Goal: Task Accomplishment & Management: Manage account settings

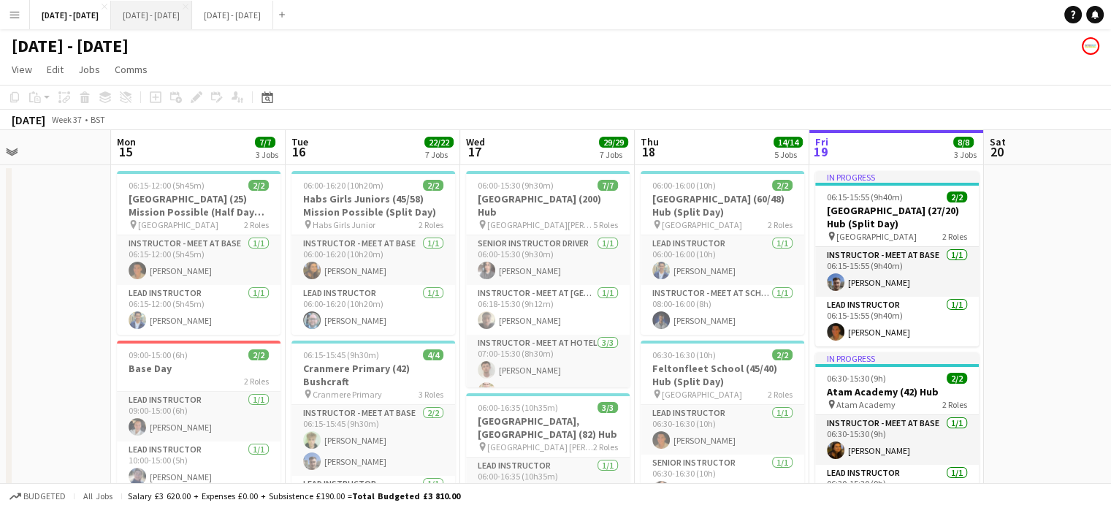
click at [188, 18] on button "[DATE] - [DATE] Close" at bounding box center [151, 15] width 81 height 28
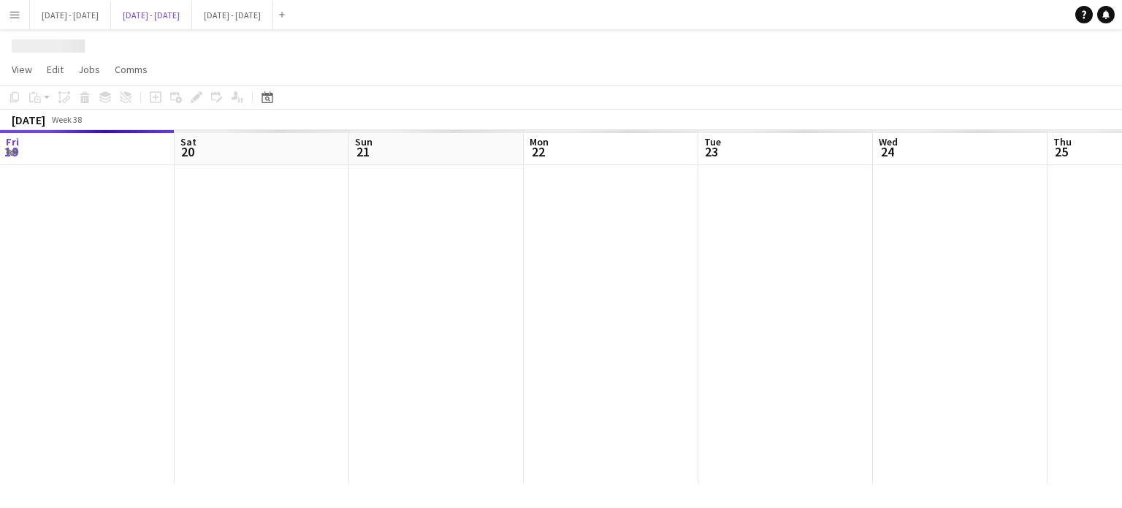
scroll to position [0, 403]
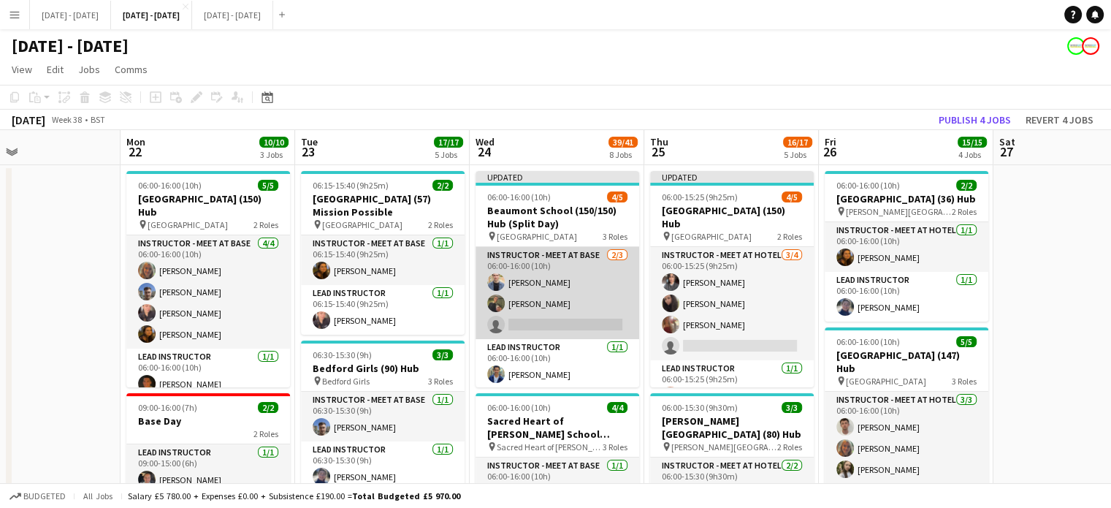
click at [546, 308] on app-card-role "Instructor - Meet at Base [DATE] 06:00-16:00 (10h) [PERSON_NAME] [PERSON_NAME] …" at bounding box center [557, 293] width 164 height 92
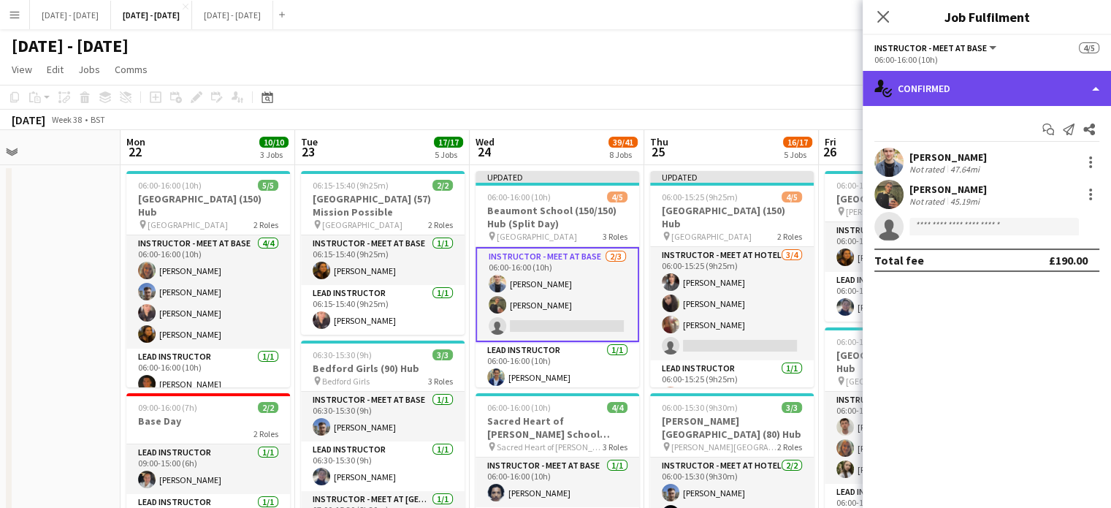
click at [1004, 86] on div "single-neutral-actions-check-2 Confirmed" at bounding box center [987, 88] width 248 height 35
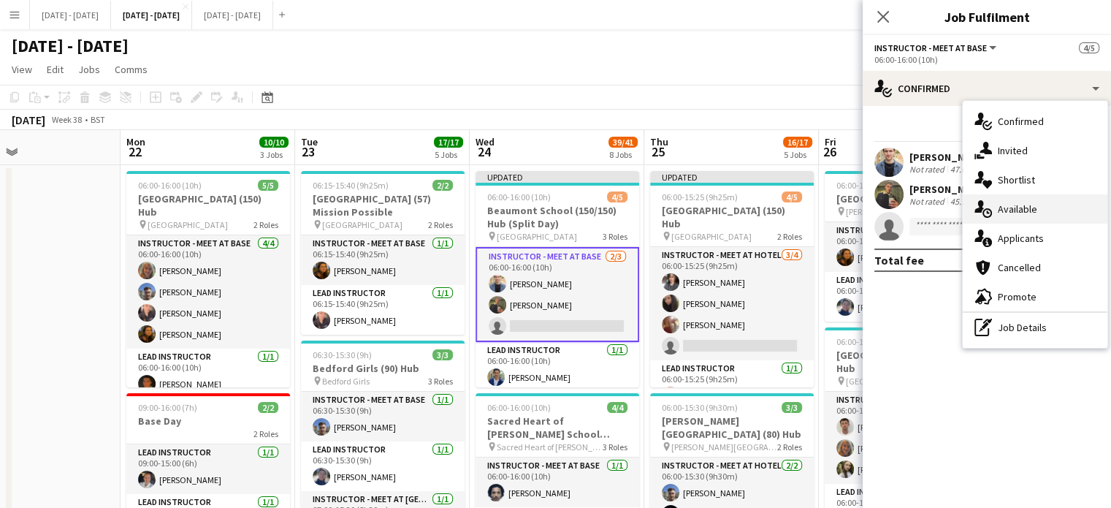
click at [993, 206] on div "single-neutral-actions-upload Available" at bounding box center [1035, 208] width 145 height 29
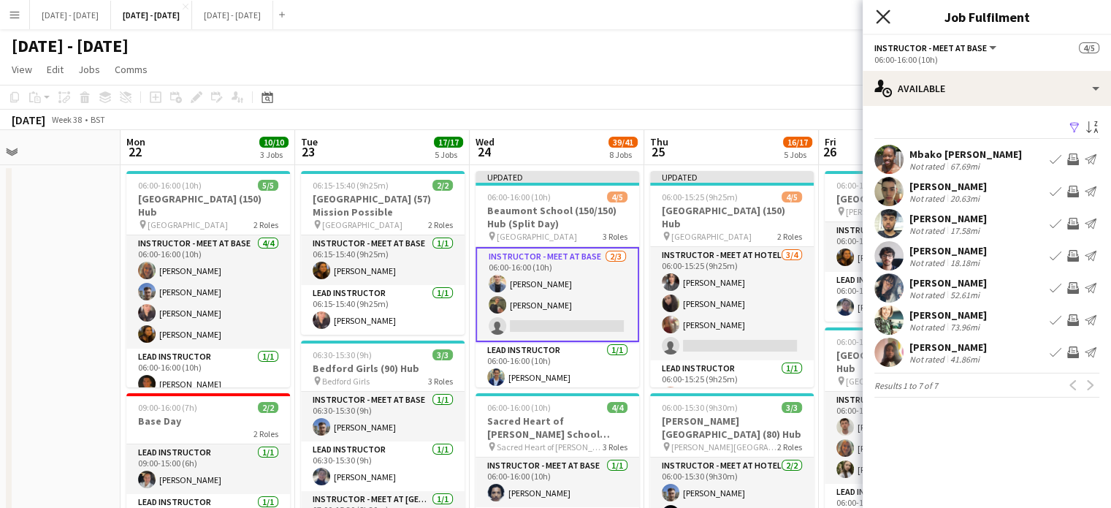
click at [882, 19] on icon "Close pop-in" at bounding box center [883, 16] width 14 height 14
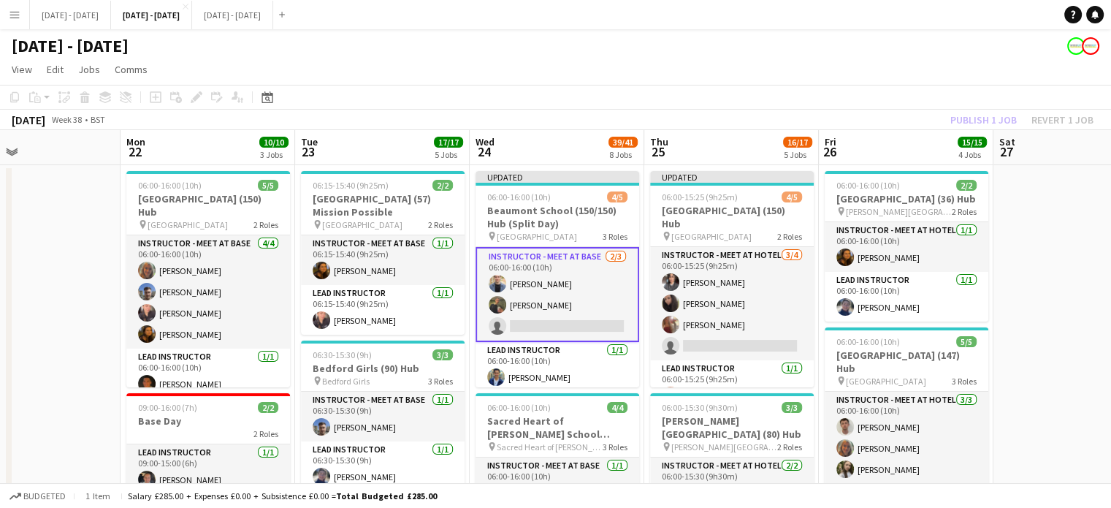
click at [4, 7] on button "Menu" at bounding box center [14, 14] width 29 height 29
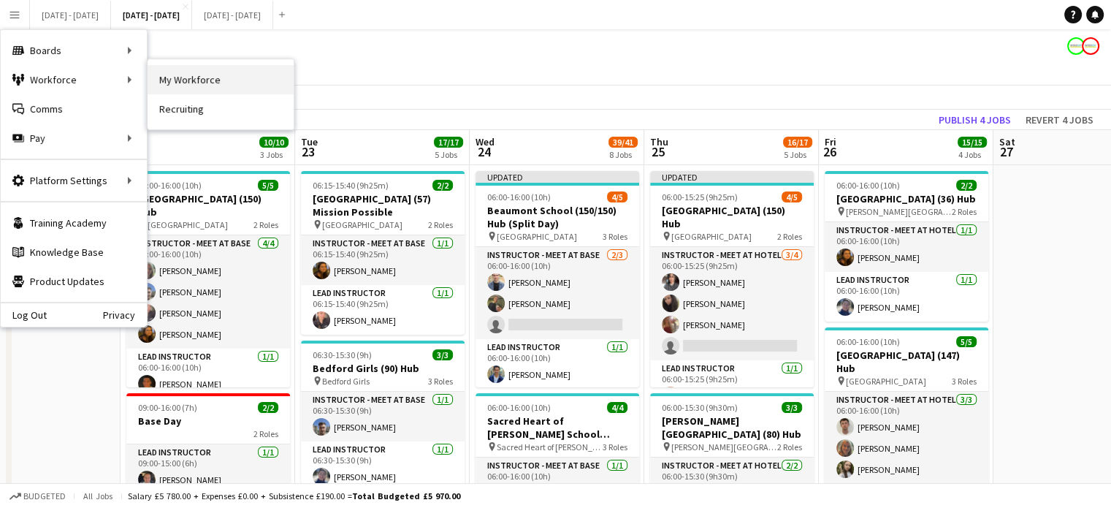
click at [196, 81] on link "My Workforce" at bounding box center [221, 79] width 146 height 29
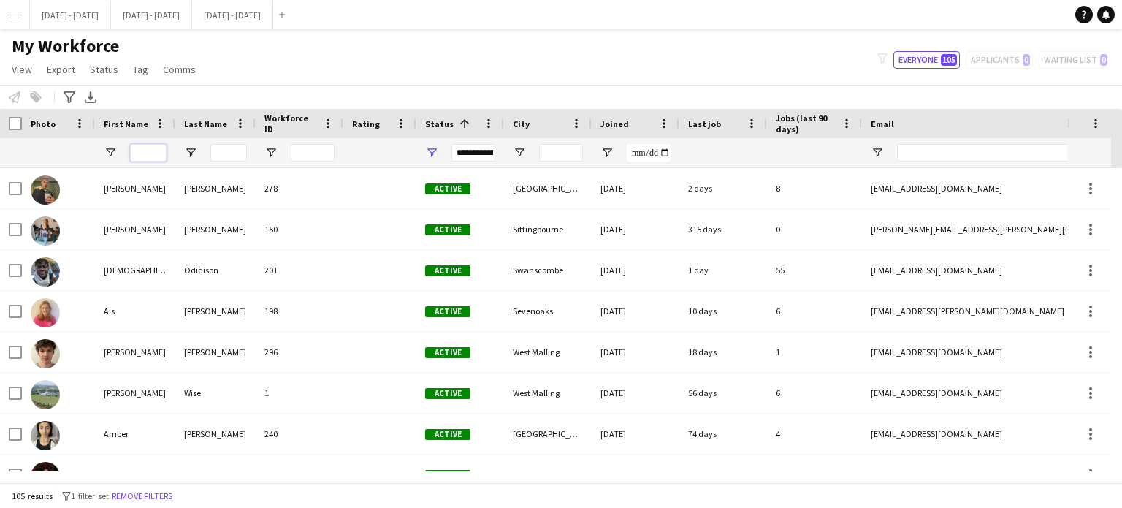
click at [149, 157] on input "First Name Filter Input" at bounding box center [148, 153] width 37 height 18
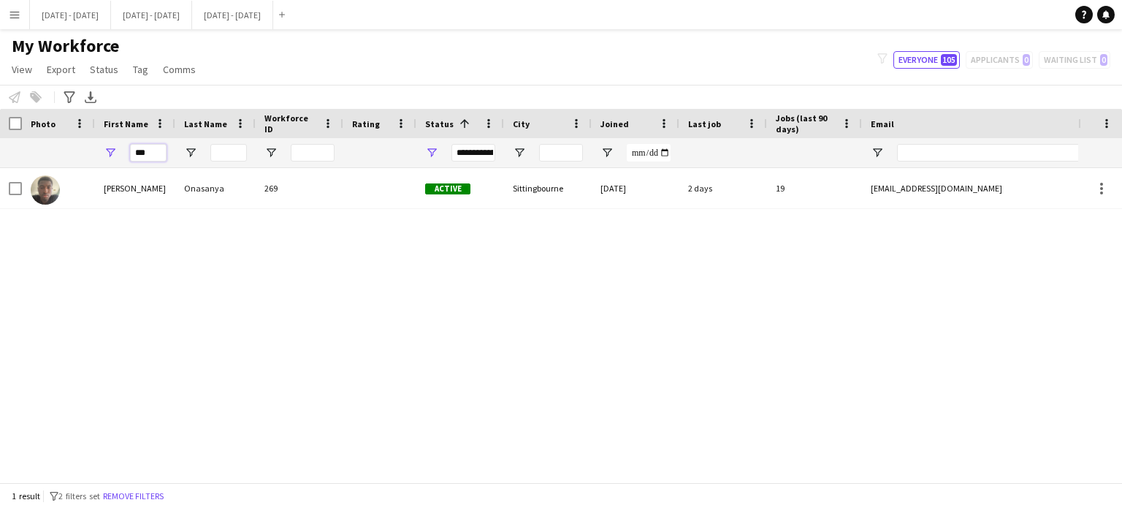
type input "***"
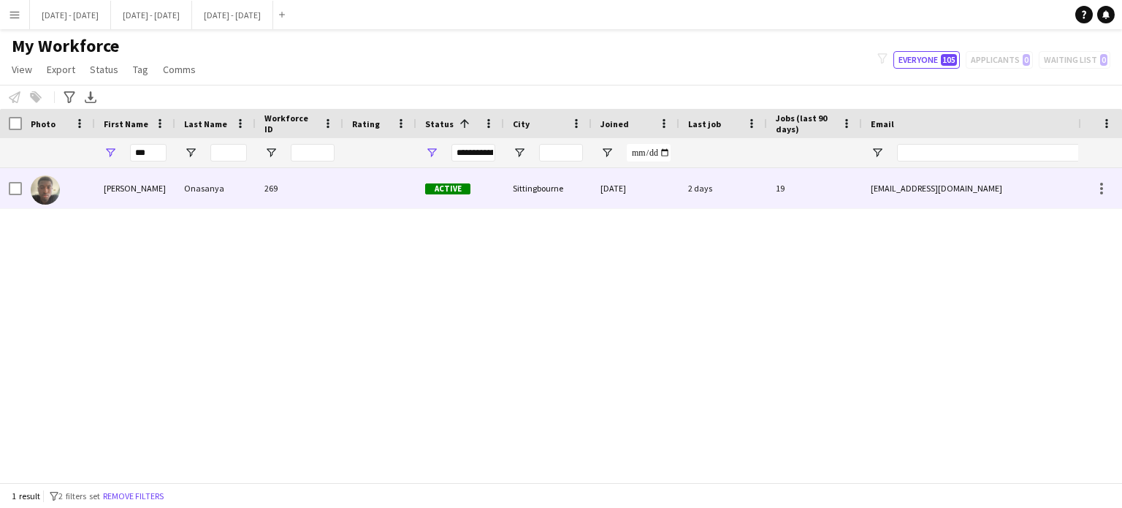
drag, startPoint x: 149, startPoint y: 199, endPoint x: 175, endPoint y: 192, distance: 27.3
click at [149, 200] on div "[PERSON_NAME]" at bounding box center [135, 188] width 80 height 40
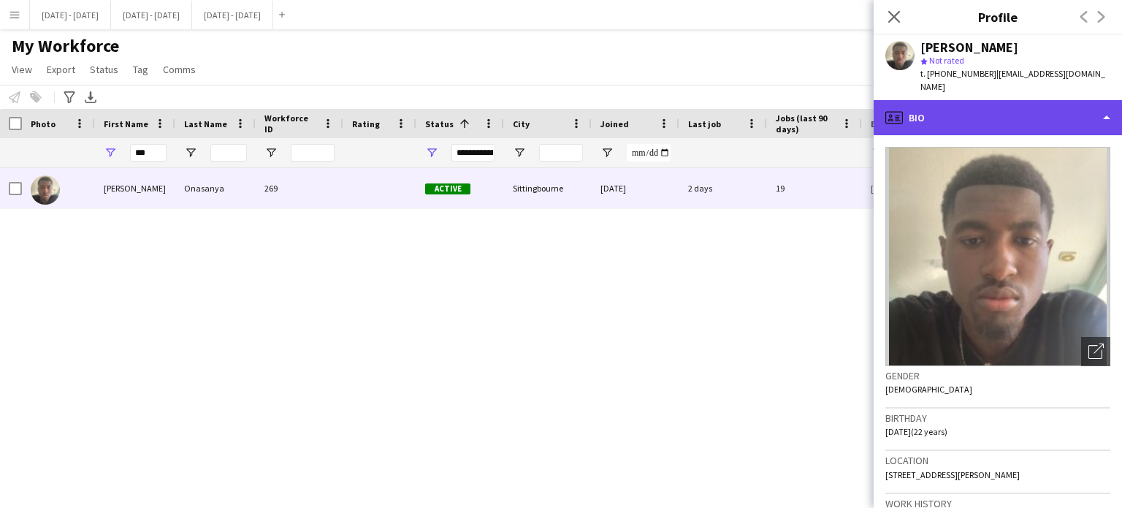
click at [1083, 118] on div "profile Bio" at bounding box center [998, 117] width 248 height 35
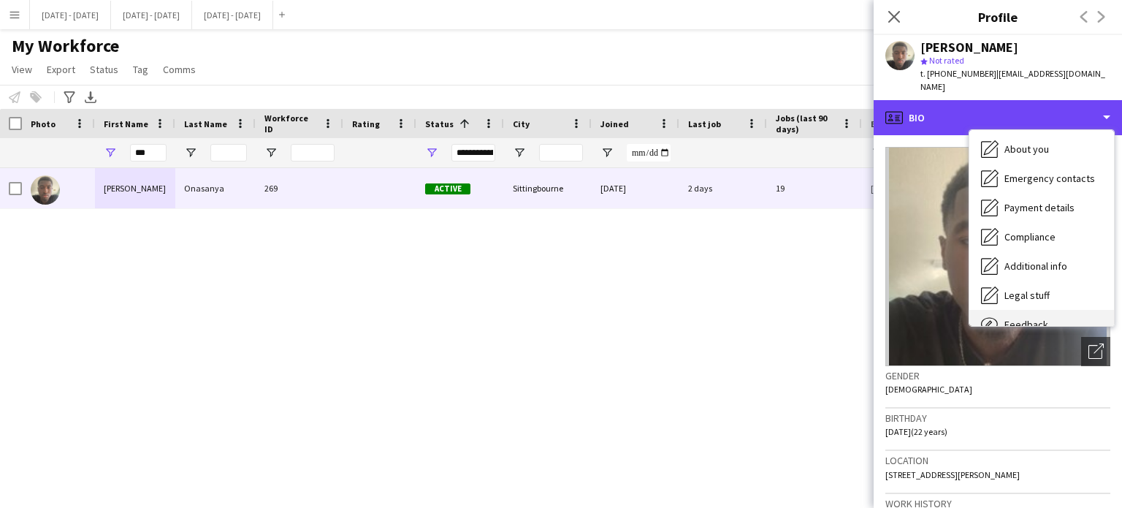
scroll to position [137, 0]
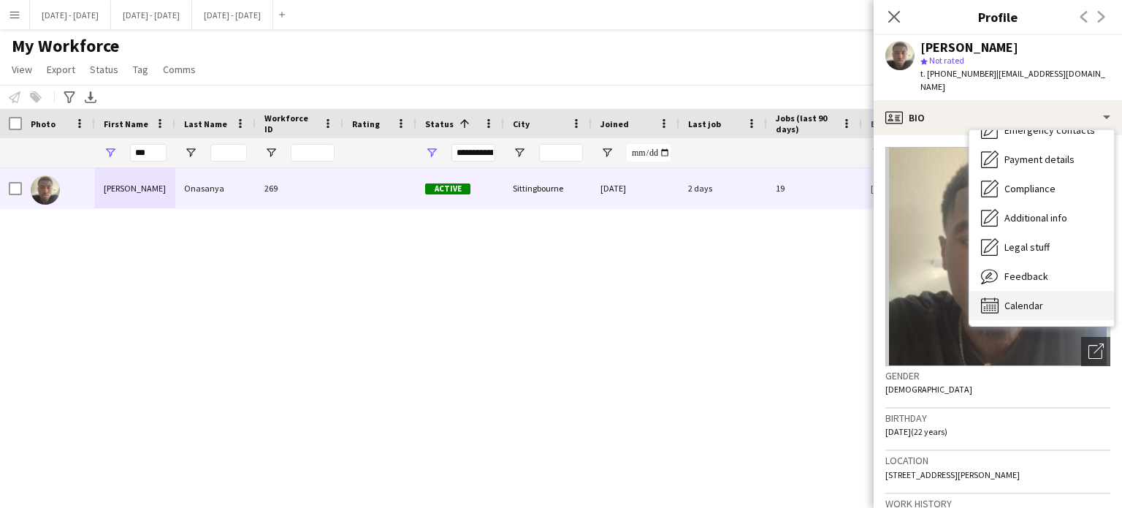
click at [1028, 299] on span "Calendar" at bounding box center [1023, 305] width 39 height 13
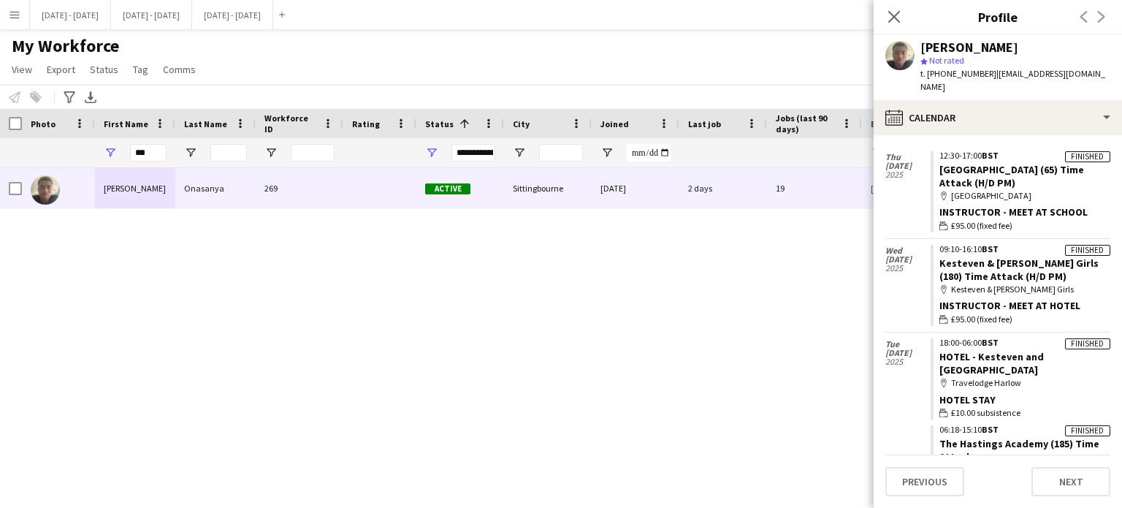
scroll to position [0, 0]
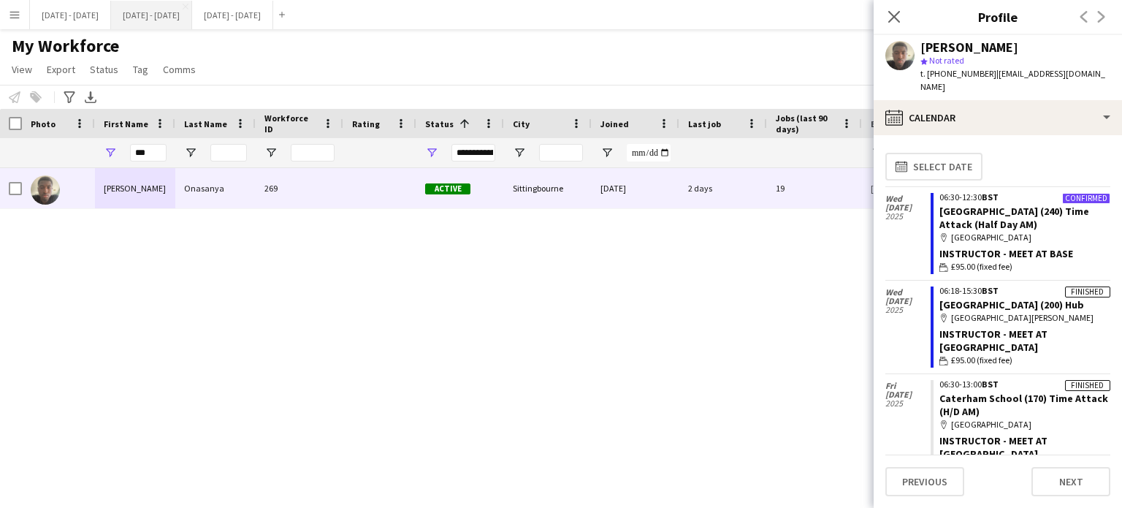
click at [172, 24] on button "[DATE] - [DATE] Close" at bounding box center [151, 15] width 81 height 28
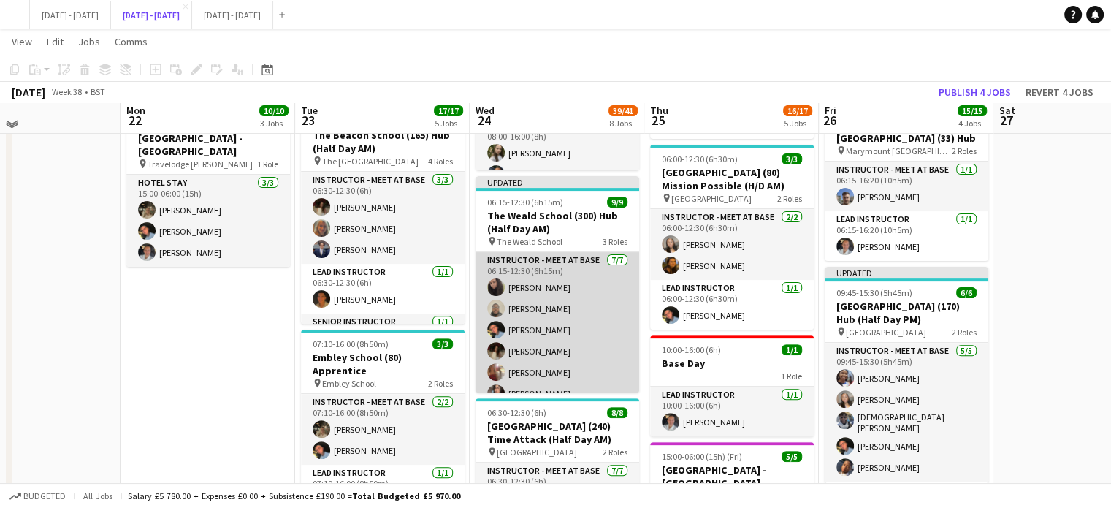
scroll to position [438, 0]
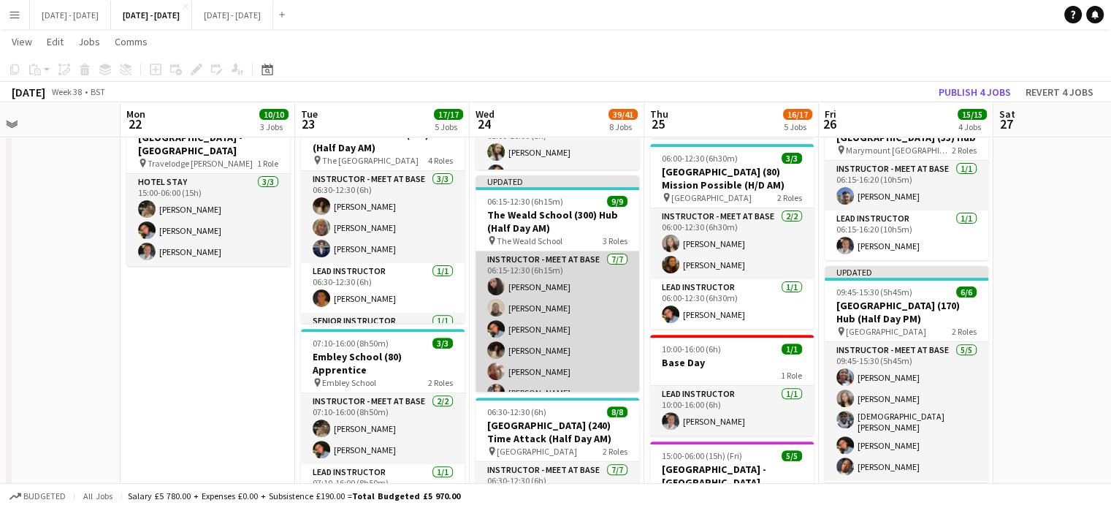
click at [516, 326] on app-card-role "Instructor - Meet at Base [DATE] 06:15-12:30 (6h15m) [PERSON_NAME] [PERSON_NAME…" at bounding box center [557, 339] width 164 height 177
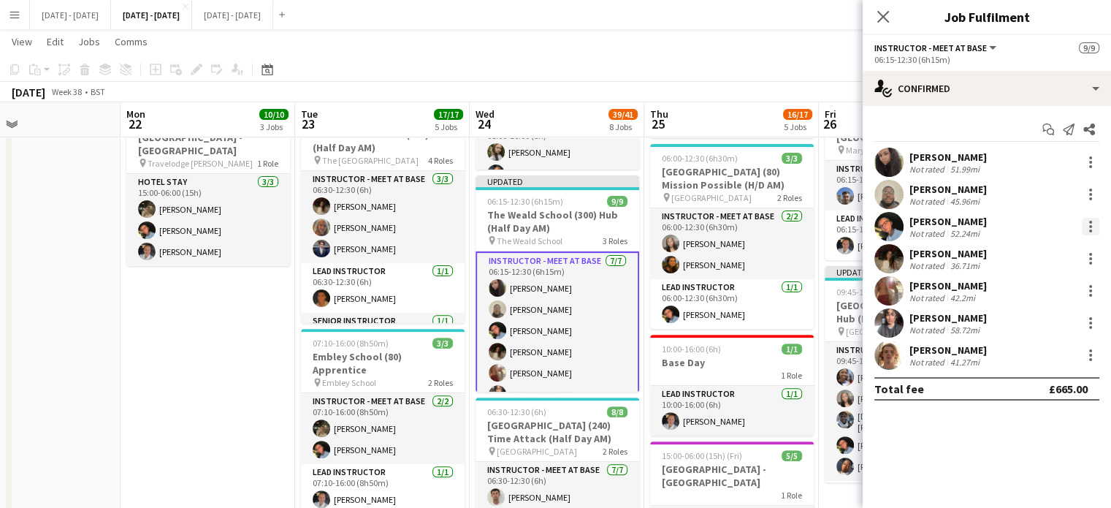
click at [1090, 228] on div at bounding box center [1091, 227] width 18 height 18
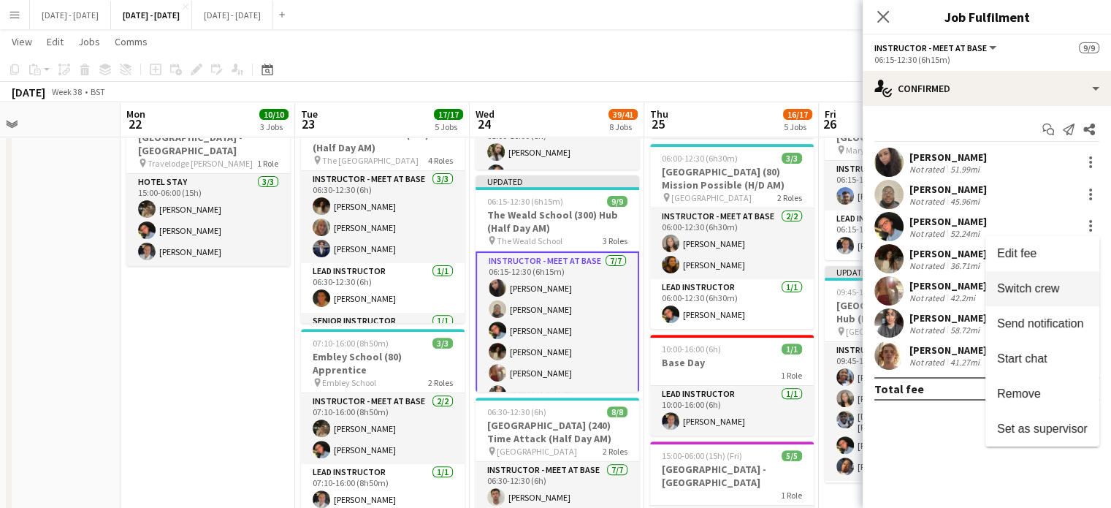
click at [1066, 287] on span "Switch crew" at bounding box center [1042, 288] width 91 height 13
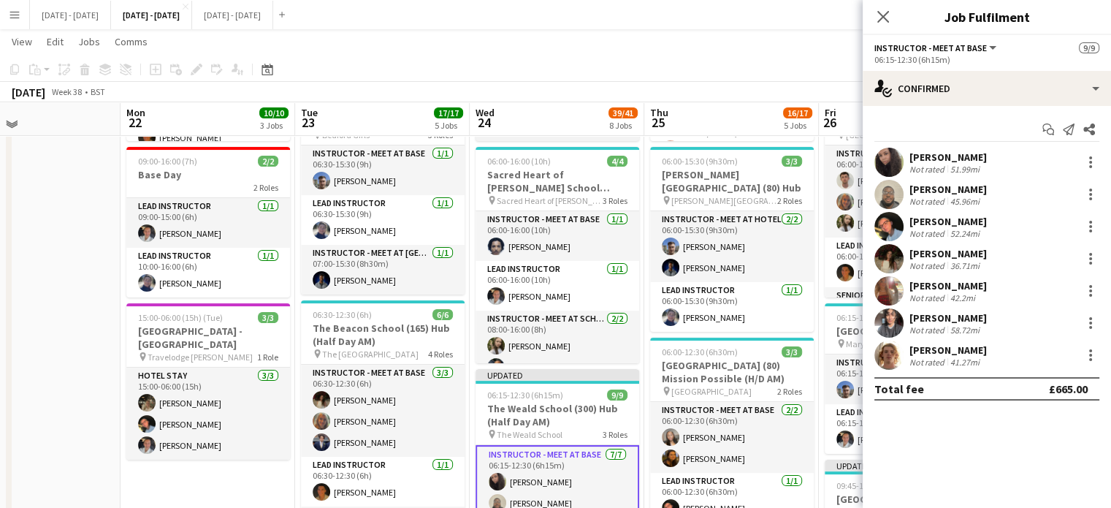
scroll to position [73, 0]
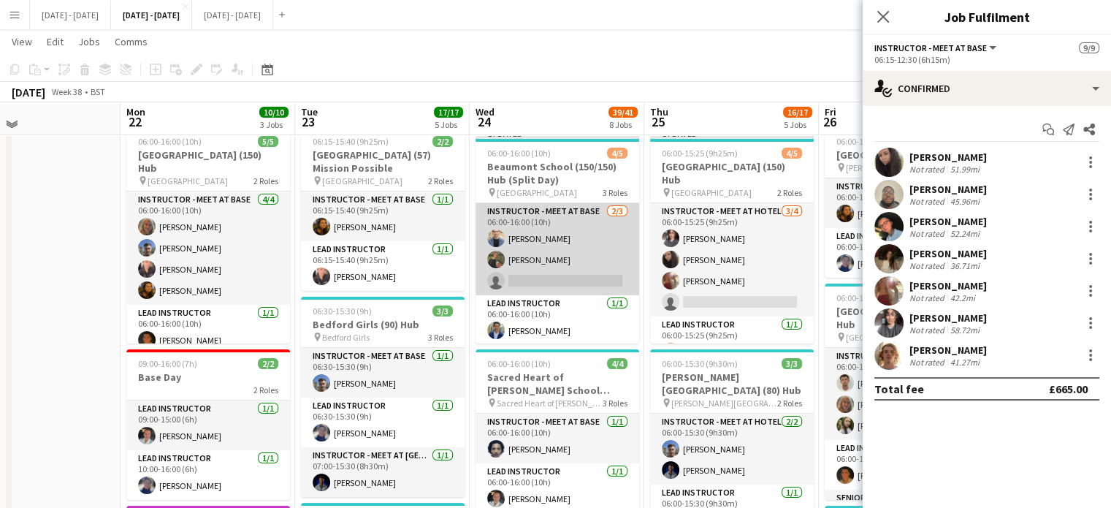
click at [596, 272] on app-card-role "Instructor - Meet at Base [DATE] 06:00-16:00 (10h) [PERSON_NAME] [PERSON_NAME] …" at bounding box center [557, 249] width 164 height 92
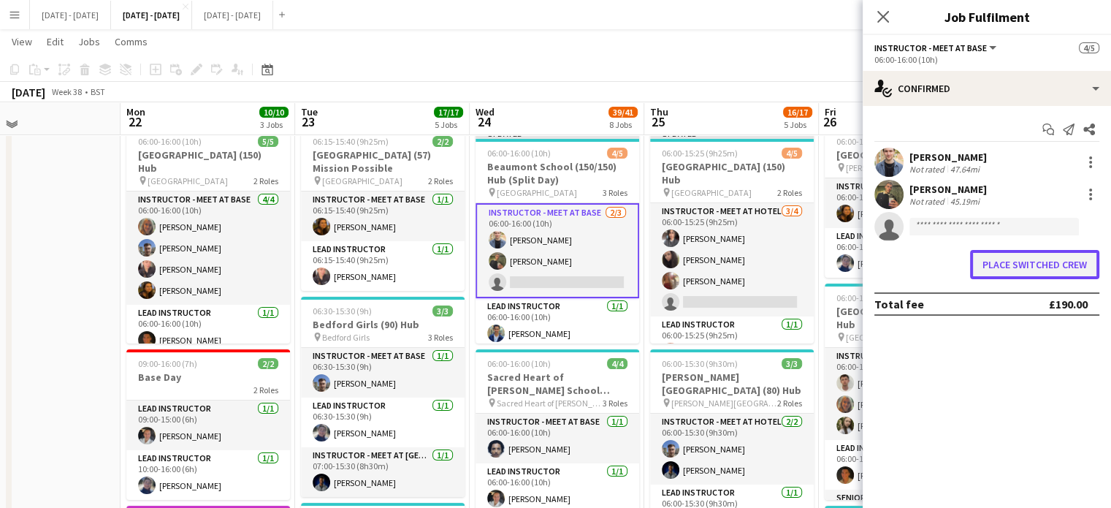
click at [1021, 256] on button "Place switched crew" at bounding box center [1034, 264] width 129 height 29
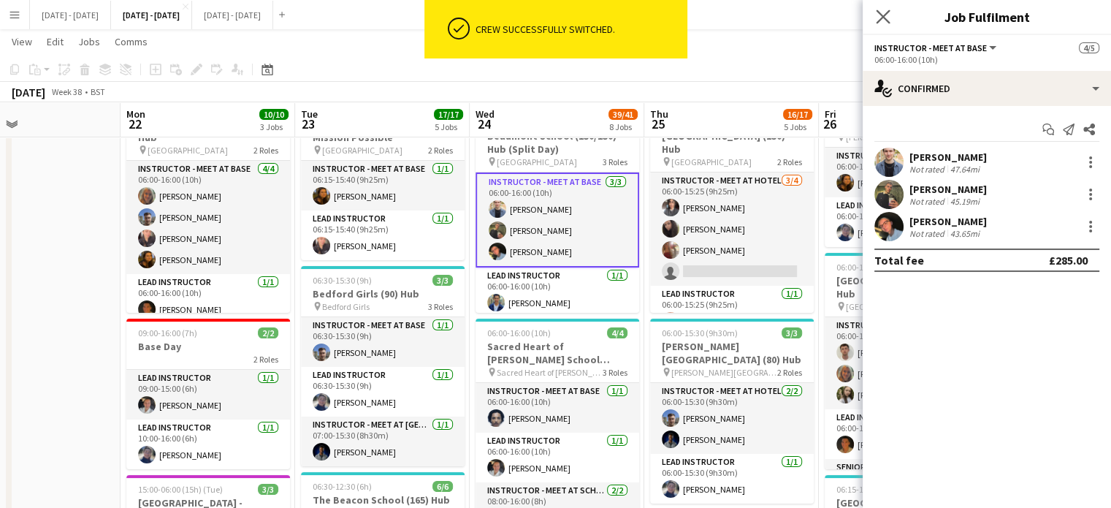
click at [876, 12] on icon "Close pop-in" at bounding box center [883, 16] width 14 height 14
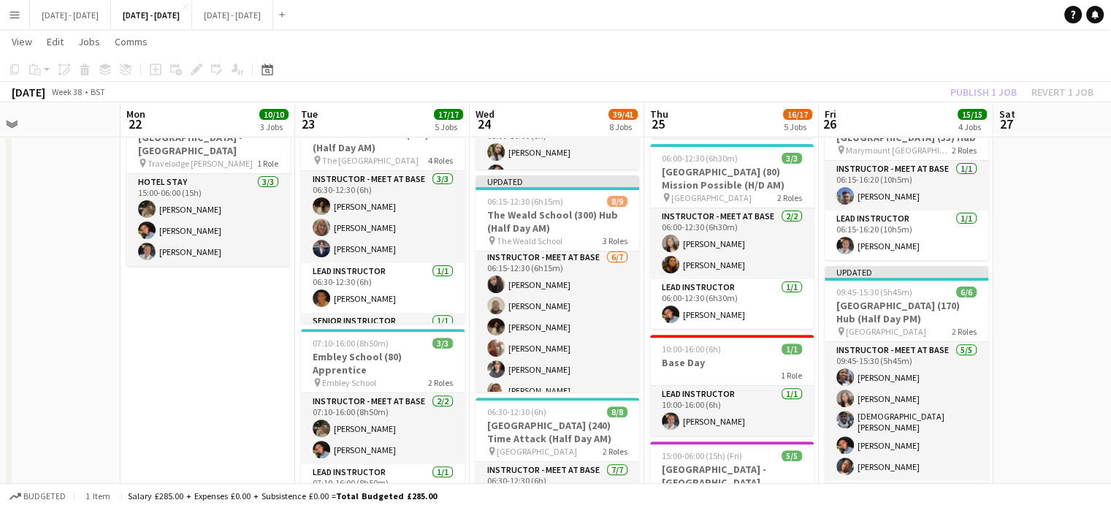
scroll to position [0, 0]
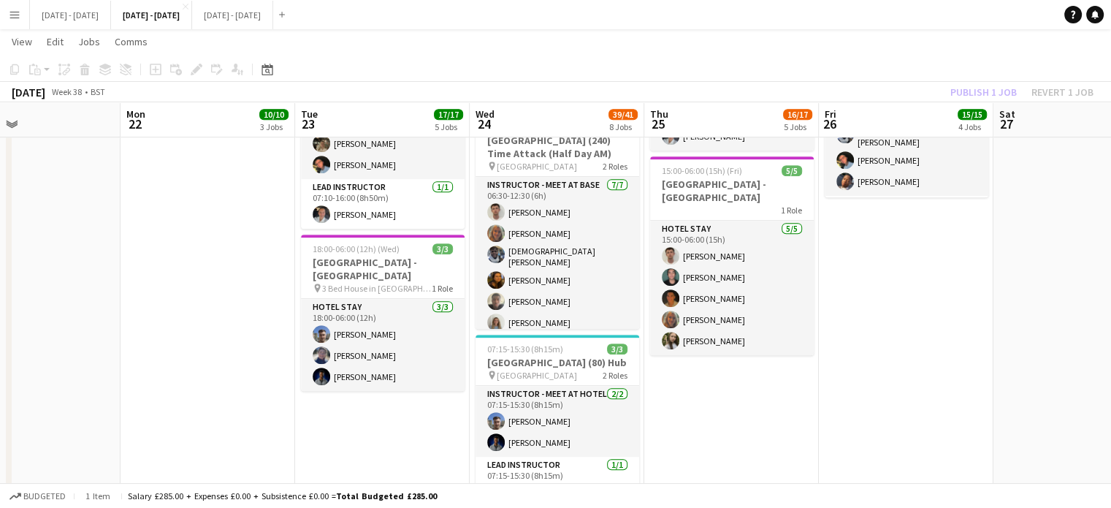
click at [28, 5] on button "Menu" at bounding box center [14, 14] width 29 height 29
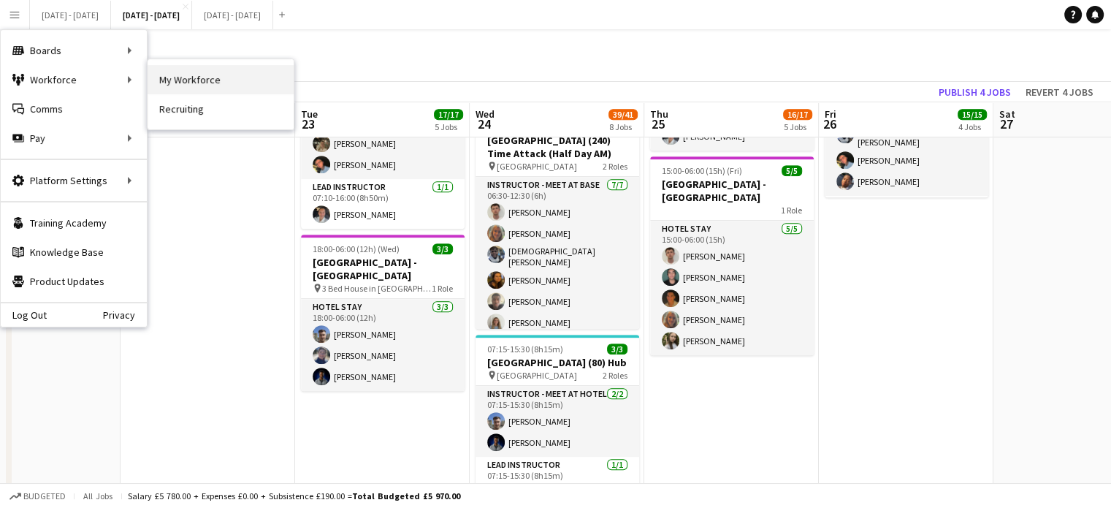
click at [207, 75] on link "My Workforce" at bounding box center [221, 79] width 146 height 29
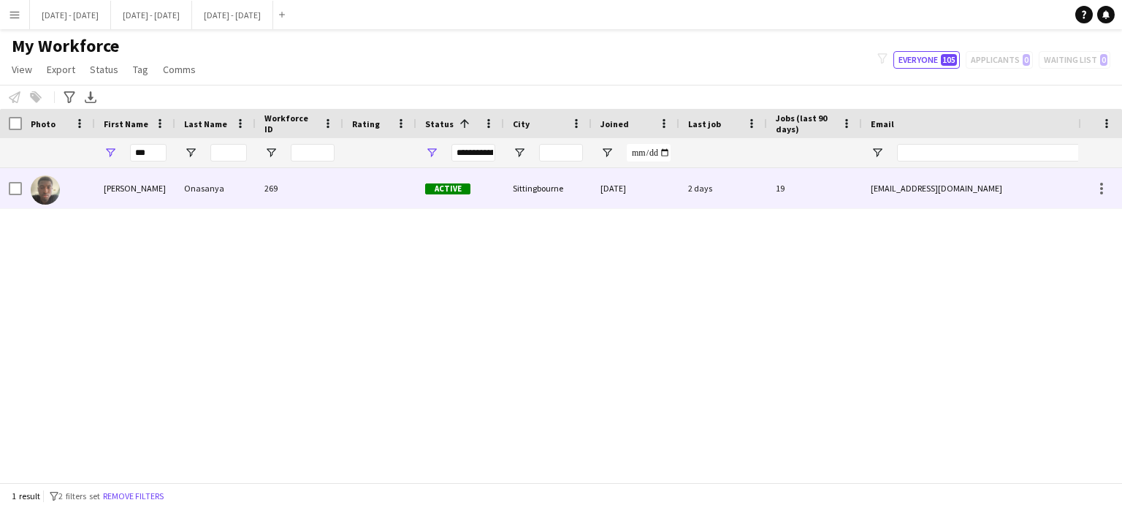
click at [502, 201] on div "Active" at bounding box center [460, 188] width 88 height 40
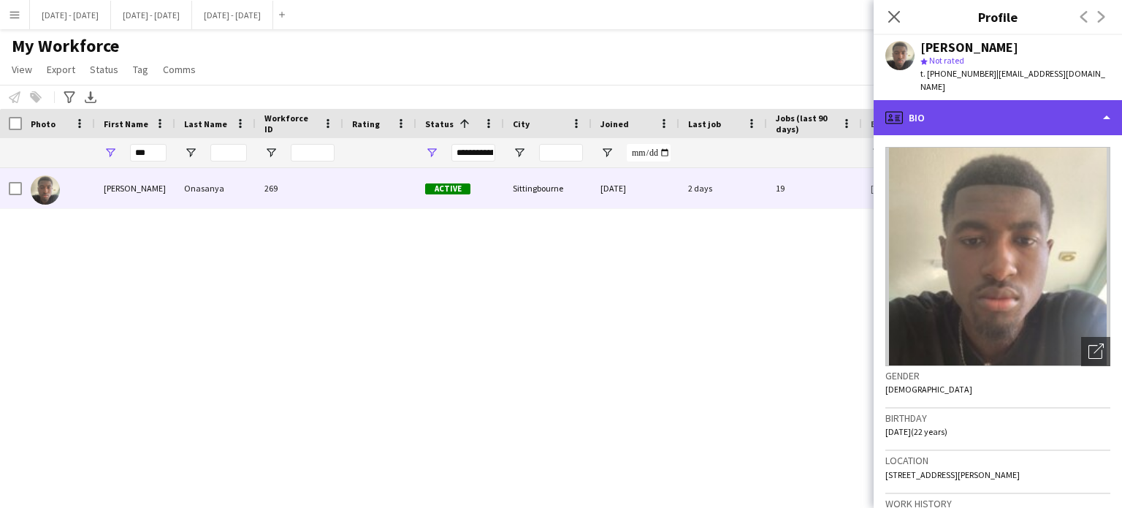
click at [1055, 107] on div "profile Bio" at bounding box center [998, 117] width 248 height 35
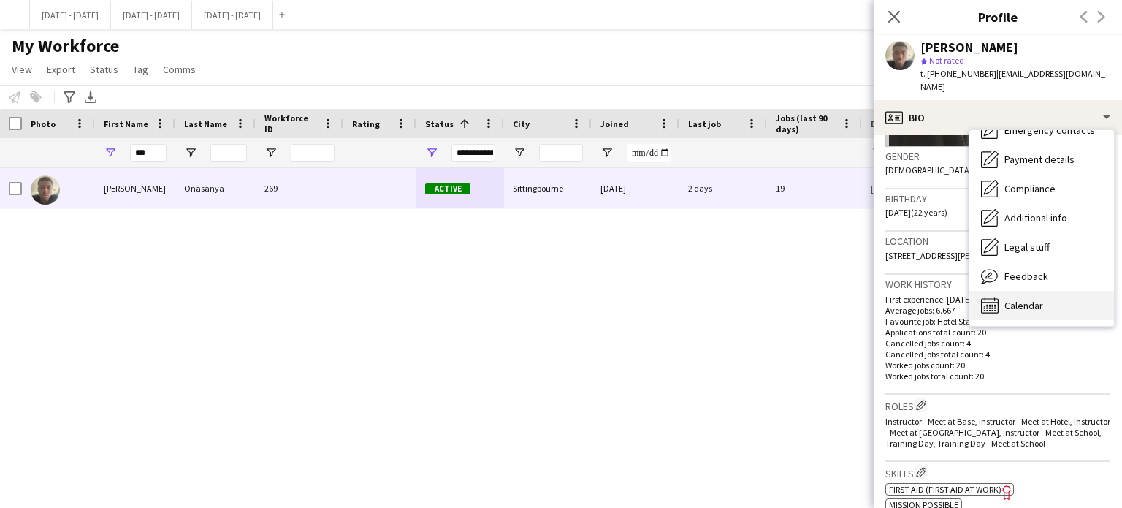
click at [1031, 299] on span "Calendar" at bounding box center [1023, 305] width 39 height 13
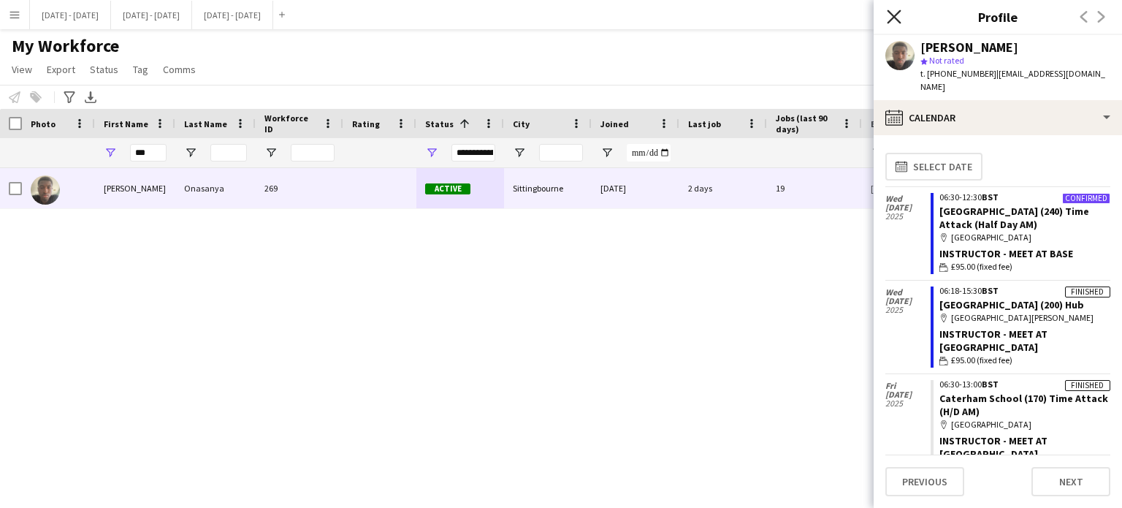
click at [897, 18] on icon "Close pop-in" at bounding box center [894, 16] width 14 height 14
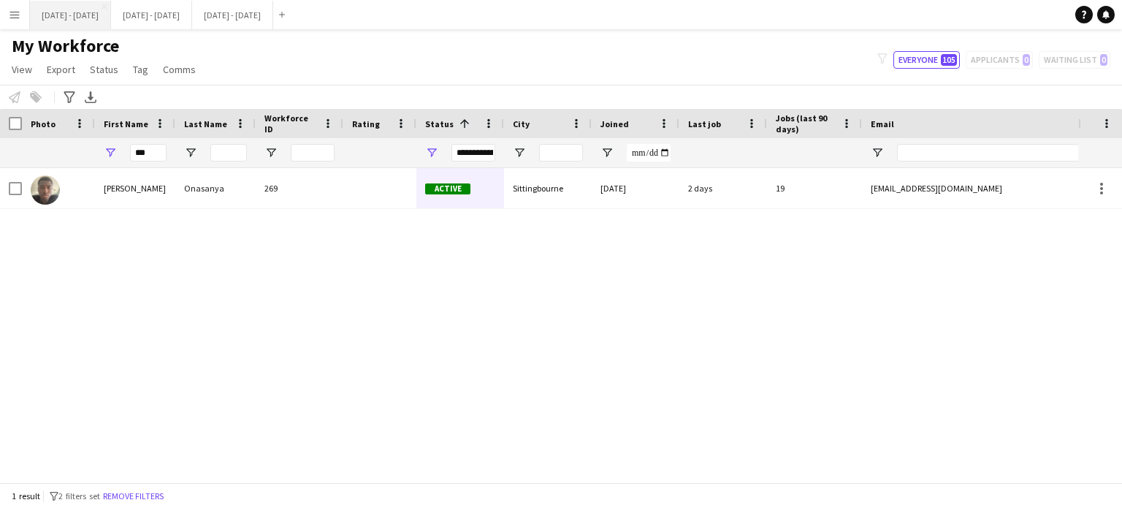
click at [87, 16] on button "[DATE] - [DATE] Close" at bounding box center [70, 15] width 81 height 28
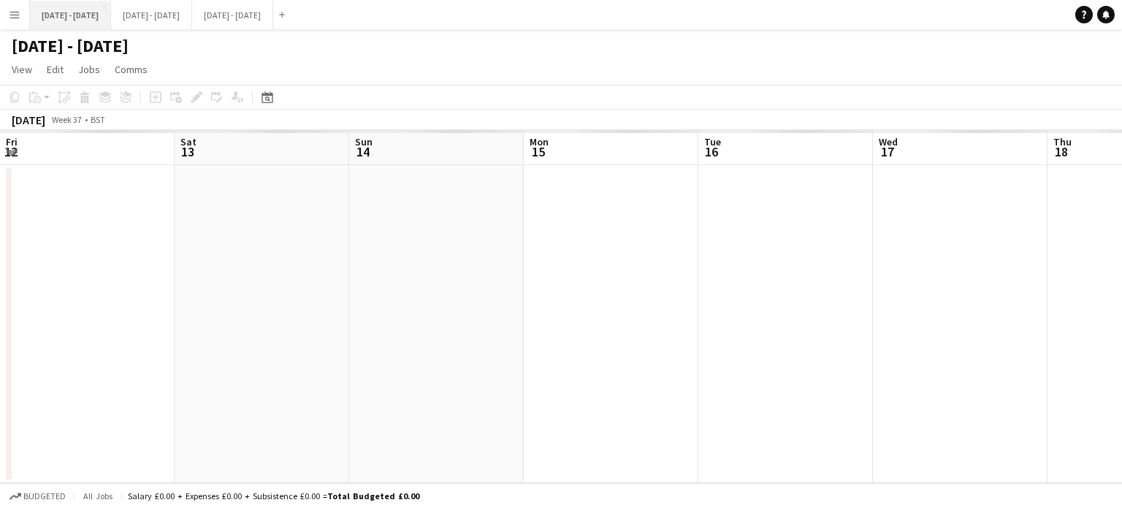
scroll to position [0, 413]
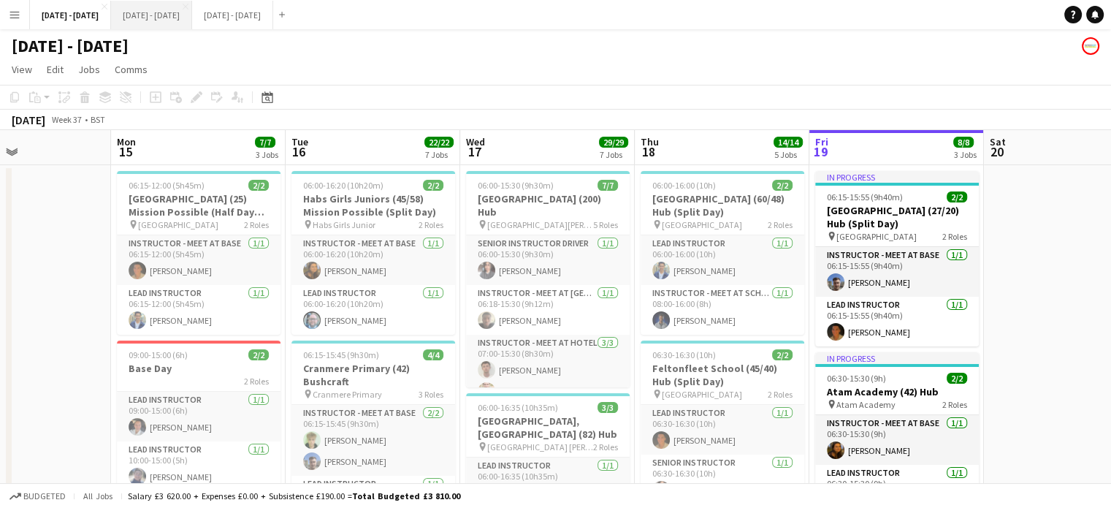
click at [163, 13] on button "[DATE] - [DATE] Close" at bounding box center [151, 15] width 81 height 28
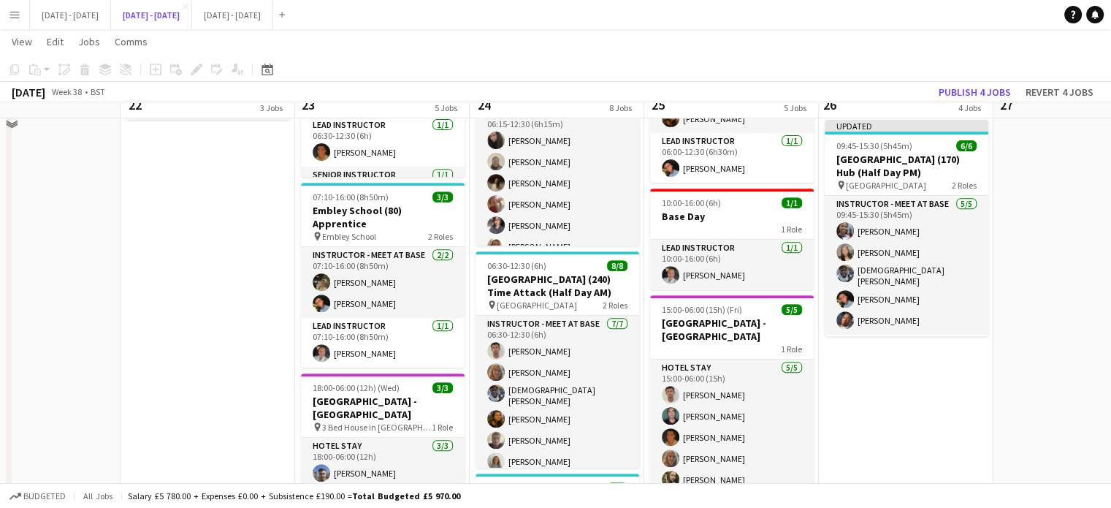
scroll to position [292, 0]
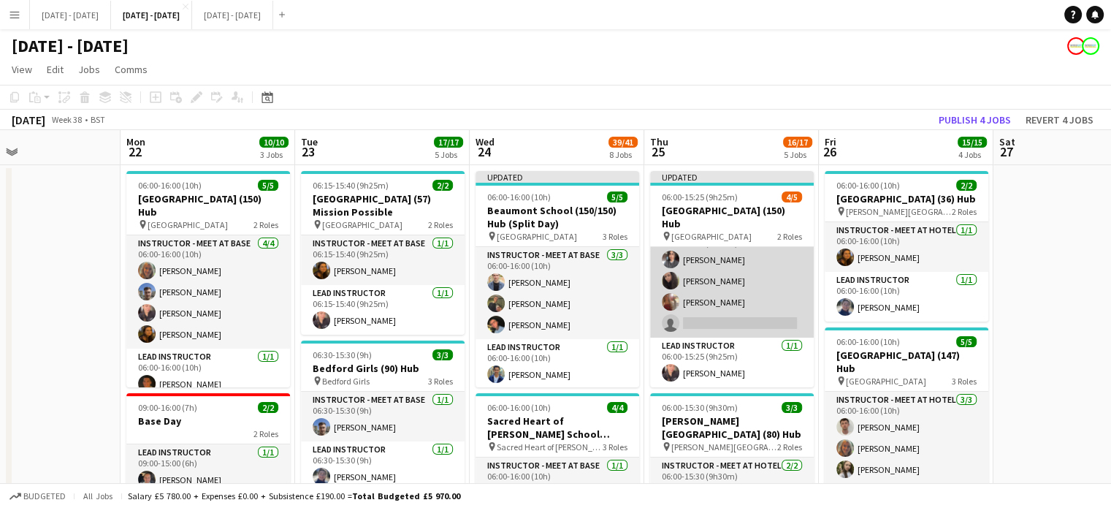
click at [742, 321] on app-card-role "Instructor - Meet at Hotel 3/4 06:00-15:25 (9h25m) Shusanta Rai Deanna Masters …" at bounding box center [732, 280] width 164 height 113
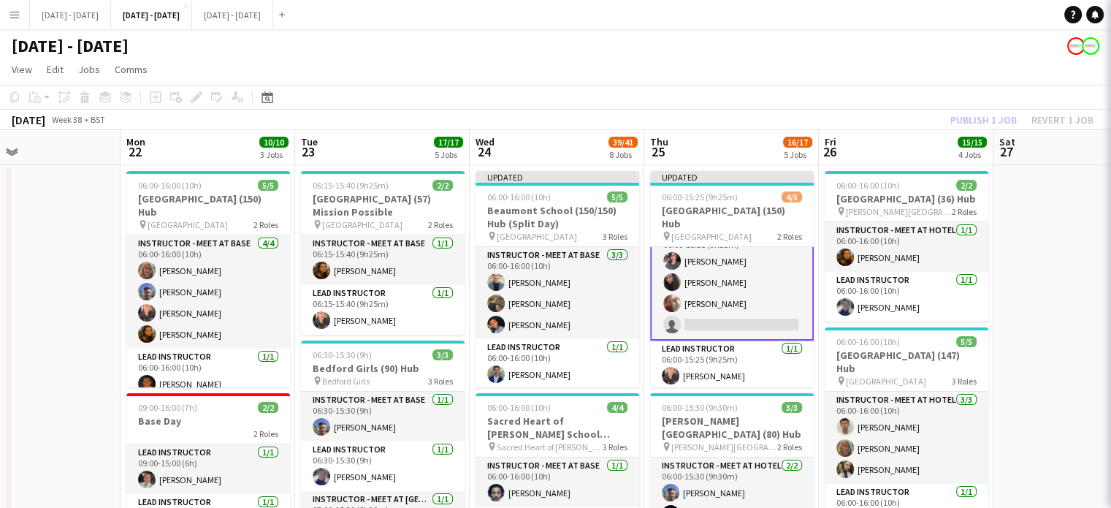
scroll to position [23, 0]
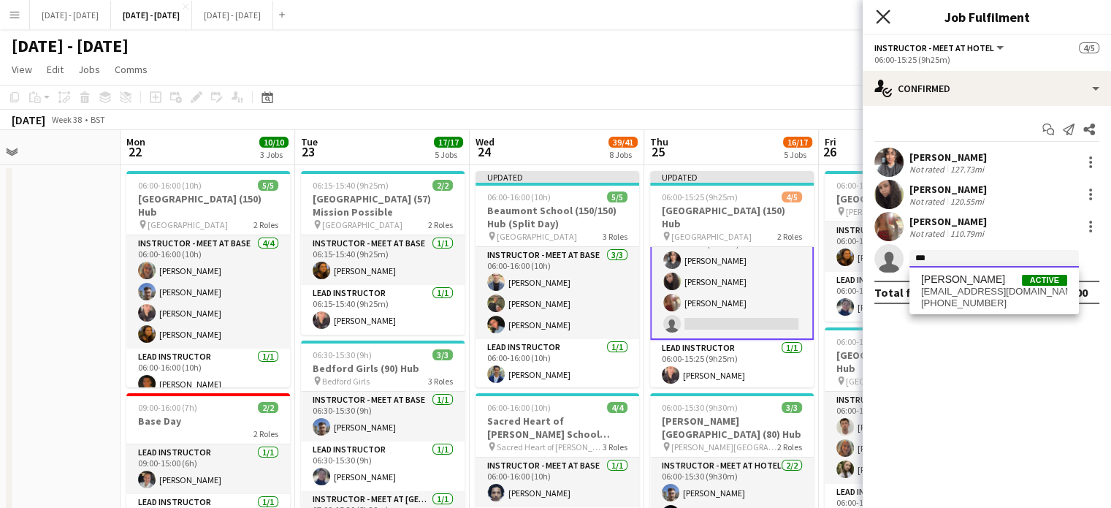
type input "***"
click at [882, 22] on icon "Close pop-in" at bounding box center [883, 16] width 14 height 14
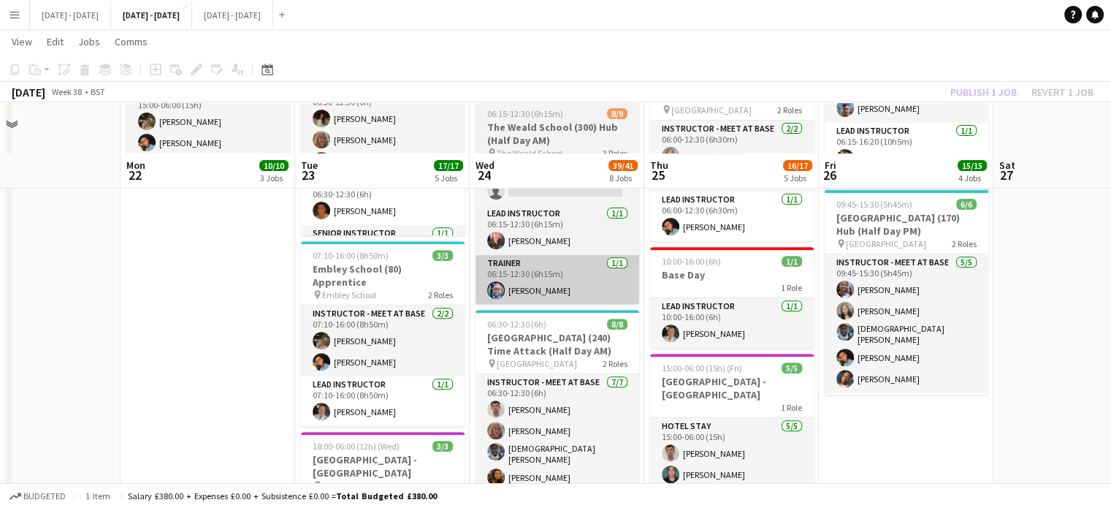
scroll to position [504, 0]
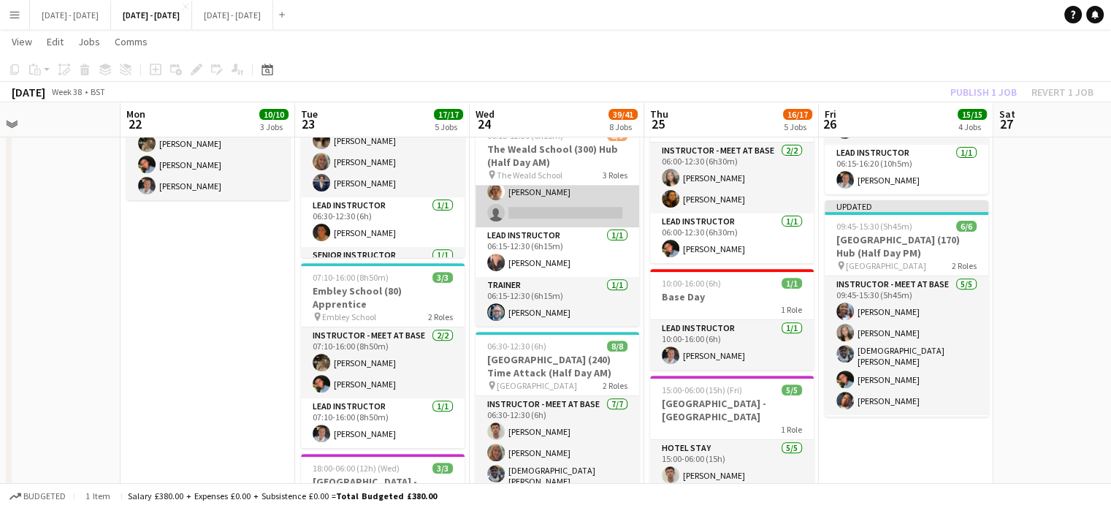
click at [567, 218] on app-card-role "Instructor - Meet at Base 6/7 06:15-12:30 (6h15m) Deanna Masters Felix Sintim B…" at bounding box center [557, 138] width 164 height 177
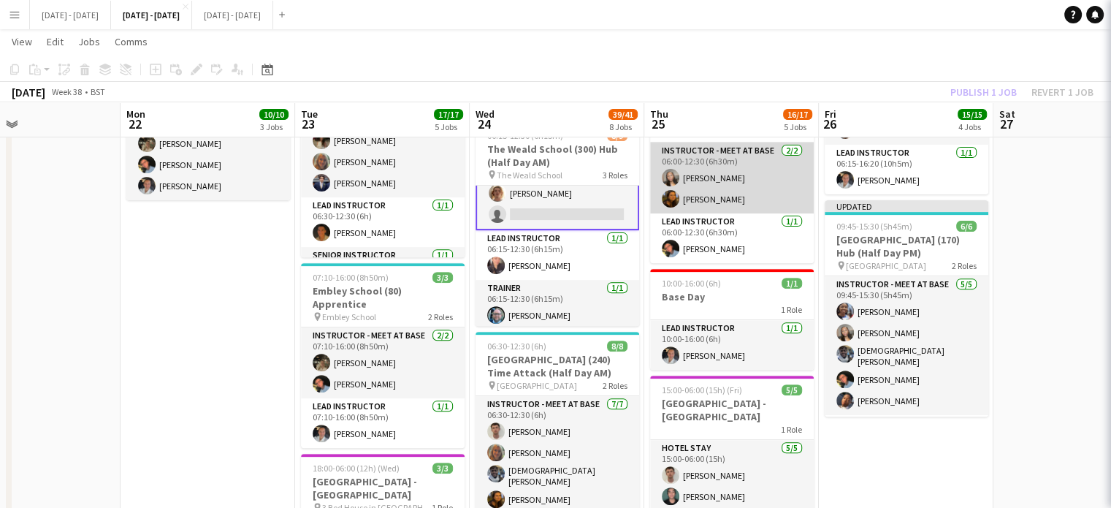
scroll to position [137, 0]
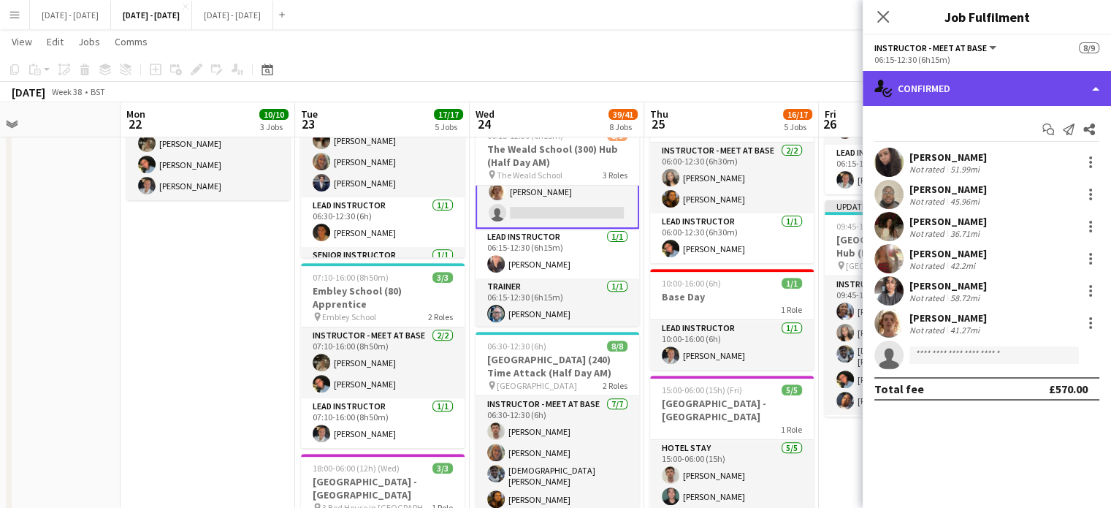
click at [1060, 85] on div "single-neutral-actions-check-2 Confirmed" at bounding box center [987, 88] width 248 height 35
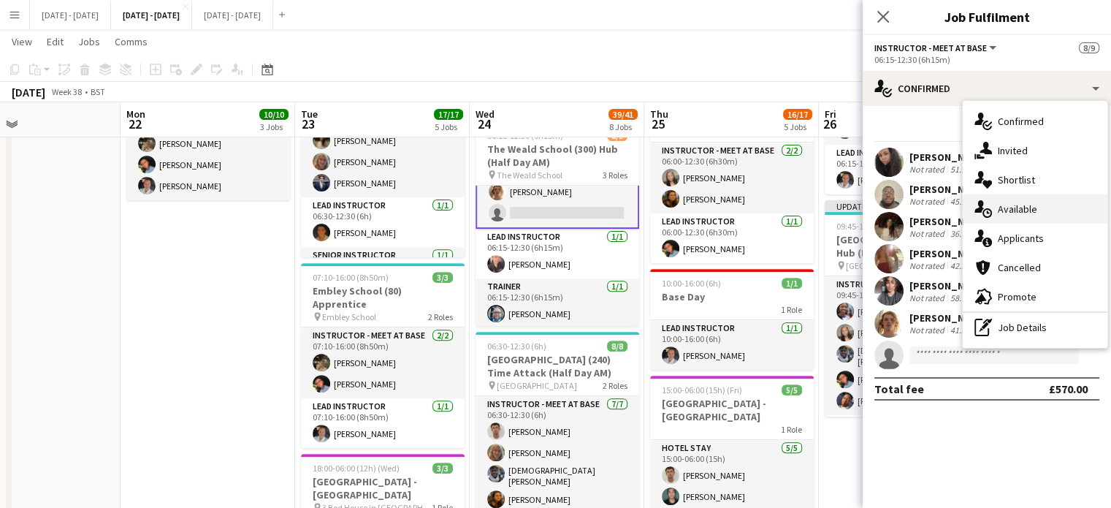
click at [1058, 207] on div "single-neutral-actions-upload Available" at bounding box center [1035, 208] width 145 height 29
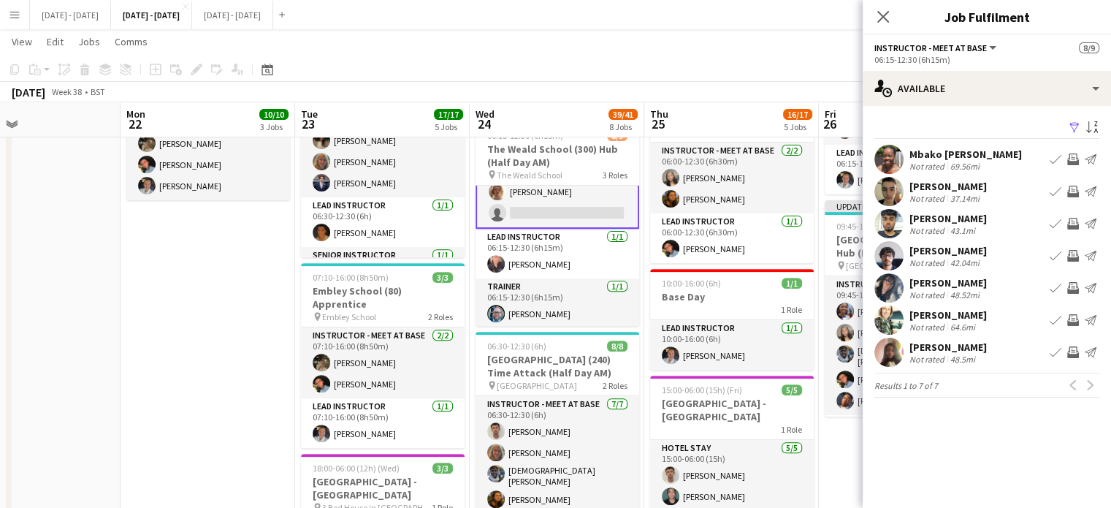
drag, startPoint x: 891, startPoint y: 15, endPoint x: 795, endPoint y: 80, distance: 115.7
click at [891, 15] on app-icon "Close pop-in" at bounding box center [883, 17] width 18 height 18
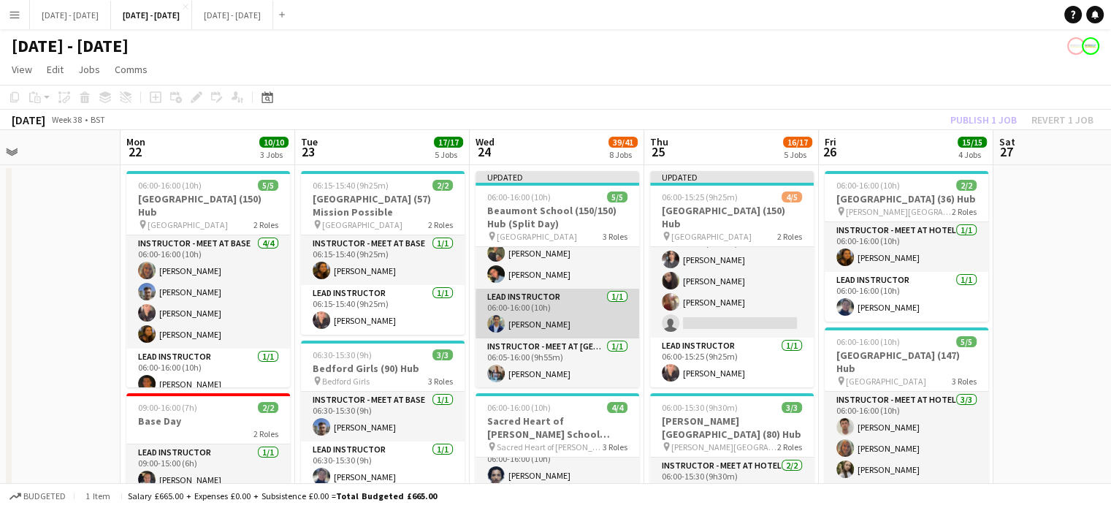
scroll to position [11, 0]
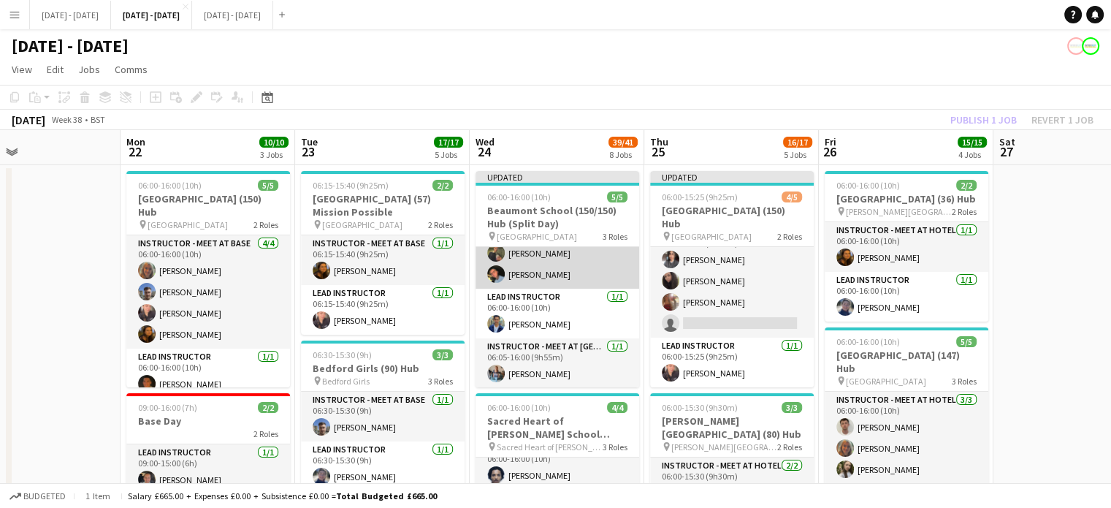
click at [547, 270] on app-card-role "Instructor - Meet at Base 3/3 06:00-16:00 (10h) Edward King Adam Masaryk Eloise…" at bounding box center [557, 242] width 164 height 92
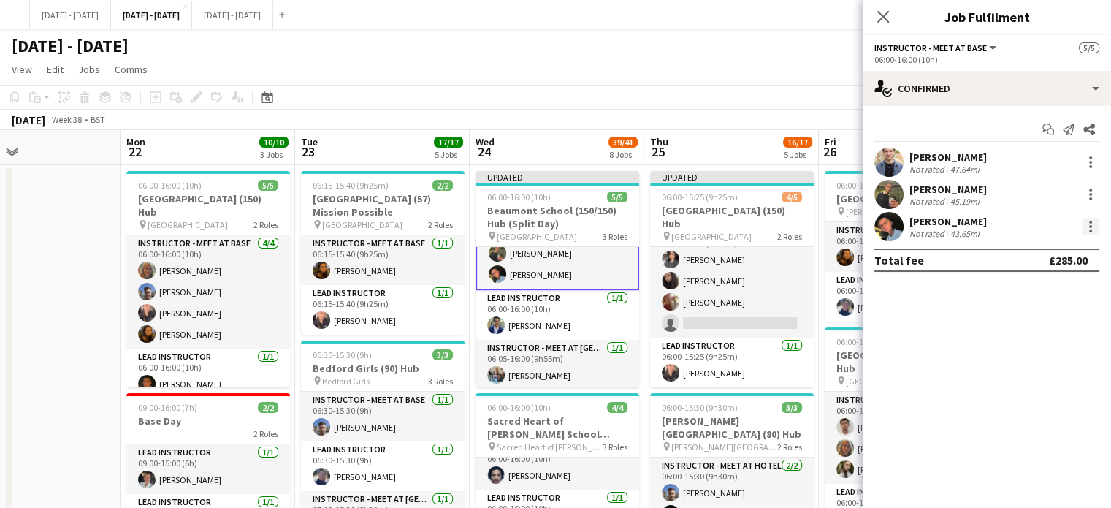
click at [1087, 225] on div at bounding box center [1091, 227] width 18 height 18
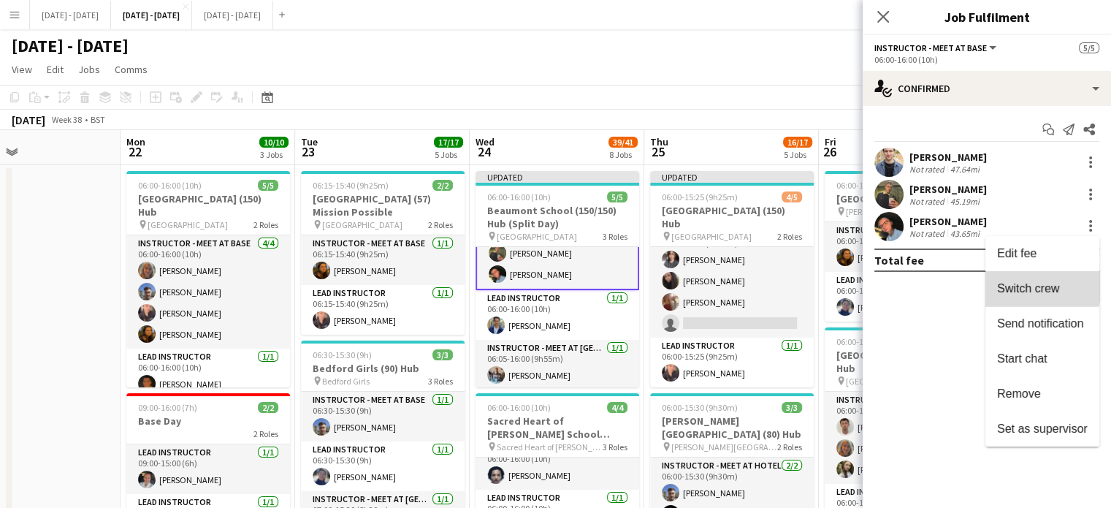
click at [1027, 286] on span "Switch crew" at bounding box center [1028, 288] width 62 height 12
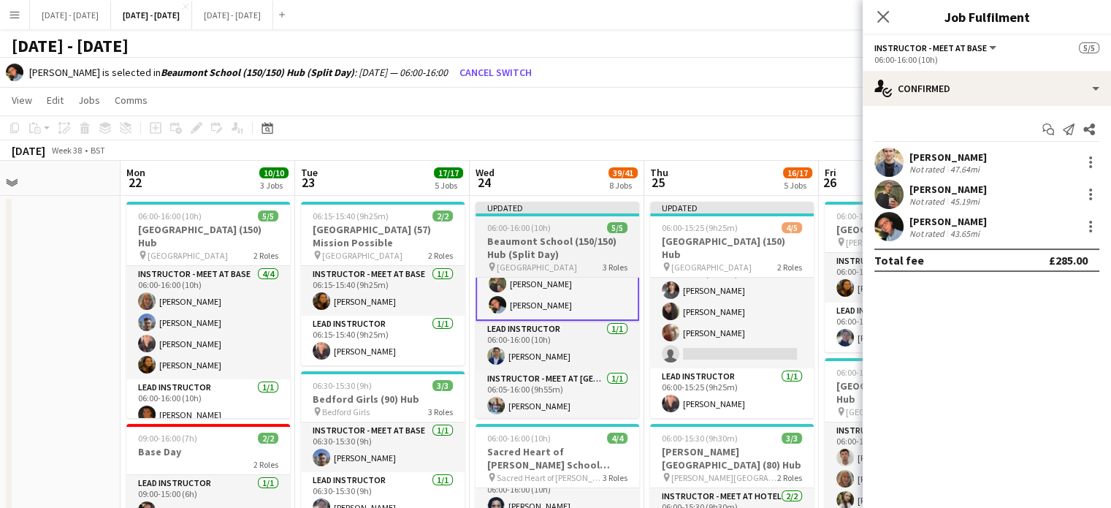
scroll to position [53, 0]
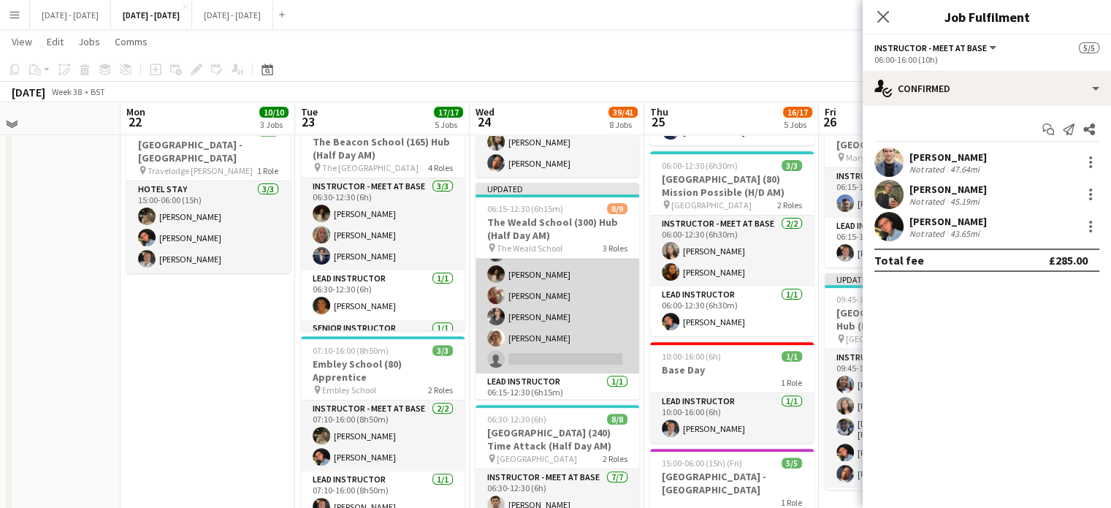
click at [527, 360] on app-card-role "Instructor - Meet at Base 6/7 06:15-12:30 (6h15m) Deanna Masters Felix Sintim B…" at bounding box center [557, 284] width 164 height 177
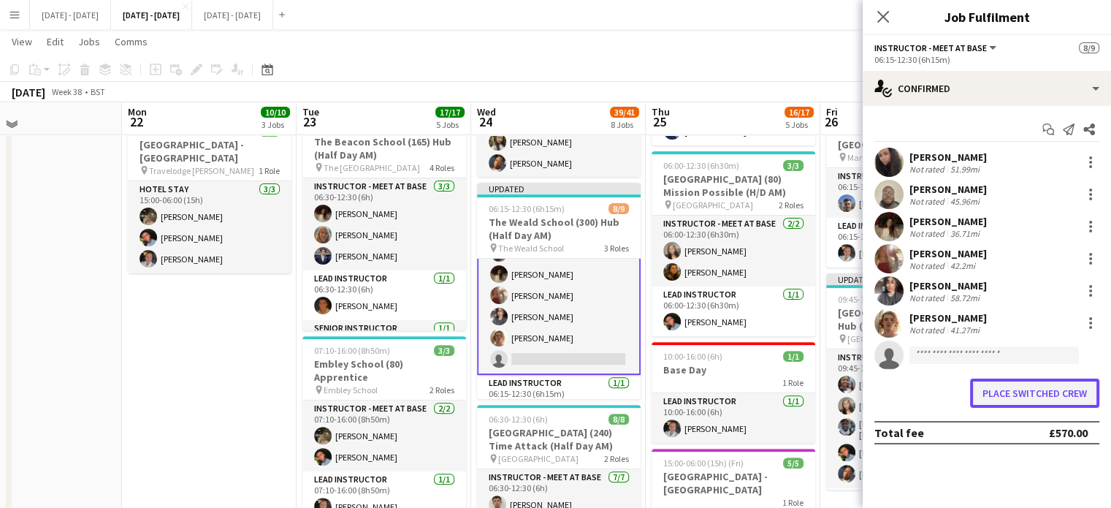
click at [1047, 388] on button "Place switched crew" at bounding box center [1034, 392] width 129 height 29
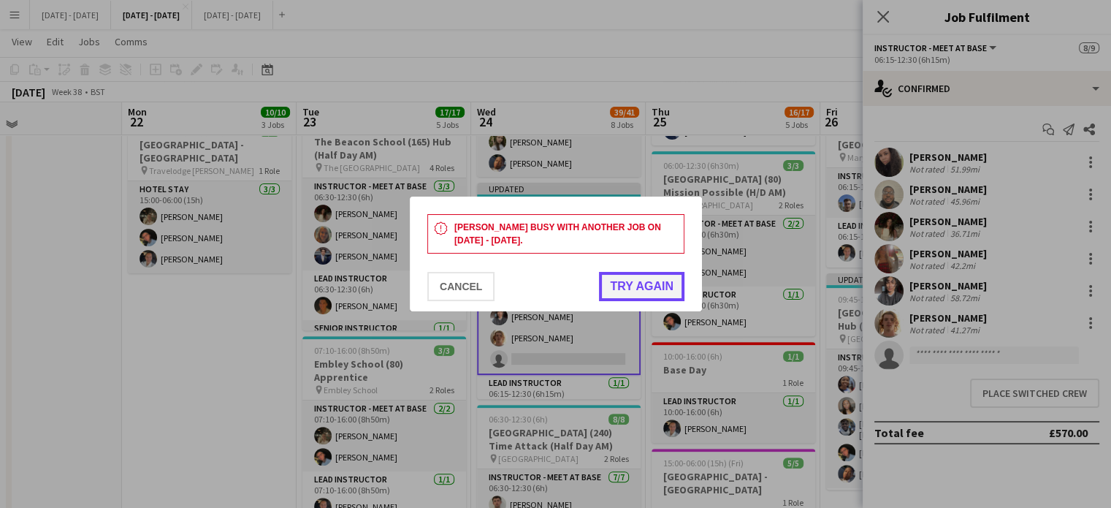
click at [640, 291] on button "Try again" at bounding box center [641, 286] width 85 height 29
click at [451, 282] on button "Cancel" at bounding box center [460, 286] width 67 height 29
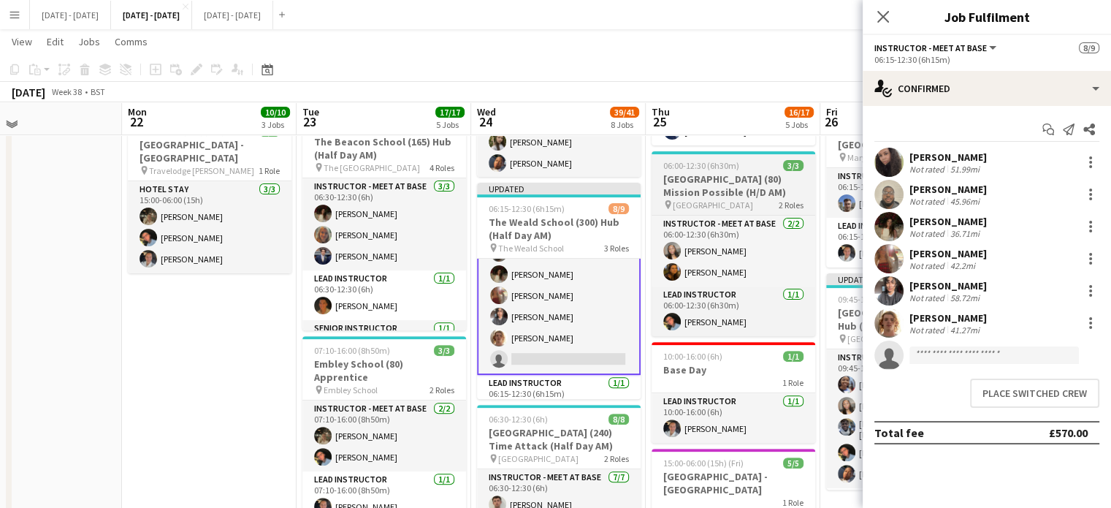
drag, startPoint x: 887, startPoint y: 17, endPoint x: 787, endPoint y: 172, distance: 184.0
click at [887, 17] on icon "Close pop-in" at bounding box center [883, 17] width 12 height 12
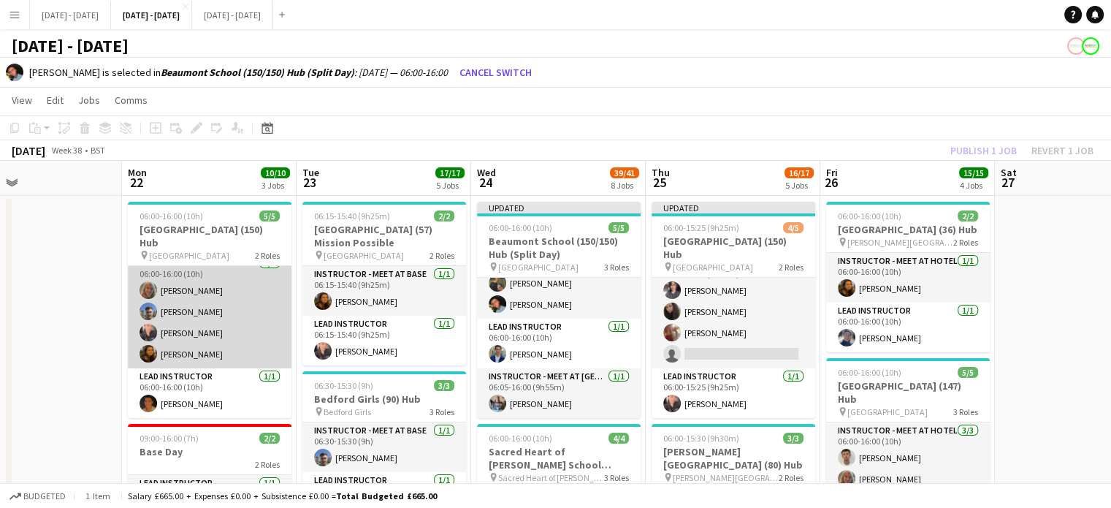
click at [228, 332] on app-card-role "Instructor - Meet at Base 4/4 06:00-16:00 (10h) Chloe Rice Matt Dailly Ellie-Ma…" at bounding box center [210, 311] width 164 height 113
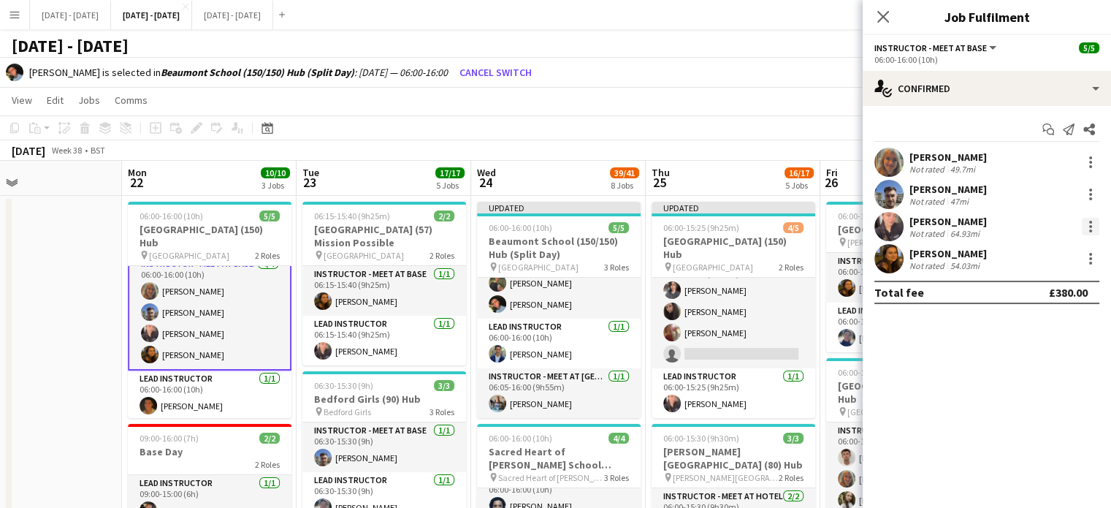
click at [1096, 227] on div at bounding box center [1091, 227] width 18 height 18
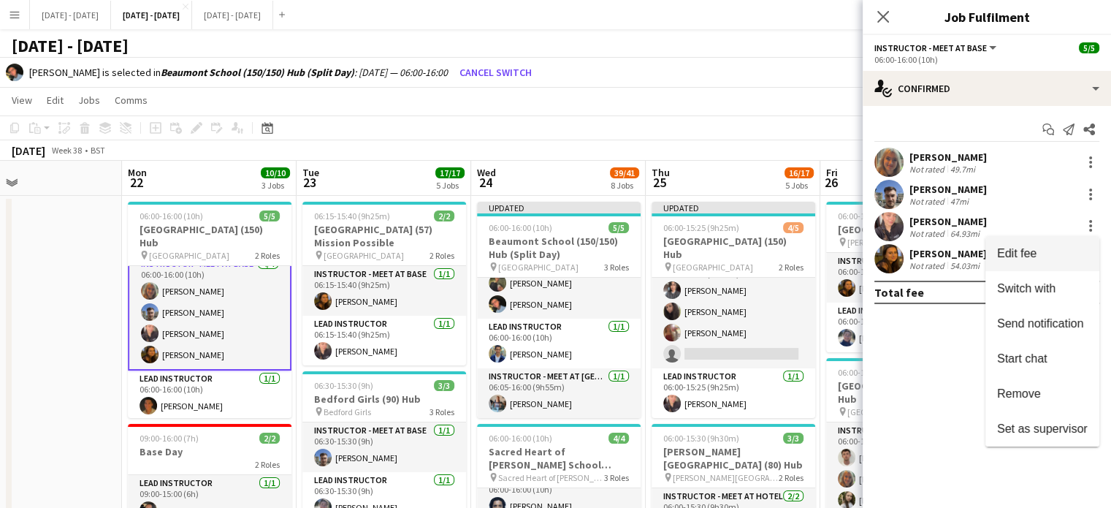
click at [1036, 262] on button "Edit fee" at bounding box center [1042, 253] width 114 height 35
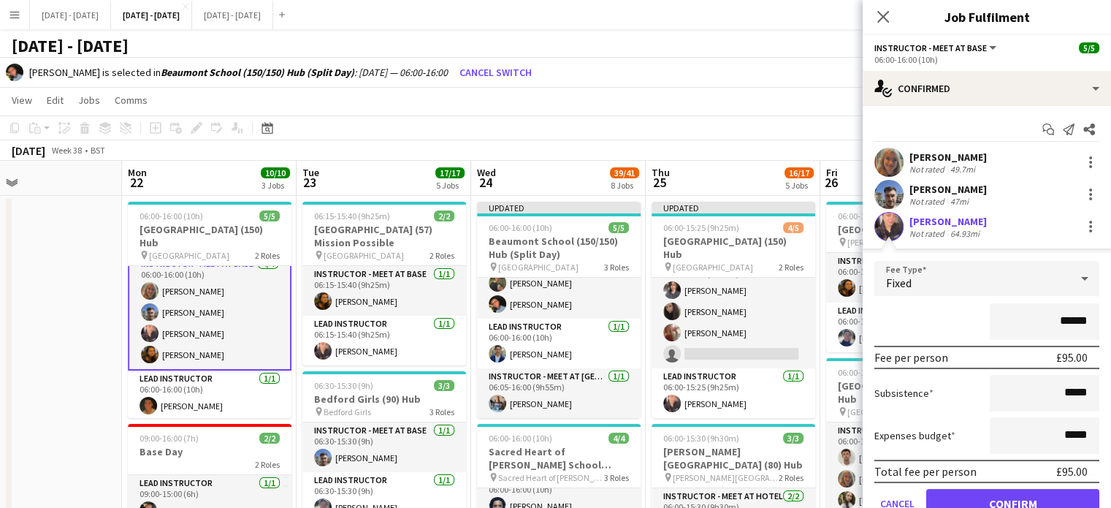
click at [1035, 281] on div "Fixed" at bounding box center [972, 278] width 196 height 35
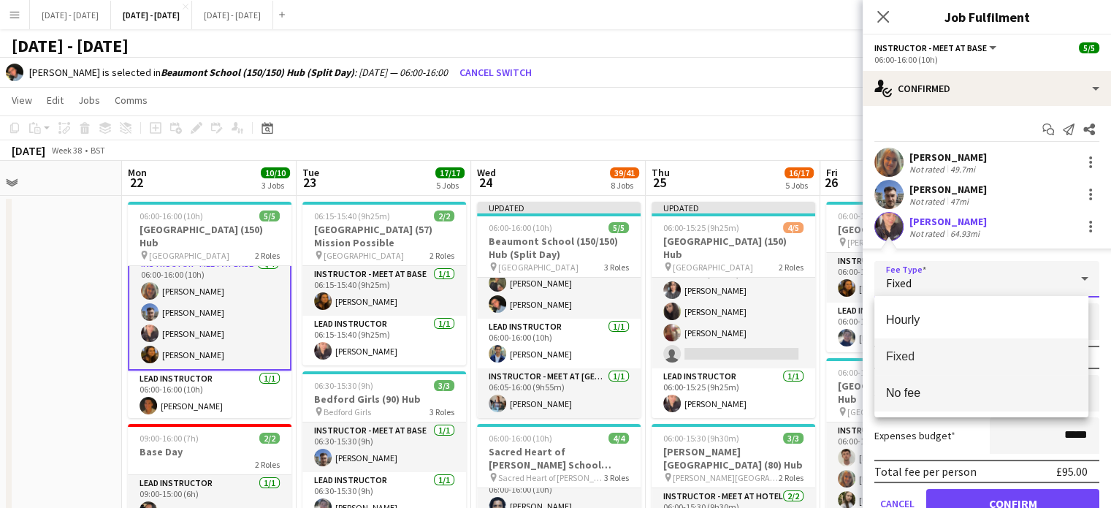
click at [979, 392] on span "No fee" at bounding box center [981, 393] width 191 height 14
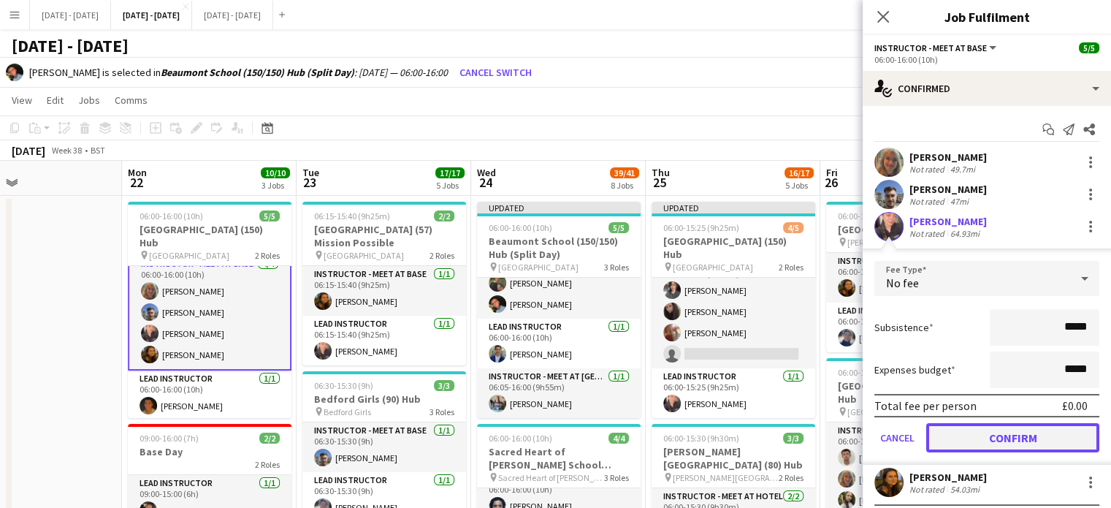
click at [1003, 437] on button "Confirm" at bounding box center [1012, 437] width 173 height 29
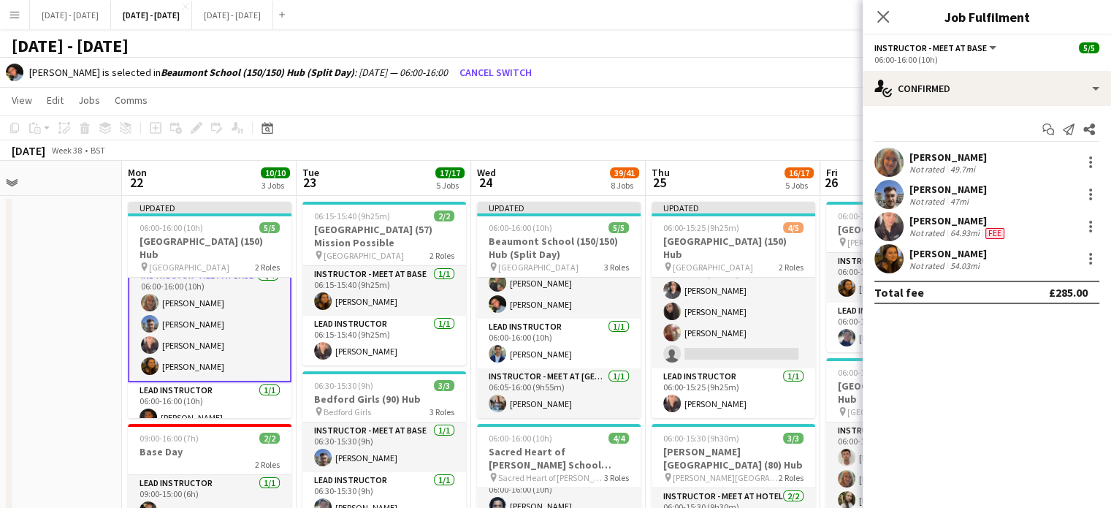
click at [885, 5] on div "Close pop-in" at bounding box center [883, 17] width 41 height 34
drag, startPoint x: 882, startPoint y: 16, endPoint x: 876, endPoint y: 21, distance: 7.8
click at [881, 17] on icon "Close pop-in" at bounding box center [883, 17] width 12 height 12
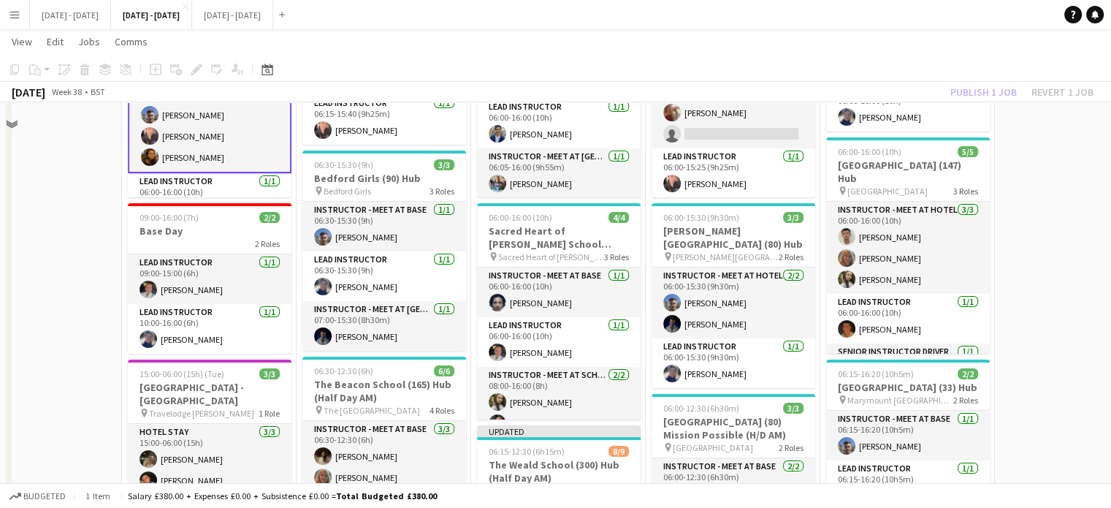
scroll to position [0, 0]
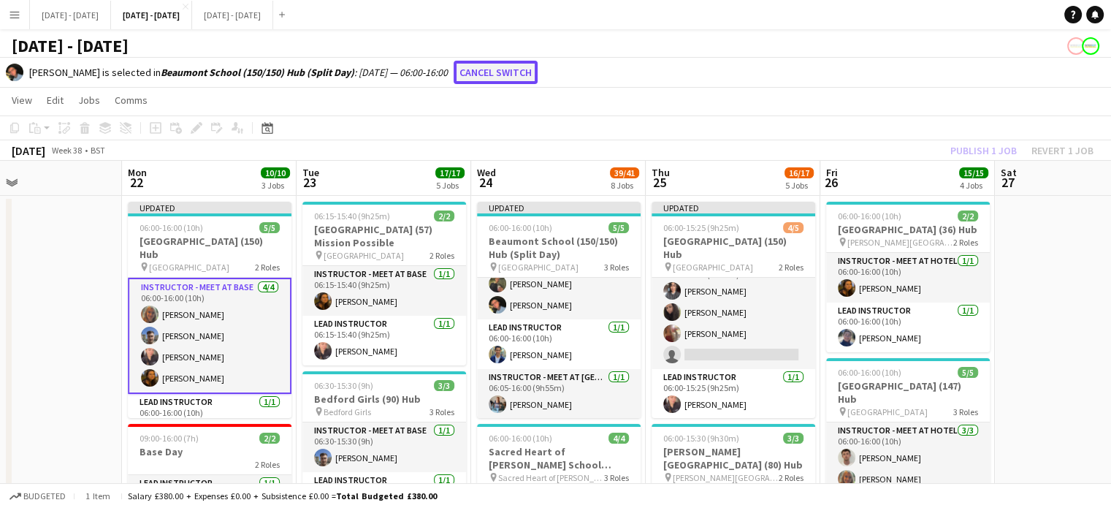
click at [487, 66] on button "Cancel switch" at bounding box center [496, 72] width 84 height 23
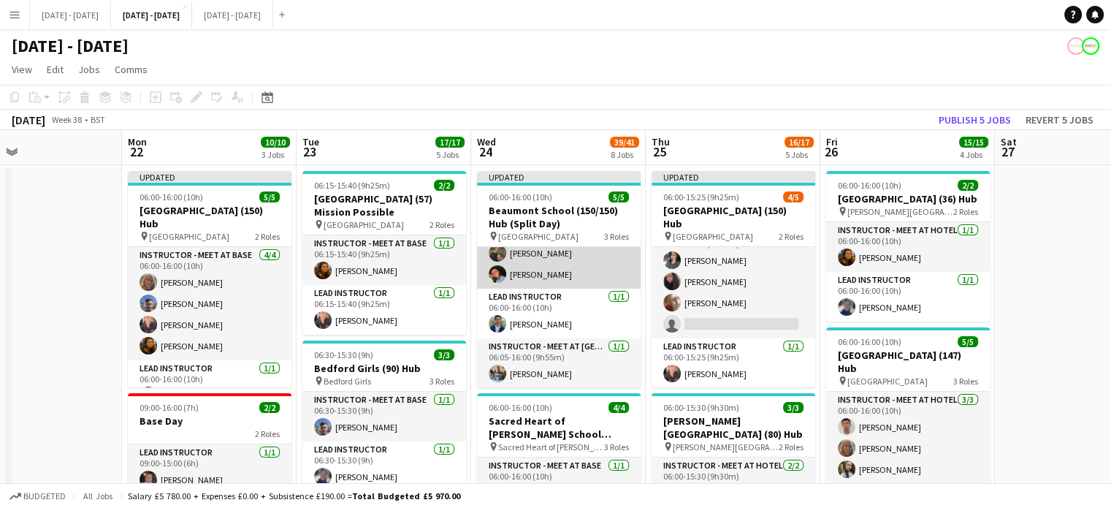
click at [512, 268] on app-card-role "Instructor - Meet at Base 3/3 06:00-16:00 (10h) Edward King Adam Masaryk Eloise…" at bounding box center [559, 242] width 164 height 92
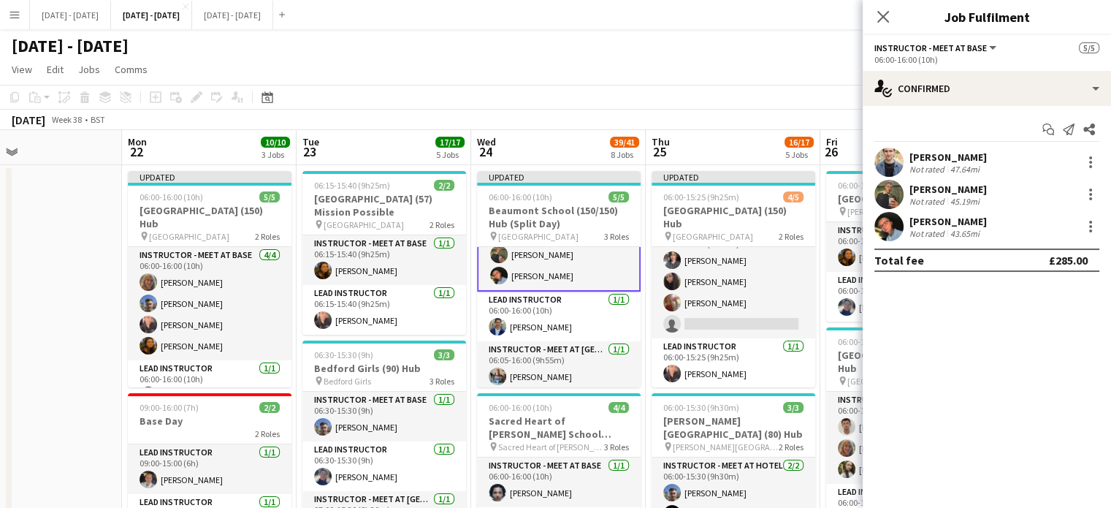
scroll to position [52, 0]
click at [1094, 233] on div at bounding box center [1091, 227] width 18 height 18
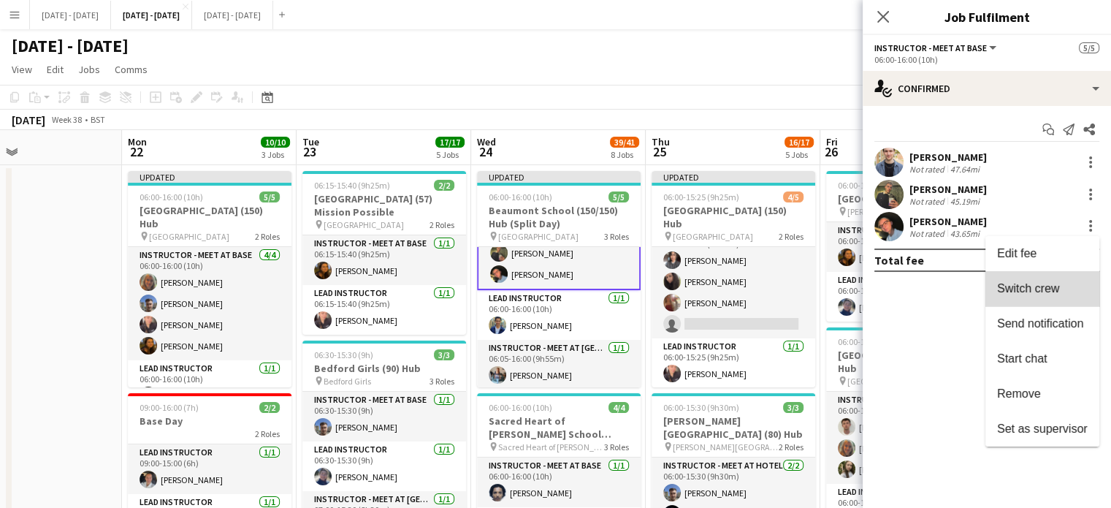
click at [1044, 291] on span "Switch crew" at bounding box center [1028, 288] width 62 height 12
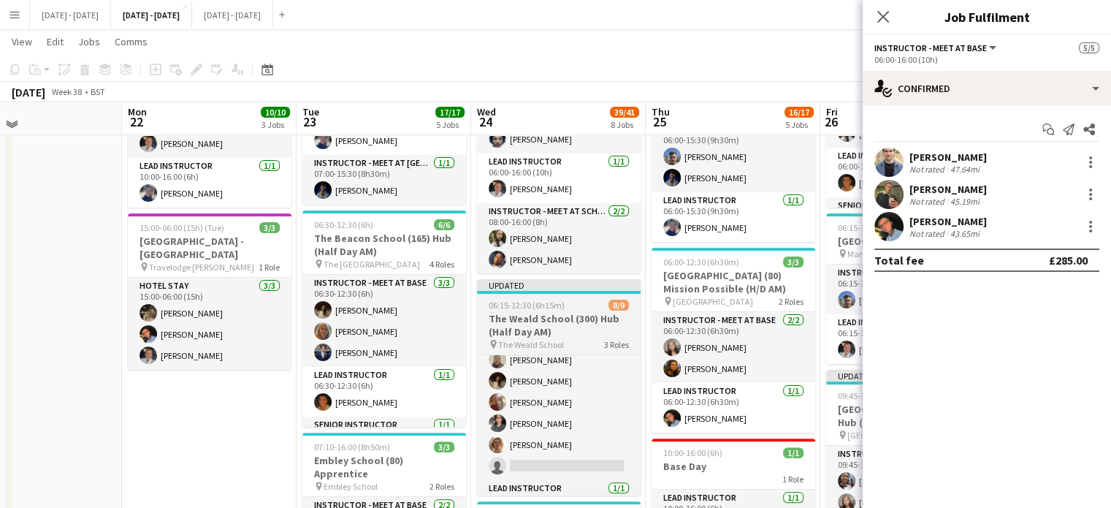
scroll to position [135, 0]
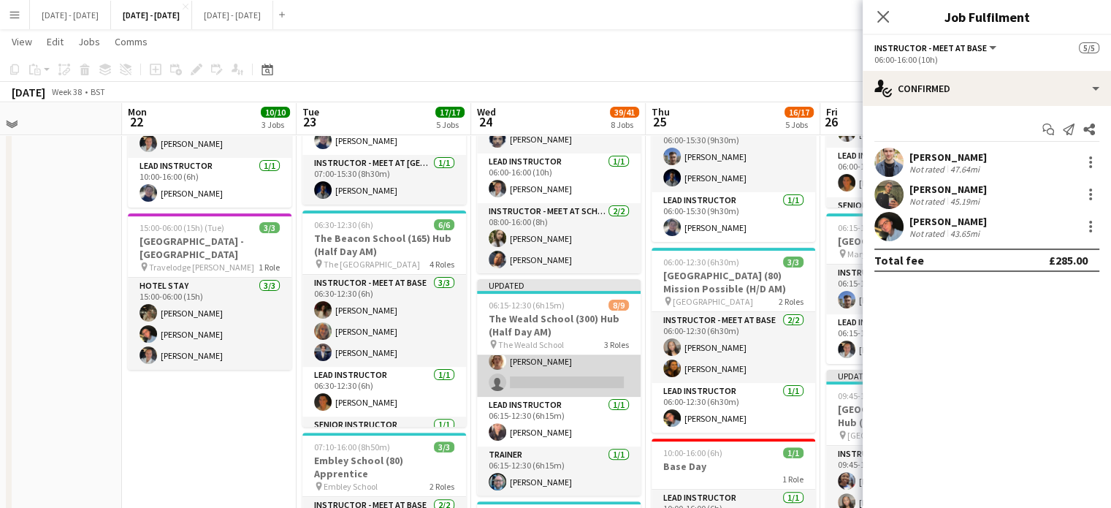
click at [567, 377] on app-card-role "Instructor - Meet at Base 6/7 06:15-12:30 (6h15m) Deanna Masters Felix Sintim B…" at bounding box center [559, 308] width 164 height 177
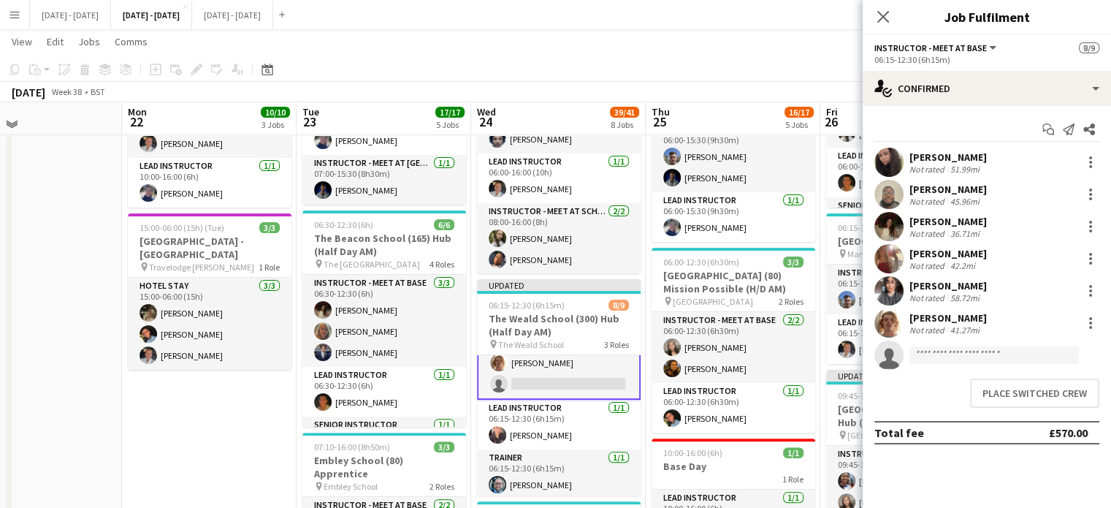
scroll to position [137, 0]
click at [1022, 393] on button "Place switched crew" at bounding box center [1034, 392] width 129 height 29
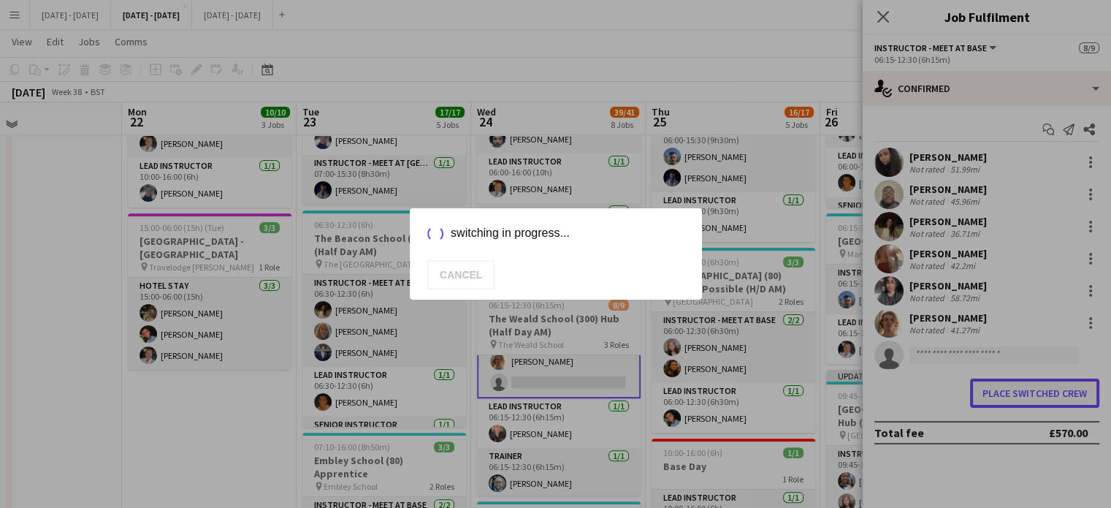
scroll to position [0, 0]
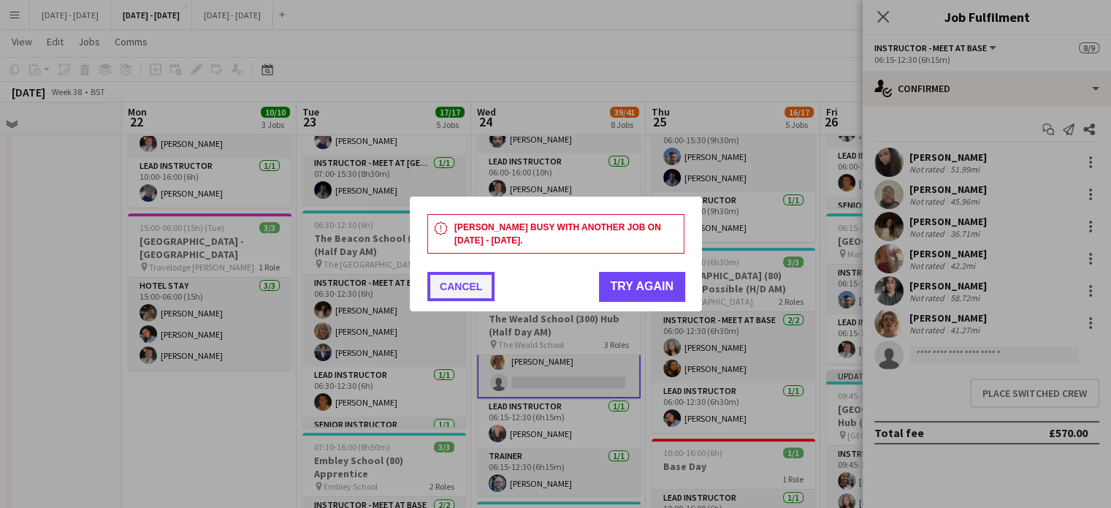
click at [465, 288] on button "Cancel" at bounding box center [460, 286] width 67 height 29
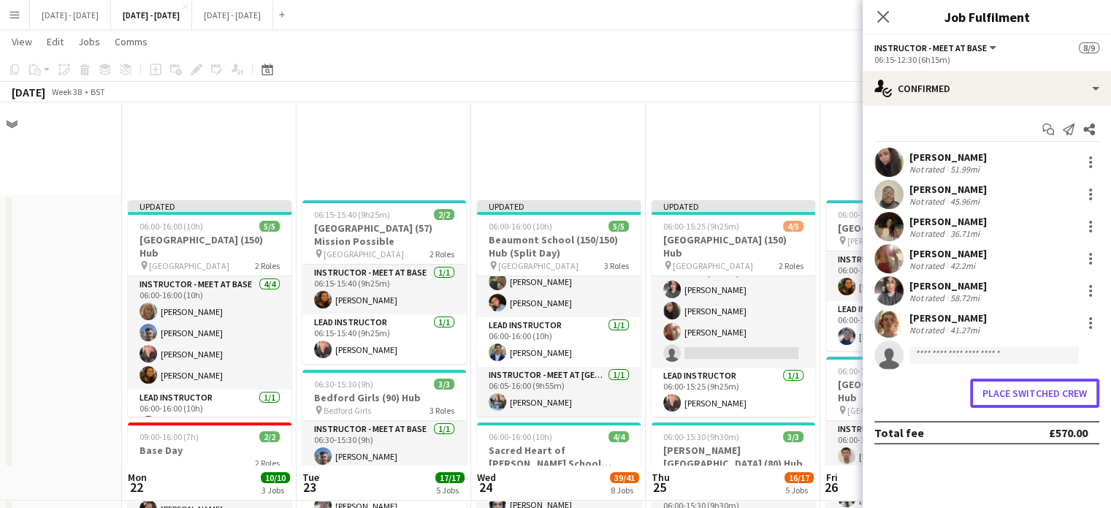
scroll to position [365, 0]
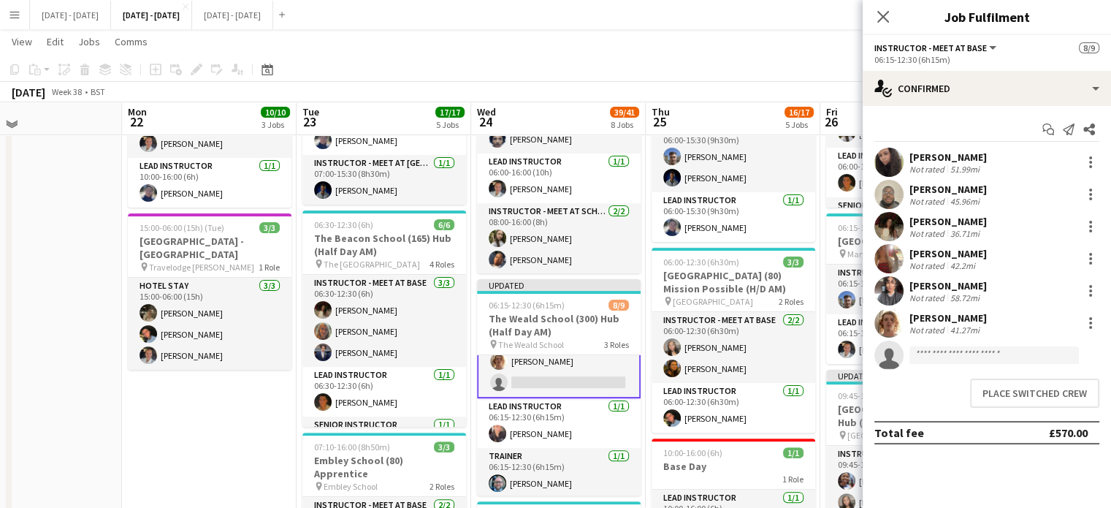
click at [874, 29] on div "Close pop-in" at bounding box center [883, 17] width 41 height 34
click at [882, 17] on icon at bounding box center [883, 16] width 14 height 14
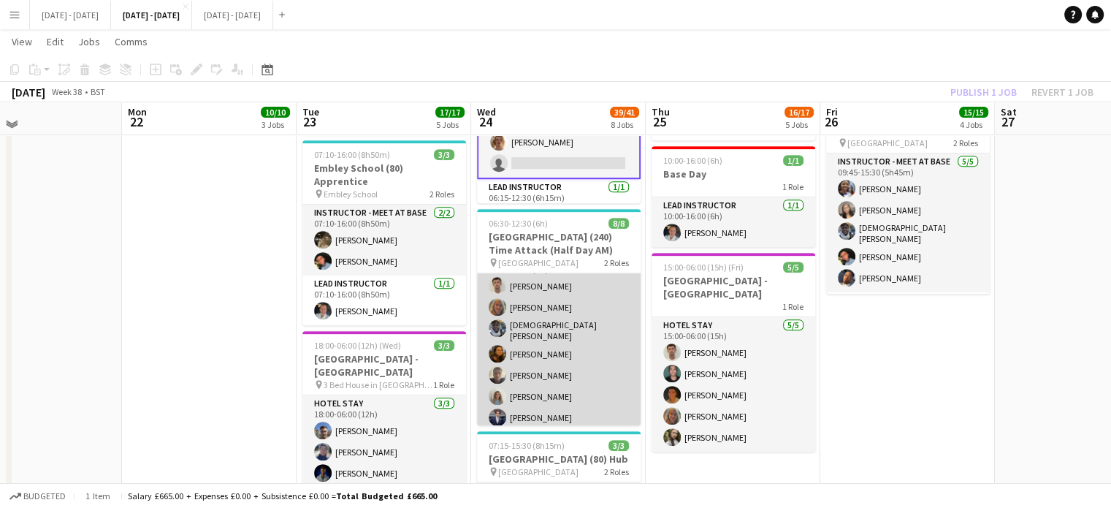
scroll to position [0, 0]
click at [541, 389] on app-card-role "Instructor - Meet at Base 7/7 06:30-12:30 (6h) Liam O’Connor Chloe Rice Adesua …" at bounding box center [559, 363] width 164 height 181
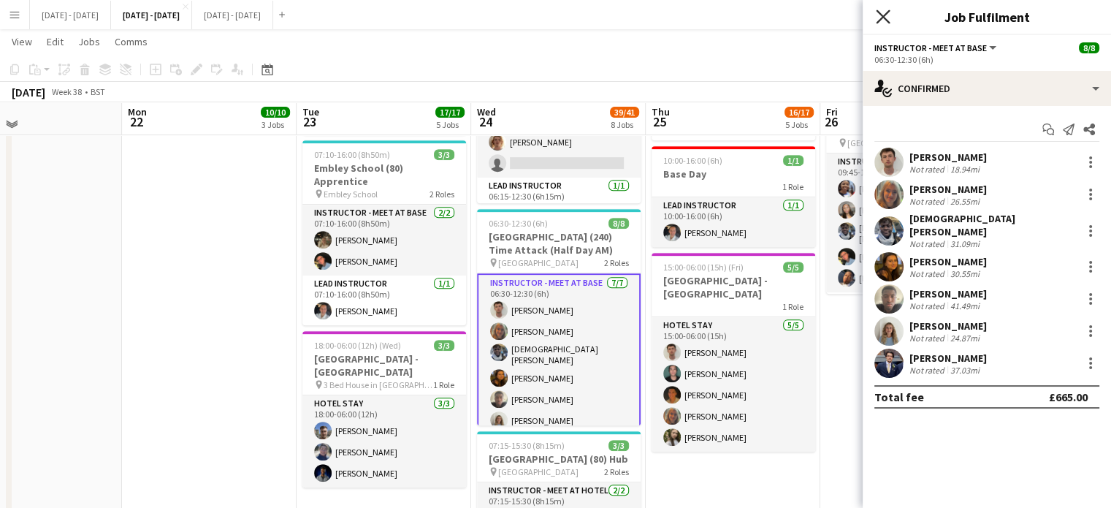
click at [881, 12] on icon "Close pop-in" at bounding box center [883, 16] width 14 height 14
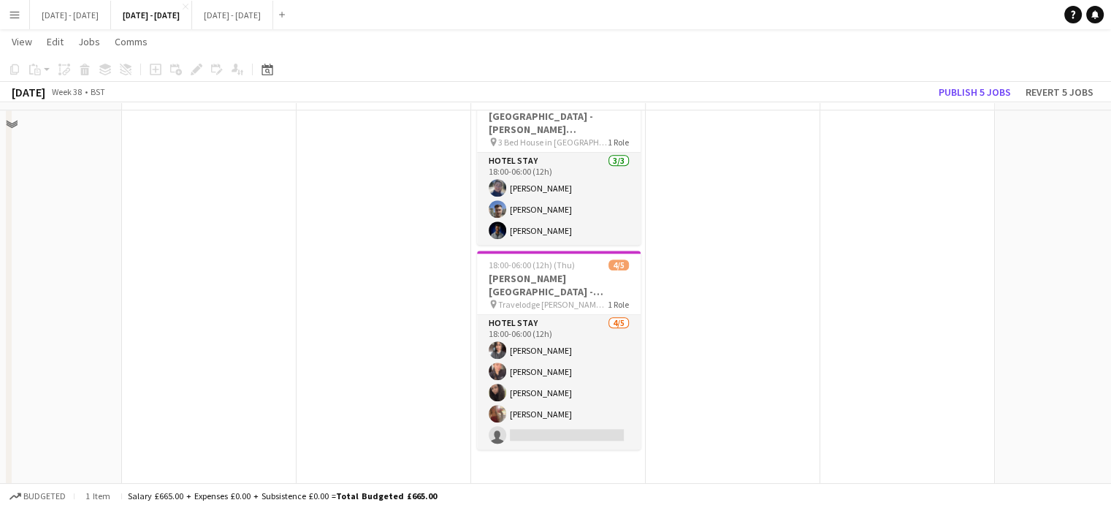
scroll to position [1411, 0]
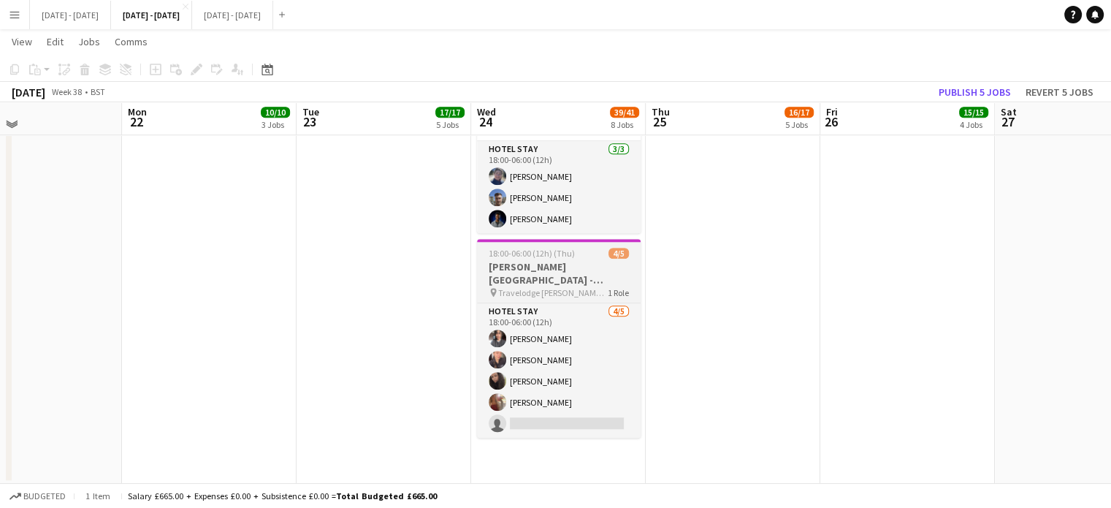
click at [551, 267] on h3 "[PERSON_NAME][GEOGRAPHIC_DATA] - [GEOGRAPHIC_DATA]" at bounding box center [559, 273] width 164 height 26
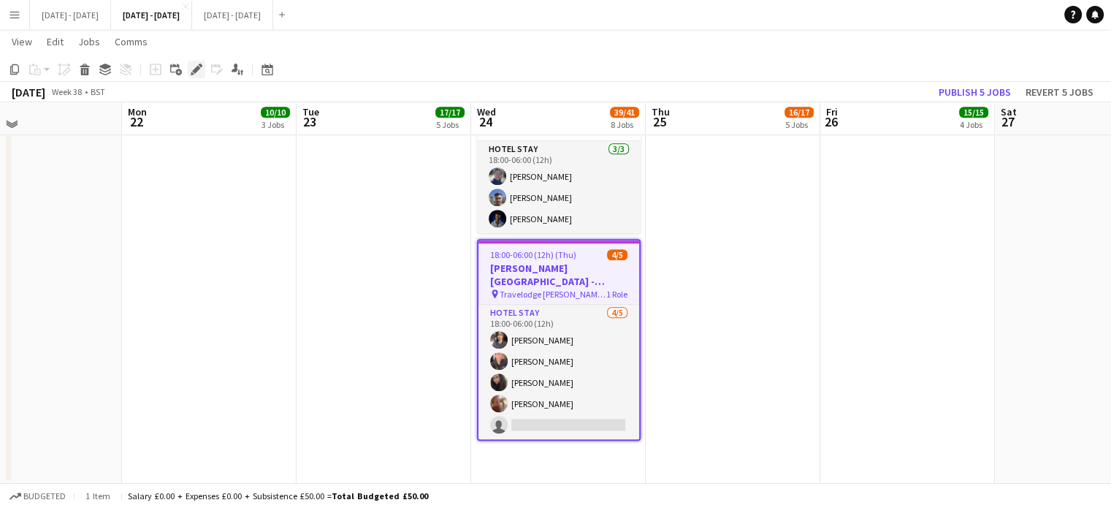
click at [198, 72] on icon "Edit" at bounding box center [197, 70] width 12 height 12
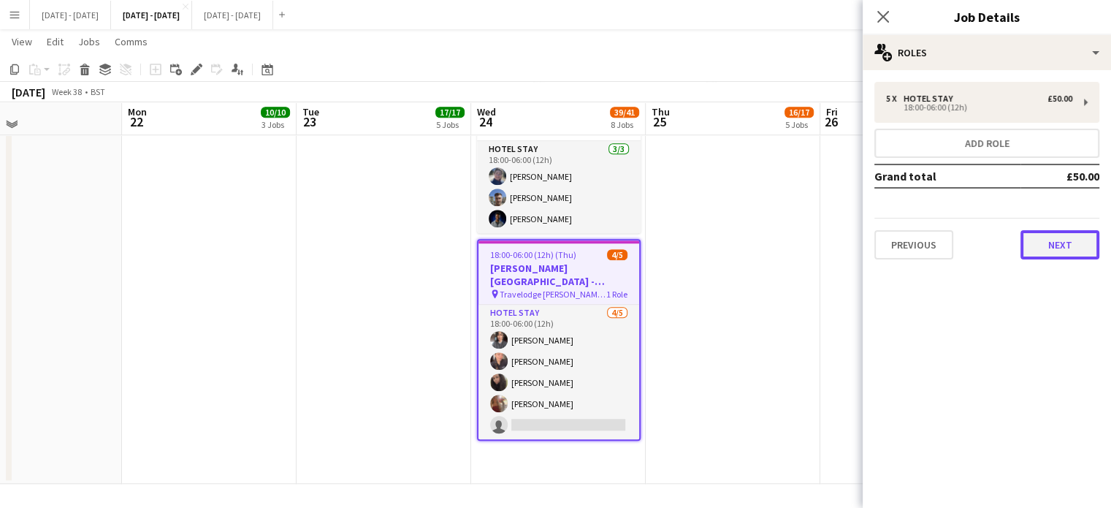
click at [1056, 242] on button "Next" at bounding box center [1059, 244] width 79 height 29
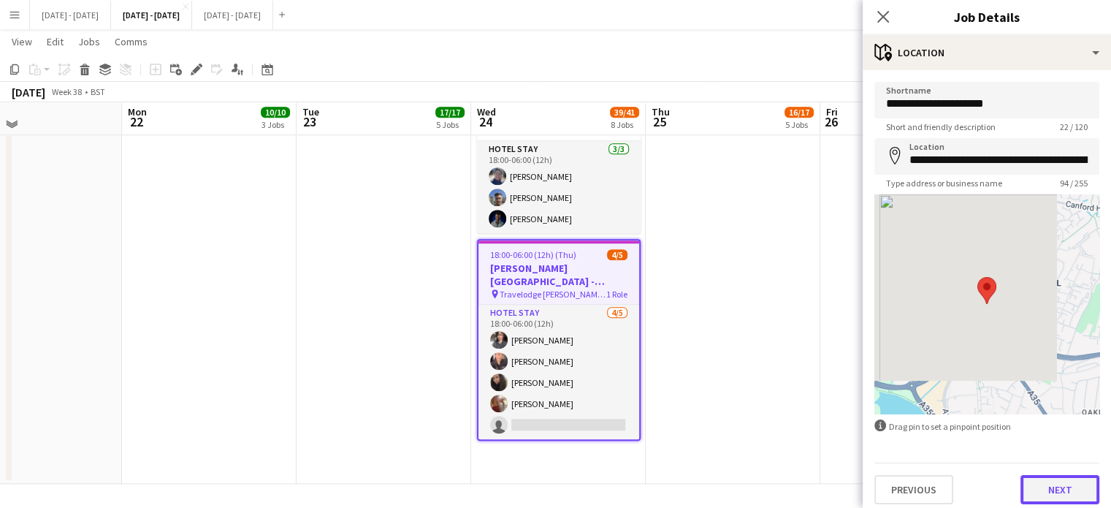
click at [1060, 487] on button "Next" at bounding box center [1059, 489] width 79 height 29
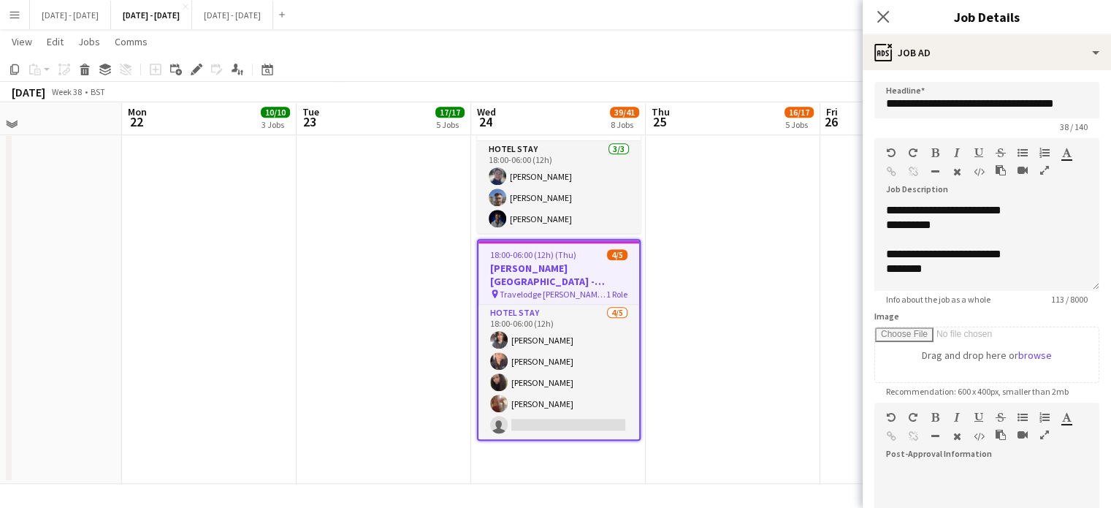
scroll to position [41, 0]
click at [891, 10] on div "Close pop-in" at bounding box center [883, 17] width 41 height 34
click at [887, 15] on icon "Close pop-in" at bounding box center [883, 16] width 14 height 14
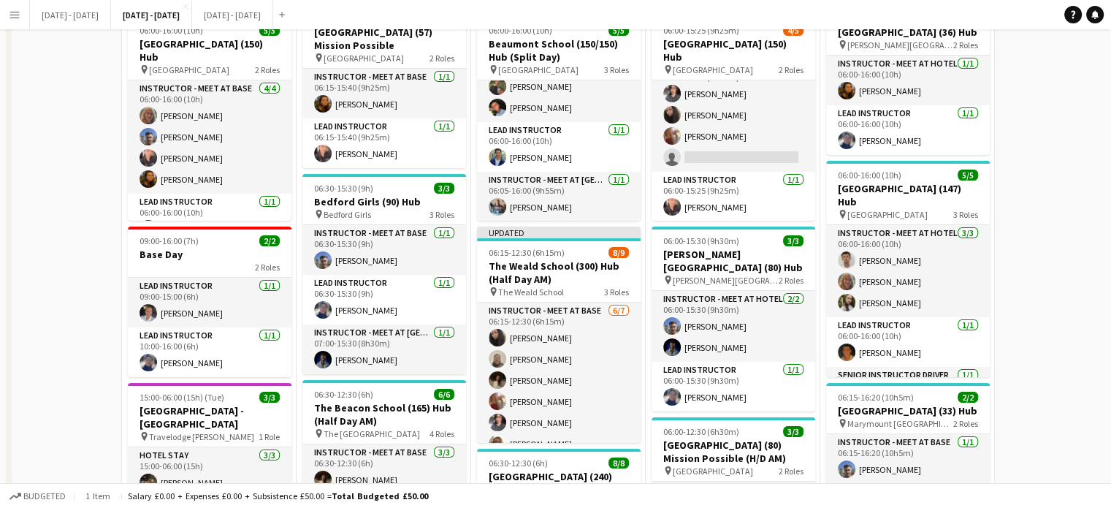
scroll to position [0, 0]
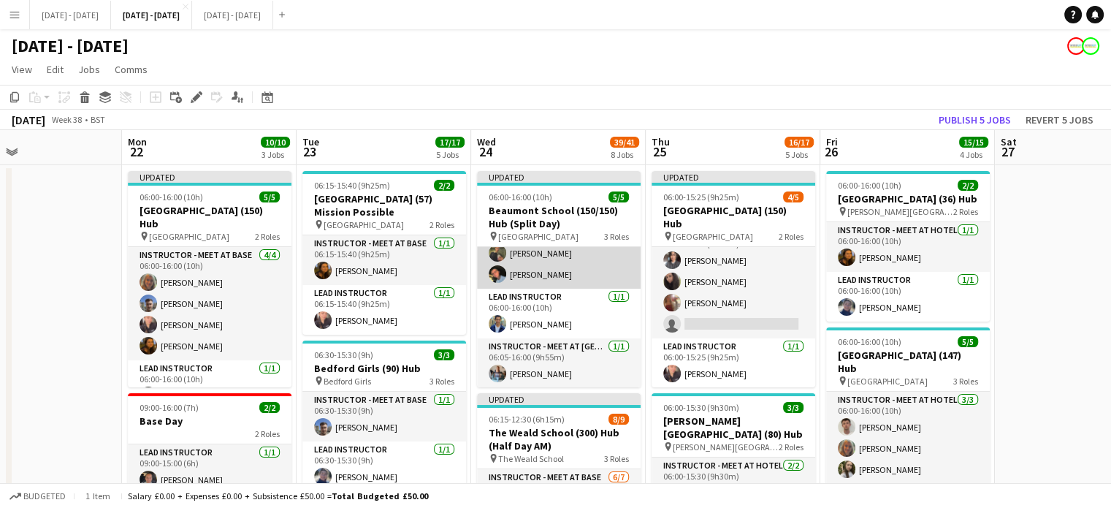
click at [511, 271] on app-card-role "Instructor - Meet at Base 3/3 06:00-16:00 (10h) Edward King Adam Masaryk Eloise…" at bounding box center [559, 242] width 164 height 92
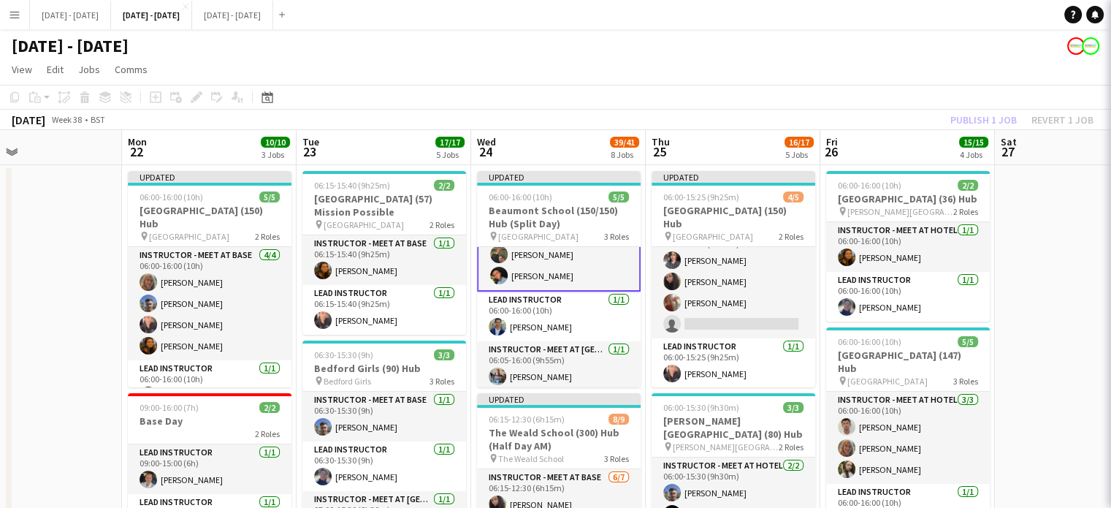
scroll to position [52, 0]
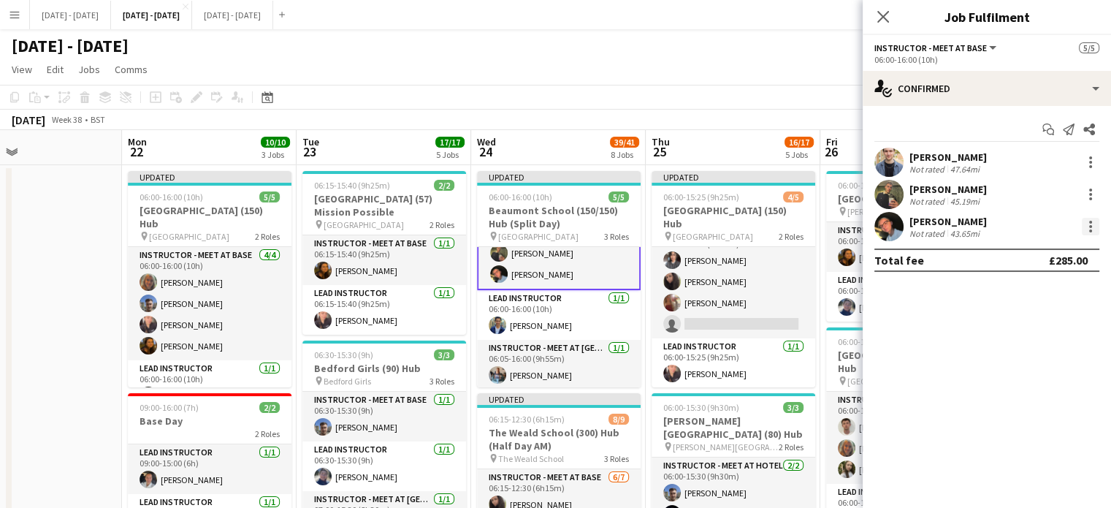
click at [1093, 230] on div at bounding box center [1091, 227] width 18 height 18
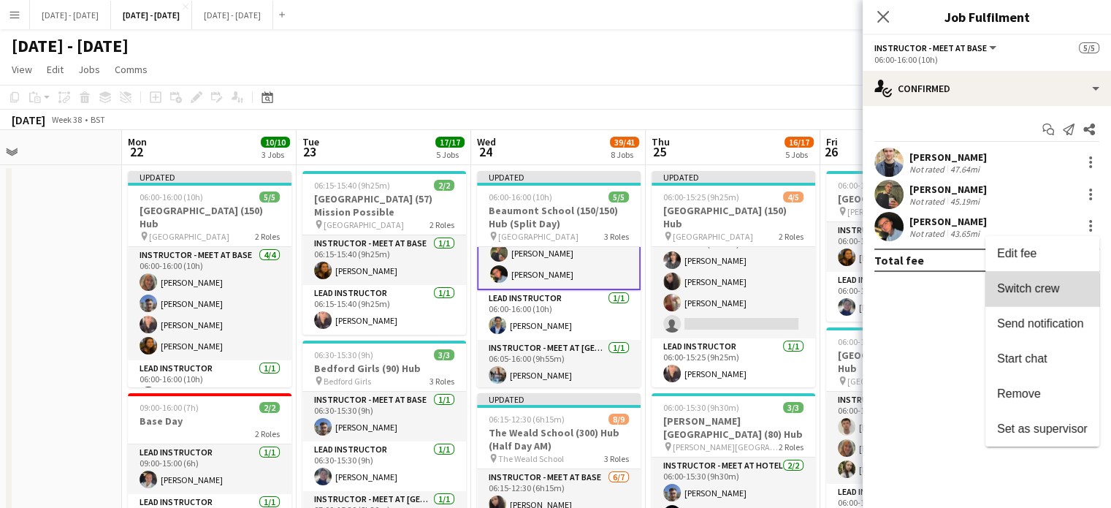
click at [1037, 298] on button "Switch crew" at bounding box center [1042, 288] width 114 height 35
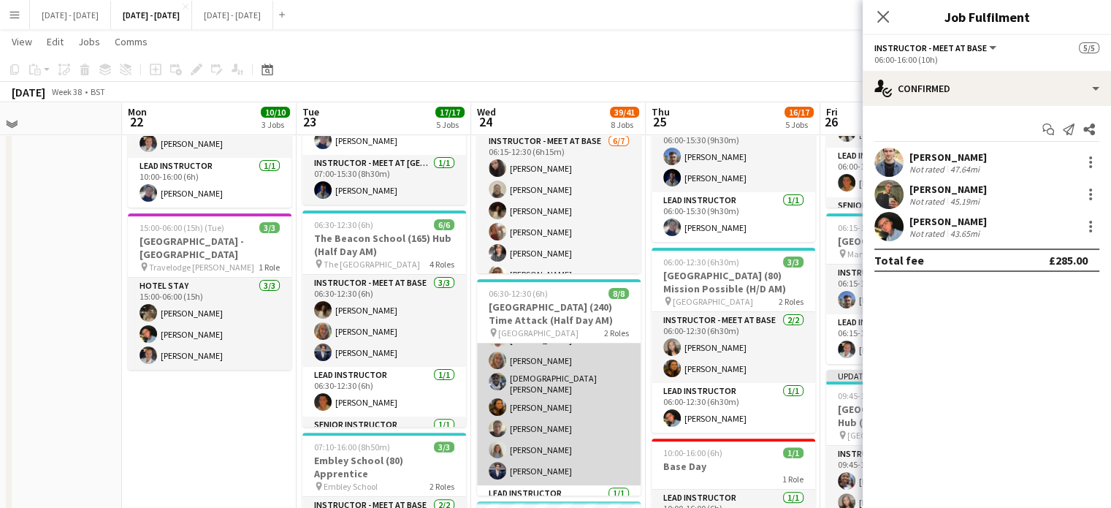
scroll to position [74, 0]
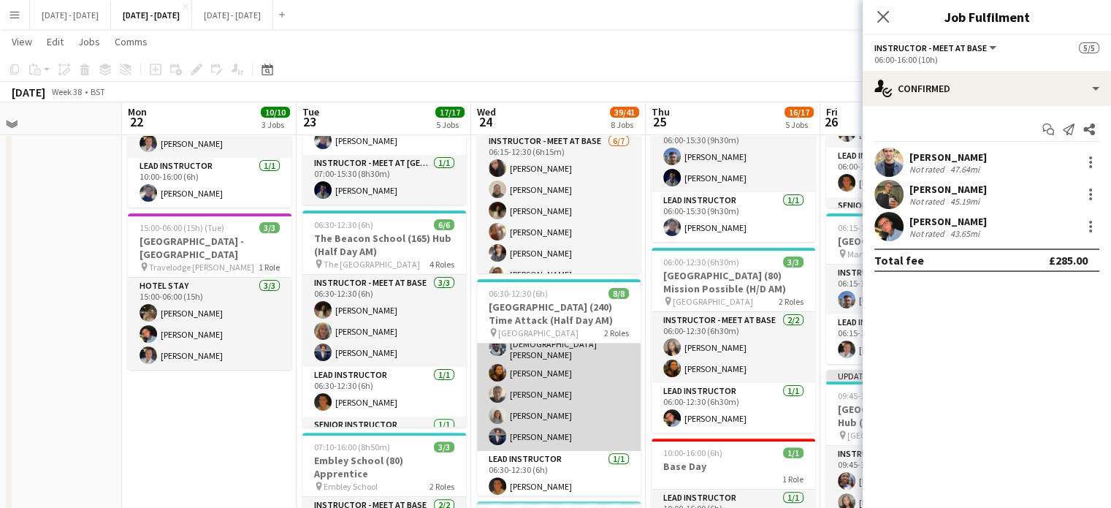
click at [559, 373] on app-card-role "Instructor - Meet at Base 7/7 06:30-12:30 (6h) Liam O’Connor Chloe Rice Adesua …" at bounding box center [559, 360] width 164 height 181
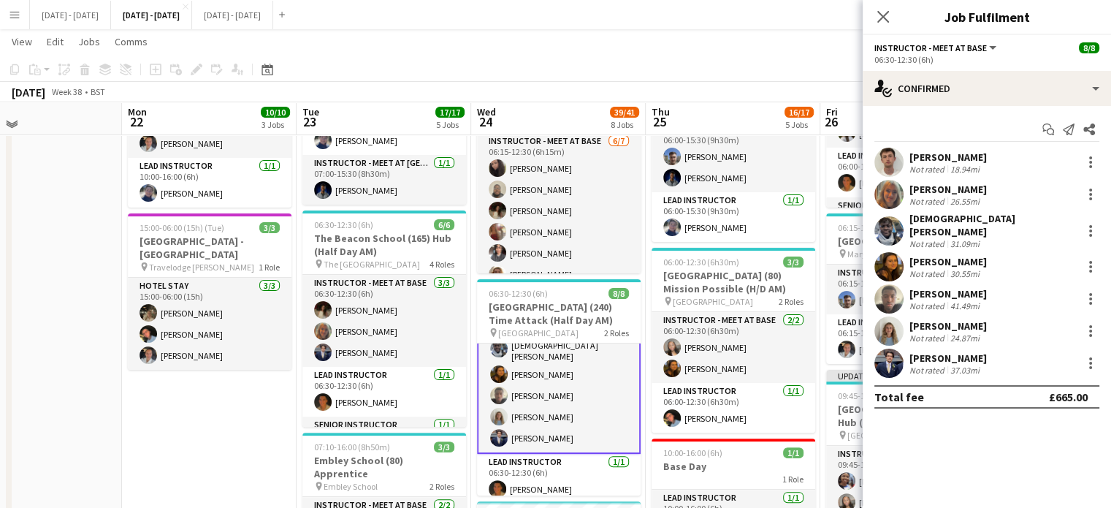
scroll to position [75, 0]
click at [1092, 294] on div at bounding box center [1091, 299] width 18 height 18
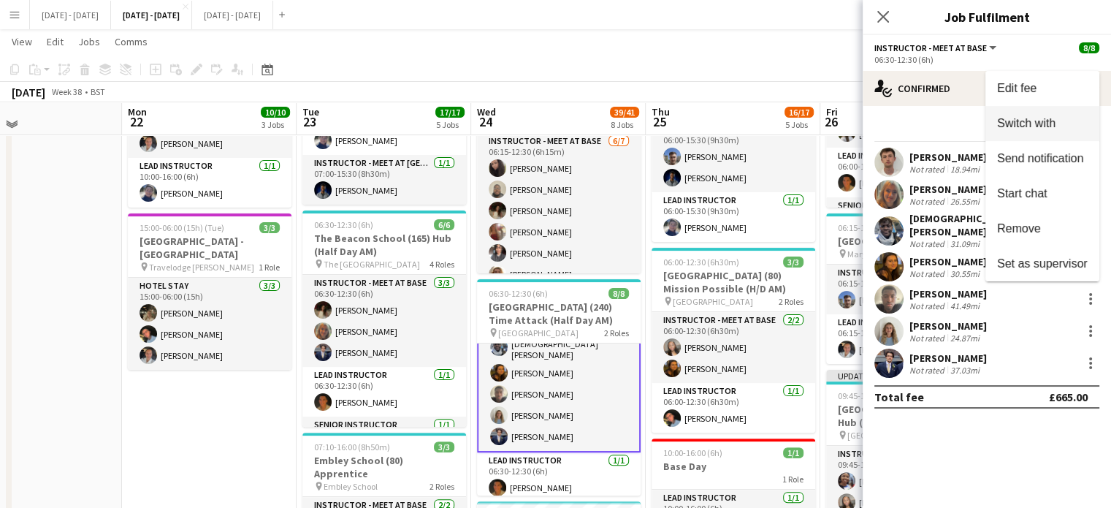
click at [1022, 121] on span "Switch with" at bounding box center [1026, 123] width 58 height 12
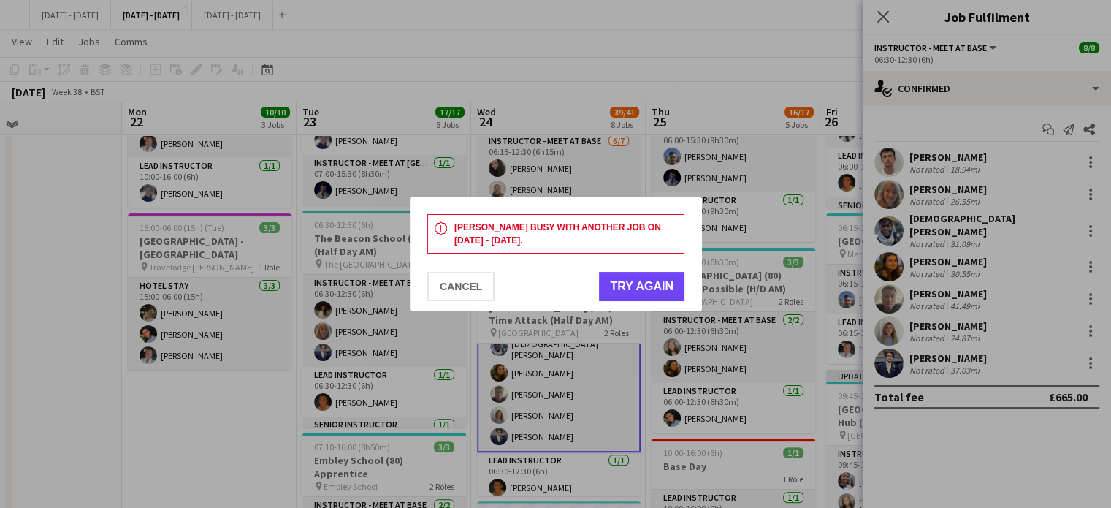
scroll to position [0, 0]
click at [448, 284] on button "Cancel" at bounding box center [460, 286] width 67 height 29
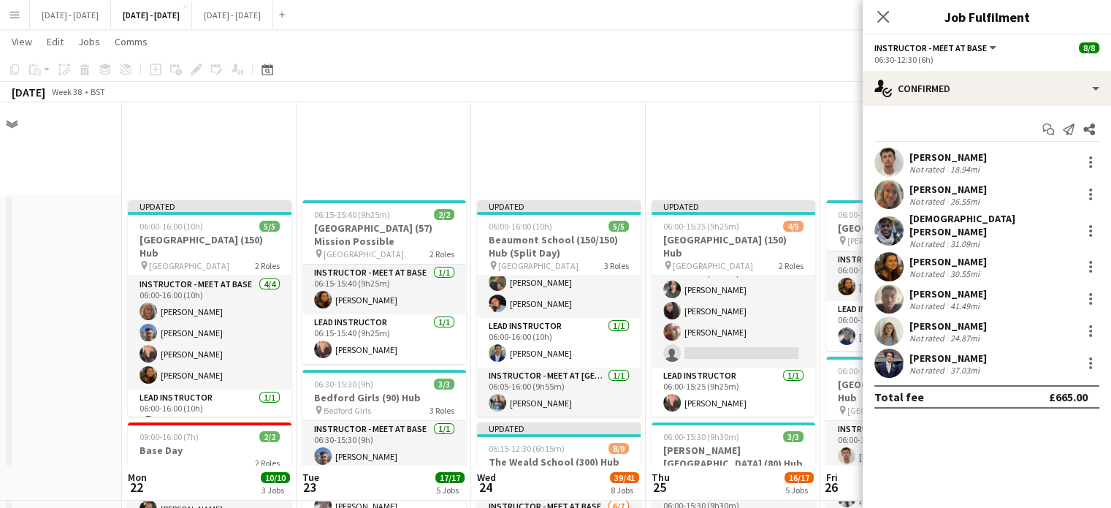
scroll to position [365, 0]
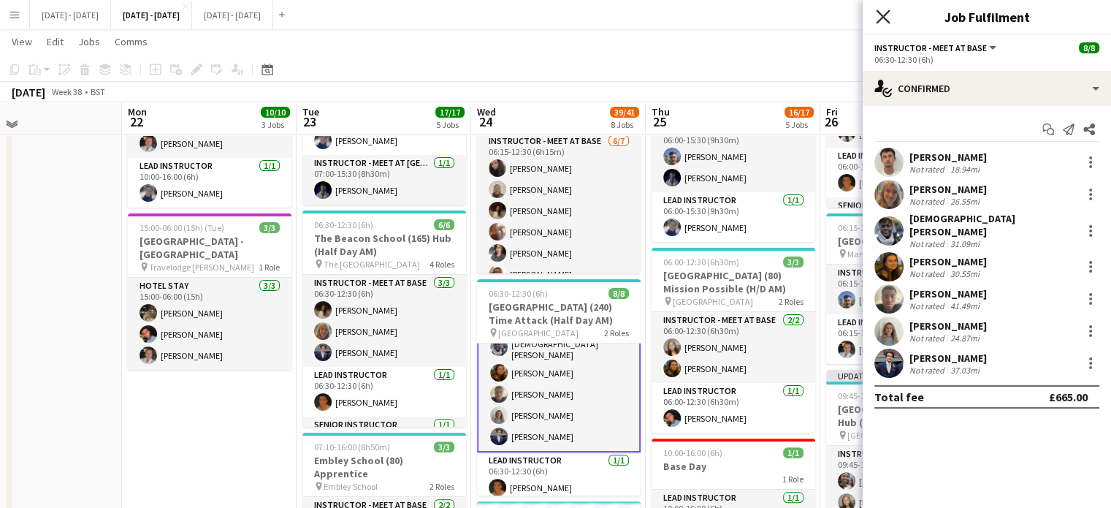
click at [882, 20] on icon "Close pop-in" at bounding box center [883, 16] width 14 height 14
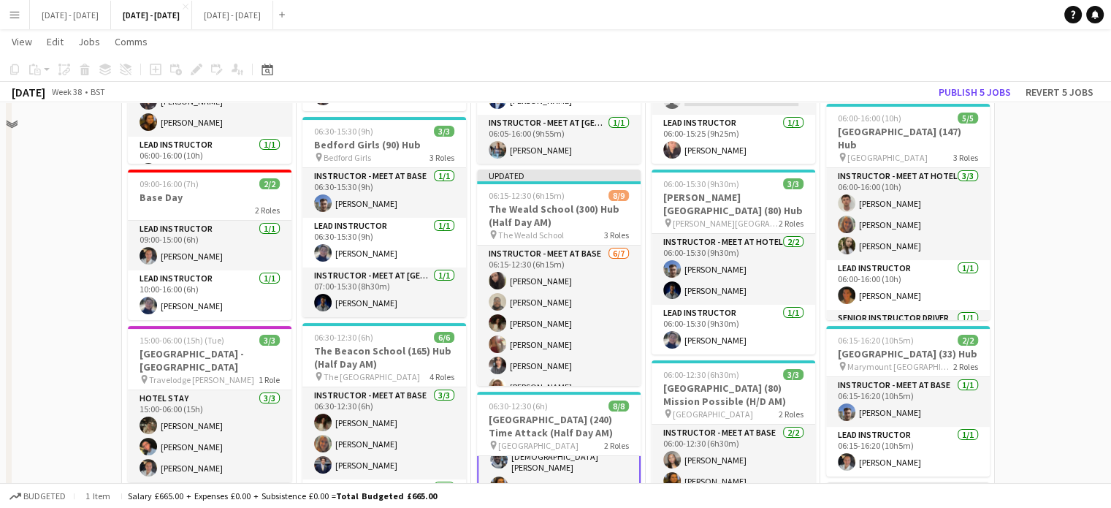
scroll to position [0, 0]
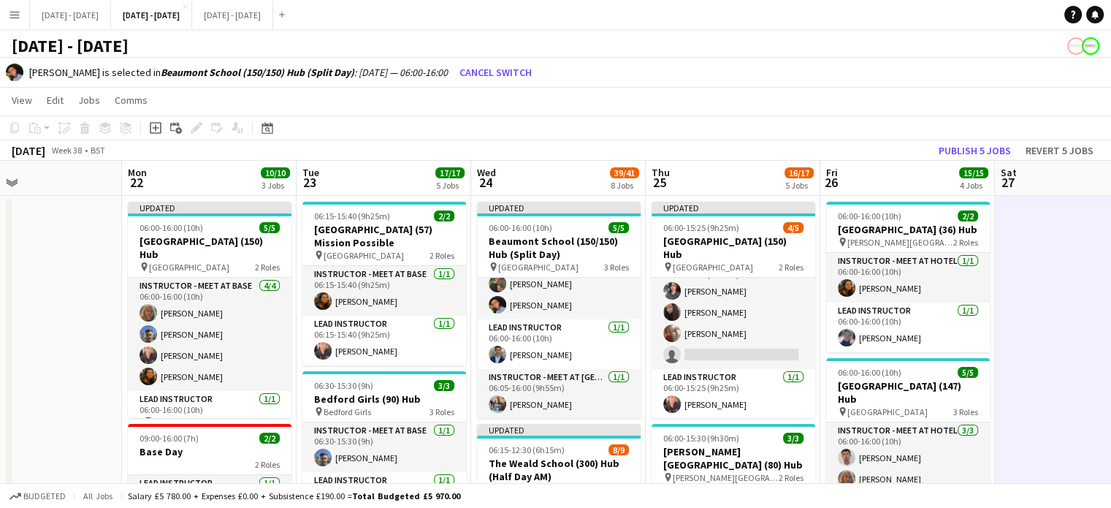
scroll to position [74, 0]
click at [996, 143] on button "Publish 5 jobs" at bounding box center [975, 150] width 84 height 19
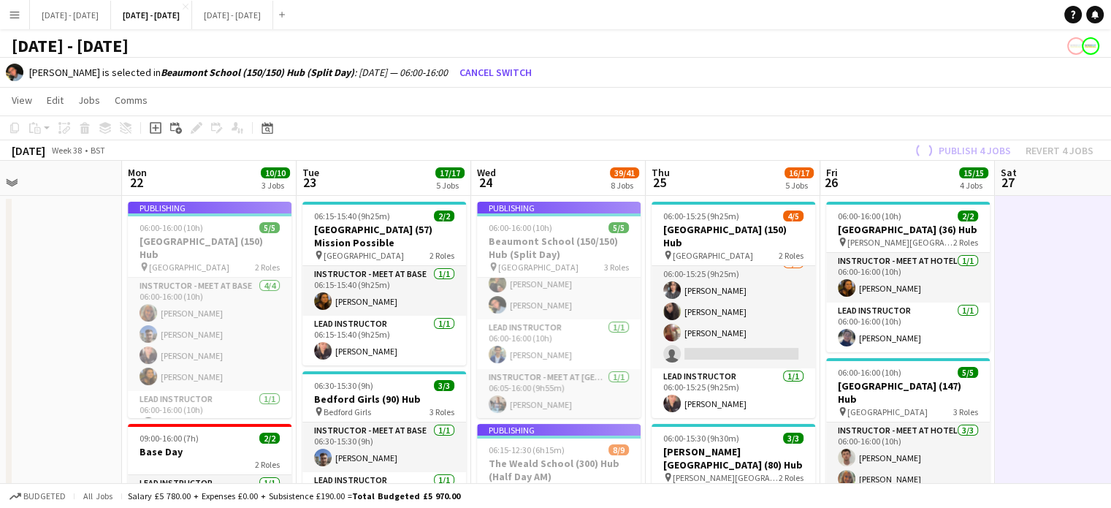
scroll to position [11, 0]
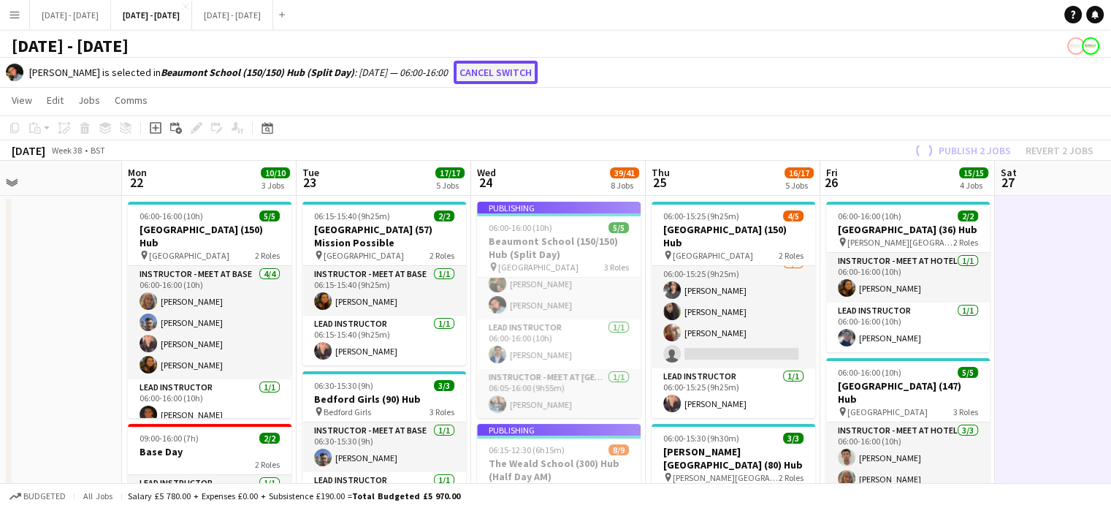
click at [496, 69] on button "Cancel switch" at bounding box center [496, 72] width 84 height 23
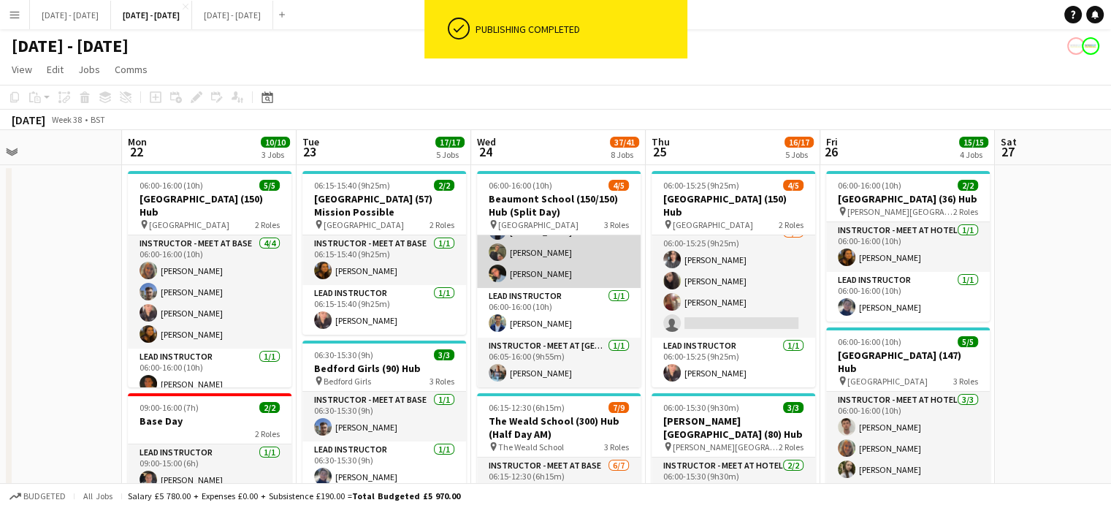
click at [536, 273] on app-card-role "Instructor - Meet at Base 3/3 06:00-16:00 (10h) Edward King Adam Masaryk Eloise…" at bounding box center [559, 242] width 164 height 92
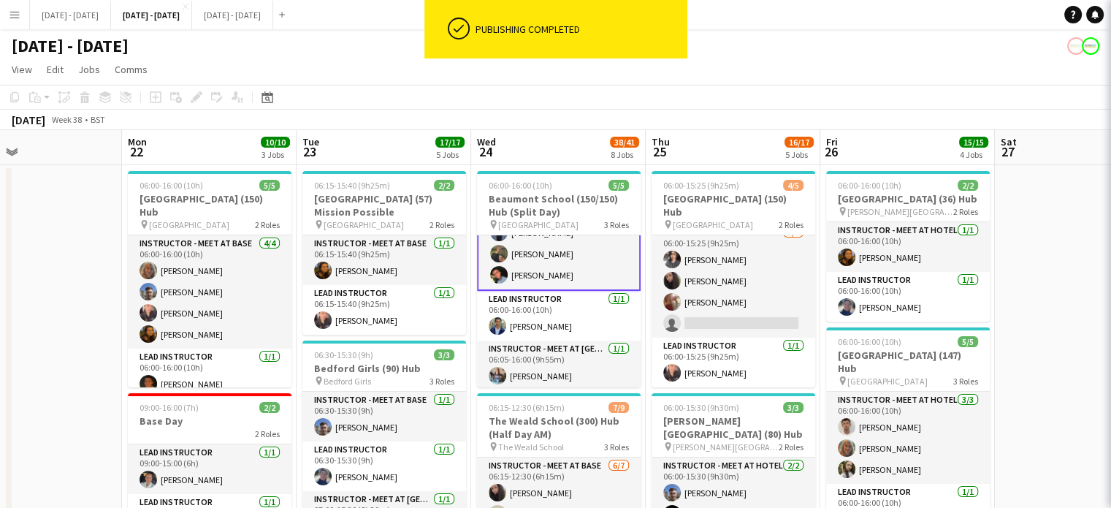
scroll to position [41, 0]
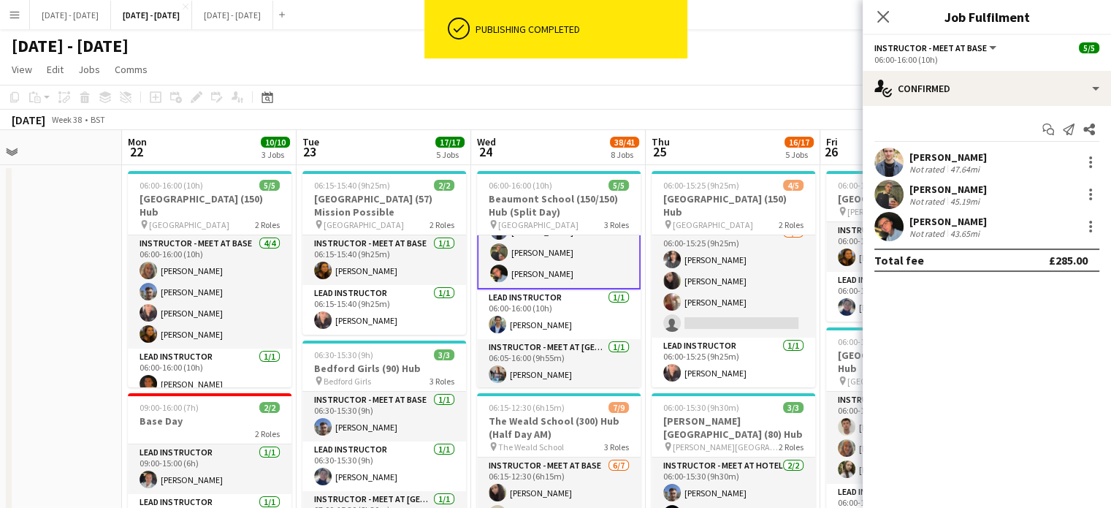
click at [1087, 235] on div "Eloise Cook Not rated 43.65mi" at bounding box center [987, 226] width 248 height 29
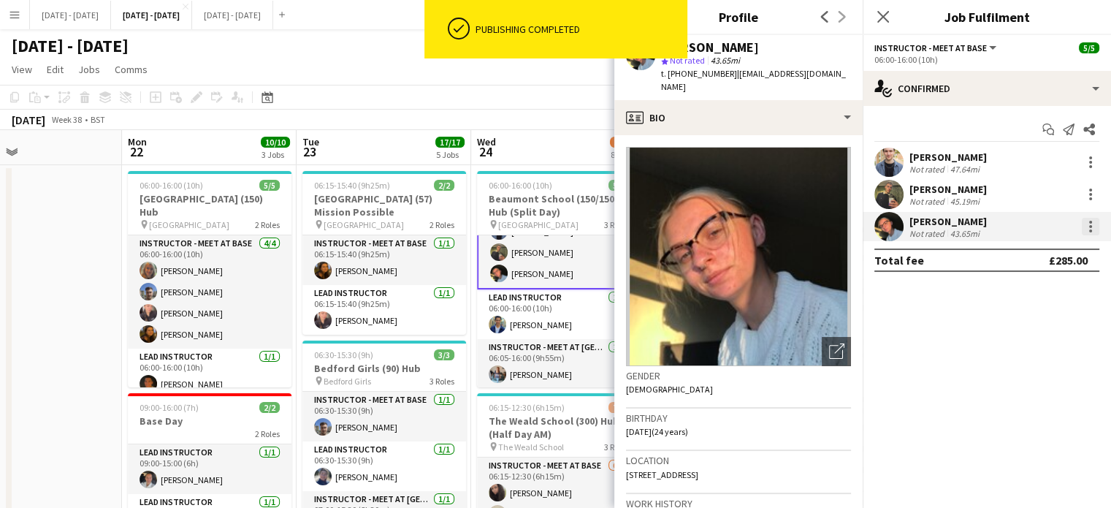
click at [1089, 227] on div at bounding box center [1091, 227] width 18 height 18
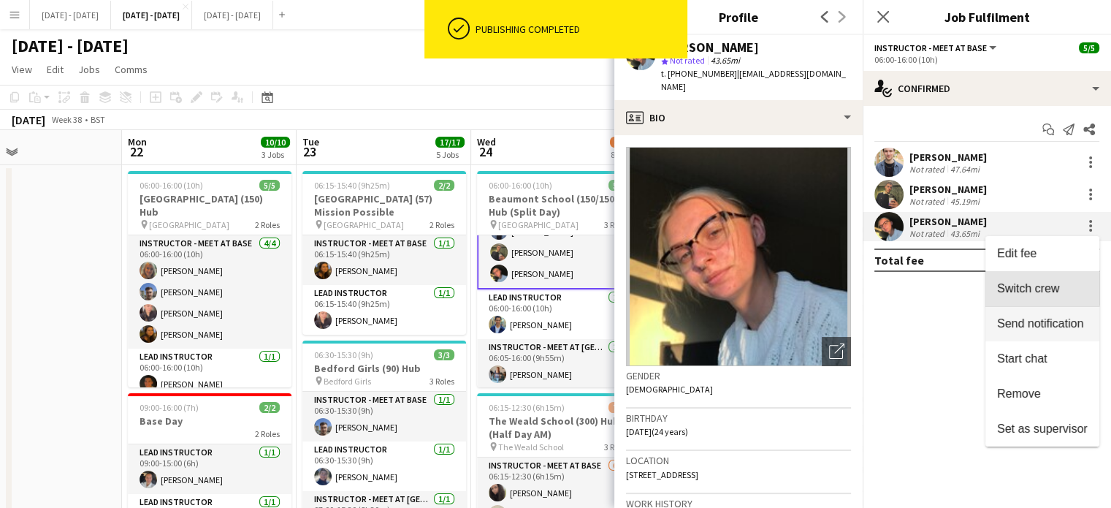
click at [1043, 288] on span "Switch crew" at bounding box center [1028, 288] width 62 height 12
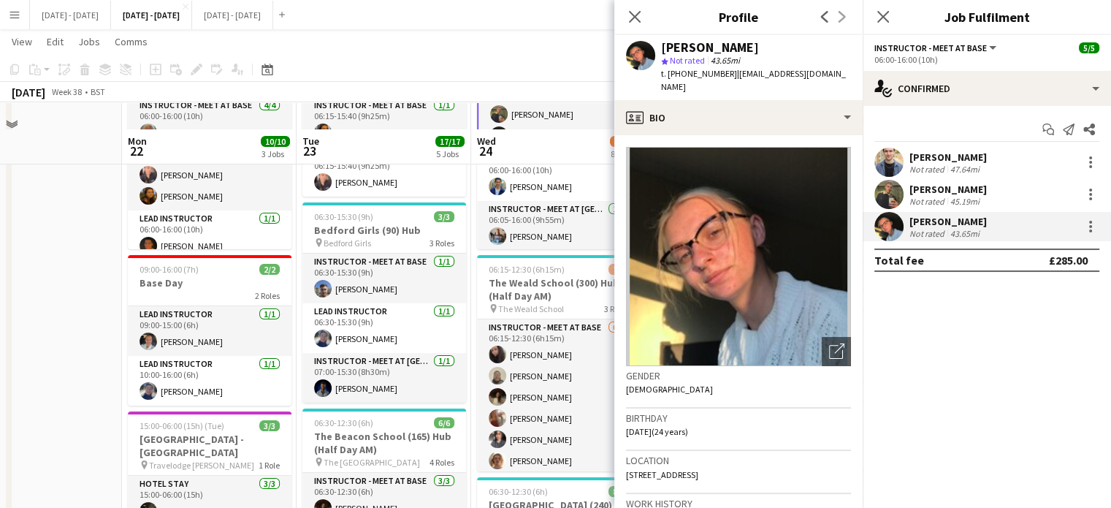
scroll to position [219, 0]
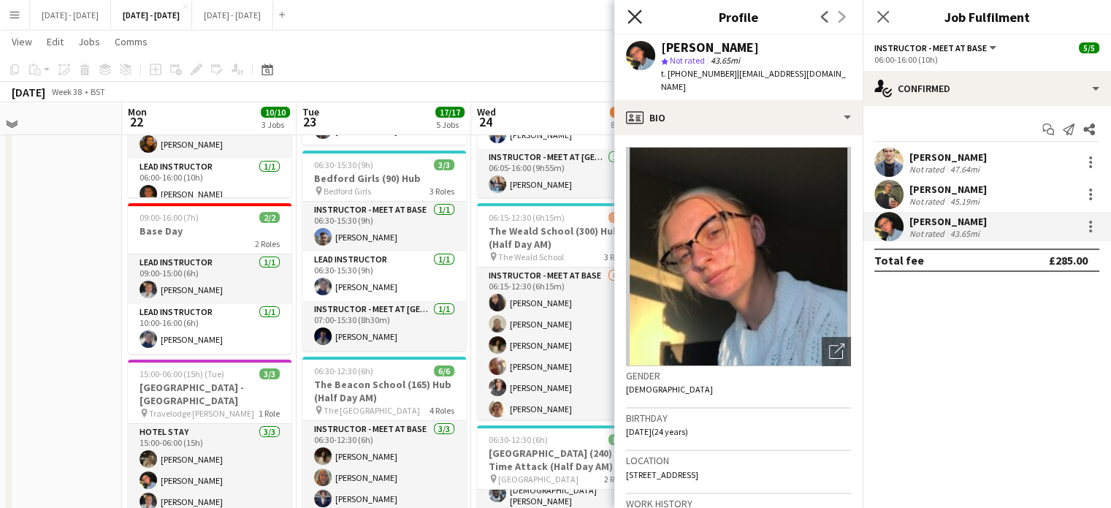
click at [630, 18] on icon "Close pop-in" at bounding box center [634, 16] width 14 height 14
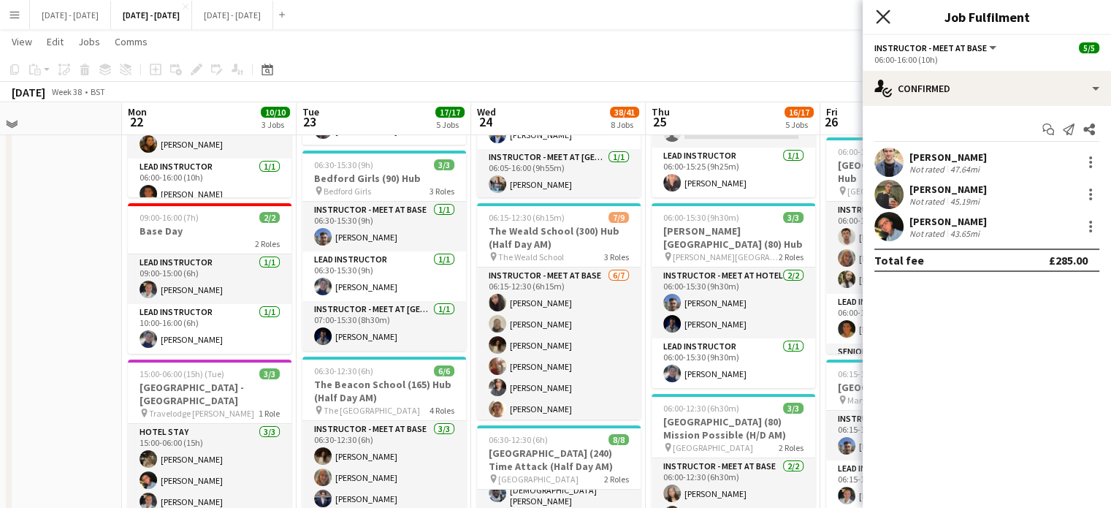
click at [887, 15] on icon "Close pop-in" at bounding box center [883, 16] width 14 height 14
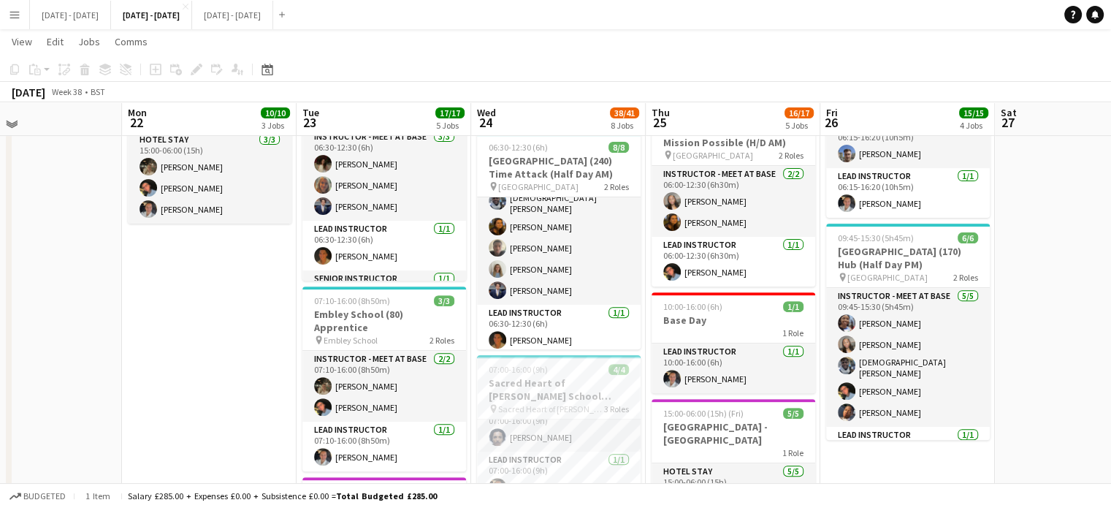
scroll to position [511, 0]
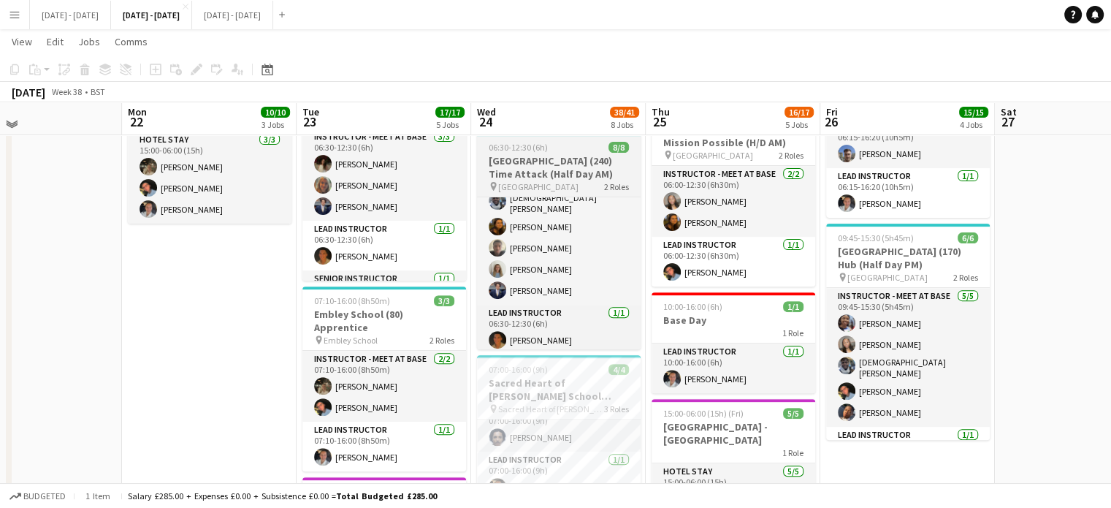
click at [540, 168] on h3 "[GEOGRAPHIC_DATA] (240) Time Attack (Half Day AM)" at bounding box center [559, 167] width 164 height 26
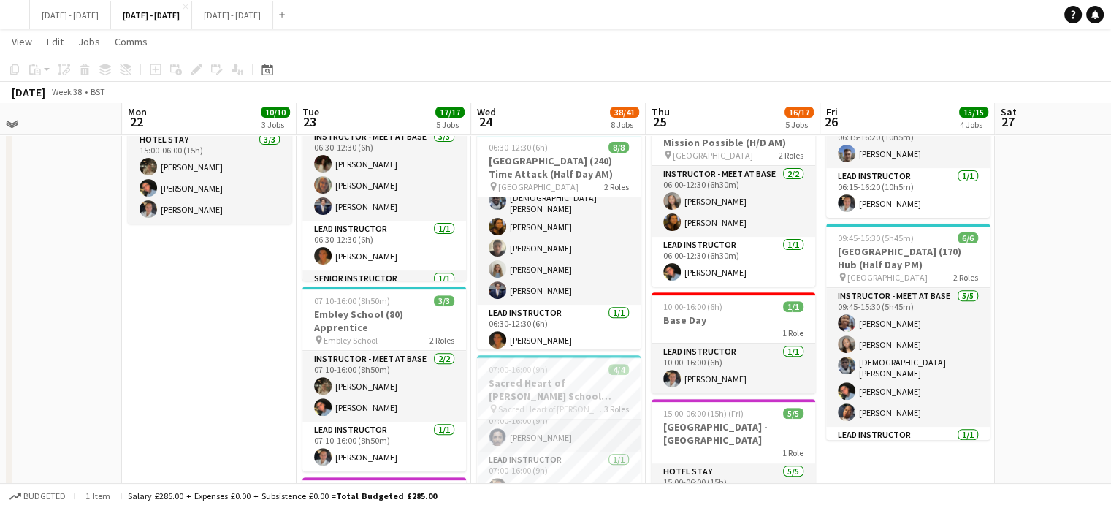
scroll to position [39, 0]
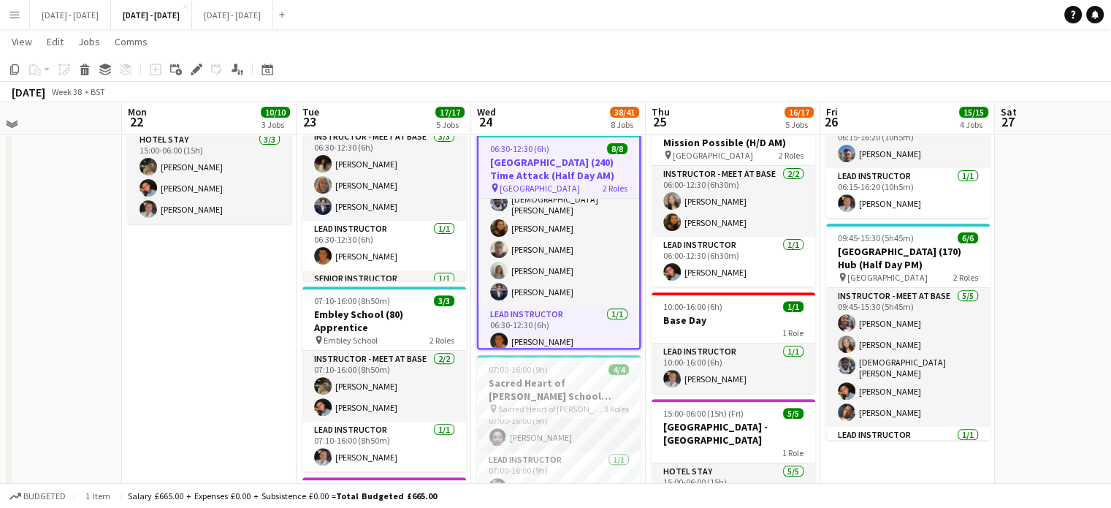
click at [170, 96] on div "September 2025 Week 38 • BST" at bounding box center [555, 92] width 1111 height 20
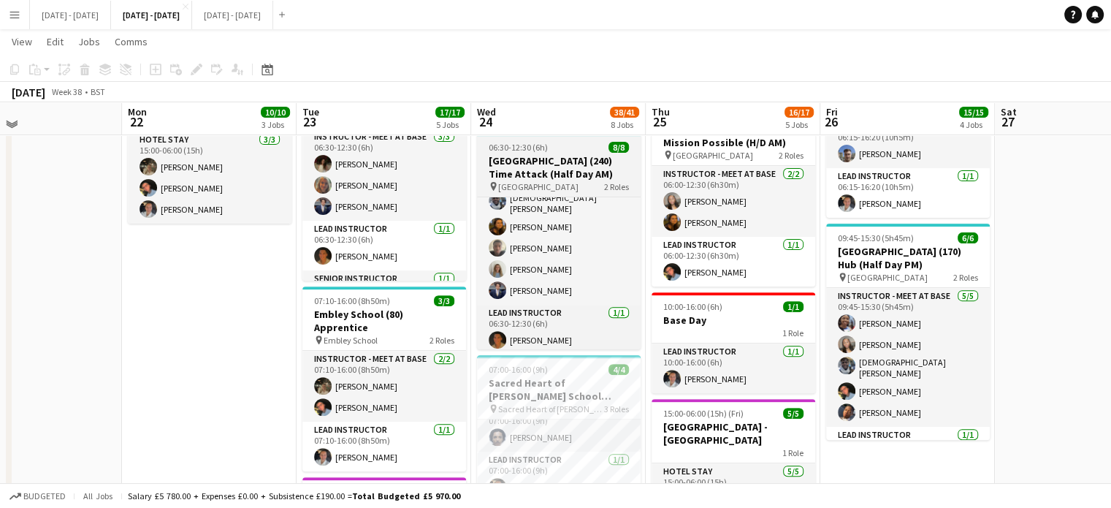
click at [614, 153] on app-job-card "06:30-12:30 (6h) 8/8 Oriel High School (240) Time Attack (Half Day AM) pin Orie…" at bounding box center [559, 241] width 164 height 216
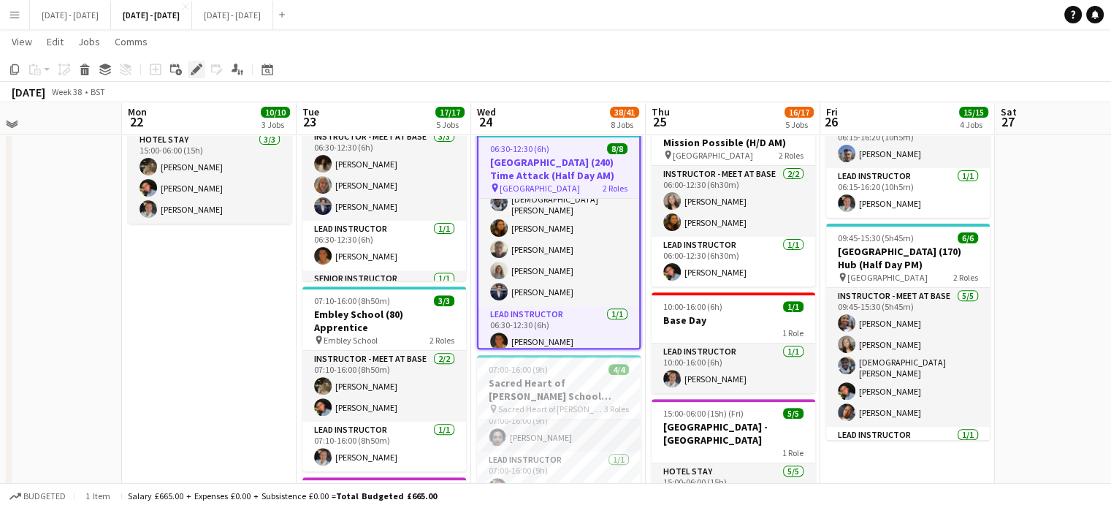
click at [200, 67] on icon "Edit" at bounding box center [197, 70] width 12 height 12
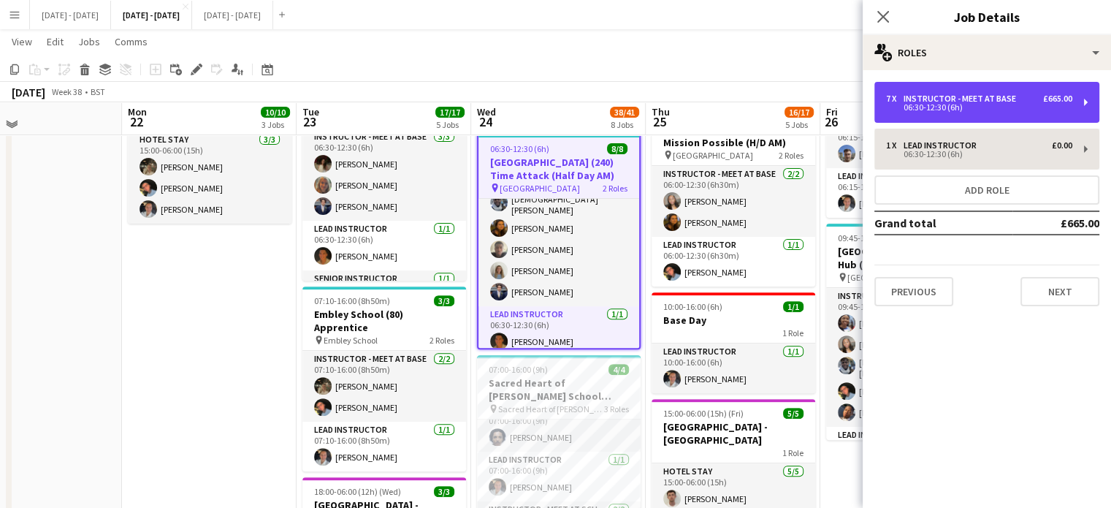
drag, startPoint x: 929, startPoint y: 97, endPoint x: 949, endPoint y: 149, distance: 55.7
click at [929, 96] on div "Instructor - Meet at Base" at bounding box center [962, 98] width 118 height 10
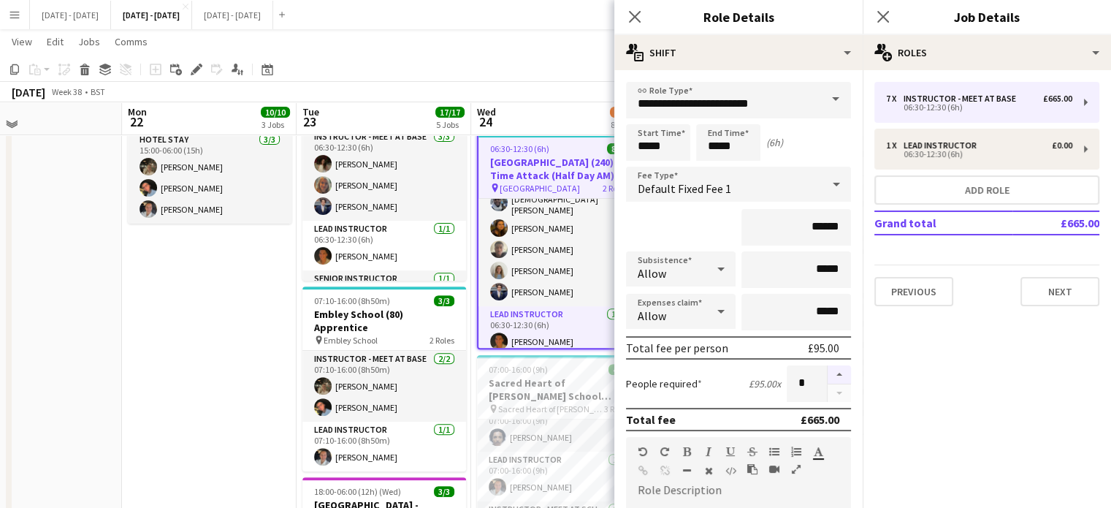
click at [828, 373] on button "button" at bounding box center [839, 374] width 23 height 19
type input "*"
drag, startPoint x: 641, startPoint y: 13, endPoint x: 618, endPoint y: 46, distance: 40.3
click at [641, 12] on app-icon "Close pop-in" at bounding box center [635, 17] width 18 height 18
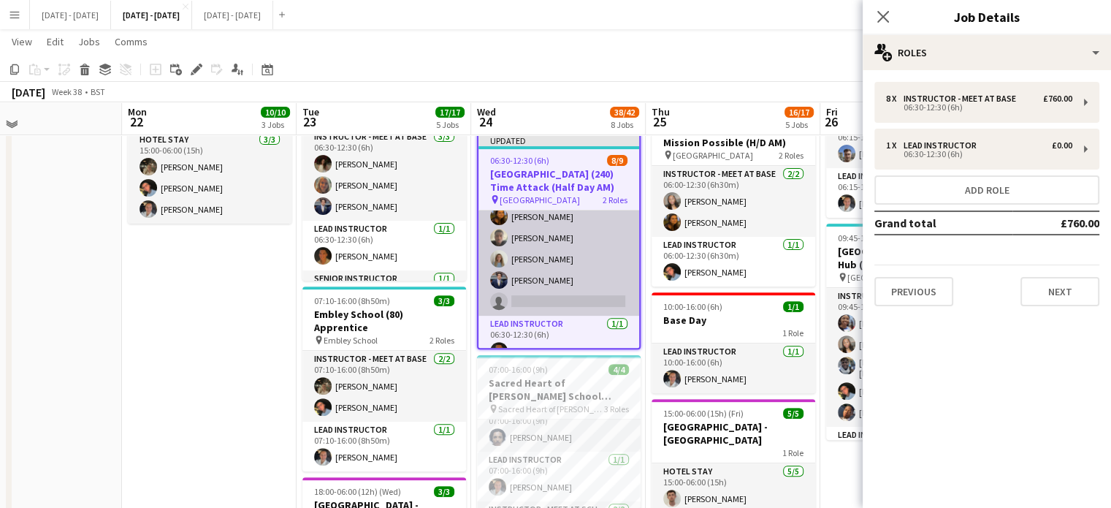
scroll to position [109, 0]
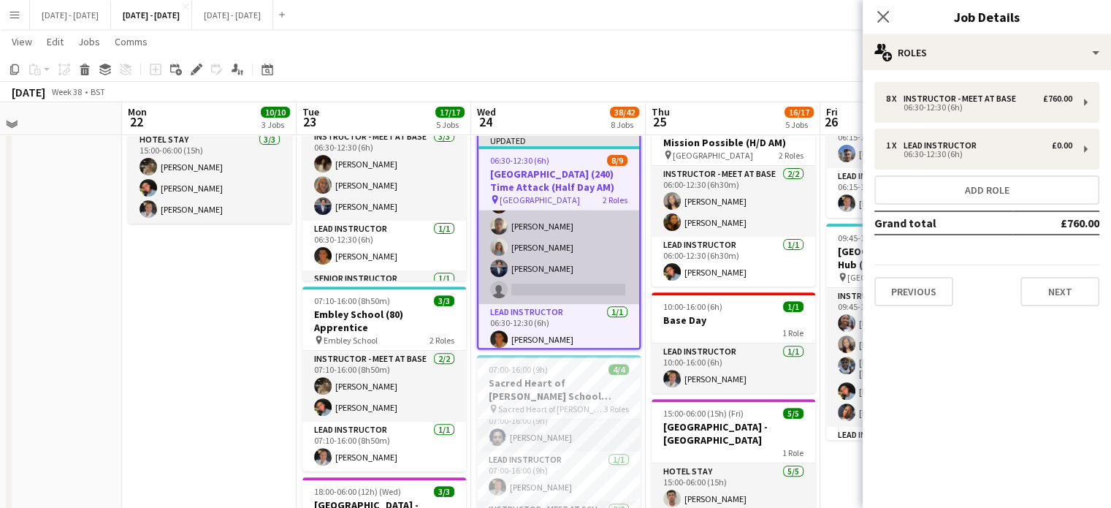
click at [532, 283] on app-card-role "Instructor - Meet at Base 7/8 06:30-12:30 (6h) Liam O’Connor Chloe Rice Adesua …" at bounding box center [558, 203] width 161 height 202
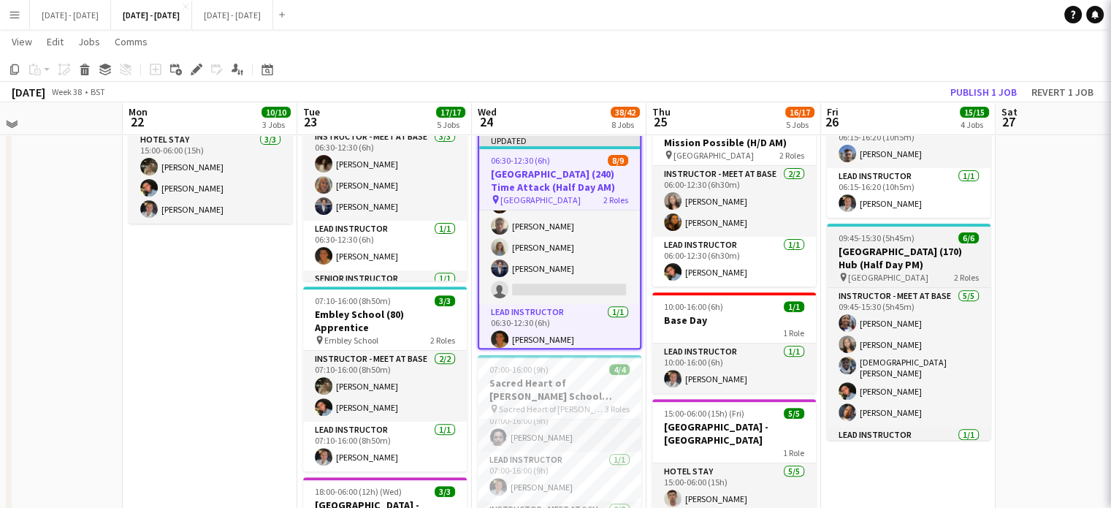
scroll to position [110, 0]
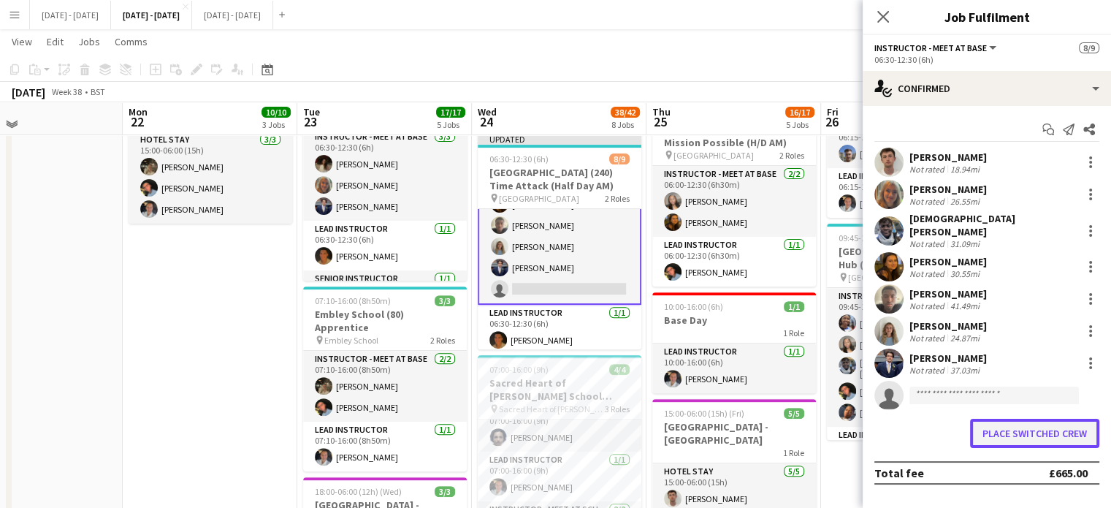
click at [1039, 432] on button "Place switched crew" at bounding box center [1034, 433] width 129 height 29
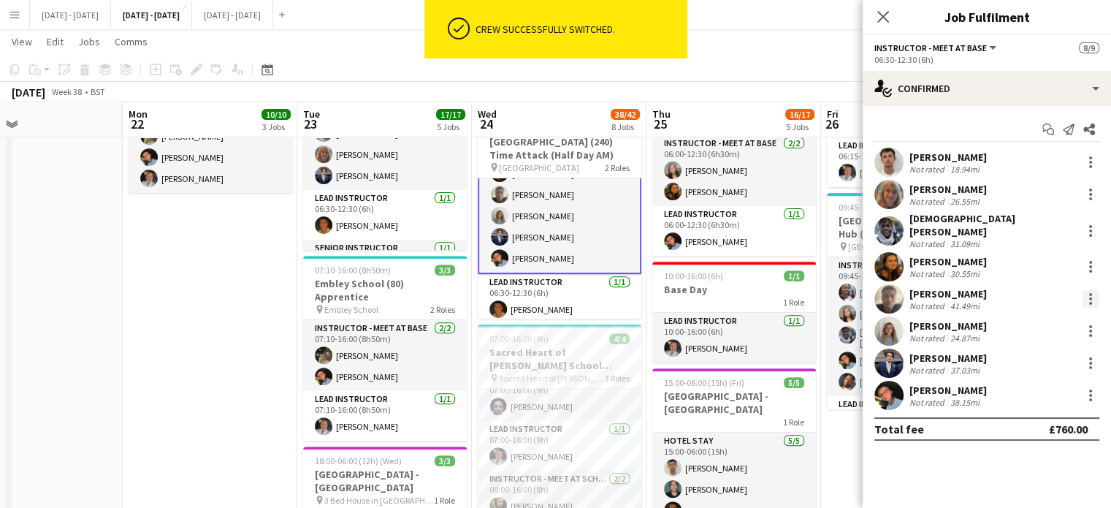
click at [1087, 297] on div at bounding box center [1091, 299] width 18 height 18
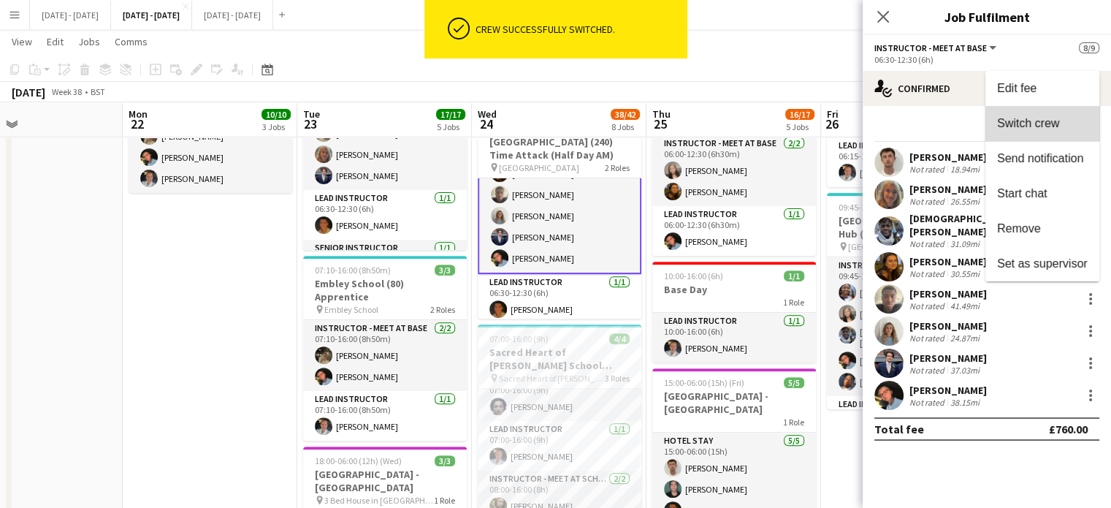
click at [1045, 135] on button "Switch crew" at bounding box center [1042, 123] width 114 height 35
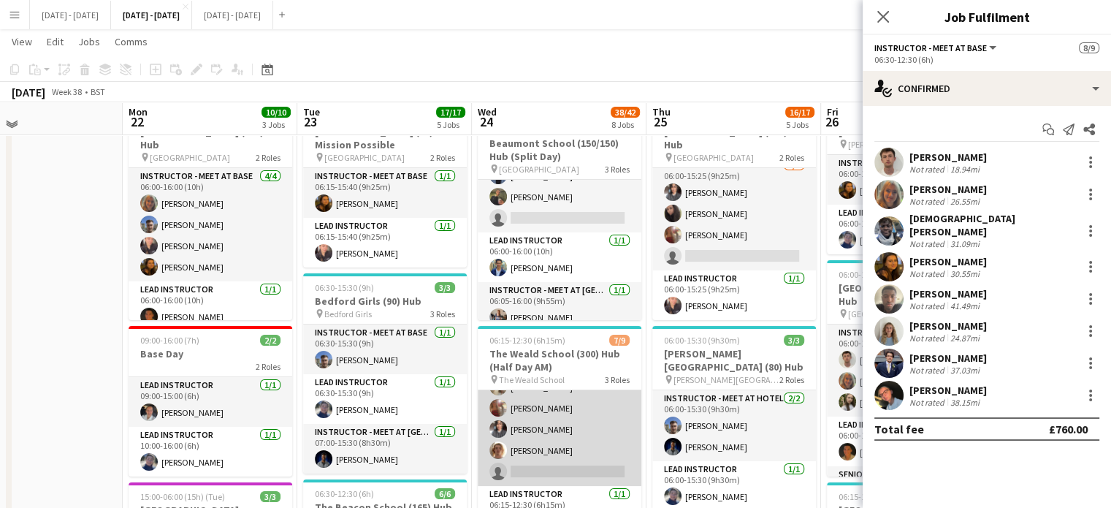
scroll to position [123, 0]
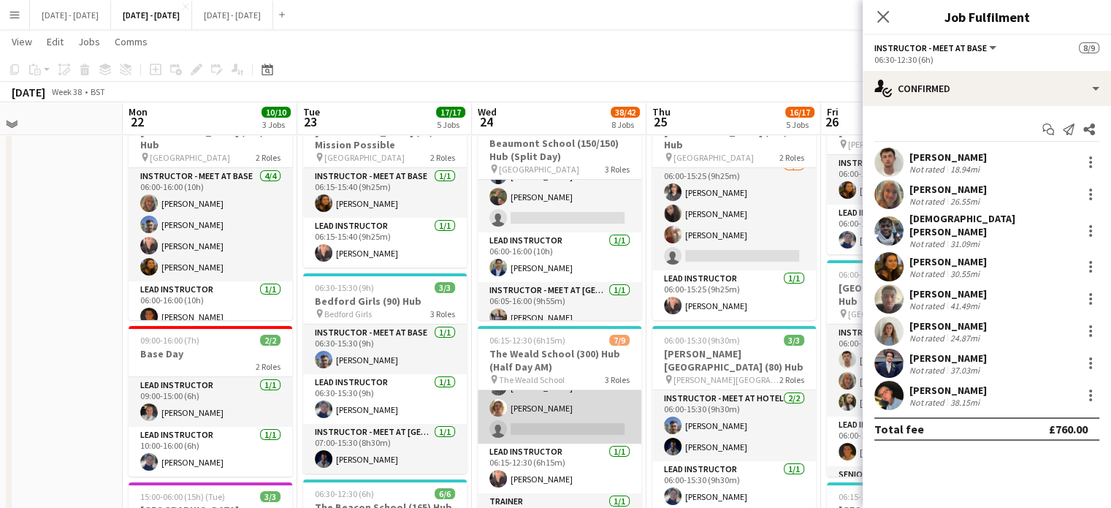
click at [561, 432] on app-card-role "Instructor - Meet at Base 6/7 06:15-12:30 (6h15m) Deanna Masters Felix Sintim B…" at bounding box center [560, 355] width 164 height 177
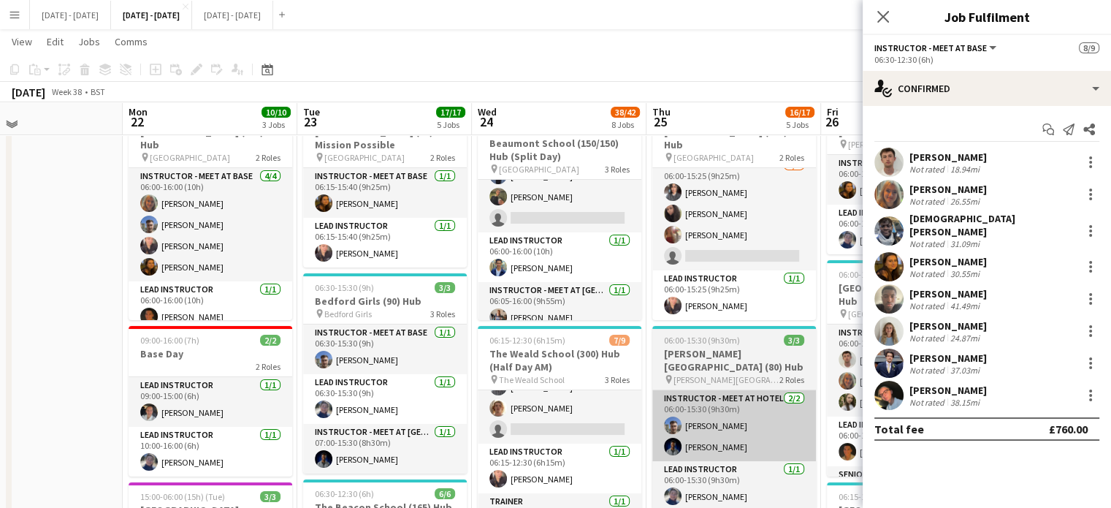
scroll to position [125, 0]
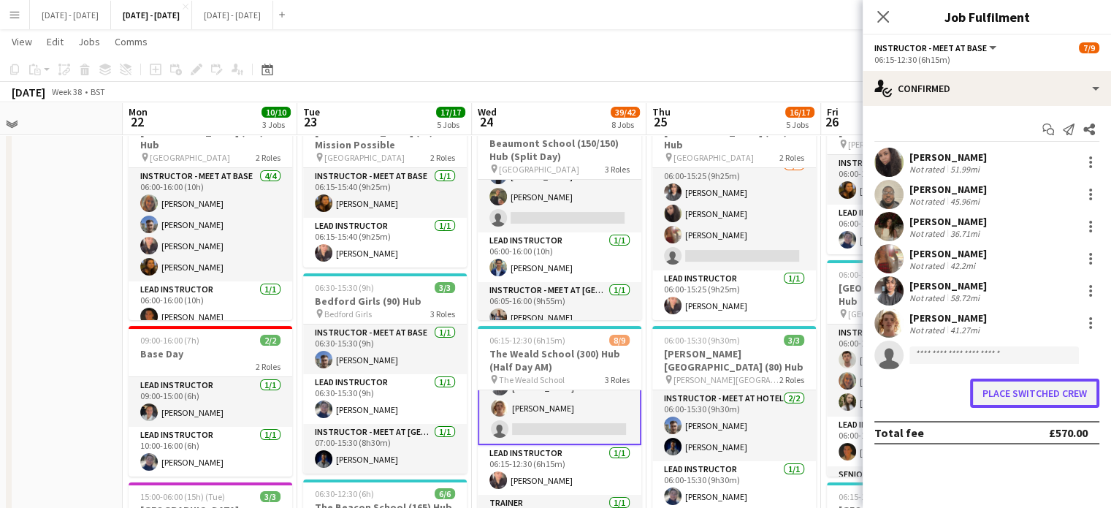
click at [1043, 402] on button "Place switched crew" at bounding box center [1034, 392] width 129 height 29
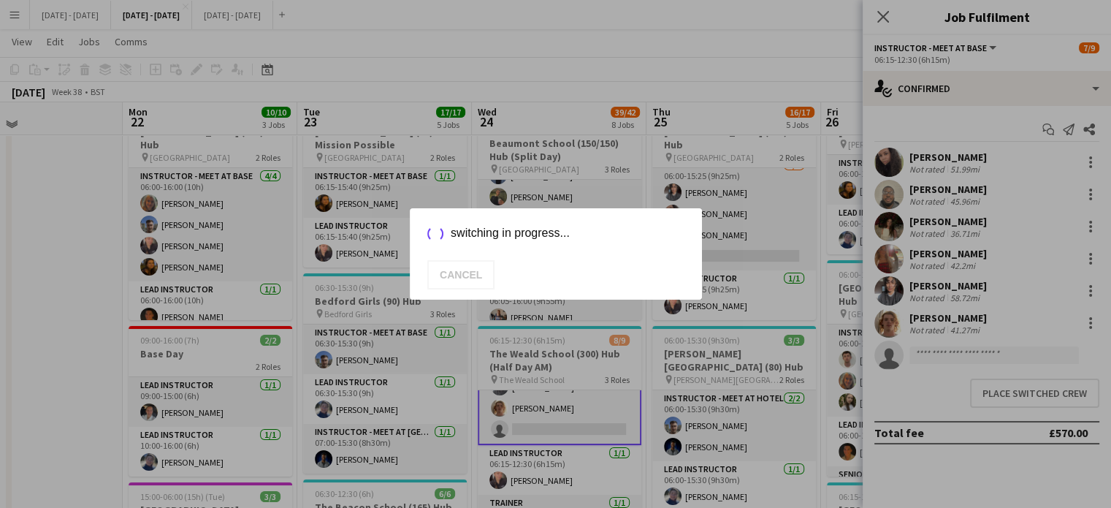
scroll to position [96, 0]
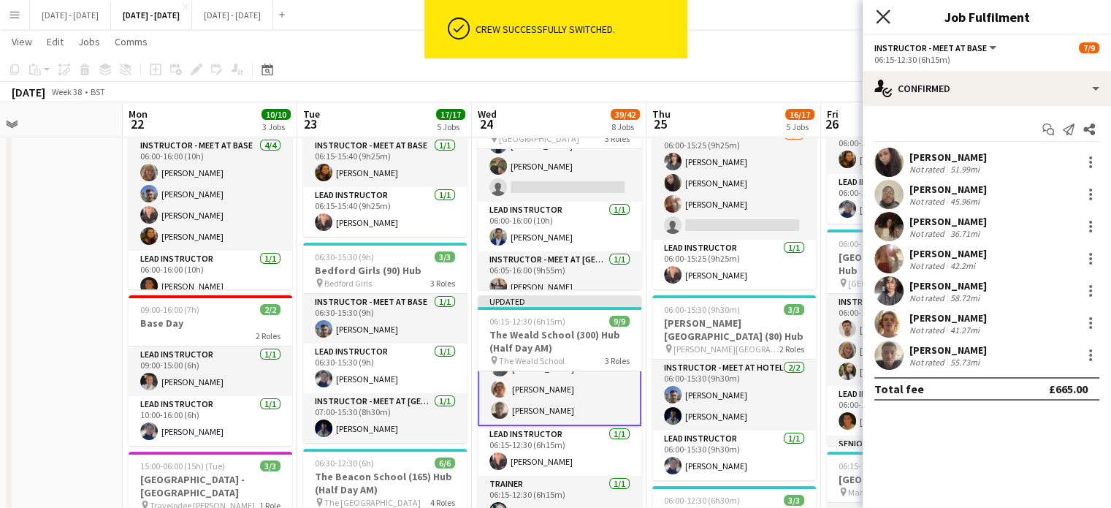
click at [884, 12] on icon "Close pop-in" at bounding box center [883, 16] width 14 height 14
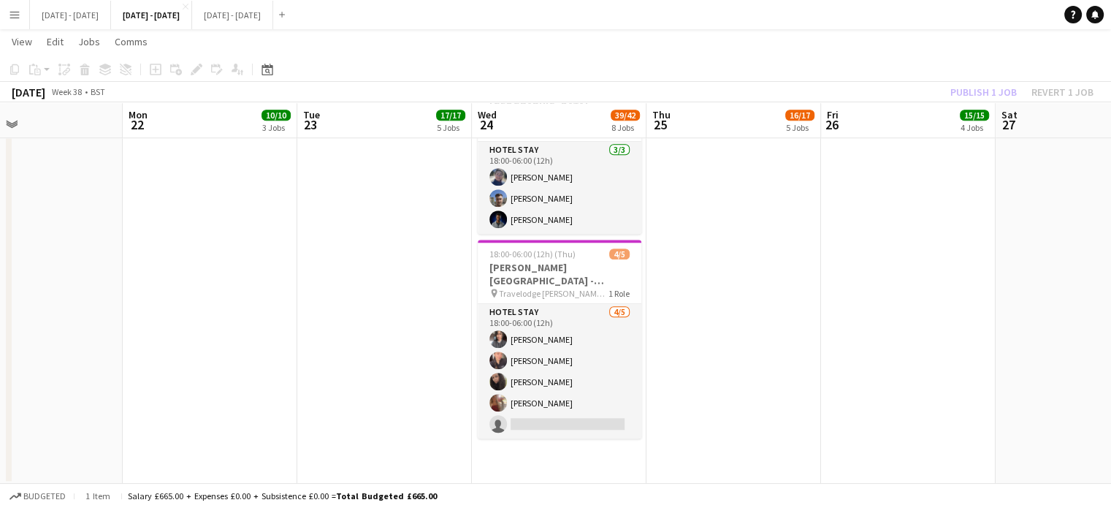
scroll to position [1380, 0]
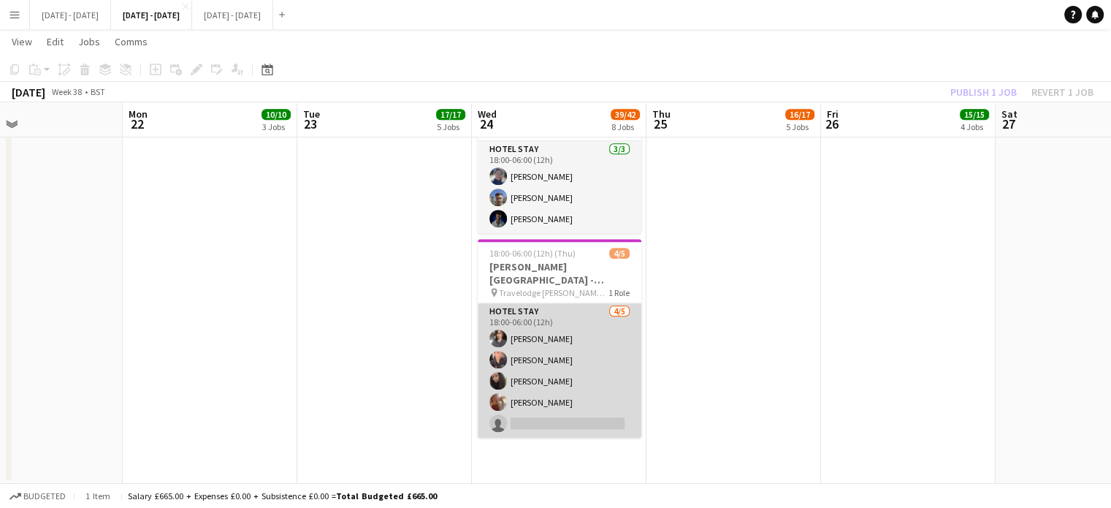
click at [576, 413] on app-card-role "Hotel Stay 4/5 18:00-06:00 (12h) Shusanta Rai Ellie-Marie Mankelow Deanna Maste…" at bounding box center [560, 370] width 164 height 134
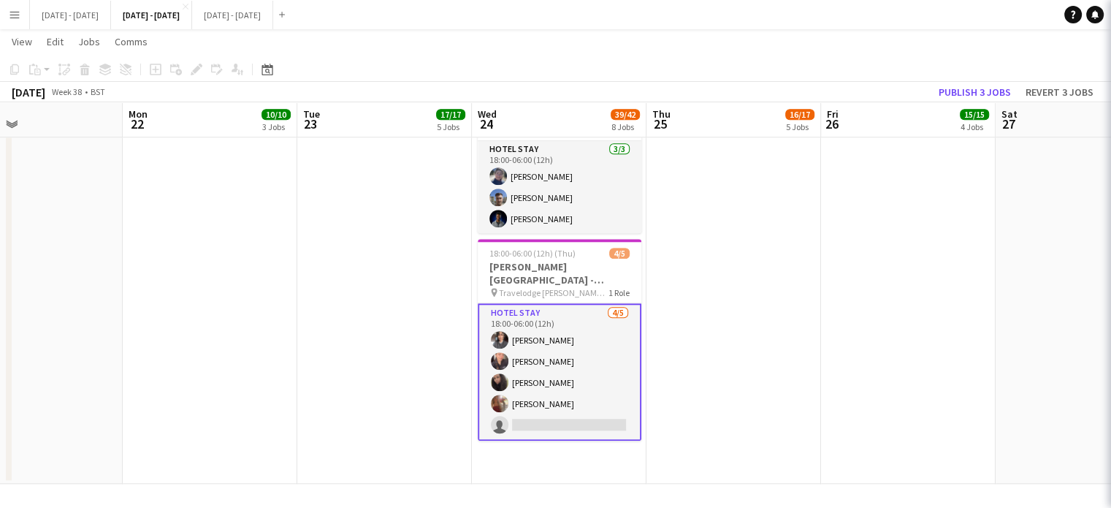
scroll to position [123, 0]
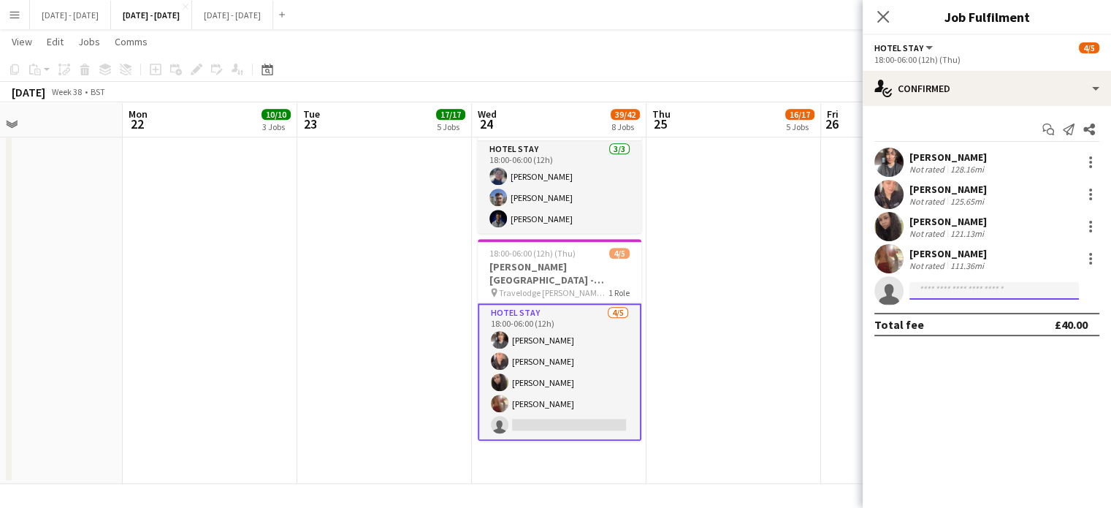
click at [978, 297] on input at bounding box center [993, 291] width 169 height 18
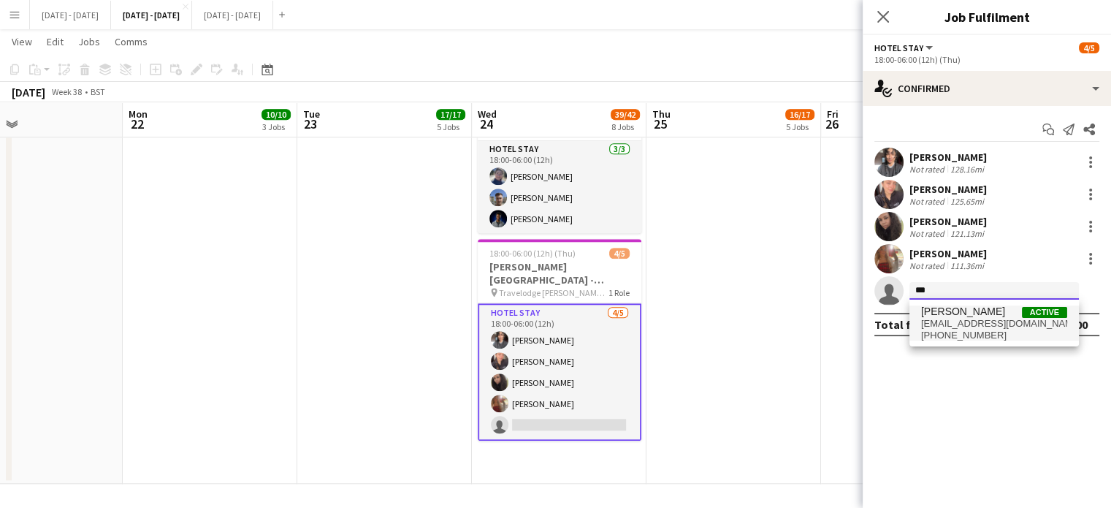
type input "***"
click at [973, 319] on span "jjonasanya@gmail.com" at bounding box center [994, 324] width 146 height 12
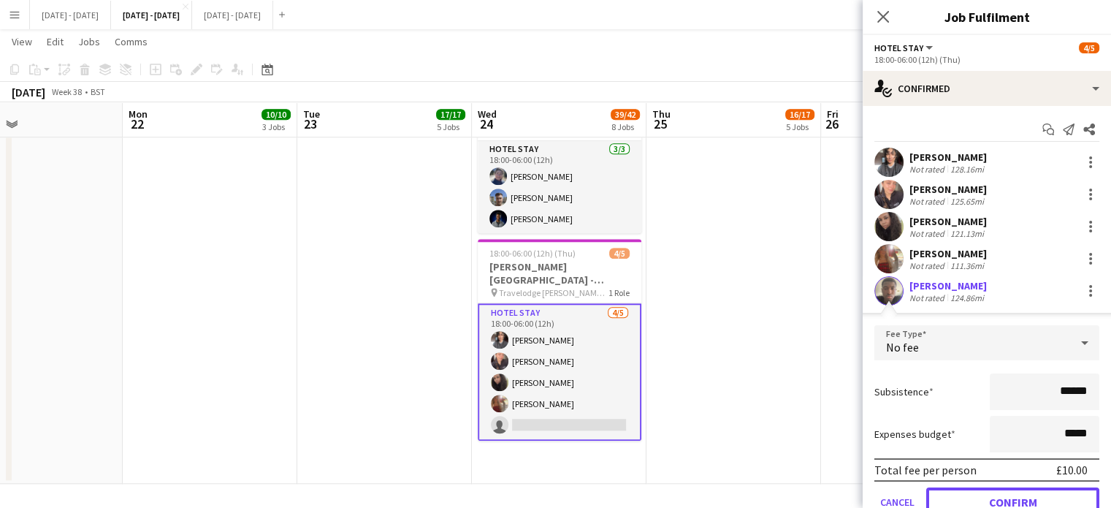
drag, startPoint x: 1004, startPoint y: 492, endPoint x: 992, endPoint y: 489, distance: 12.8
click at [1003, 493] on button "Confirm" at bounding box center [1012, 501] width 173 height 29
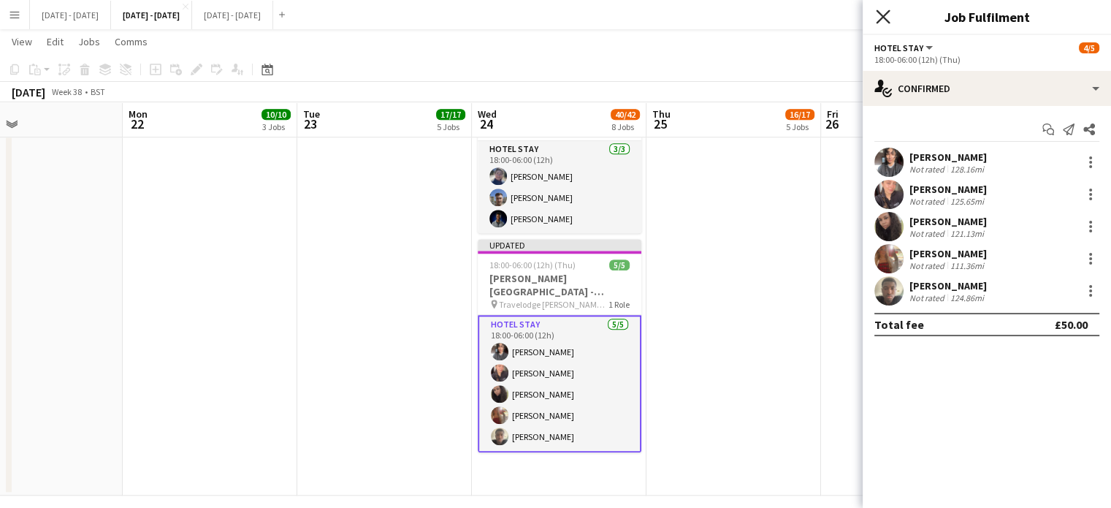
click at [876, 23] on icon at bounding box center [883, 16] width 14 height 14
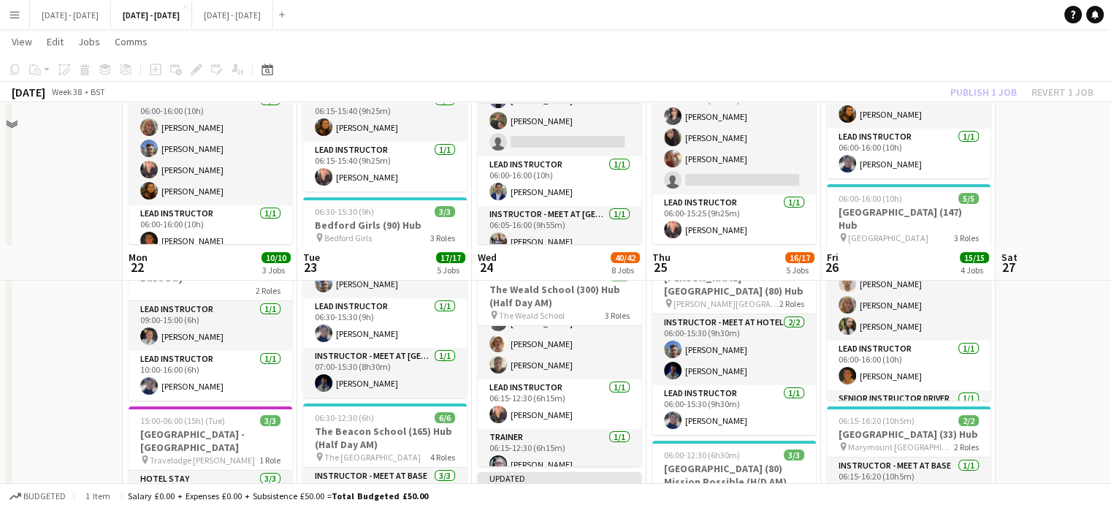
scroll to position [0, 0]
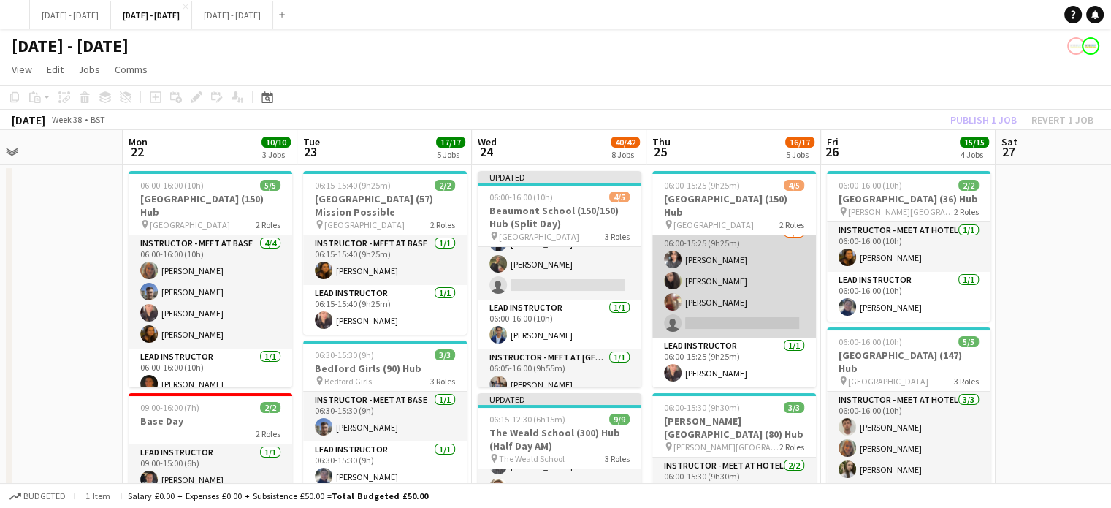
click at [724, 324] on app-card-role "Instructor - Meet at Hotel 3/4 06:00-15:25 (9h25m) Shusanta Rai Deanna Masters …" at bounding box center [734, 280] width 164 height 113
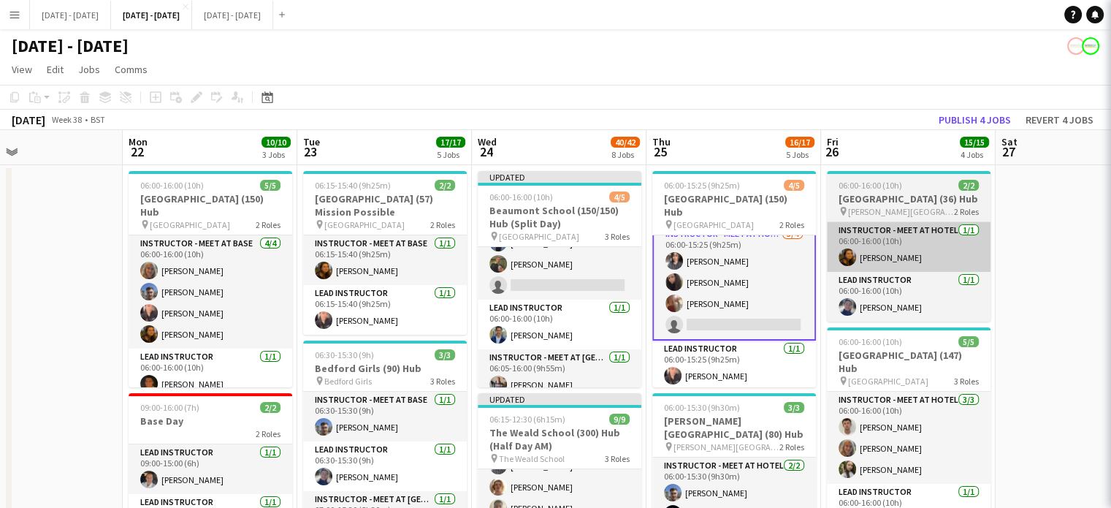
scroll to position [12, 0]
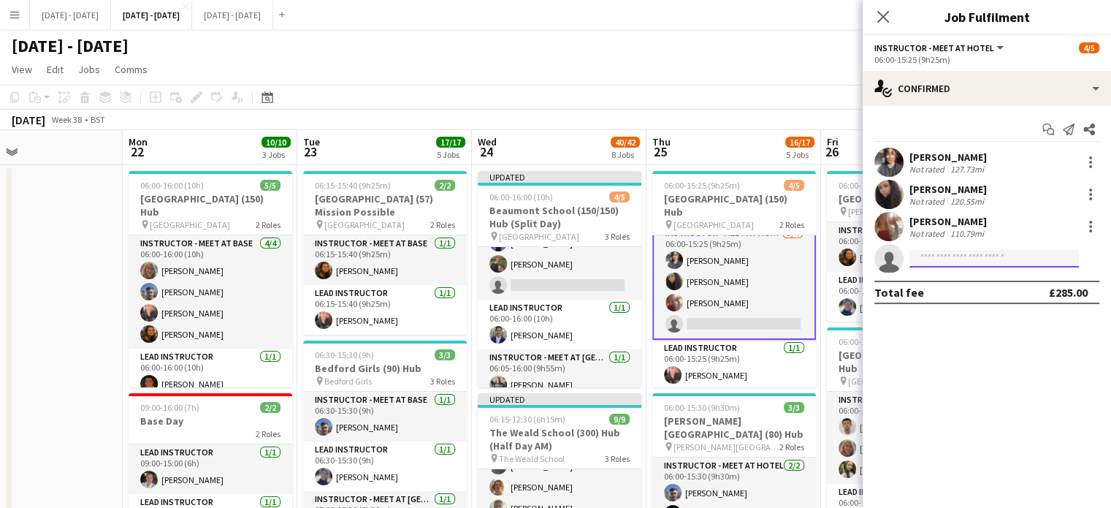
click at [956, 251] on input at bounding box center [993, 259] width 169 height 18
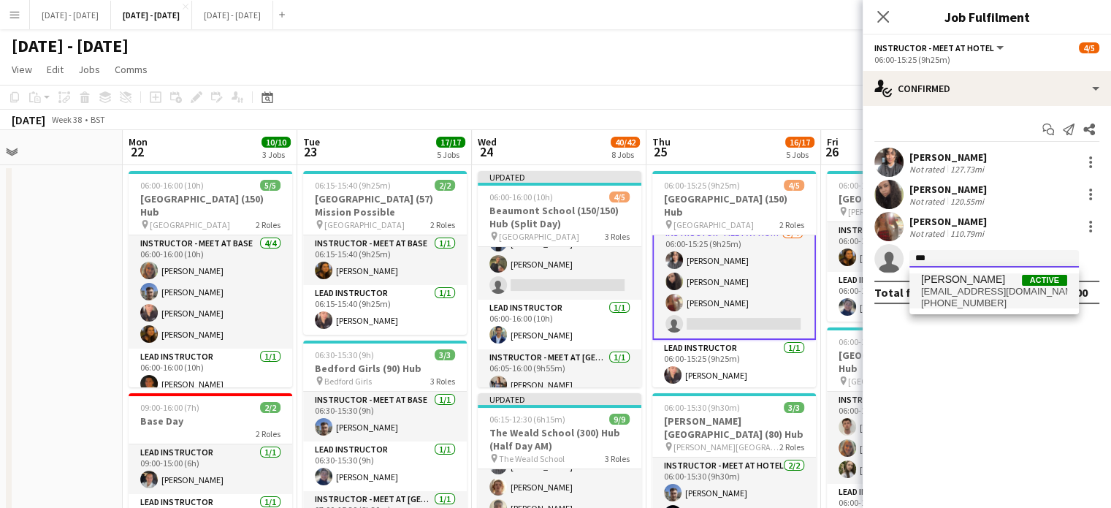
type input "***"
click at [946, 283] on span "[PERSON_NAME]" at bounding box center [963, 279] width 84 height 12
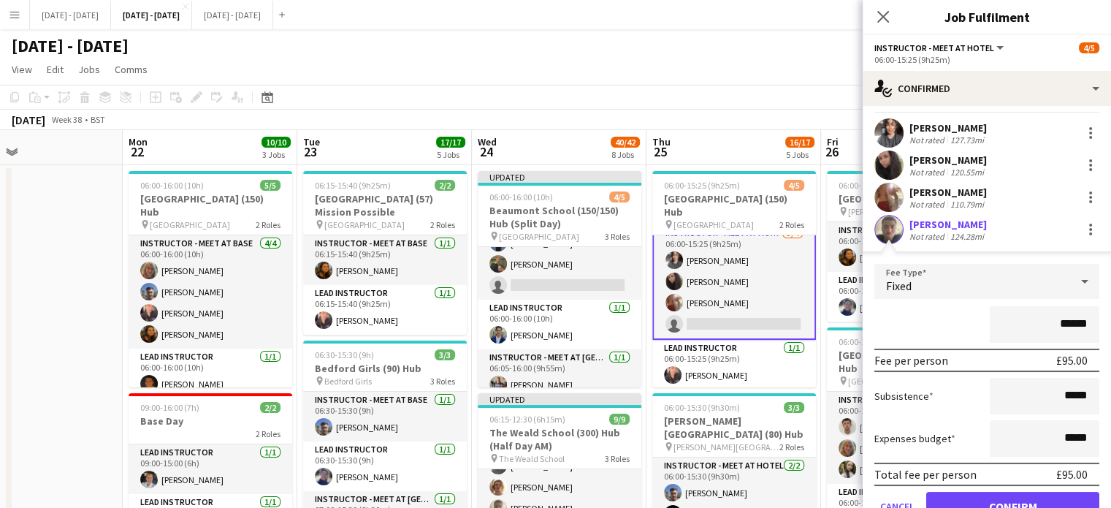
scroll to position [95, 0]
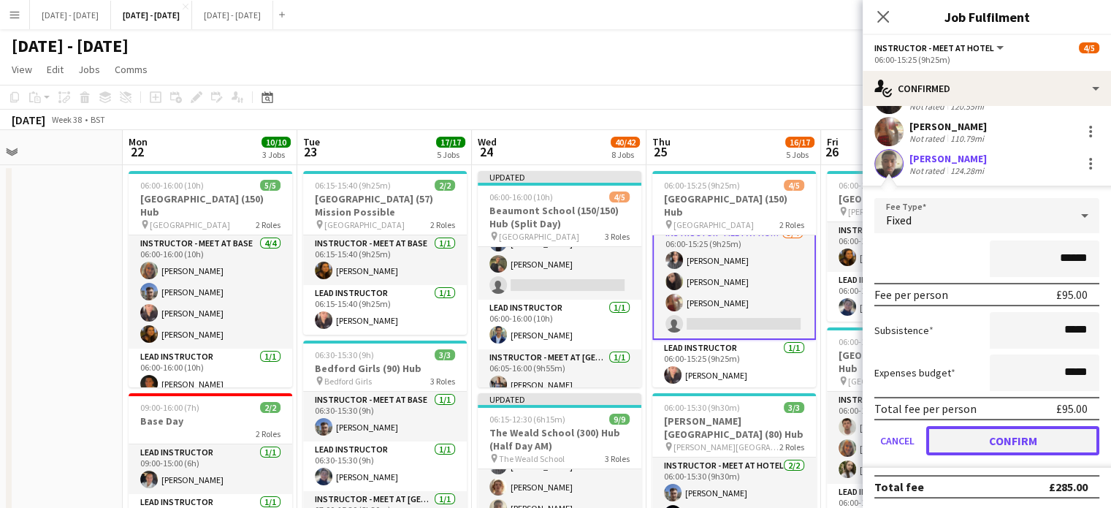
click at [981, 443] on button "Confirm" at bounding box center [1012, 440] width 173 height 29
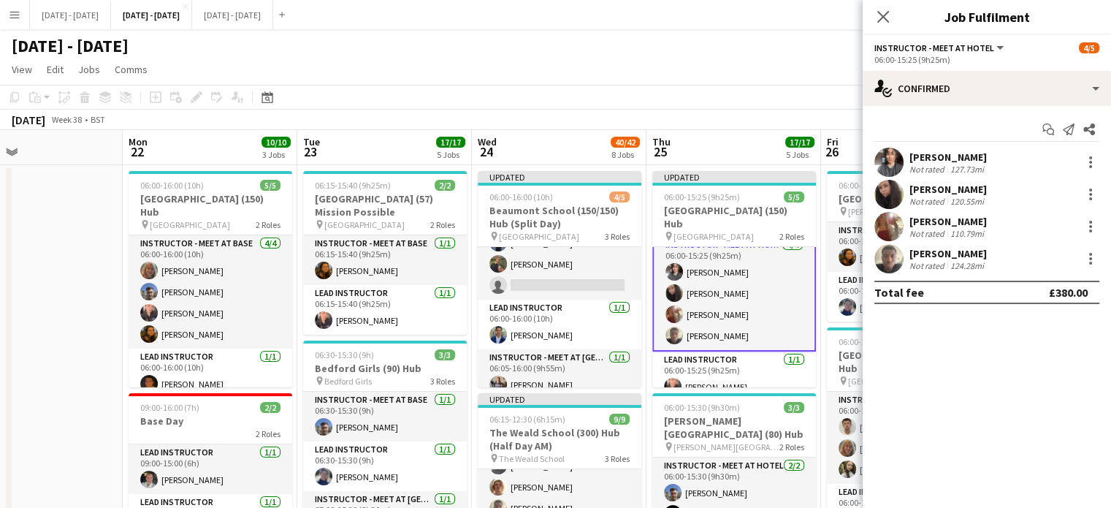
scroll to position [0, 0]
click at [885, 8] on app-icon "Close pop-in" at bounding box center [883, 17] width 21 height 21
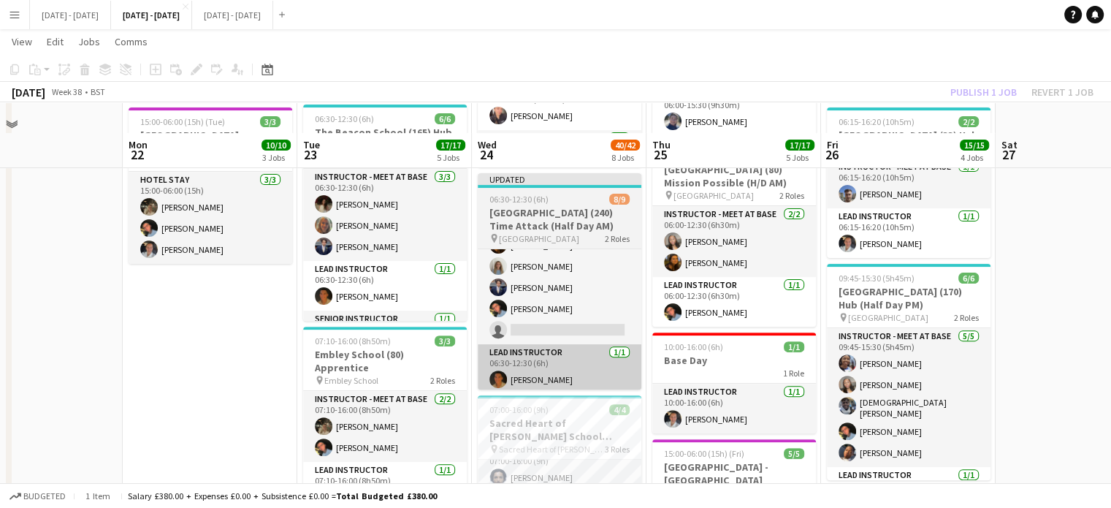
scroll to position [438, 0]
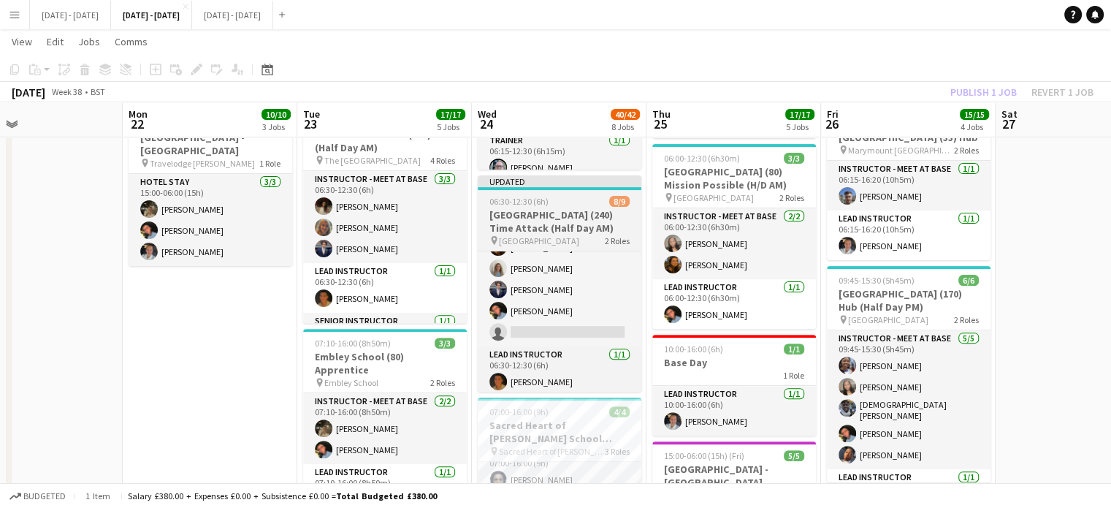
click at [557, 224] on h3 "[GEOGRAPHIC_DATA] (240) Time Attack (Half Day AM)" at bounding box center [560, 221] width 164 height 26
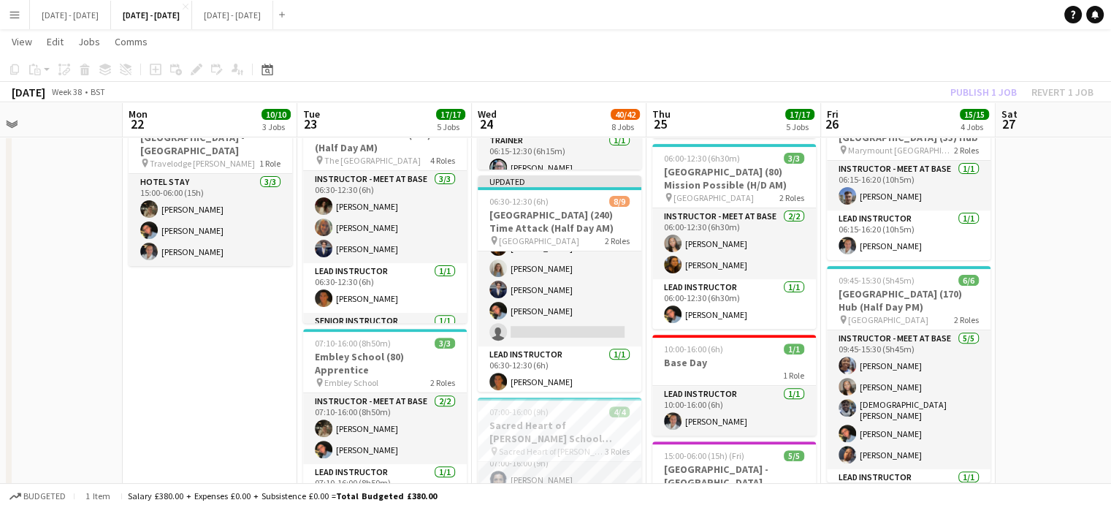
scroll to position [11, 0]
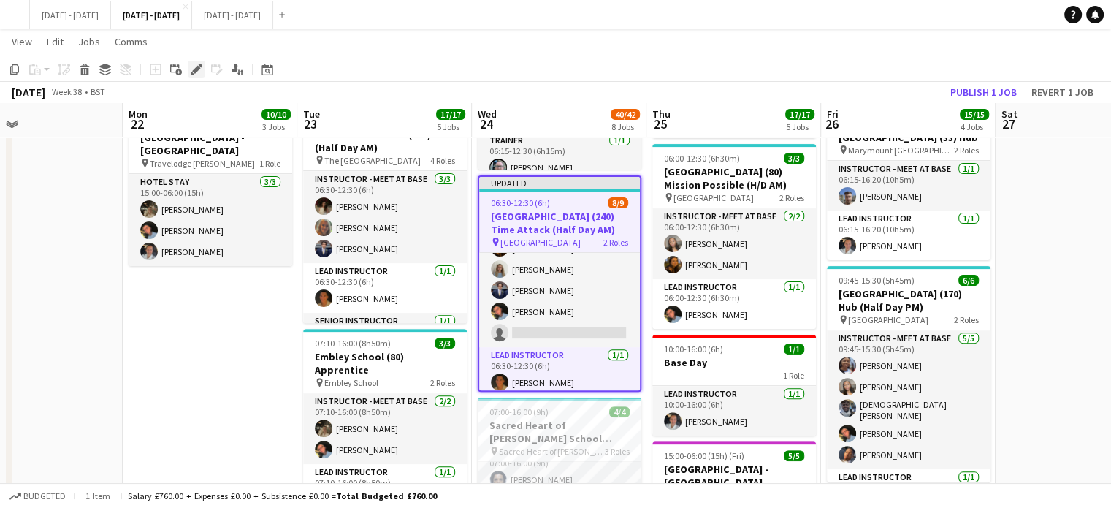
click at [202, 72] on icon "Edit" at bounding box center [197, 70] width 12 height 12
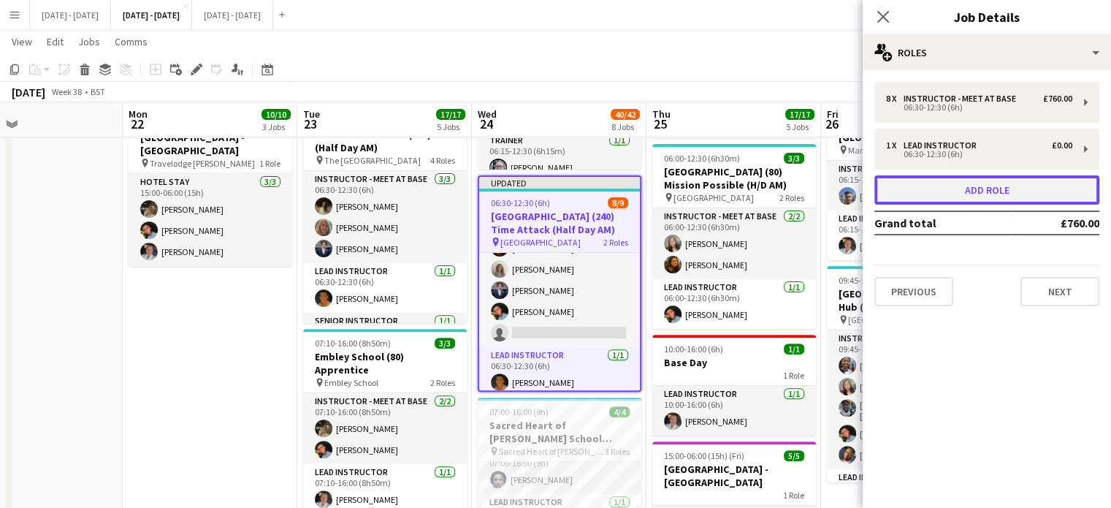
click at [979, 196] on button "Add role" at bounding box center [986, 189] width 225 height 29
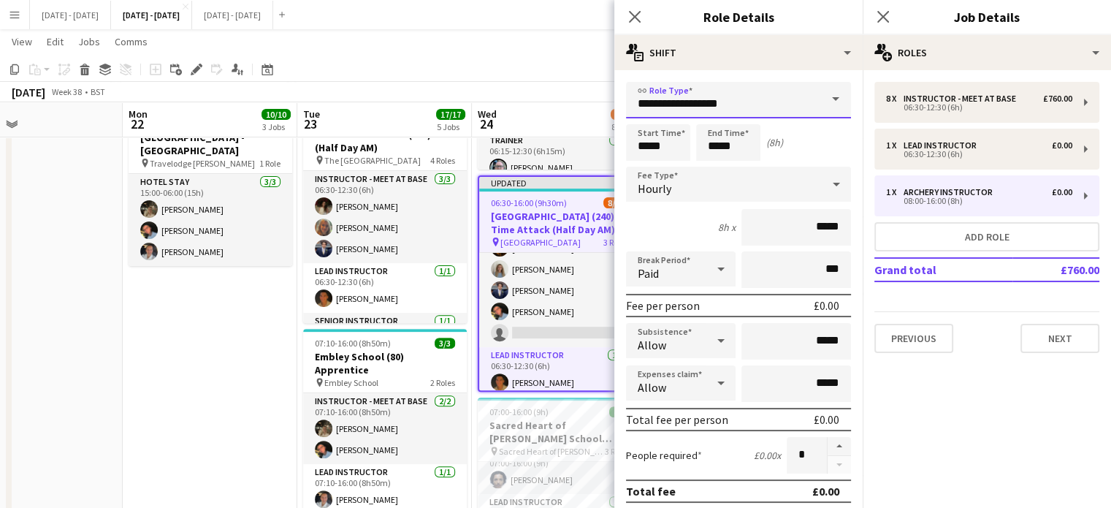
click at [800, 91] on input "**********" at bounding box center [738, 100] width 225 height 37
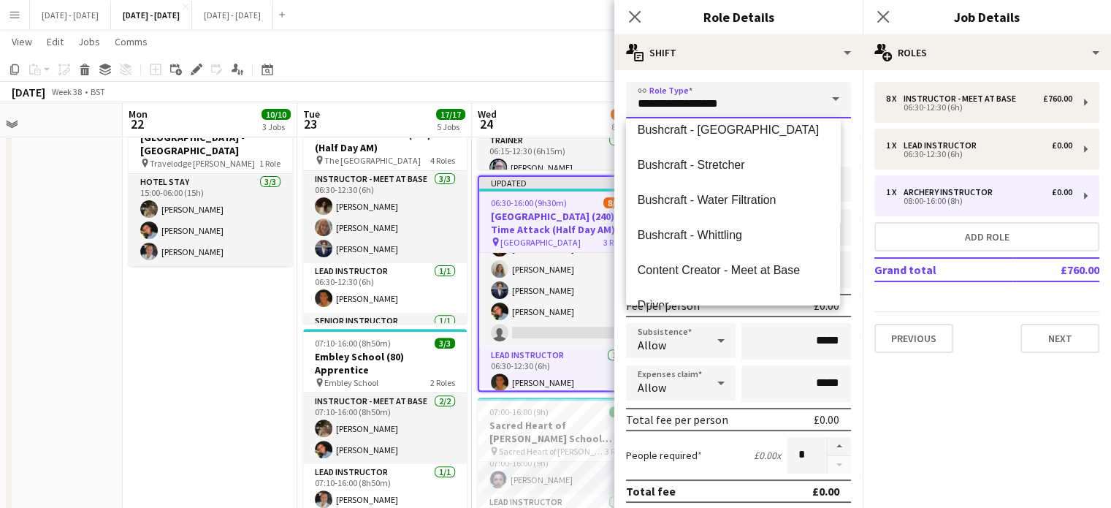
scroll to position [0, 0]
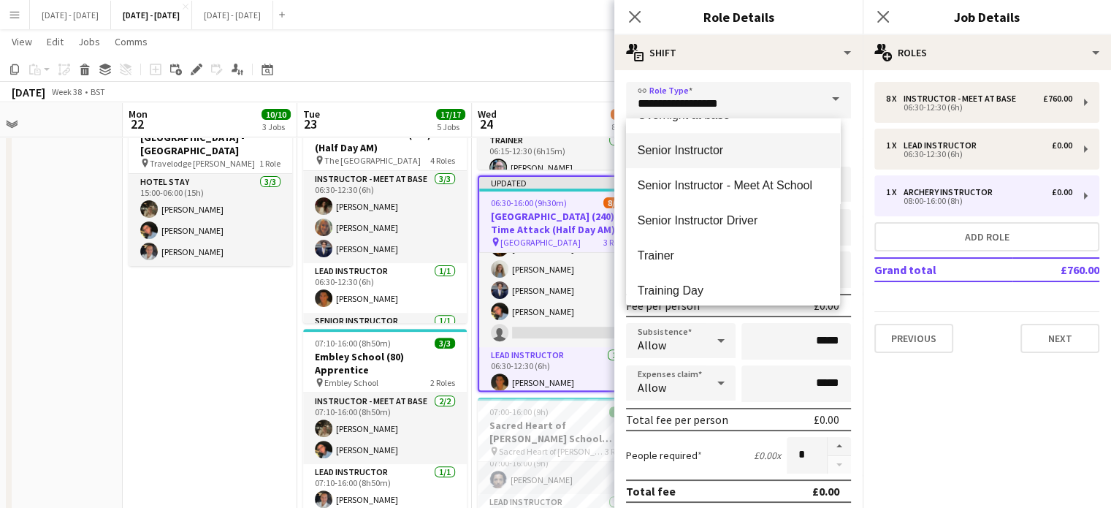
click at [739, 157] on mat-option "Senior Instructor" at bounding box center [733, 150] width 214 height 35
type input "**********"
type input "*******"
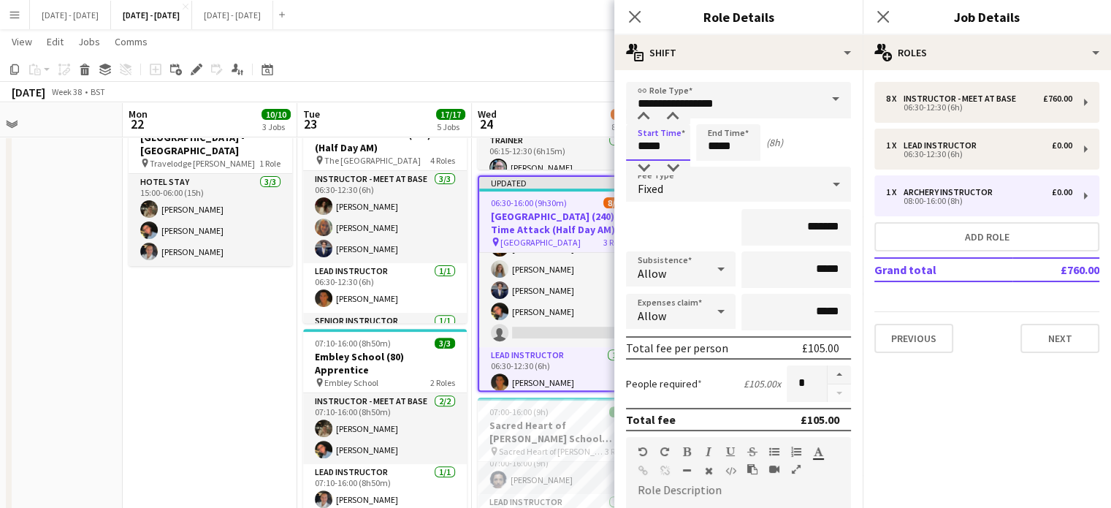
drag, startPoint x: 671, startPoint y: 142, endPoint x: 660, endPoint y: 142, distance: 11.7
click at [660, 142] on input "*****" at bounding box center [658, 142] width 64 height 37
type input "*****"
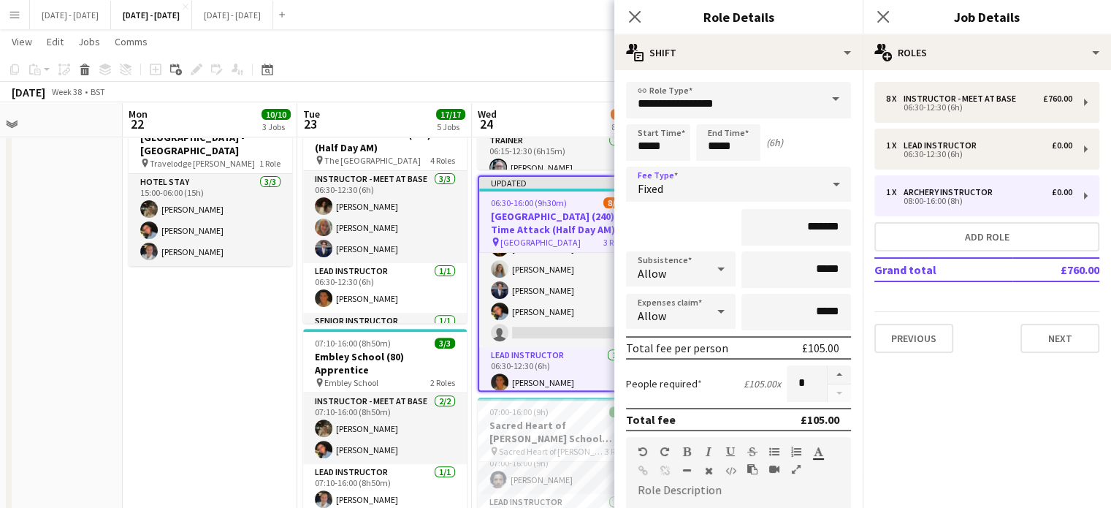
click at [787, 194] on div "Fixed" at bounding box center [724, 184] width 196 height 35
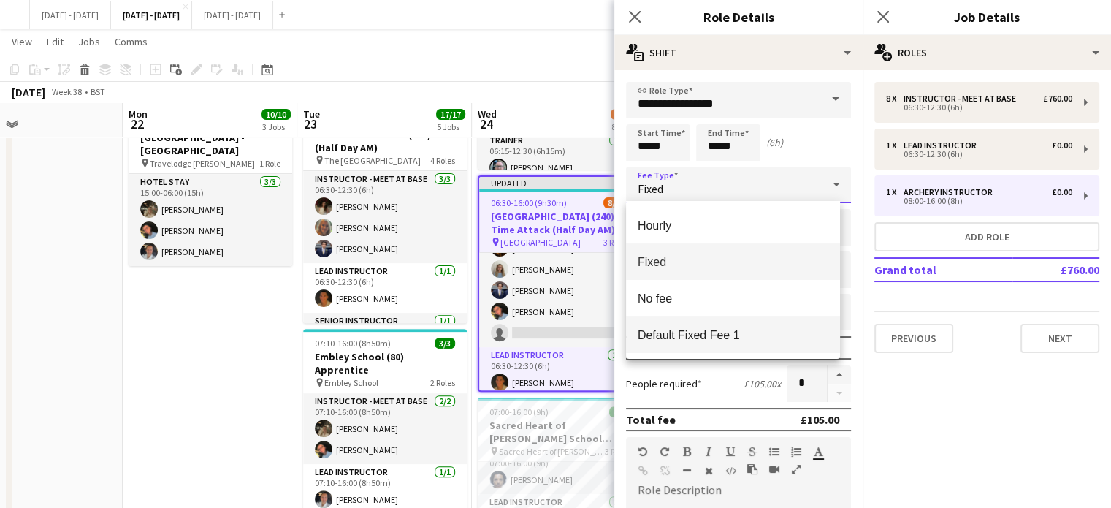
click at [710, 332] on span "Default Fixed Fee 1" at bounding box center [733, 335] width 191 height 14
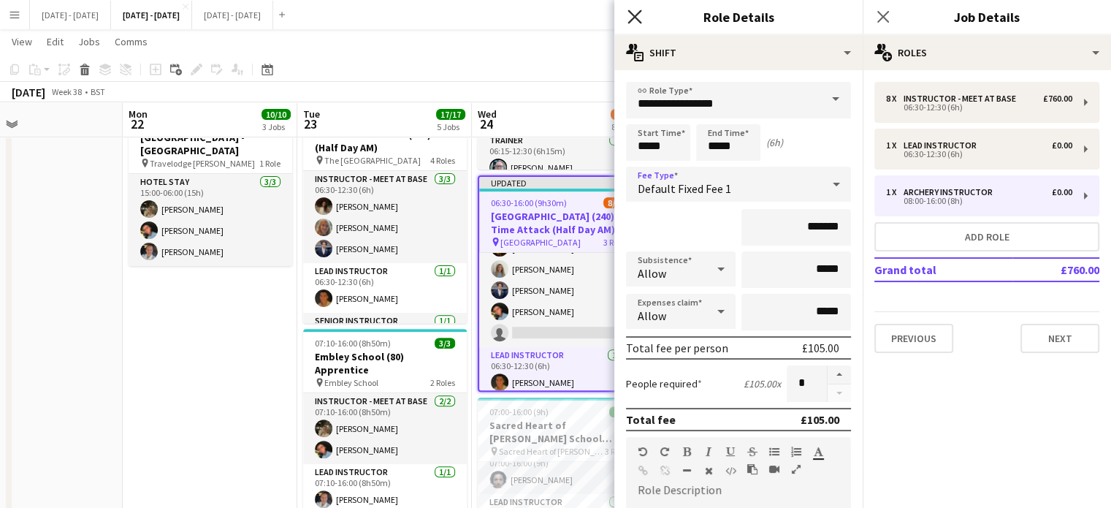
click at [635, 11] on icon "Close pop-in" at bounding box center [634, 16] width 14 height 14
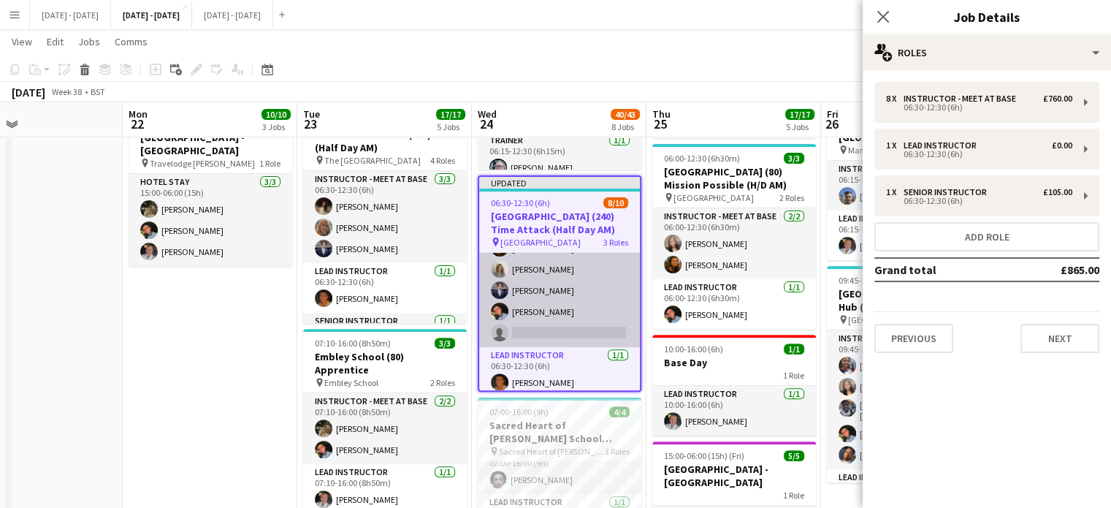
click at [544, 309] on app-card-role "Instructor - Meet at Base 7/8 06:30-12:30 (6h) Liam O’Connor Chloe Rice Adesua …" at bounding box center [559, 246] width 161 height 202
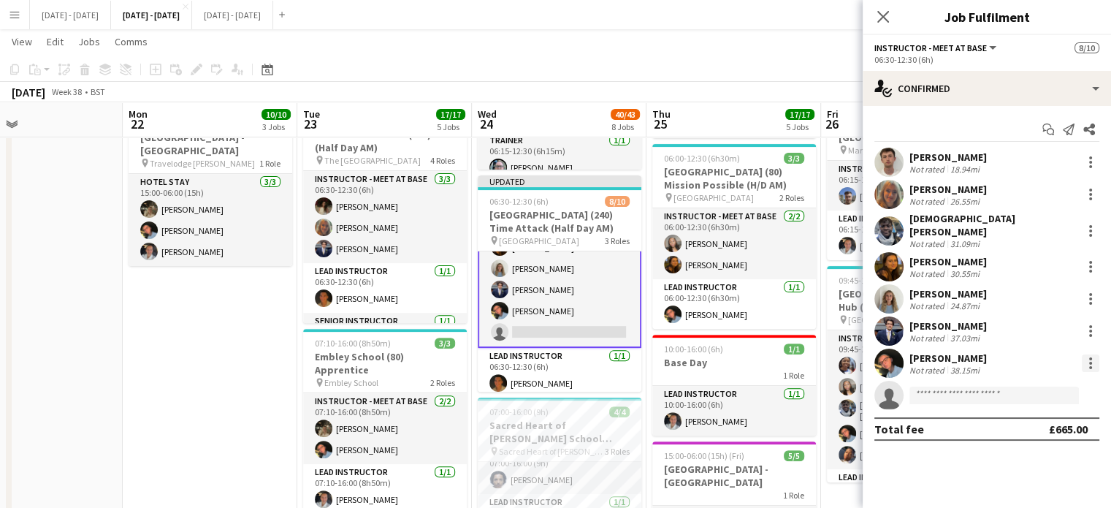
click at [1088, 359] on div at bounding box center [1091, 363] width 18 height 18
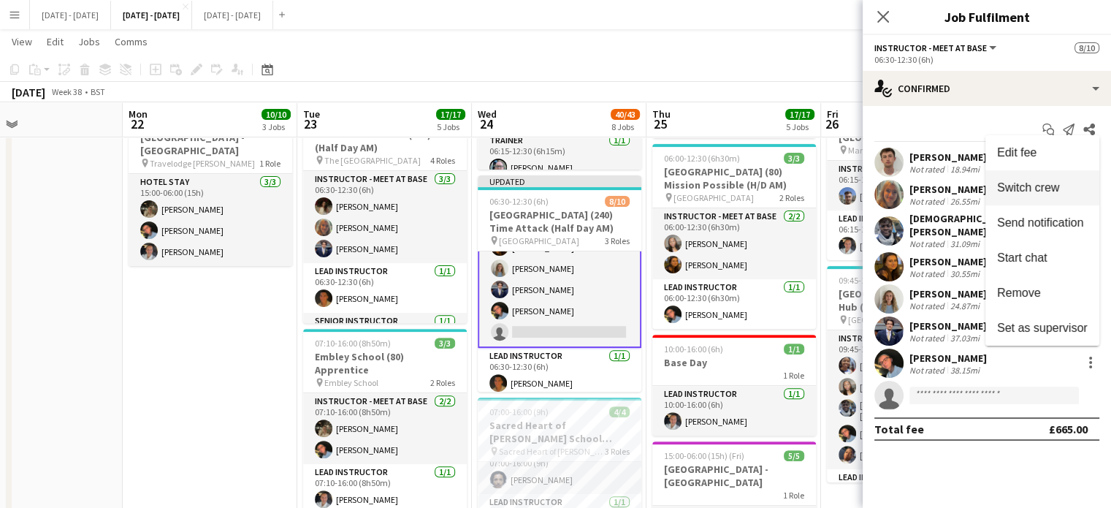
click at [1026, 195] on button "Switch crew" at bounding box center [1042, 187] width 114 height 35
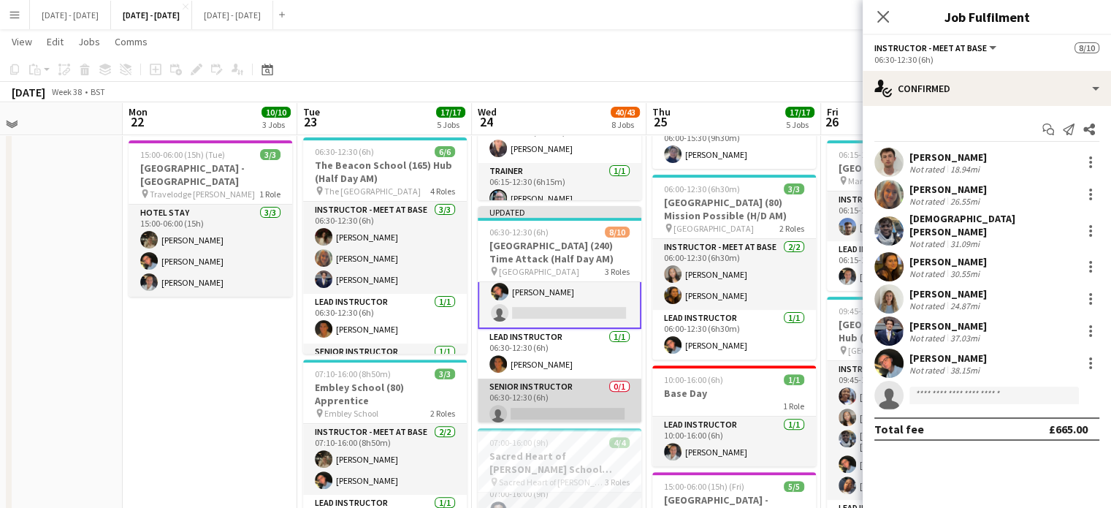
click at [538, 401] on app-card-role "Senior Instructor 0/1 06:30-12:30 (6h) single-neutral-actions" at bounding box center [560, 403] width 164 height 50
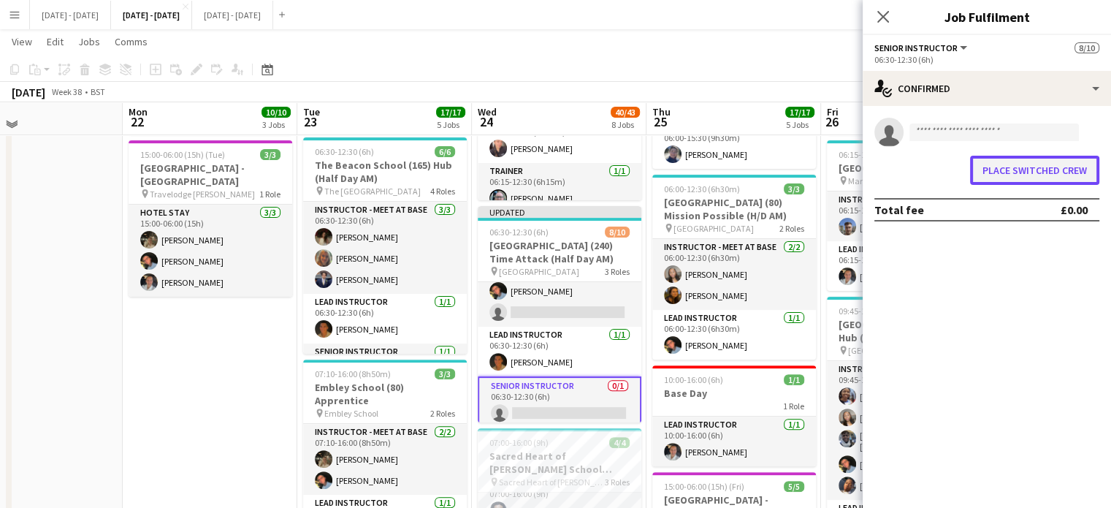
click at [1021, 177] on button "Place switched crew" at bounding box center [1034, 170] width 129 height 29
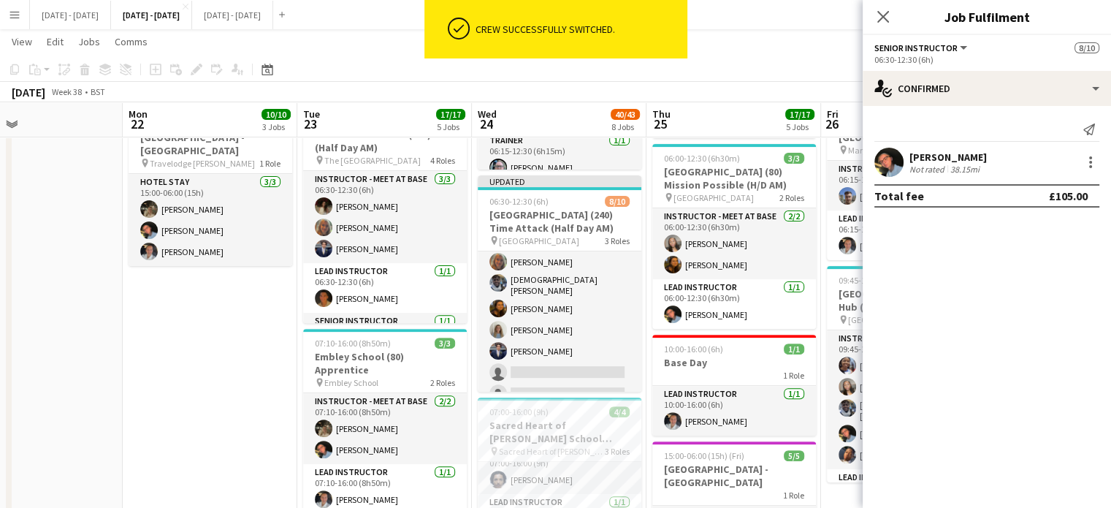
scroll to position [0, 0]
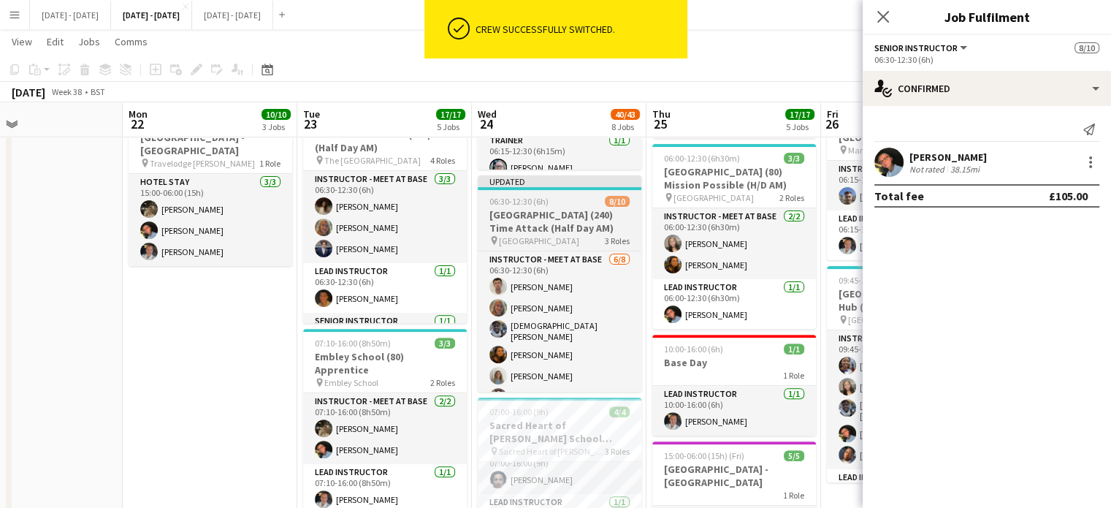
click at [539, 210] on h3 "[GEOGRAPHIC_DATA] (240) Time Attack (Half Day AM)" at bounding box center [560, 221] width 164 height 26
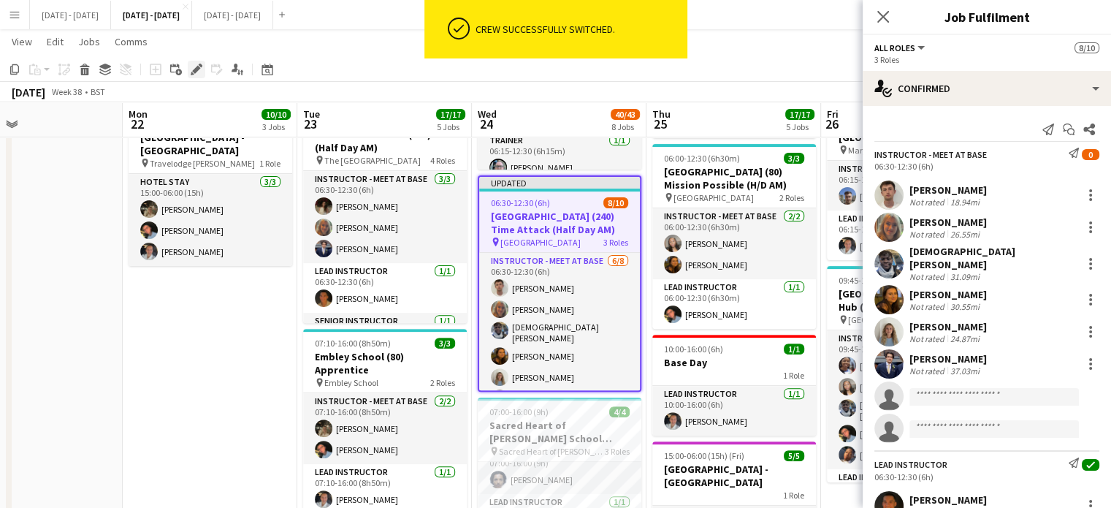
click at [197, 67] on icon at bounding box center [196, 70] width 8 height 8
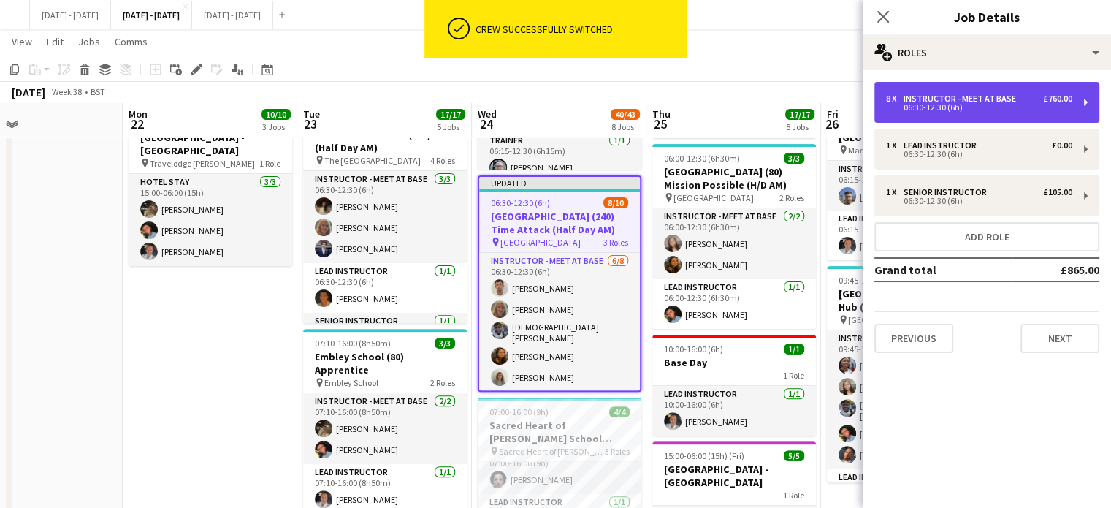
click at [947, 104] on div "06:30-12:30 (6h)" at bounding box center [979, 107] width 186 height 7
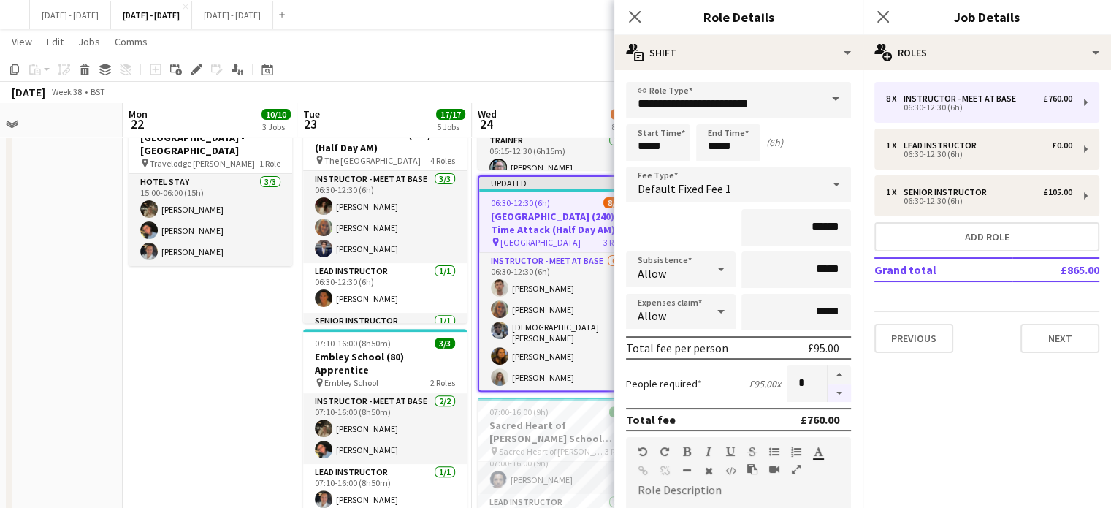
click at [830, 394] on button "button" at bounding box center [839, 393] width 23 height 18
type input "*"
click at [635, 14] on icon "Close pop-in" at bounding box center [634, 16] width 14 height 14
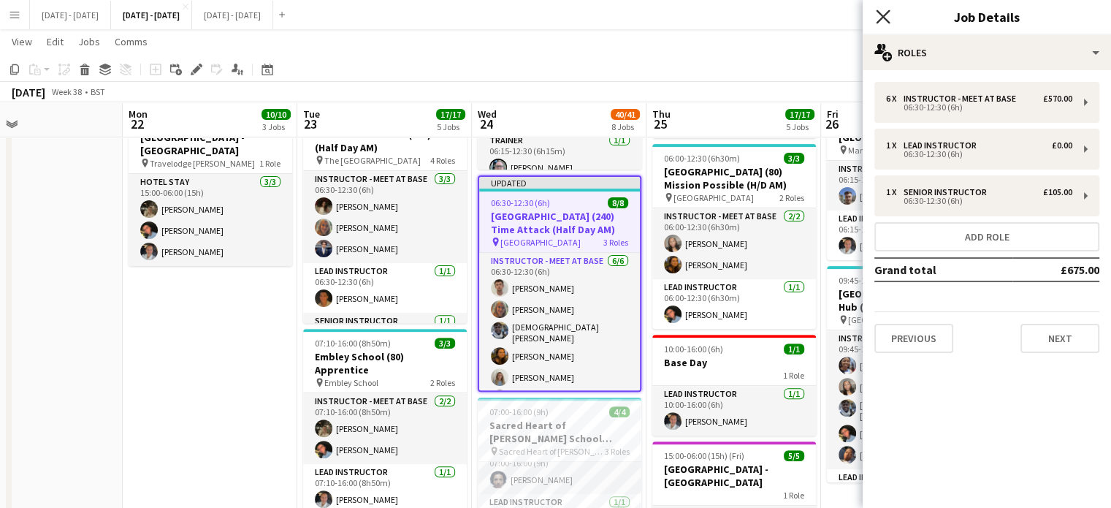
click at [882, 12] on icon "Close pop-in" at bounding box center [883, 16] width 14 height 14
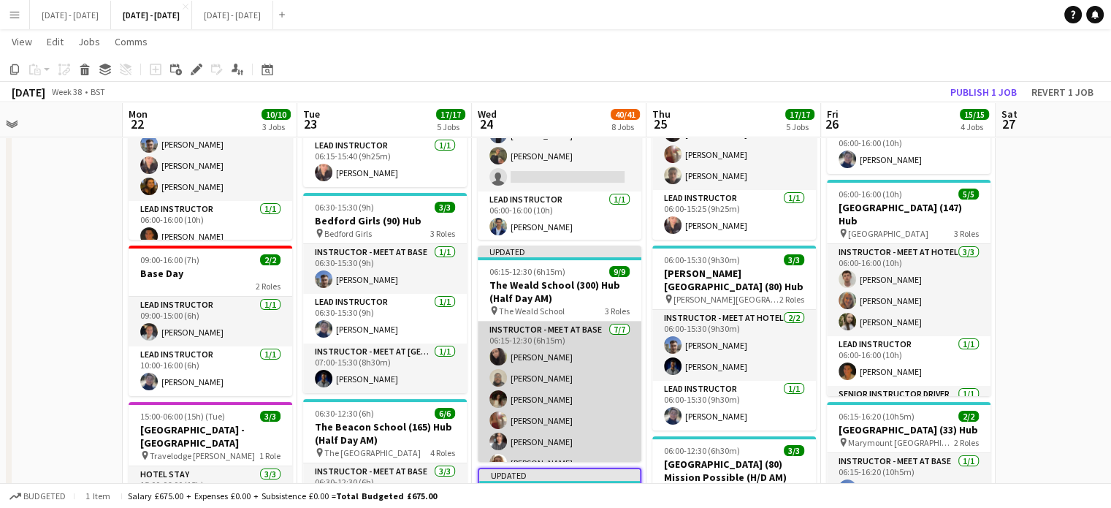
click at [533, 396] on app-card-role "Instructor - Meet at Base 7/7 06:15-12:30 (6h15m) Deanna Masters Felix Sintim B…" at bounding box center [560, 409] width 164 height 177
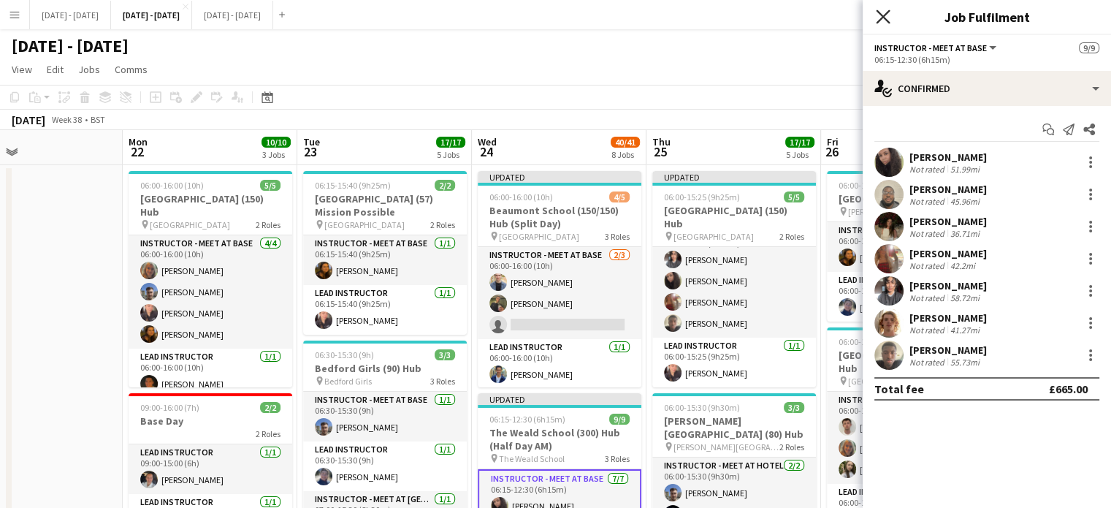
click at [880, 14] on icon at bounding box center [883, 16] width 14 height 14
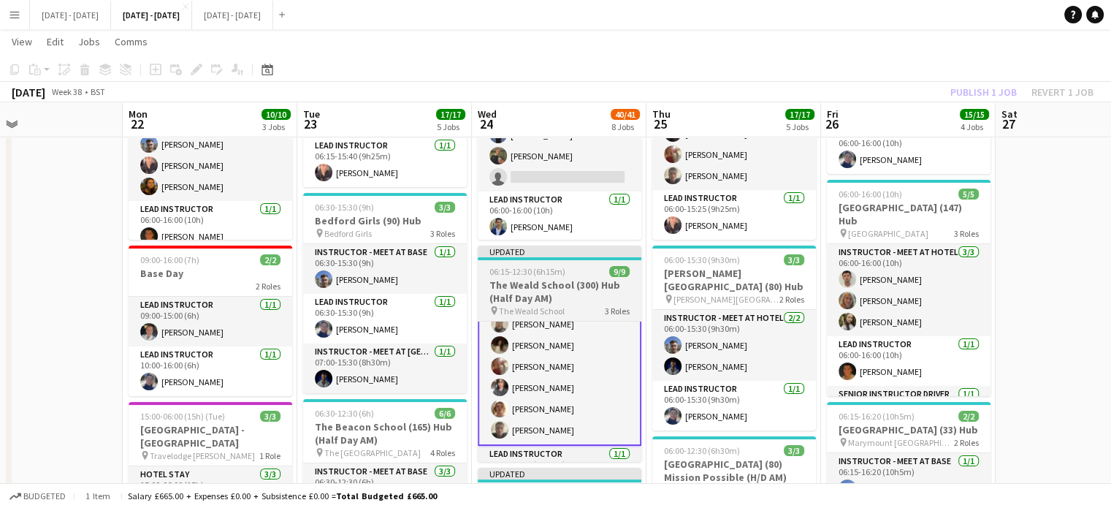
scroll to position [4, 0]
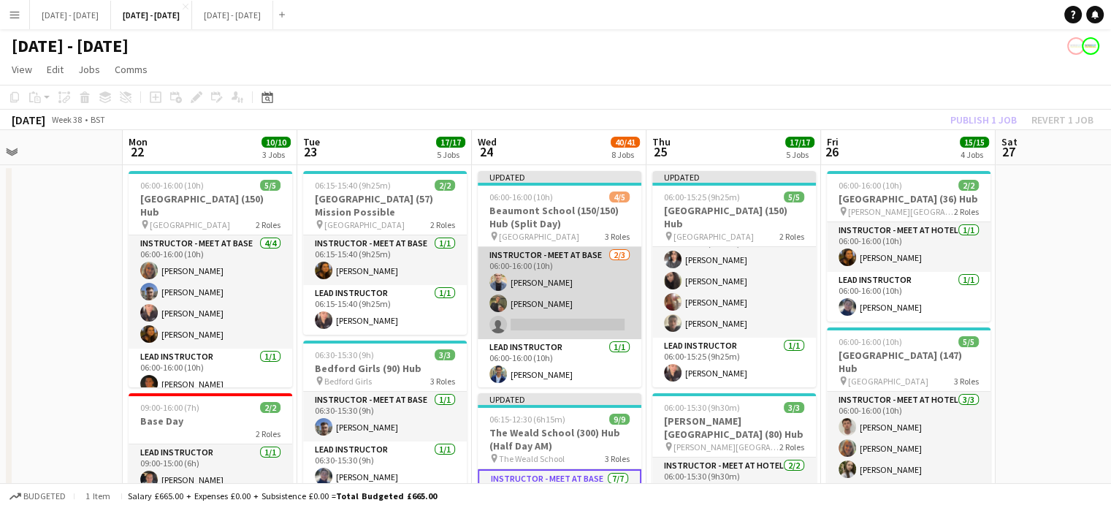
click at [578, 324] on app-card-role "Instructor - Meet at Base 2/3 06:00-16:00 (10h) Edward King Adam Masaryk single…" at bounding box center [560, 293] width 164 height 92
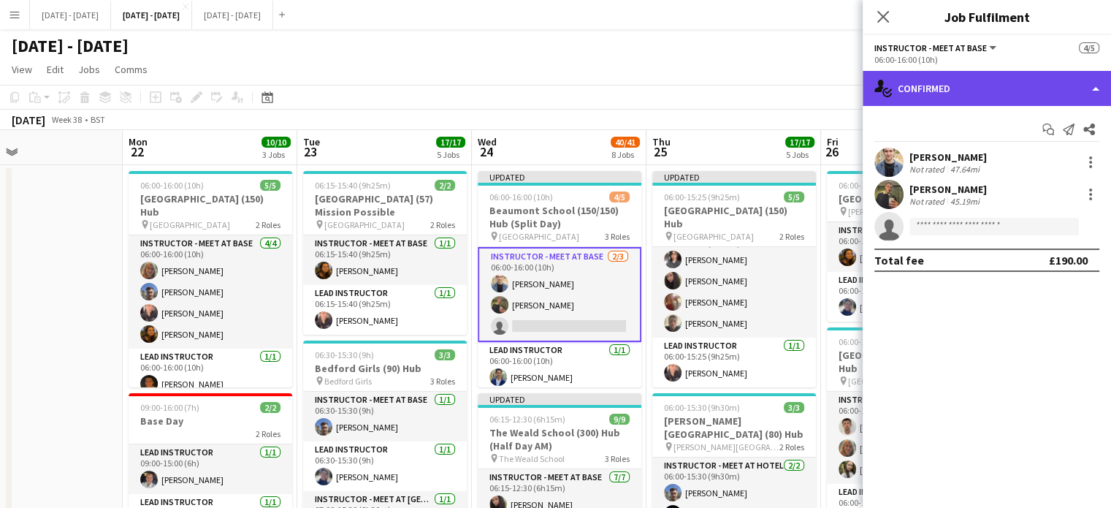
click at [968, 96] on div "single-neutral-actions-check-2 Confirmed" at bounding box center [987, 88] width 248 height 35
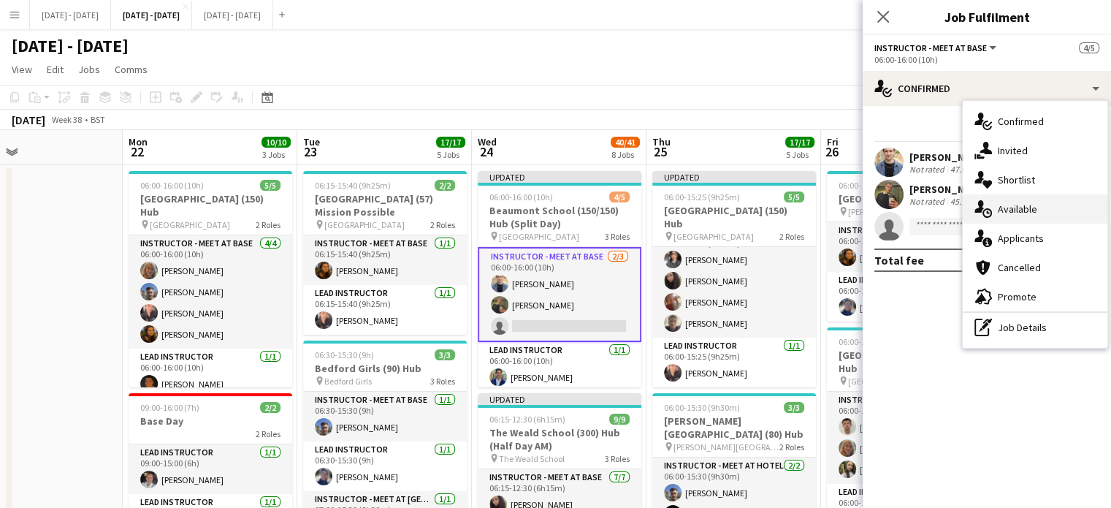
click at [1027, 207] on span "Available" at bounding box center [1017, 208] width 39 height 13
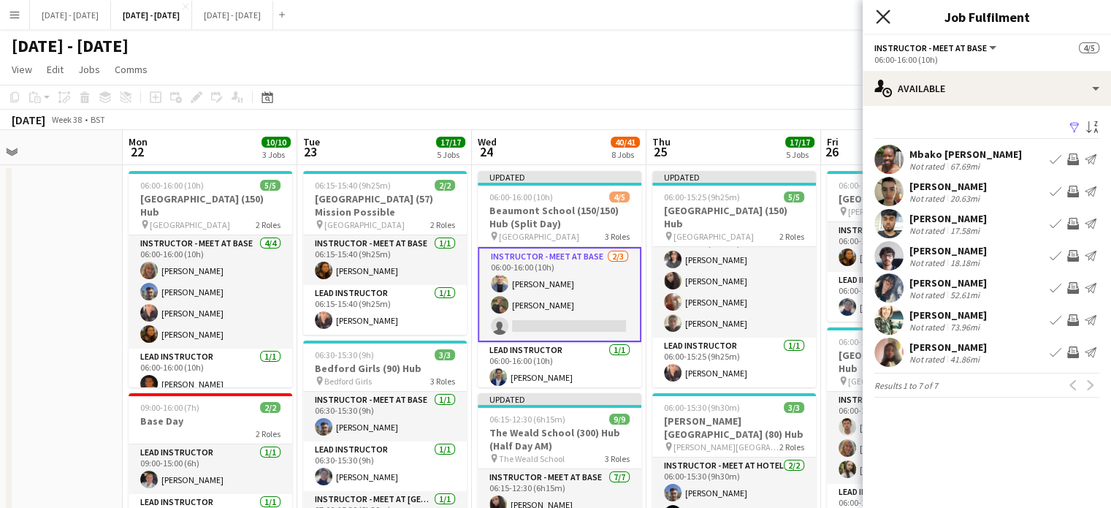
click at [876, 11] on icon at bounding box center [883, 16] width 14 height 14
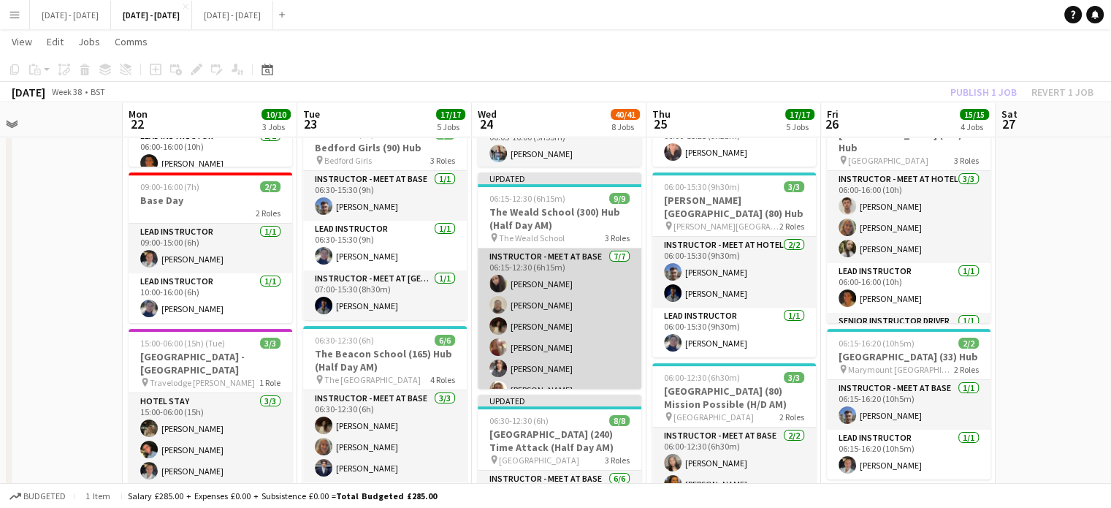
click at [517, 305] on app-card-role "Instructor - Meet at Base 7/7 06:15-12:30 (6h15m) Deanna Masters Felix Sintim B…" at bounding box center [560, 336] width 164 height 177
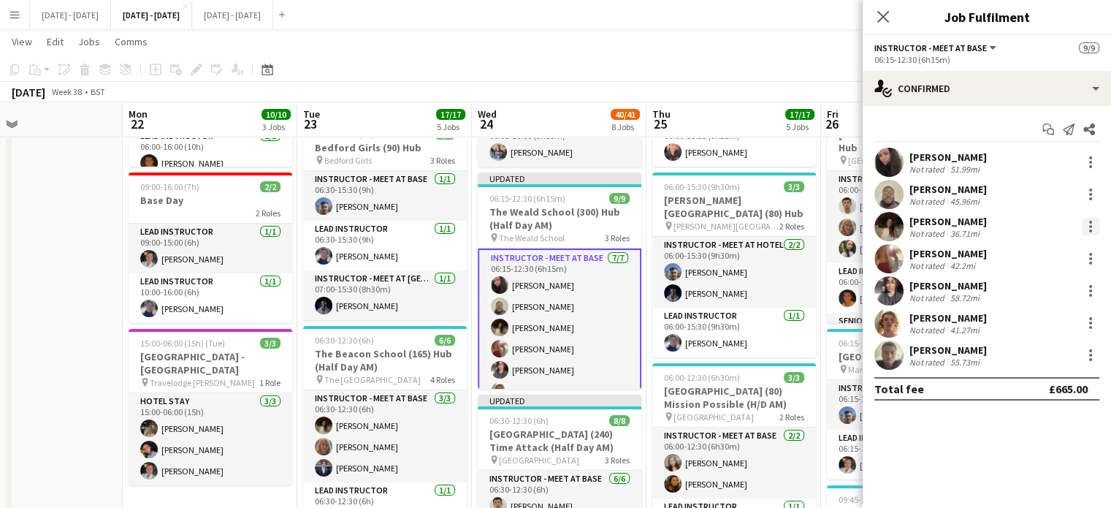
click at [1085, 224] on div at bounding box center [1091, 227] width 18 height 18
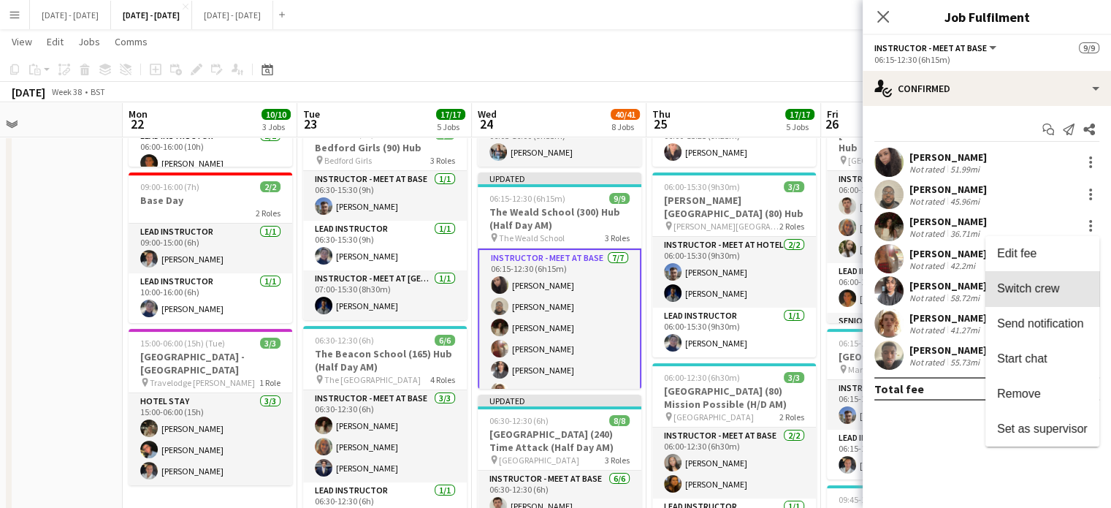
drag, startPoint x: 1065, startPoint y: 288, endPoint x: 634, endPoint y: 227, distance: 435.2
click at [1064, 288] on span "Switch crew" at bounding box center [1042, 288] width 91 height 13
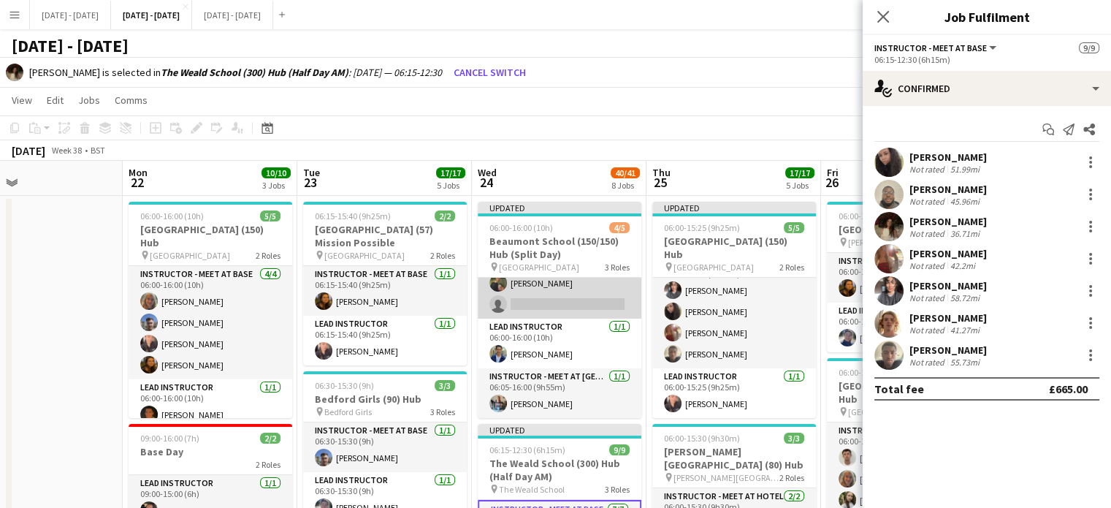
click at [529, 298] on app-card-role "Instructor - Meet at Base 2/3 06:00-16:00 (10h) Edward King Adam Masaryk single…" at bounding box center [560, 272] width 164 height 92
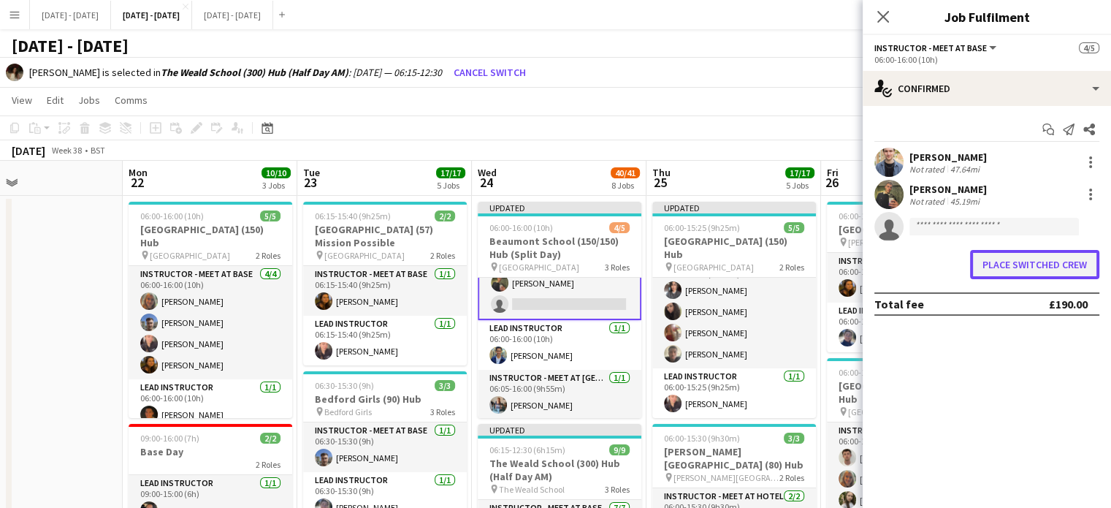
click at [995, 262] on button "Place switched crew" at bounding box center [1034, 264] width 129 height 29
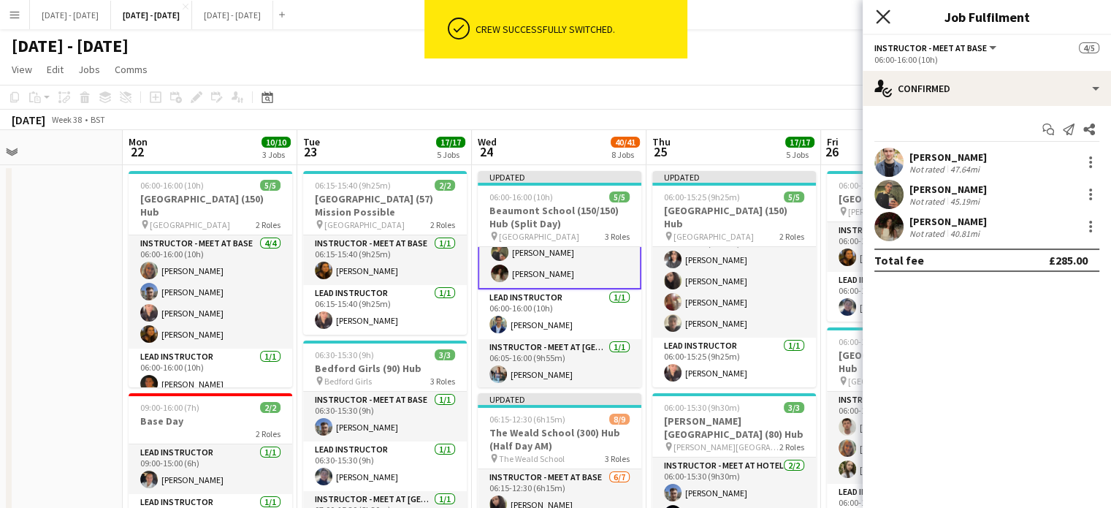
click at [884, 17] on icon at bounding box center [883, 16] width 14 height 14
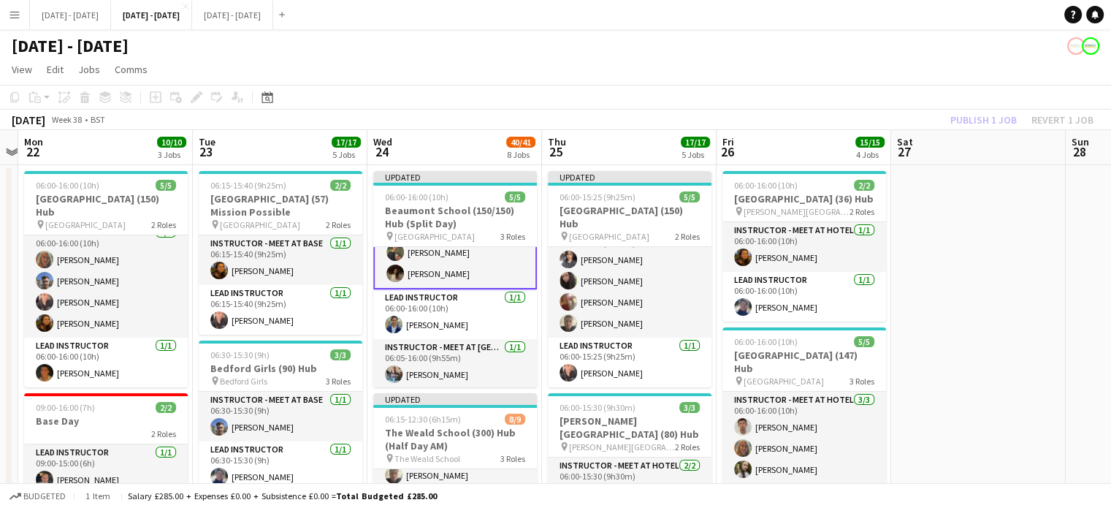
drag, startPoint x: 1029, startPoint y: 283, endPoint x: 929, endPoint y: 367, distance: 131.1
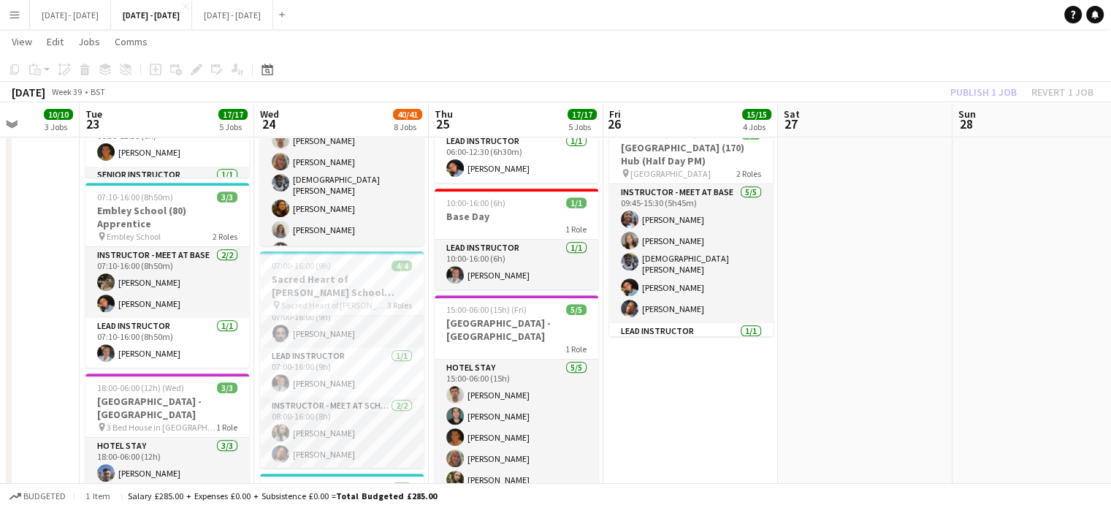
drag, startPoint x: 982, startPoint y: 394, endPoint x: 850, endPoint y: 402, distance: 131.7
click at [865, 405] on app-calendar-viewport "Sat 20 Sun 21 Mon 22 10/10 3 Jobs Tue 23 17/17 5 Jobs Wed 24 40/41 8 Jobs Thu 2…" at bounding box center [555, 382] width 1111 height 1819
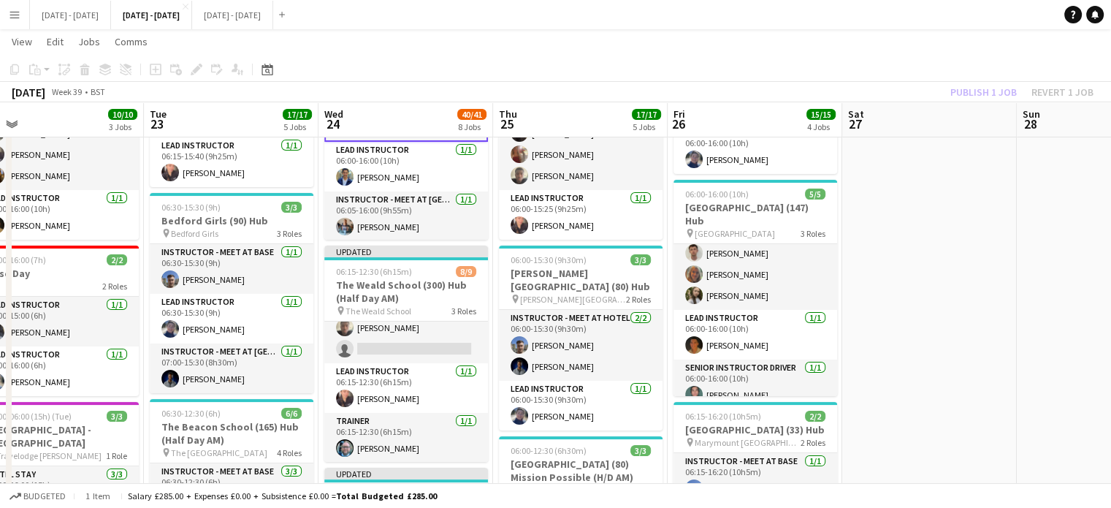
scroll to position [0, 334]
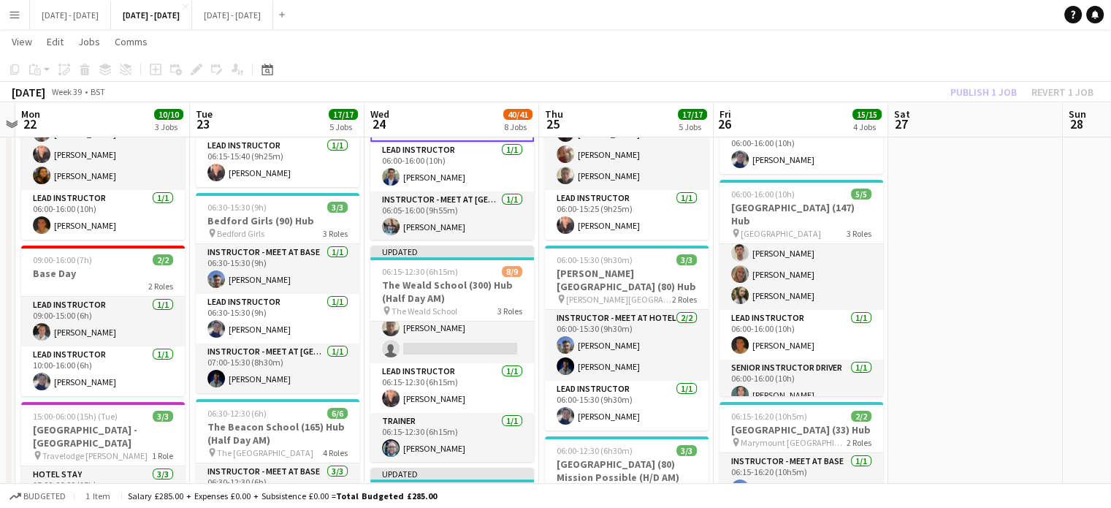
drag, startPoint x: 860, startPoint y: 364, endPoint x: 974, endPoint y: 356, distance: 113.5
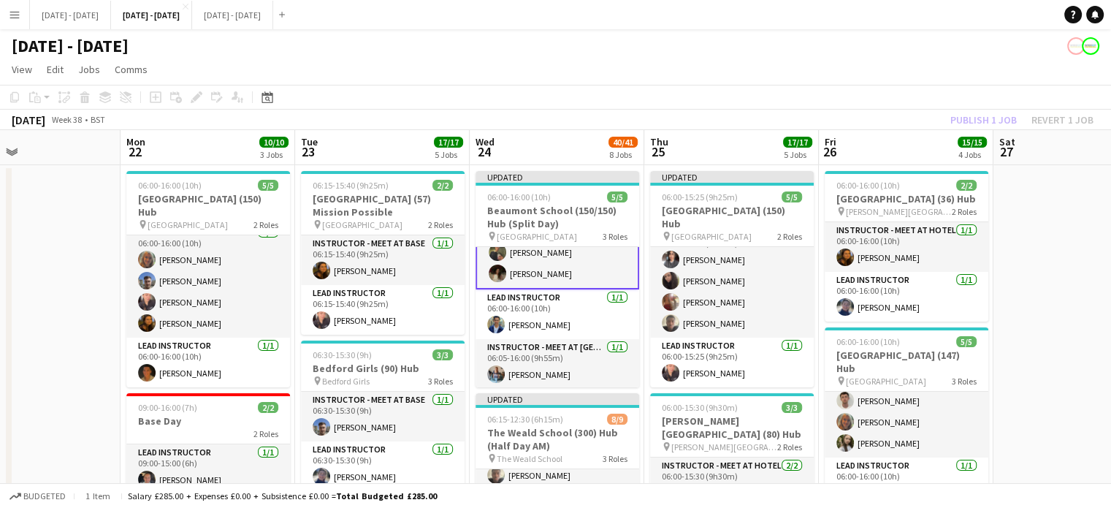
scroll to position [0, 460]
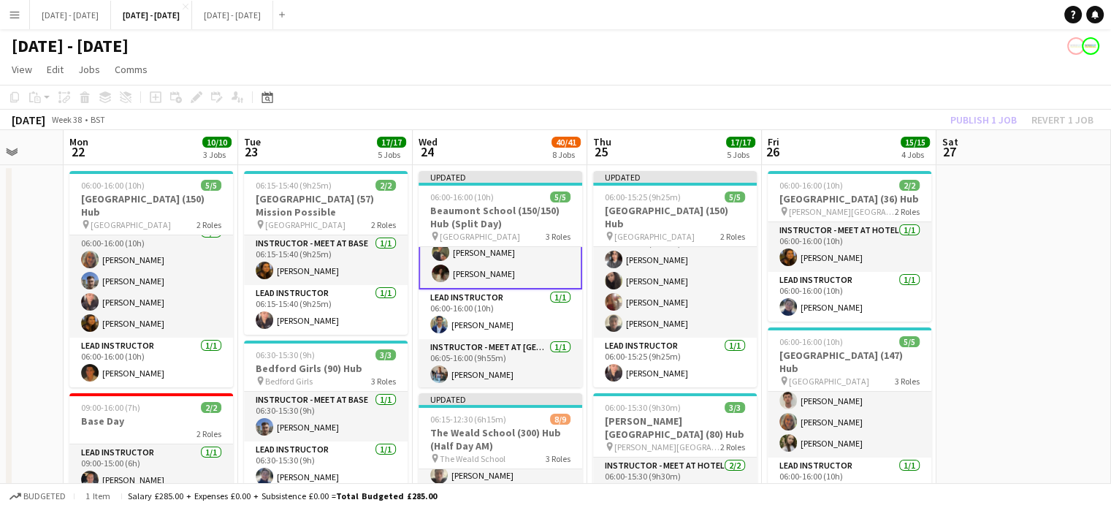
drag, startPoint x: 969, startPoint y: 358, endPoint x: 1017, endPoint y: 379, distance: 52.7
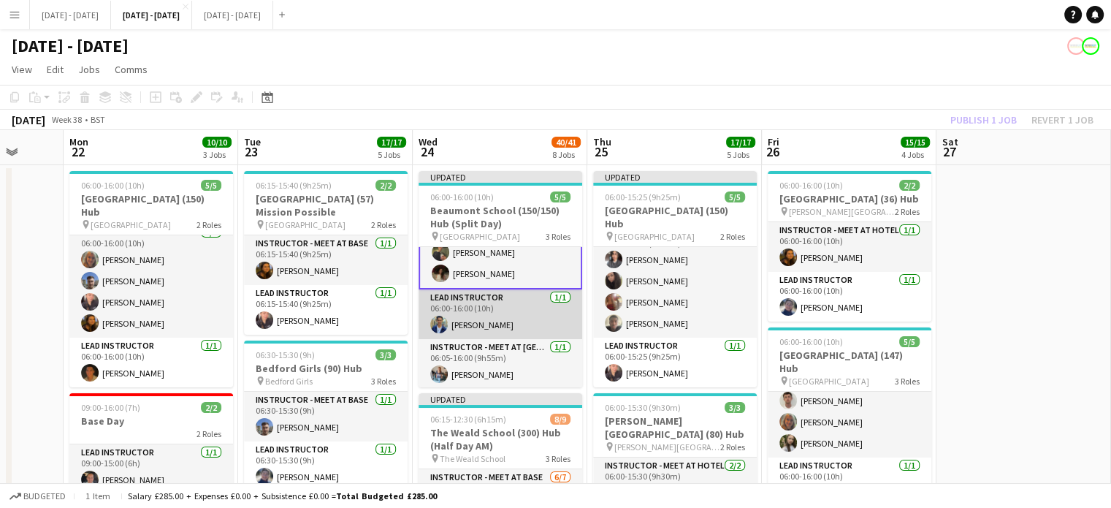
scroll to position [0, 0]
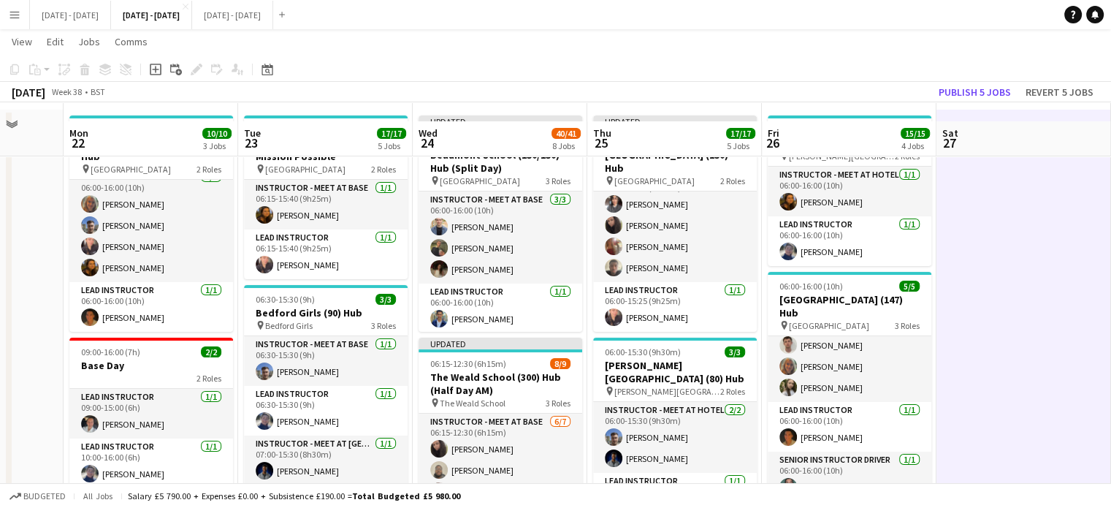
scroll to position [73, 0]
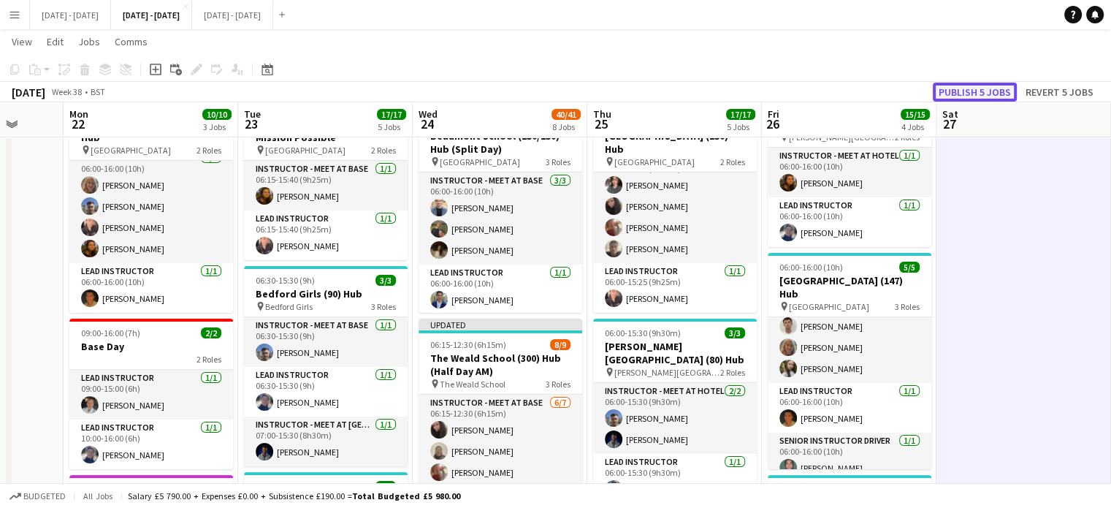
click at [979, 96] on button "Publish 5 jobs" at bounding box center [975, 92] width 84 height 19
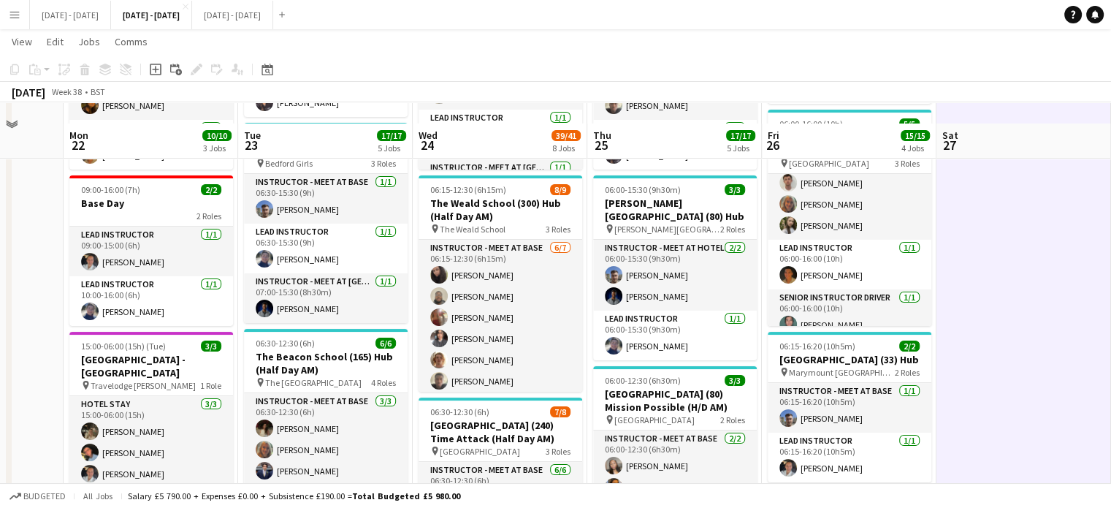
scroll to position [292, 0]
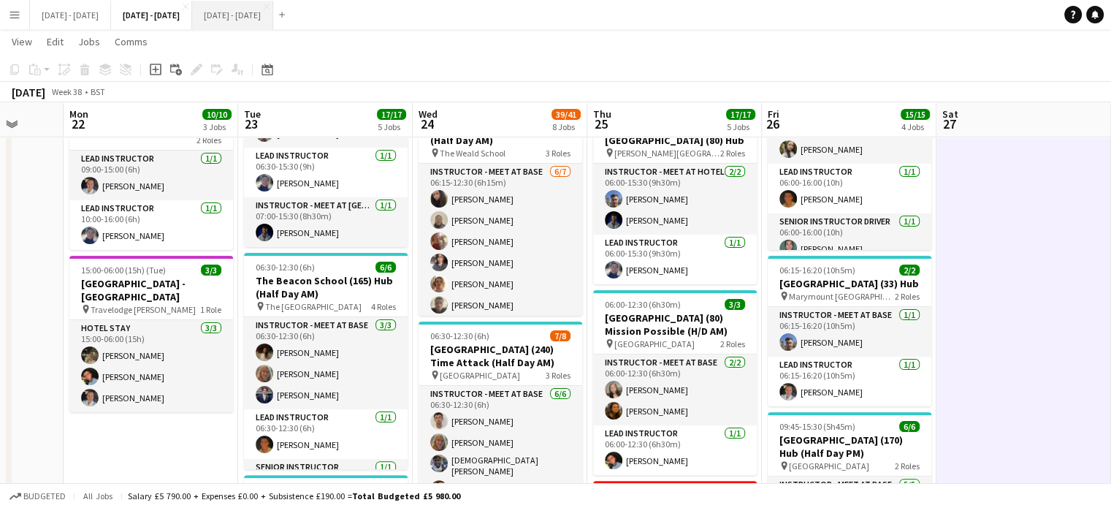
click at [273, 15] on button "[DATE] - [DATE] Close" at bounding box center [232, 15] width 81 height 28
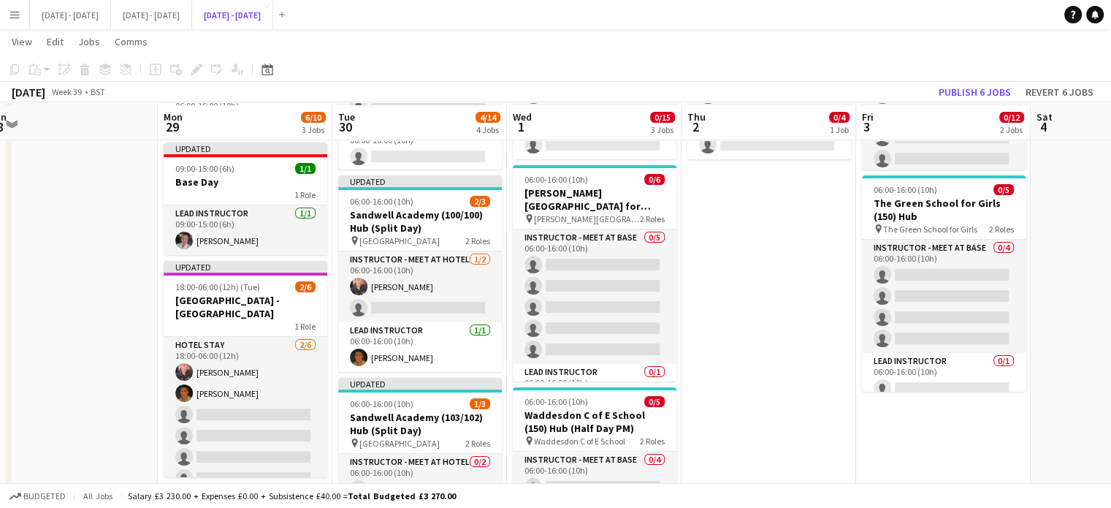
scroll to position [219, 0]
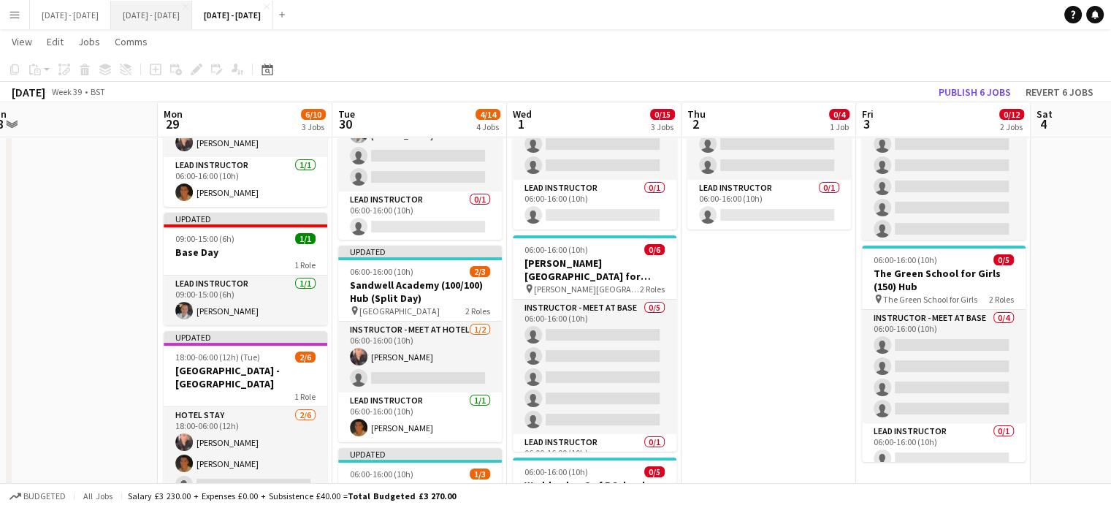
click at [167, 5] on button "[DATE] - [DATE] Close" at bounding box center [151, 15] width 81 height 28
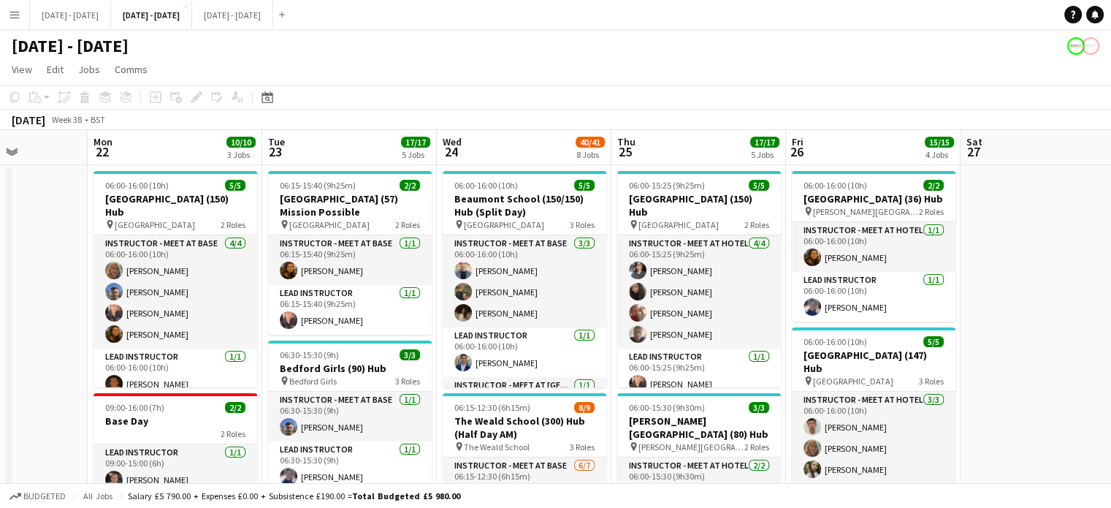
drag, startPoint x: 974, startPoint y: 307, endPoint x: 998, endPoint y: 313, distance: 24.8
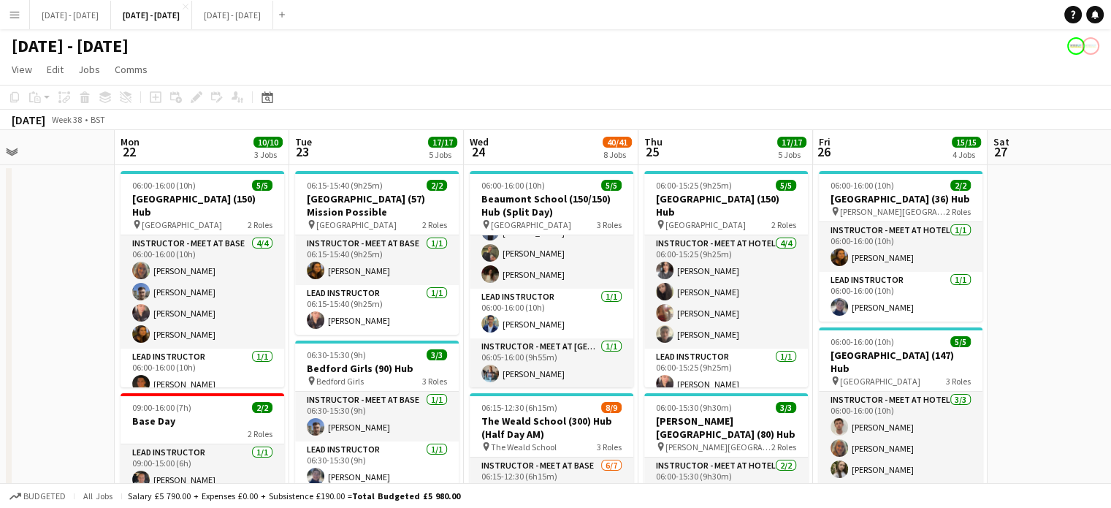
drag, startPoint x: 687, startPoint y: 140, endPoint x: 715, endPoint y: 148, distance: 29.1
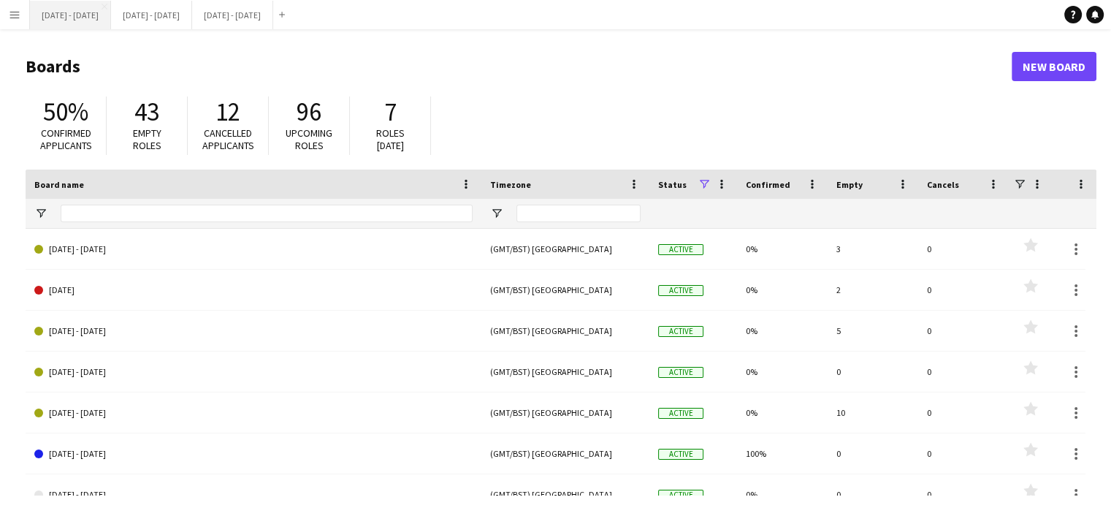
click at [77, 13] on button "Sept 15th - 19th 2025 Close" at bounding box center [70, 15] width 81 height 28
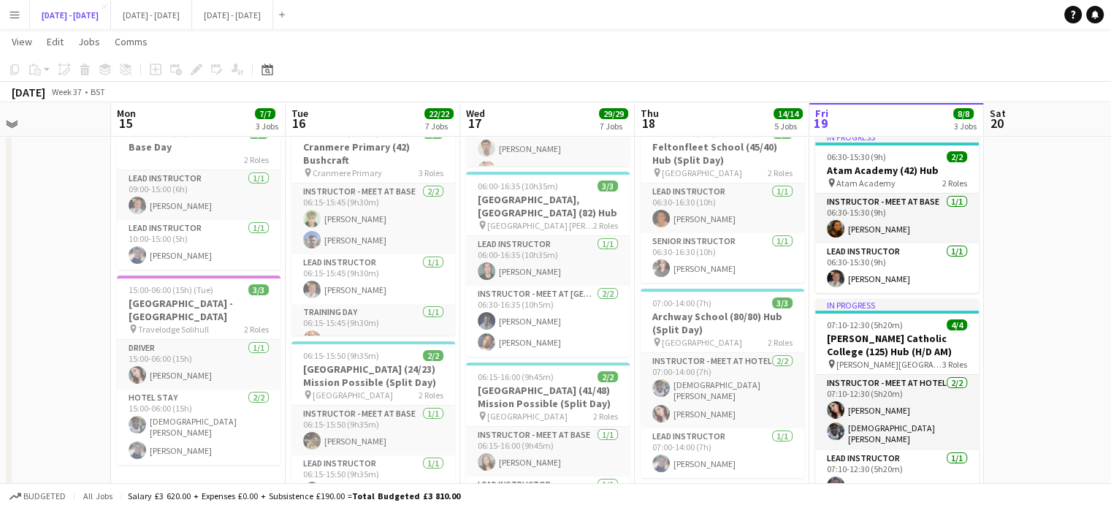
scroll to position [292, 0]
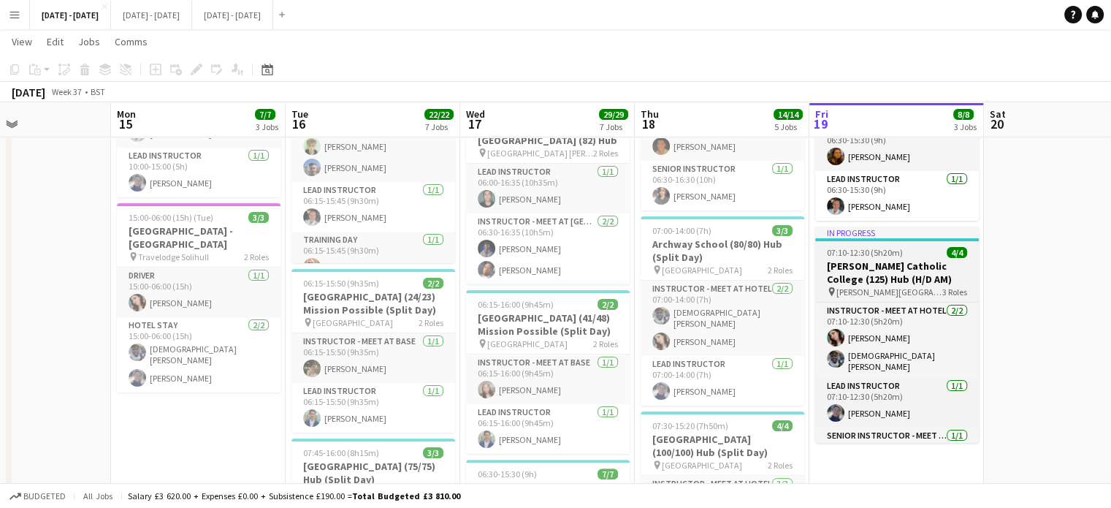
click at [882, 265] on h3 "[PERSON_NAME] Catholic College (125) Hub (H/D AM)" at bounding box center [897, 272] width 164 height 26
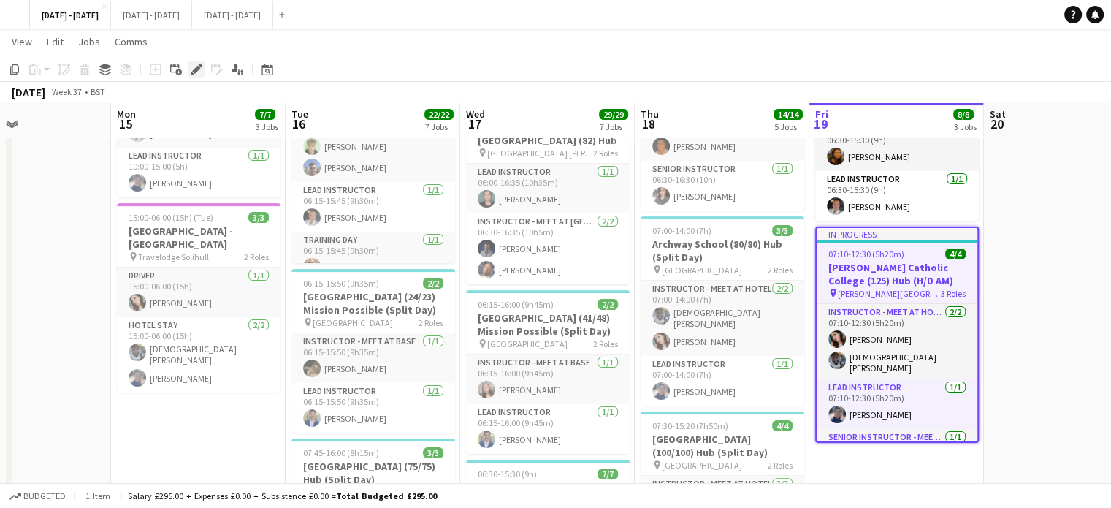
click at [196, 75] on div "Edit" at bounding box center [197, 70] width 18 height 18
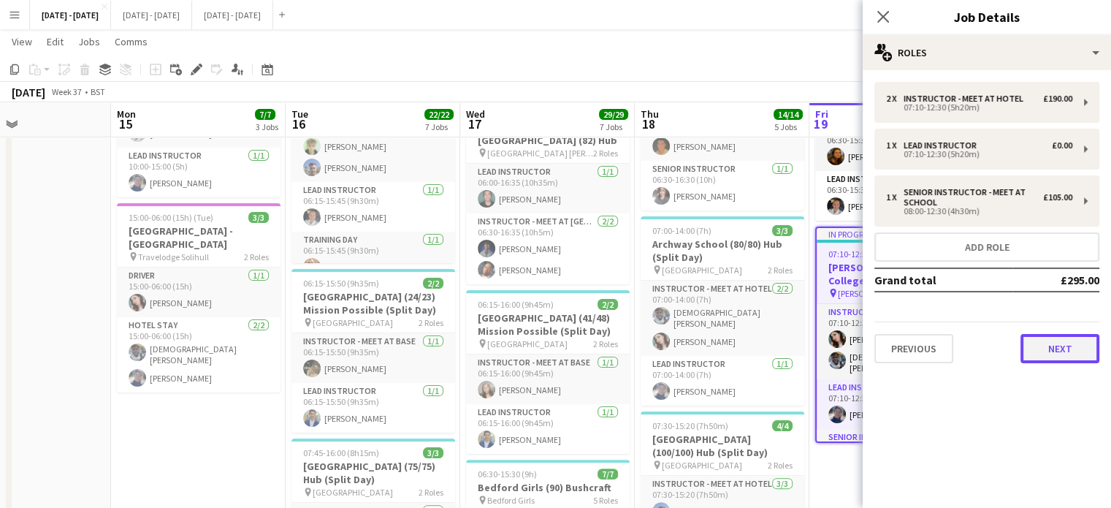
click at [1072, 342] on button "Next" at bounding box center [1059, 348] width 79 height 29
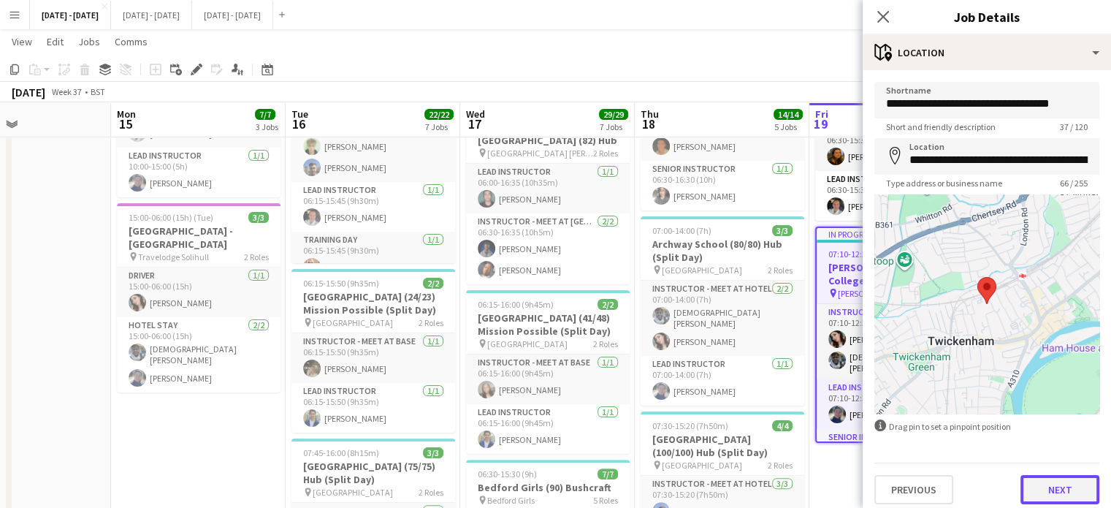
click at [1070, 490] on button "Next" at bounding box center [1059, 489] width 79 height 29
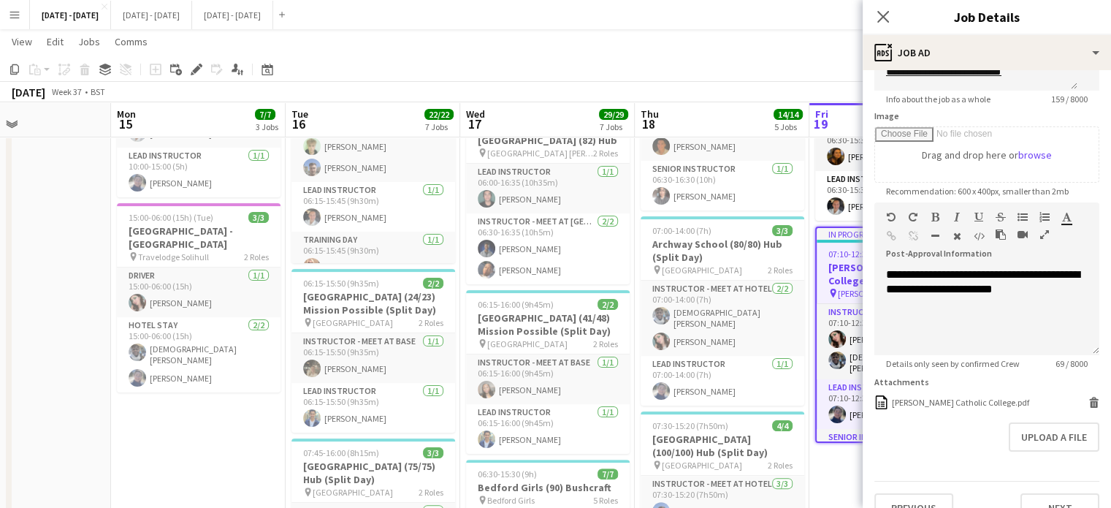
scroll to position [224, 0]
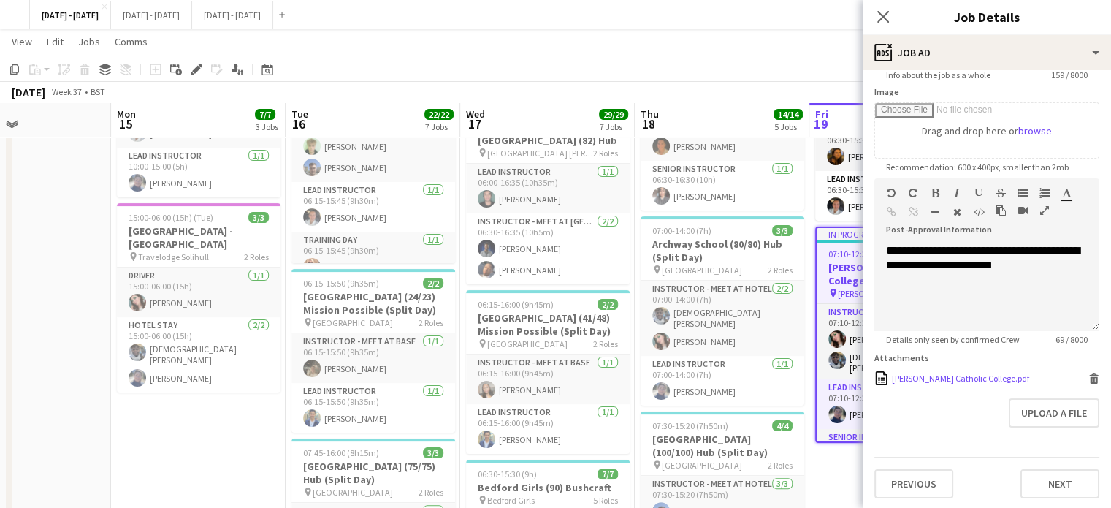
click at [933, 378] on div "Sir Richard Reynolds Catholic College.pdf" at bounding box center [960, 377] width 137 height 11
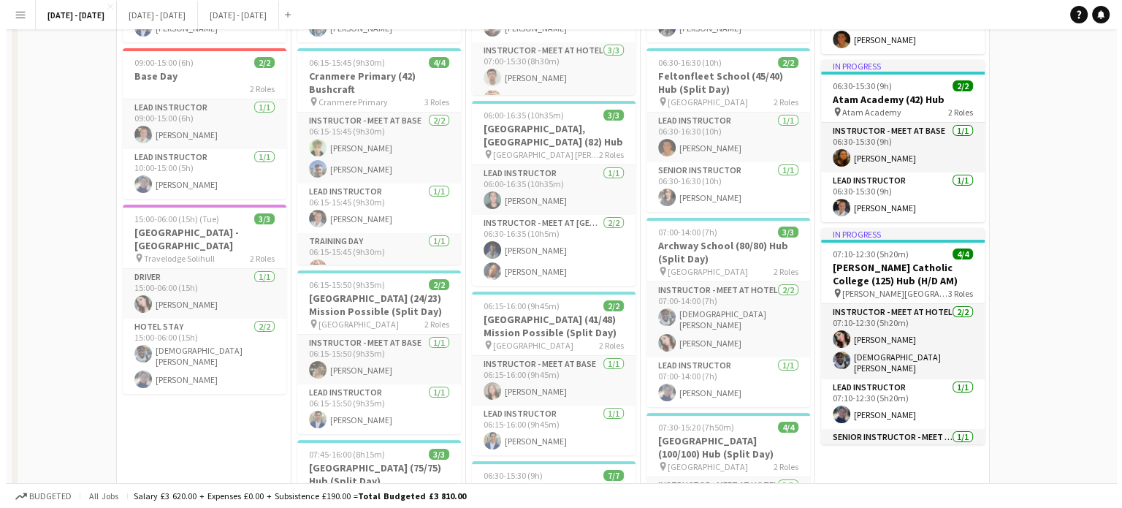
scroll to position [0, 0]
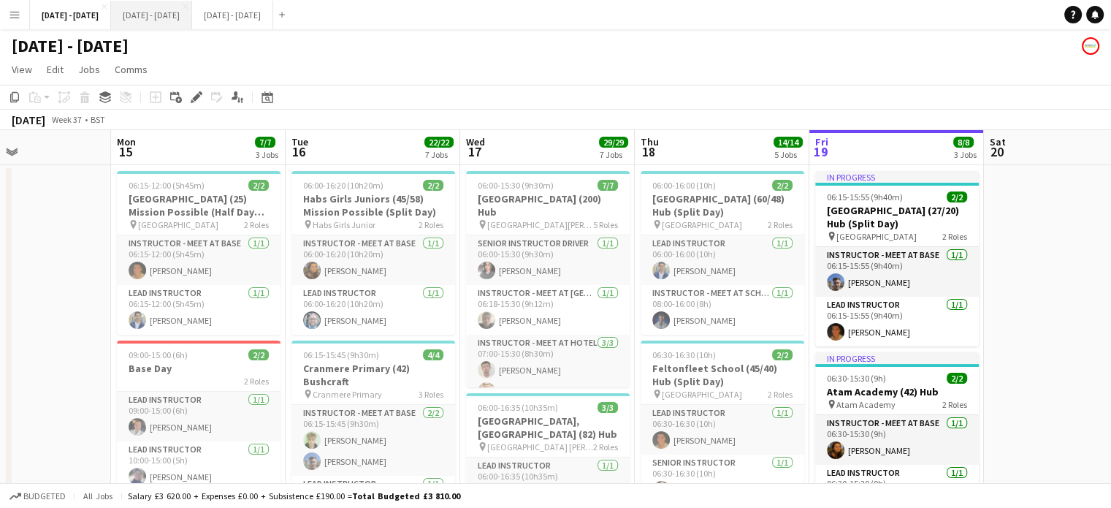
click at [183, 18] on button "[DATE] - [DATE] Close" at bounding box center [151, 15] width 81 height 28
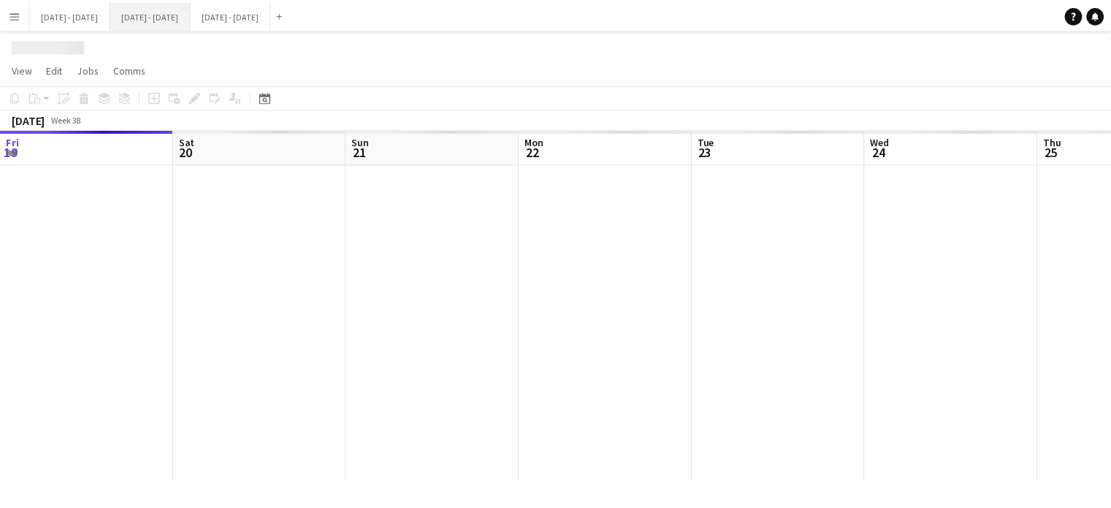
scroll to position [0, 384]
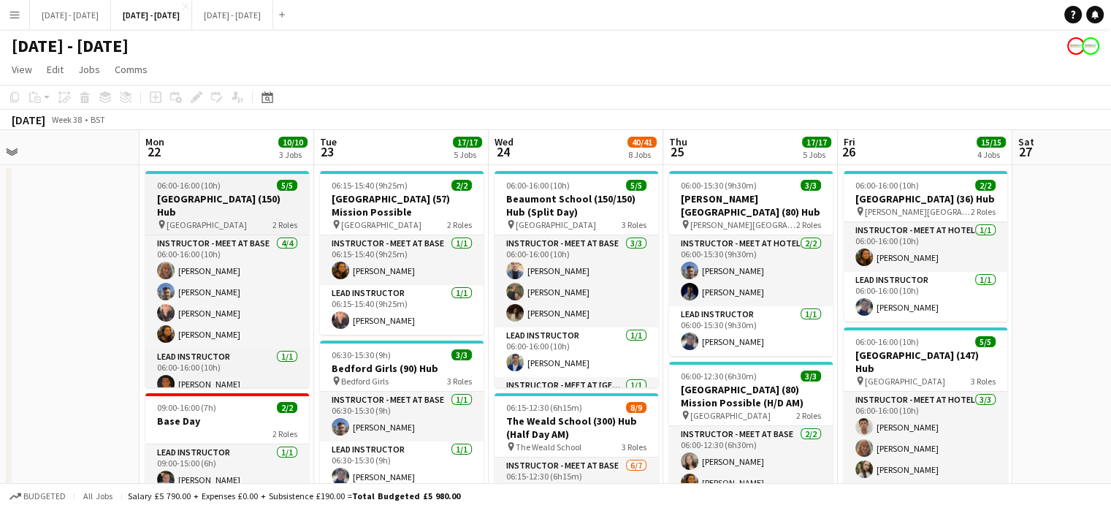
click at [220, 202] on h3 "[GEOGRAPHIC_DATA] (150) Hub" at bounding box center [227, 205] width 164 height 26
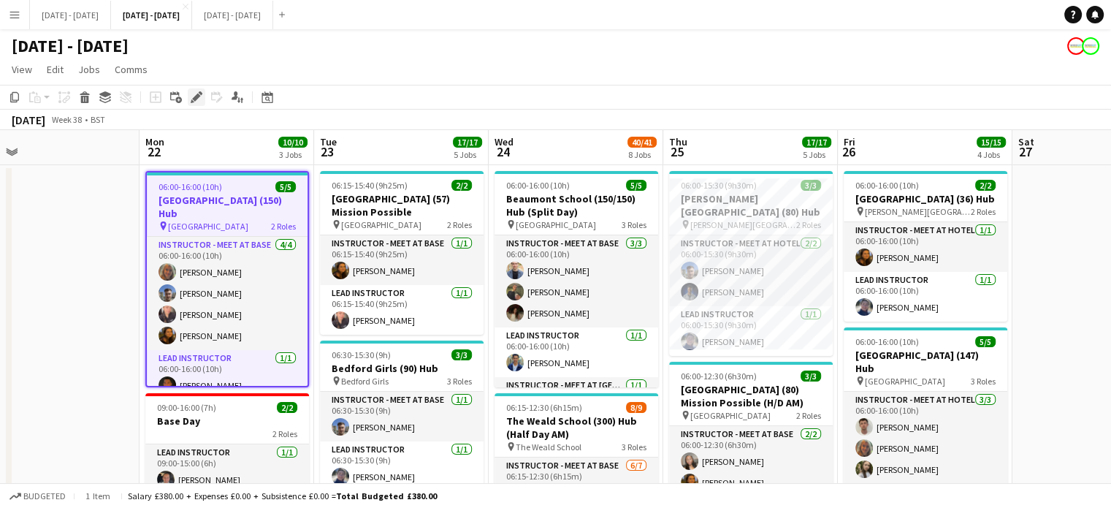
click at [196, 101] on icon "Edit" at bounding box center [197, 97] width 12 height 12
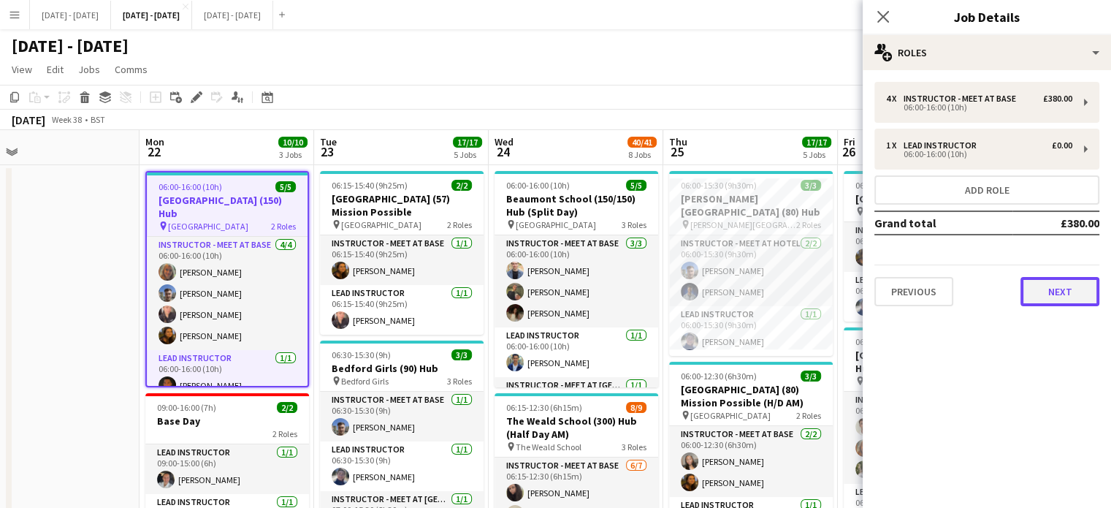
click at [1028, 285] on button "Next" at bounding box center [1059, 291] width 79 height 29
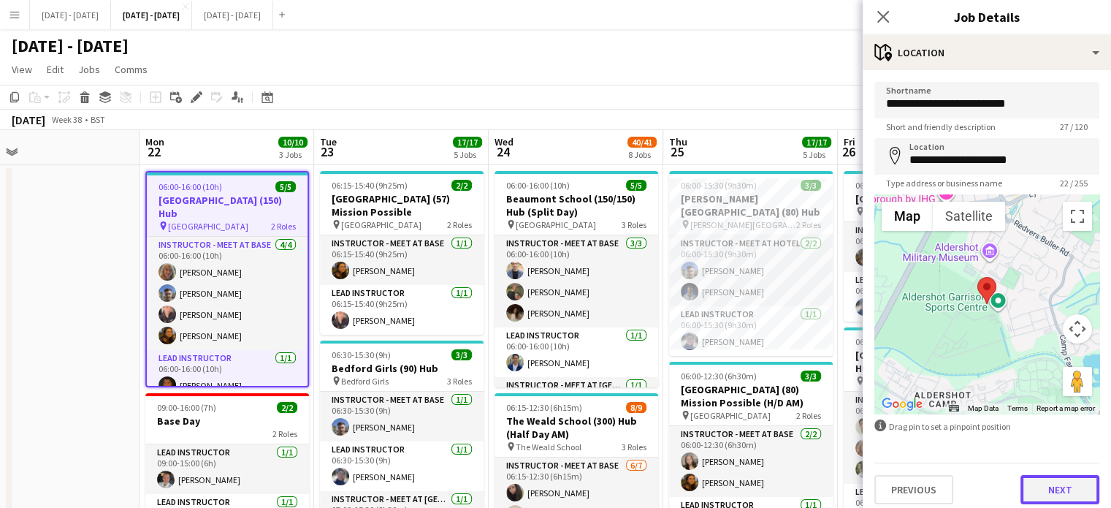
click at [1055, 483] on button "Next" at bounding box center [1059, 489] width 79 height 29
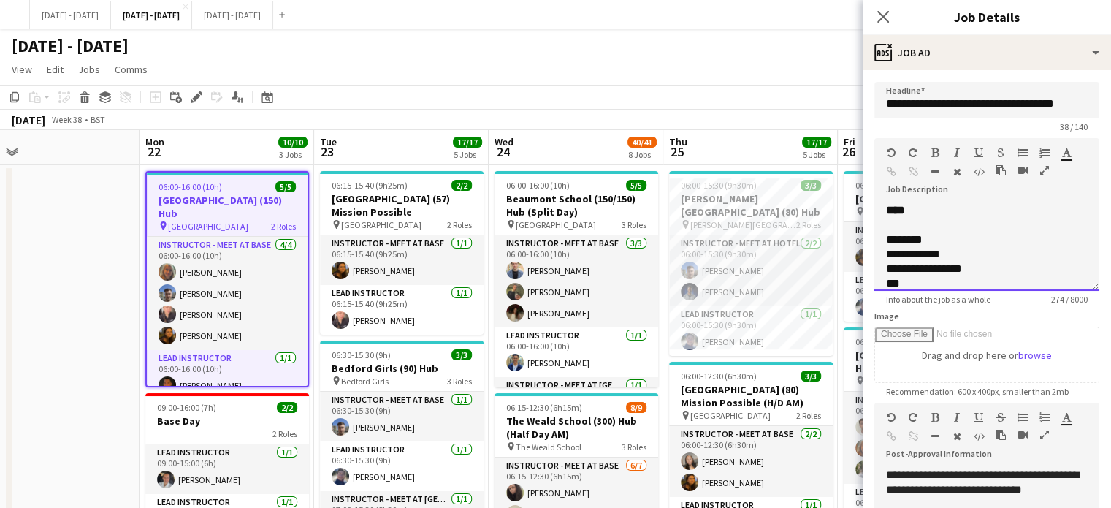
click at [952, 229] on div "**********" at bounding box center [986, 247] width 225 height 88
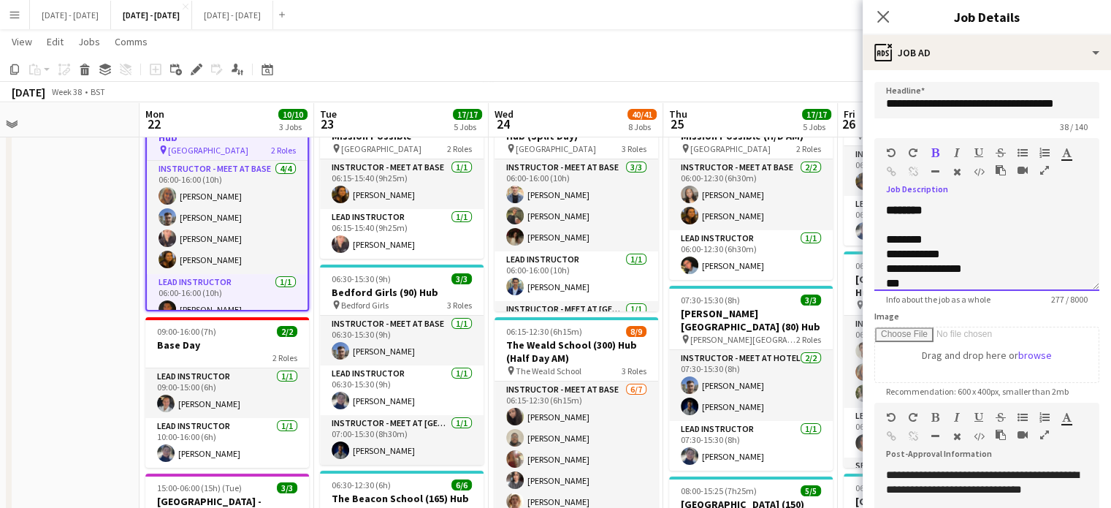
scroll to position [0, 0]
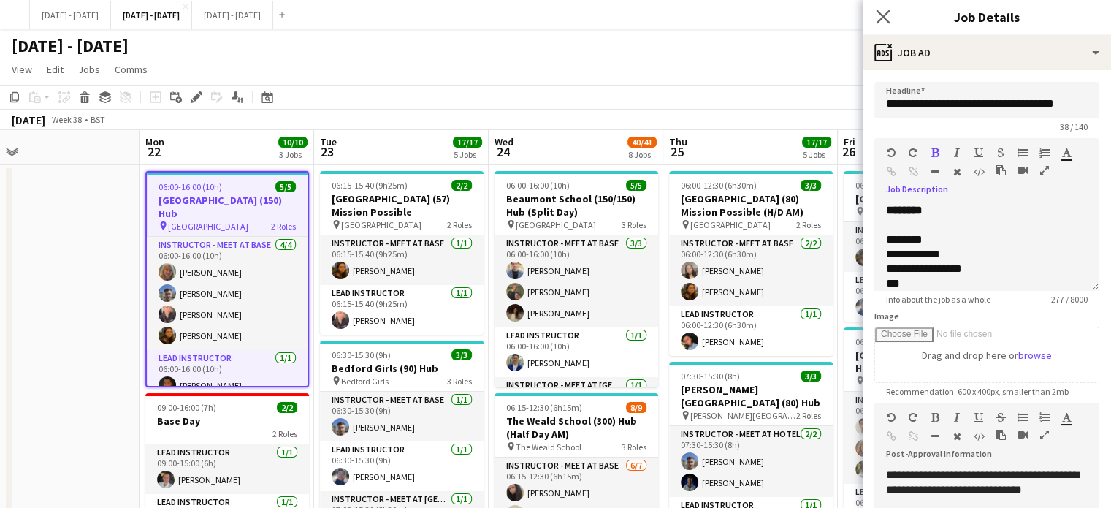
click at [887, 9] on icon "Close pop-in" at bounding box center [883, 16] width 14 height 14
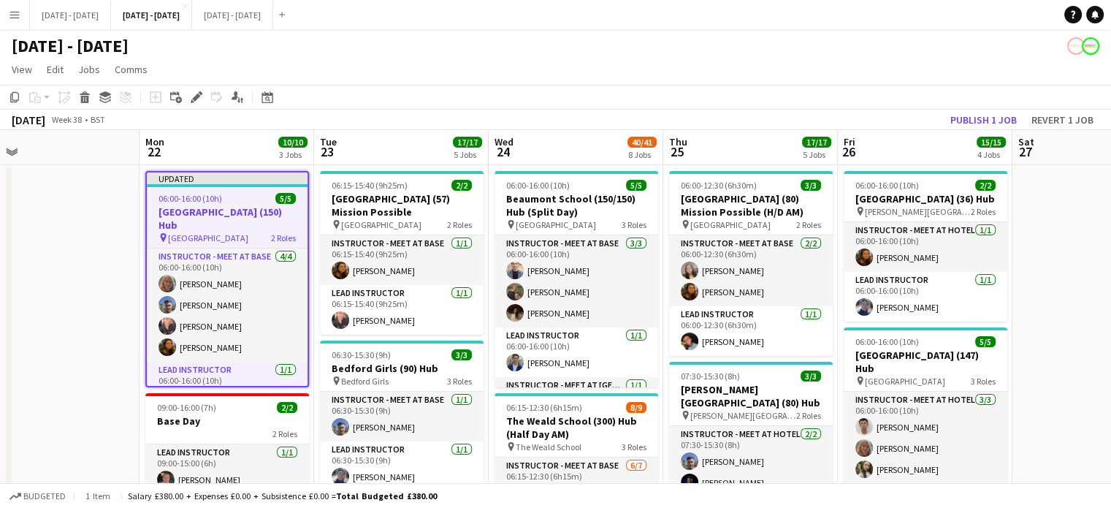
scroll to position [0, 410]
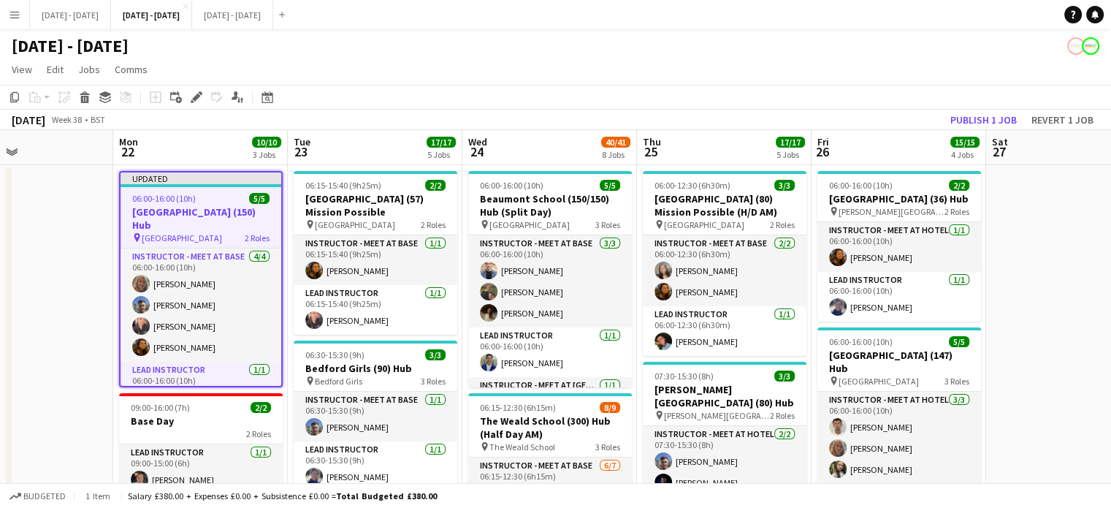
drag, startPoint x: 765, startPoint y: 151, endPoint x: 739, endPoint y: 151, distance: 26.3
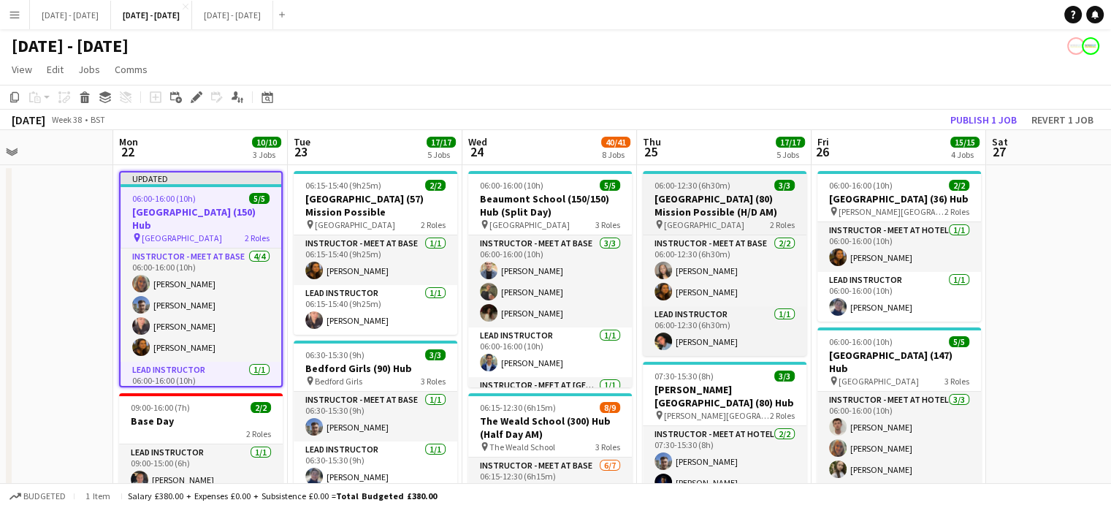
click at [707, 197] on h3 "[GEOGRAPHIC_DATA] (80) Mission Possible (H/D AM)" at bounding box center [725, 205] width 164 height 26
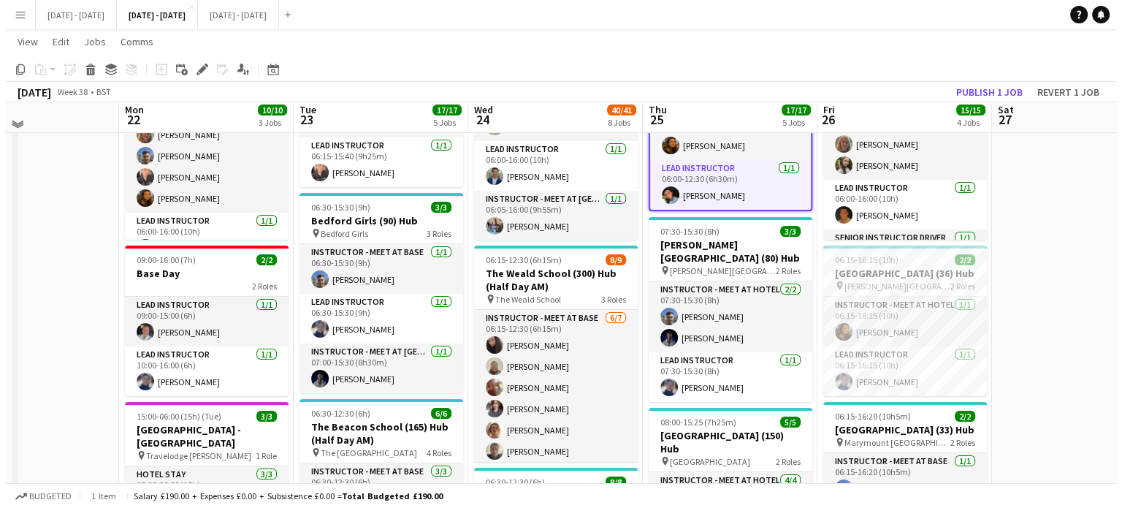
scroll to position [0, 0]
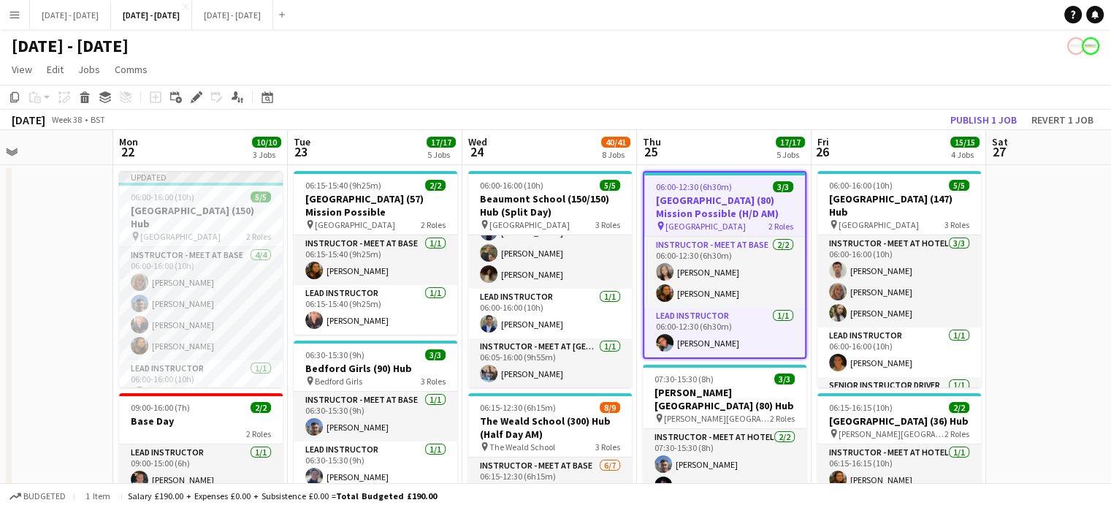
click at [11, 15] on app-icon "Menu" at bounding box center [15, 15] width 12 height 12
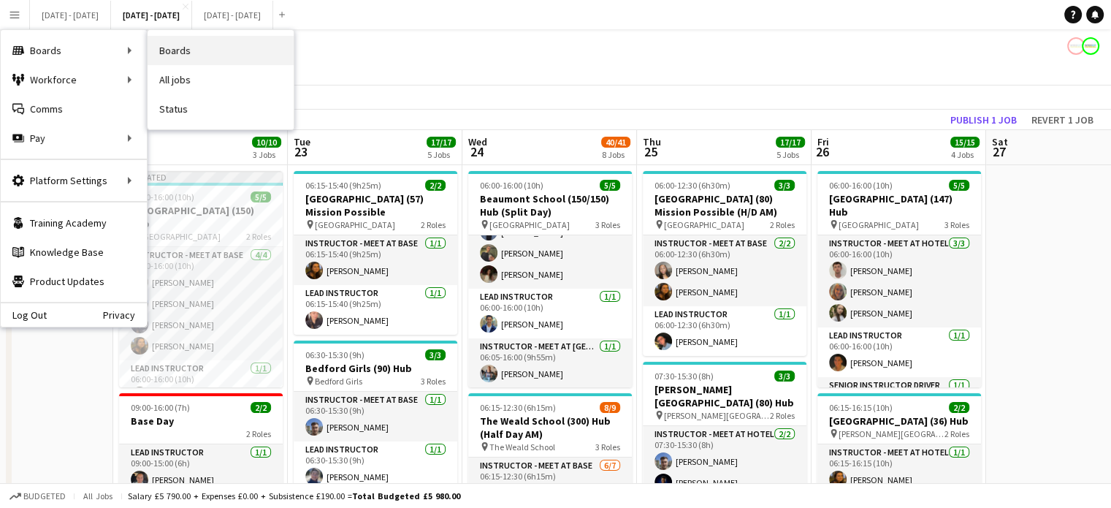
click at [150, 48] on link "Boards" at bounding box center [221, 50] width 146 height 29
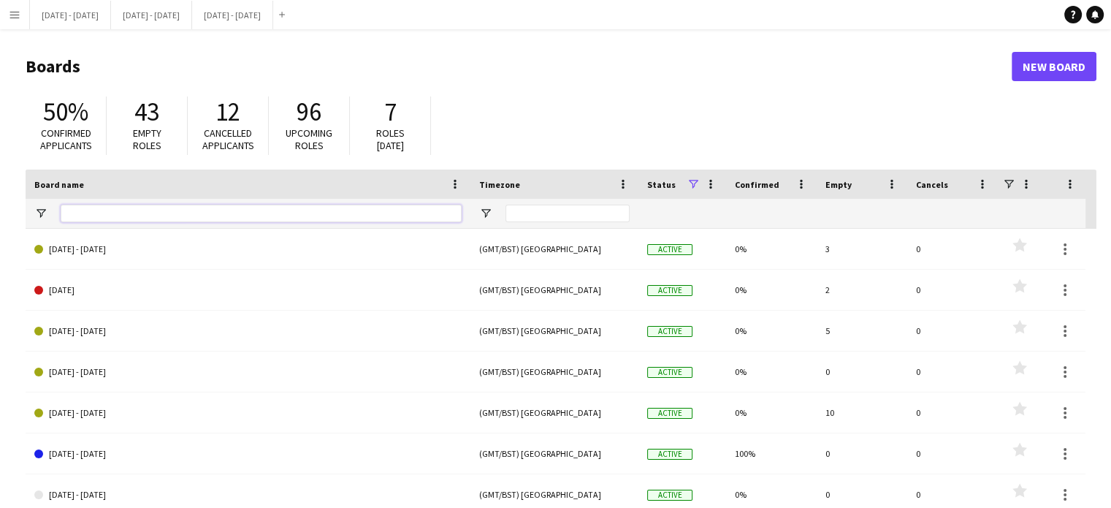
click at [300, 218] on input "Board name Filter Input" at bounding box center [261, 214] width 401 height 18
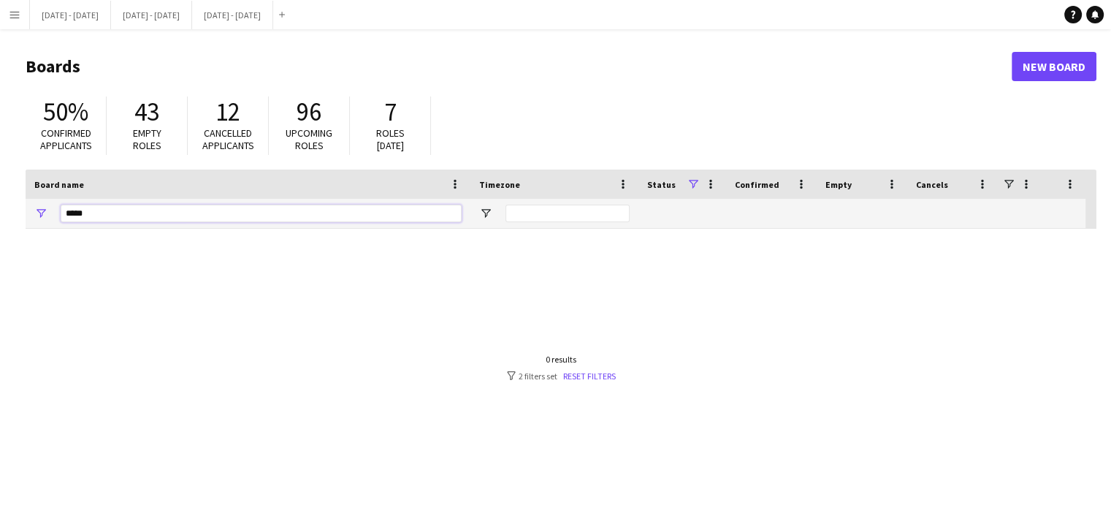
type input "*****"
click at [699, 186] on span at bounding box center [693, 183] width 13 height 13
click at [663, 192] on div "Status" at bounding box center [666, 184] width 39 height 22
click at [685, 182] on span at bounding box center [679, 183] width 13 height 13
click at [690, 182] on span at bounding box center [693, 183] width 13 height 13
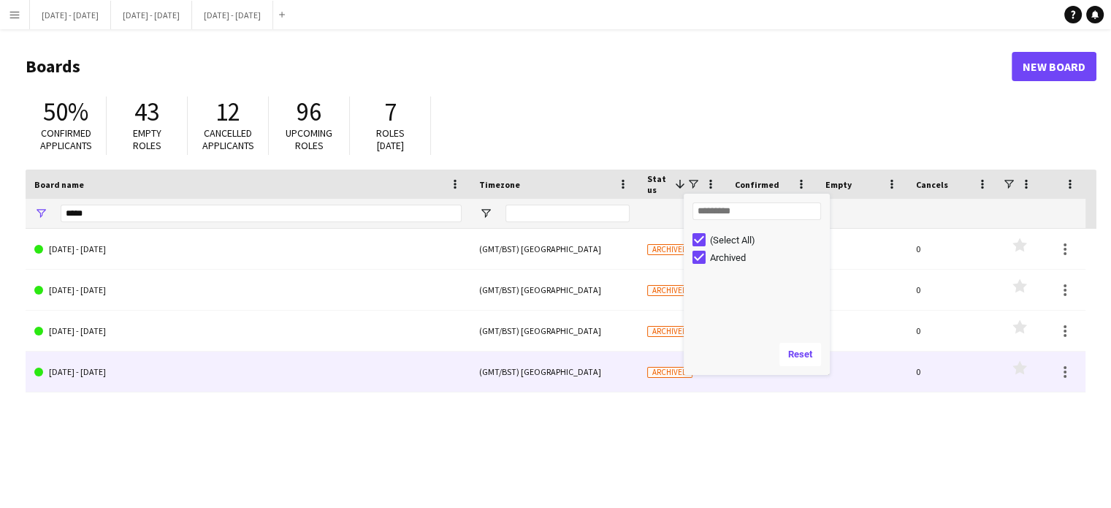
click at [131, 368] on link "September 25 - 30 2023" at bounding box center [247, 371] width 427 height 41
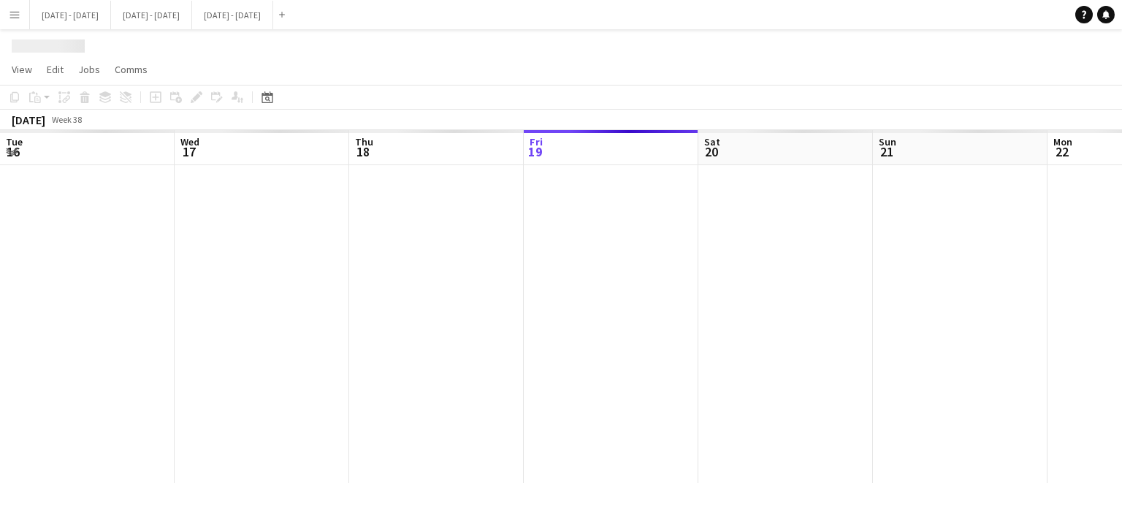
scroll to position [0, 349]
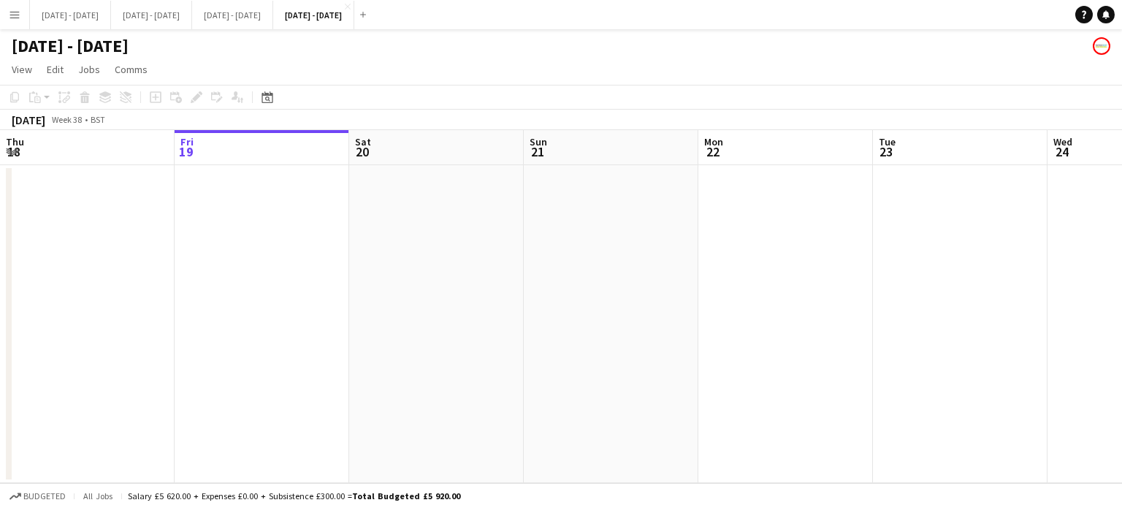
click at [129, 43] on h1 "September 25 - 30 2023" at bounding box center [70, 46] width 117 height 22
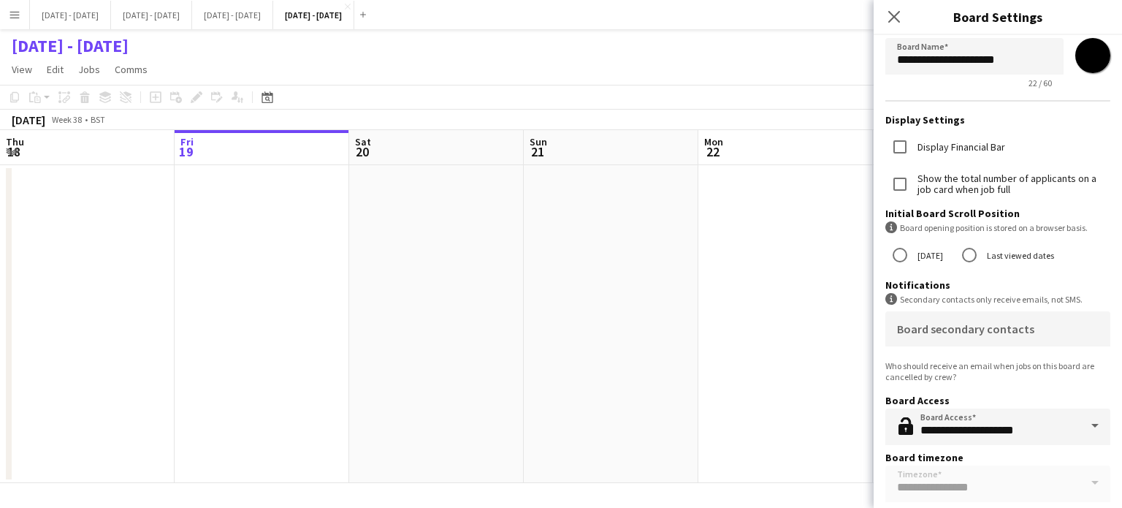
scroll to position [84, 0]
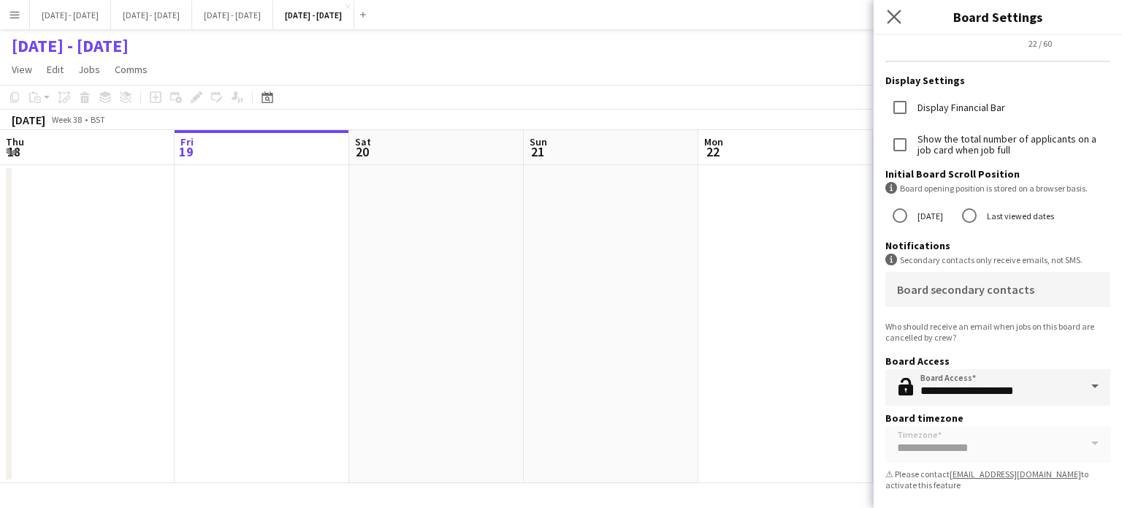
click at [903, 17] on app-icon "Close pop-in" at bounding box center [894, 17] width 21 height 21
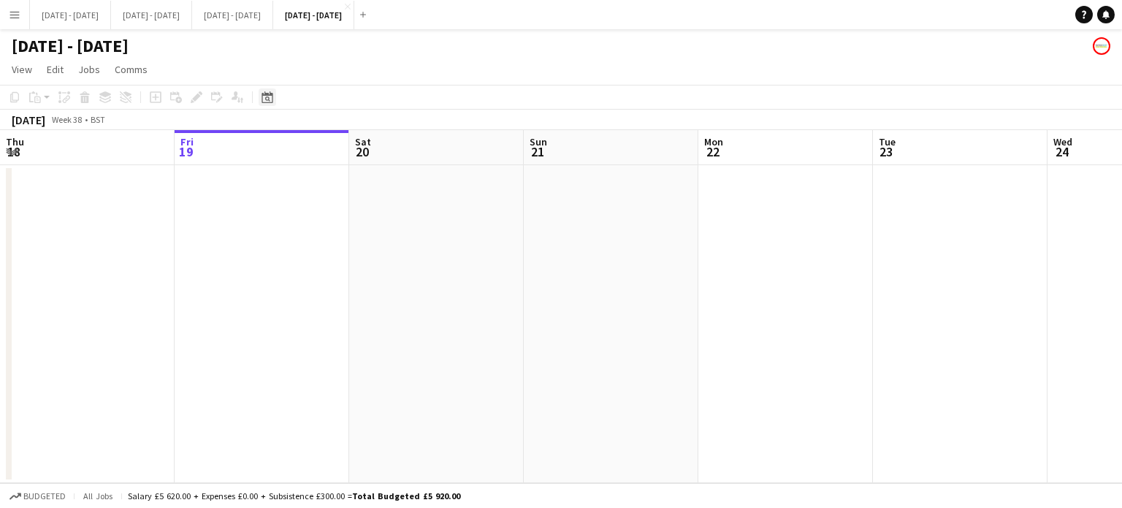
click at [272, 99] on icon at bounding box center [266, 97] width 11 height 12
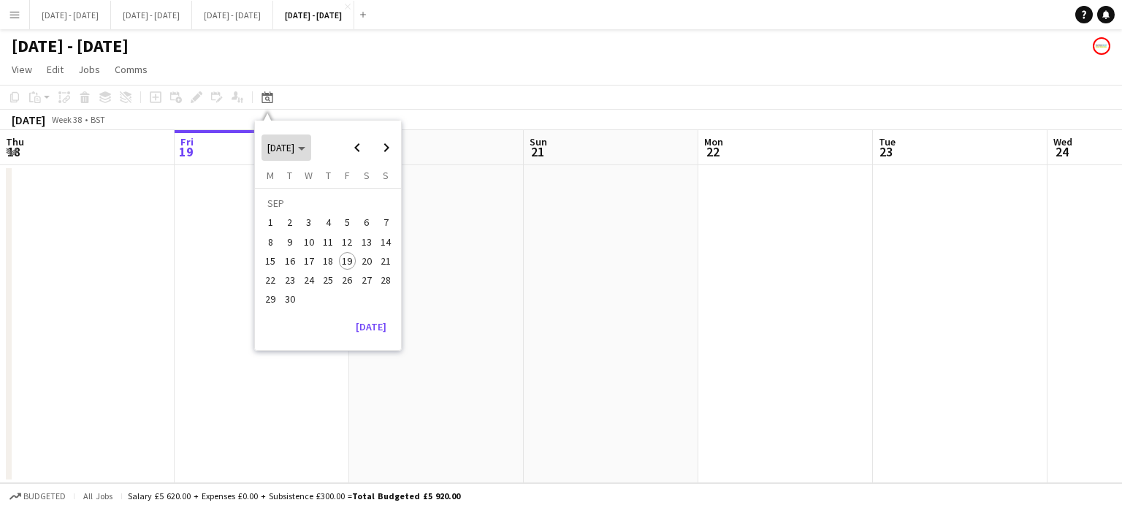
click at [305, 151] on span "[DATE]" at bounding box center [286, 147] width 38 height 13
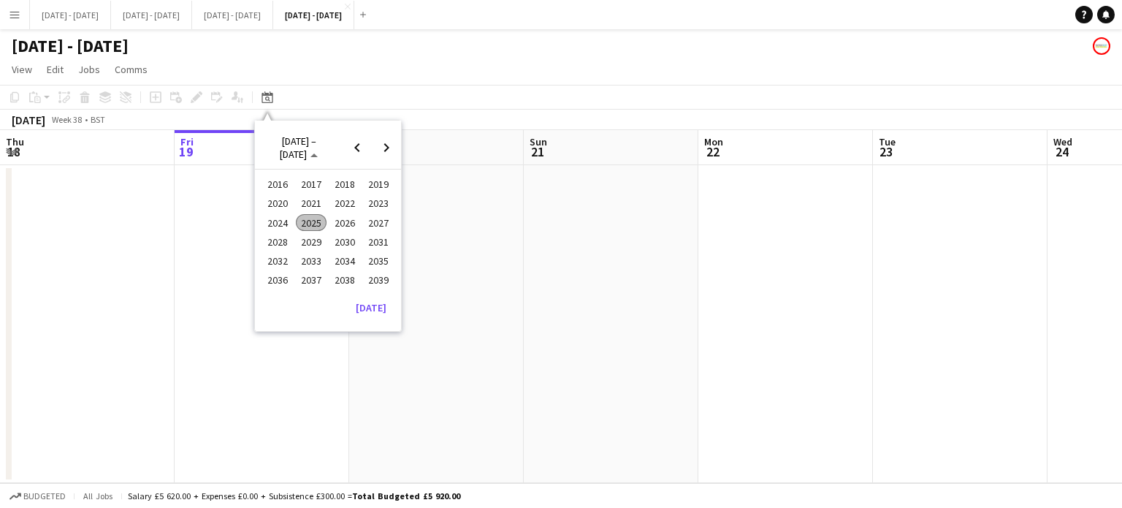
click at [380, 201] on span "2023" at bounding box center [378, 204] width 30 height 18
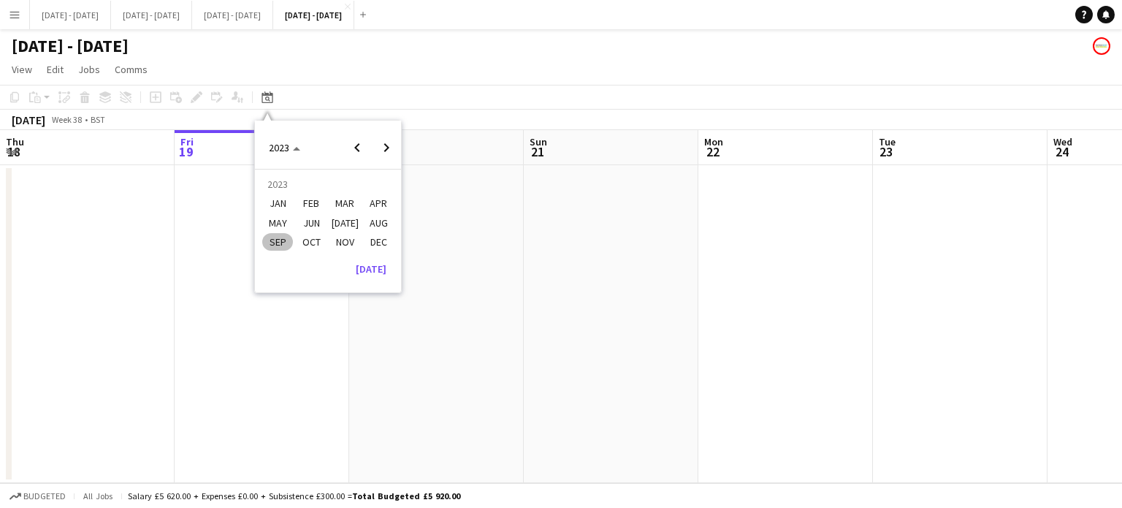
click at [280, 240] on span "SEP" at bounding box center [277, 242] width 30 height 18
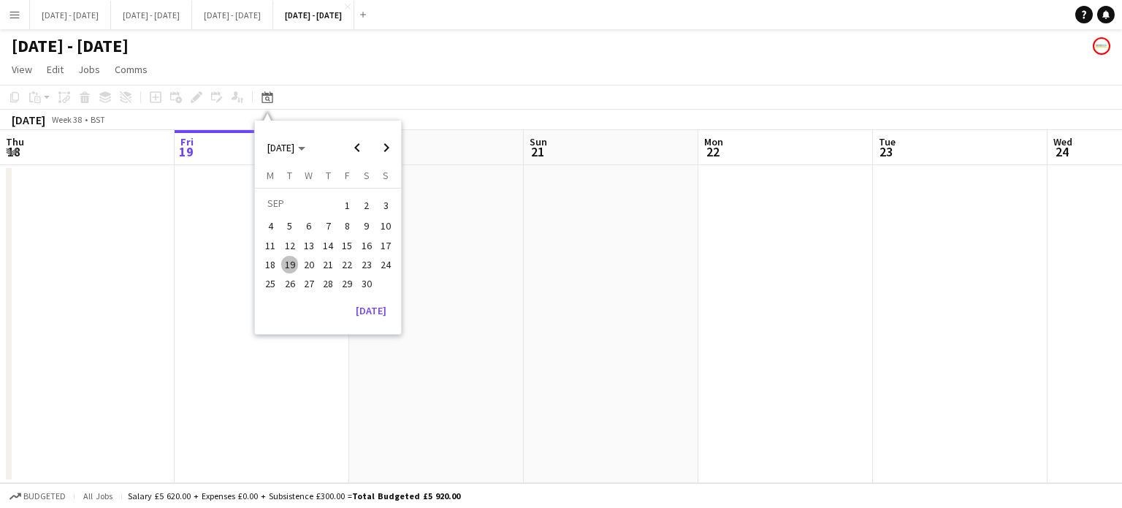
click at [267, 283] on span "25" at bounding box center [271, 284] width 18 height 18
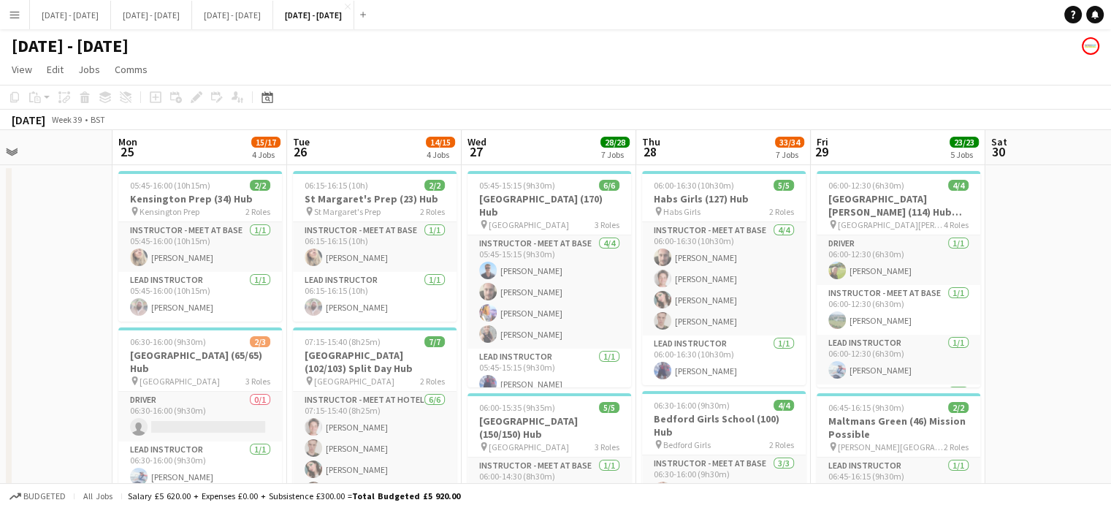
scroll to position [0, 412]
drag, startPoint x: 627, startPoint y: 148, endPoint x: 380, endPoint y: 169, distance: 247.8
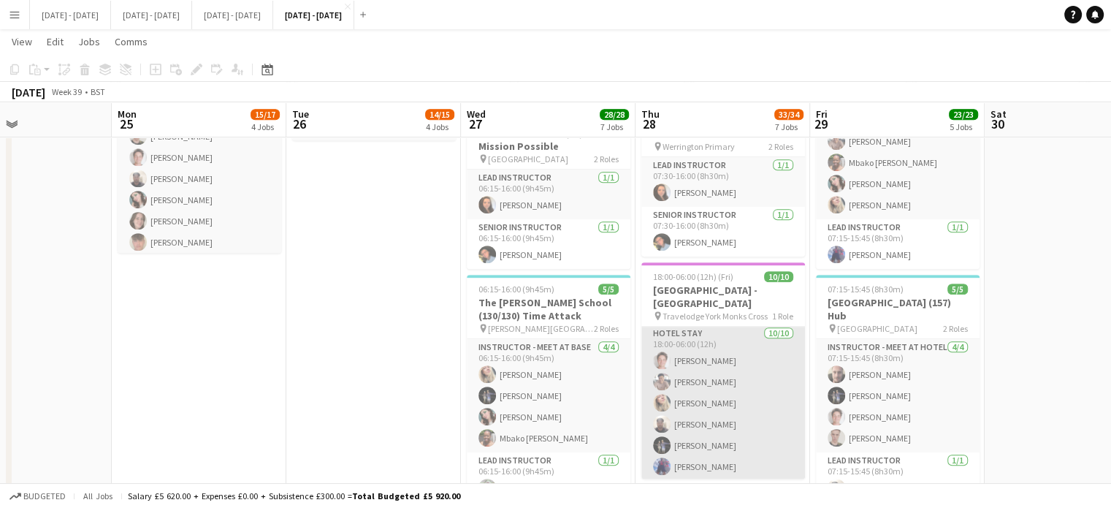
scroll to position [0, 0]
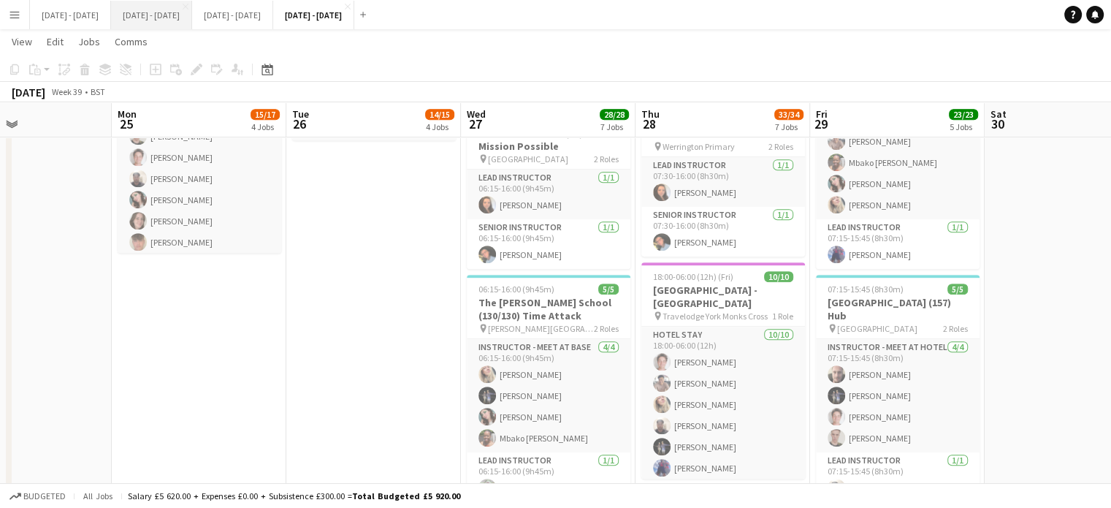
click at [170, 20] on button "[DATE] - [DATE] Close" at bounding box center [151, 15] width 81 height 28
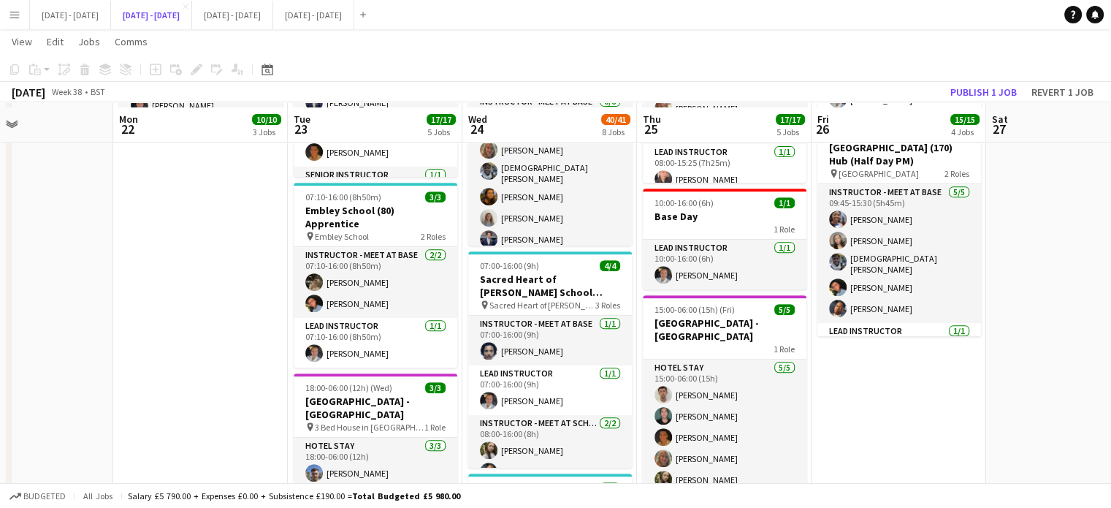
scroll to position [657, 0]
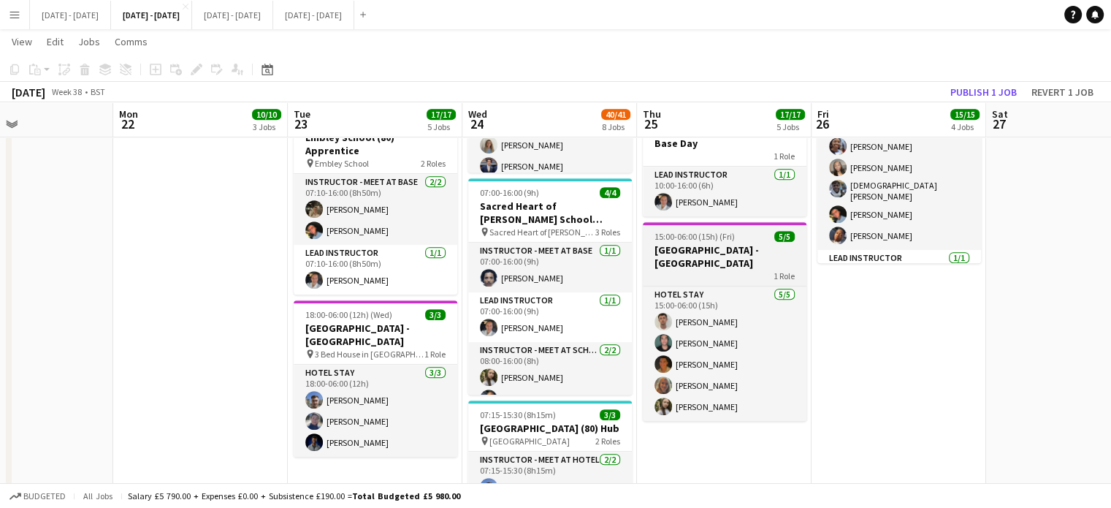
click at [692, 231] on span "15:00-06:00 (15h) (Fri)" at bounding box center [694, 236] width 80 height 11
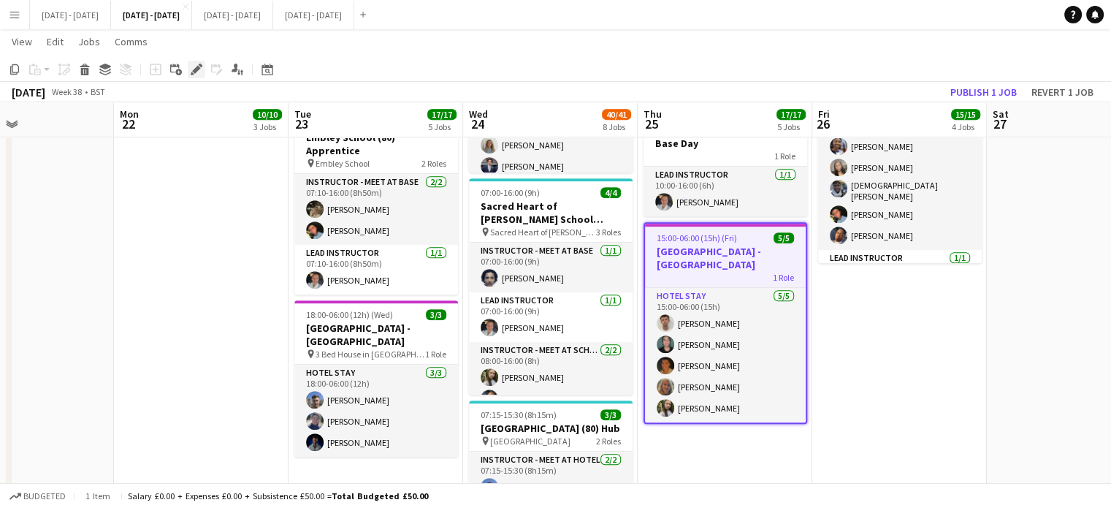
click at [194, 67] on icon "Edit" at bounding box center [197, 70] width 12 height 12
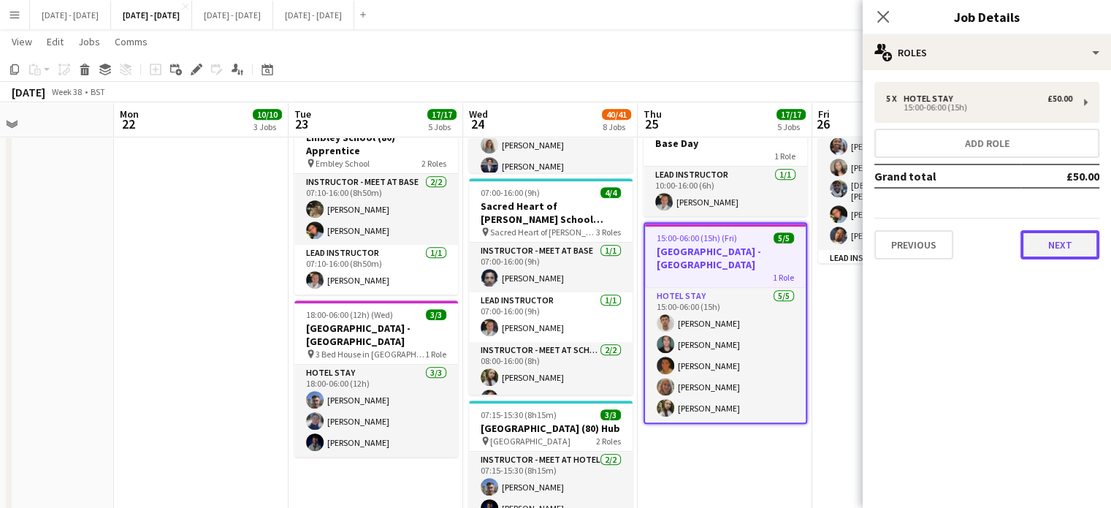
click at [1058, 242] on button "Next" at bounding box center [1059, 244] width 79 height 29
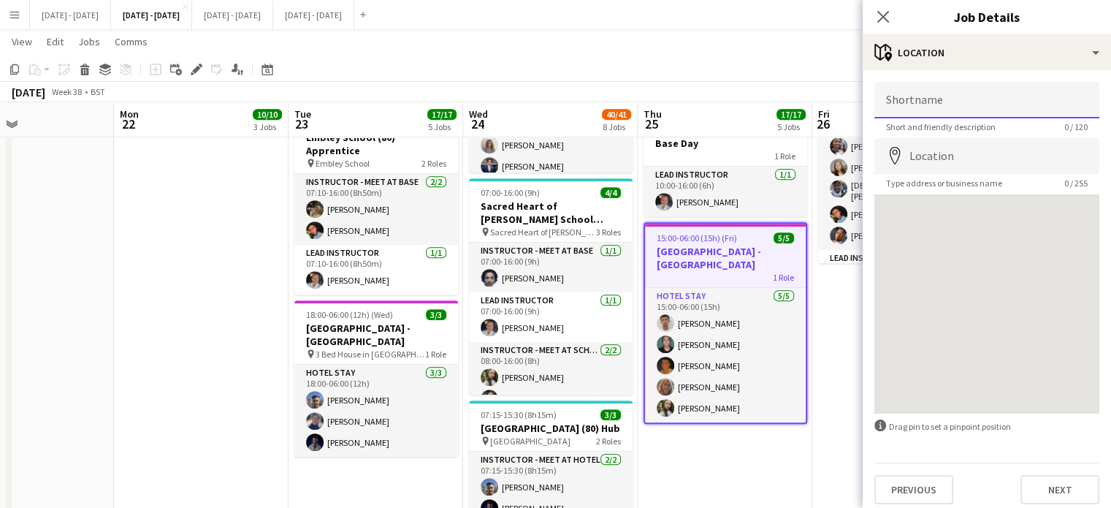
click at [961, 104] on input "Shortname" at bounding box center [986, 100] width 225 height 37
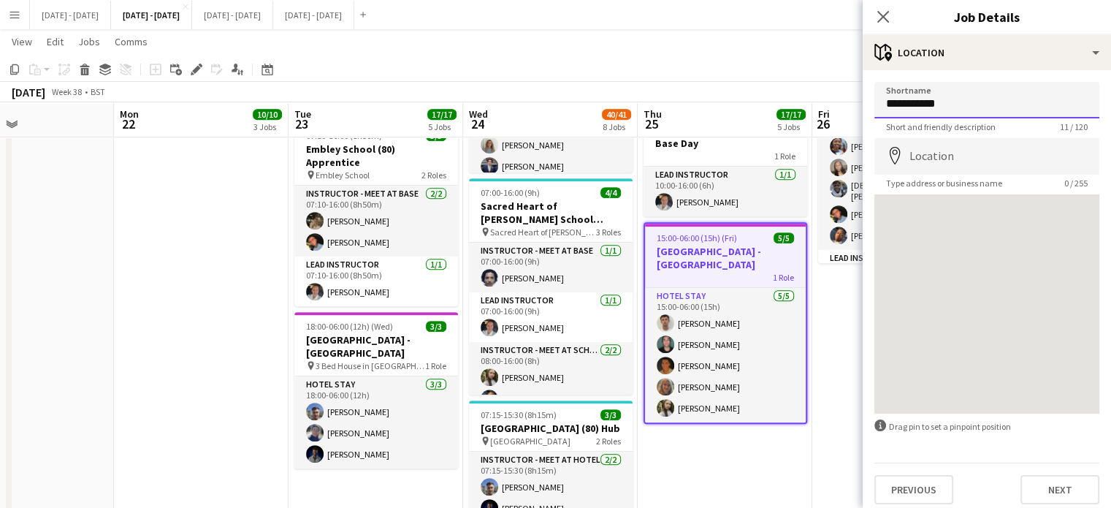
click at [987, 104] on input "**********" at bounding box center [986, 100] width 225 height 37
type input "**********"
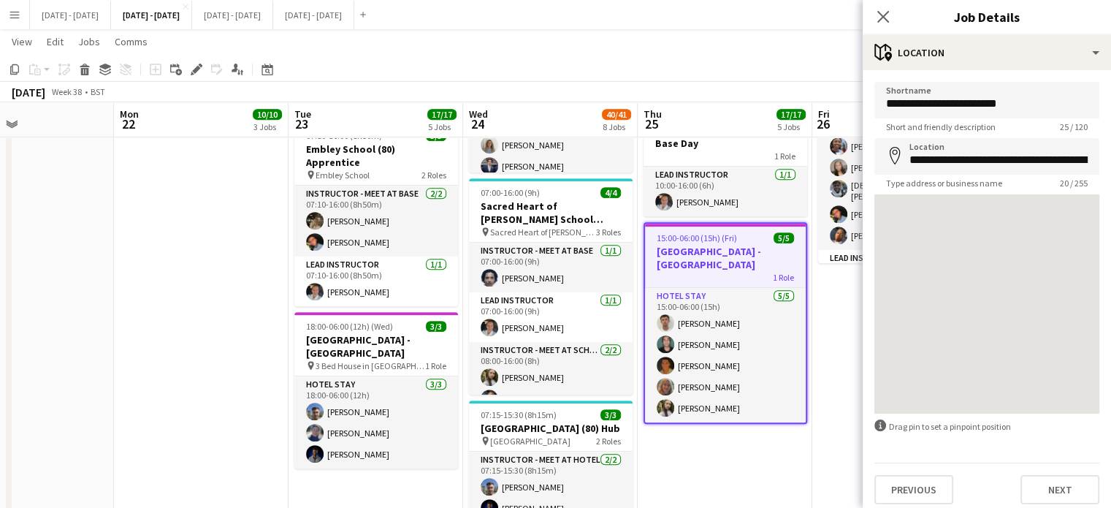
type input "**********"
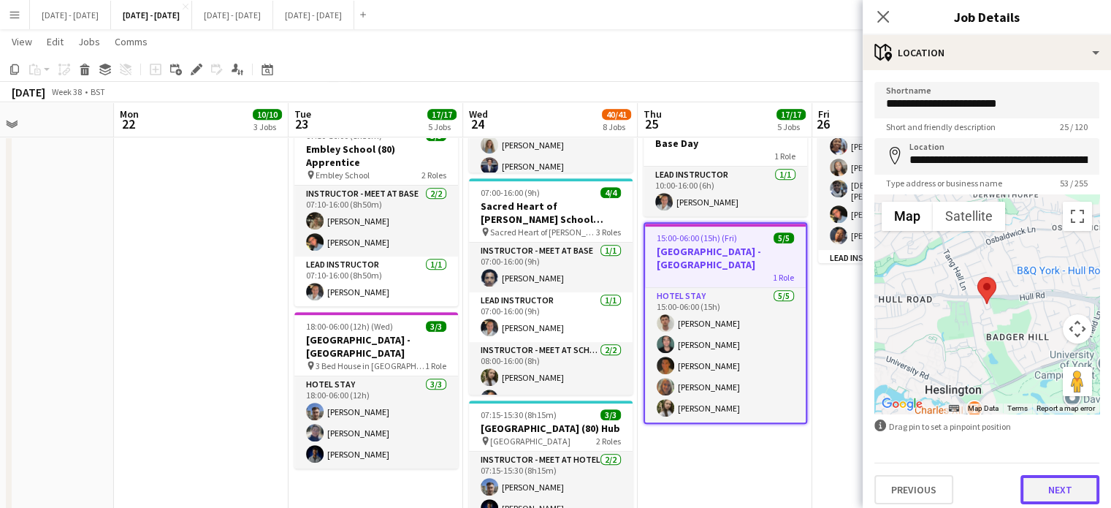
click at [1052, 485] on button "Next" at bounding box center [1059, 489] width 79 height 29
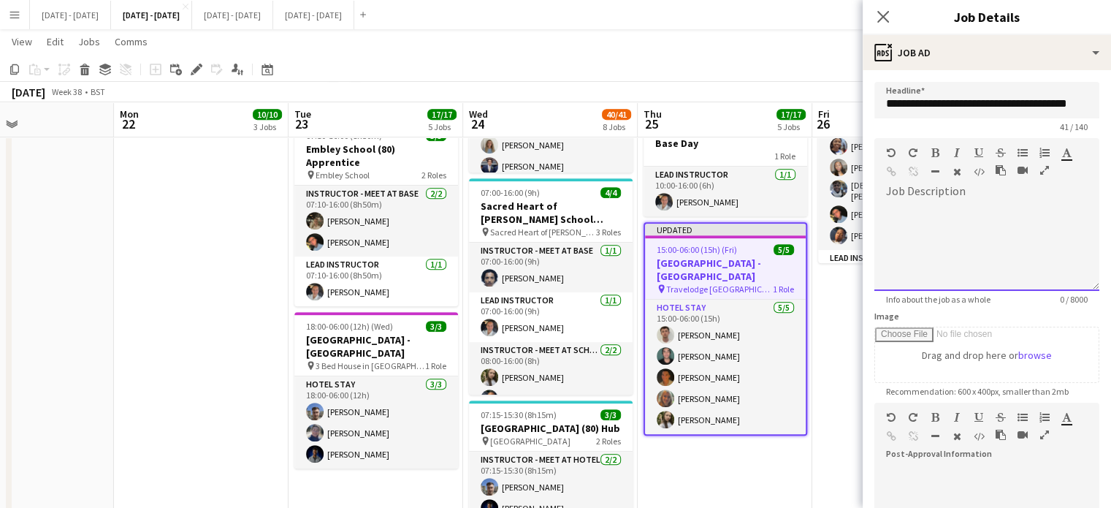
click at [930, 193] on div "default Heading 1 Heading 2 Heading 3 Heading 4 Heading 5 Heading 6 Heading 7 P…" at bounding box center [986, 165] width 225 height 55
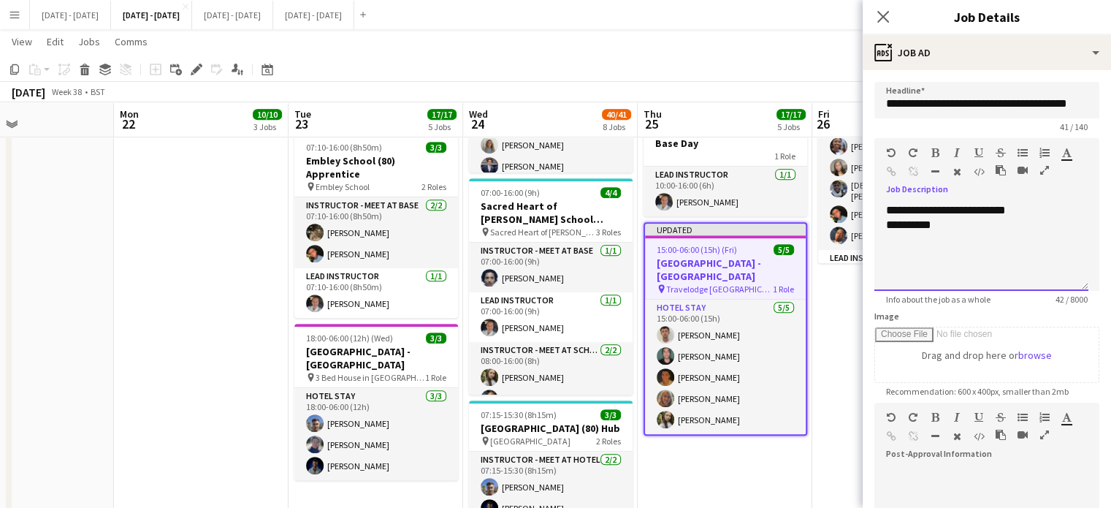
click at [933, 209] on div "**********" at bounding box center [981, 247] width 214 height 88
drag, startPoint x: 970, startPoint y: 207, endPoint x: 841, endPoint y: 209, distance: 128.6
click at [847, 206] on body "Menu Boards Boards Boards All jobs Status Workforce Workforce My Workforce Recr…" at bounding box center [555, 287] width 1111 height 1889
copy div "**********"
click at [961, 237] on div at bounding box center [981, 239] width 191 height 15
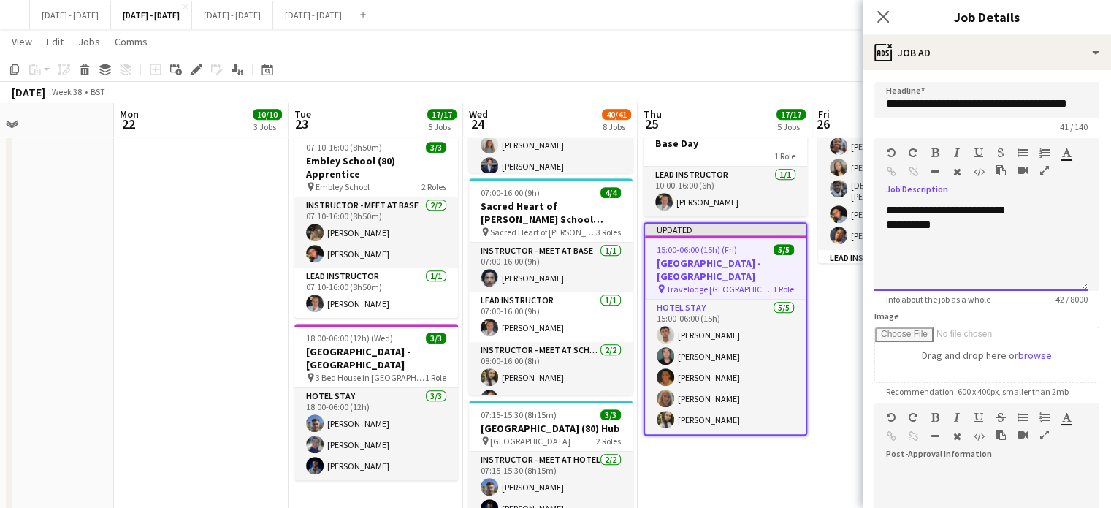
click at [955, 251] on div at bounding box center [981, 254] width 191 height 15
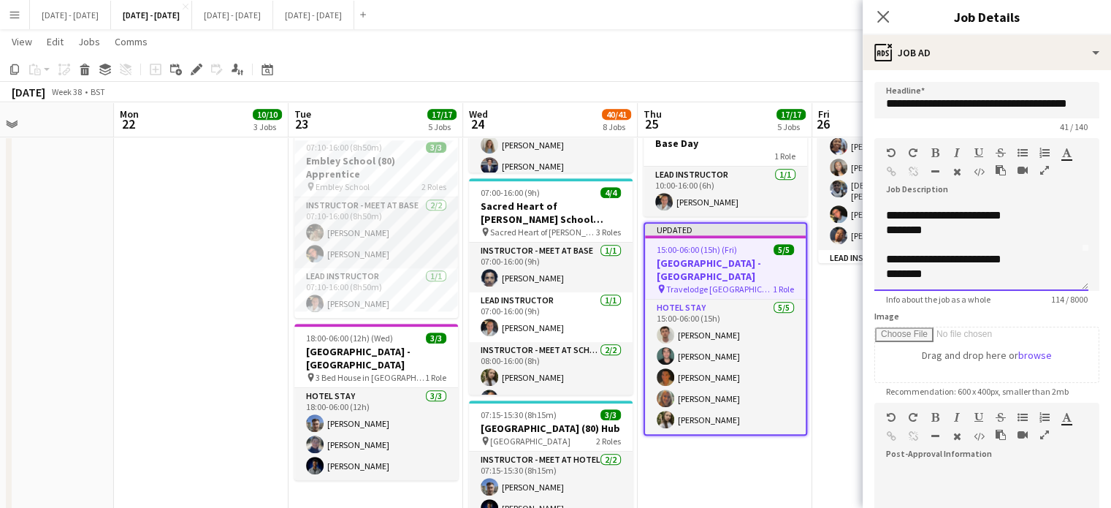
scroll to position [41, 0]
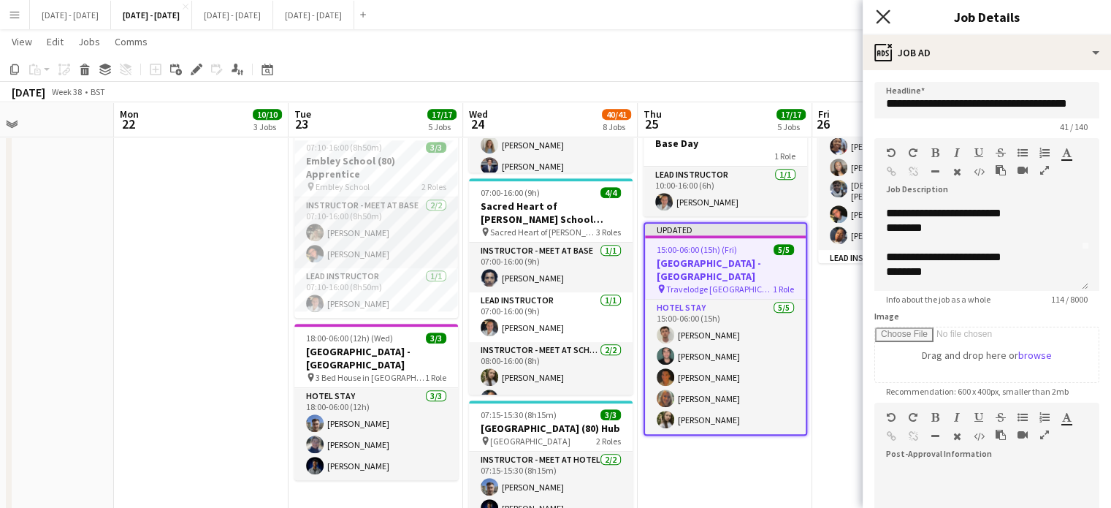
click at [882, 14] on icon "Close pop-in" at bounding box center [883, 16] width 14 height 14
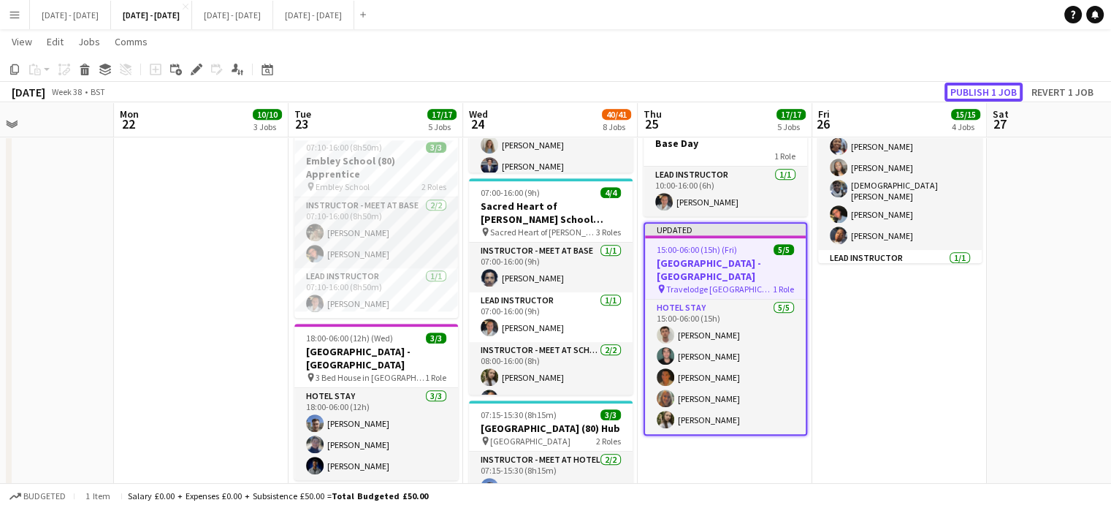
click at [989, 92] on button "Publish 1 job" at bounding box center [983, 92] width 78 height 19
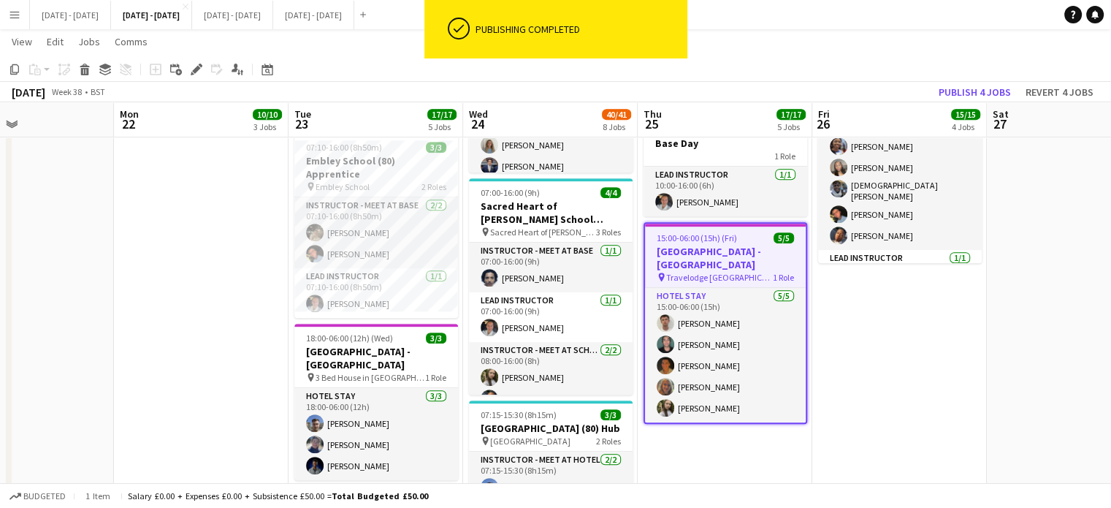
click at [639, 448] on app-date-cell "06:00-12:30 (6h30m) 3/3 Leopold Primary School (80) Mission Possible (H/D AM) p…" at bounding box center [725, 356] width 175 height 1700
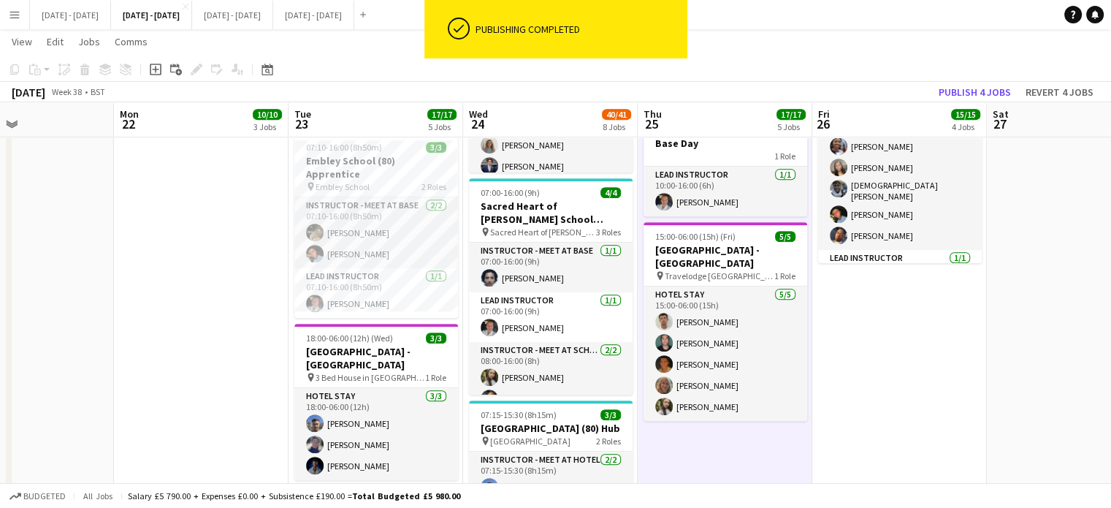
click at [193, 402] on app-date-cell "Updated 06:00-16:00 (10h) 5/5 Farnborough College of Tech (150) Hub pin Farnbor…" at bounding box center [201, 356] width 175 height 1700
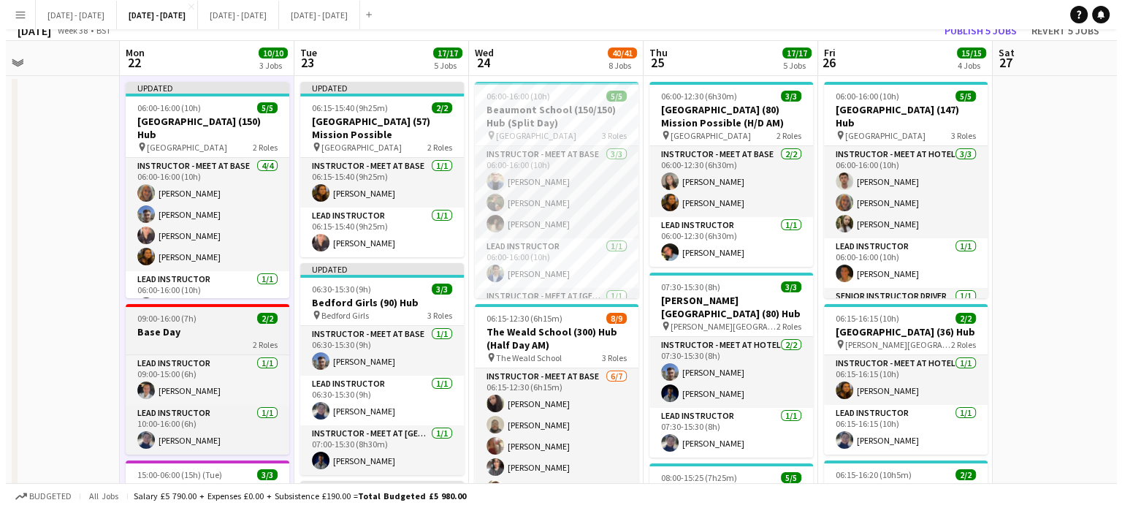
scroll to position [0, 0]
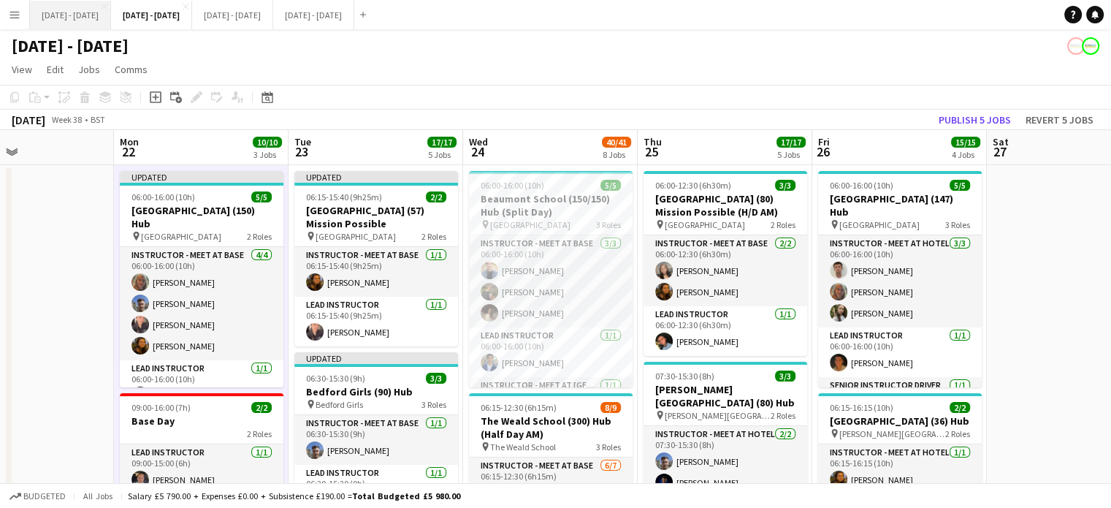
click at [88, 23] on button "[DATE] - [DATE] Close" at bounding box center [70, 15] width 81 height 28
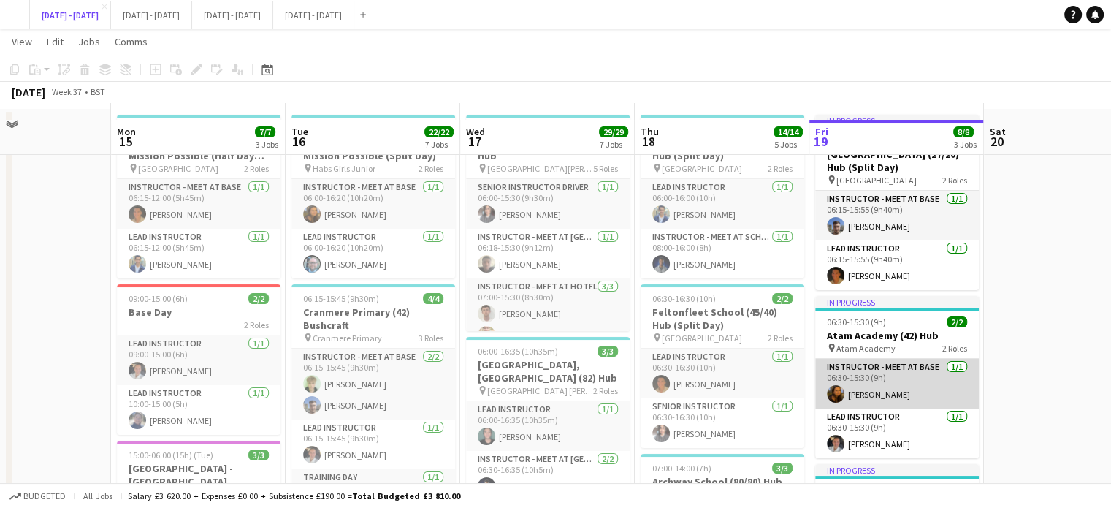
scroll to position [73, 0]
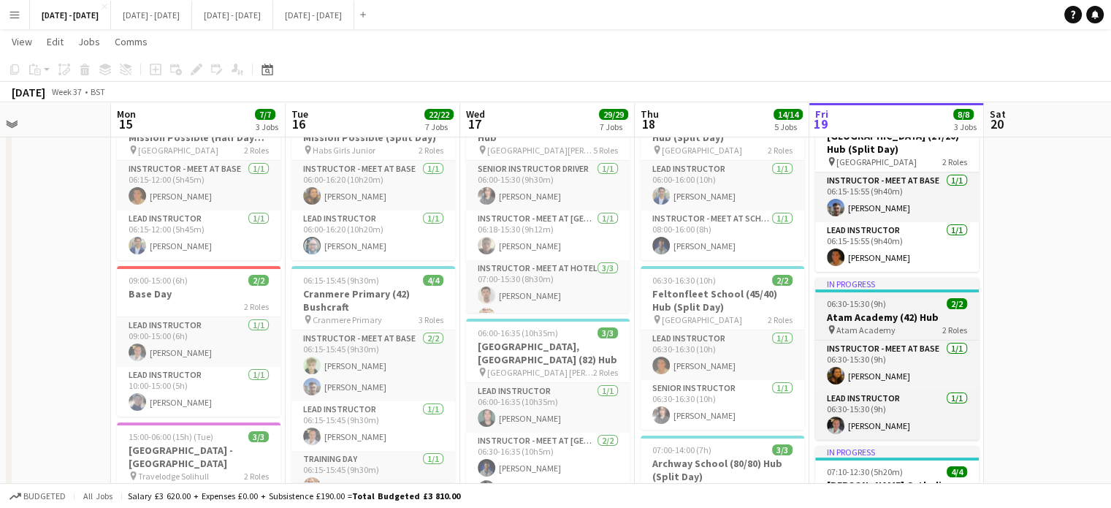
click at [876, 336] on app-job-card "In progress 06:30-15:30 (9h) 2/2 Atam Academy (42) Hub pin Atam Academy 2 Roles…" at bounding box center [897, 359] width 164 height 162
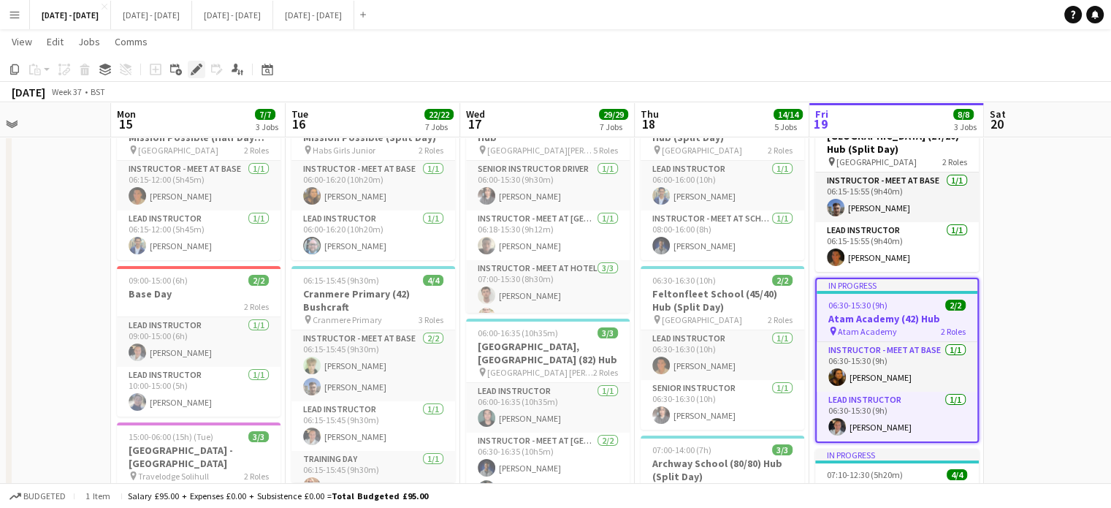
click at [200, 64] on icon at bounding box center [201, 66] width 4 height 4
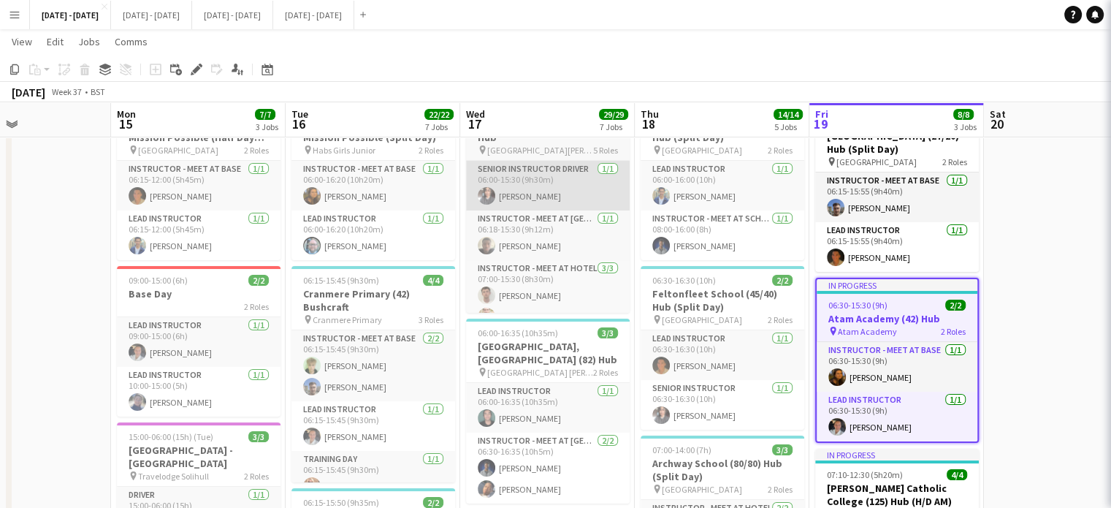
type input "**********"
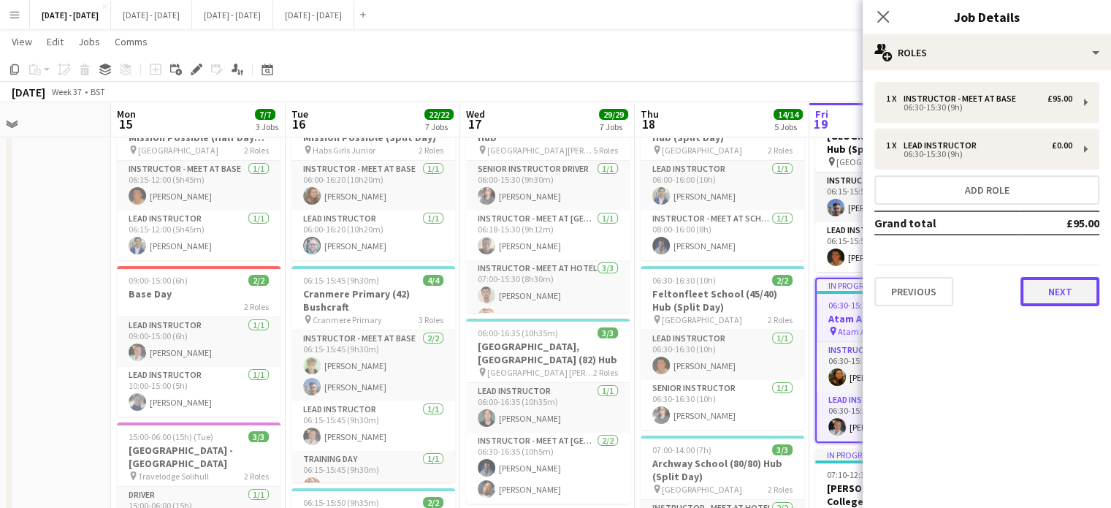
click at [1050, 298] on button "Next" at bounding box center [1059, 291] width 79 height 29
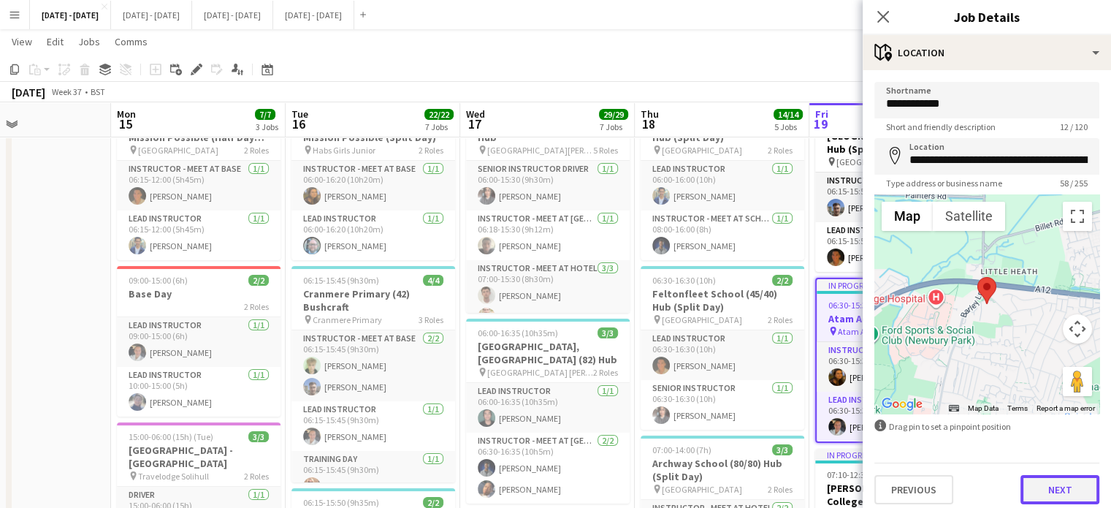
click at [1054, 489] on button "Next" at bounding box center [1059, 489] width 79 height 29
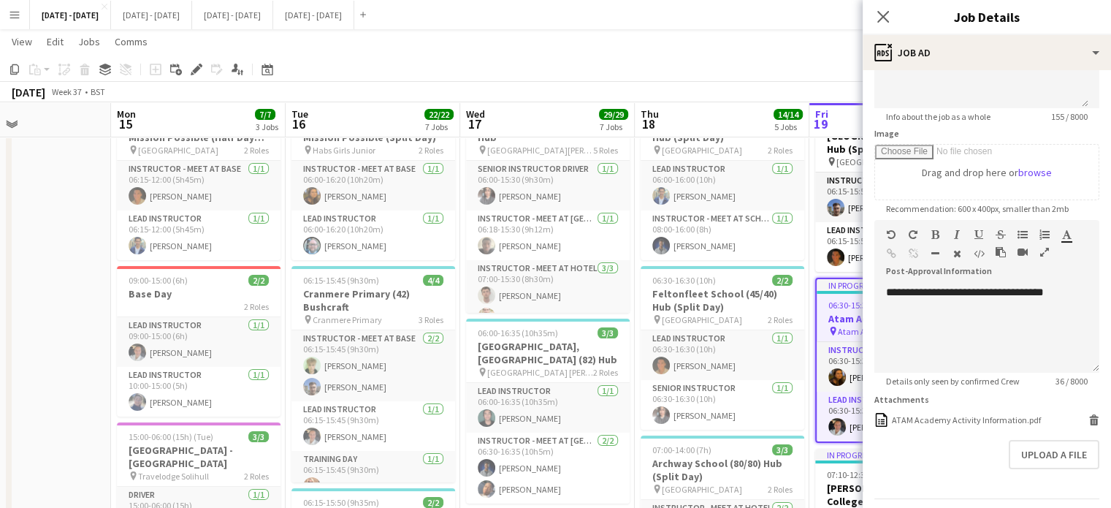
scroll to position [219, 0]
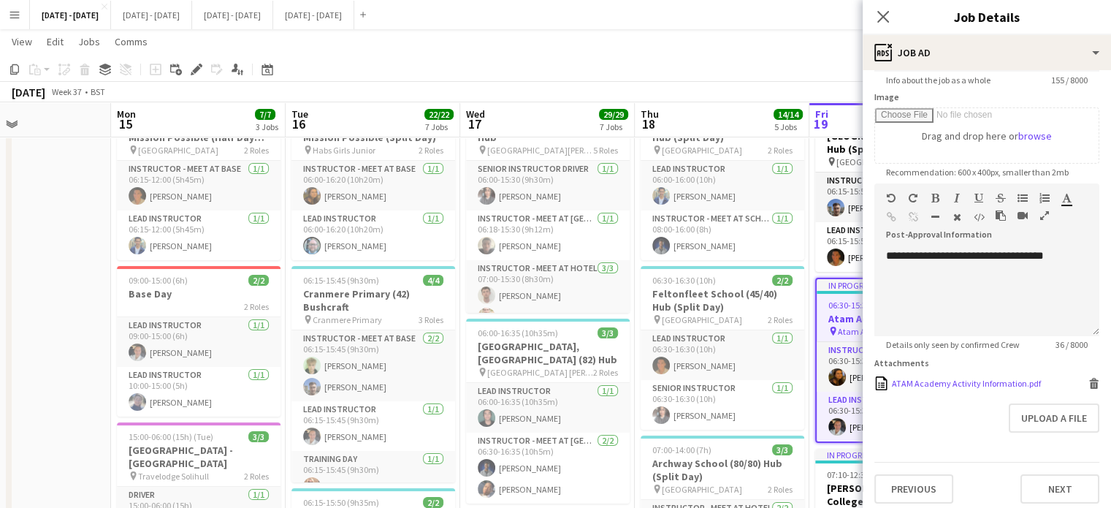
click at [945, 381] on div "ATAM Academy Activity Information.pdf" at bounding box center [966, 383] width 149 height 11
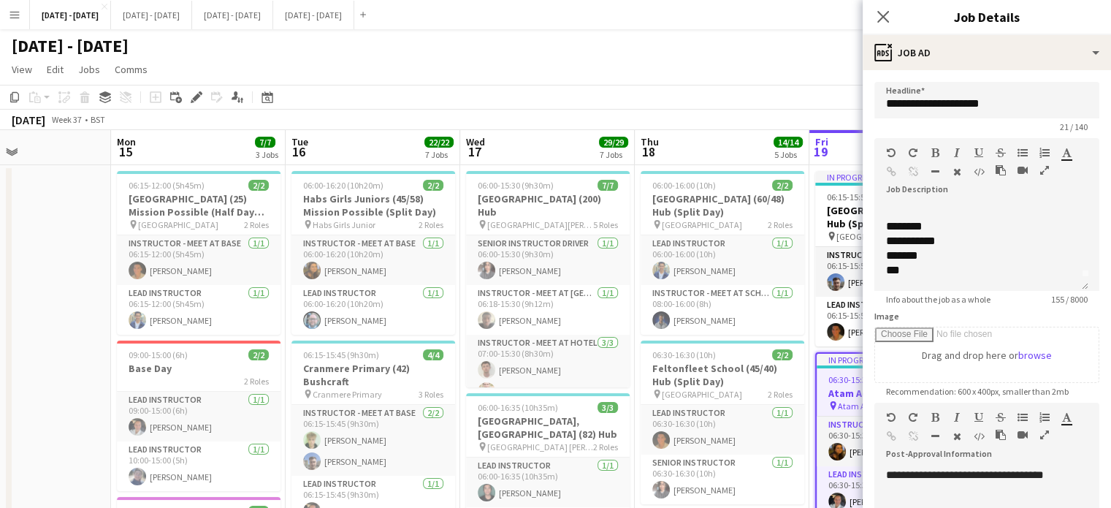
scroll to position [0, 0]
drag, startPoint x: 885, startPoint y: 16, endPoint x: 912, endPoint y: 255, distance: 240.3
click at [885, 16] on icon "Close pop-in" at bounding box center [883, 17] width 12 height 12
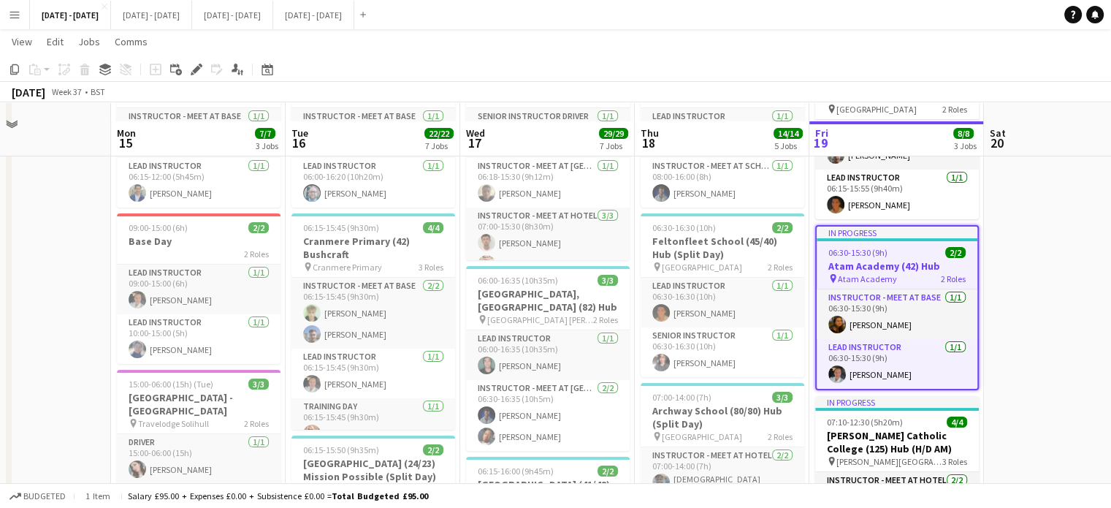
scroll to position [146, 0]
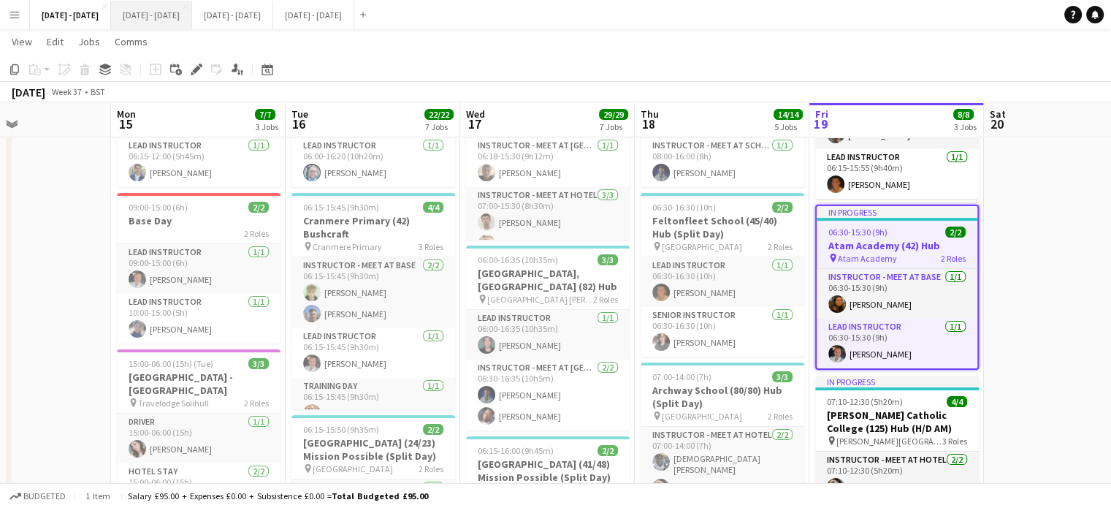
click at [166, 14] on button "[DATE] - [DATE] Close" at bounding box center [151, 15] width 81 height 28
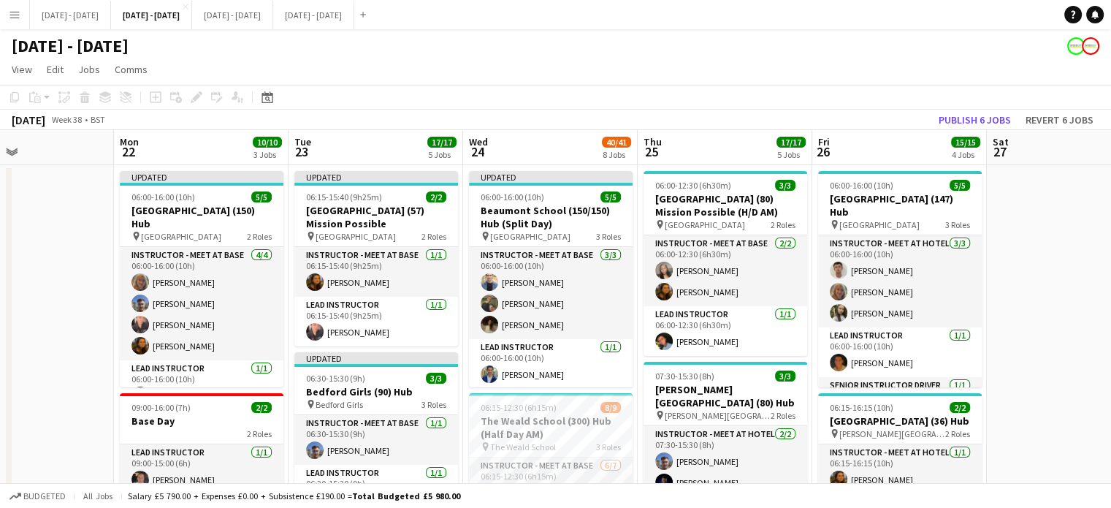
scroll to position [0, 377]
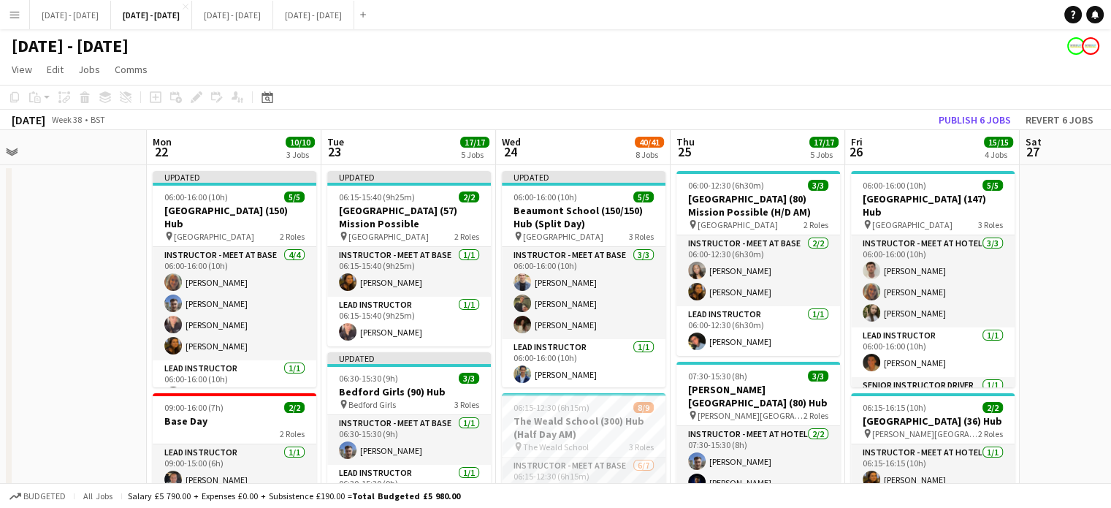
drag, startPoint x: 527, startPoint y: 146, endPoint x: 559, endPoint y: 141, distance: 33.3
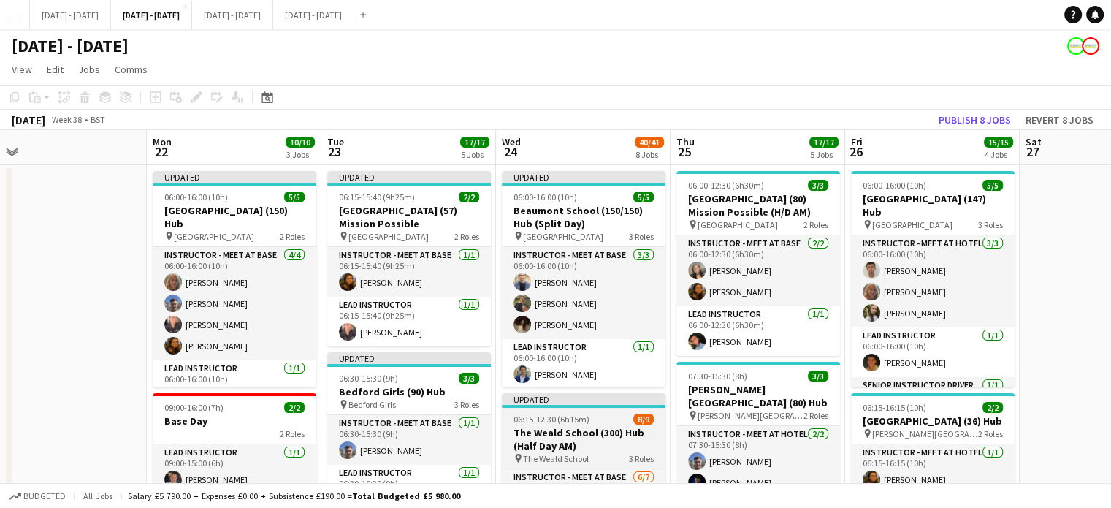
click at [573, 429] on h3 "The Weald School (300) Hub (Half Day AM)" at bounding box center [584, 439] width 164 height 26
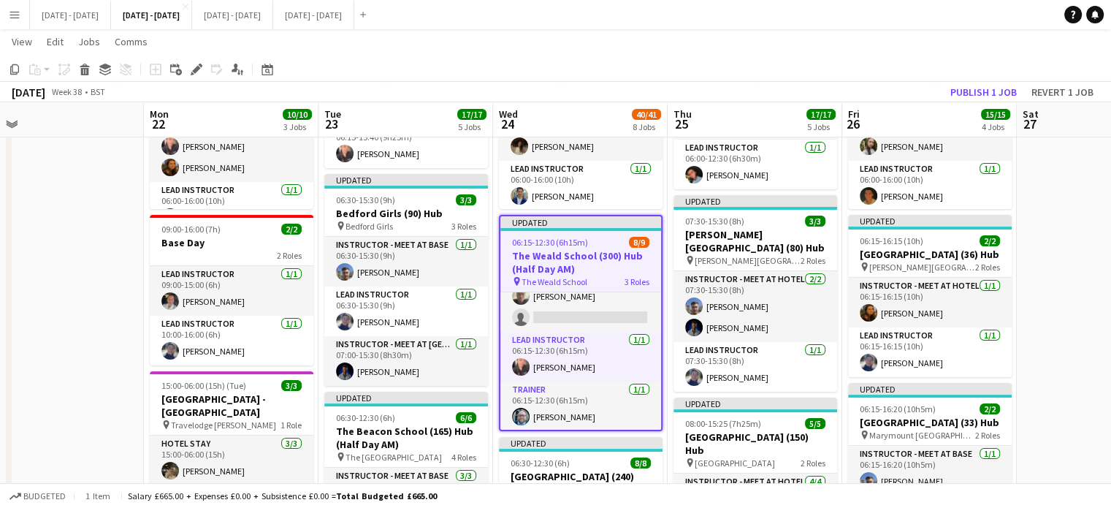
scroll to position [0, 378]
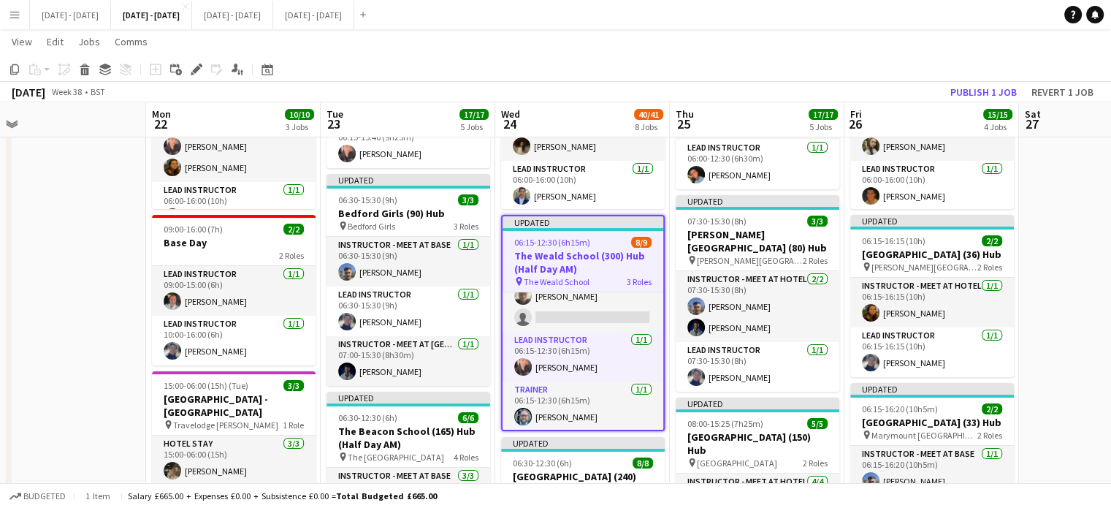
drag, startPoint x: 663, startPoint y: 375, endPoint x: 662, endPoint y: 303, distance: 71.6
click at [662, 303] on div "Instructor - Meet at Base 6/7 06:15-12:30 (6h15m) Deanna Masters Felix Sintim O…" at bounding box center [582, 360] width 161 height 138
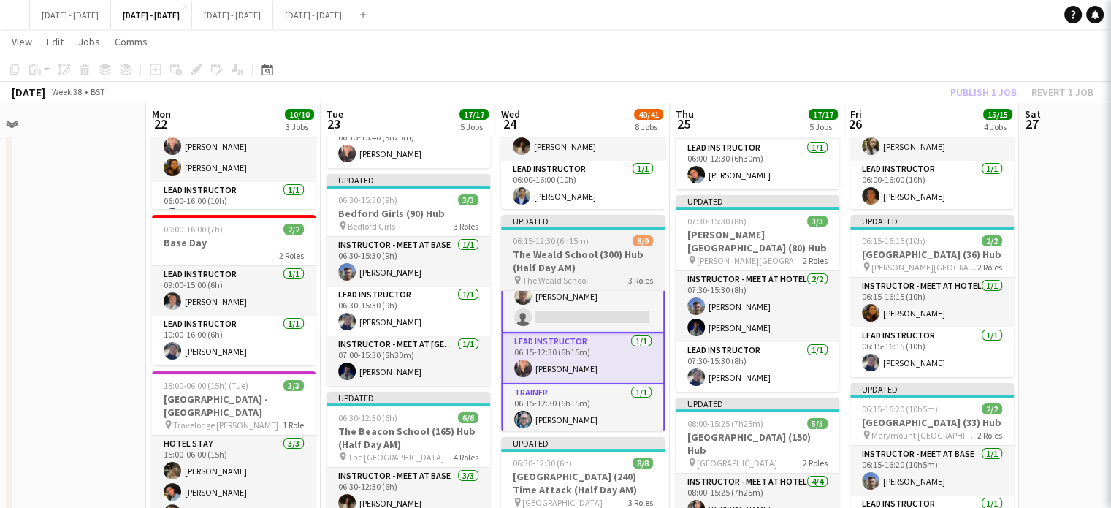
scroll to position [139, 0]
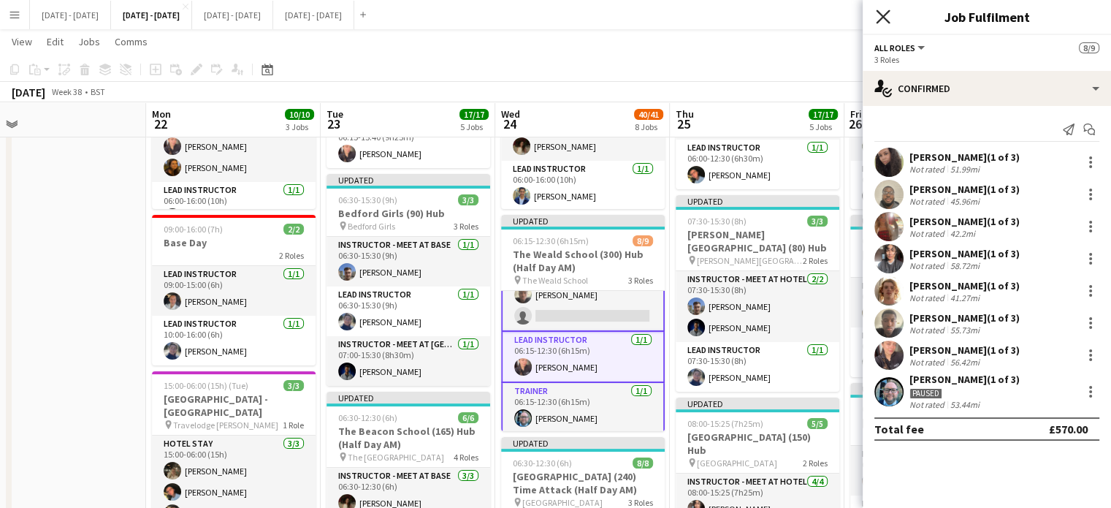
drag, startPoint x: 881, startPoint y: 18, endPoint x: 722, endPoint y: 80, distance: 171.2
click at [882, 17] on icon at bounding box center [883, 17] width 12 height 12
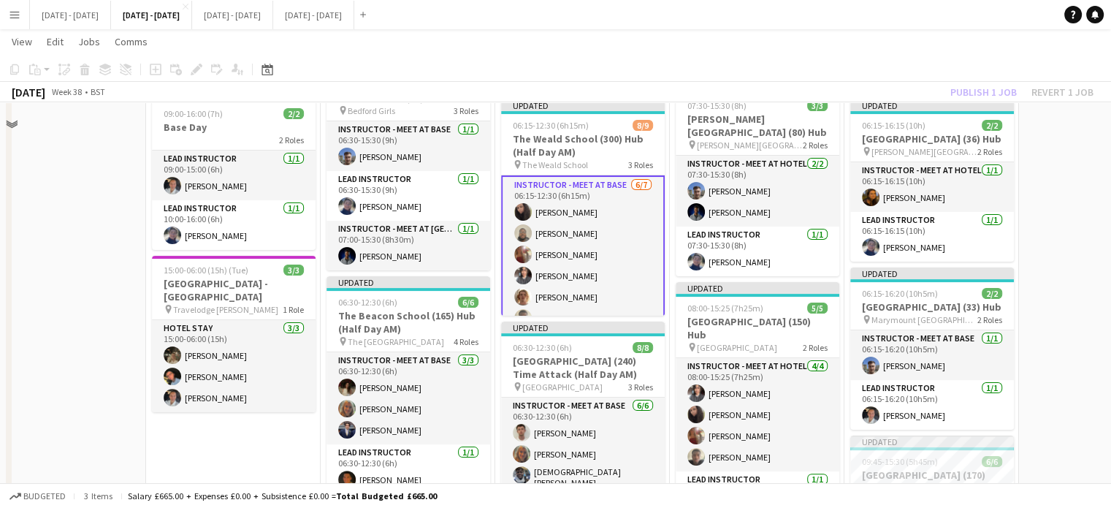
scroll to position [219, 0]
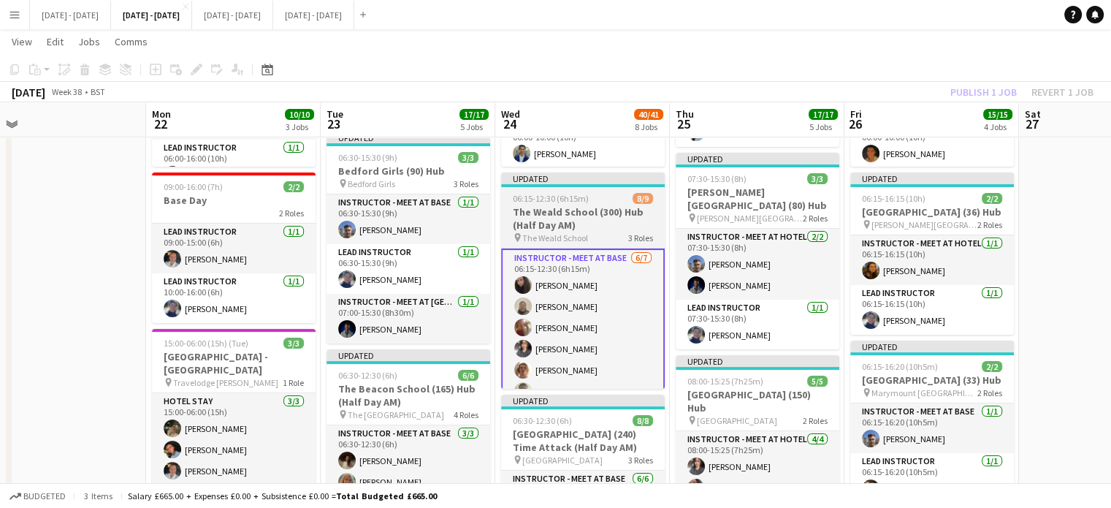
click at [597, 205] on h3 "The Weald School (300) Hub (Half Day AM)" at bounding box center [583, 218] width 164 height 26
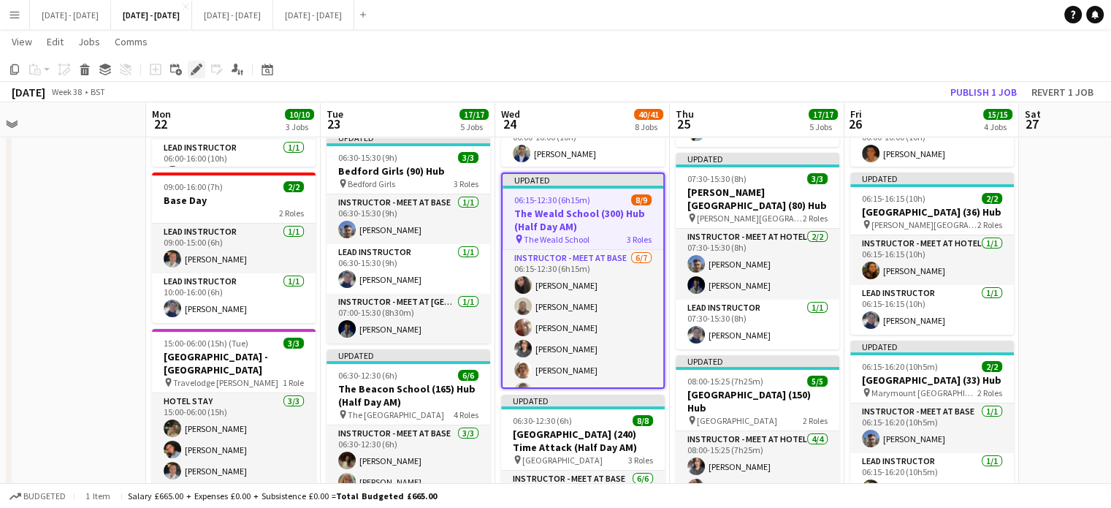
click at [197, 69] on icon at bounding box center [196, 70] width 8 height 8
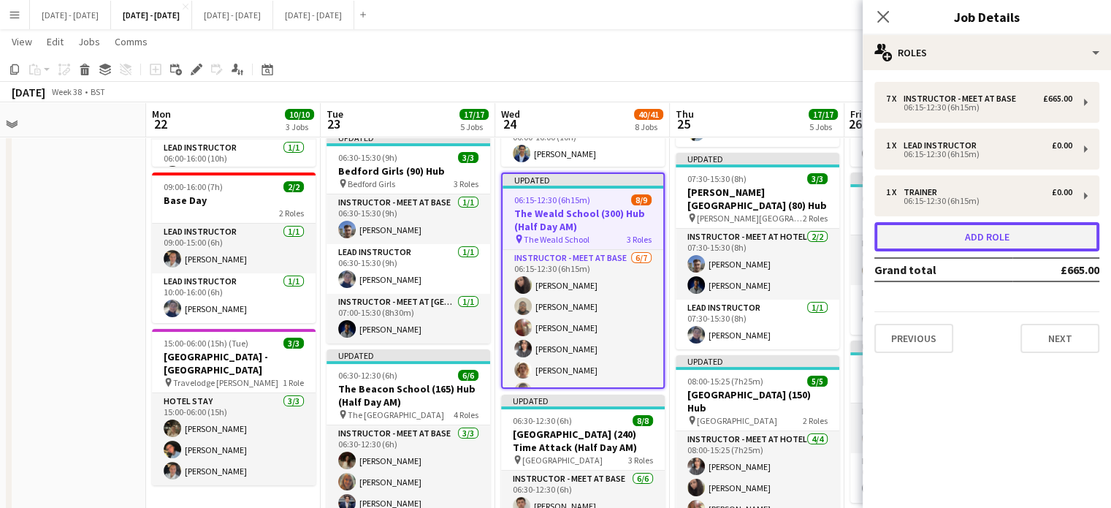
click at [998, 240] on button "Add role" at bounding box center [986, 236] width 225 height 29
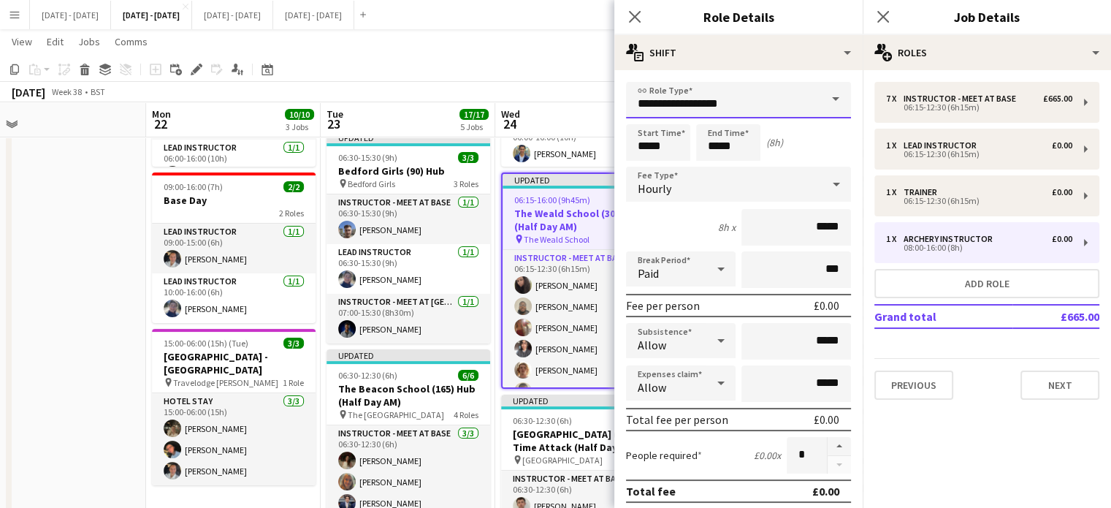
click at [799, 99] on input "**********" at bounding box center [738, 100] width 225 height 37
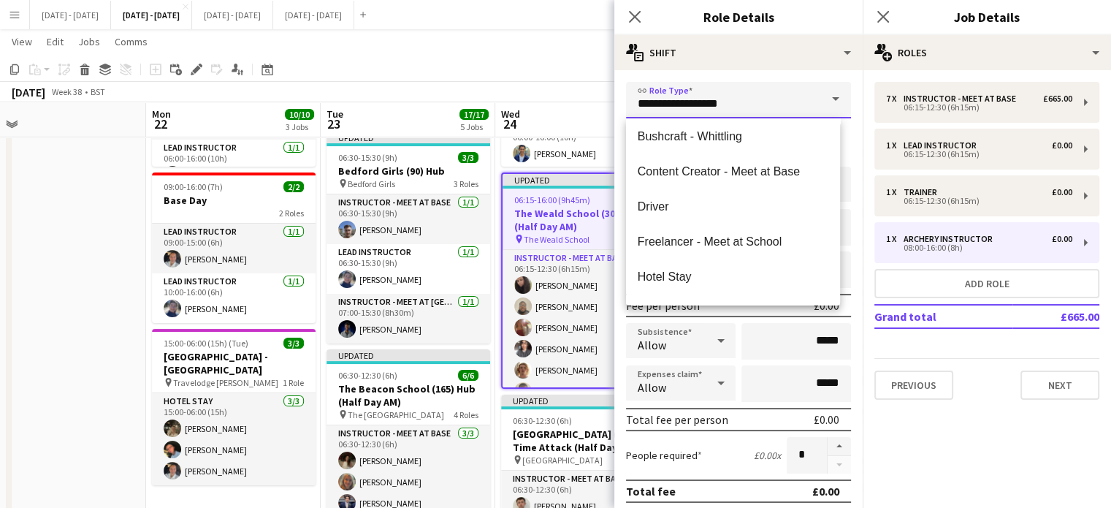
scroll to position [292, 0]
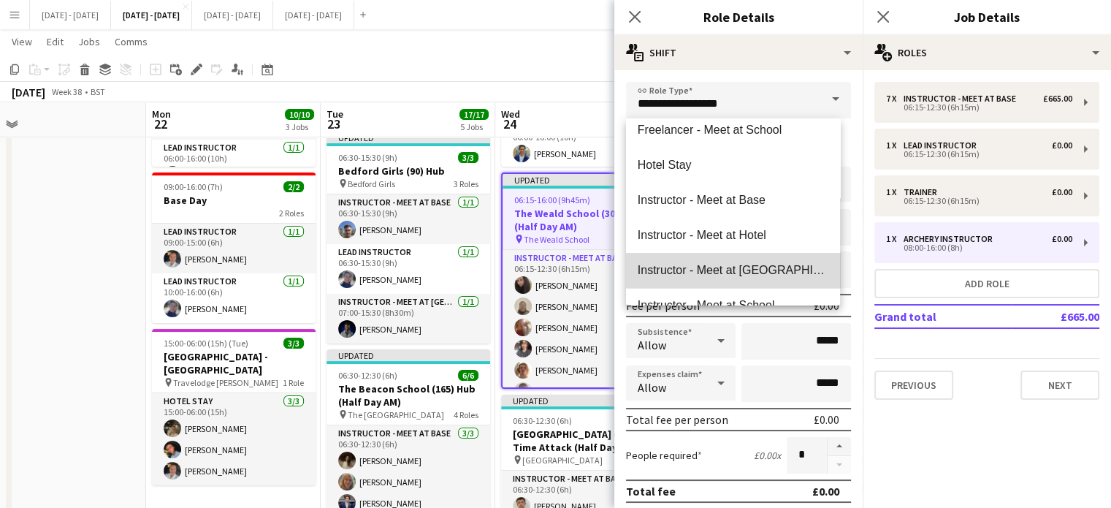
click at [754, 268] on span "Instructor - Meet at [GEOGRAPHIC_DATA]" at bounding box center [733, 270] width 191 height 14
type input "**********"
type input "******"
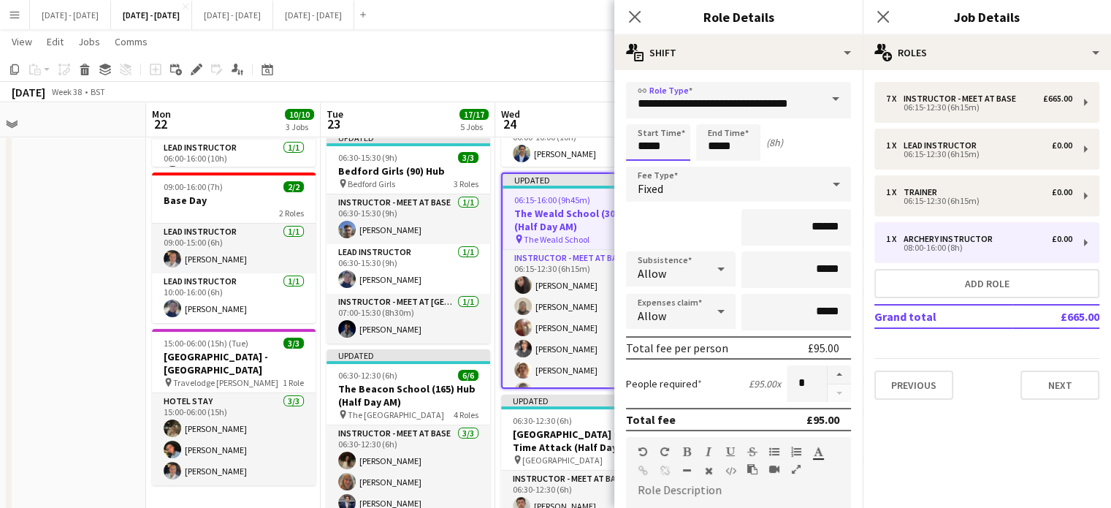
drag, startPoint x: 681, startPoint y: 141, endPoint x: 475, endPoint y: 128, distance: 206.4
type input "*****"
click at [738, 180] on div "Fixed" at bounding box center [724, 184] width 196 height 35
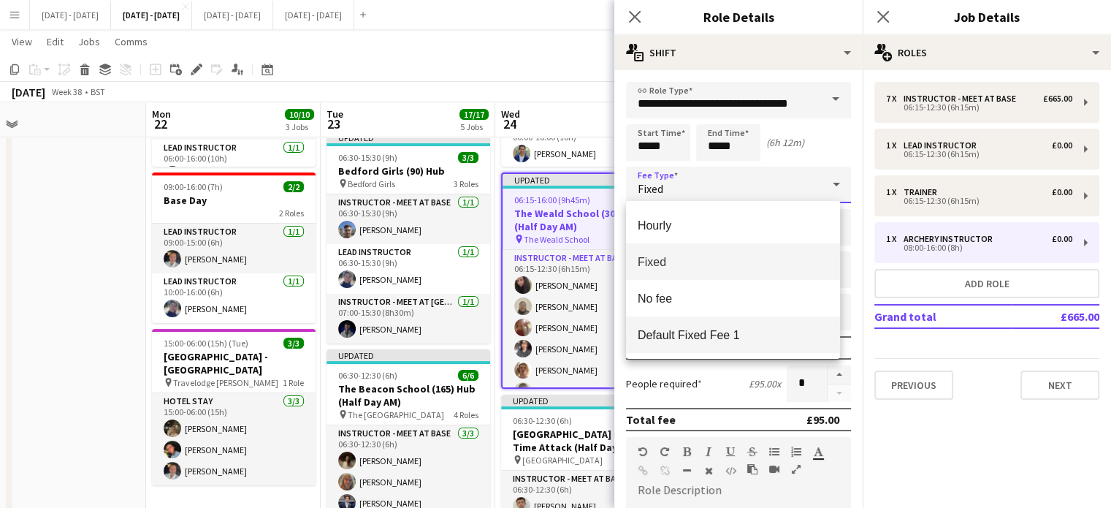
click at [708, 340] on span "Default Fixed Fee 1" at bounding box center [733, 335] width 191 height 14
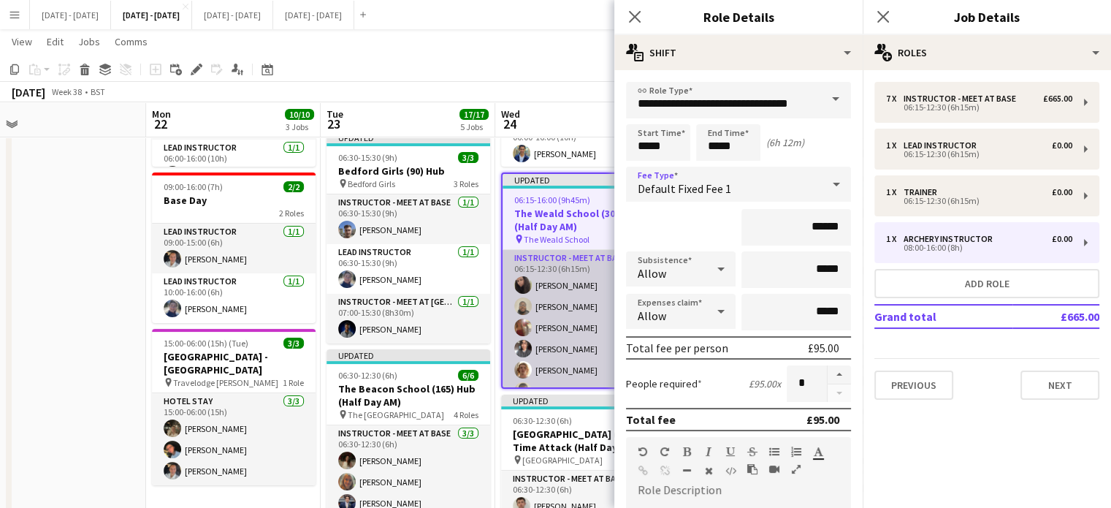
scroll to position [73, 0]
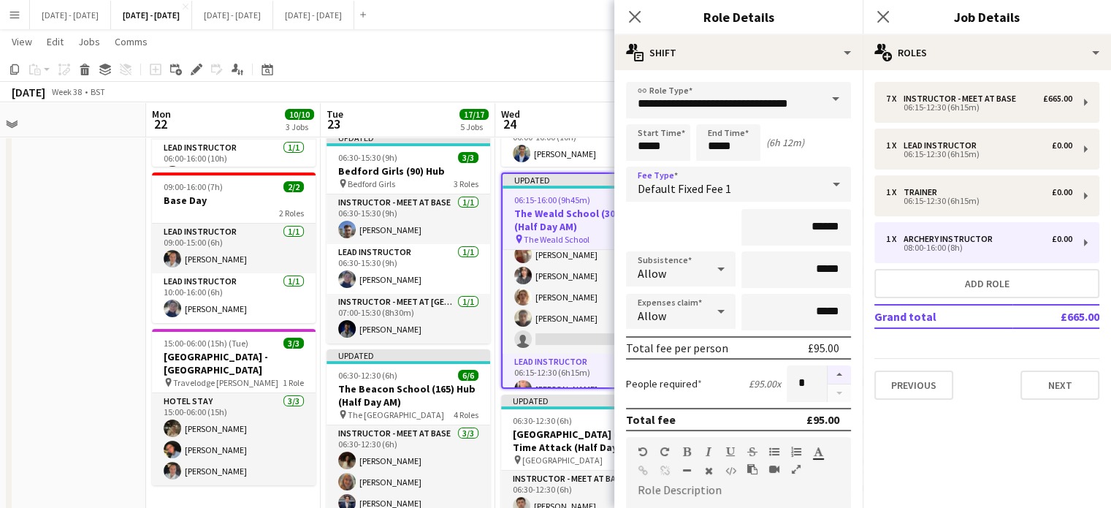
click at [833, 372] on button "button" at bounding box center [839, 374] width 23 height 19
type input "*"
click at [631, 13] on icon at bounding box center [634, 16] width 14 height 14
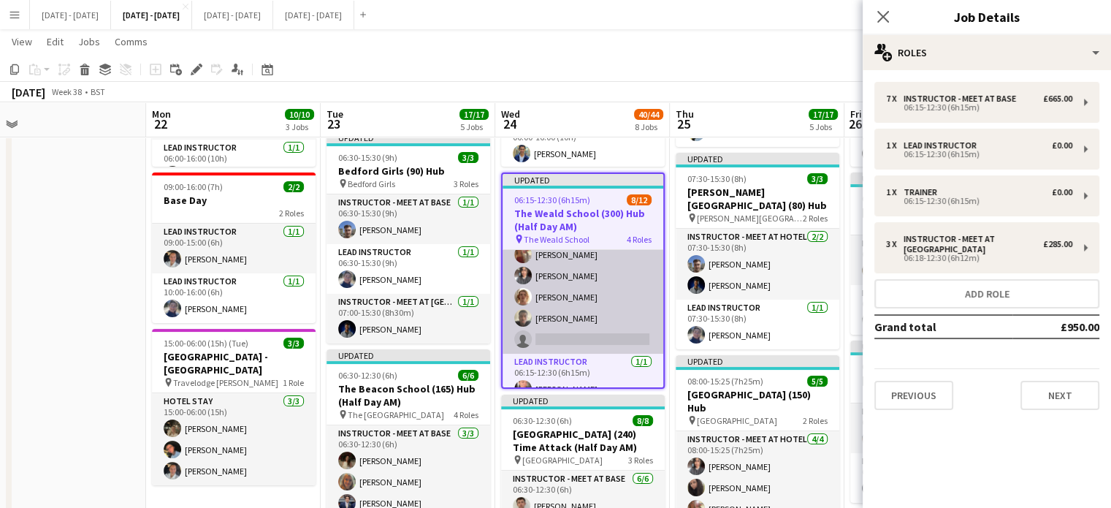
click at [555, 316] on app-card-role "Instructor - Meet at Base 6/7 06:15-12:30 (6h15m) Deanna Masters Felix Sintim O…" at bounding box center [582, 265] width 161 height 177
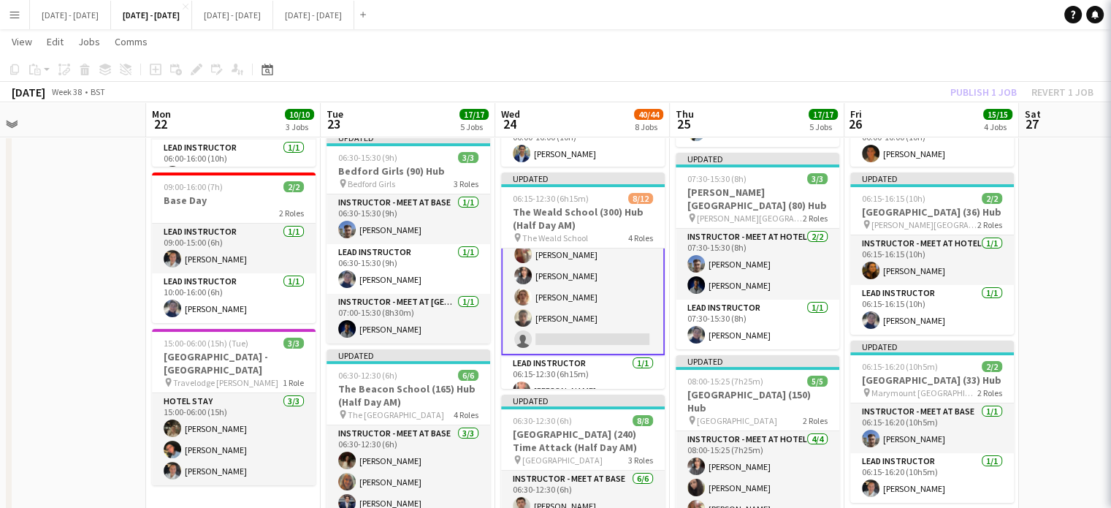
scroll to position [74, 0]
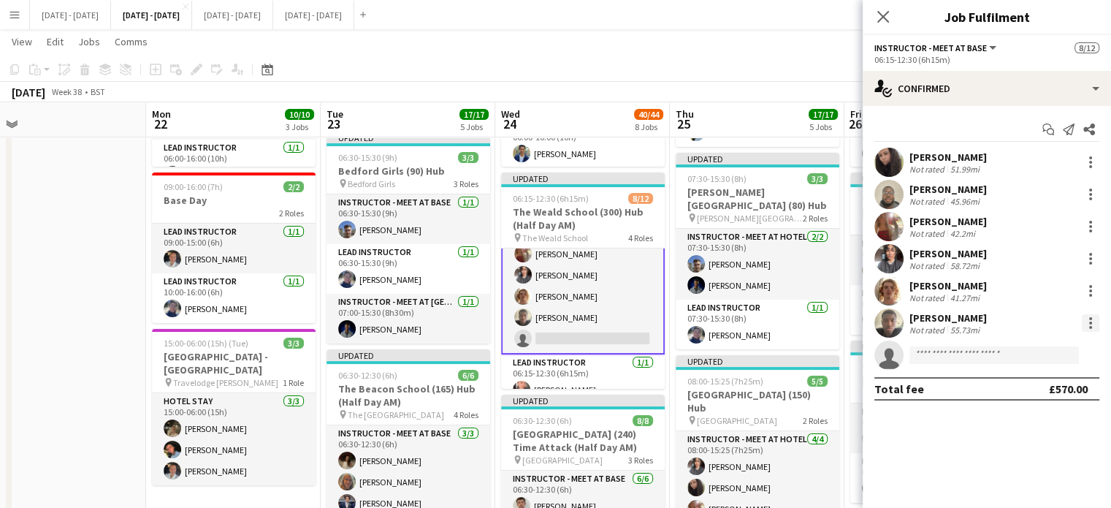
click at [1089, 322] on div at bounding box center [1091, 323] width 18 height 18
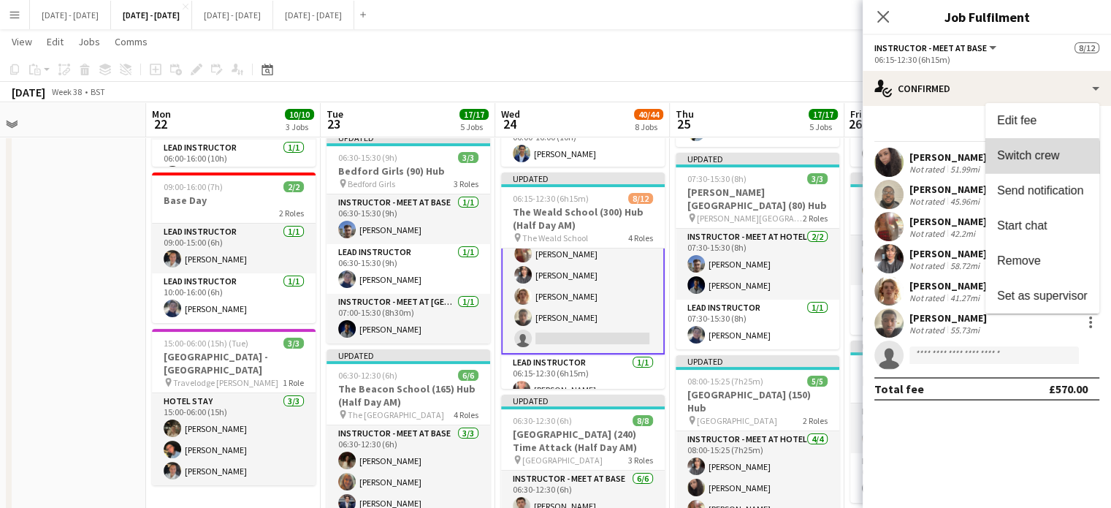
click at [1035, 161] on span "Switch crew" at bounding box center [1028, 155] width 62 height 12
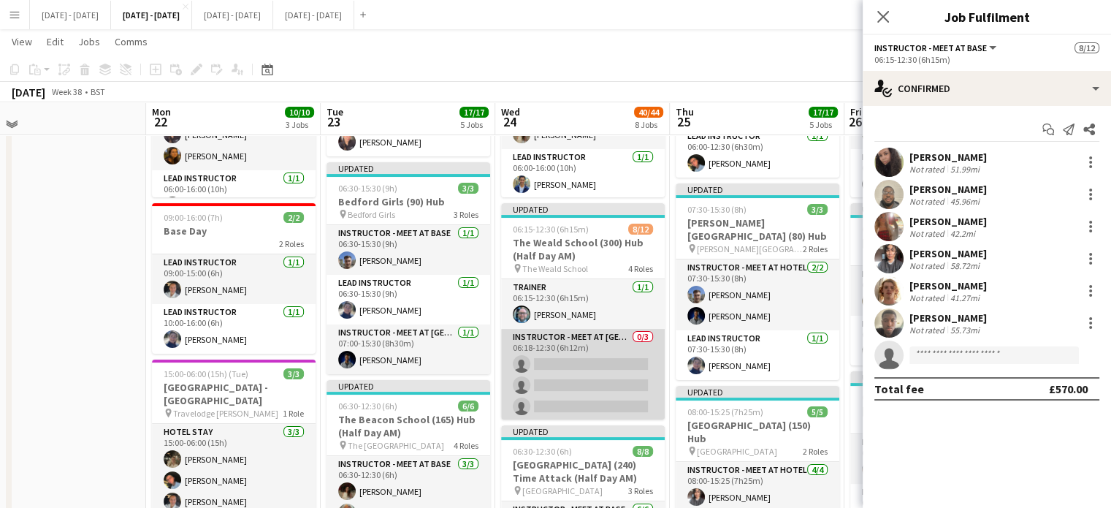
click at [578, 359] on app-card-role "Instructor - Meet at Pick Up Point 0/3 06:18-12:30 (6h12m) single-neutral-actio…" at bounding box center [583, 375] width 164 height 92
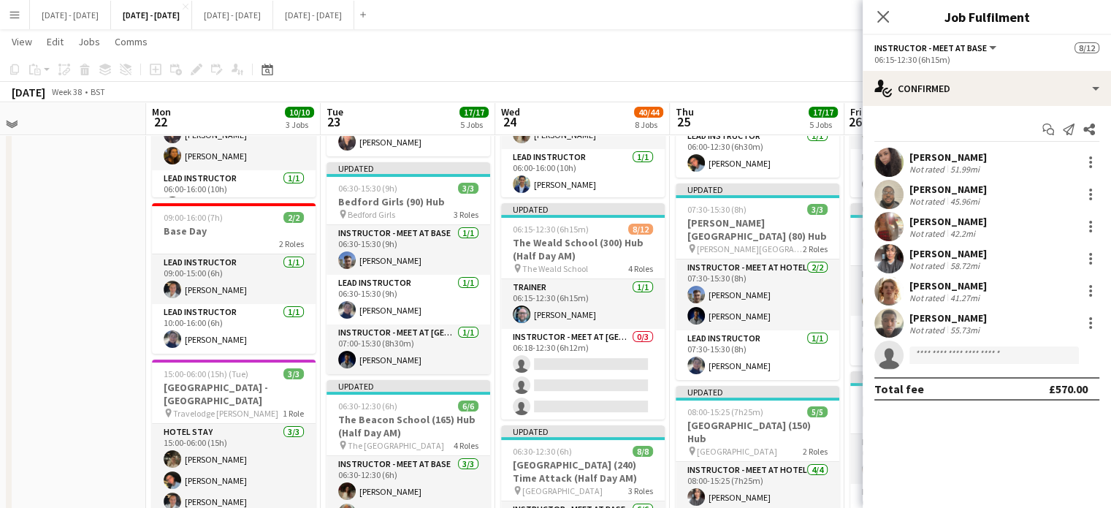
scroll to position [227, 0]
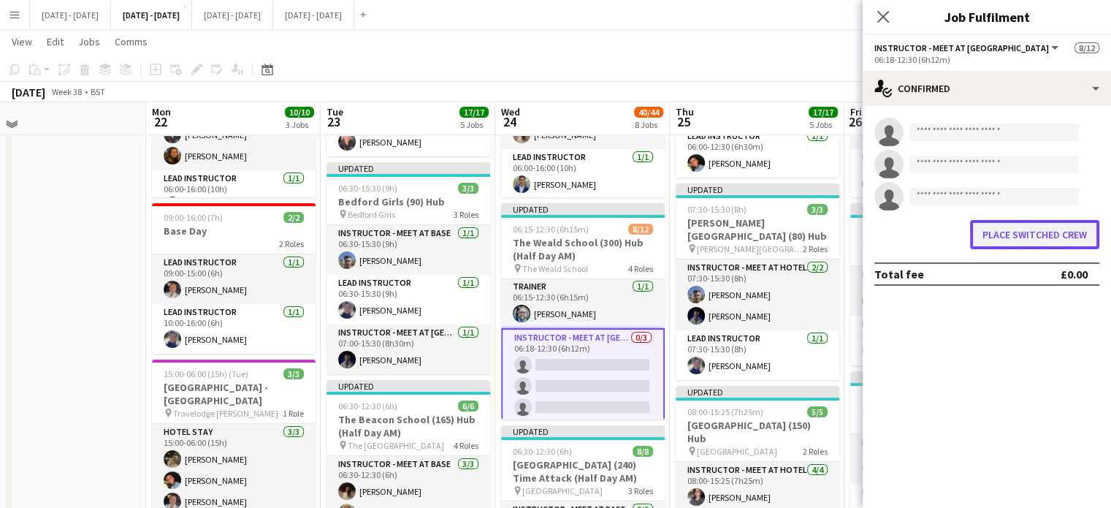
click at [1006, 237] on button "Place switched crew" at bounding box center [1034, 234] width 129 height 29
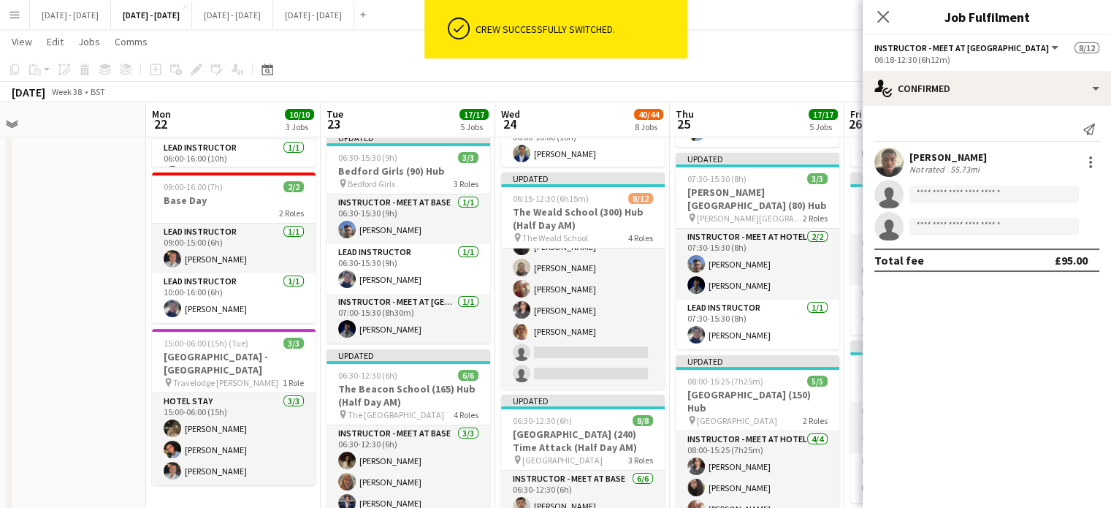
scroll to position [0, 0]
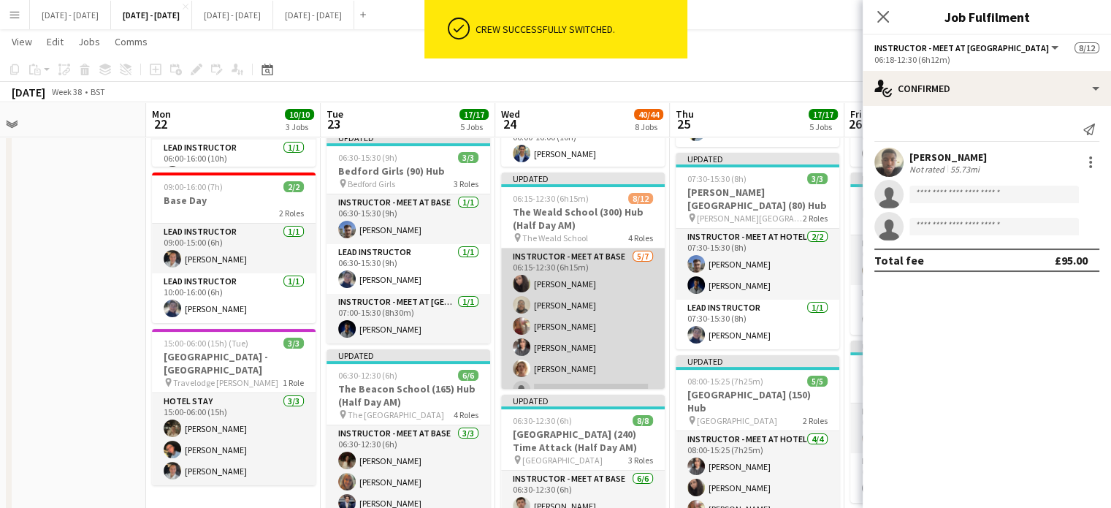
click at [554, 300] on app-card-role "Instructor - Meet at Base 5/7 06:15-12:30 (6h15m) Deanna Masters Felix Sintim O…" at bounding box center [583, 336] width 164 height 177
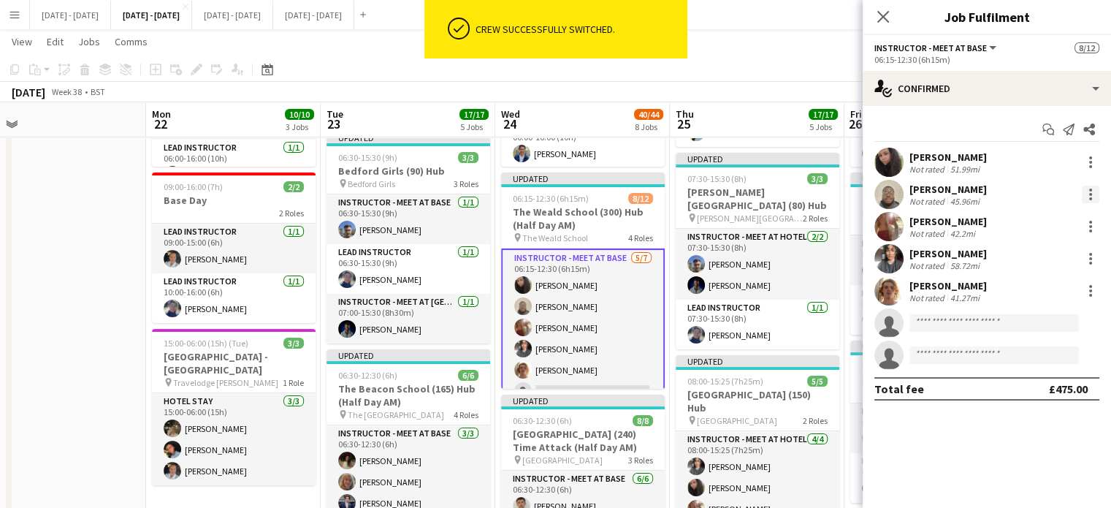
click at [1087, 192] on div at bounding box center [1091, 195] width 18 height 18
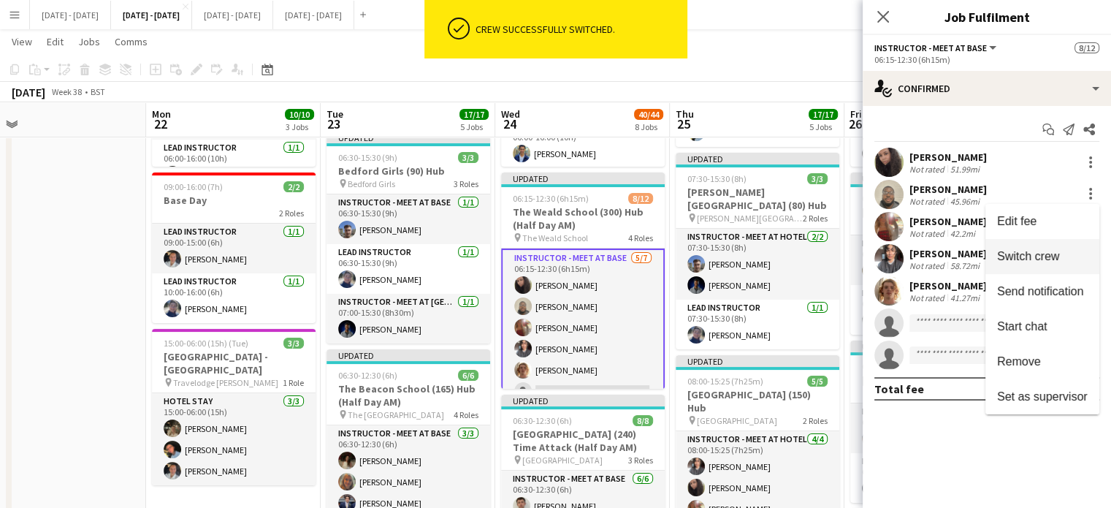
click at [1047, 261] on span "Switch crew" at bounding box center [1028, 256] width 62 height 12
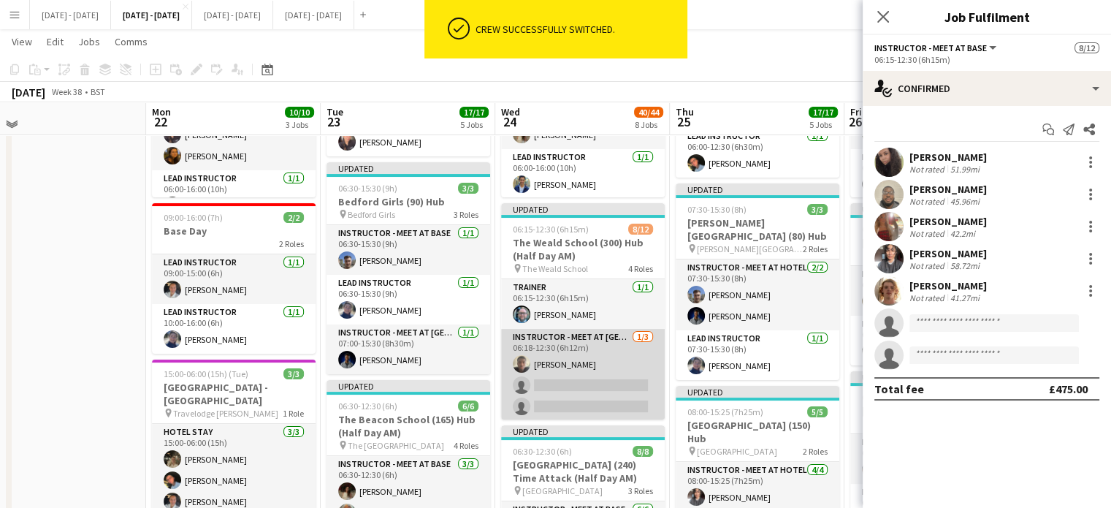
click at [583, 385] on app-card-role "Instructor - Meet at Pick Up Point 1/3 06:18-12:30 (6h12m) Jediael Onasanya sin…" at bounding box center [583, 375] width 164 height 92
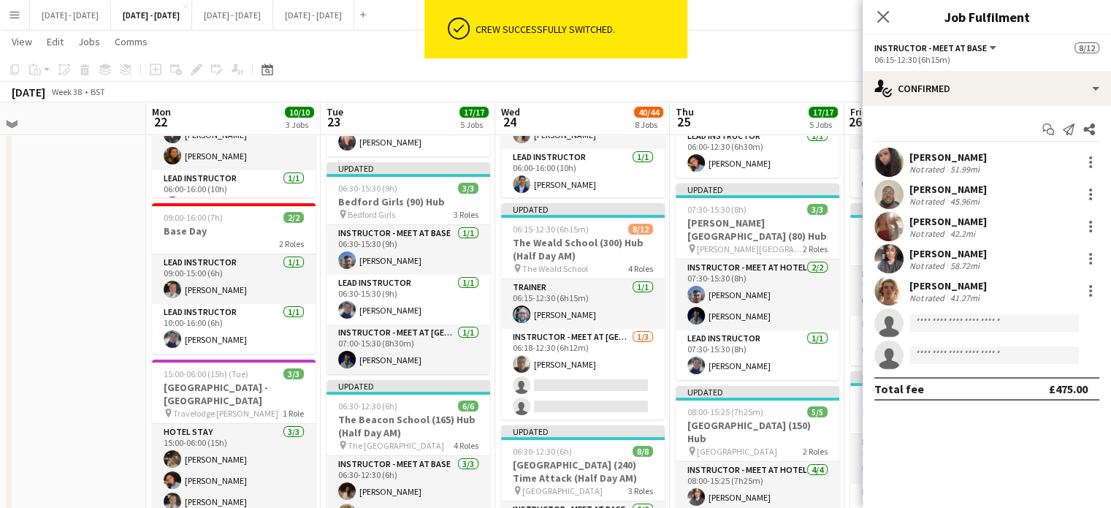
scroll to position [227, 0]
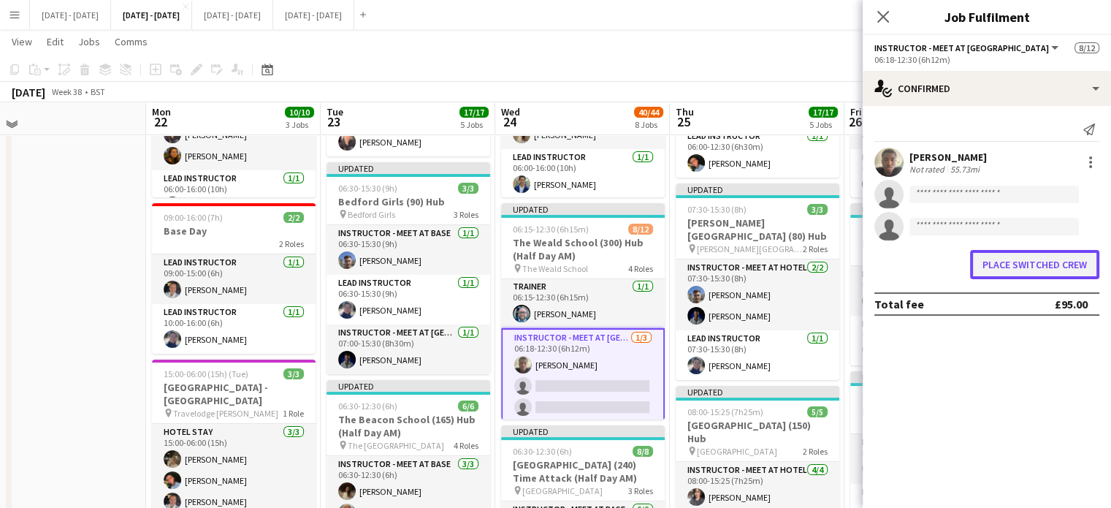
click at [1040, 268] on button "Place switched crew" at bounding box center [1034, 264] width 129 height 29
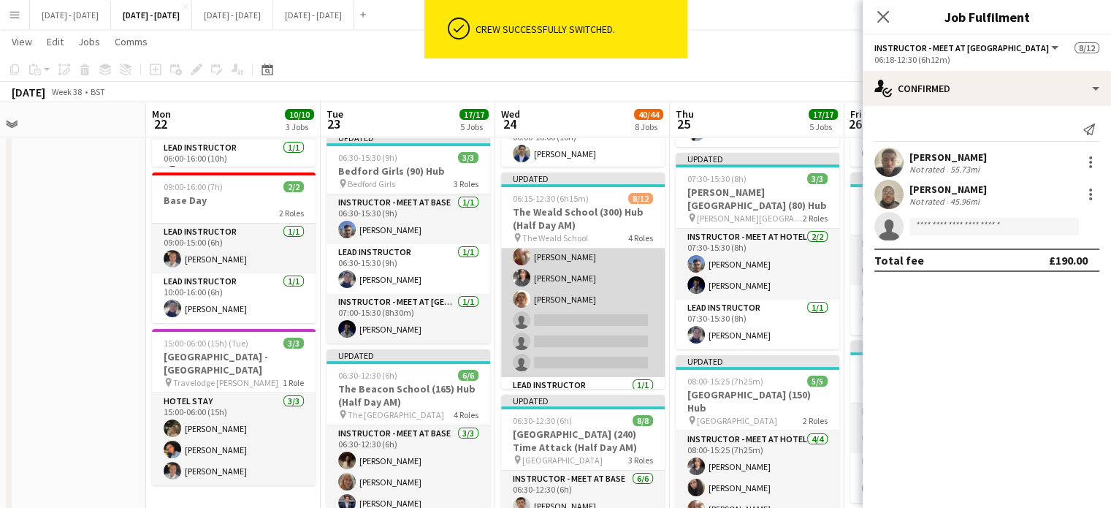
scroll to position [8, 0]
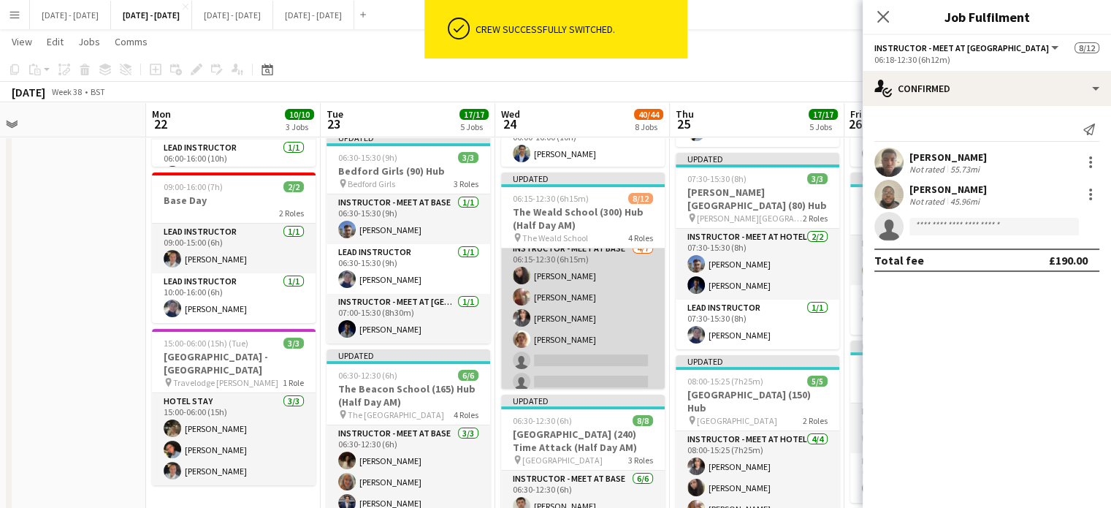
click at [570, 289] on app-card-role "Instructor - Meet at Base 4/7 06:15-12:30 (6h15m) Deanna Masters Olivia Etherin…" at bounding box center [583, 328] width 164 height 177
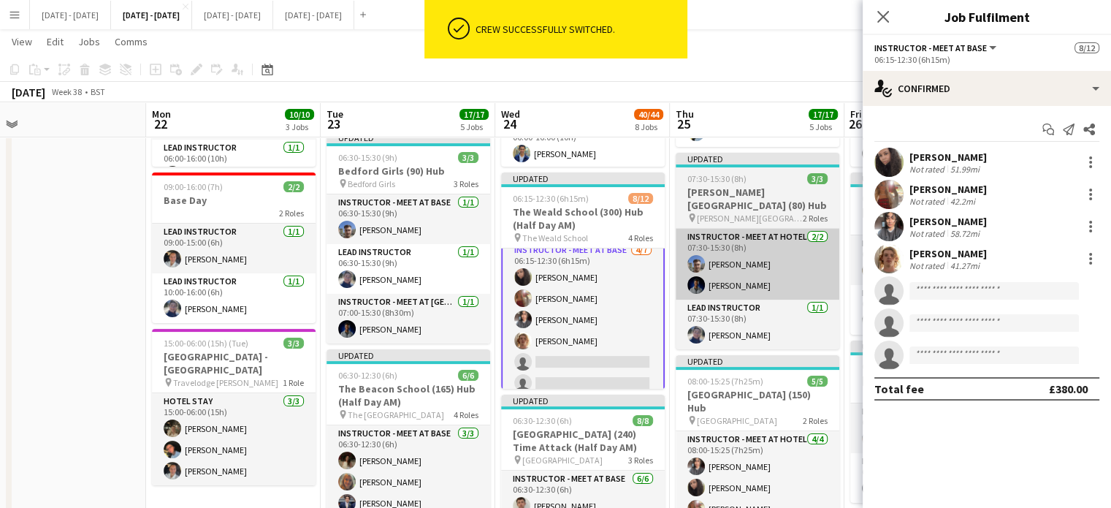
scroll to position [9, 0]
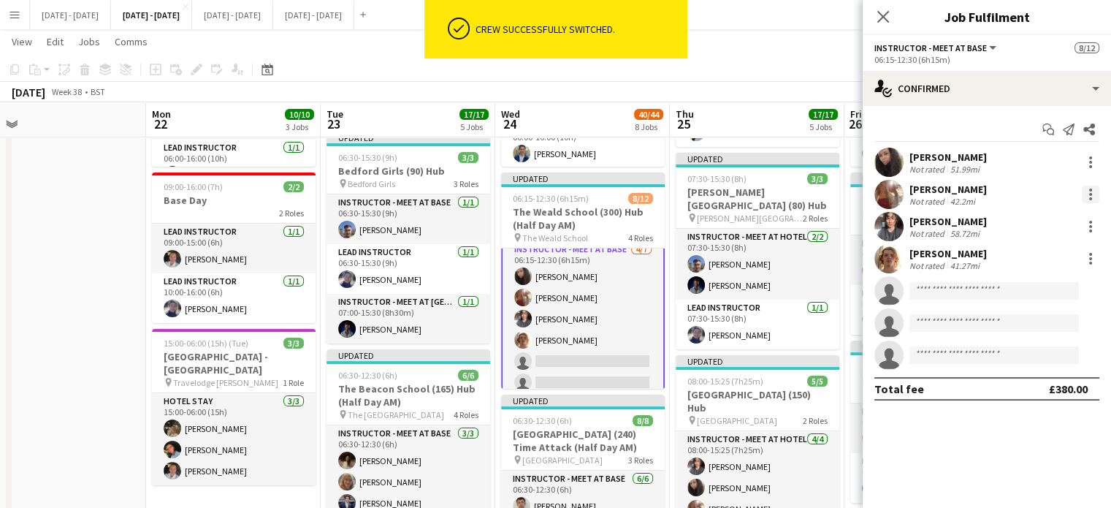
click at [1086, 190] on div at bounding box center [1091, 195] width 18 height 18
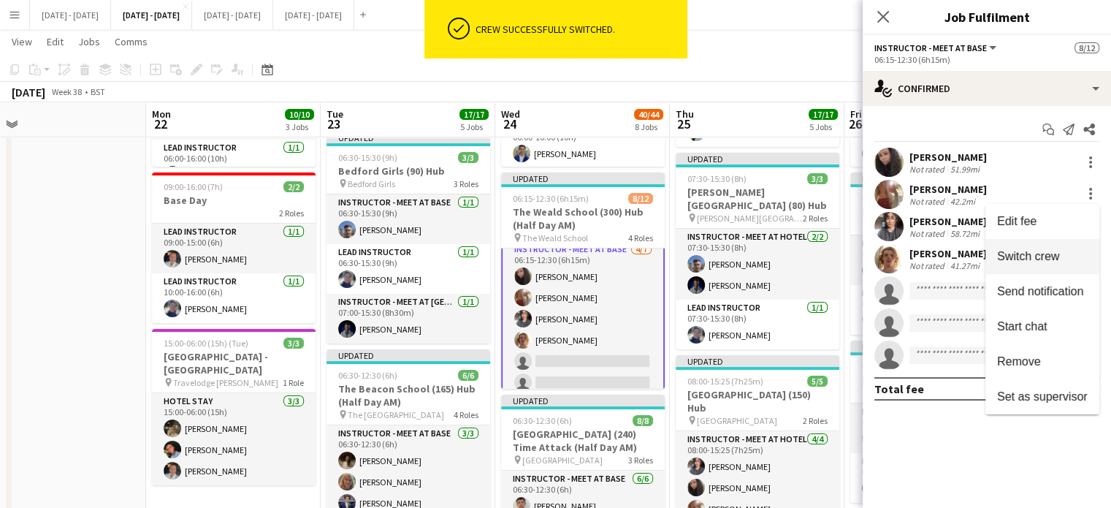
click at [1040, 256] on span "Switch crew" at bounding box center [1028, 256] width 62 height 12
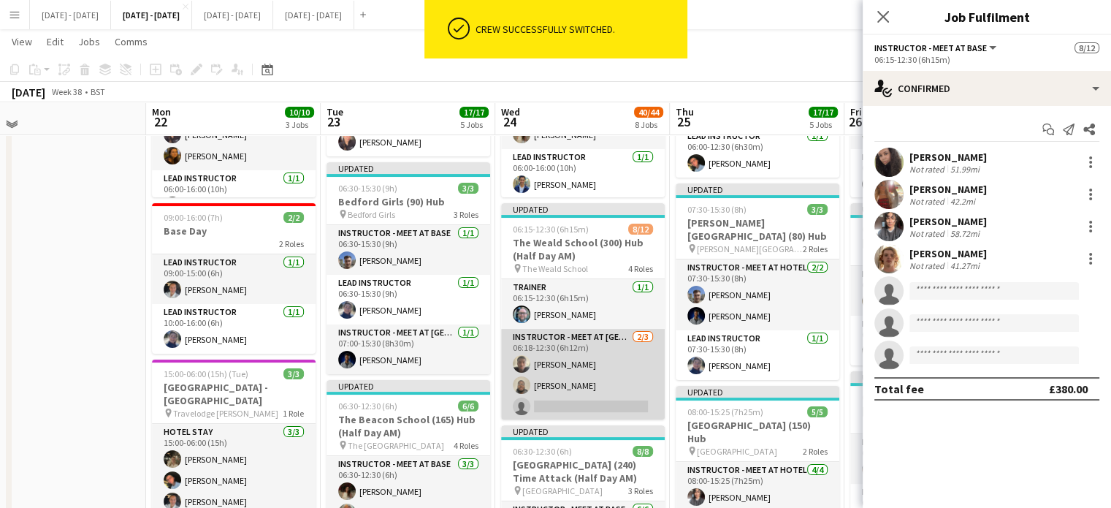
drag, startPoint x: 568, startPoint y: 405, endPoint x: 581, endPoint y: 400, distance: 13.4
click at [568, 405] on app-card-role "Instructor - Meet at Pick Up Point 2/3 06:18-12:30 (6h12m) Jediael Onasanya Fel…" at bounding box center [583, 375] width 164 height 92
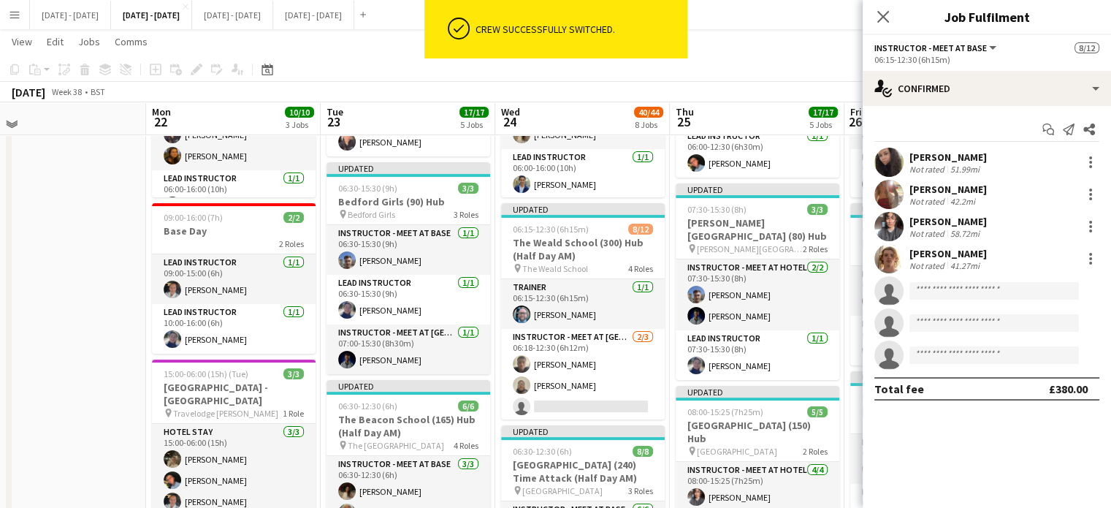
scroll to position [227, 0]
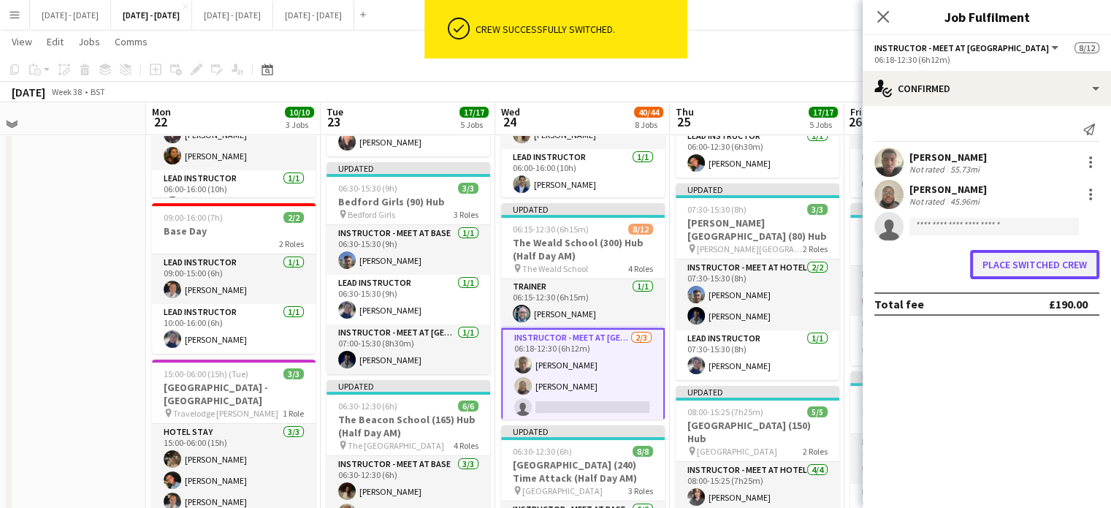
click at [1011, 275] on button "Place switched crew" at bounding box center [1034, 264] width 129 height 29
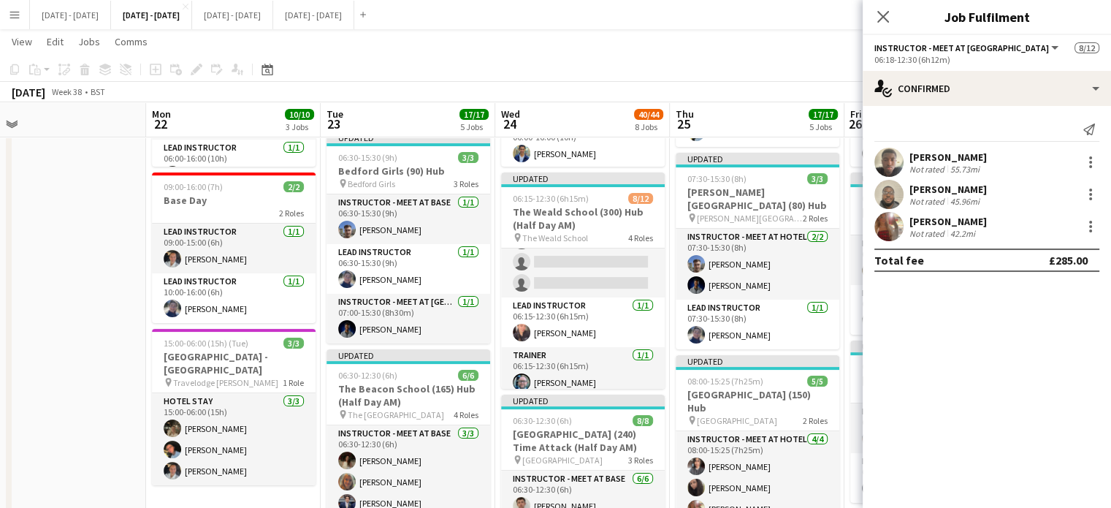
scroll to position [8, 0]
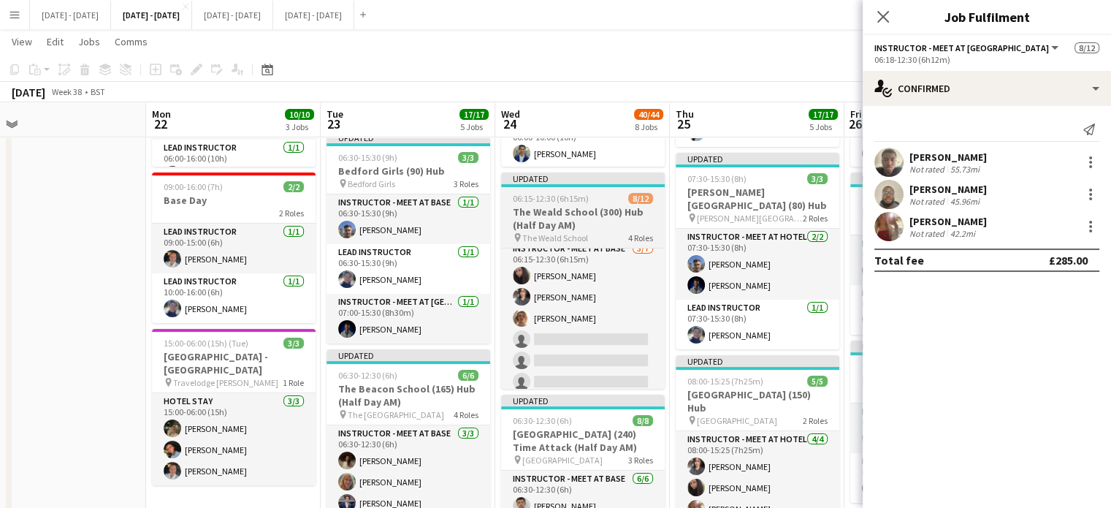
click at [564, 215] on h3 "The Weald School (300) Hub (Half Day AM)" at bounding box center [583, 218] width 164 height 26
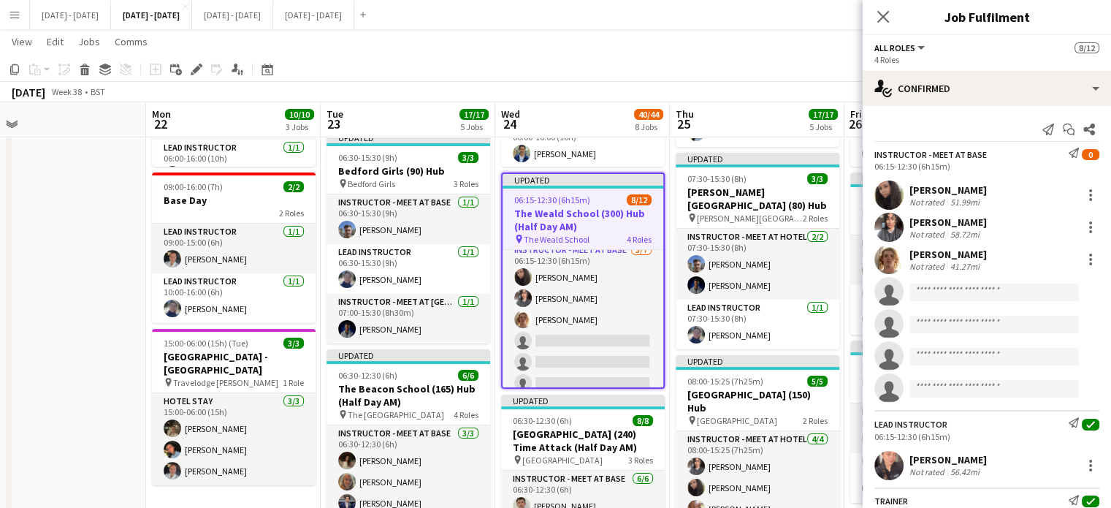
click at [196, 78] on app-toolbar "Copy Paste Paste Ctrl+V Paste with crew Ctrl+Shift+V Paste linked Job Delete Gr…" at bounding box center [555, 69] width 1111 height 25
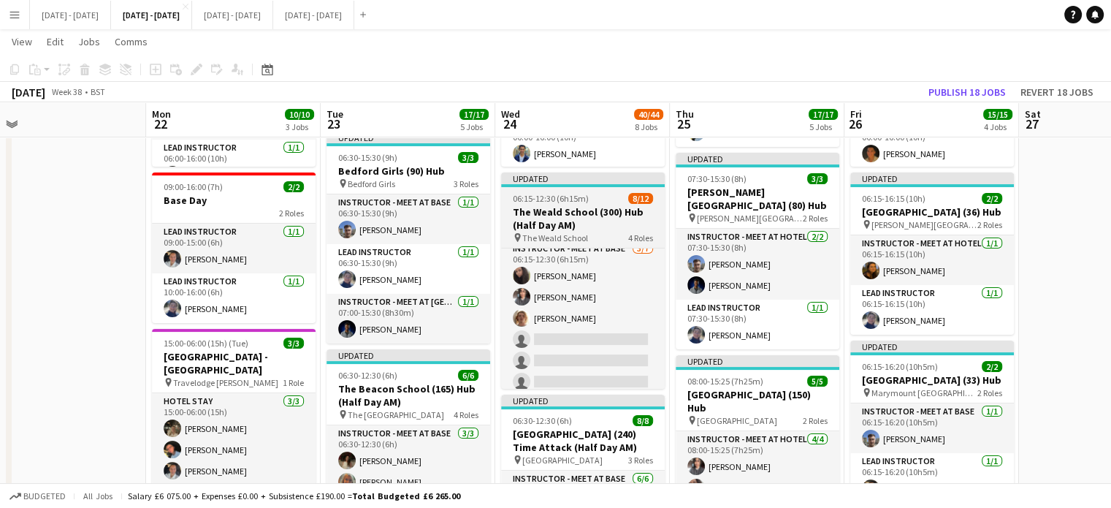
click at [558, 226] on h3 "The Weald School (300) Hub (Half Day AM)" at bounding box center [583, 218] width 164 height 26
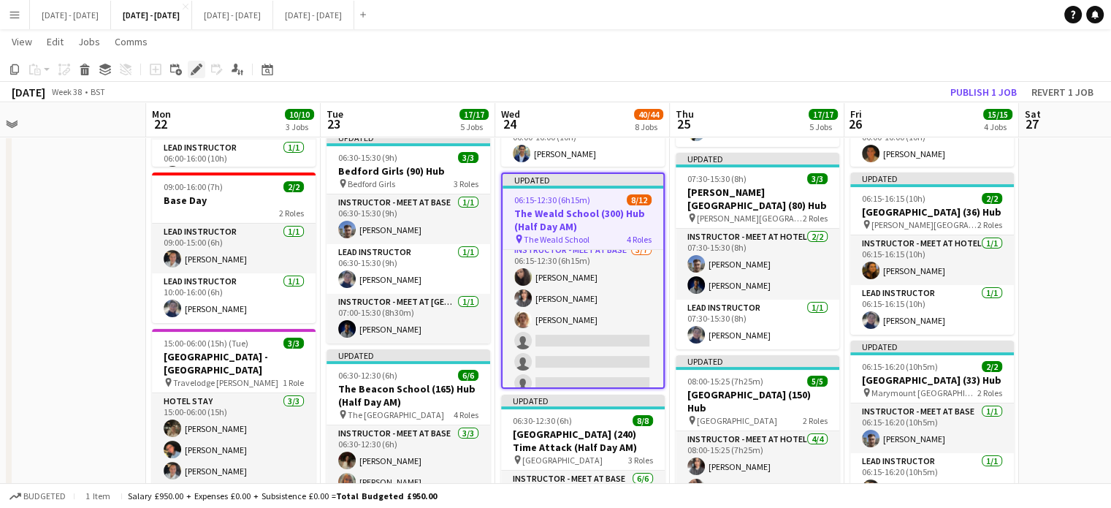
click at [189, 66] on div "Edit" at bounding box center [197, 70] width 18 height 18
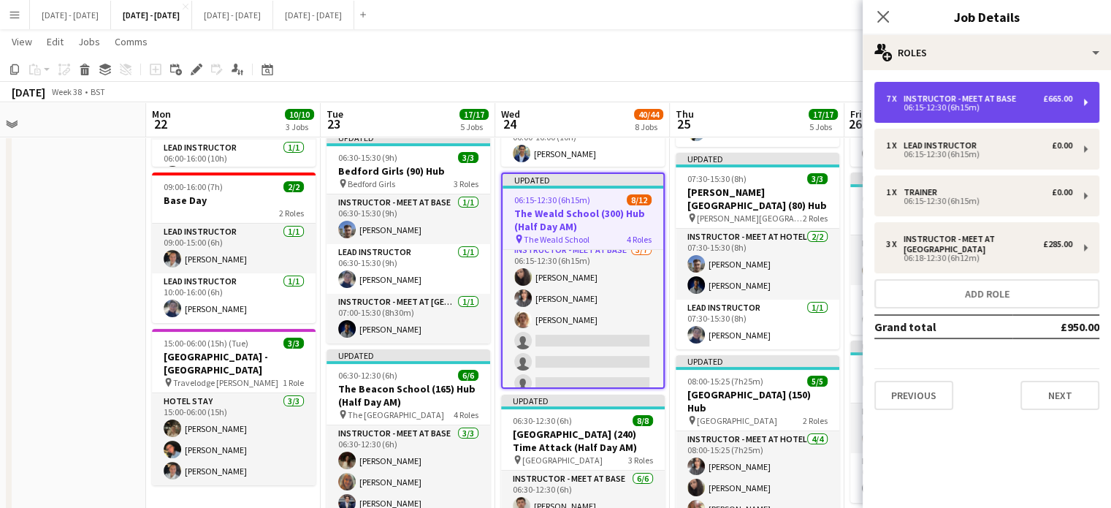
click at [993, 102] on div "Instructor - Meet at Base" at bounding box center [962, 98] width 118 height 10
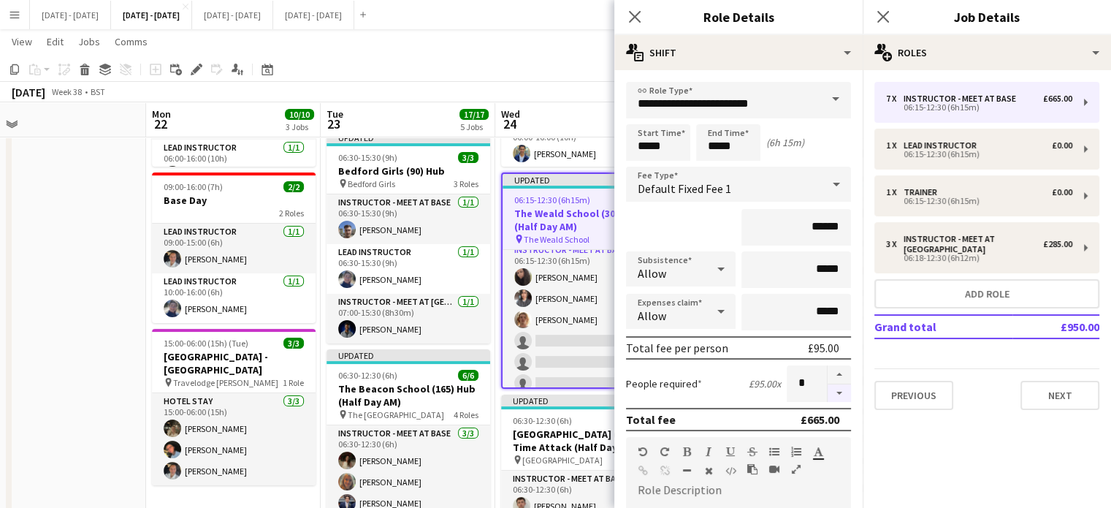
click at [828, 388] on button "button" at bounding box center [839, 393] width 23 height 18
type input "*"
click at [638, 17] on icon "Close pop-in" at bounding box center [634, 16] width 14 height 14
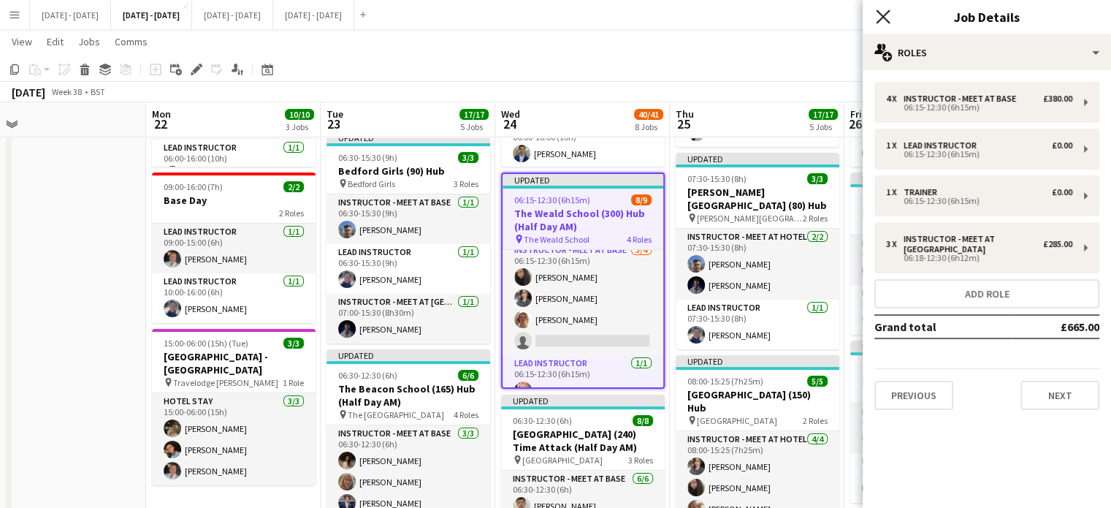
click at [886, 18] on icon "Close pop-in" at bounding box center [883, 16] width 14 height 14
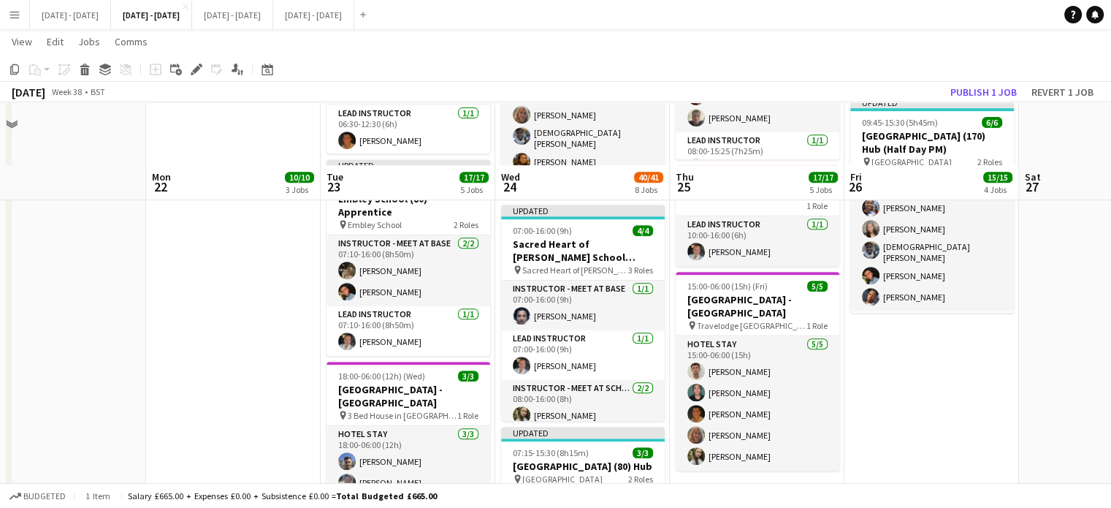
scroll to position [730, 0]
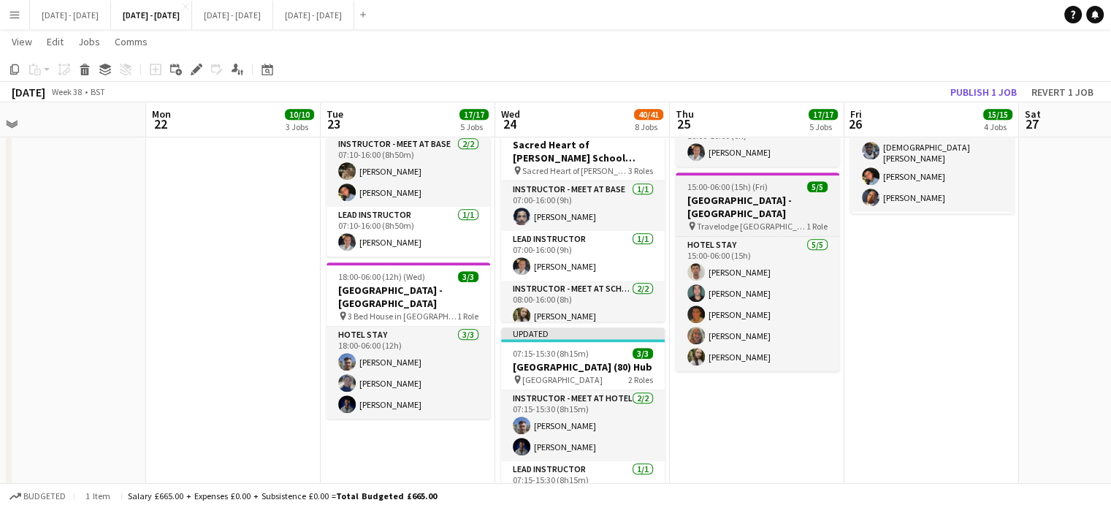
click at [730, 194] on h3 "[GEOGRAPHIC_DATA] - [GEOGRAPHIC_DATA]" at bounding box center [758, 207] width 164 height 26
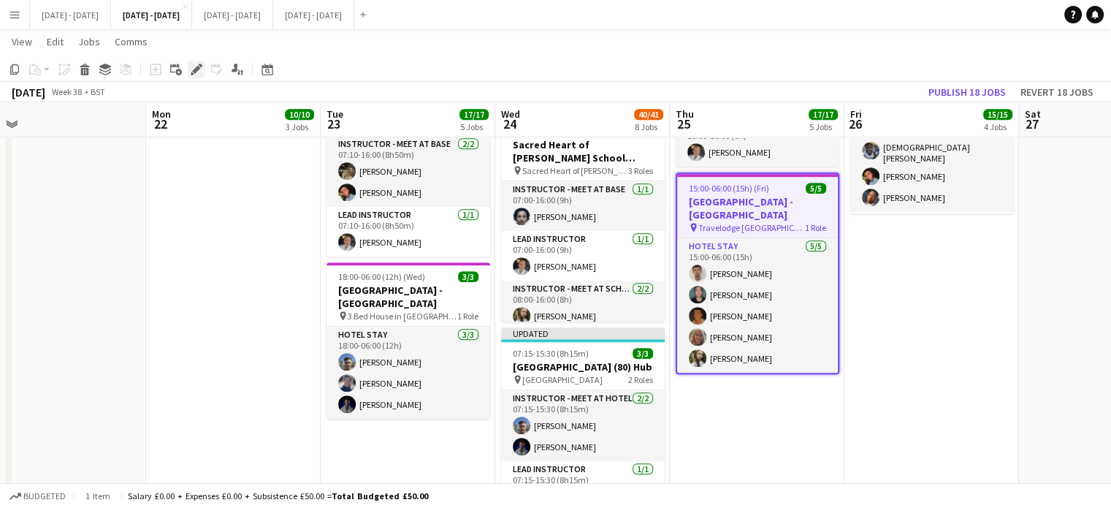
click at [196, 69] on icon at bounding box center [196, 70] width 8 height 8
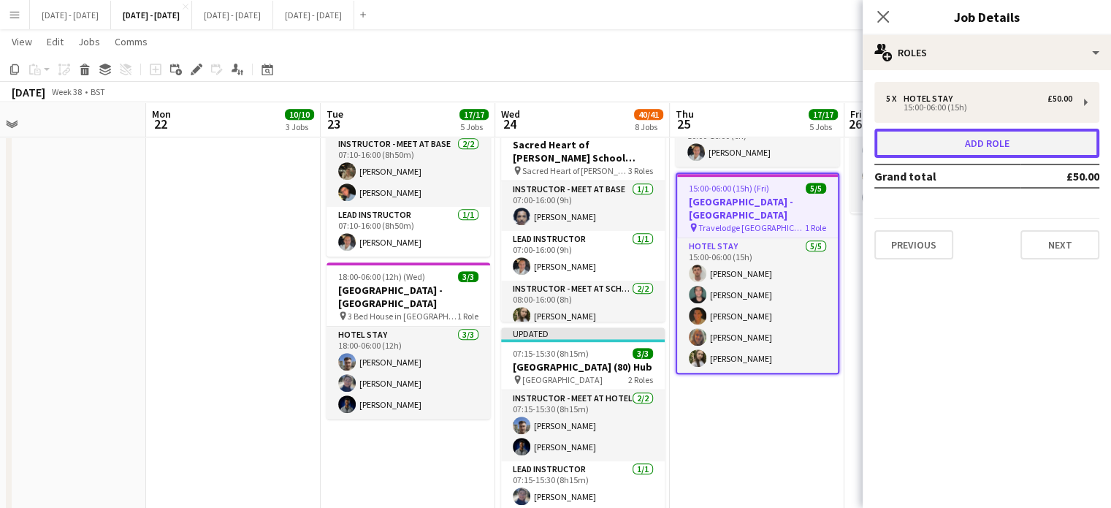
click at [990, 134] on button "Add role" at bounding box center [986, 143] width 225 height 29
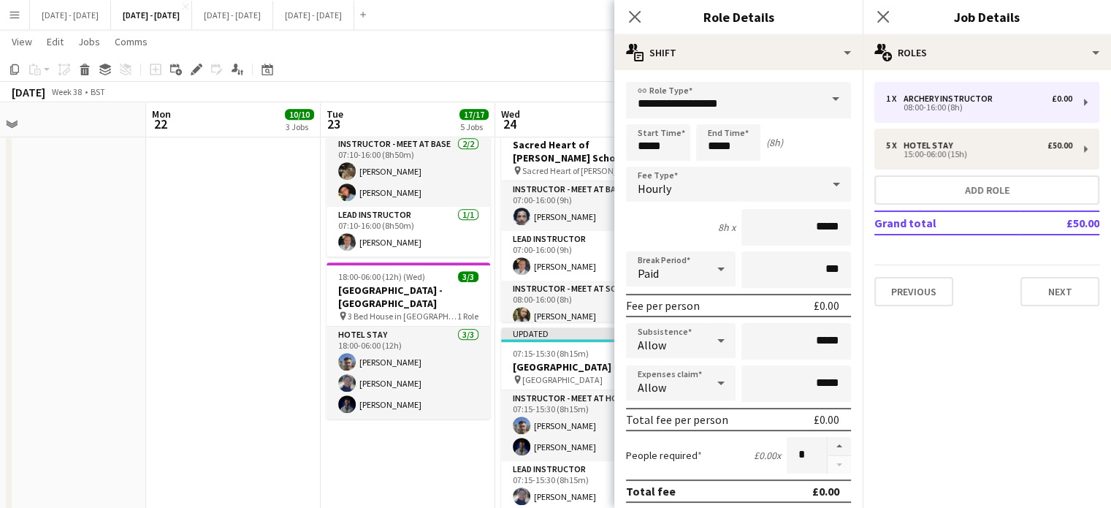
click at [822, 101] on span at bounding box center [835, 99] width 31 height 35
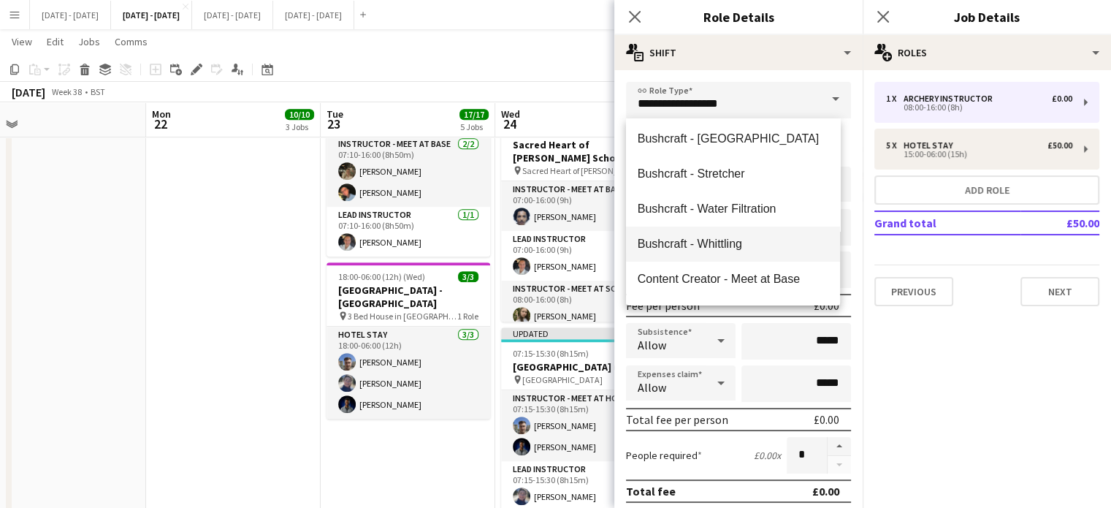
scroll to position [219, 0]
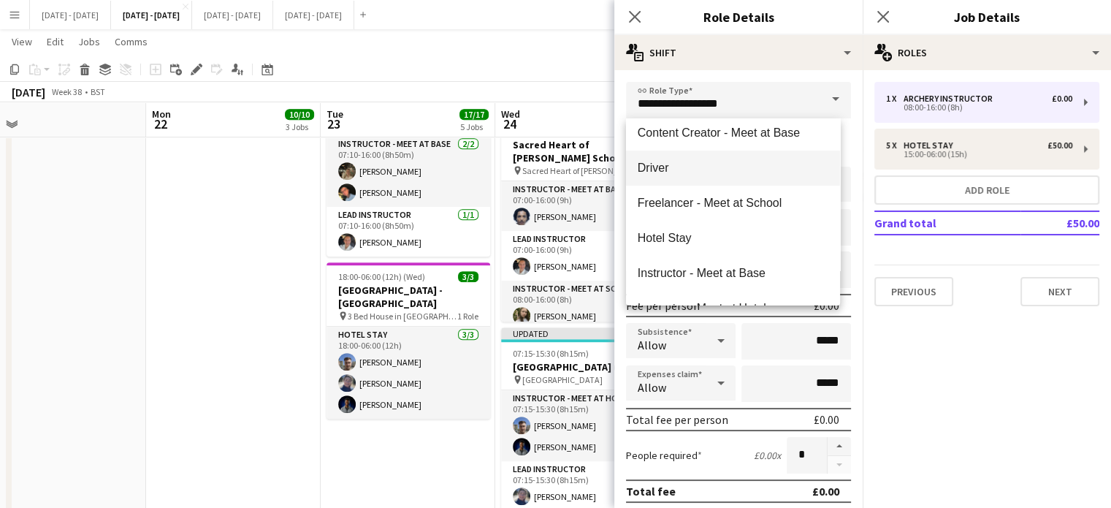
click at [711, 167] on span "Driver" at bounding box center [733, 168] width 191 height 14
type input "******"
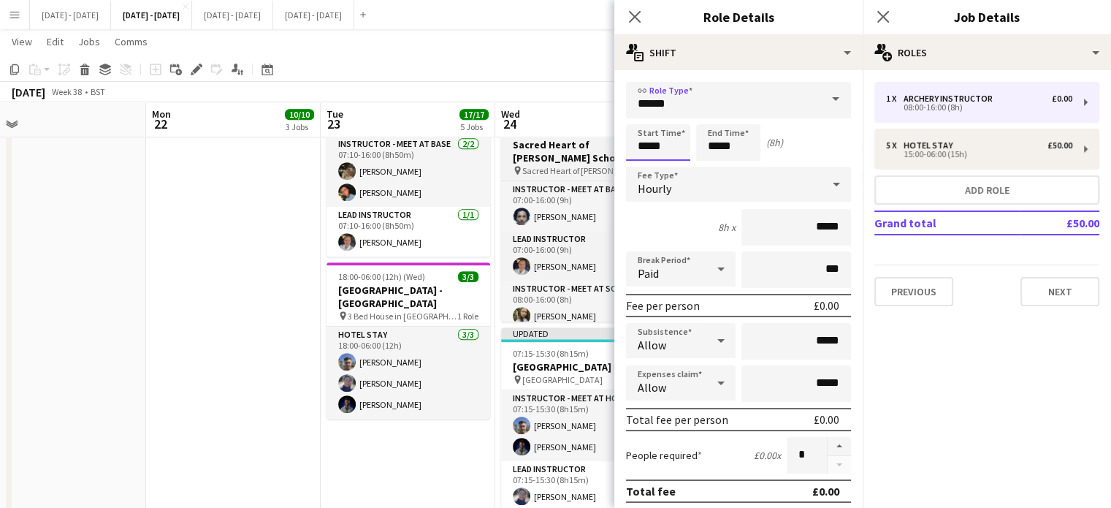
drag, startPoint x: 669, startPoint y: 143, endPoint x: 547, endPoint y: 144, distance: 122.0
click at [549, 146] on body "Menu Boards Boards Boards All jobs Status Workforce Workforce My Workforce Recr…" at bounding box center [555, 220] width 1111 height 1900
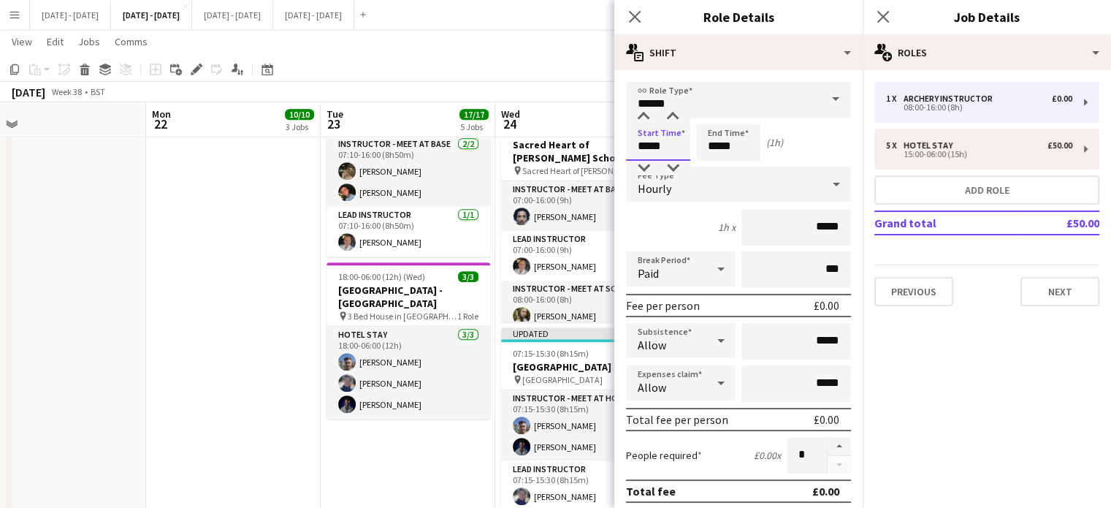
type input "*****"
click at [709, 174] on div at bounding box center [713, 168] width 29 height 15
type input "*****"
click at [706, 181] on div "Hourly" at bounding box center [724, 184] width 196 height 35
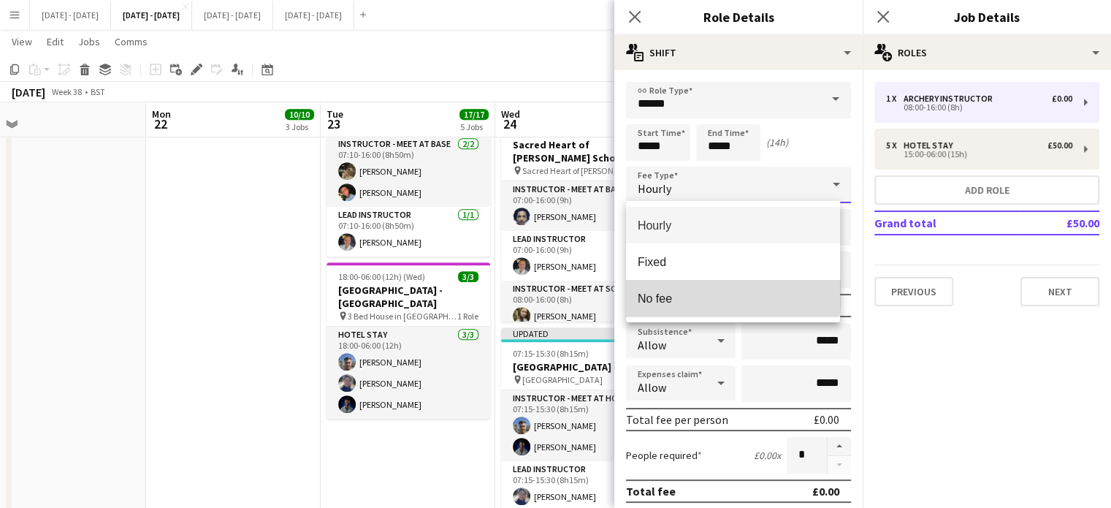
click at [704, 288] on mat-option "No fee" at bounding box center [733, 298] width 214 height 37
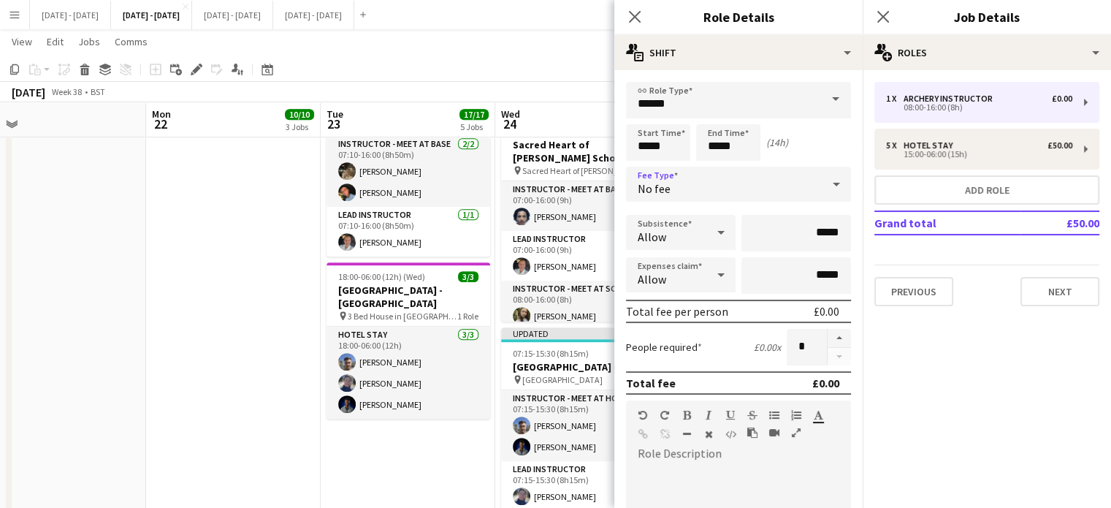
click at [766, 172] on div "No fee" at bounding box center [724, 184] width 196 height 35
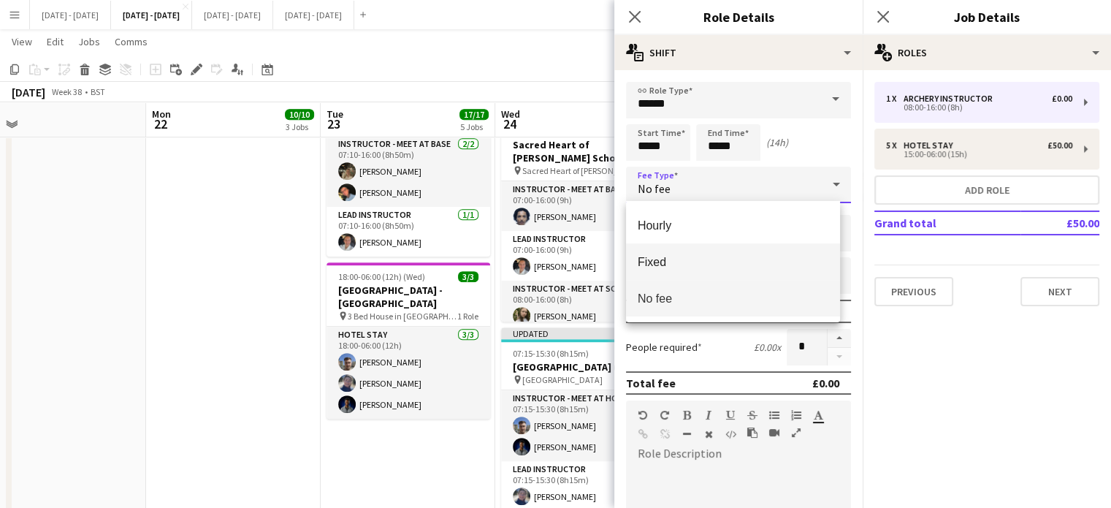
drag, startPoint x: 703, startPoint y: 260, endPoint x: 721, endPoint y: 261, distance: 18.3
click at [703, 261] on span "Fixed" at bounding box center [733, 262] width 191 height 14
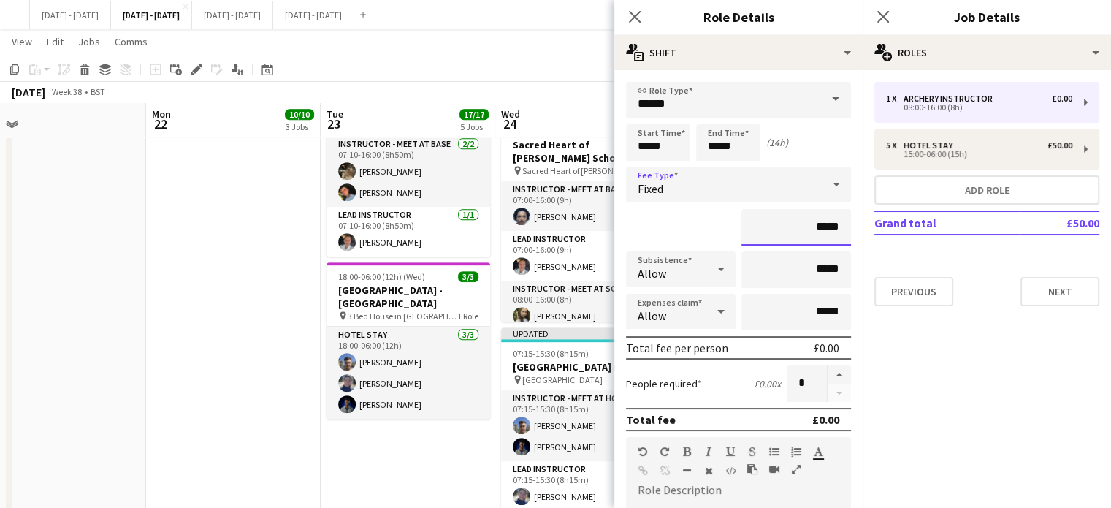
click at [806, 226] on input "*****" at bounding box center [796, 227] width 110 height 37
type input "******"
click at [805, 271] on input "*****" at bounding box center [796, 269] width 110 height 37
type input "******"
click at [634, 11] on icon "Close pop-in" at bounding box center [634, 16] width 14 height 14
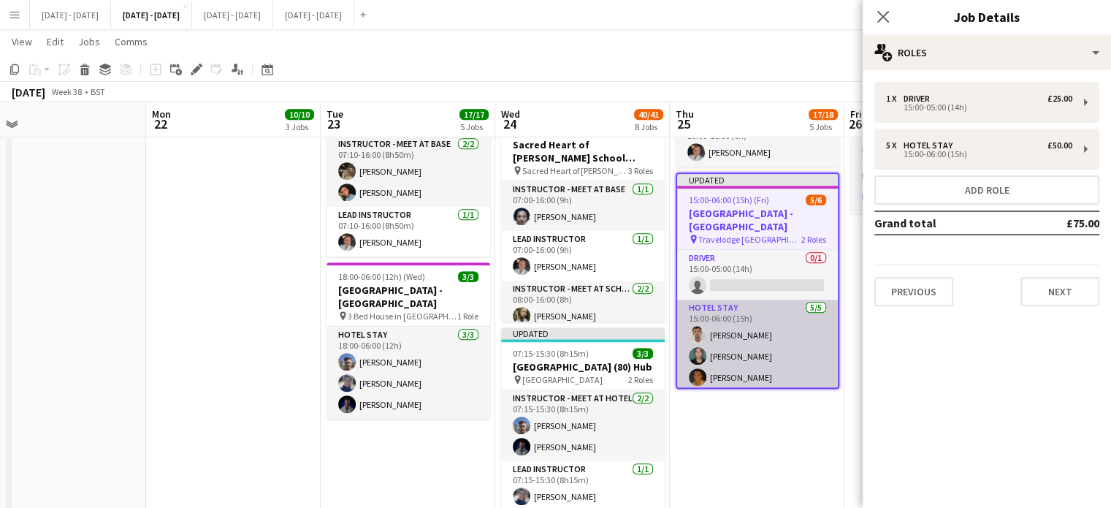
click at [736, 344] on app-card-role "Hotel Stay 5/5 15:00-06:00 (15h) Liam O’Connor Bin Quan Matthew Penollar Chloe …" at bounding box center [757, 366] width 161 height 134
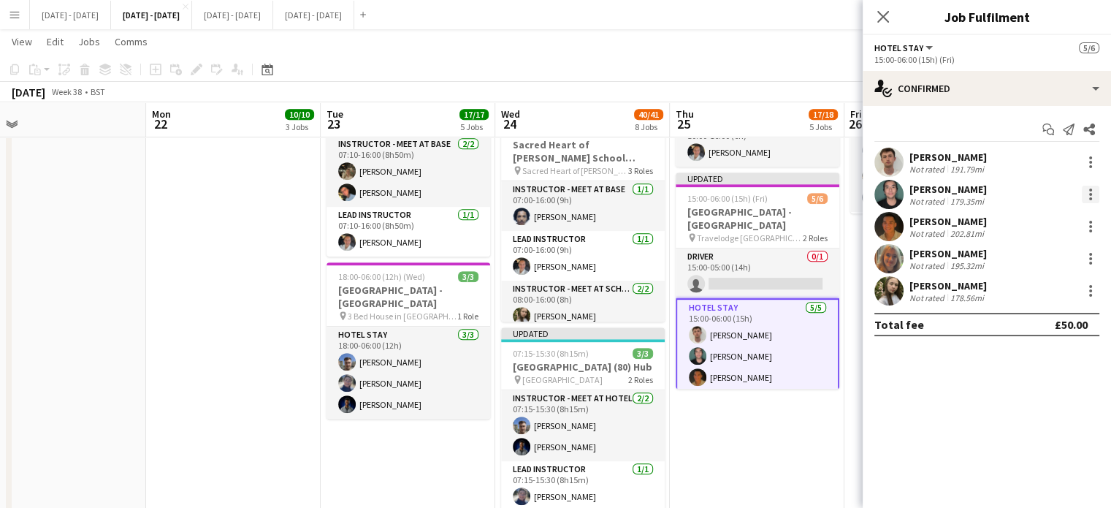
click at [1095, 194] on div at bounding box center [1091, 195] width 18 height 18
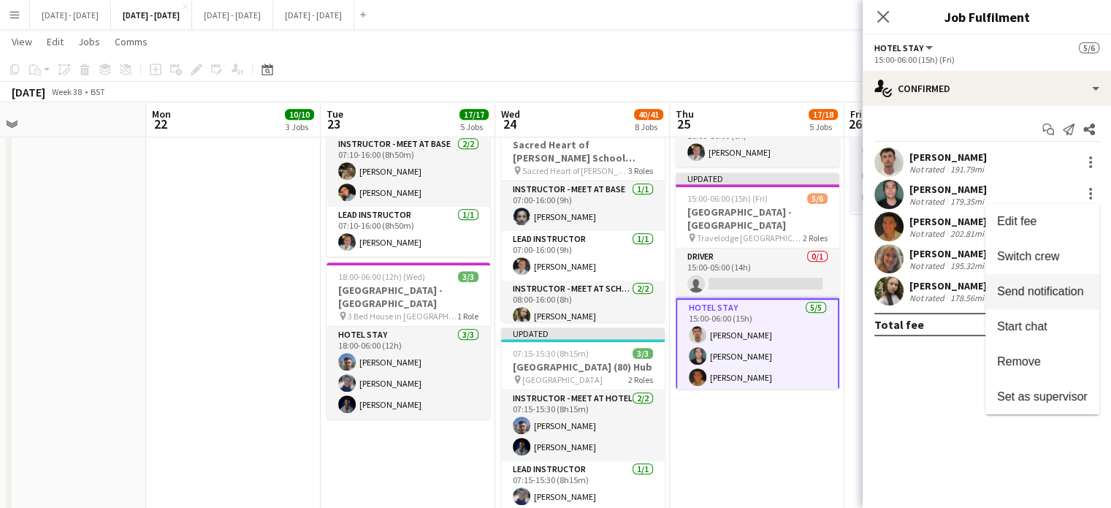
click at [1047, 253] on span "Switch crew" at bounding box center [1028, 256] width 62 height 12
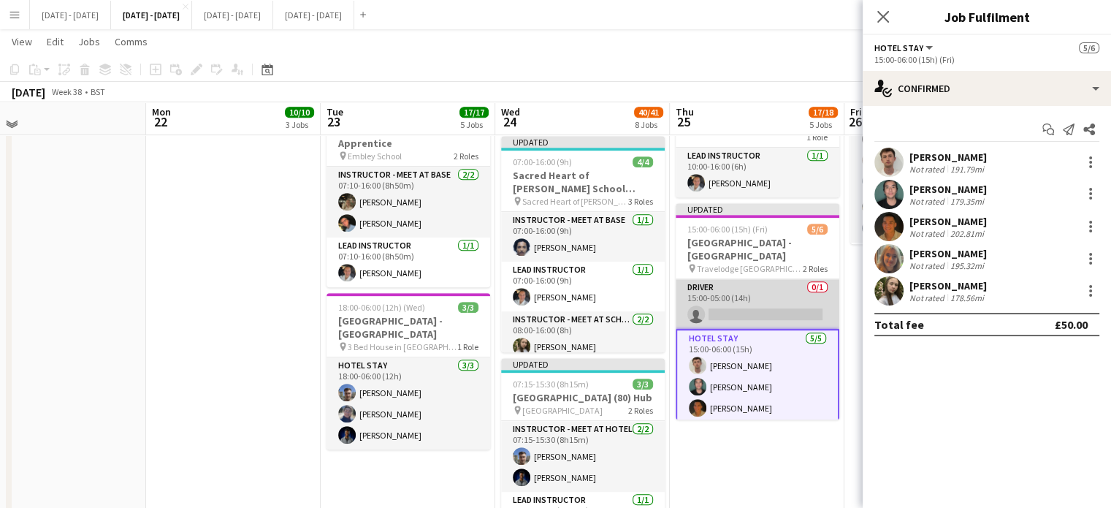
click at [740, 291] on app-card-role "Driver 0/1 15:00-05:00 (14h) single-neutral-actions" at bounding box center [758, 304] width 164 height 50
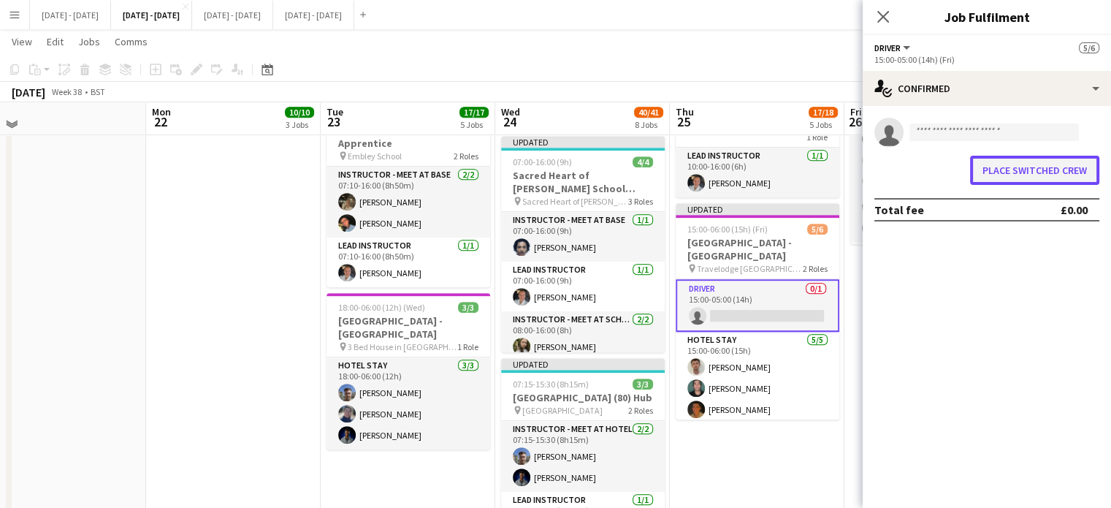
click at [1074, 170] on button "Place switched crew" at bounding box center [1034, 170] width 129 height 29
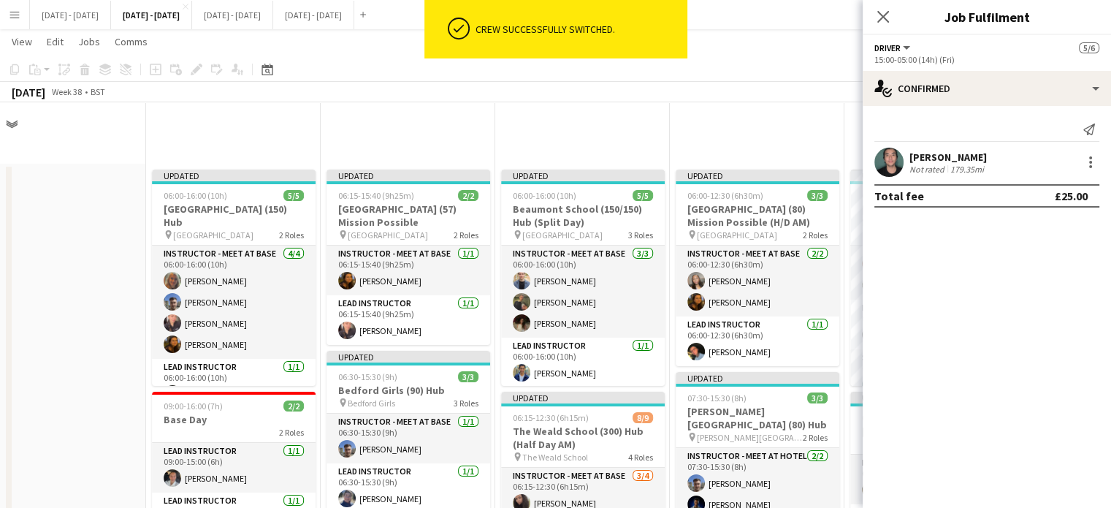
scroll to position [730, 0]
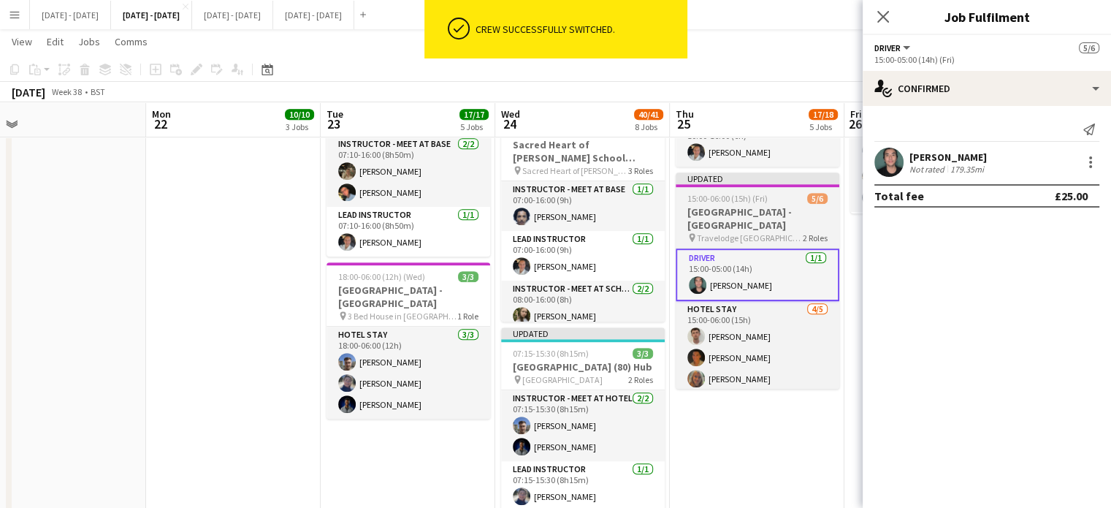
drag, startPoint x: 757, startPoint y: 202, endPoint x: 679, endPoint y: 206, distance: 78.2
click at [757, 205] on h3 "[GEOGRAPHIC_DATA] - [GEOGRAPHIC_DATA]" at bounding box center [758, 218] width 164 height 26
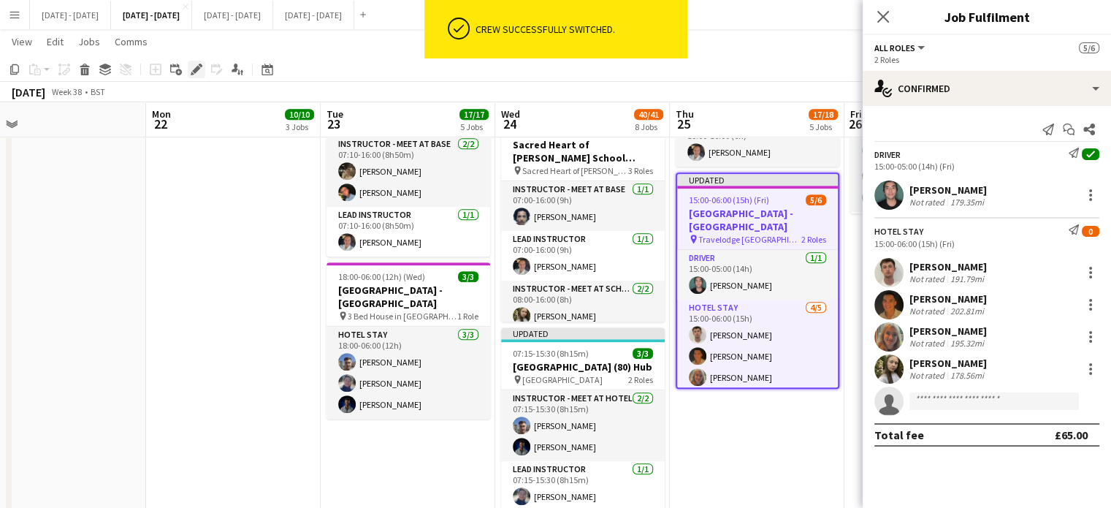
click at [196, 74] on icon "Edit" at bounding box center [197, 70] width 12 height 12
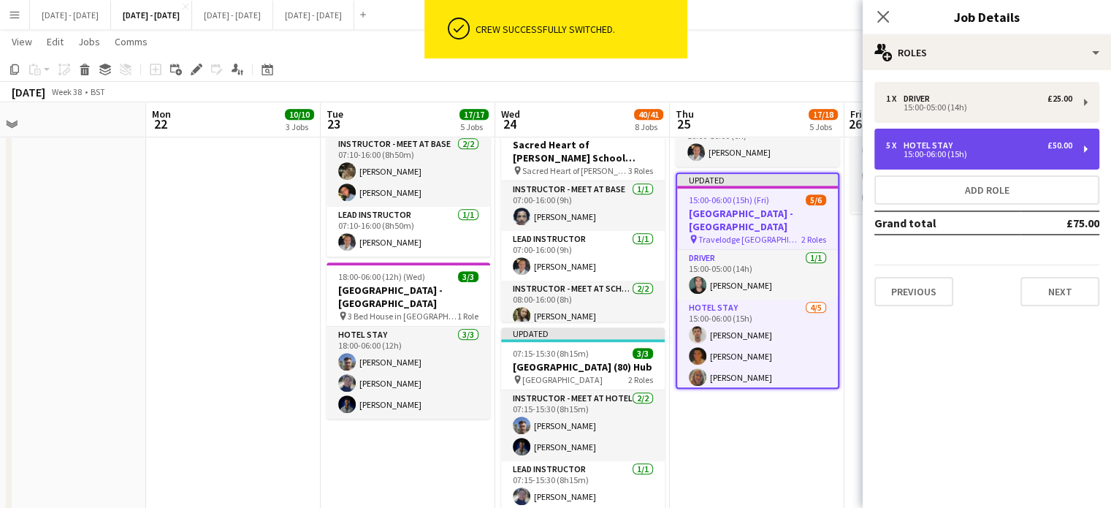
click at [949, 150] on div "15:00-06:00 (15h)" at bounding box center [979, 153] width 186 height 7
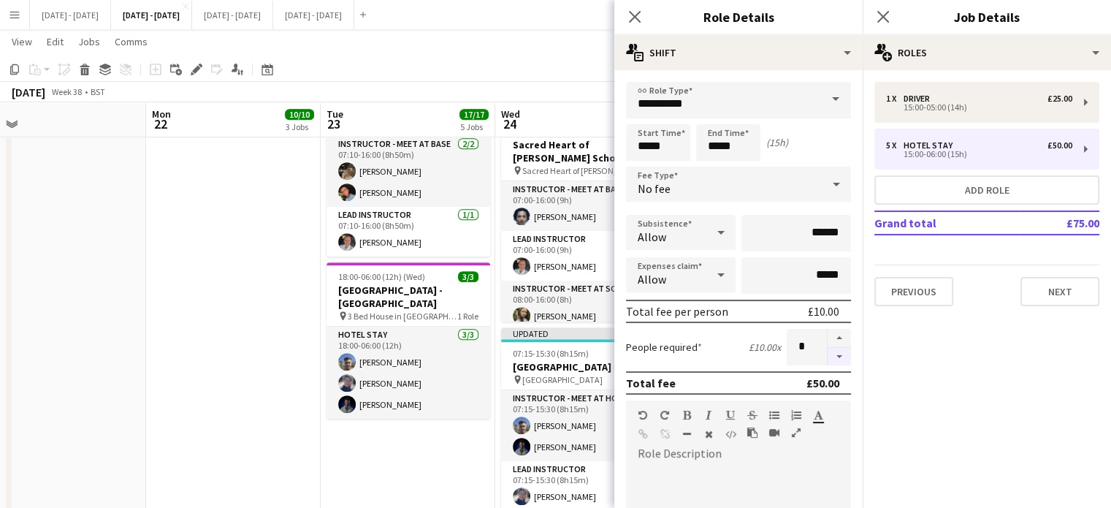
click at [836, 355] on button "button" at bounding box center [839, 357] width 23 height 18
type input "*"
click at [636, 17] on icon "Close pop-in" at bounding box center [634, 16] width 14 height 14
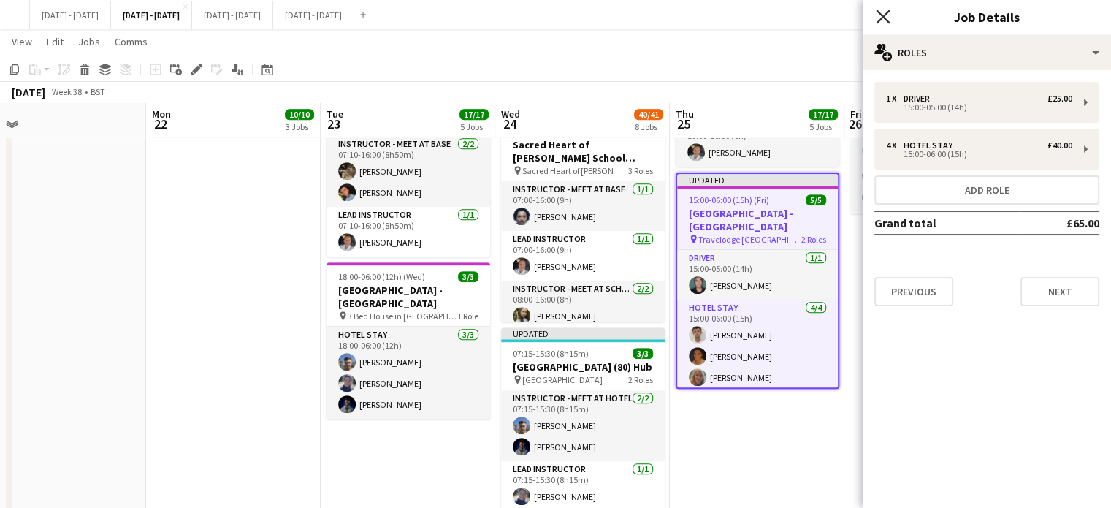
click at [884, 11] on icon "Close pop-in" at bounding box center [883, 16] width 14 height 14
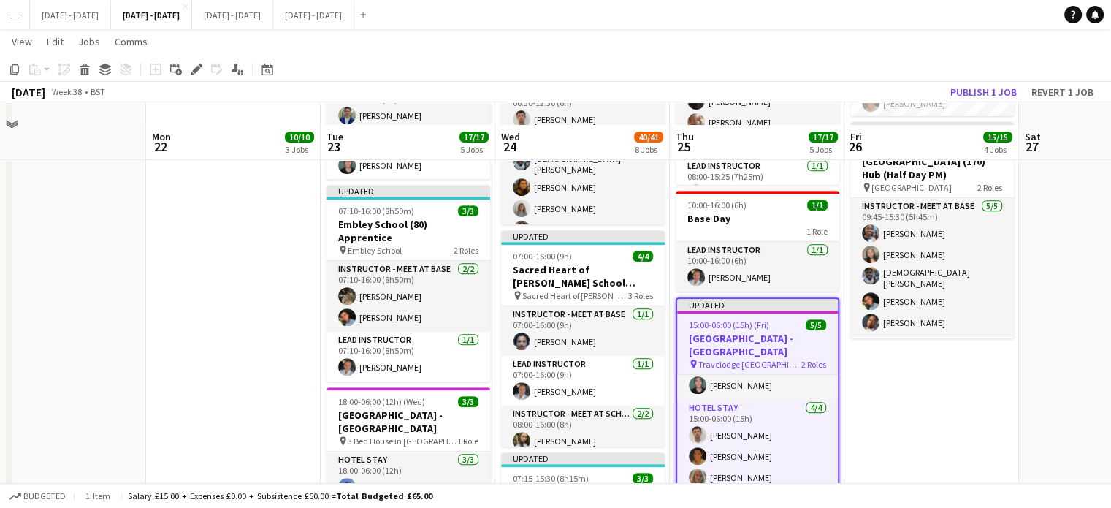
scroll to position [584, 0]
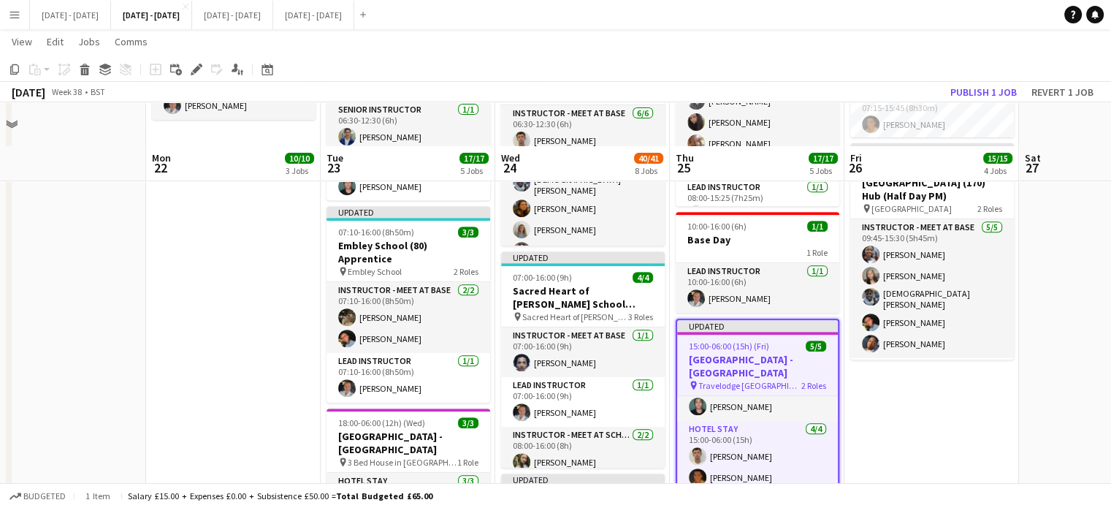
click at [905, 433] on app-date-cell "Updated 06:15-16:15 (10h) 2/2 Maltmans Green School (36) Hub pin Maltman's Gree…" at bounding box center [931, 435] width 175 height 1712
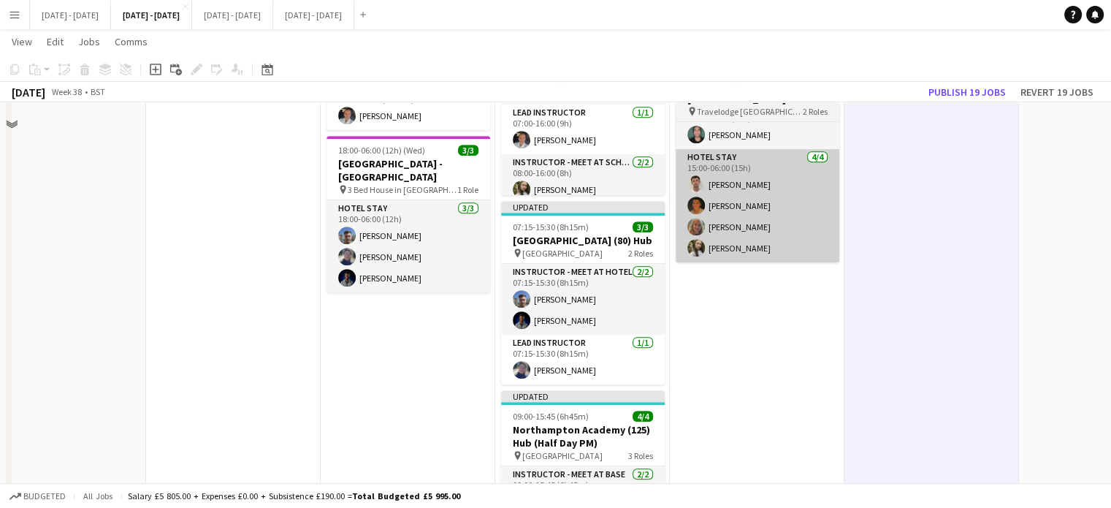
scroll to position [657, 0]
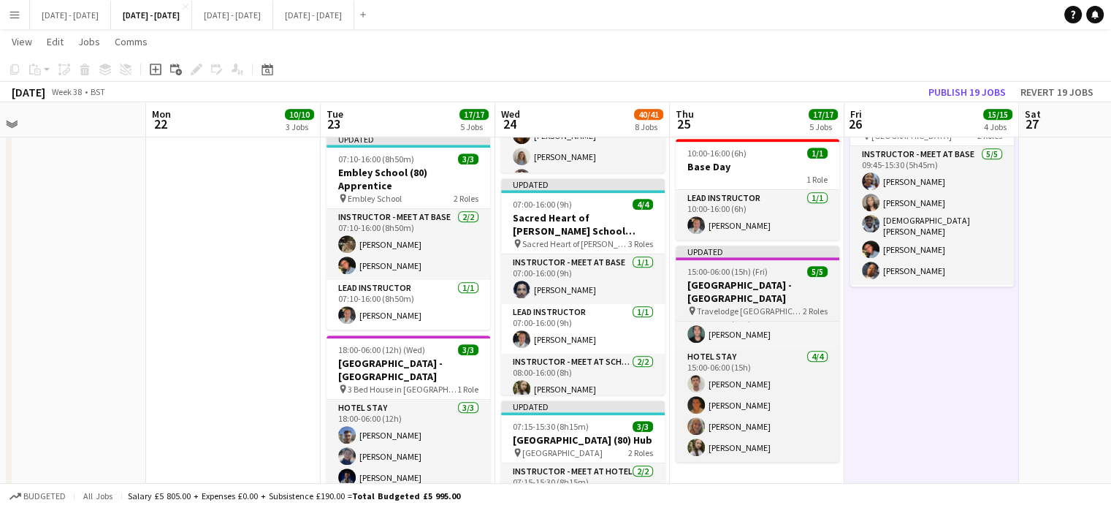
click at [757, 278] on h3 "[GEOGRAPHIC_DATA] - [GEOGRAPHIC_DATA]" at bounding box center [758, 291] width 164 height 26
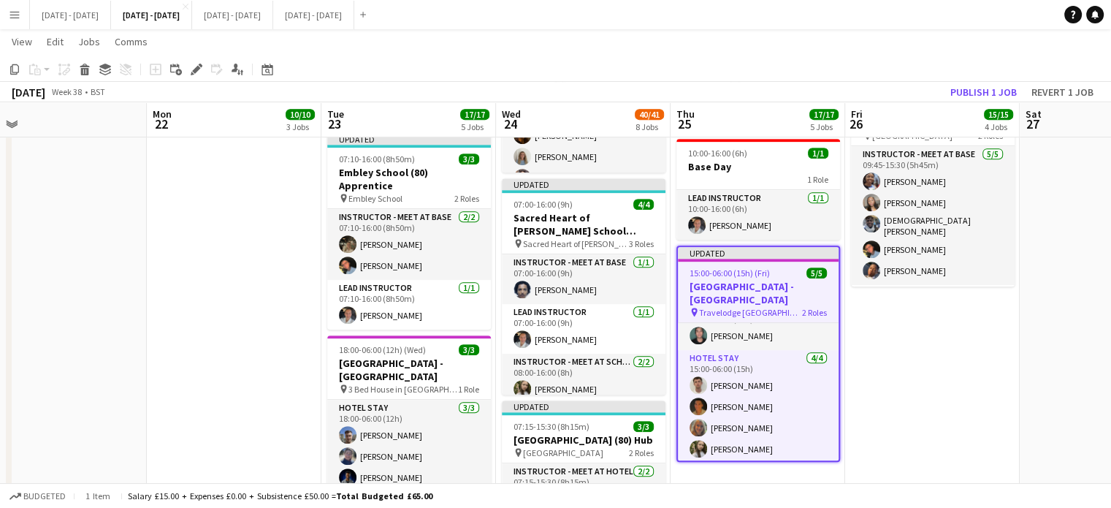
scroll to position [25, 0]
drag, startPoint x: 194, startPoint y: 69, endPoint x: 197, endPoint y: 80, distance: 11.3
click at [196, 69] on icon at bounding box center [196, 70] width 8 height 8
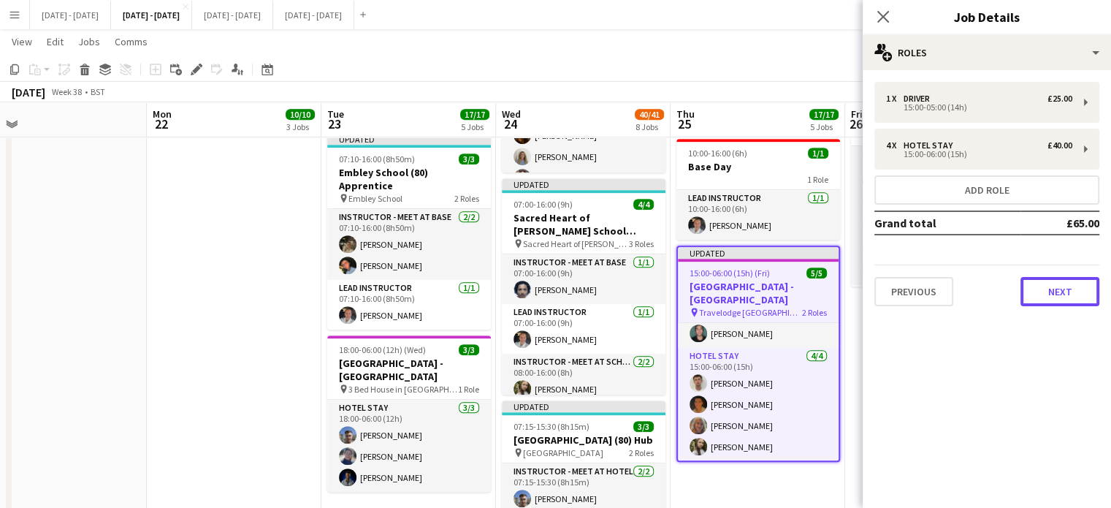
click at [1061, 283] on button "Next" at bounding box center [1059, 291] width 79 height 29
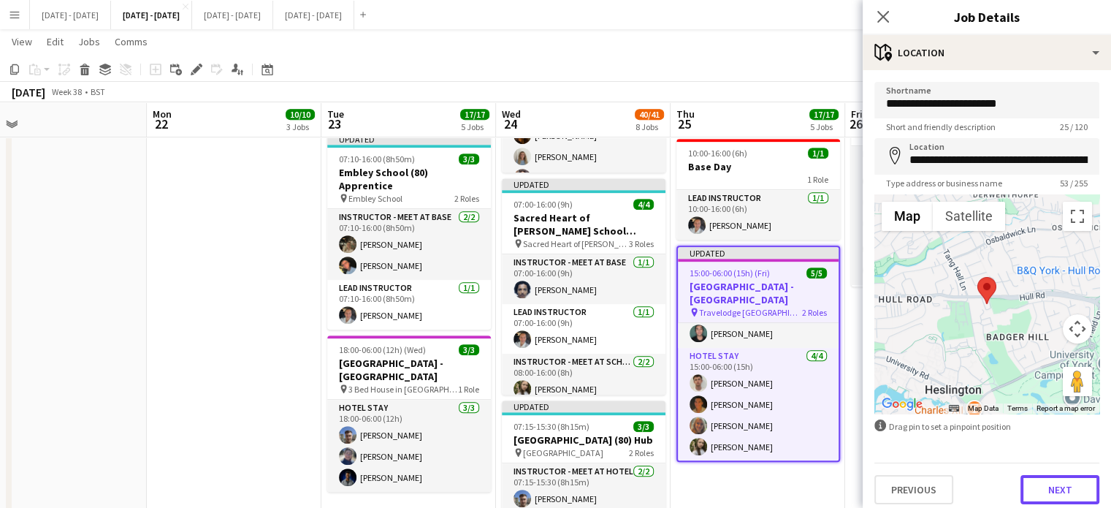
click at [1039, 483] on button "Next" at bounding box center [1059, 489] width 79 height 29
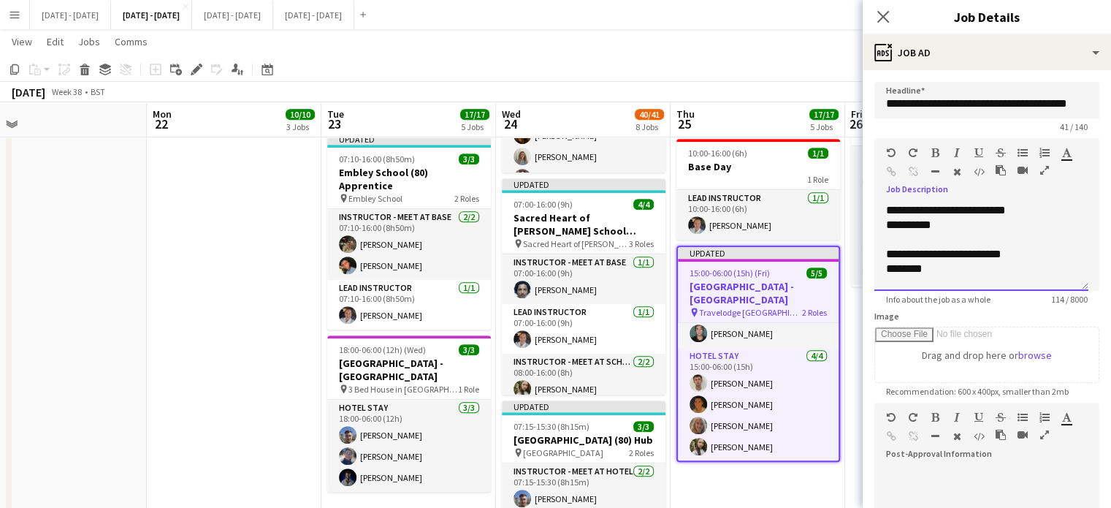
click at [968, 189] on div "default Heading 1 Heading 2 Heading 3 Heading 4 Heading 5 Heading 6 Heading 7 P…" at bounding box center [986, 165] width 225 height 55
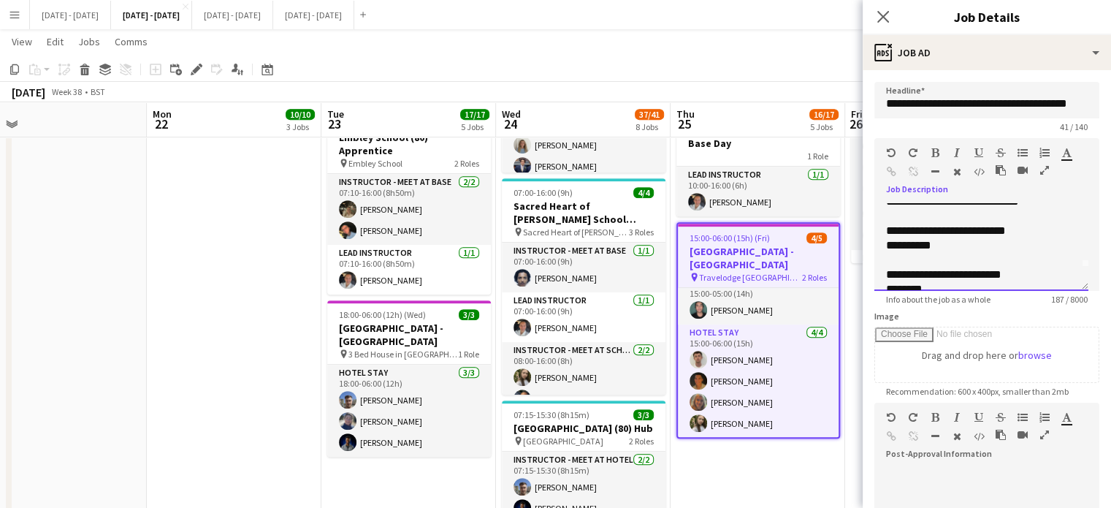
scroll to position [0, 0]
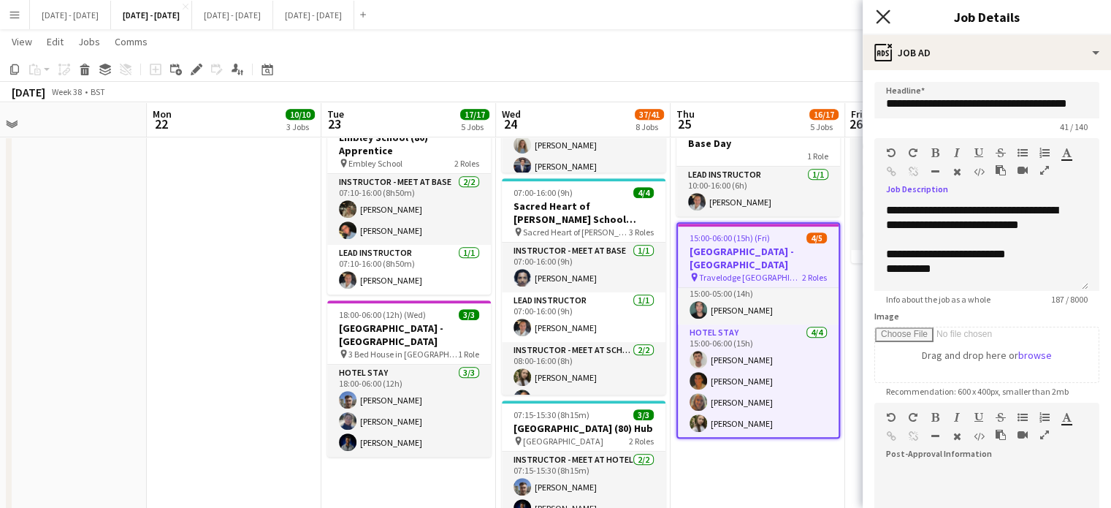
click at [888, 15] on icon "Close pop-in" at bounding box center [883, 16] width 14 height 14
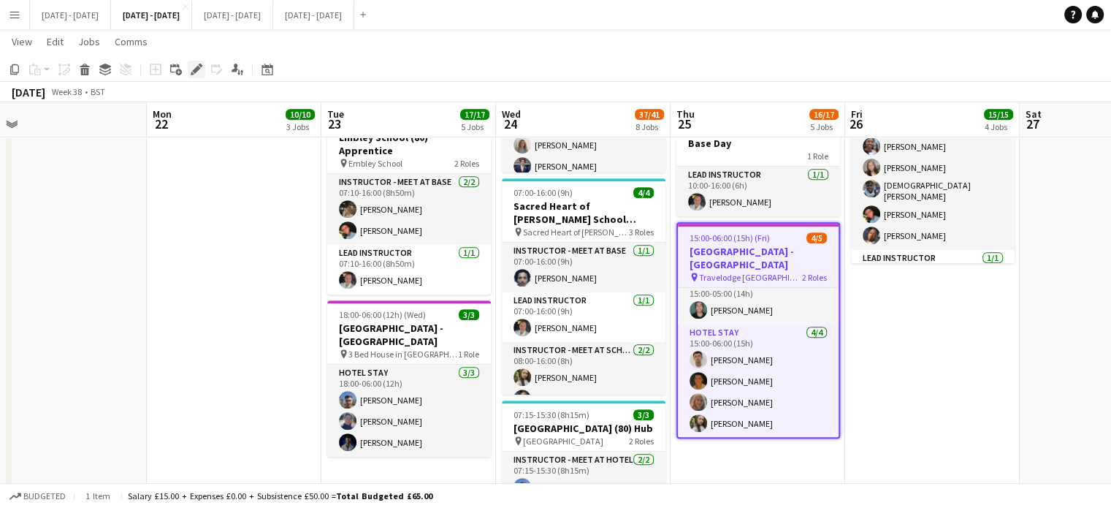
click at [198, 69] on icon at bounding box center [196, 70] width 8 height 8
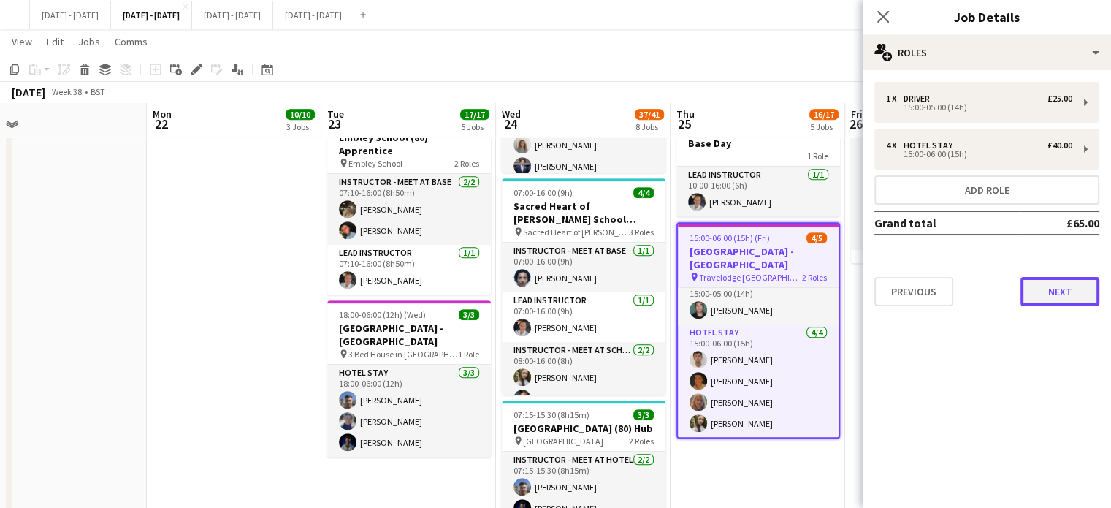
click at [1075, 286] on button "Next" at bounding box center [1059, 291] width 79 height 29
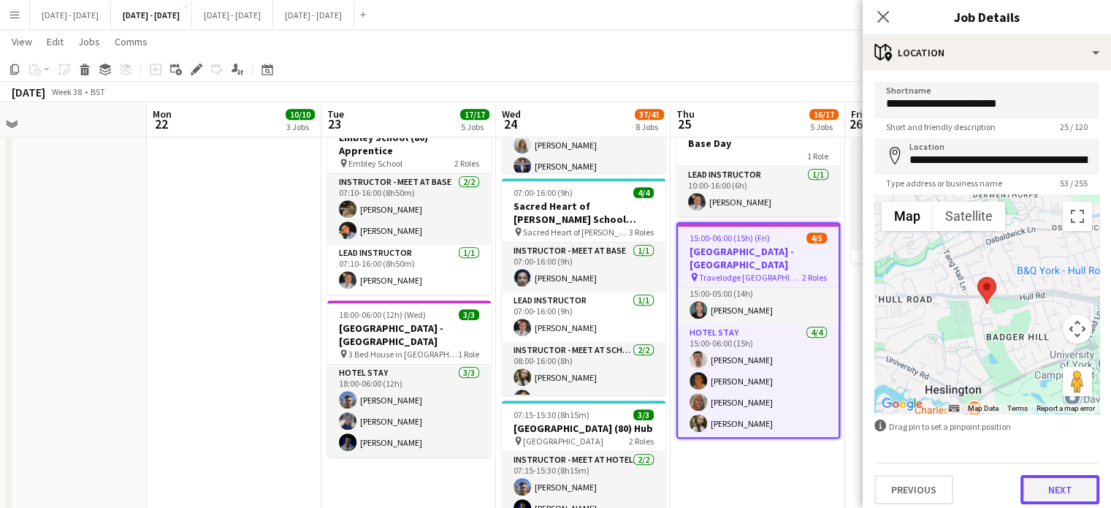
click at [1044, 487] on button "Next" at bounding box center [1059, 489] width 79 height 29
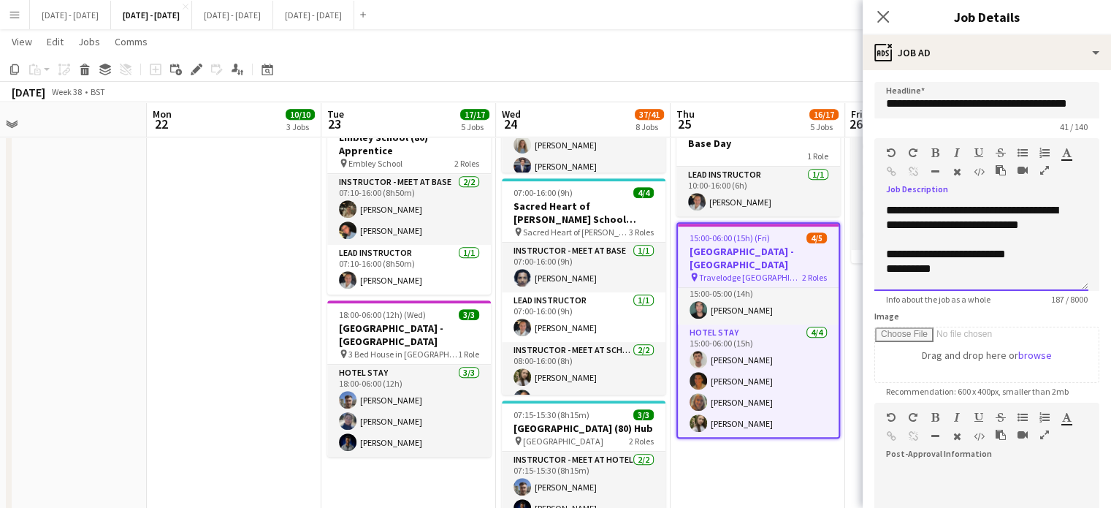
click at [1047, 248] on div "**********" at bounding box center [981, 247] width 214 height 88
click at [884, 15] on icon at bounding box center [883, 16] width 14 height 14
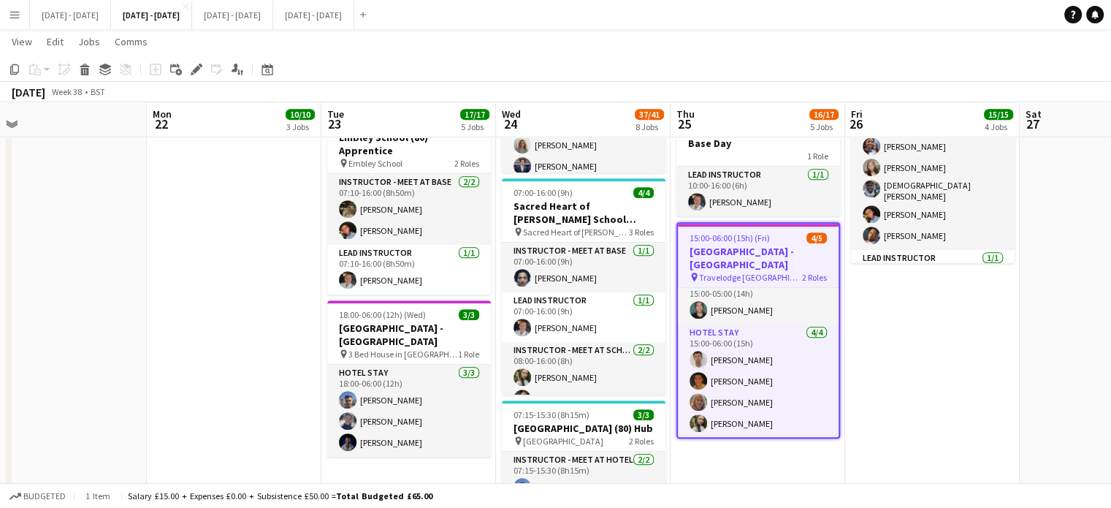
click at [893, 360] on app-date-cell "06:15-16:15 (10h) 2/2 [GEOGRAPHIC_DATA] (36) Hub pin [PERSON_NAME][GEOGRAPHIC_D…" at bounding box center [932, 356] width 175 height 1700
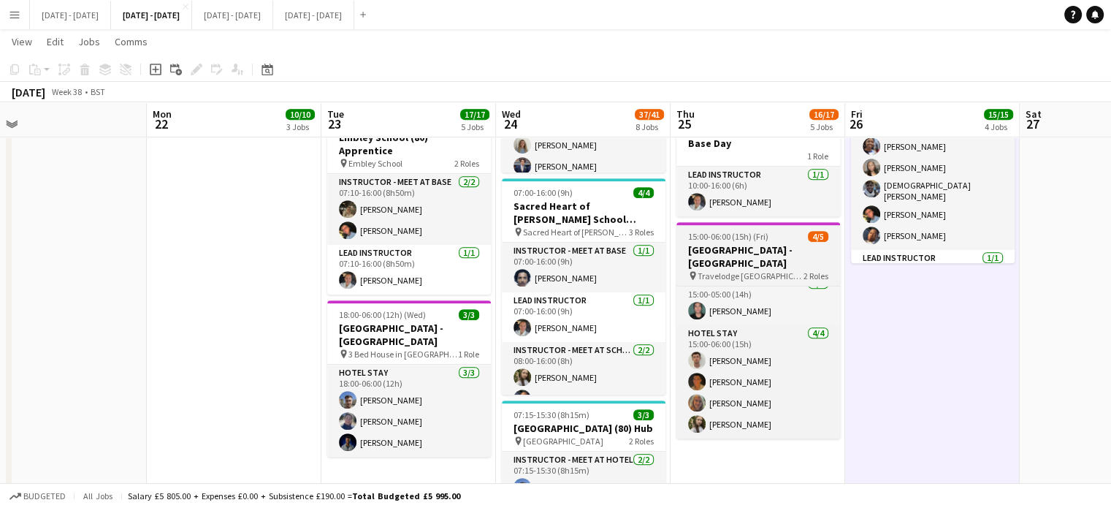
click at [756, 231] on span "15:00-06:00 (15h) (Fri)" at bounding box center [728, 236] width 80 height 11
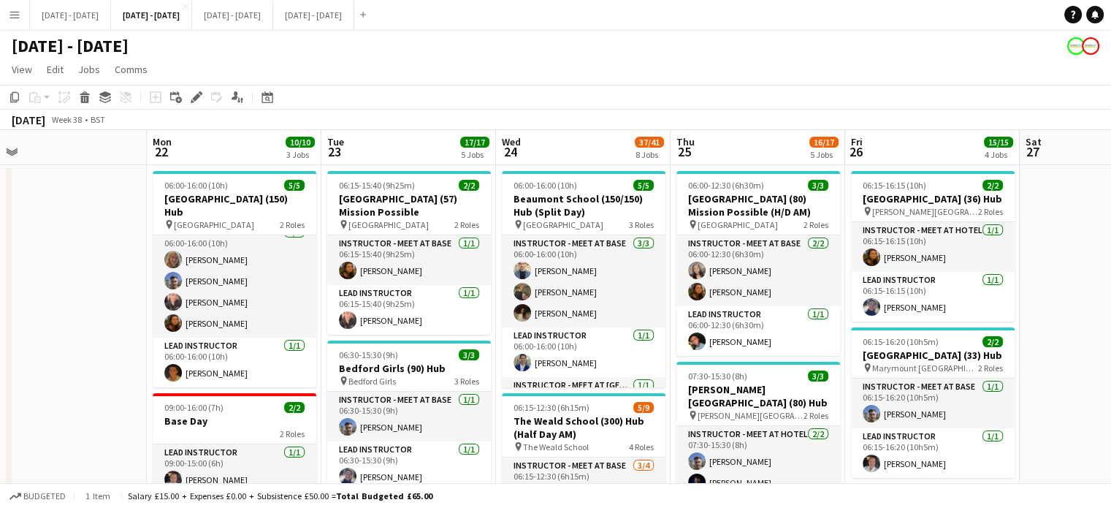
scroll to position [0, 360]
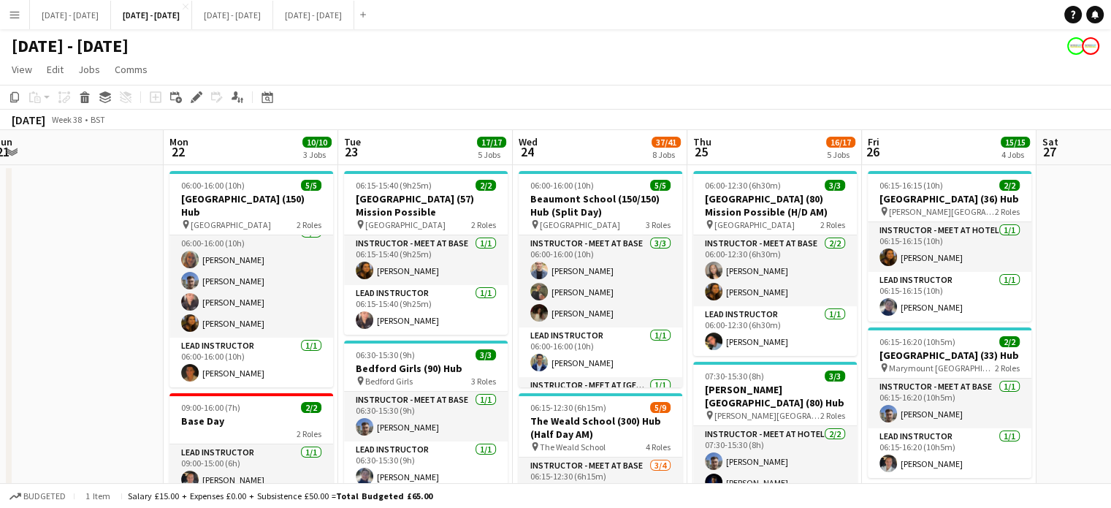
drag, startPoint x: 586, startPoint y: 142, endPoint x: 603, endPoint y: 140, distance: 17.1
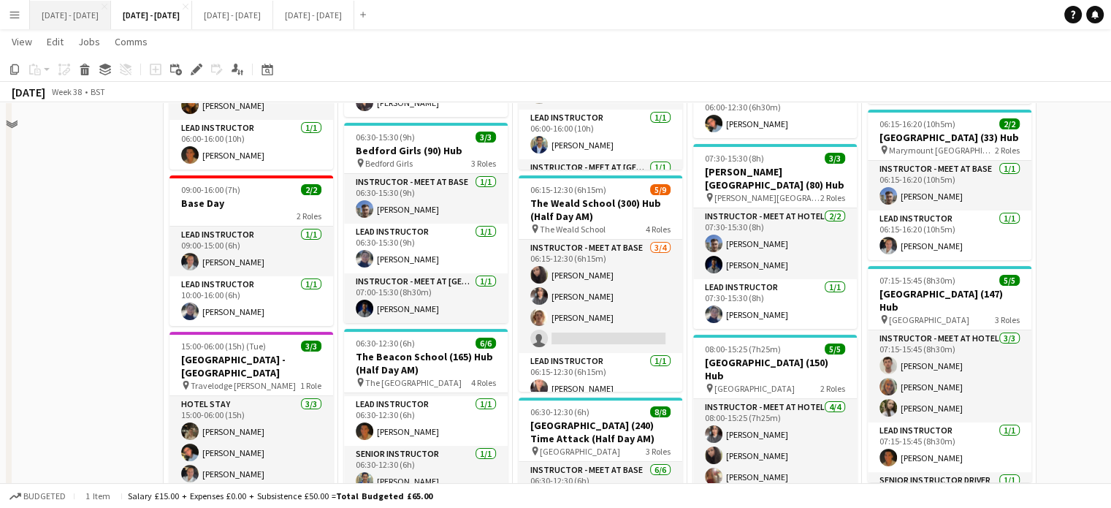
scroll to position [219, 0]
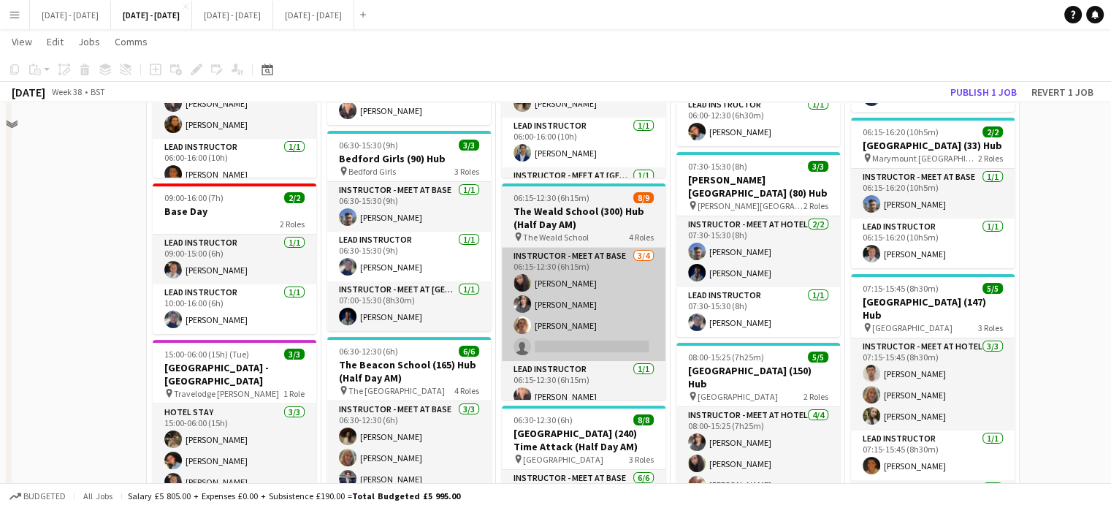
scroll to position [219, 0]
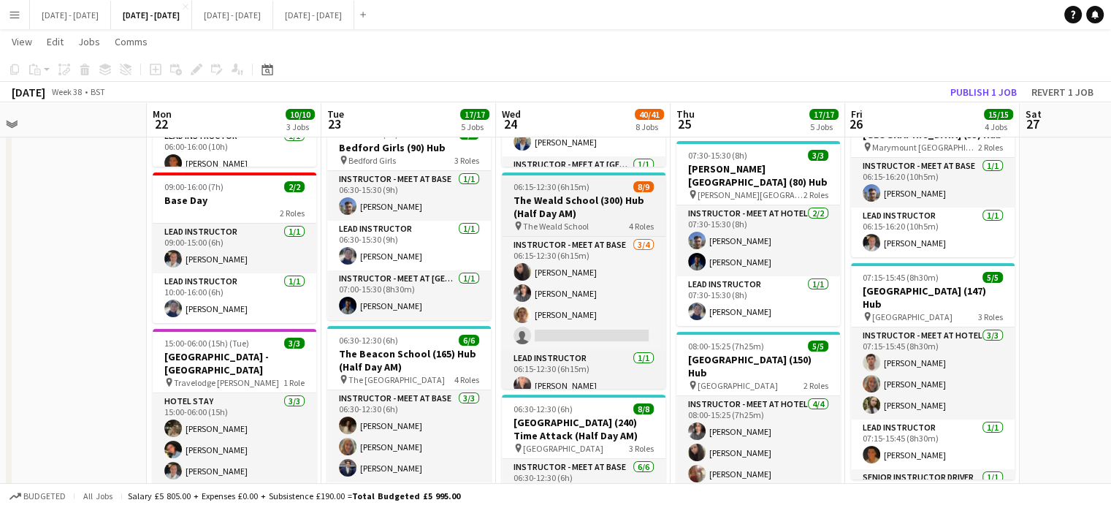
click at [573, 194] on h3 "The Weald School (300) Hub (Half Day AM)" at bounding box center [584, 207] width 164 height 26
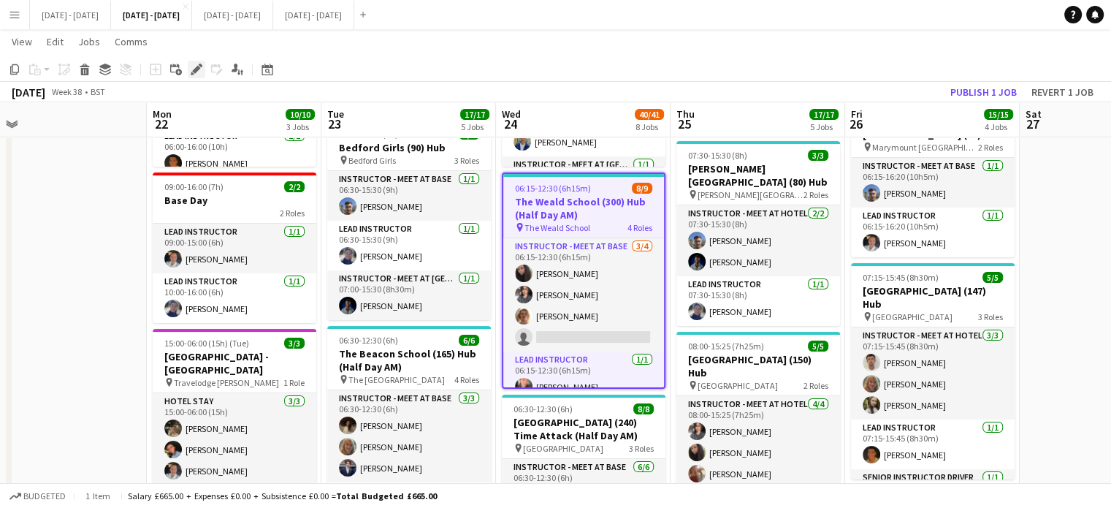
click at [192, 67] on icon "Edit" at bounding box center [197, 70] width 12 height 12
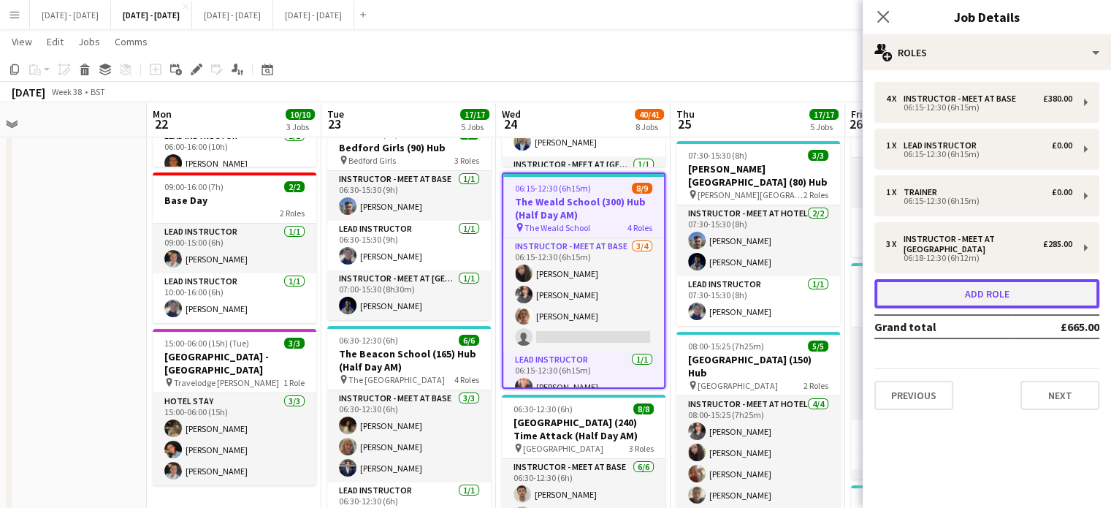
click at [1016, 294] on button "Add role" at bounding box center [986, 293] width 225 height 29
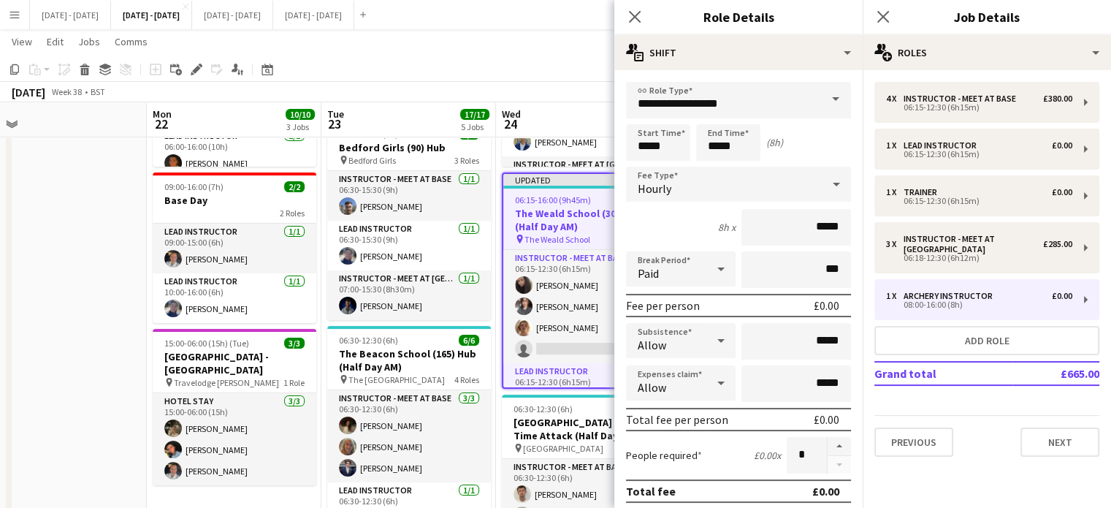
click at [821, 99] on span at bounding box center [835, 99] width 31 height 35
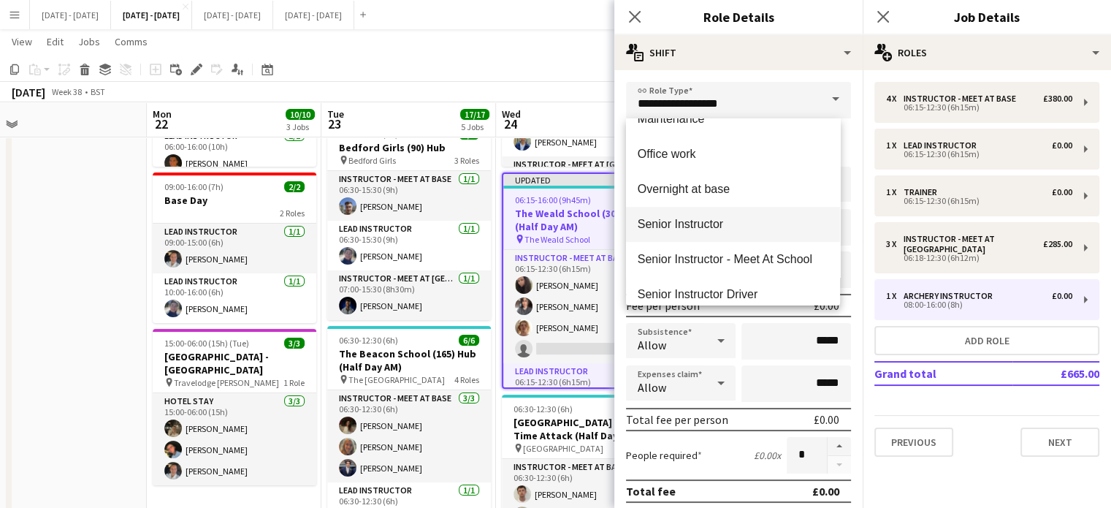
scroll to position [555, 0]
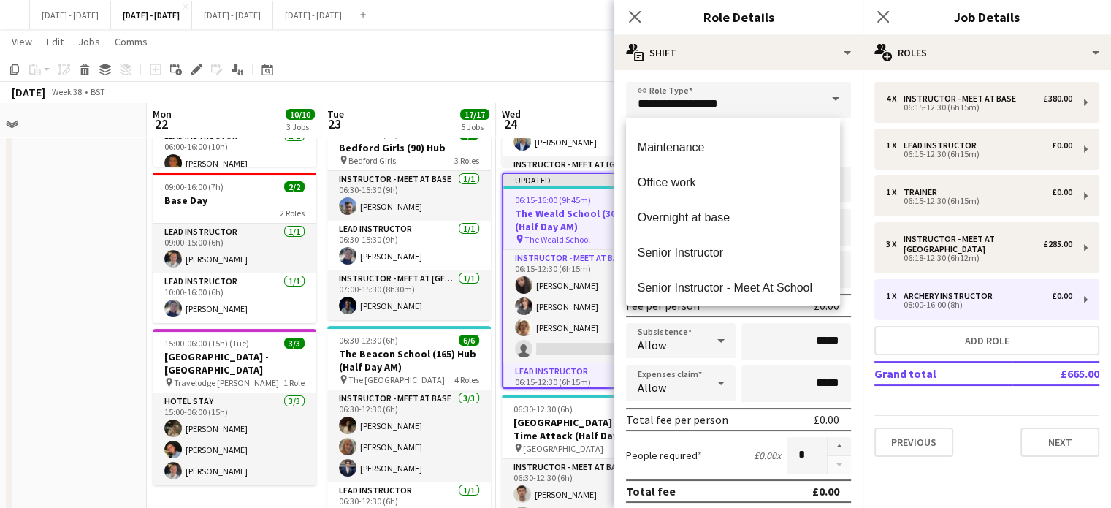
click at [765, 284] on span "Senior Instructor - Meet At School" at bounding box center [733, 287] width 191 height 14
type input "**********"
type input "*******"
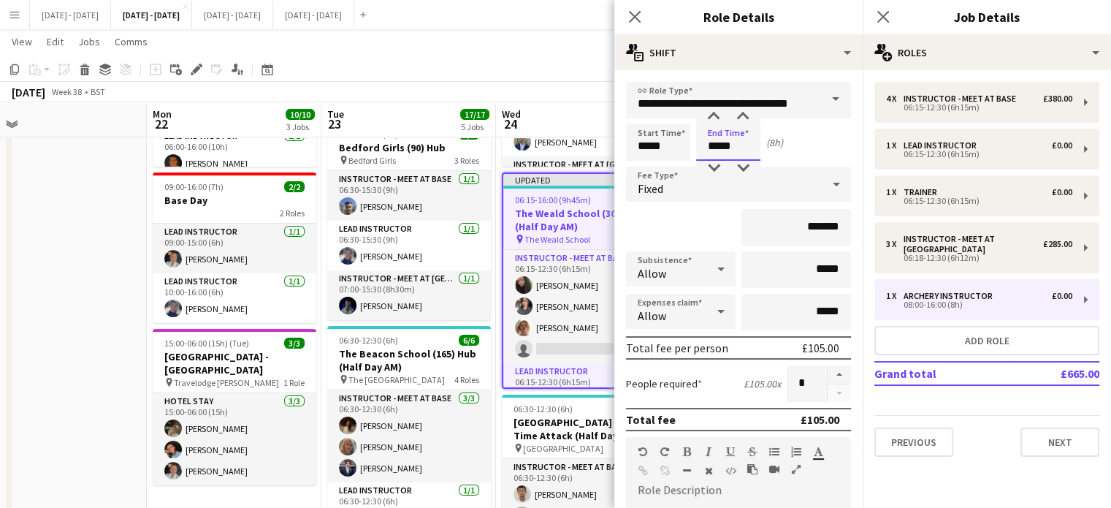
drag, startPoint x: 741, startPoint y: 153, endPoint x: 652, endPoint y: 143, distance: 88.9
click at [668, 150] on div "Start Time ***** End Time ***** (8h)" at bounding box center [738, 142] width 225 height 37
type input "*****"
click at [727, 197] on div "Fixed" at bounding box center [724, 184] width 196 height 35
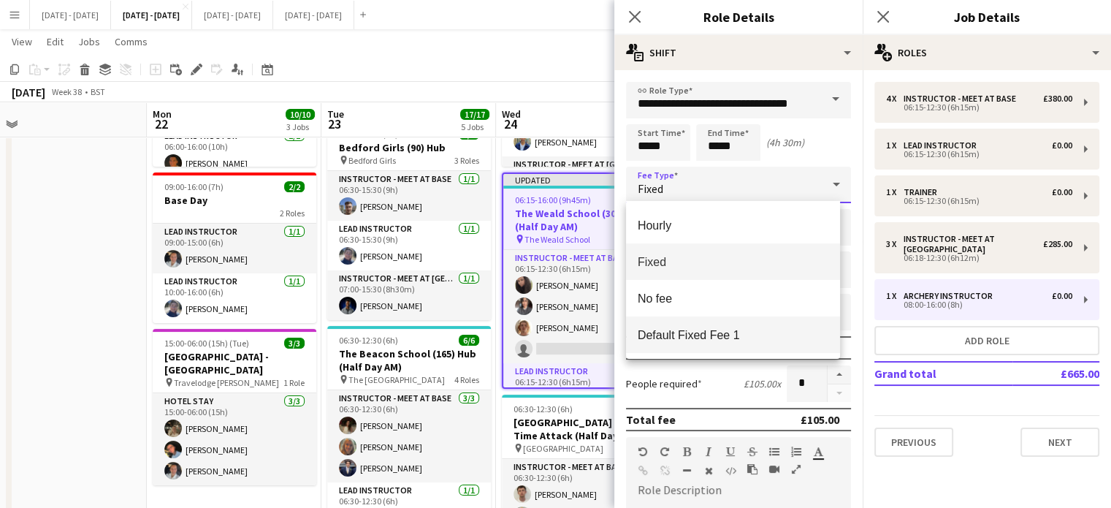
click at [710, 343] on mat-option "Default Fixed Fee 1" at bounding box center [733, 334] width 214 height 37
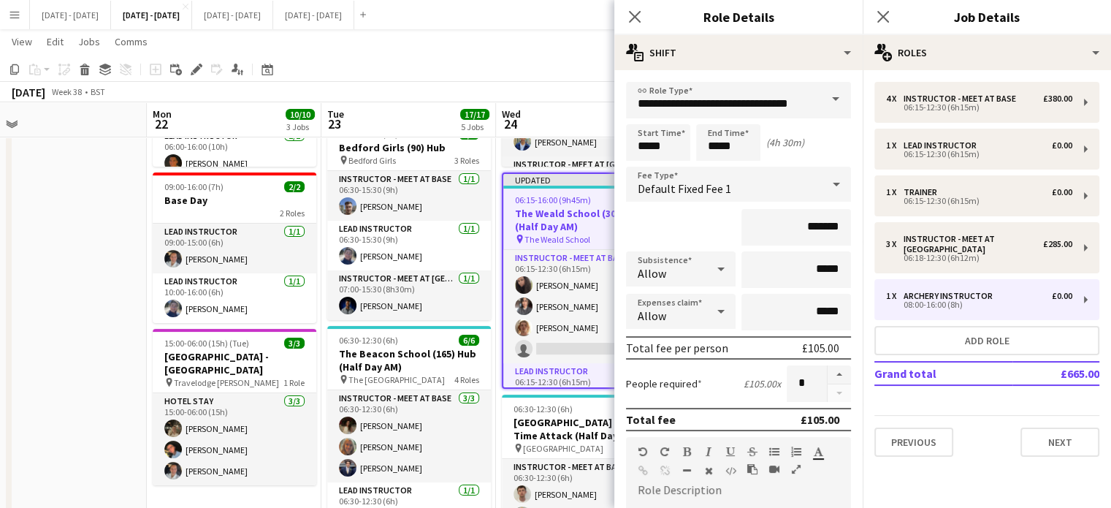
drag, startPoint x: 640, startPoint y: 21, endPoint x: 654, endPoint y: 150, distance: 130.1
click at [640, 21] on icon "Close pop-in" at bounding box center [635, 17] width 12 height 12
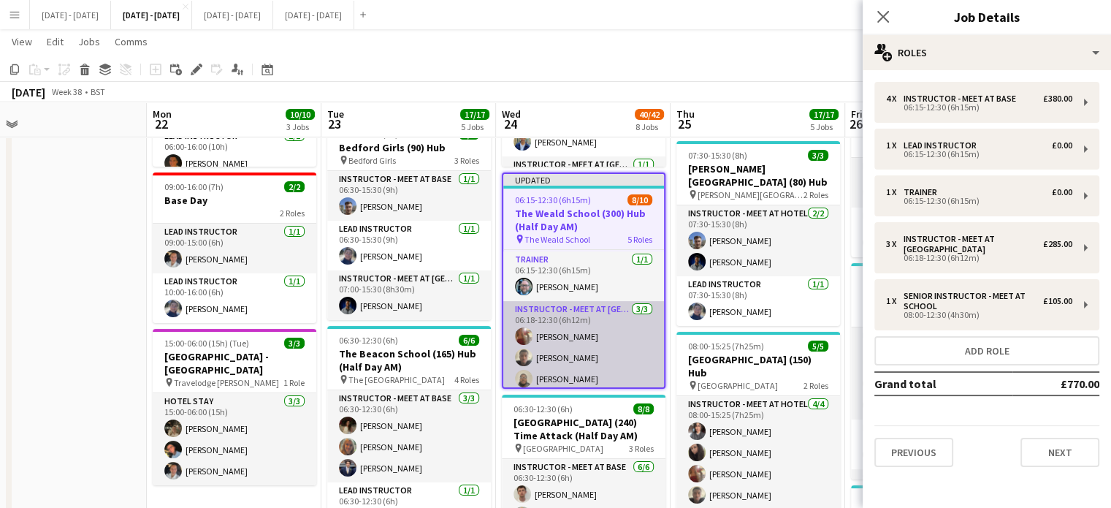
scroll to position [216, 0]
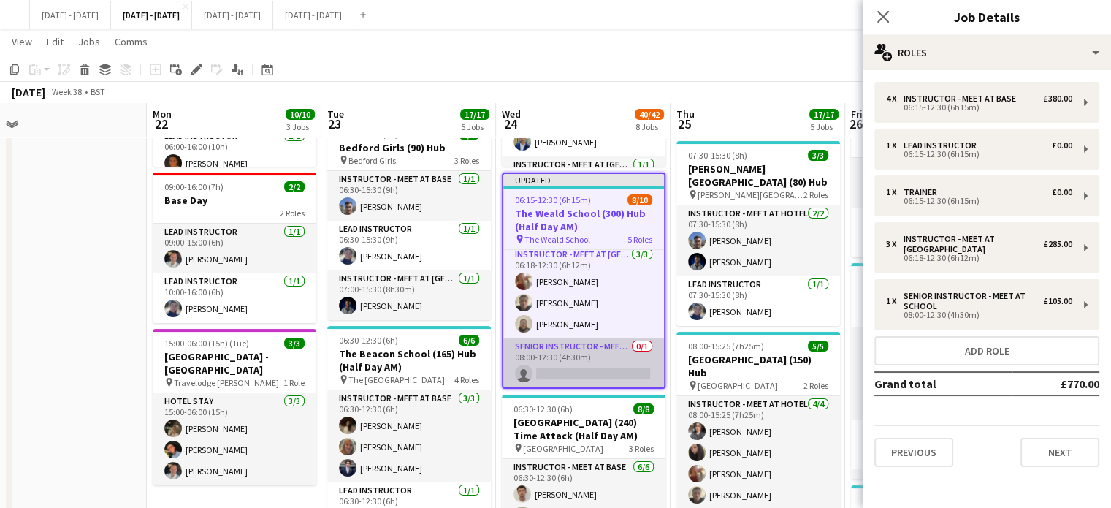
click at [589, 362] on app-card-role "Senior Instructor - Meet At School 0/1 08:00-12:30 (4h30m) single-neutral-actio…" at bounding box center [583, 363] width 161 height 50
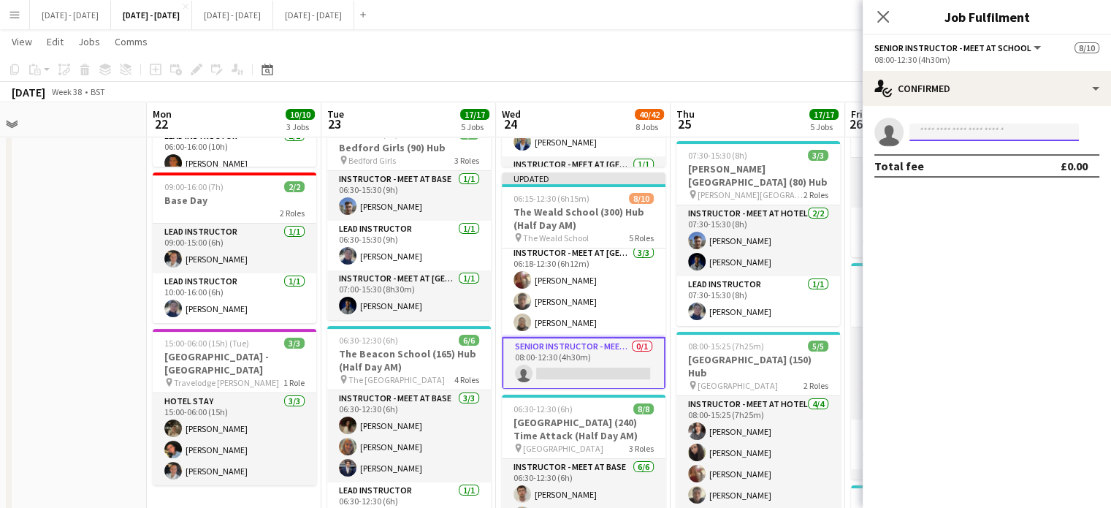
click at [950, 123] on input at bounding box center [993, 132] width 169 height 18
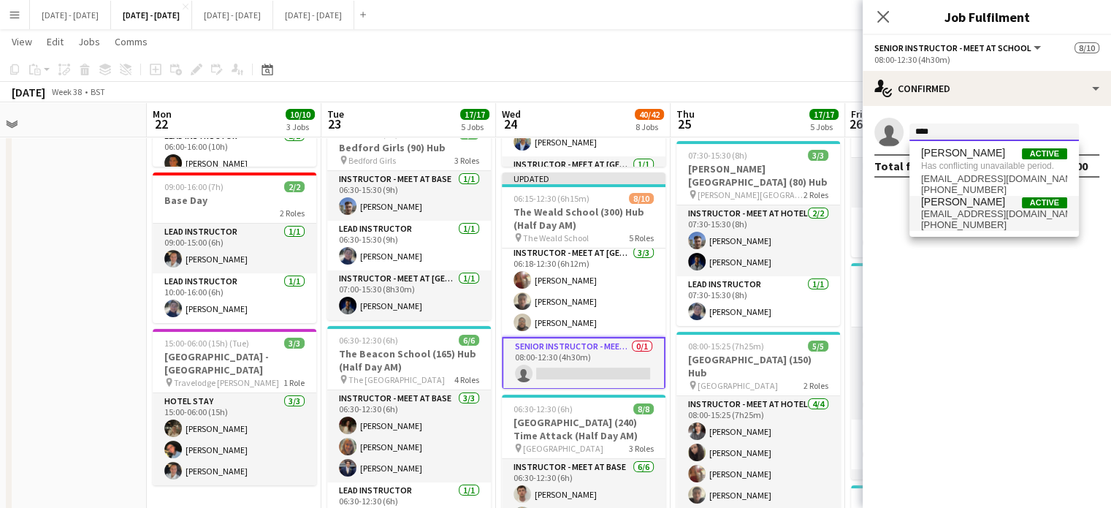
type input "****"
click at [976, 223] on span "+447713971002" at bounding box center [994, 225] width 146 height 12
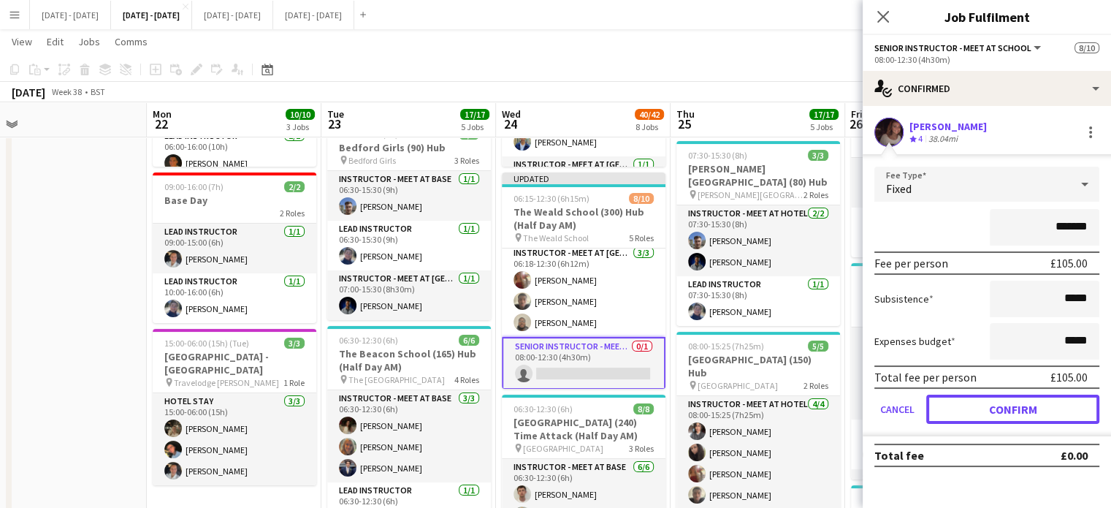
click at [1001, 405] on button "Confirm" at bounding box center [1012, 408] width 173 height 29
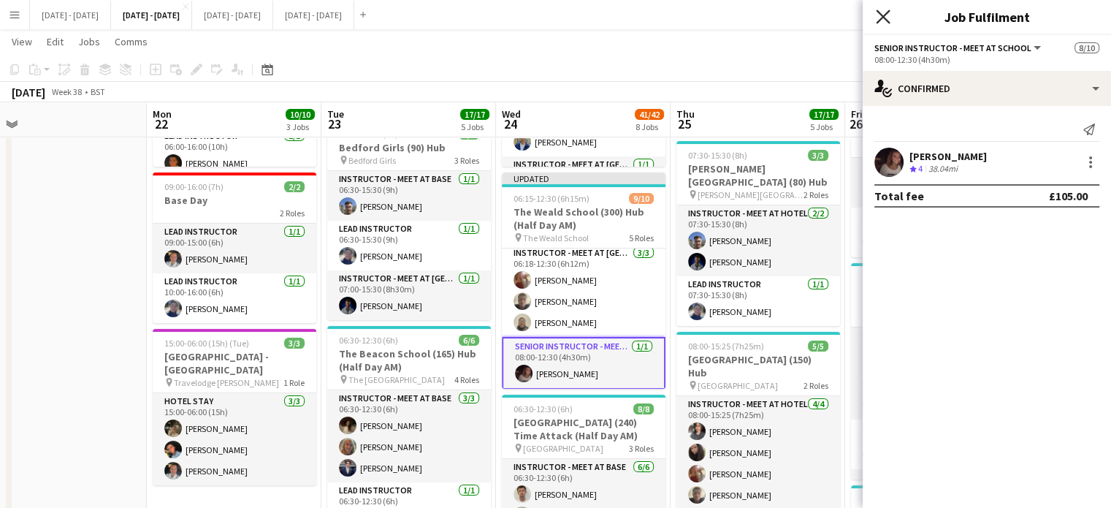
click at [885, 12] on icon "Close pop-in" at bounding box center [883, 16] width 14 height 14
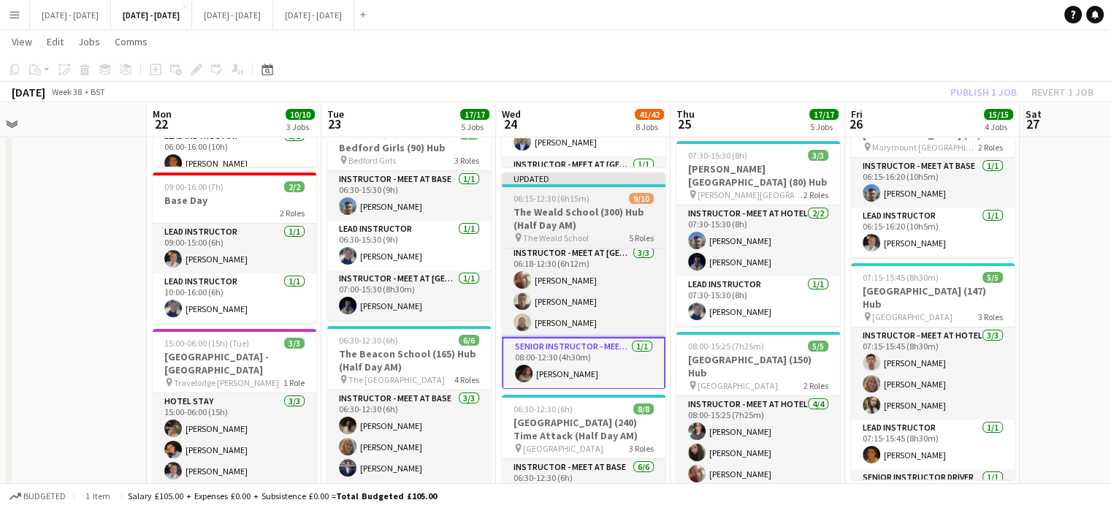
click at [567, 220] on h3 "The Weald School (300) Hub (Half Day AM)" at bounding box center [584, 218] width 164 height 26
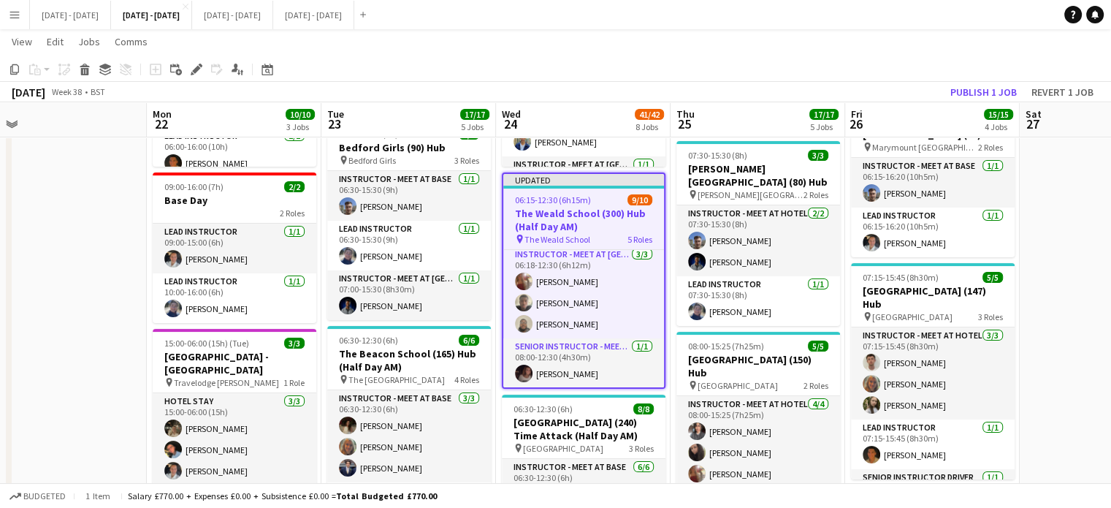
scroll to position [0, 376]
click at [193, 77] on div "Edit" at bounding box center [197, 70] width 18 height 18
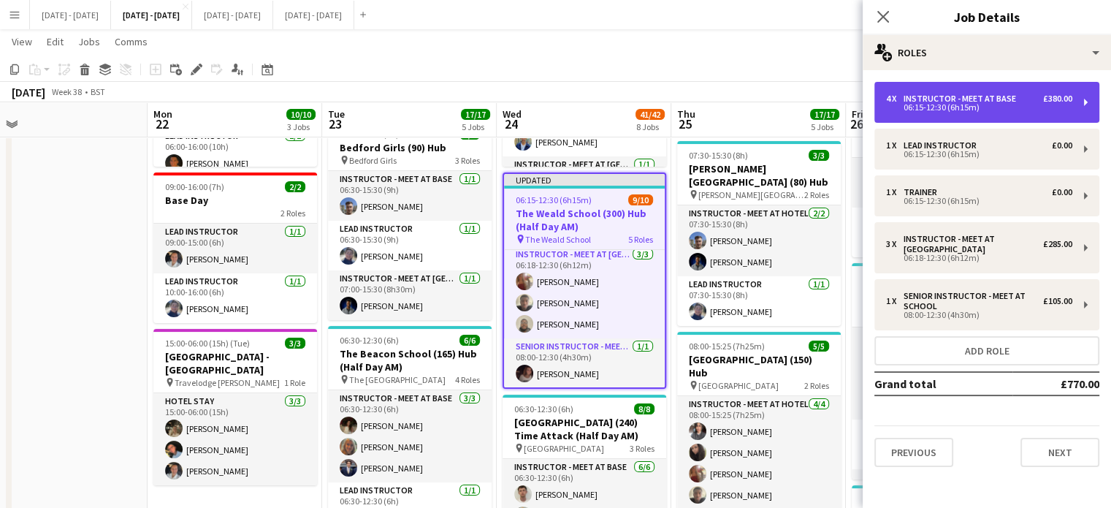
click at [932, 104] on div "06:15-12:30 (6h15m)" at bounding box center [979, 107] width 186 height 7
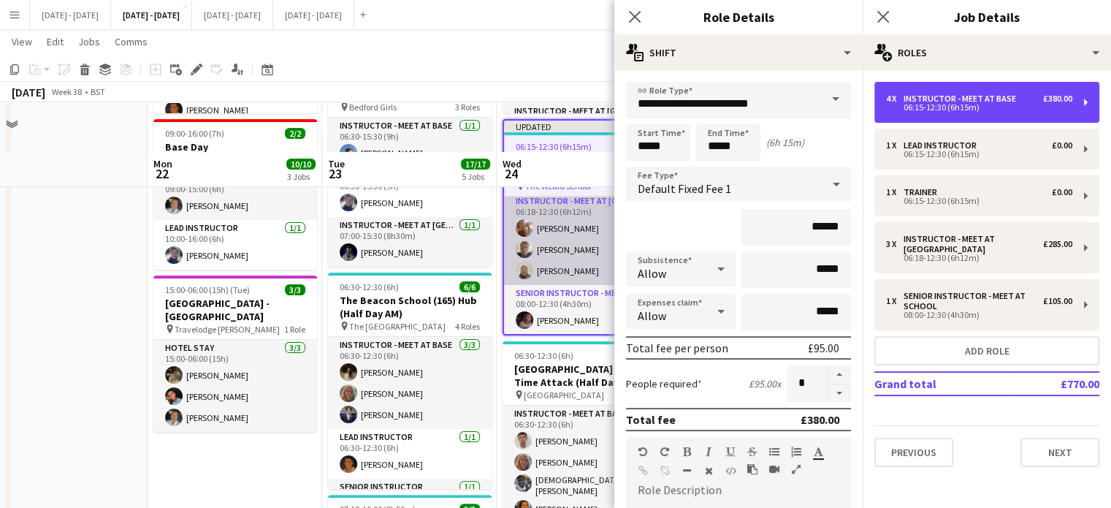
scroll to position [365, 0]
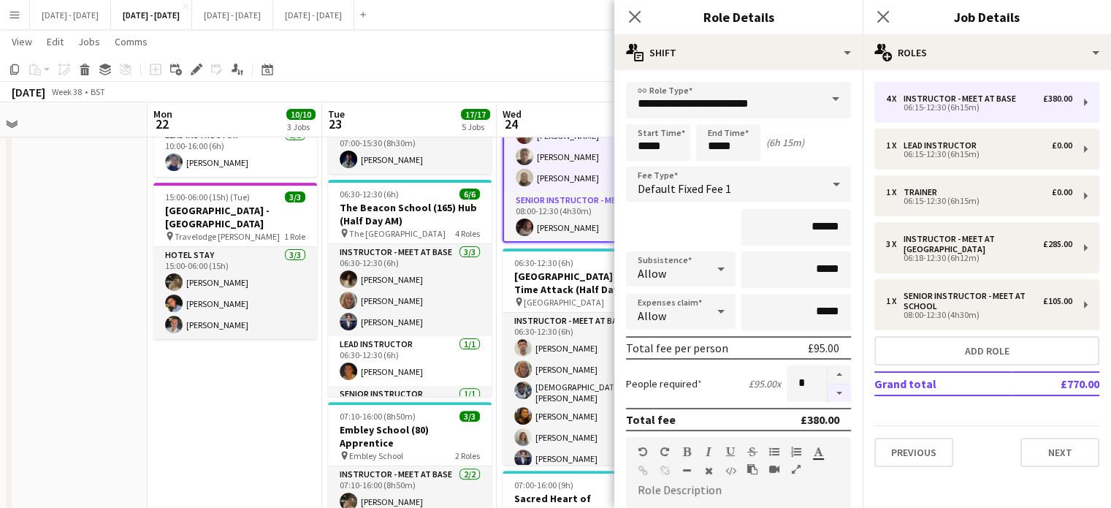
click at [830, 391] on button "button" at bounding box center [839, 393] width 23 height 18
type input "*"
click at [635, 15] on icon "Close pop-in" at bounding box center [634, 16] width 14 height 14
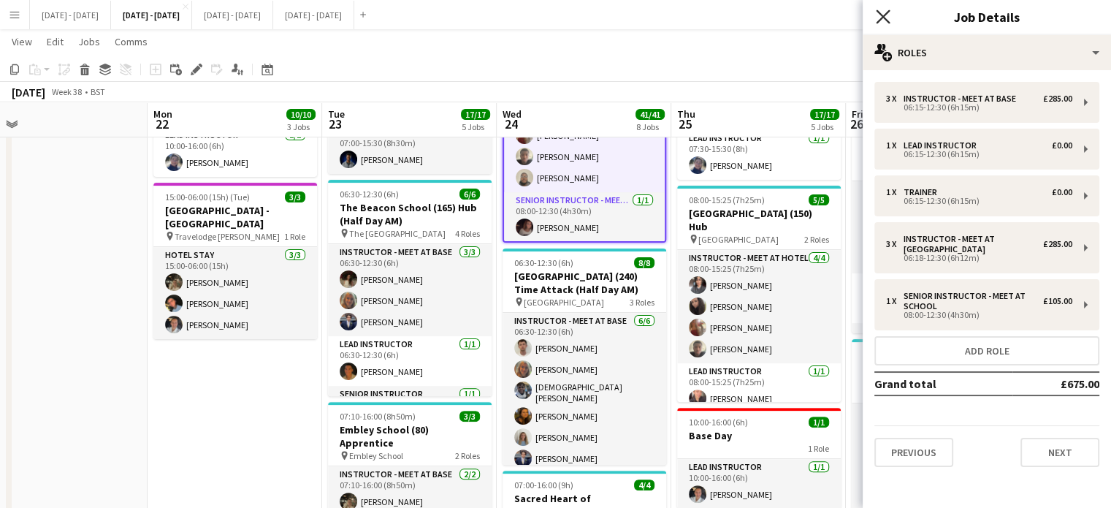
click at [877, 23] on icon at bounding box center [883, 16] width 14 height 14
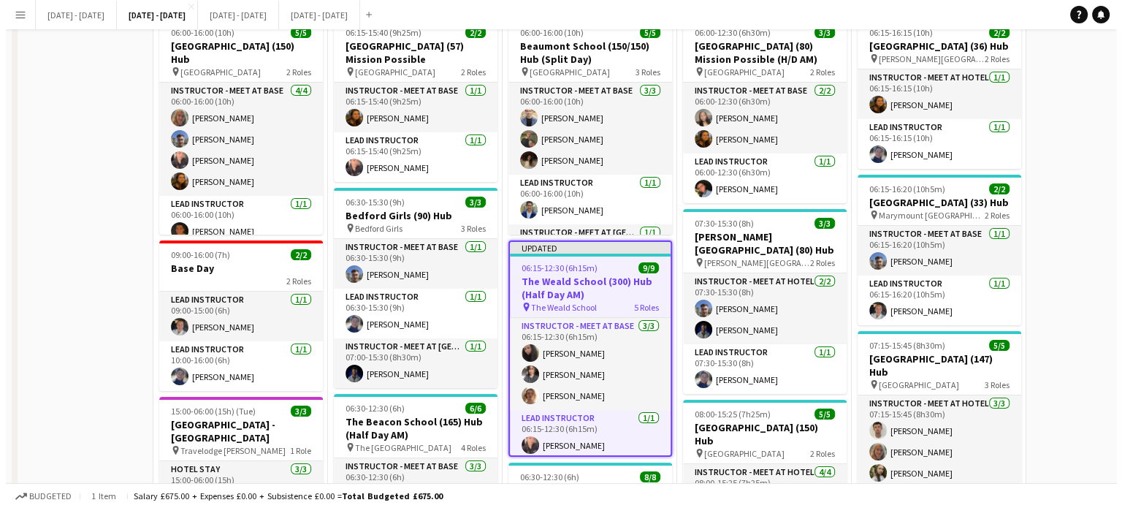
scroll to position [0, 0]
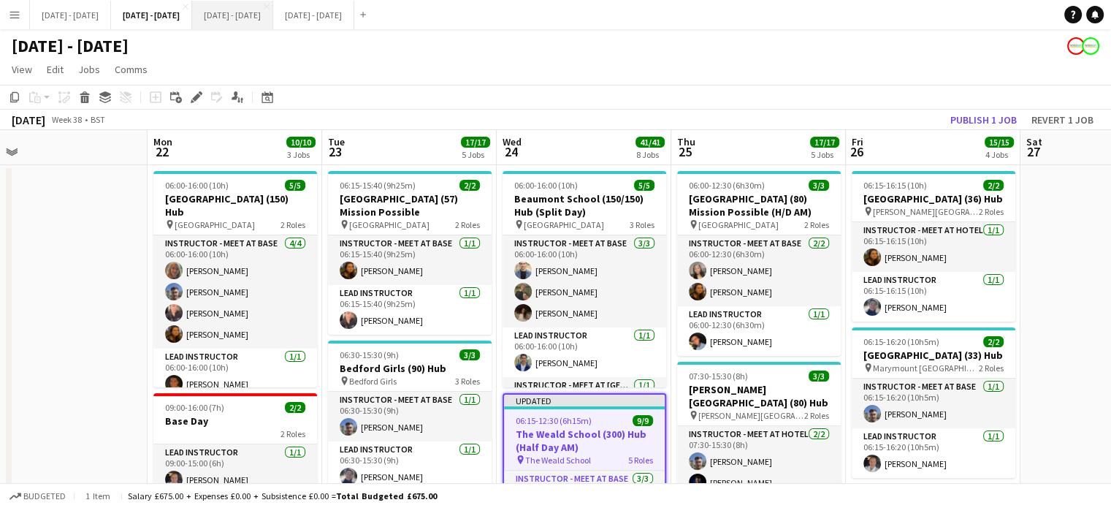
click at [269, 23] on button "[DATE] - [DATE] Close" at bounding box center [232, 15] width 81 height 28
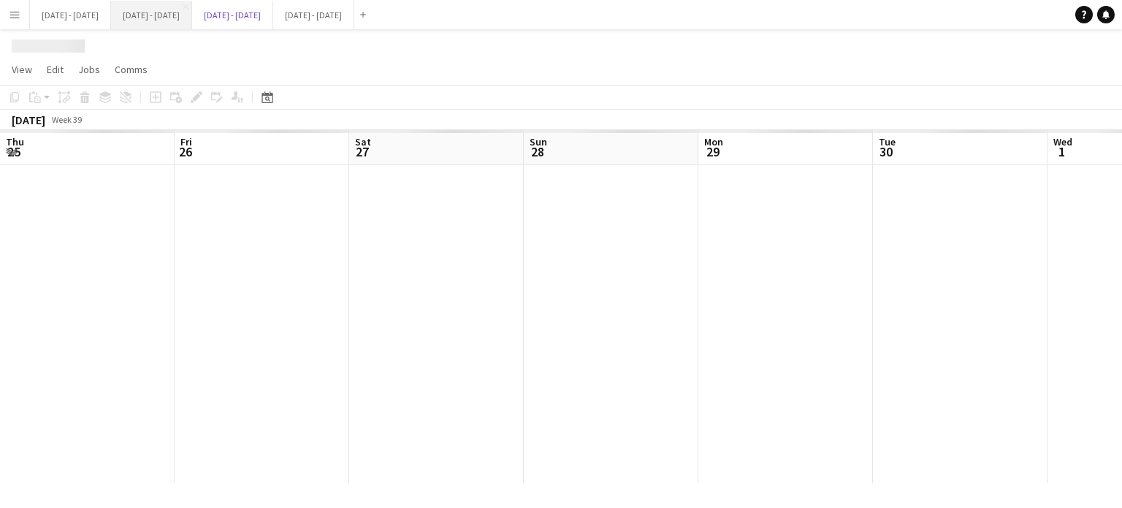
scroll to position [0, 540]
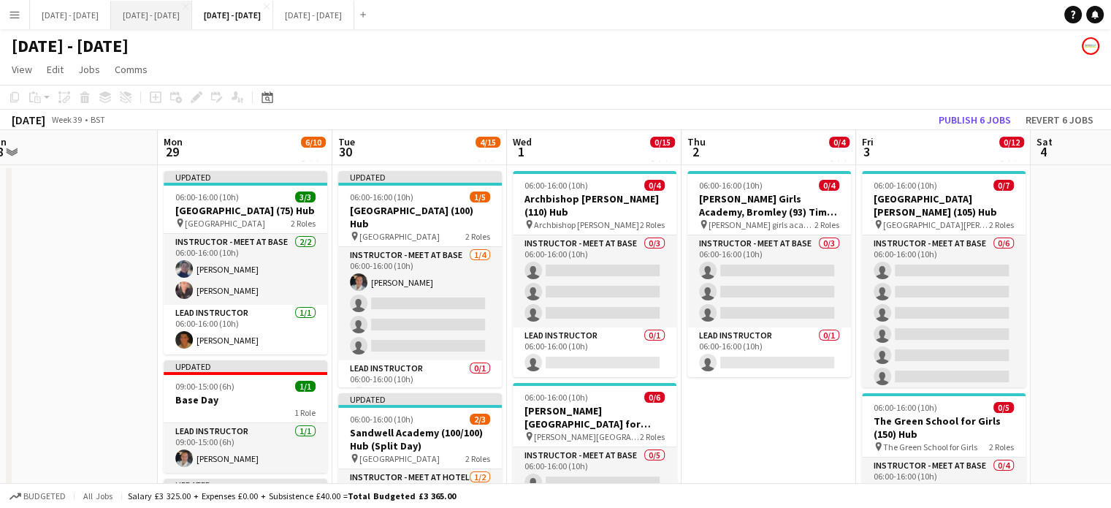
drag, startPoint x: 197, startPoint y: 15, endPoint x: 204, endPoint y: 4, distance: 12.2
click at [192, 15] on button "[DATE] - [DATE] Close" at bounding box center [151, 15] width 81 height 28
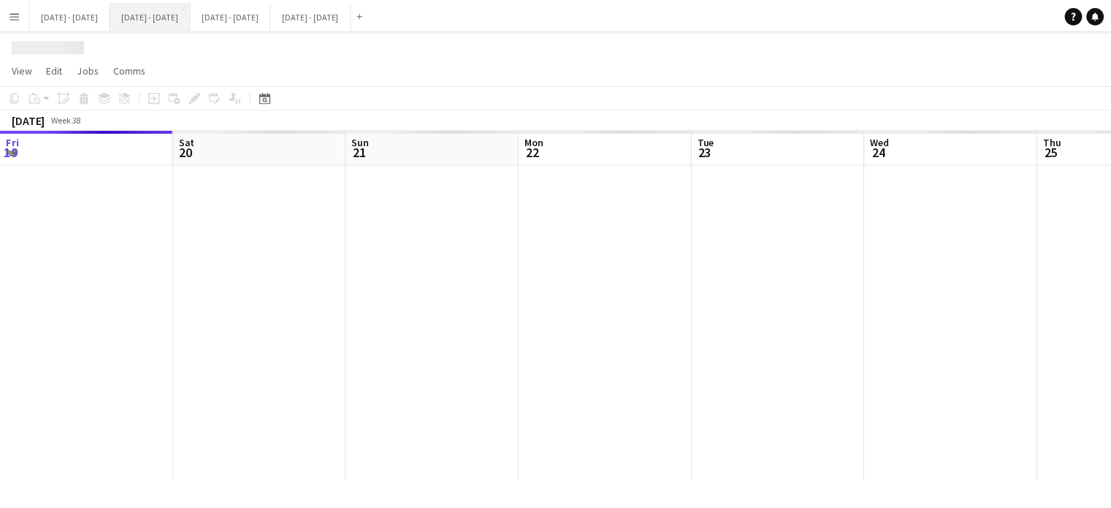
scroll to position [0, 376]
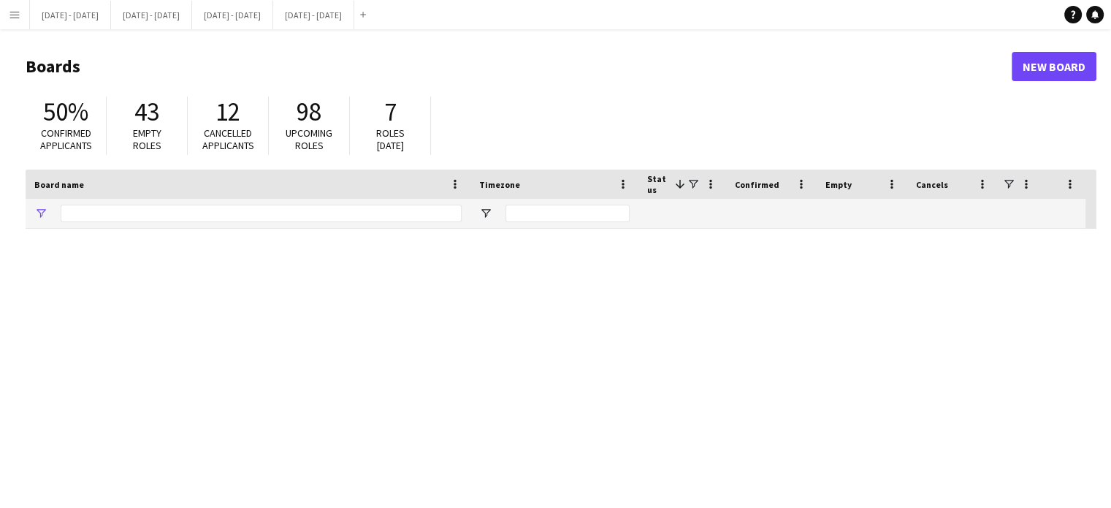
type input "*****"
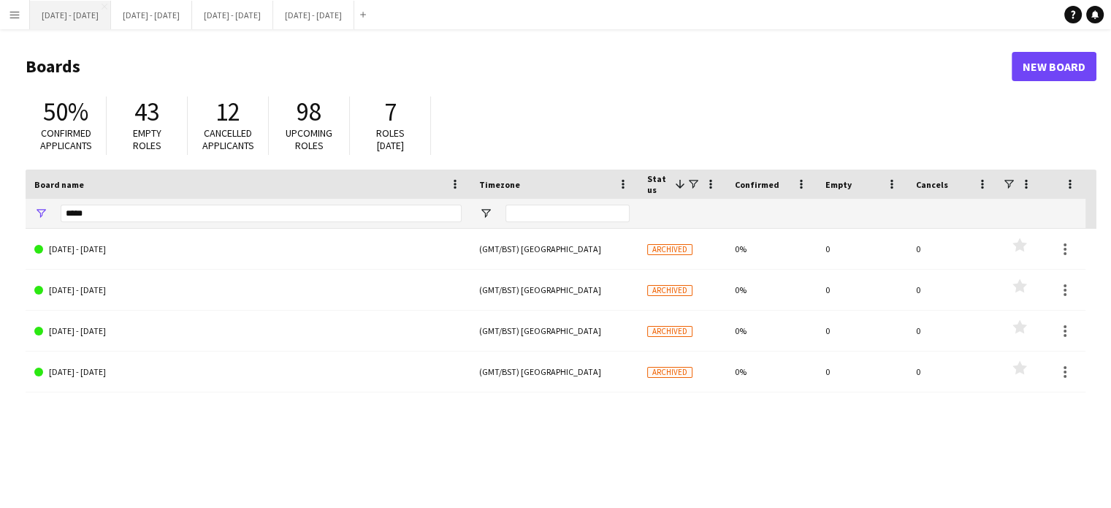
click at [79, 23] on button "[DATE] - [DATE] Close" at bounding box center [70, 15] width 81 height 28
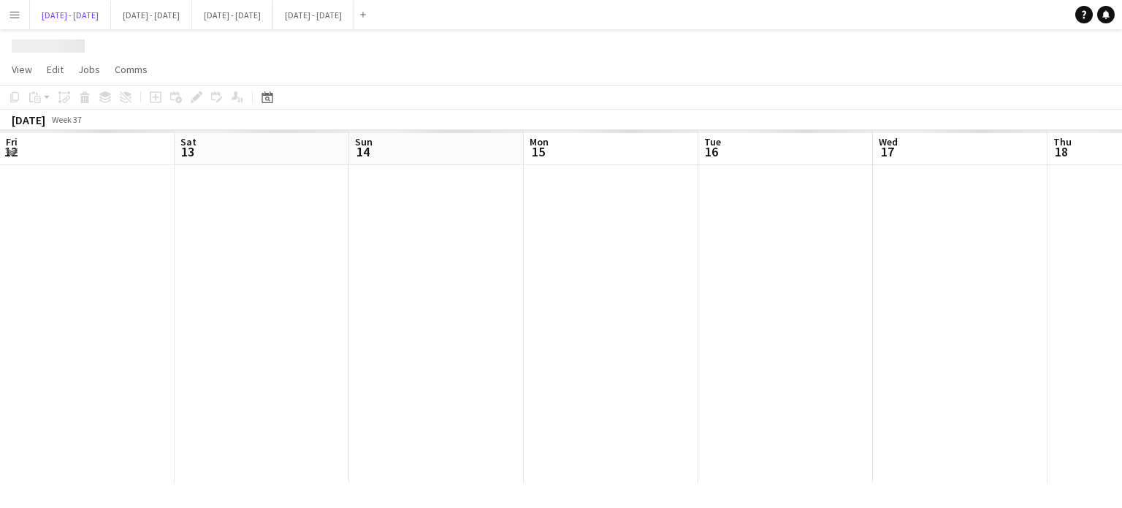
scroll to position [0, 413]
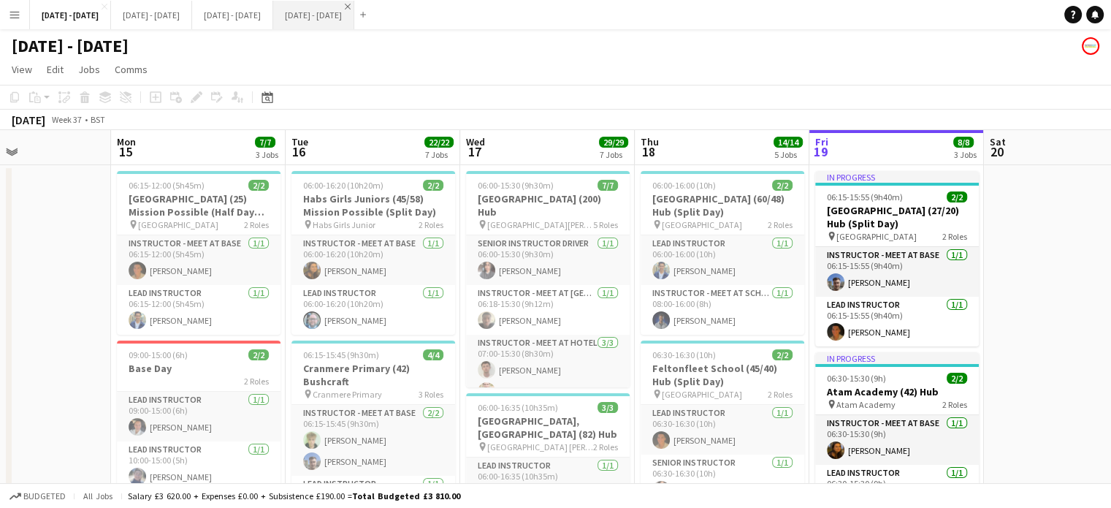
click at [351, 8] on app-icon "Close" at bounding box center [348, 7] width 6 height 6
click at [79, 23] on button "[DATE] - [DATE] Close" at bounding box center [70, 15] width 81 height 28
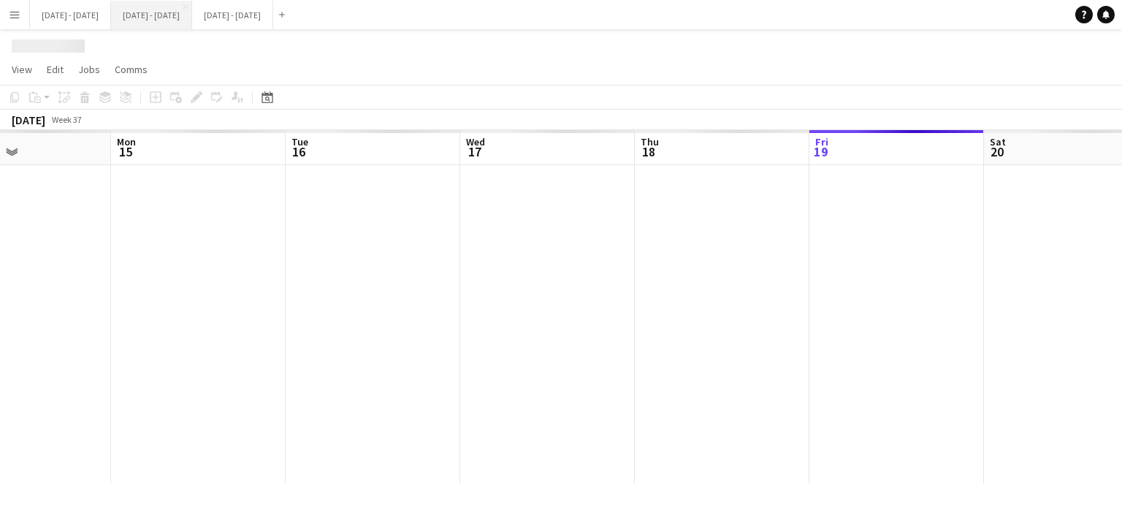
click at [161, 20] on button "[DATE] - [DATE] Close" at bounding box center [151, 15] width 81 height 28
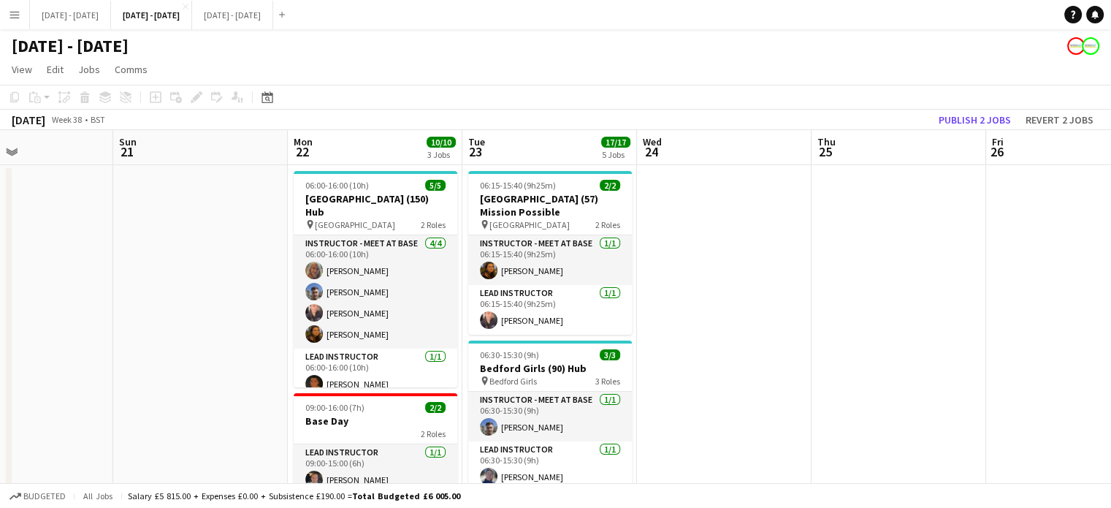
scroll to position [0, 452]
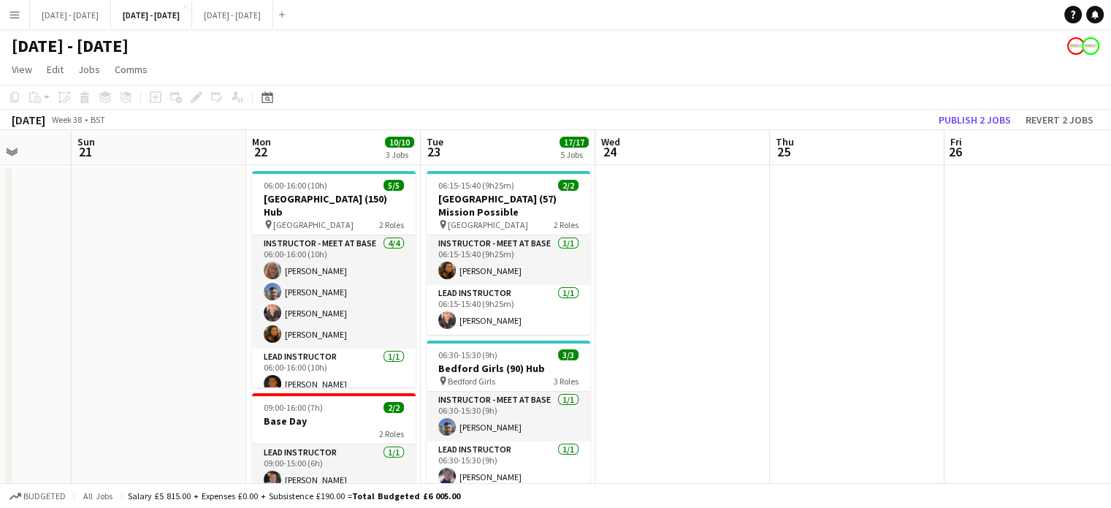
drag, startPoint x: 635, startPoint y: 326, endPoint x: 733, endPoint y: 288, distance: 105.9
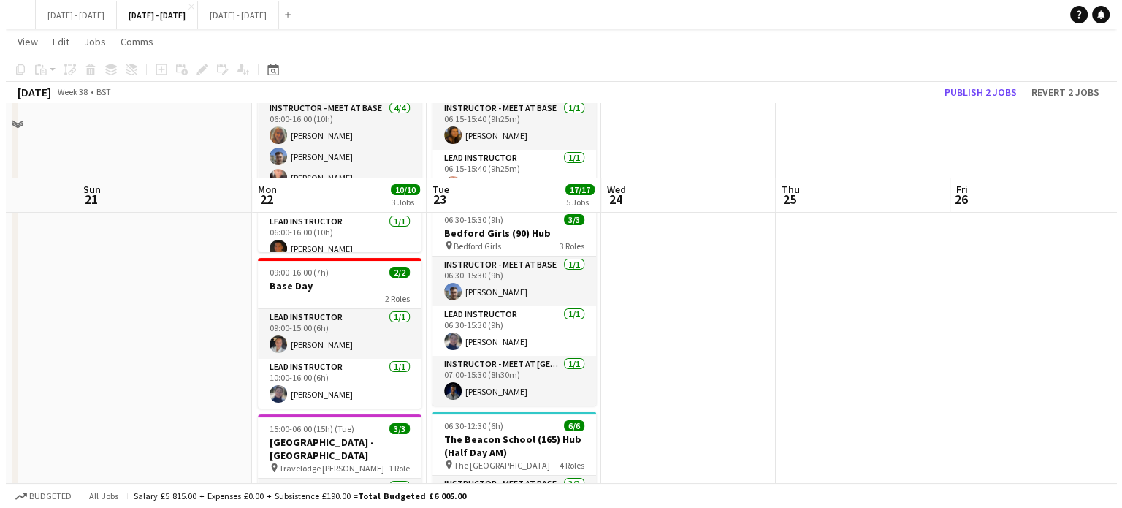
scroll to position [0, 0]
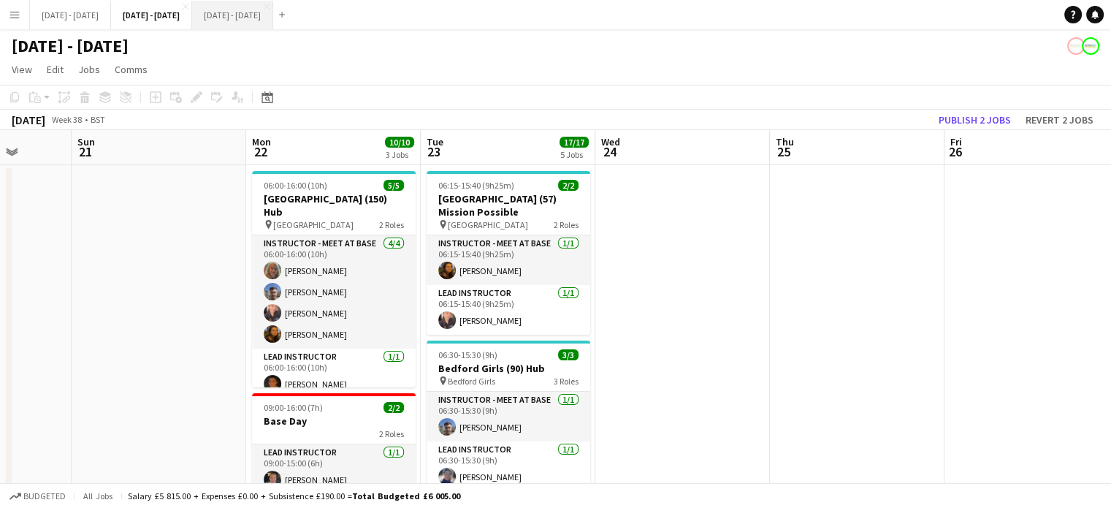
click at [273, 15] on button "[DATE] - [DATE] Close" at bounding box center [232, 15] width 81 height 28
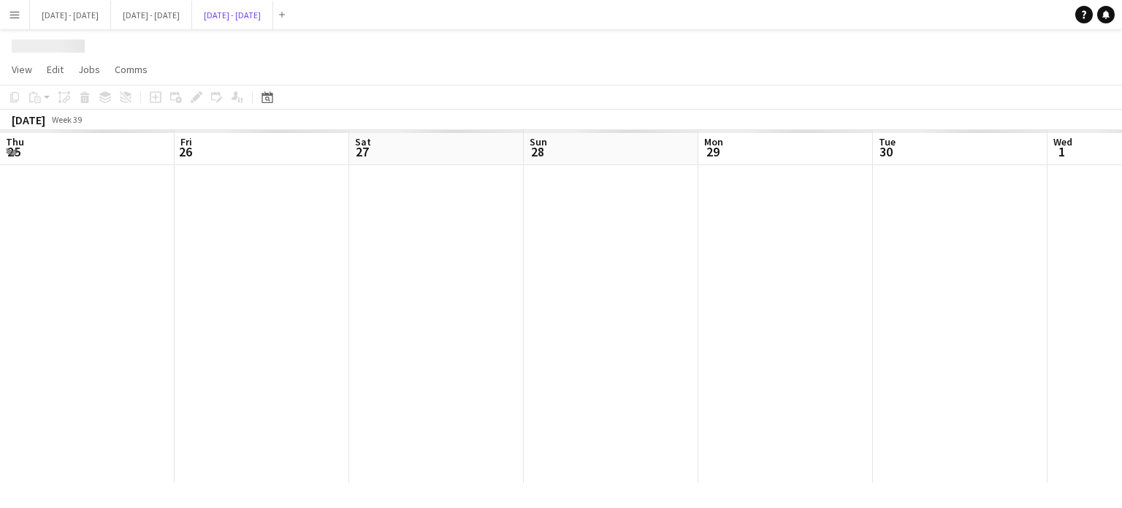
scroll to position [0, 540]
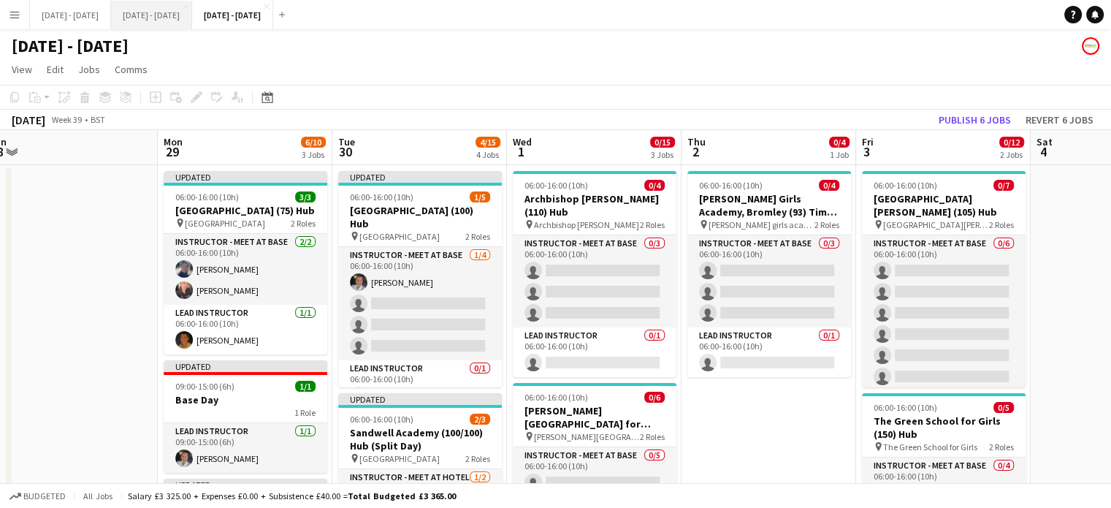
click at [183, 19] on button "[DATE] - [DATE] Close" at bounding box center [151, 15] width 81 height 28
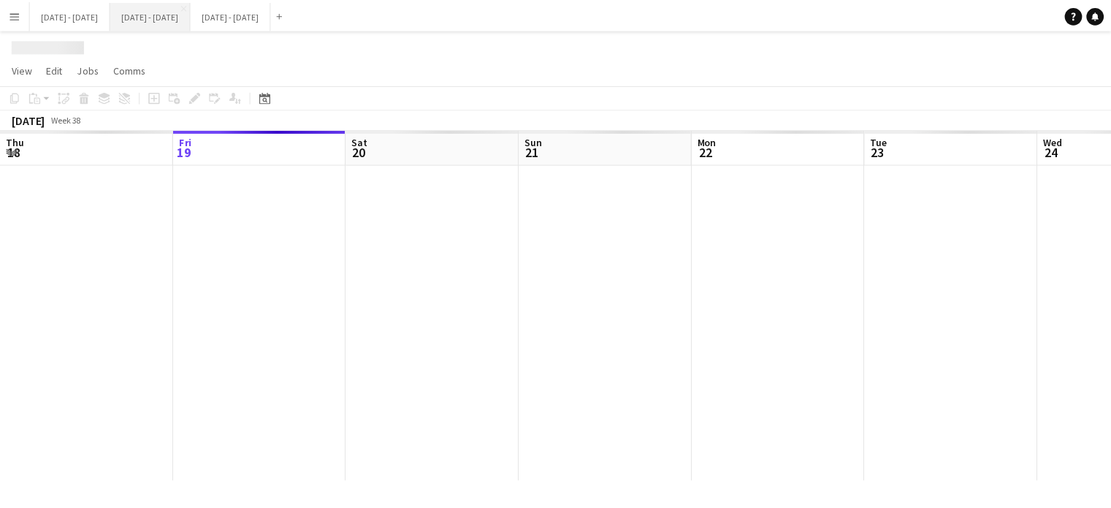
scroll to position [0, 452]
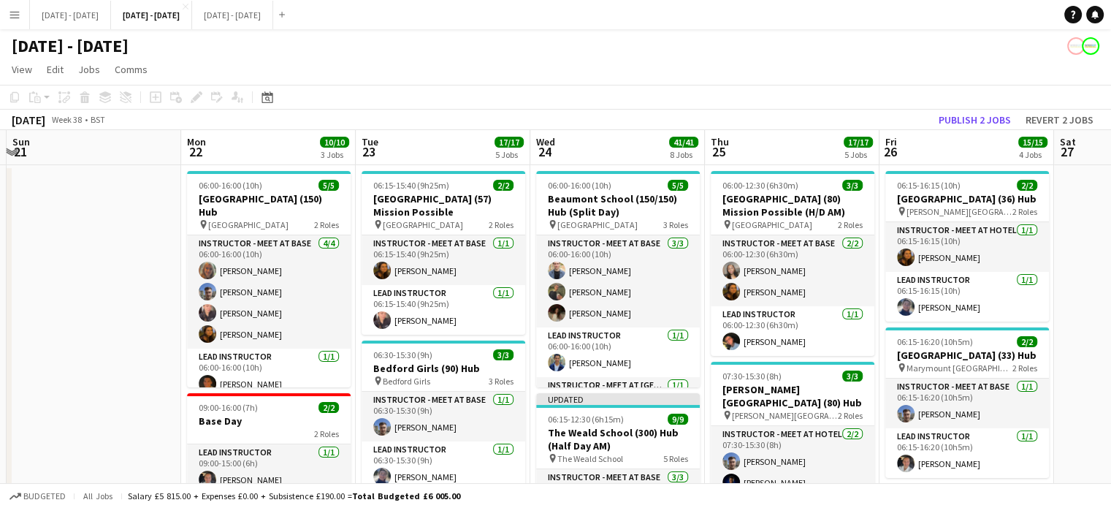
drag, startPoint x: 126, startPoint y: 268, endPoint x: 51, endPoint y: 256, distance: 75.4
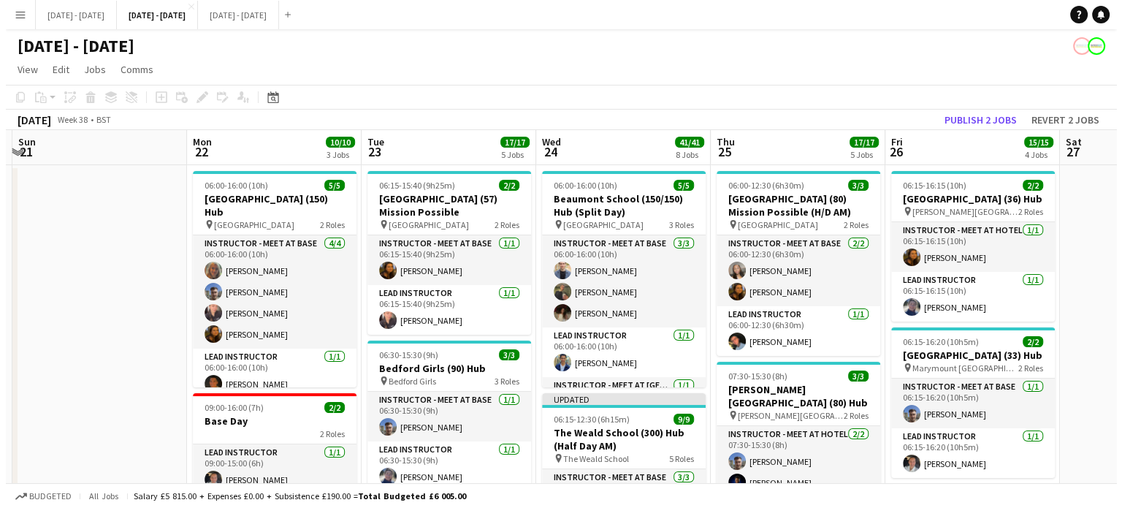
scroll to position [0, 353]
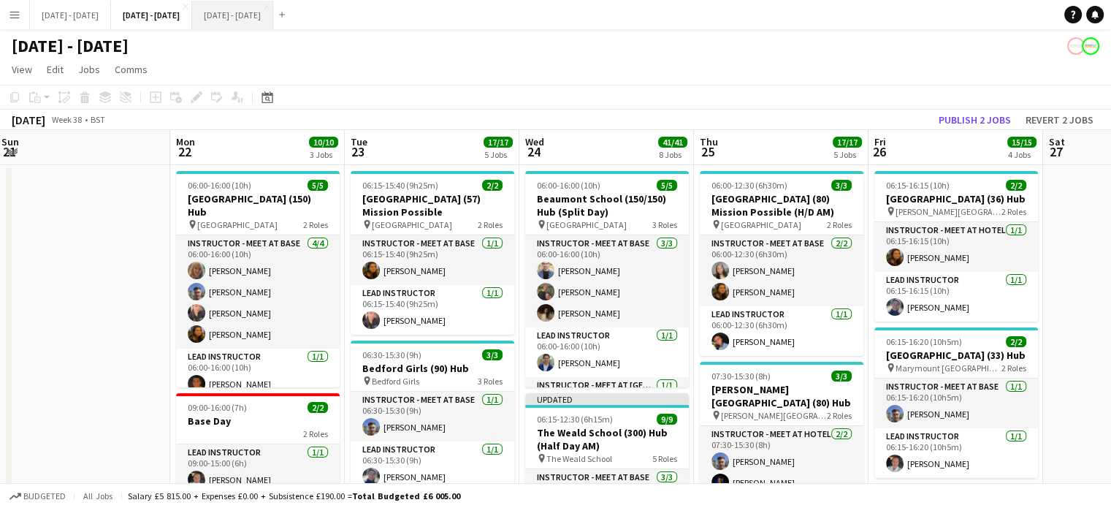
click at [261, 14] on button "[DATE] - [DATE] Close" at bounding box center [232, 15] width 81 height 28
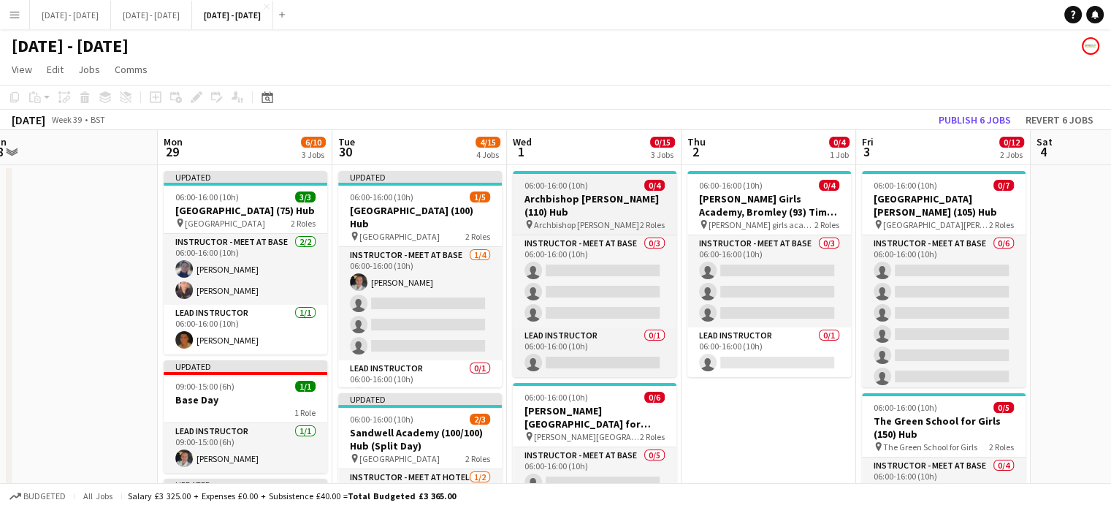
click at [597, 184] on div "06:00-16:00 (10h) 0/4" at bounding box center [595, 185] width 164 height 11
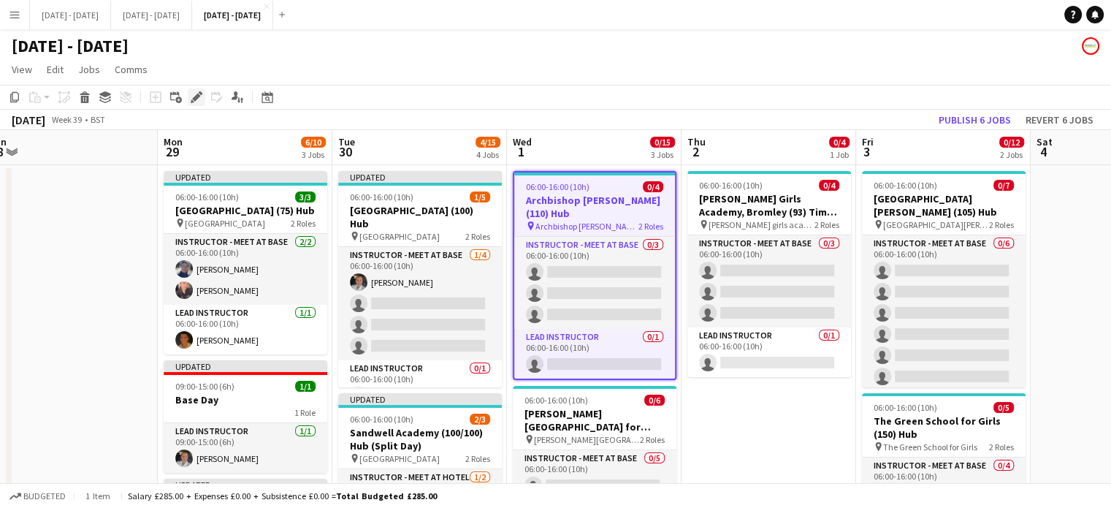
click at [190, 93] on div "Edit" at bounding box center [197, 97] width 18 height 18
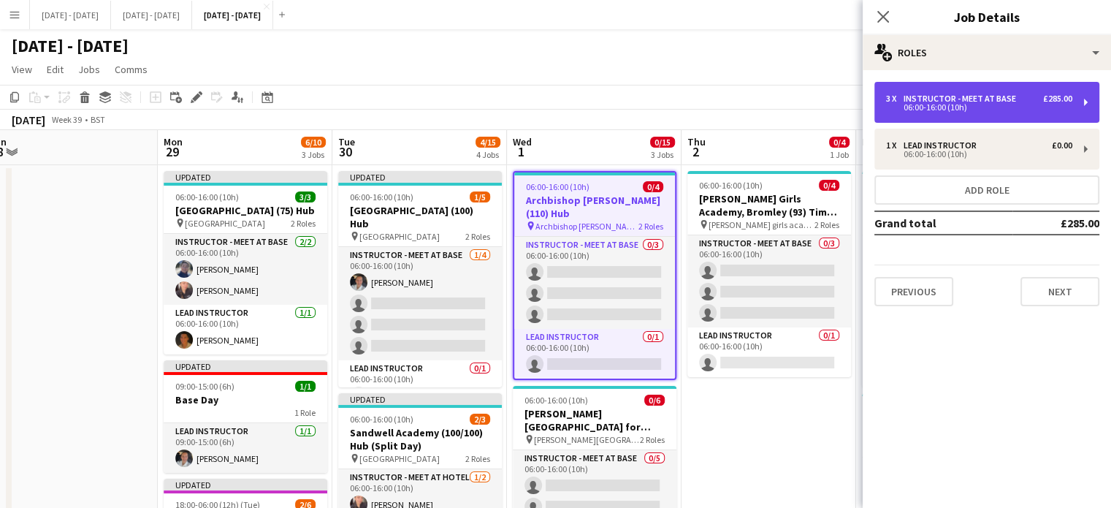
click at [1025, 94] on div "3 x Instructor - Meet at Base £285.00" at bounding box center [979, 98] width 186 height 10
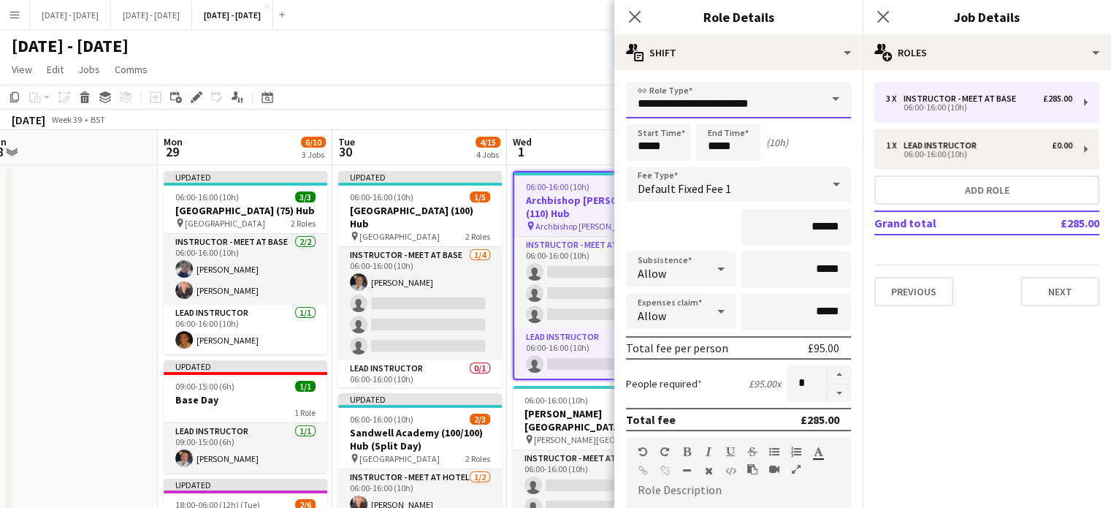
click at [783, 99] on input "**********" at bounding box center [738, 100] width 225 height 37
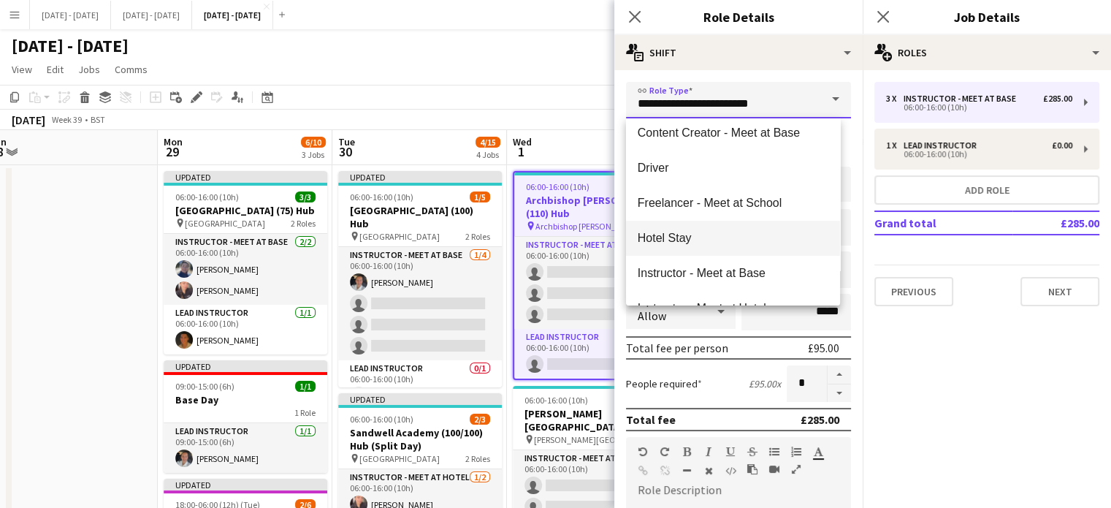
scroll to position [365, 0]
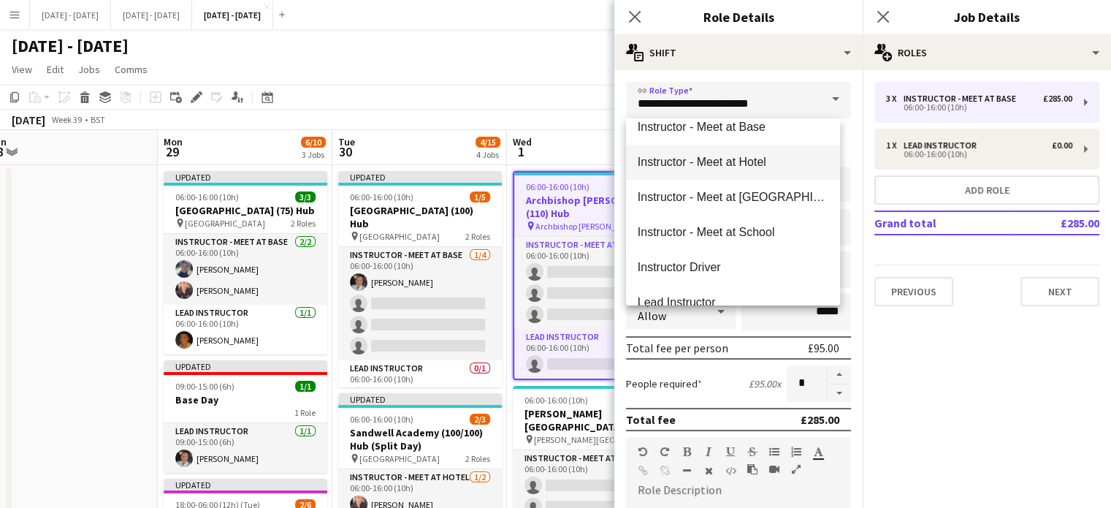
click at [754, 158] on span "Instructor - Meet at Hotel" at bounding box center [733, 162] width 191 height 14
type input "**********"
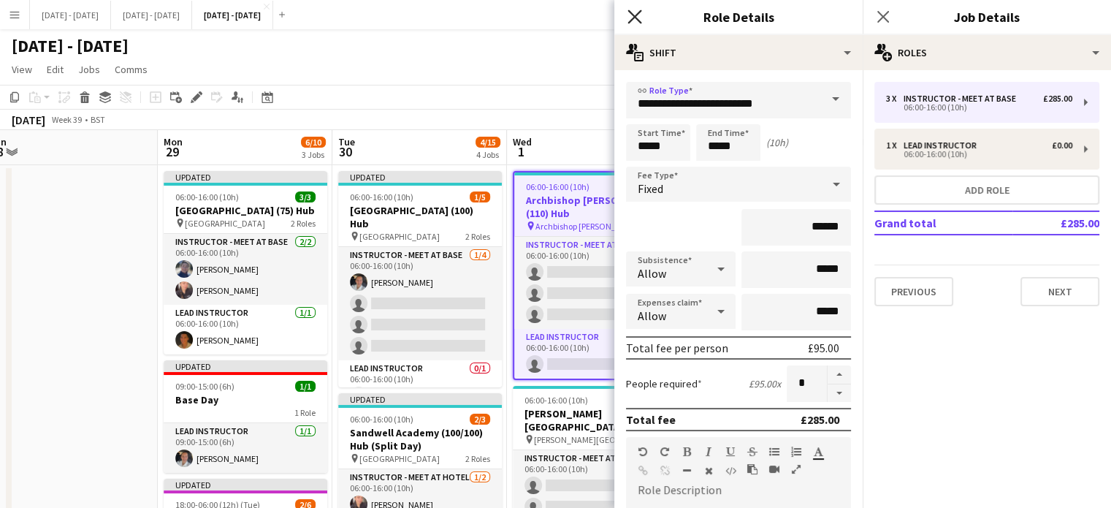
click at [635, 20] on icon "Close pop-in" at bounding box center [634, 16] width 14 height 14
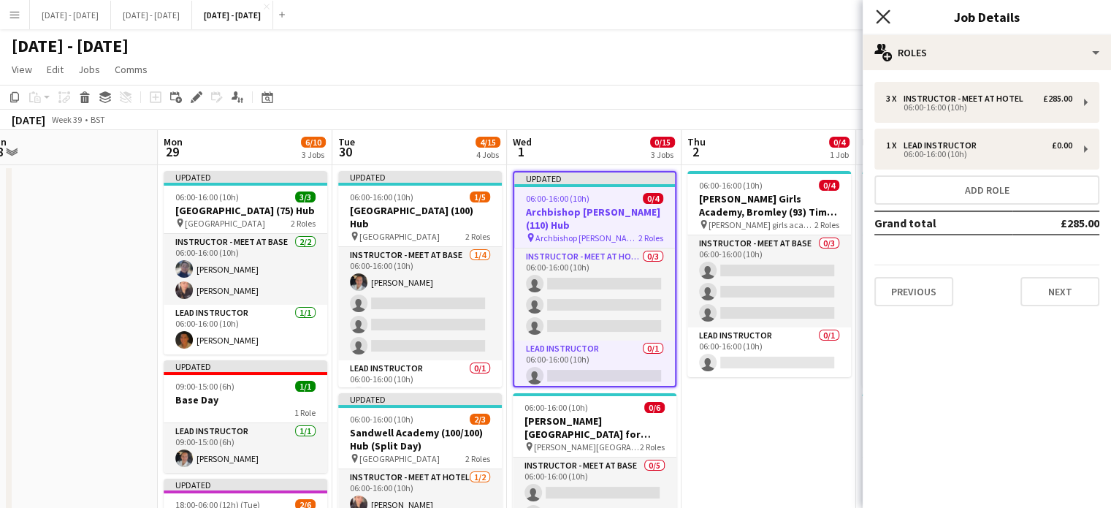
click at [880, 16] on icon "Close pop-in" at bounding box center [883, 16] width 14 height 14
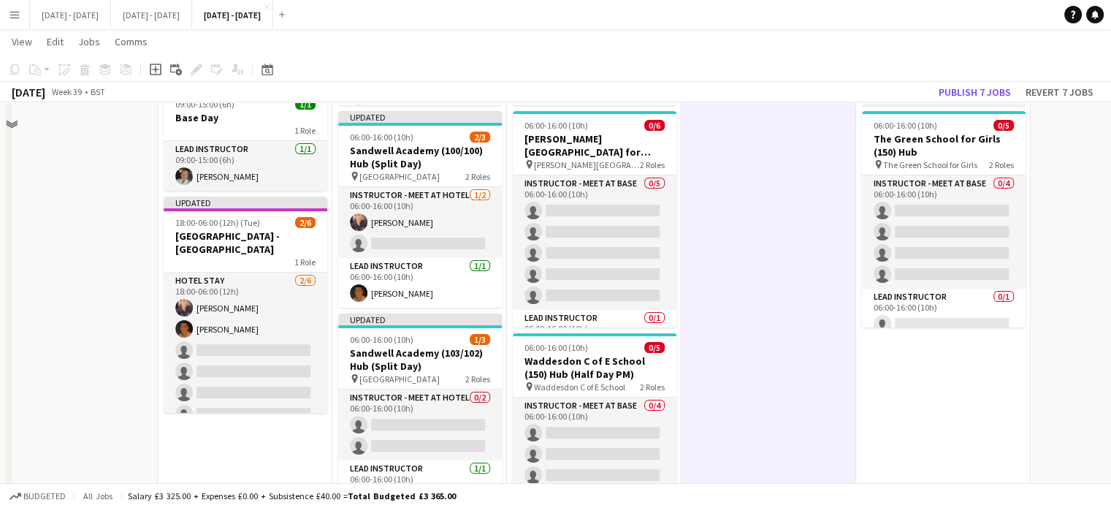
scroll to position [146, 0]
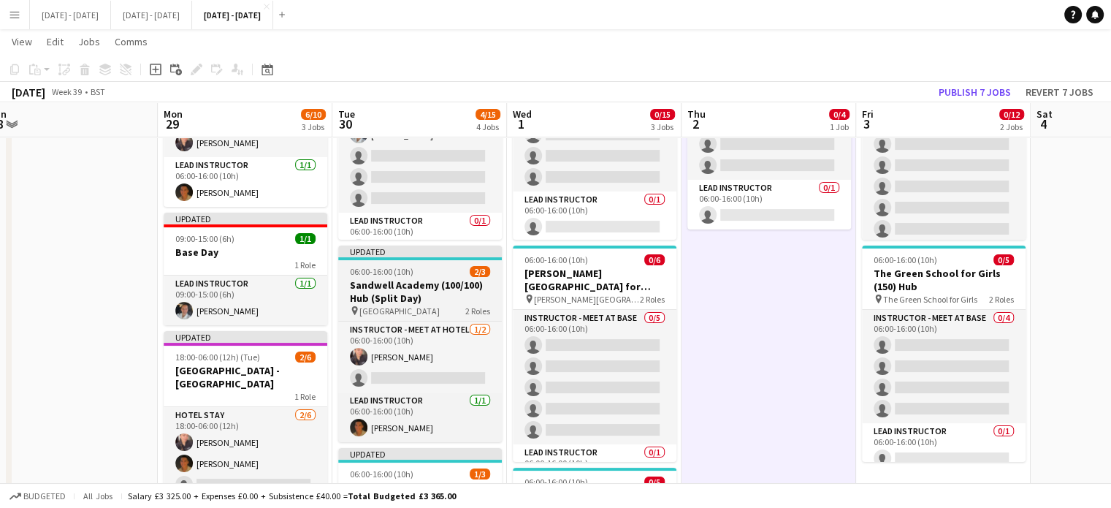
click at [456, 307] on div "pin Sandwell Academy 2 Roles" at bounding box center [420, 311] width 164 height 12
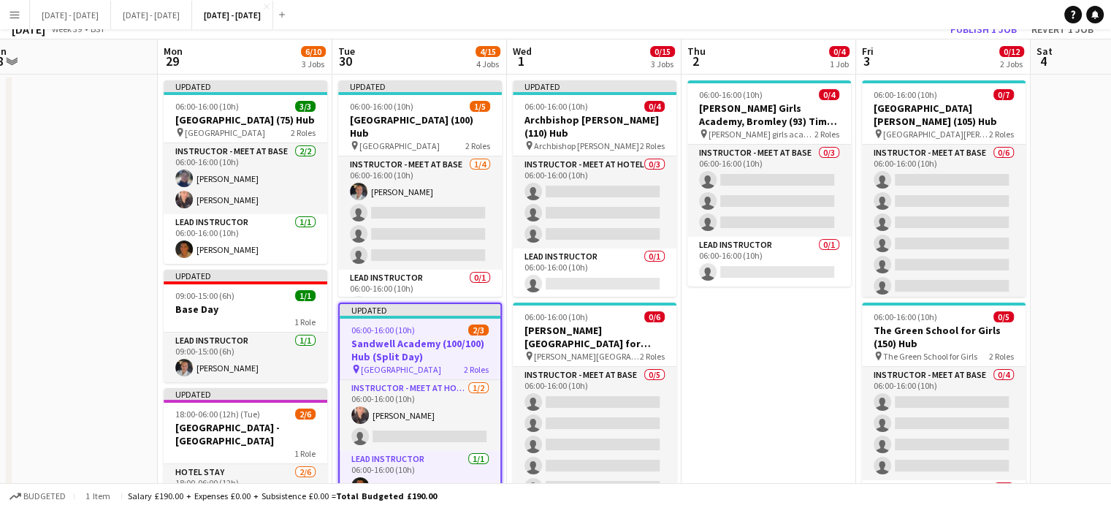
scroll to position [219, 0]
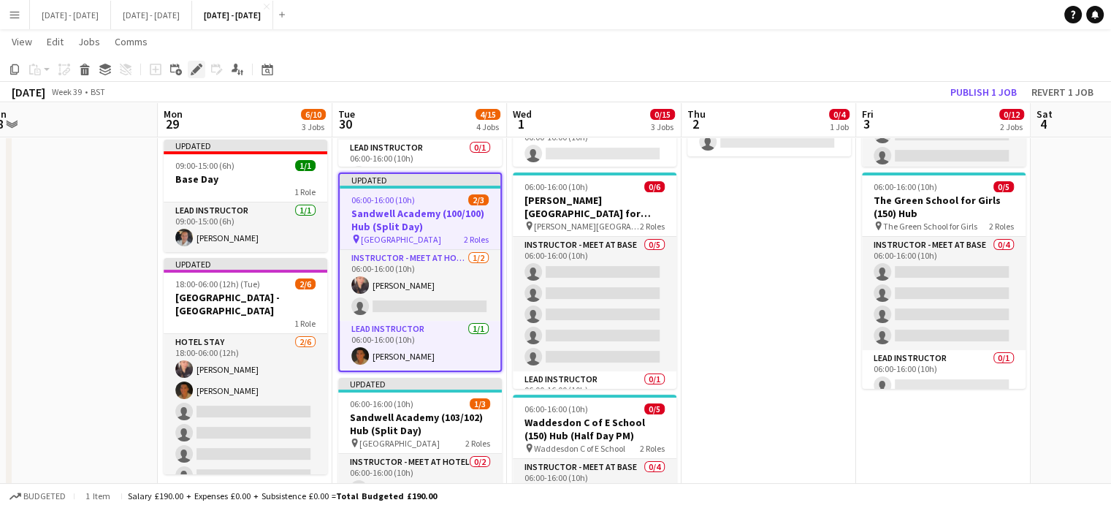
click at [199, 71] on icon "Edit" at bounding box center [197, 70] width 12 height 12
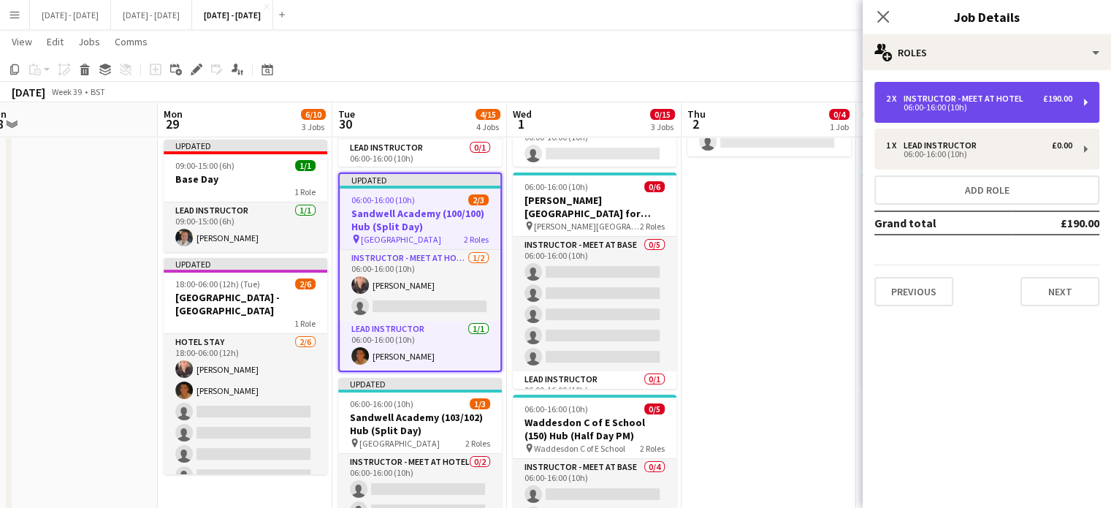
click at [1025, 110] on div "06:00-16:00 (10h)" at bounding box center [979, 107] width 186 height 7
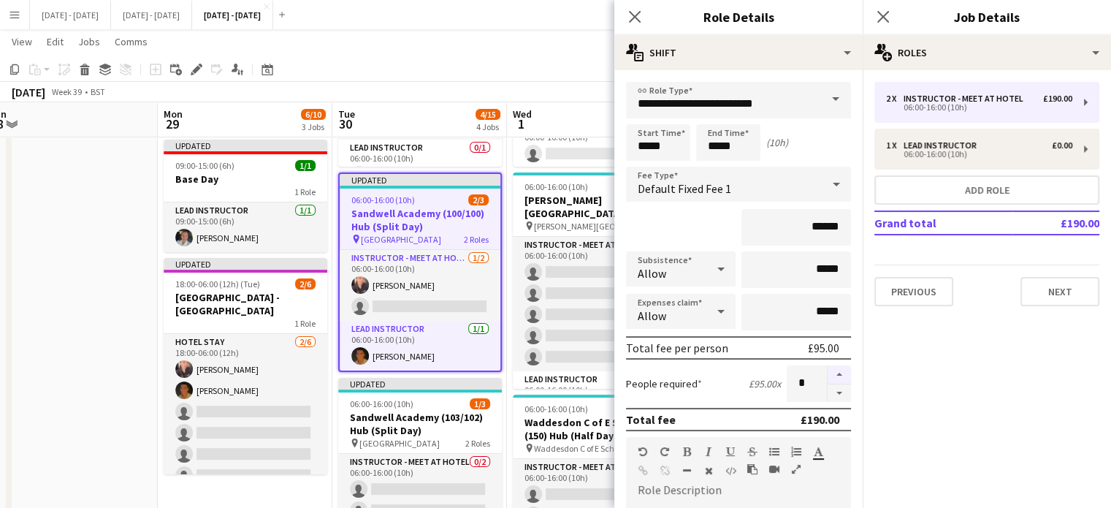
click at [828, 373] on button "button" at bounding box center [839, 374] width 23 height 19
type input "*"
click at [635, 12] on icon "Close pop-in" at bounding box center [634, 16] width 14 height 14
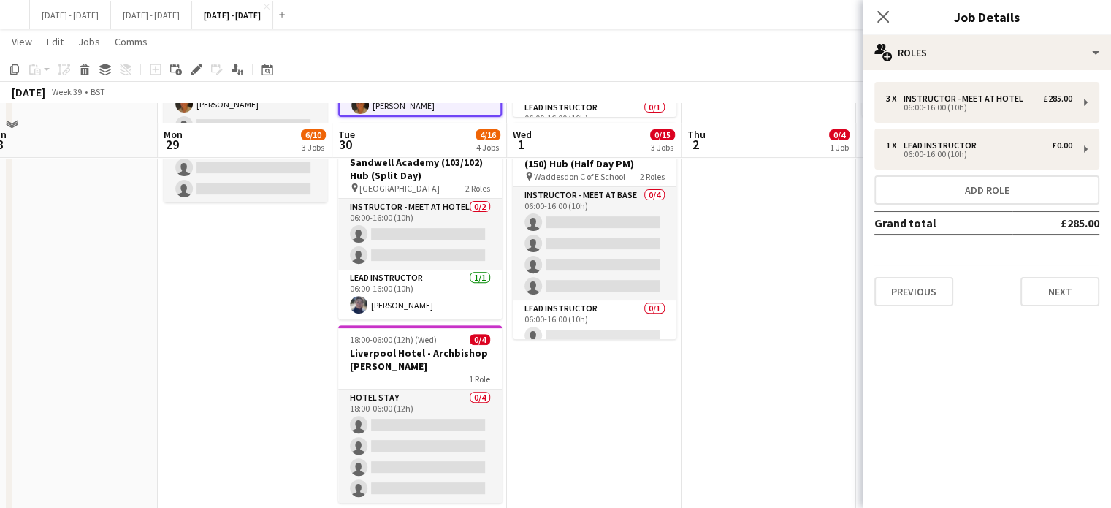
scroll to position [511, 0]
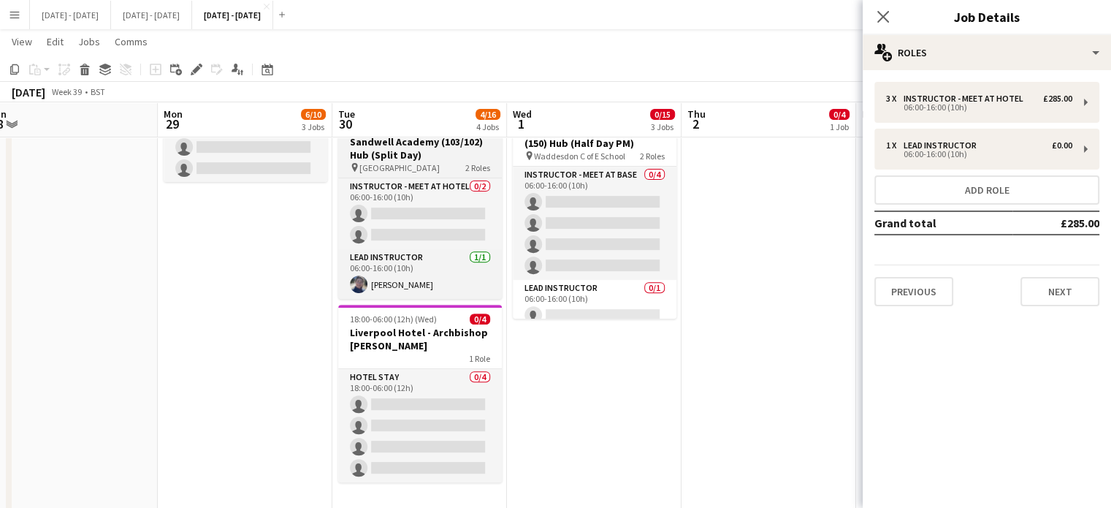
click at [394, 158] on h3 "Sandwell Academy (103/102) Hub (Split Day)" at bounding box center [420, 148] width 164 height 26
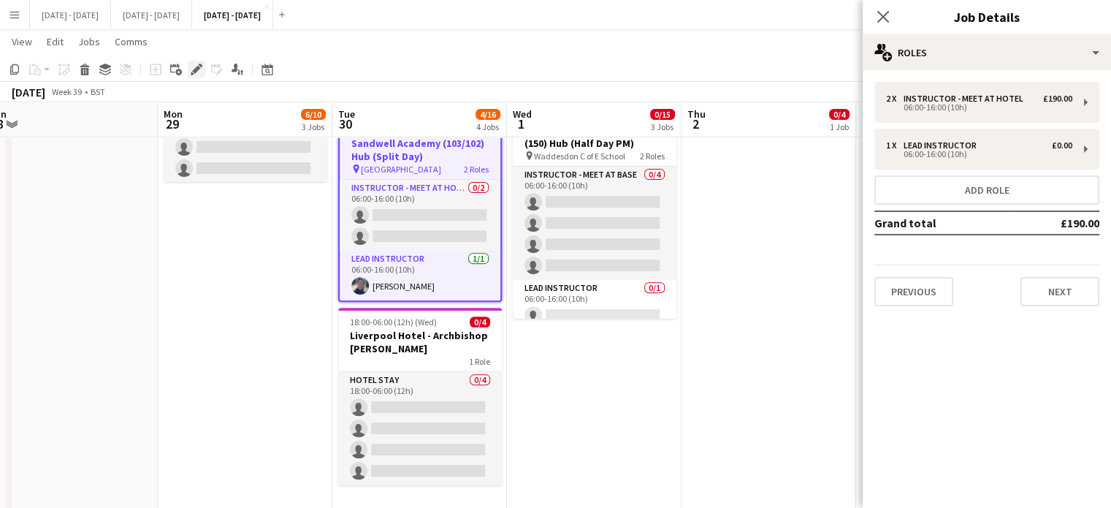
click at [199, 72] on icon "Edit" at bounding box center [197, 70] width 12 height 12
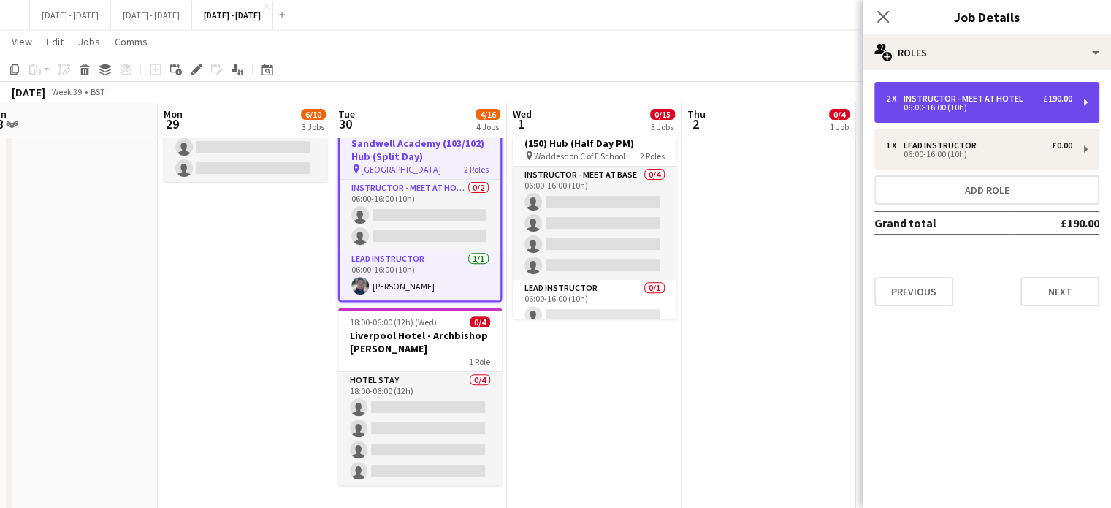
click at [971, 108] on div "06:00-16:00 (10h)" at bounding box center [979, 107] width 186 height 7
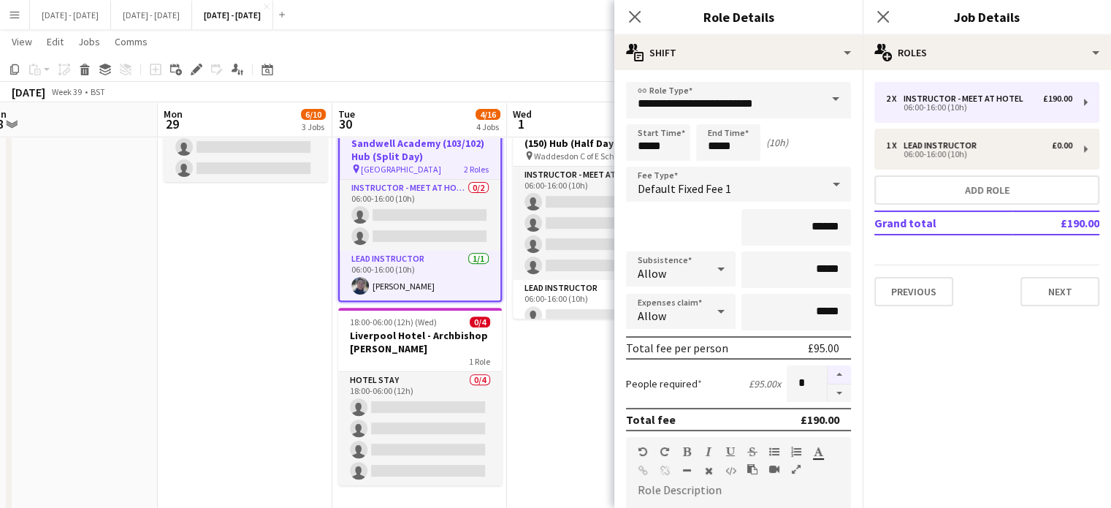
drag, startPoint x: 834, startPoint y: 371, endPoint x: 651, endPoint y: 94, distance: 331.6
click at [834, 372] on button "button" at bounding box center [839, 374] width 23 height 19
type input "*"
click at [638, 16] on icon "Close pop-in" at bounding box center [634, 16] width 14 height 14
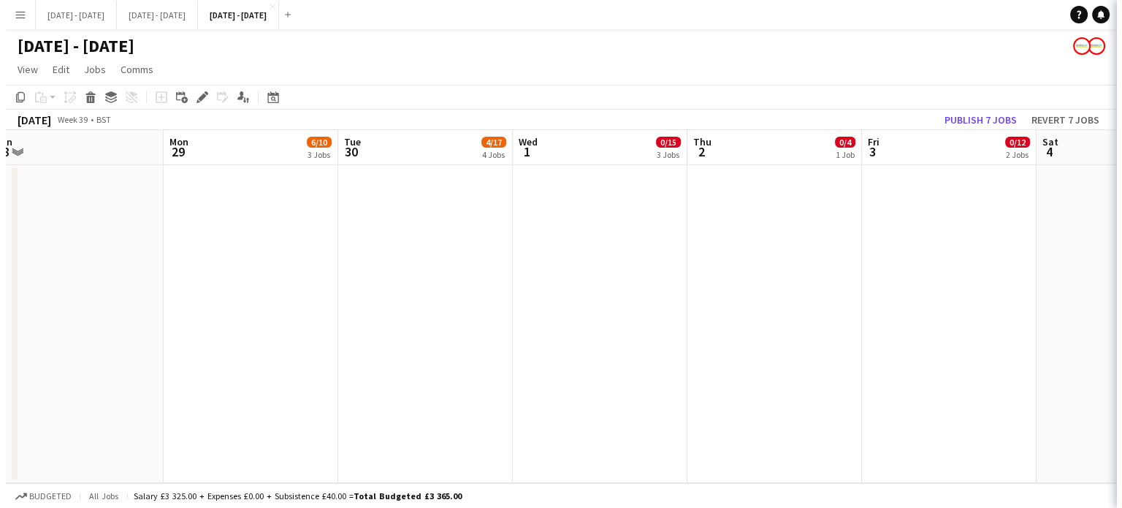
scroll to position [0, 0]
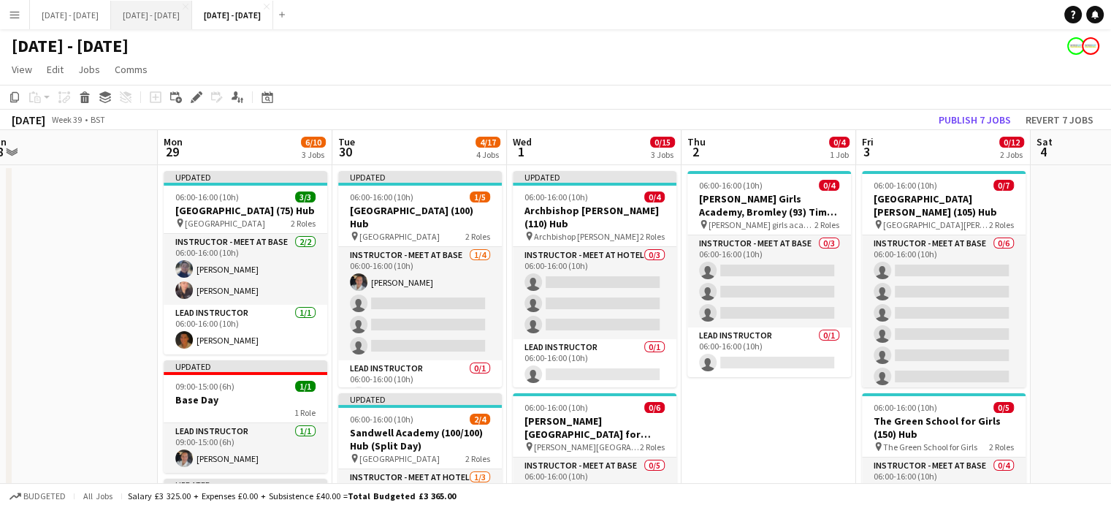
click at [192, 18] on button "[DATE] - [DATE] Close" at bounding box center [151, 15] width 81 height 28
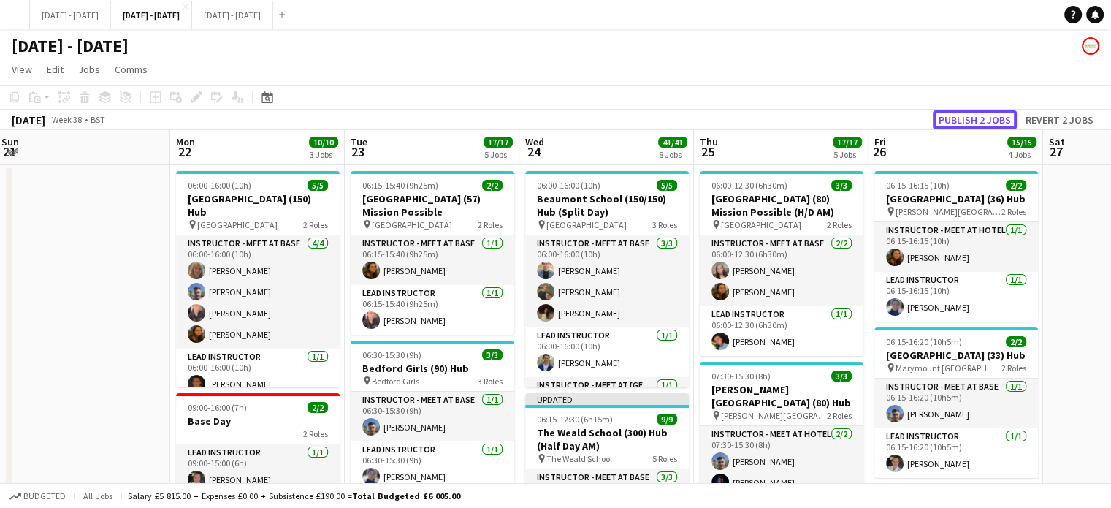
click at [960, 123] on button "Publish 2 jobs" at bounding box center [975, 119] width 84 height 19
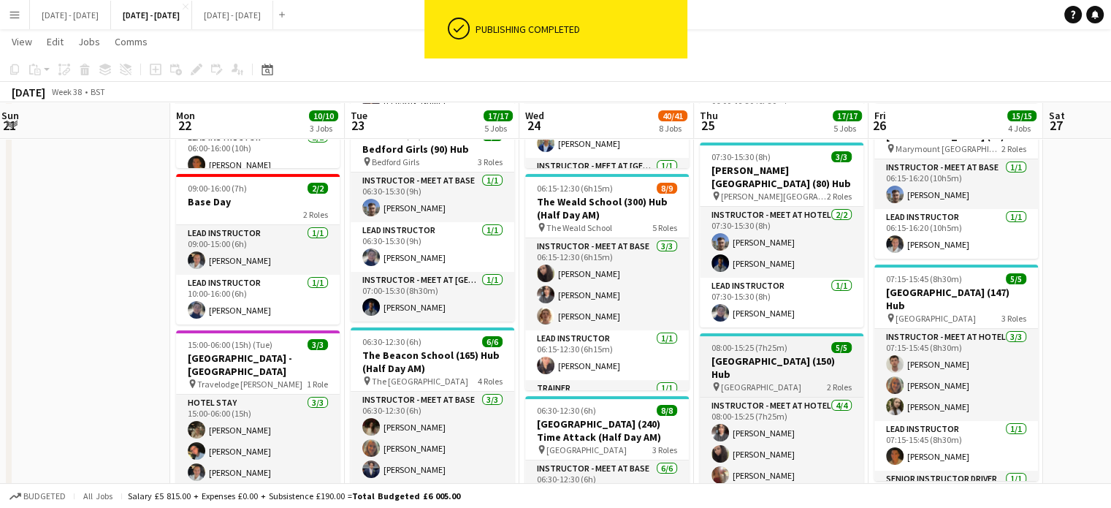
scroll to position [219, 0]
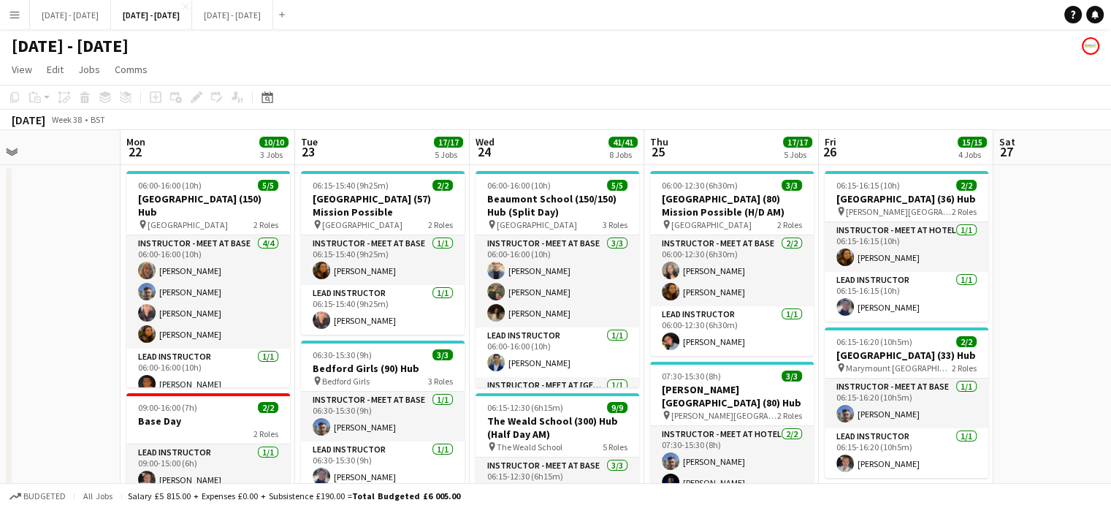
drag, startPoint x: 442, startPoint y: 147, endPoint x: 391, endPoint y: 157, distance: 52.1
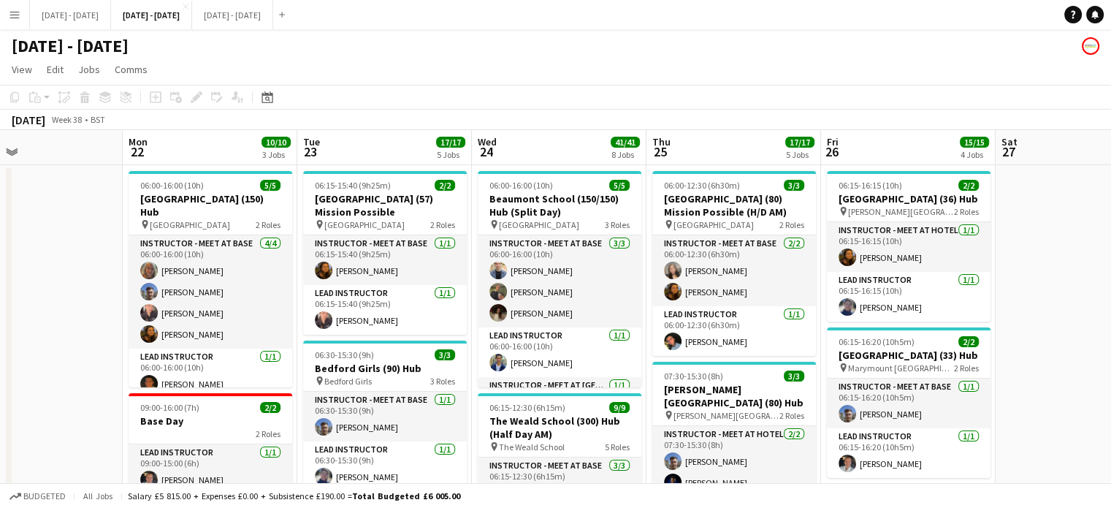
scroll to position [0, 404]
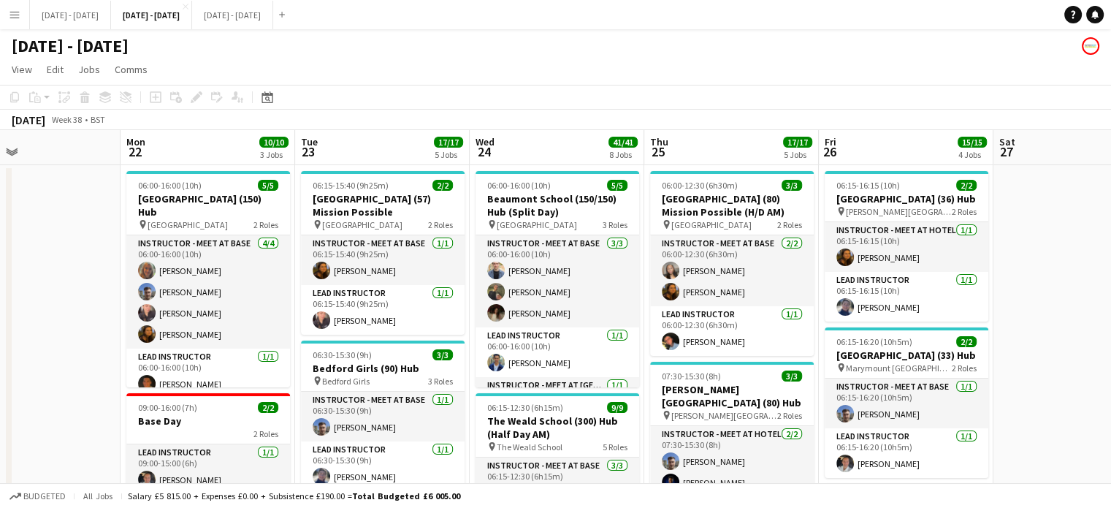
drag, startPoint x: 695, startPoint y: 137, endPoint x: 695, endPoint y: 148, distance: 11.7
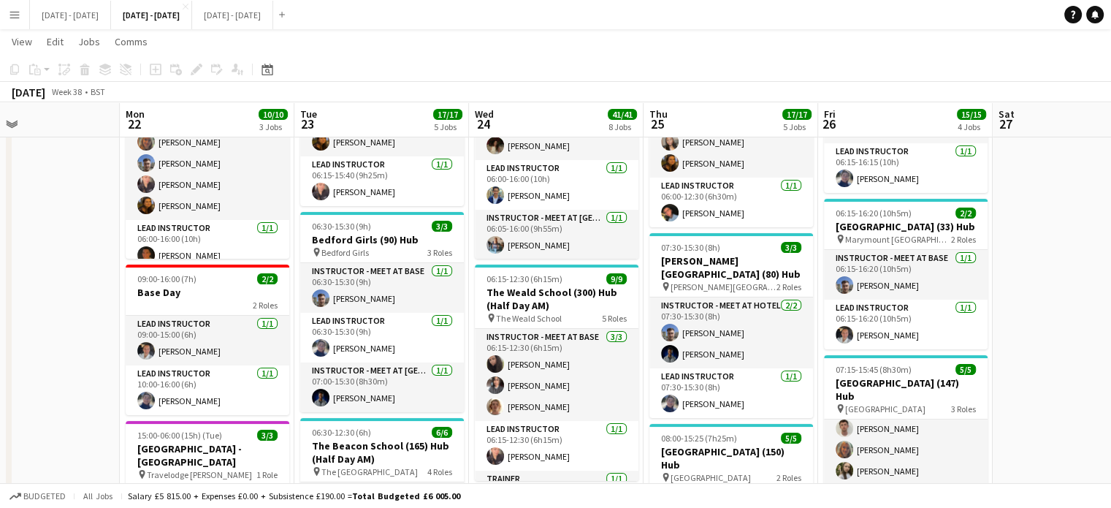
scroll to position [7, 0]
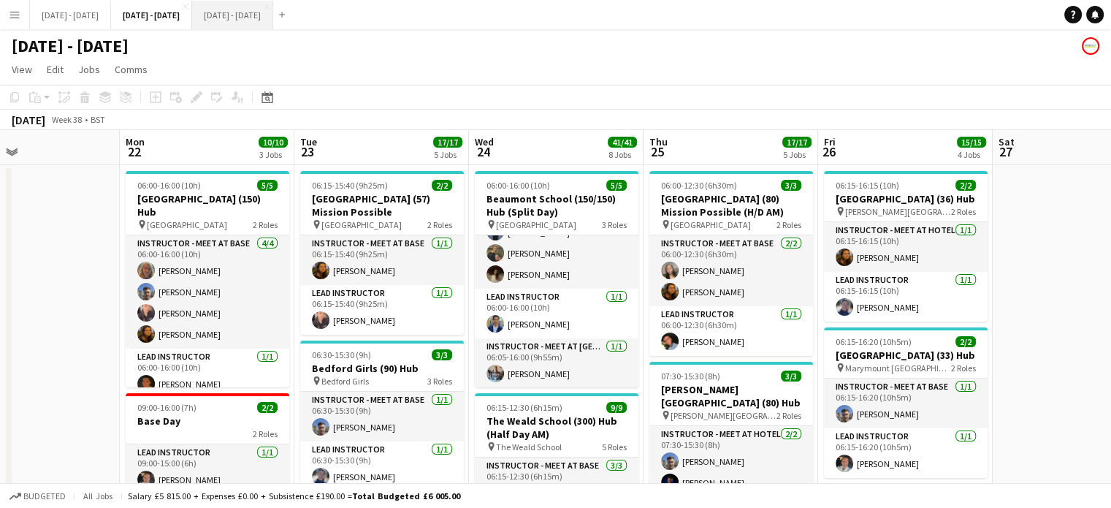
click at [273, 26] on button "[DATE] - [DATE] Close" at bounding box center [232, 15] width 81 height 28
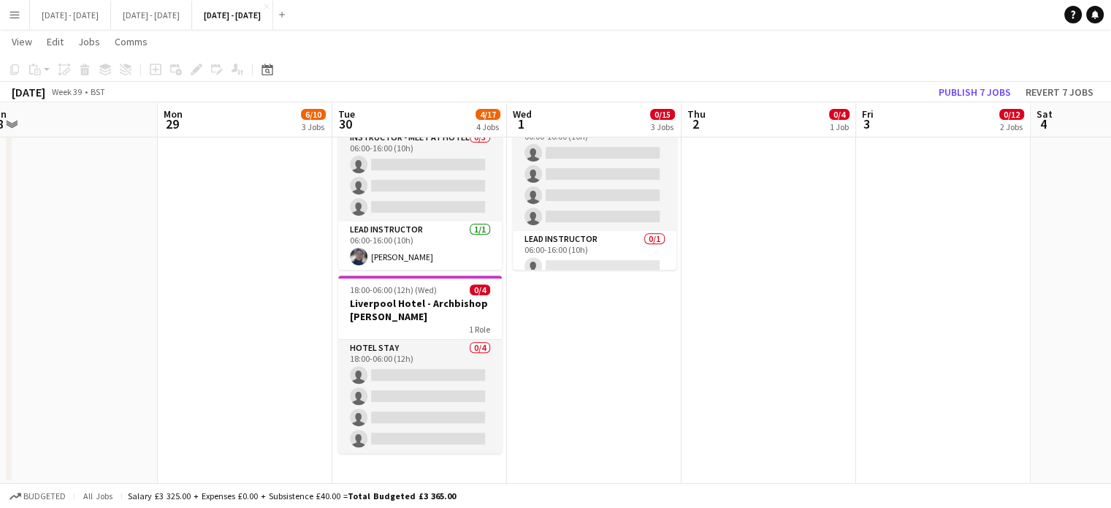
click at [363, 469] on app-date-cell "Updated 06:00-16:00 (10h) 1/5 [GEOGRAPHIC_DATA] (100) Hub pin [GEOGRAPHIC_DATA]…" at bounding box center [419, 43] width 175 height 880
click at [155, 66] on icon at bounding box center [155, 69] width 7 height 7
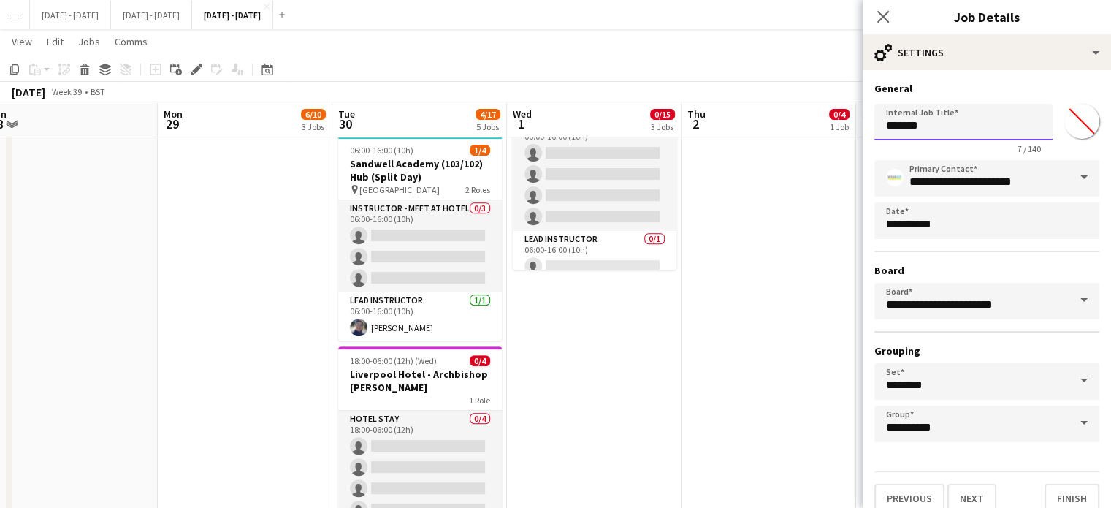
drag, startPoint x: 944, startPoint y: 125, endPoint x: 831, endPoint y: 130, distance: 112.6
click at [837, 129] on body "Menu Boards Boards Boards All jobs Status Workforce Workforce My Workforce Recr…" at bounding box center [555, 8] width 1111 height 1137
type input "**********"
drag, startPoint x: 1078, startPoint y: 129, endPoint x: 1068, endPoint y: 129, distance: 10.3
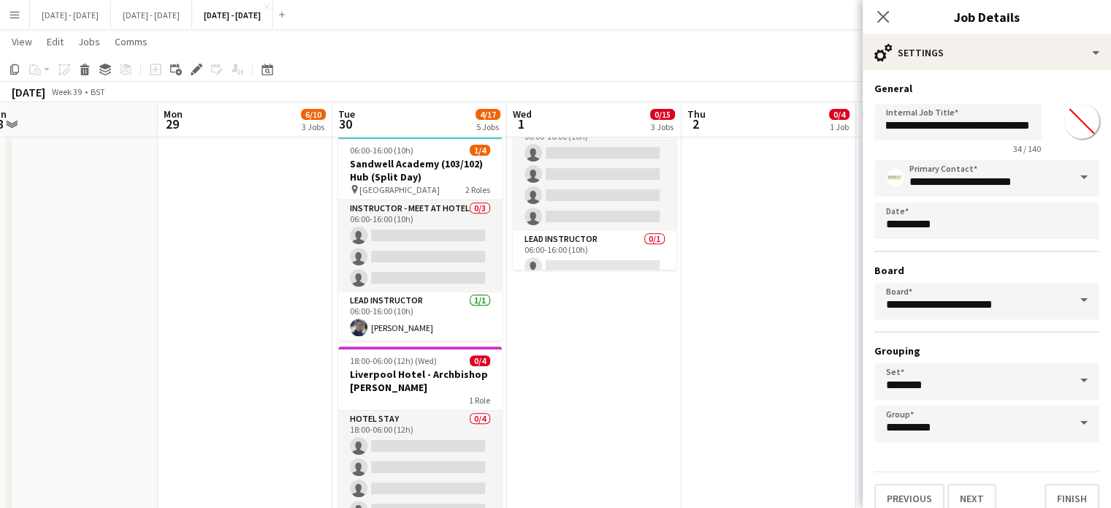
click at [1078, 129] on input "*******" at bounding box center [1081, 121] width 53 height 53
type input "*******"
click at [979, 494] on button "Next" at bounding box center [971, 498] width 49 height 29
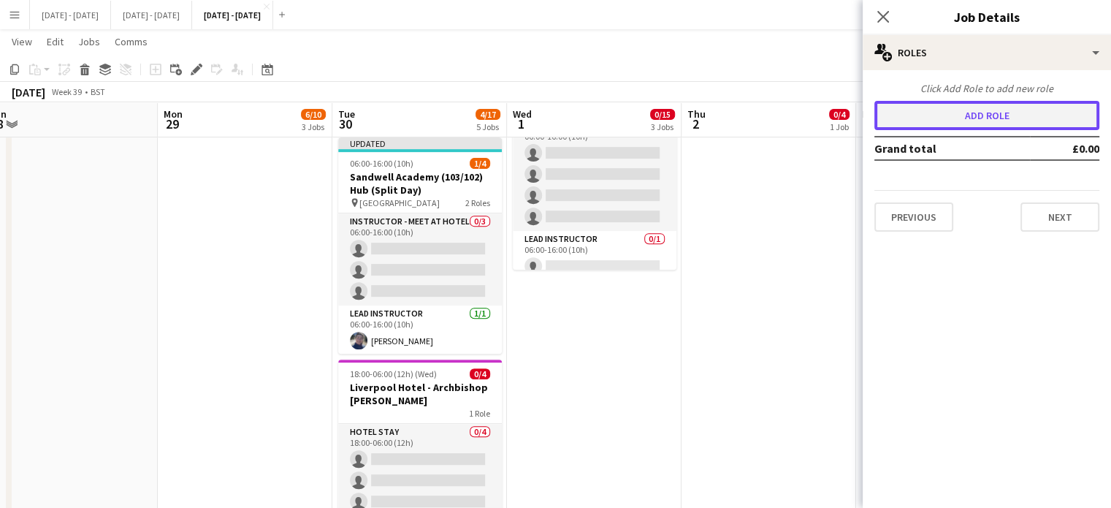
click at [1037, 107] on button "Add role" at bounding box center [986, 115] width 225 height 29
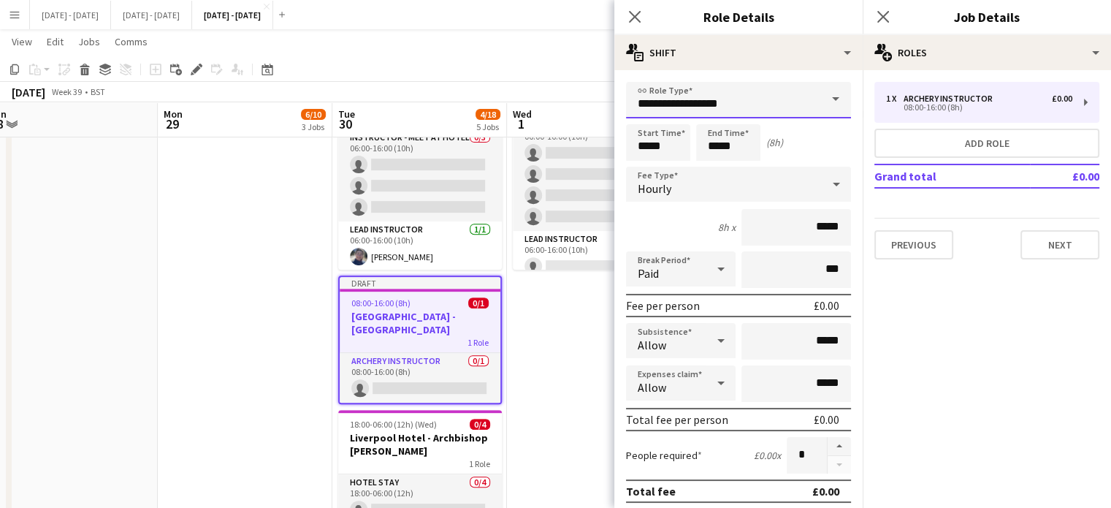
click at [789, 91] on input "**********" at bounding box center [738, 100] width 225 height 37
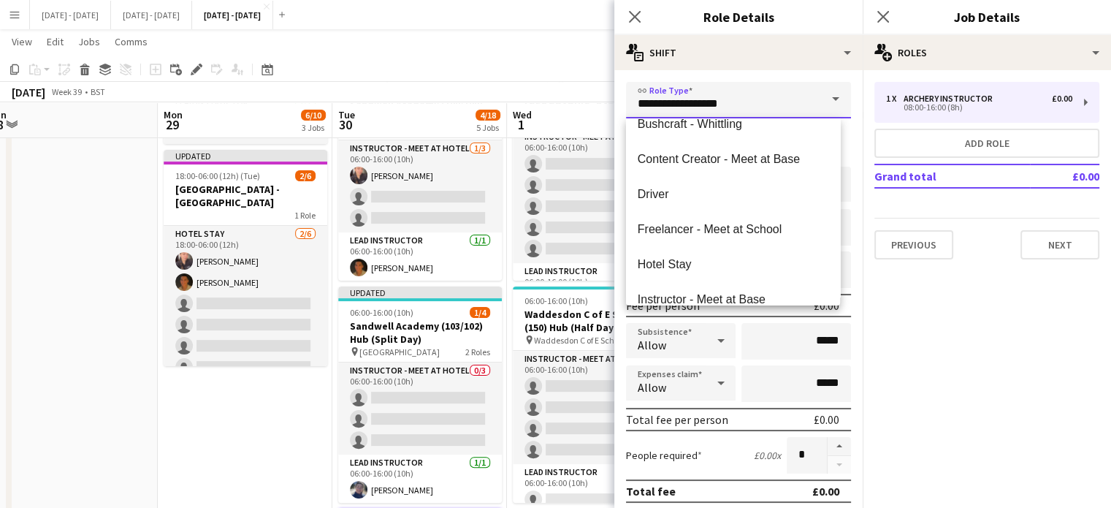
scroll to position [190, 0]
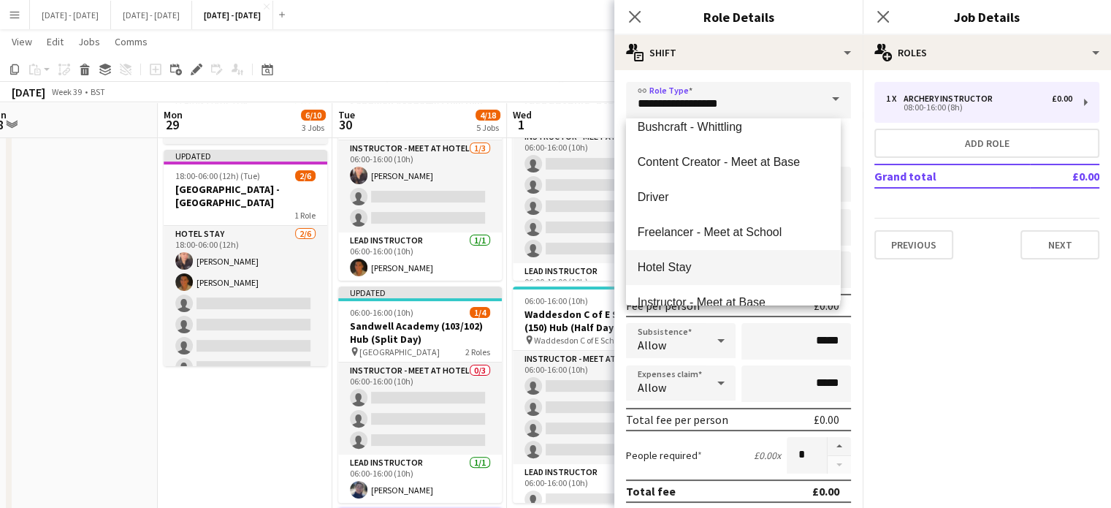
click at [716, 269] on span "Hotel Stay" at bounding box center [733, 267] width 191 height 14
type input "**********"
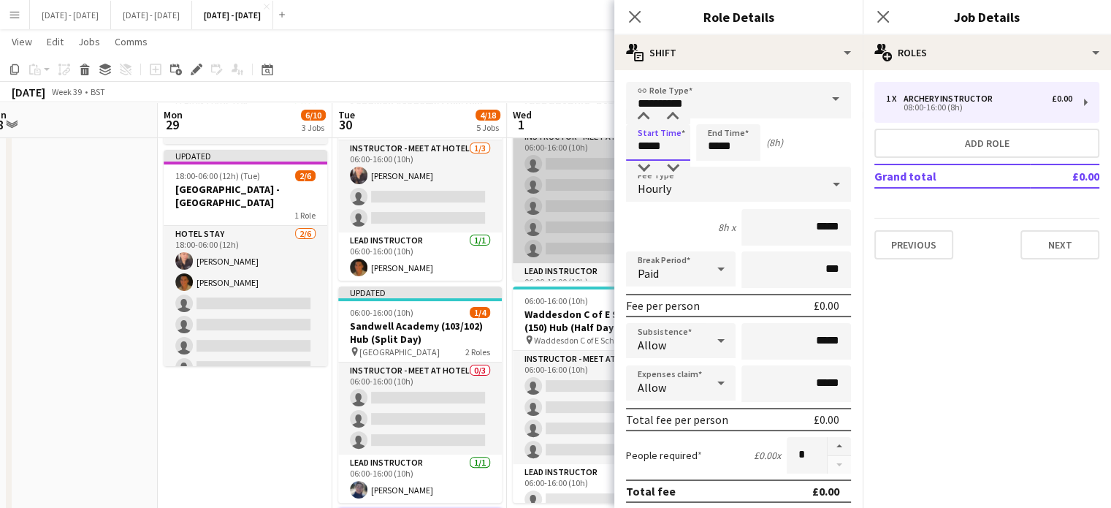
drag, startPoint x: 666, startPoint y: 148, endPoint x: 580, endPoint y: 151, distance: 86.2
click at [580, 151] on body "Menu Boards Boards Boards All jobs Status Workforce Workforce My Workforce Recr…" at bounding box center [555, 273] width 1111 height 1201
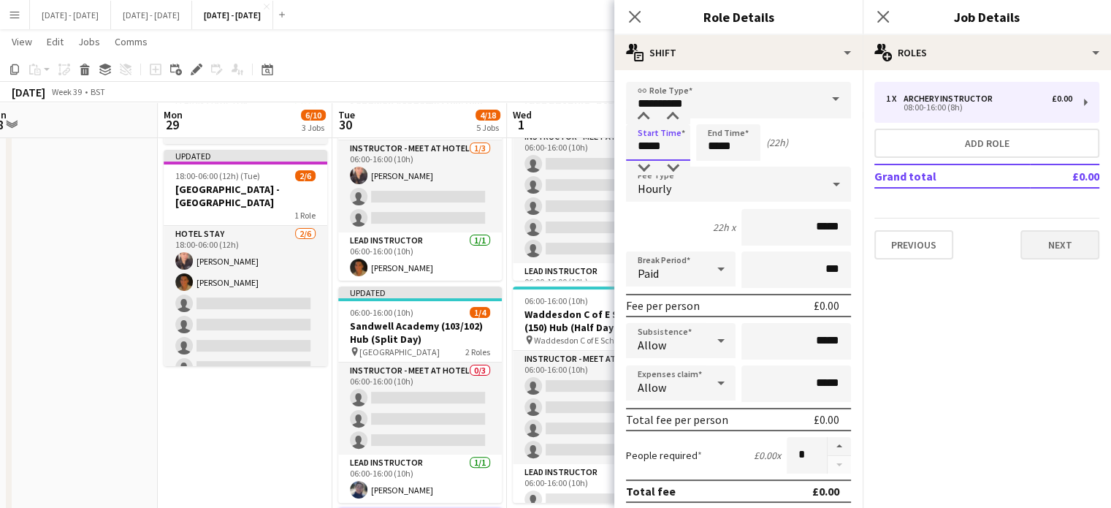
type input "*****"
click at [797, 181] on div "Hourly" at bounding box center [724, 184] width 196 height 35
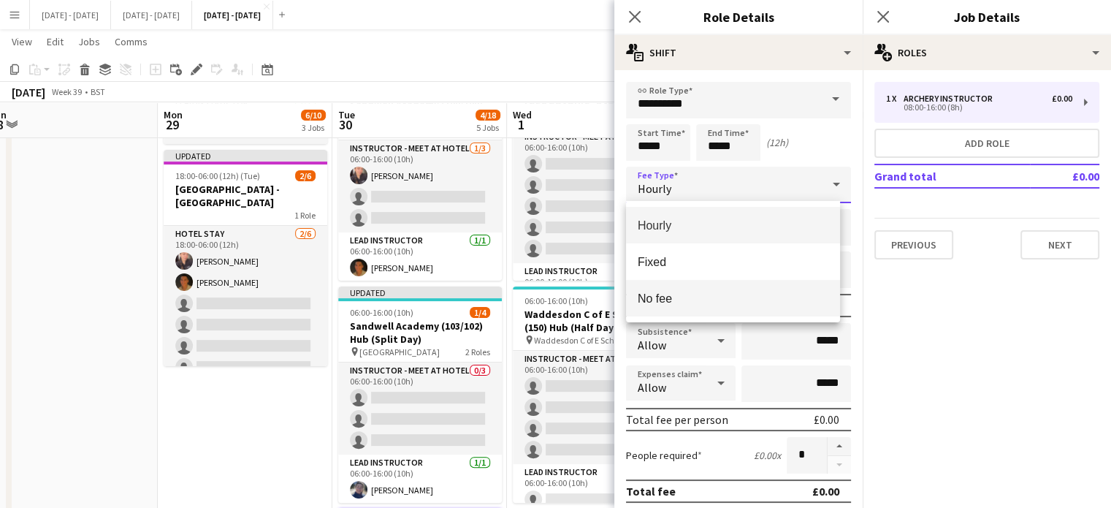
click at [689, 294] on span "No fee" at bounding box center [733, 298] width 191 height 14
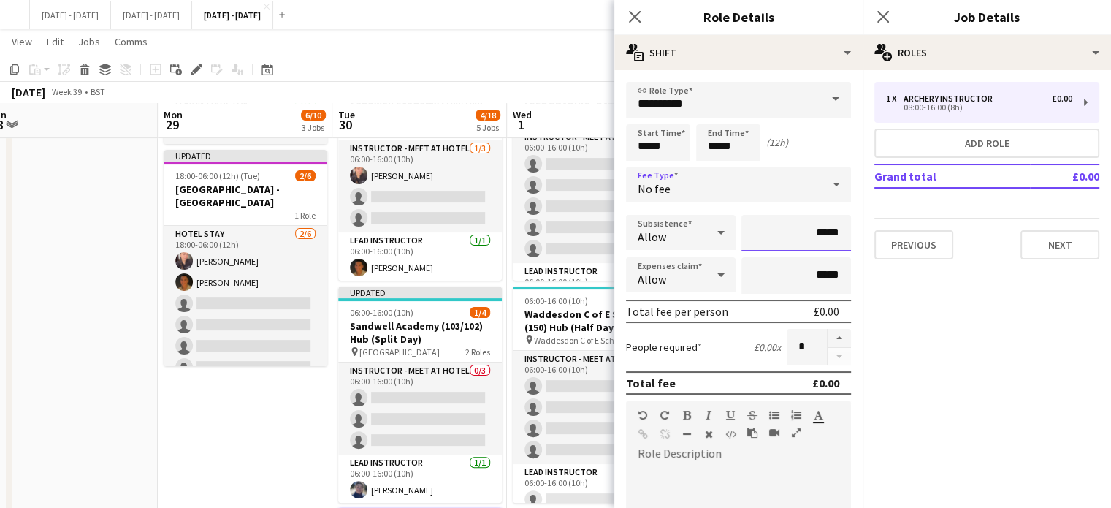
click at [806, 234] on input "*****" at bounding box center [796, 233] width 110 height 37
type input "******"
click at [830, 338] on button "button" at bounding box center [839, 338] width 23 height 19
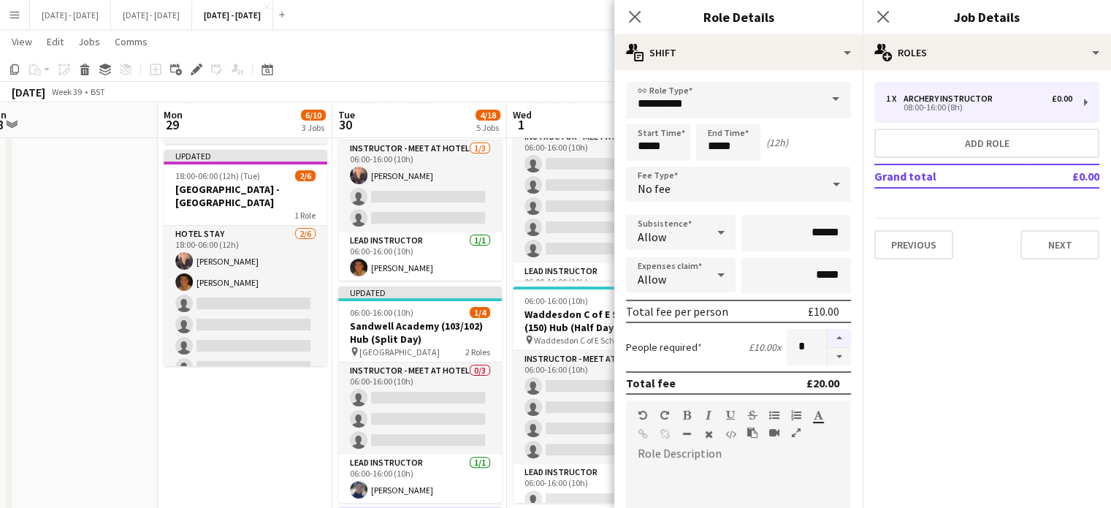
type input "*"
click at [621, 13] on div "Close pop-in" at bounding box center [634, 17] width 41 height 34
click at [630, 15] on icon "Close pop-in" at bounding box center [634, 16] width 14 height 14
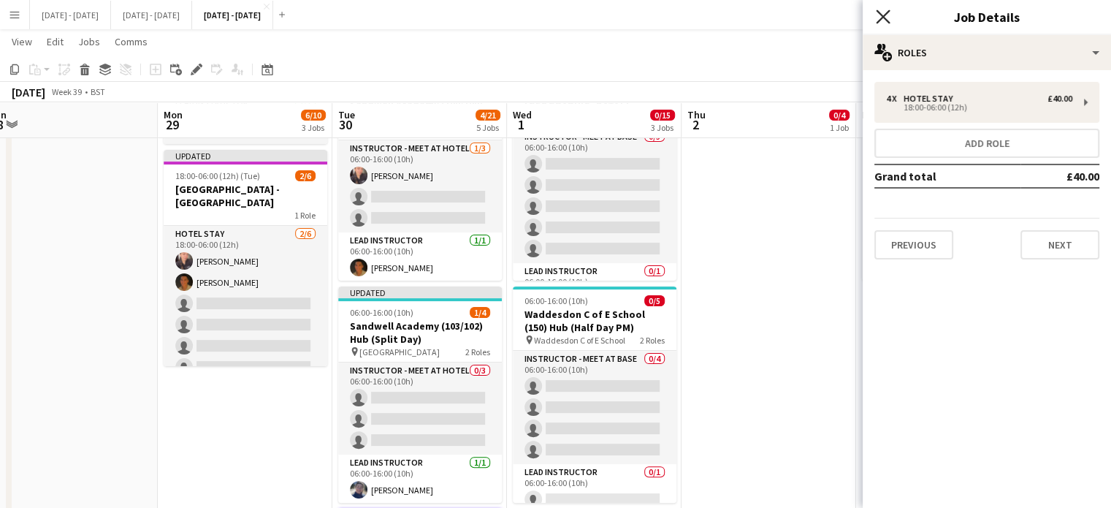
click at [888, 17] on icon "Close pop-in" at bounding box center [883, 16] width 14 height 14
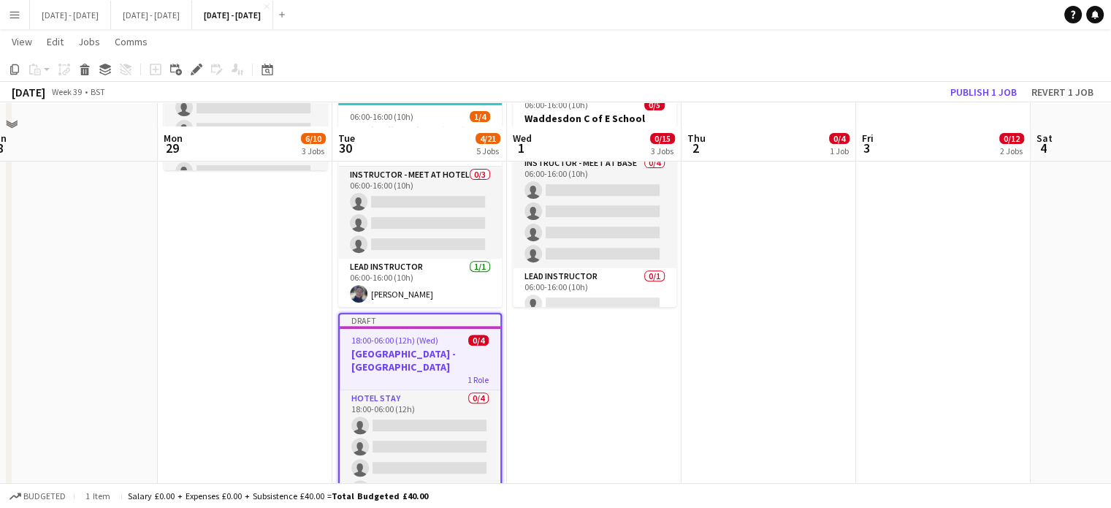
scroll to position [546, 0]
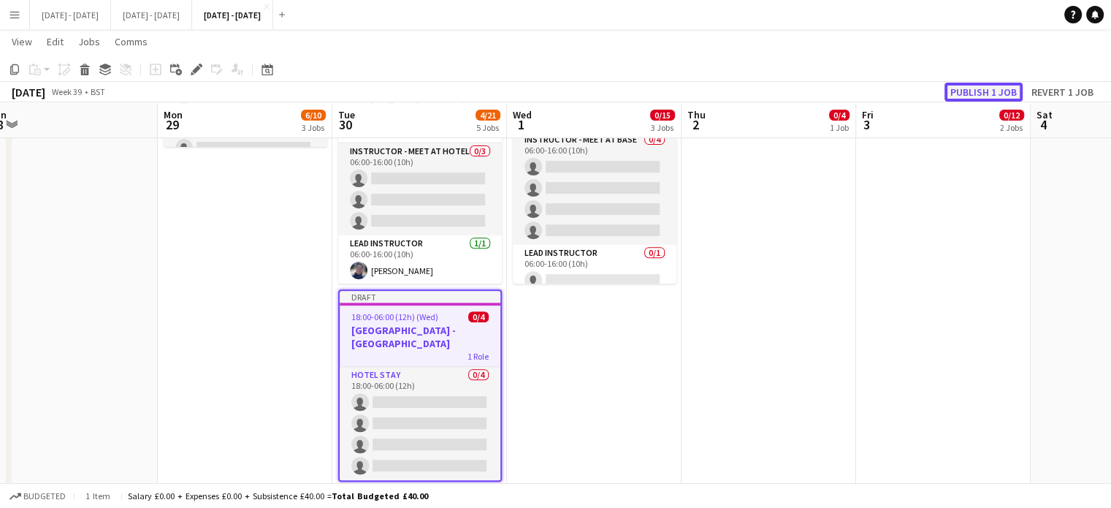
click at [968, 91] on button "Publish 1 job" at bounding box center [983, 92] width 78 height 19
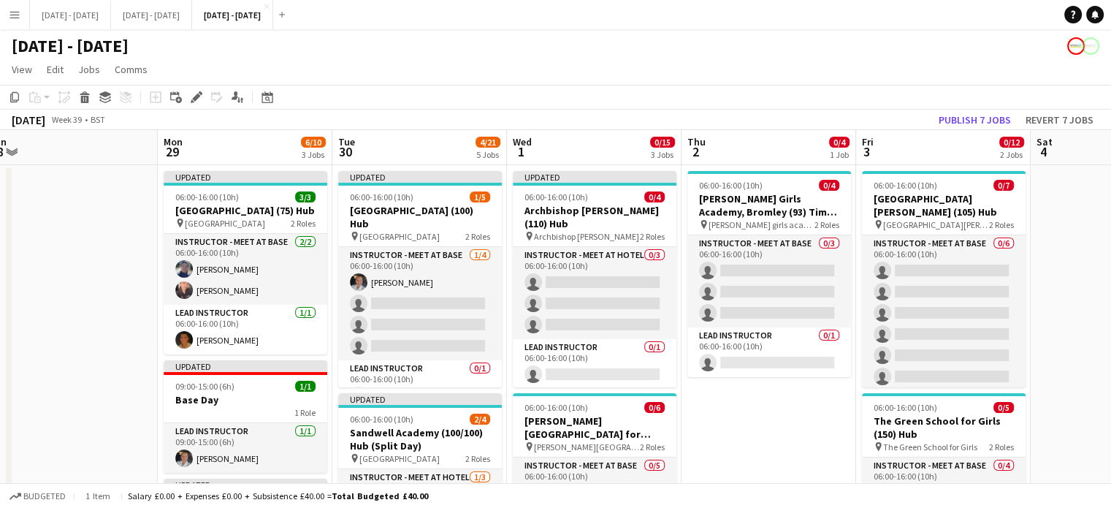
scroll to position [219, 0]
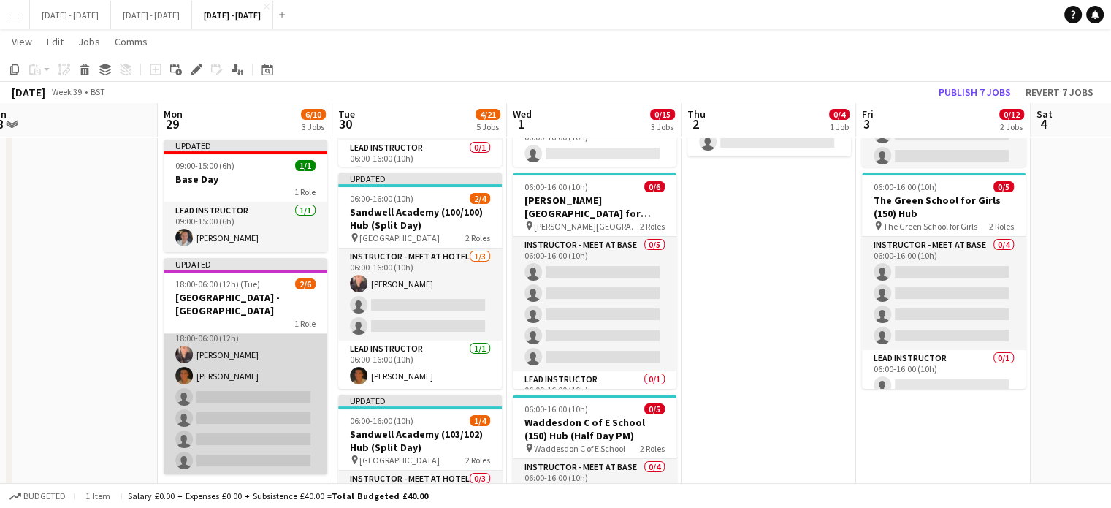
click at [211, 408] on app-card-role "Hotel Stay [DATE] 18:00-06:00 (12h) [PERSON_NAME] [PERSON_NAME] single-neutral-…" at bounding box center [246, 397] width 164 height 156
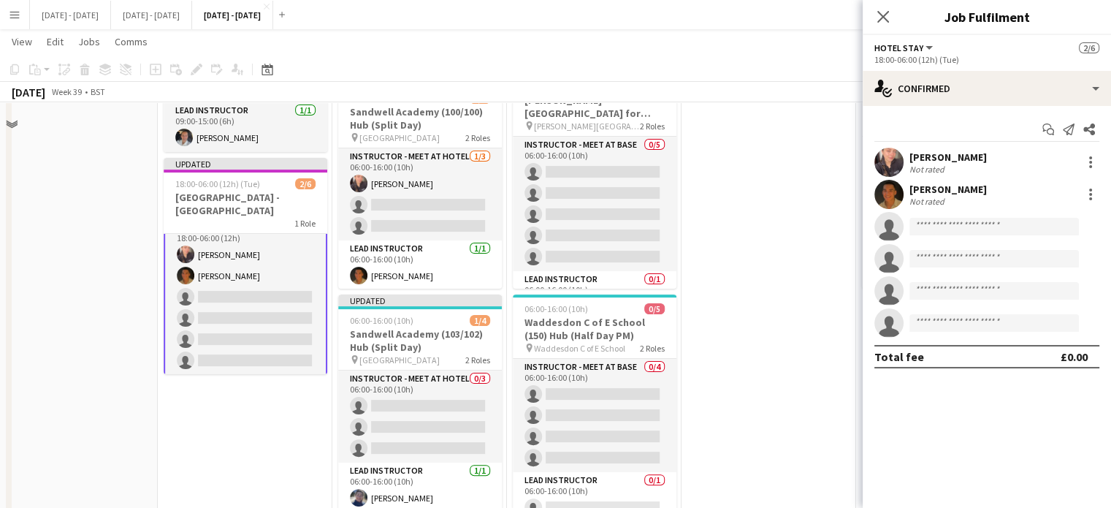
scroll to position [365, 0]
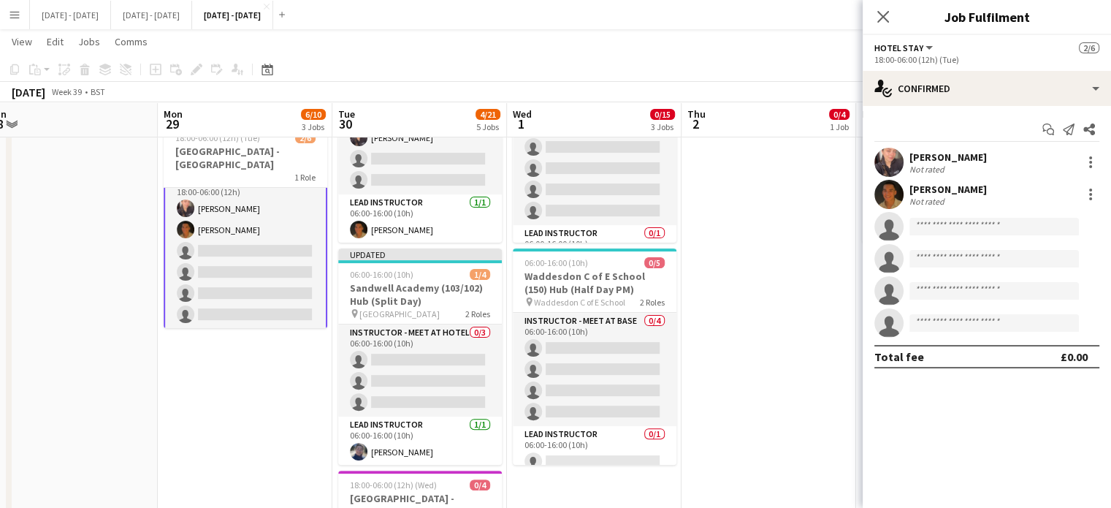
click at [197, 443] on app-date-cell "Updated 06:00-16:00 (10h) 3/3 Cressex Community School (75) Hub pin Cressex Com…" at bounding box center [245, 330] width 175 height 1064
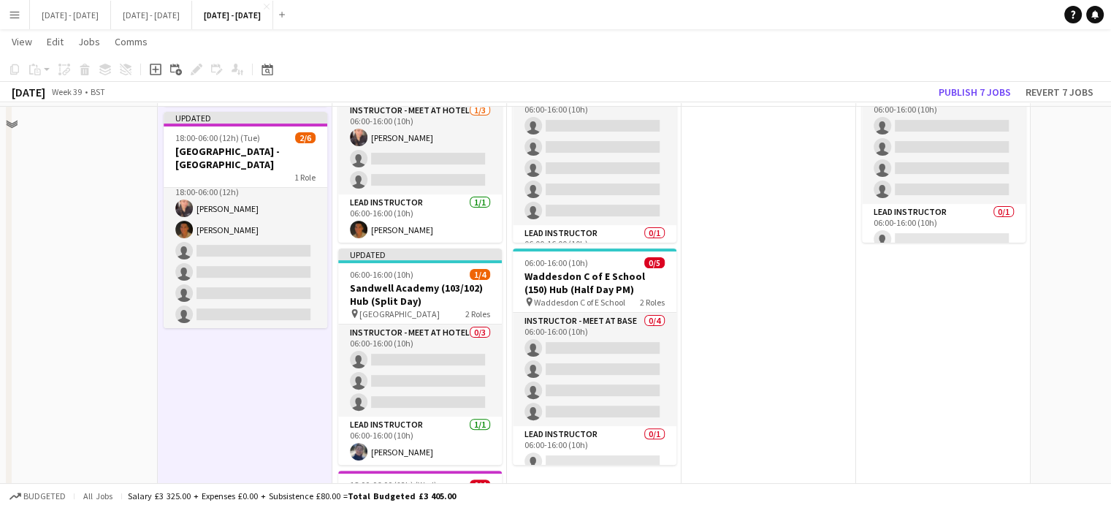
scroll to position [292, 0]
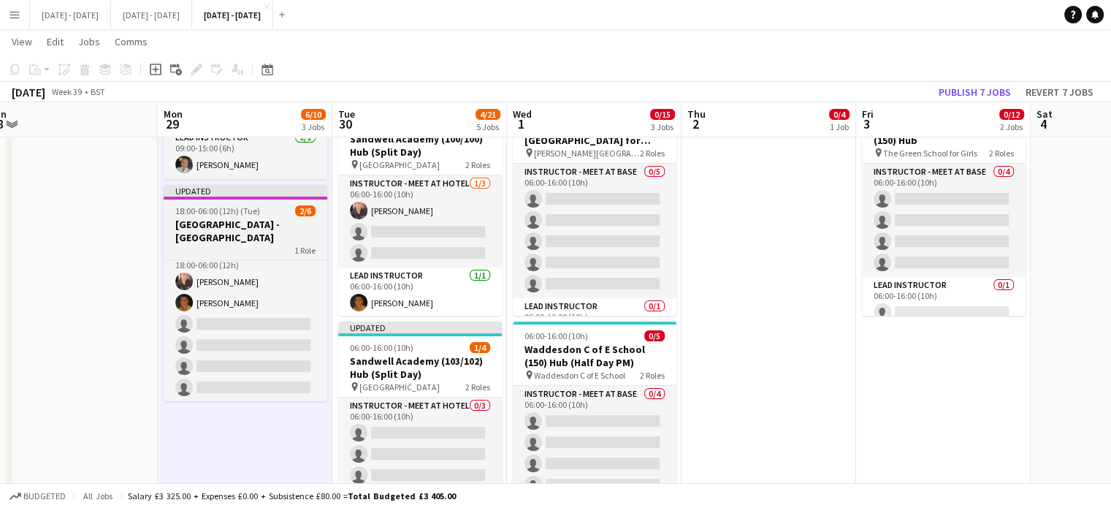
click at [221, 234] on h3 "[GEOGRAPHIC_DATA] - [GEOGRAPHIC_DATA]" at bounding box center [246, 231] width 164 height 26
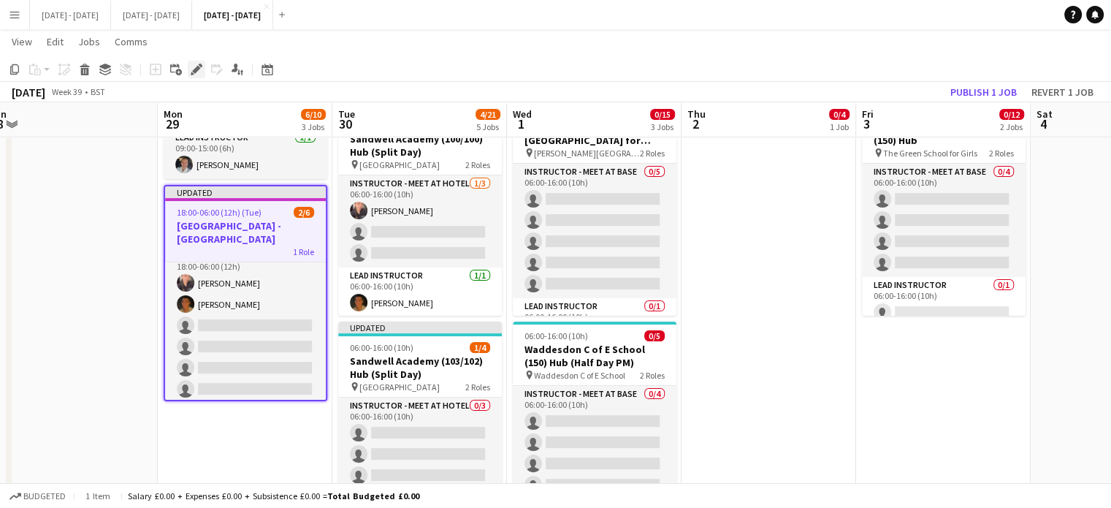
click at [199, 70] on icon "Edit" at bounding box center [197, 70] width 12 height 12
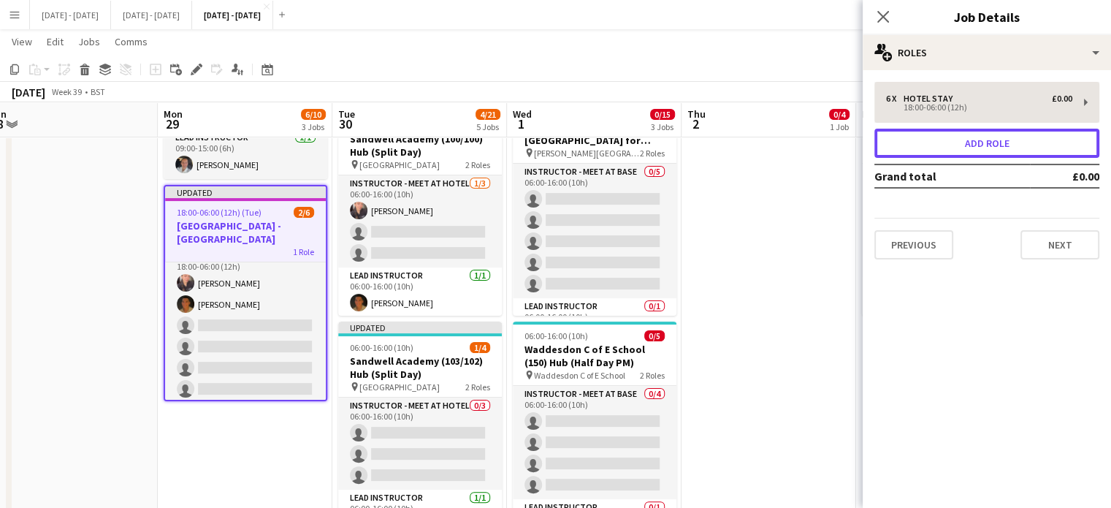
click at [1001, 141] on button "Add role" at bounding box center [986, 143] width 225 height 29
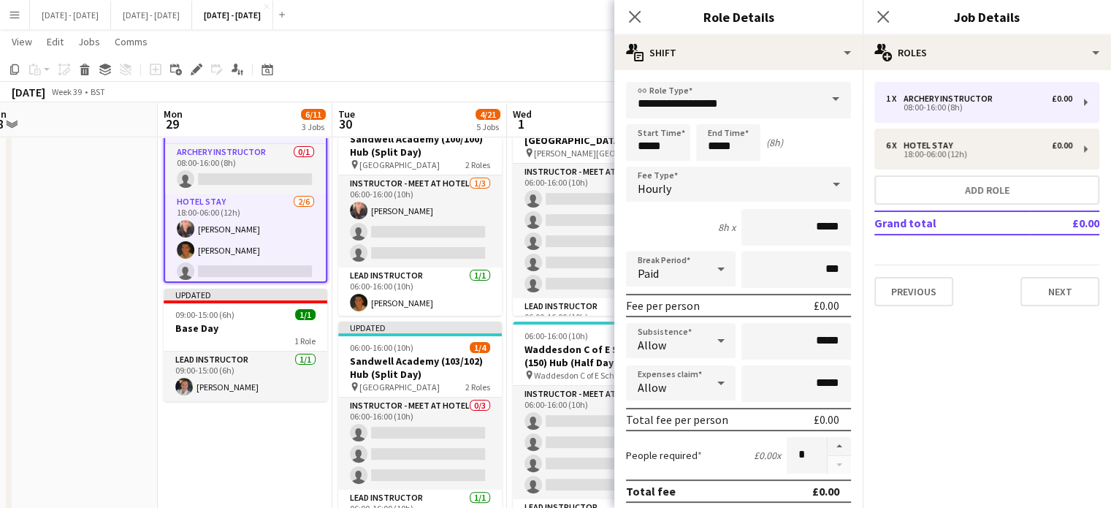
click at [821, 98] on span at bounding box center [835, 99] width 31 height 35
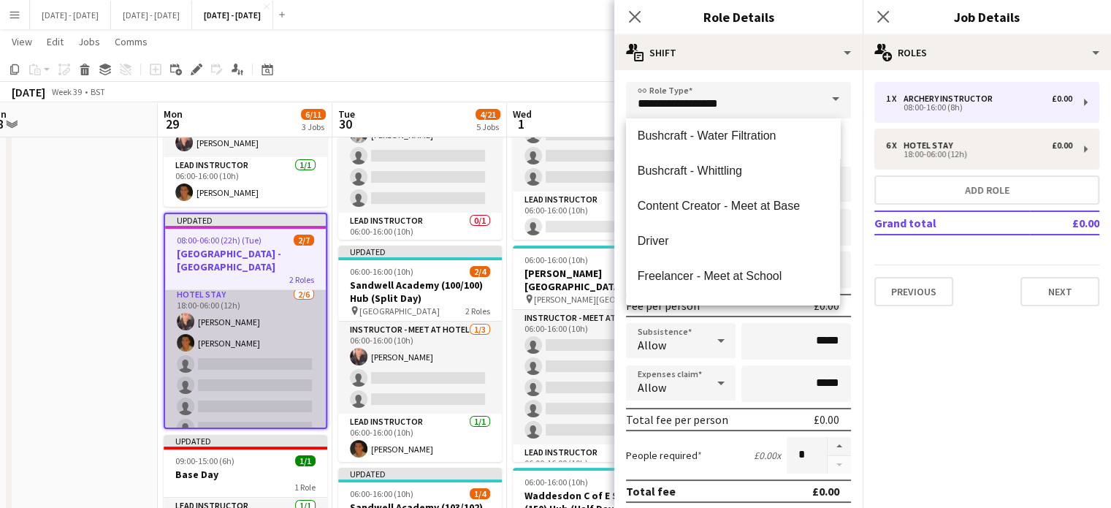
scroll to position [67, 0]
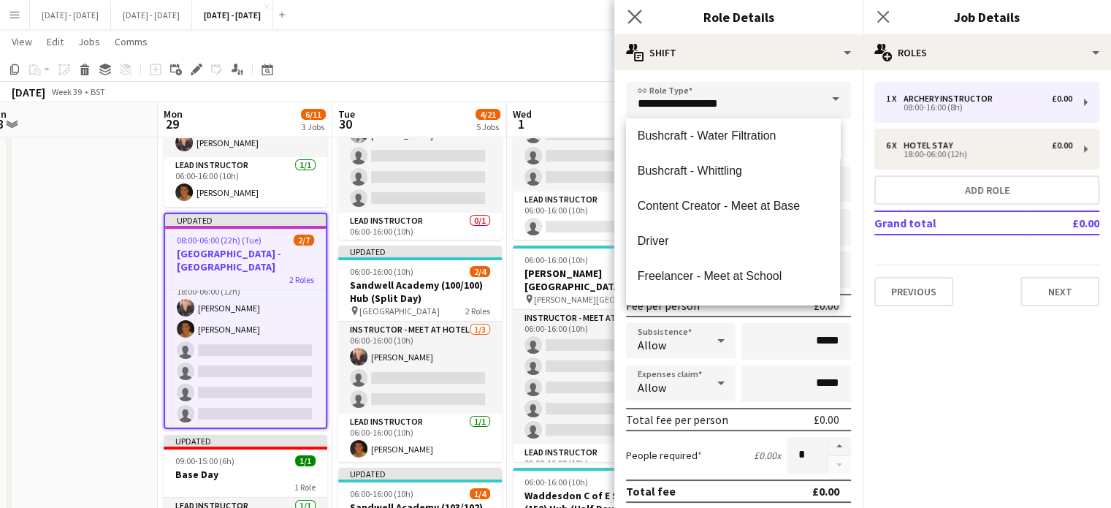
click at [643, 12] on app-icon "Close pop-in" at bounding box center [634, 17] width 21 height 21
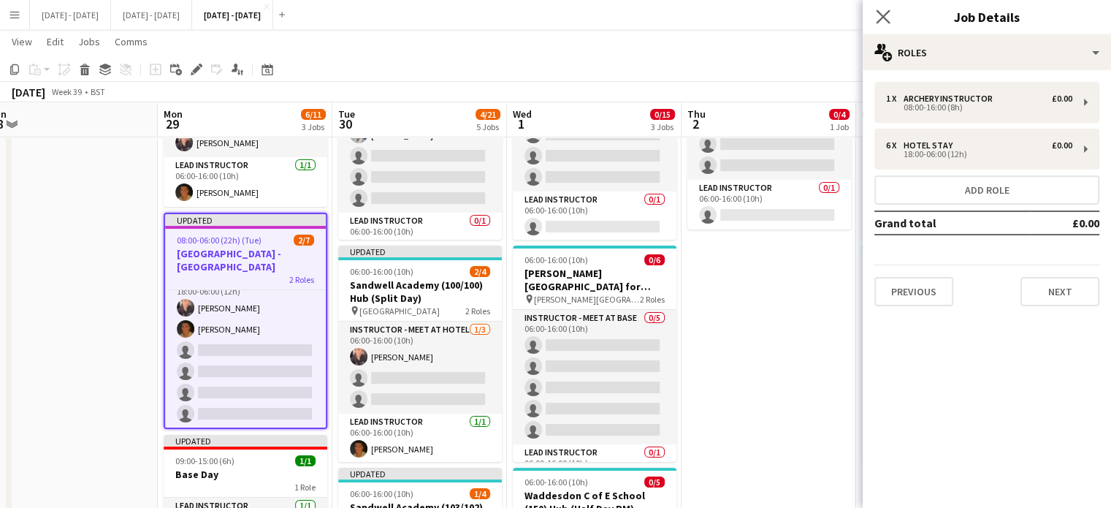
click at [879, 20] on icon at bounding box center [883, 16] width 14 height 14
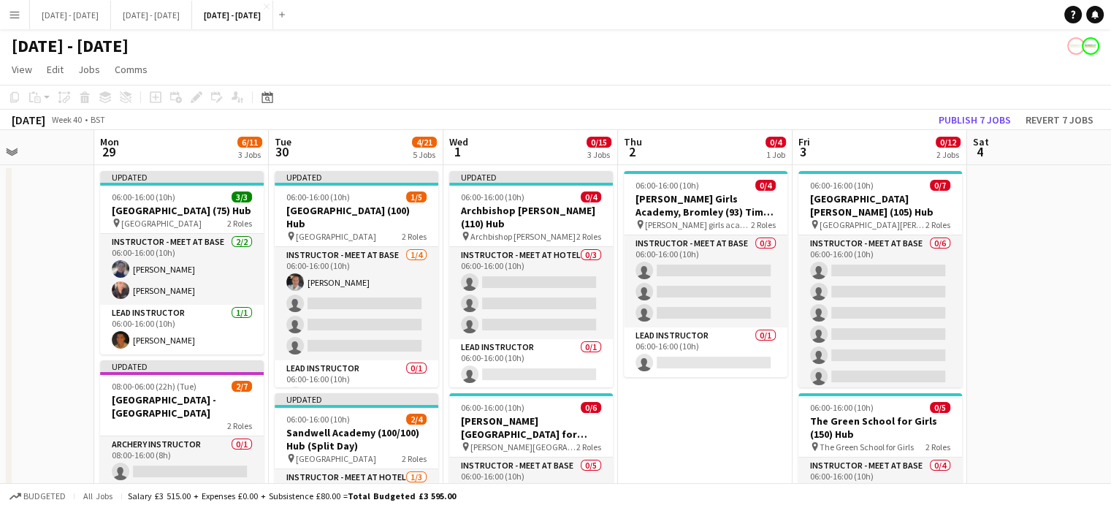
scroll to position [0, 421]
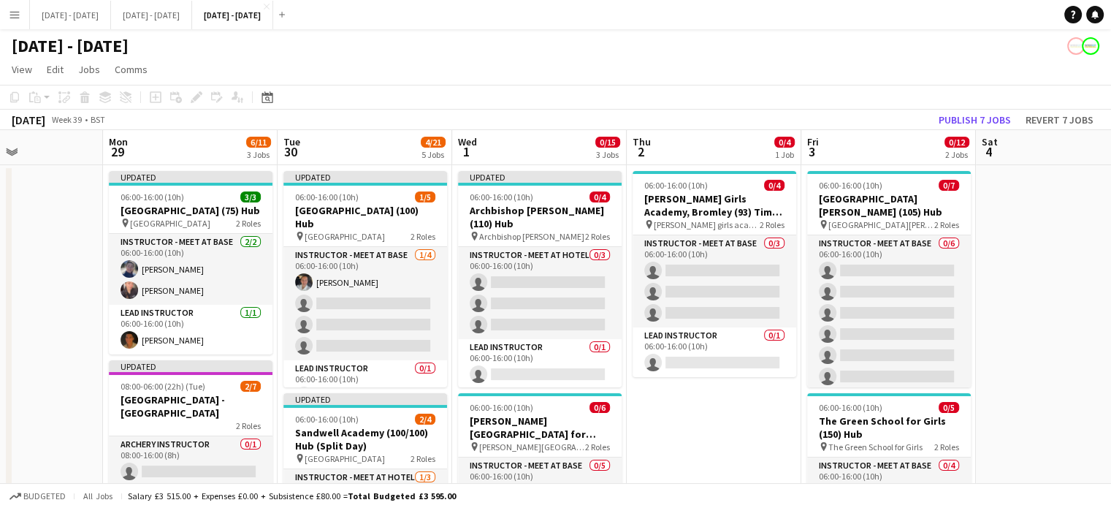
drag, startPoint x: 418, startPoint y: 144, endPoint x: 535, endPoint y: 145, distance: 116.9
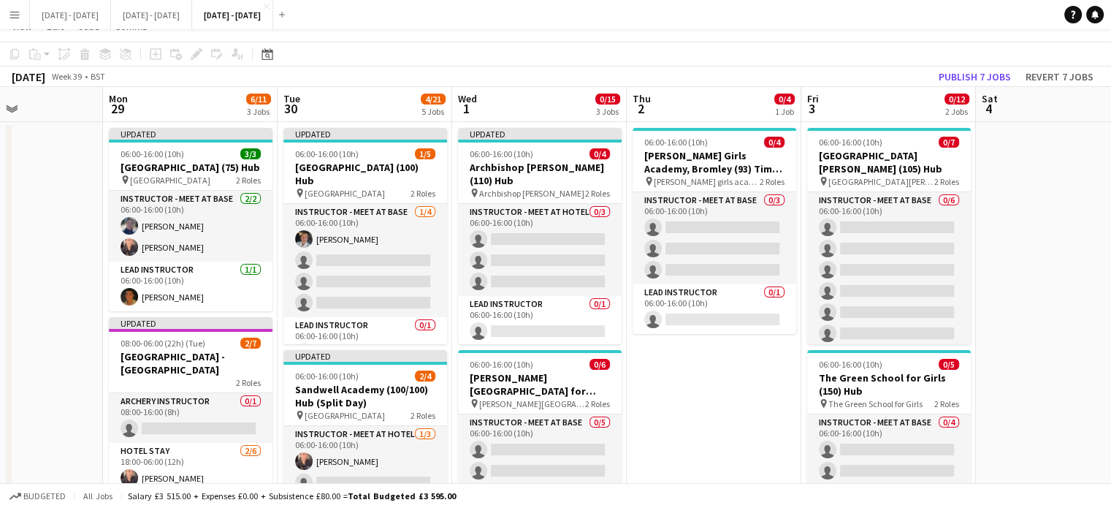
scroll to position [0, 0]
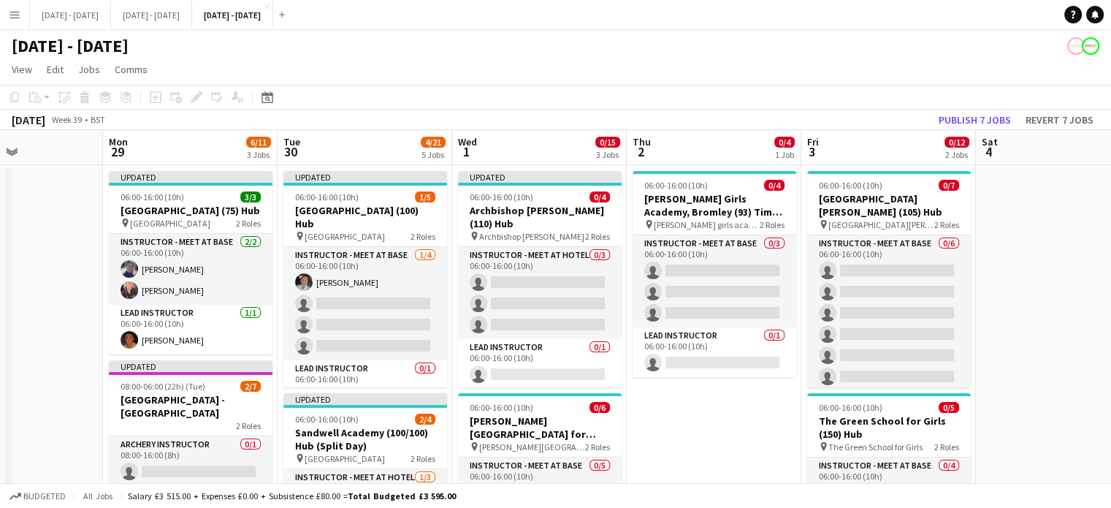
click at [535, 158] on app-board-header-date "Wed 1 0/15 3 Jobs" at bounding box center [539, 147] width 175 height 35
click at [699, 157] on app-board-header-date "Thu 2 0/4 1 Job" at bounding box center [714, 147] width 175 height 35
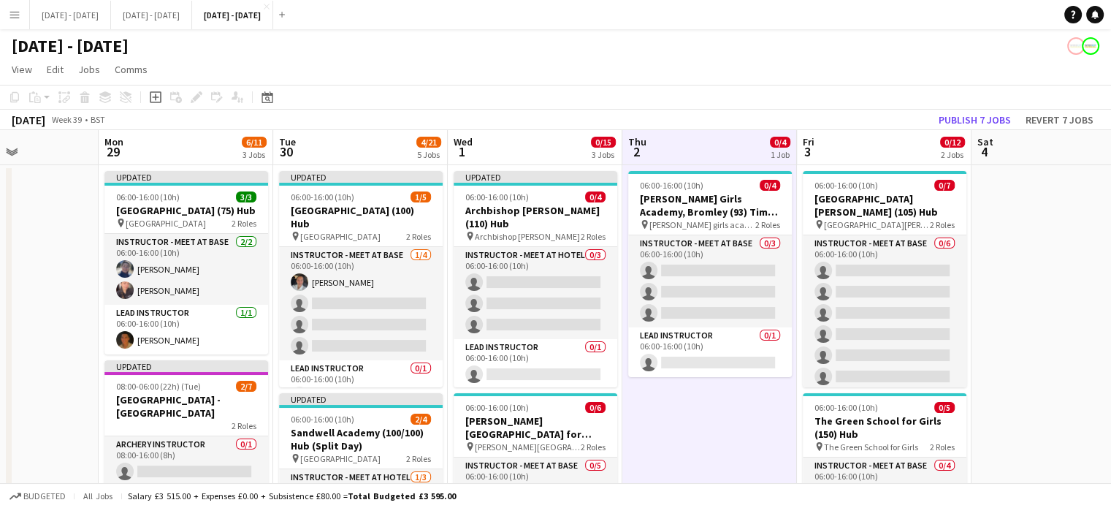
scroll to position [0, 427]
click at [540, 154] on app-board-header-date "Wed 1 0/15 3 Jobs" at bounding box center [533, 147] width 175 height 35
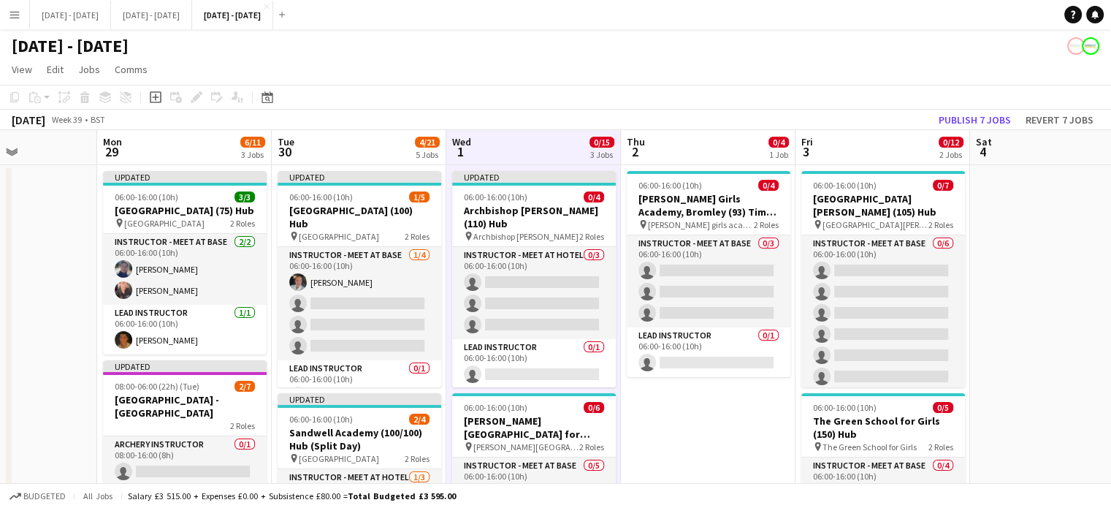
click at [351, 155] on app-board-header-date "Tue 30 4/21 5 Jobs" at bounding box center [359, 147] width 175 height 35
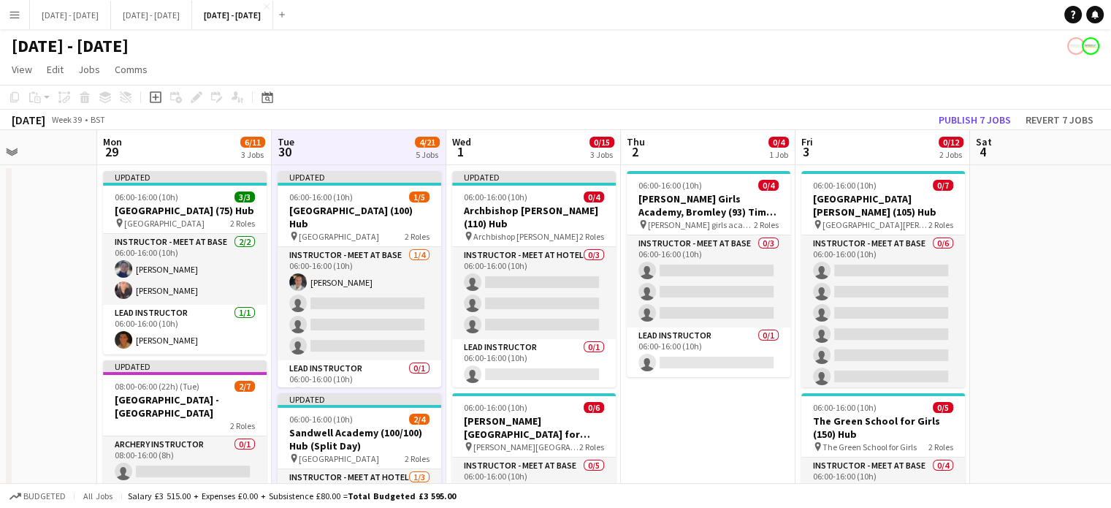
click at [181, 148] on app-board-header-date "Mon 29 6/11 3 Jobs" at bounding box center [184, 147] width 175 height 35
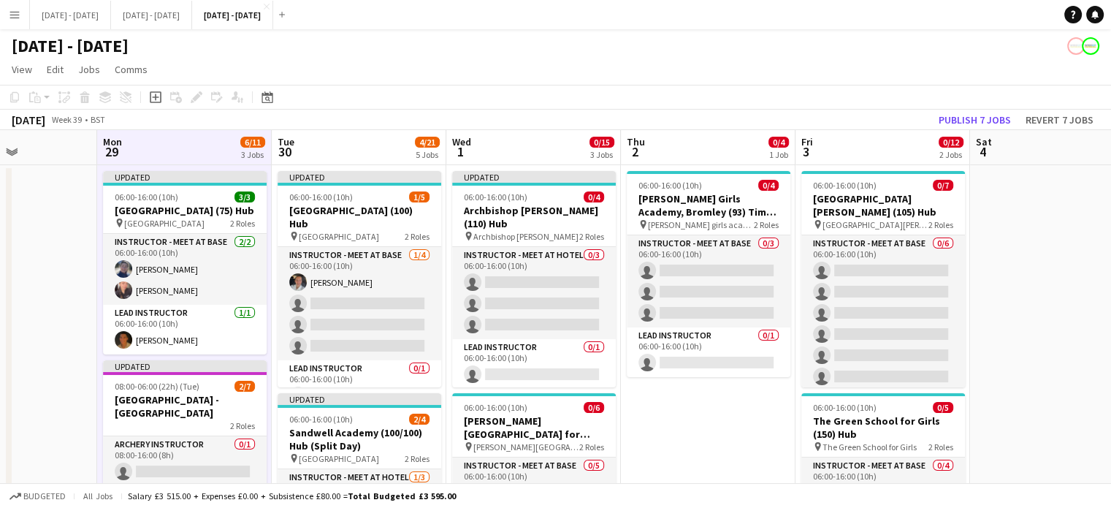
click at [347, 140] on app-board-header-date "Tue 30 4/21 5 Jobs" at bounding box center [359, 147] width 175 height 35
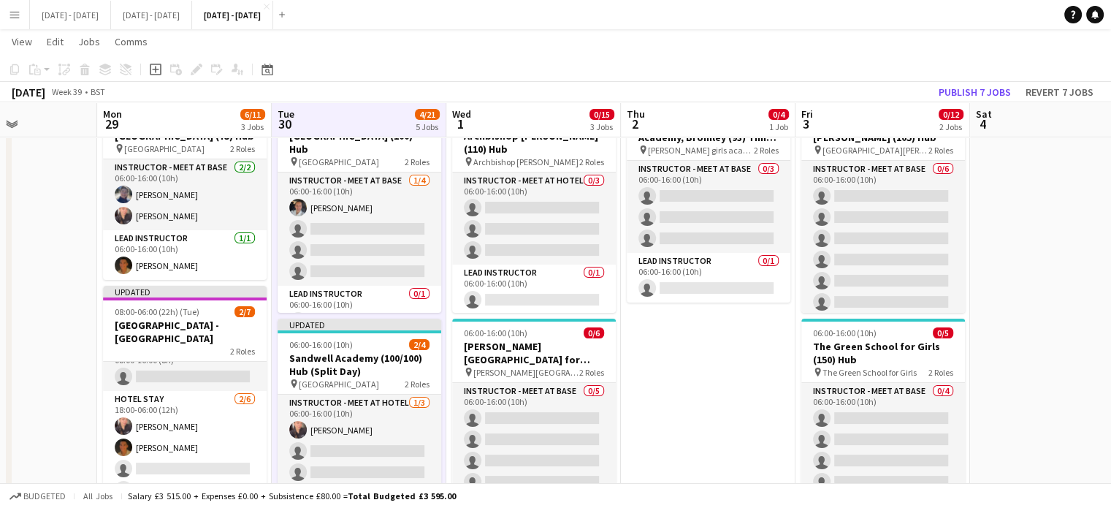
scroll to position [0, 0]
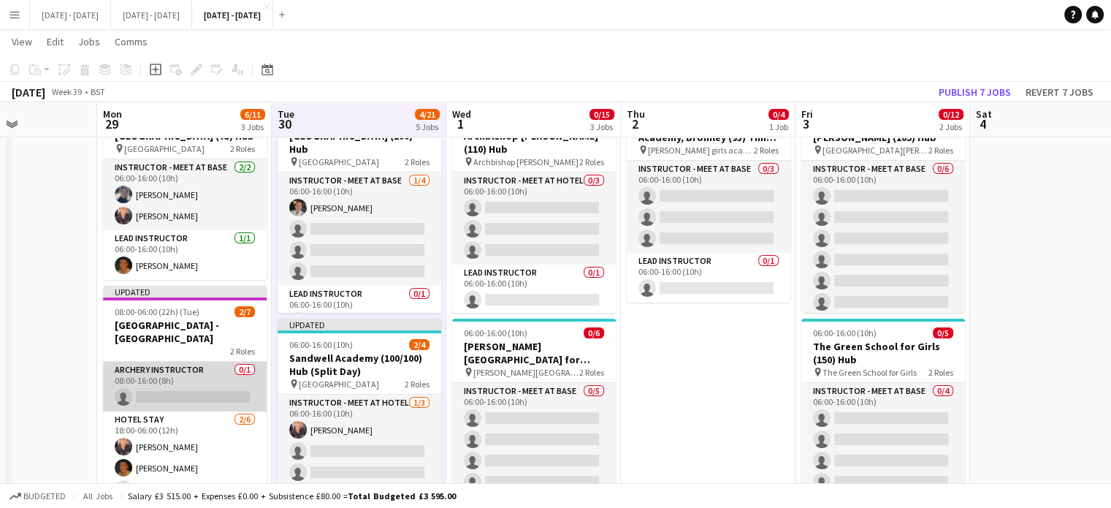
click at [167, 388] on app-card-role "Archery Instructor 0/1 08:00-16:00 (8h) single-neutral-actions" at bounding box center [185, 387] width 164 height 50
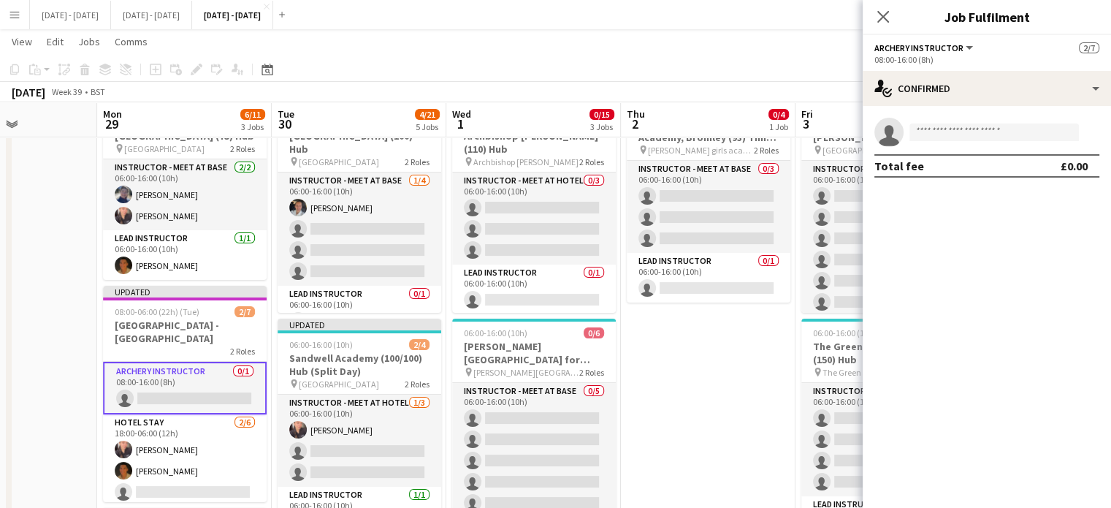
click at [206, 344] on h3 "[GEOGRAPHIC_DATA] - [GEOGRAPHIC_DATA]" at bounding box center [185, 331] width 164 height 26
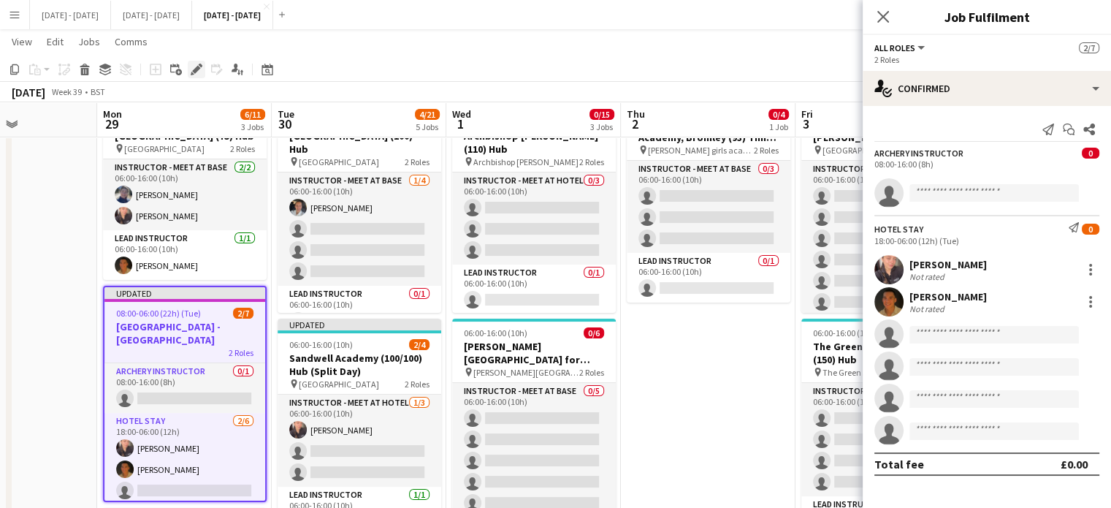
click at [200, 71] on icon "Edit" at bounding box center [197, 70] width 12 height 12
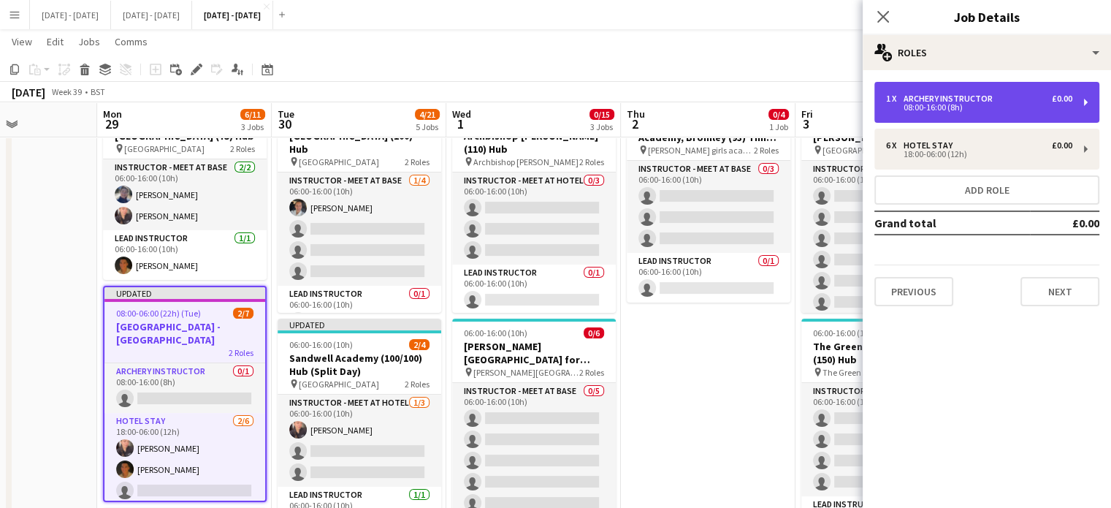
click at [960, 93] on div "Archery Instructor" at bounding box center [950, 98] width 95 height 10
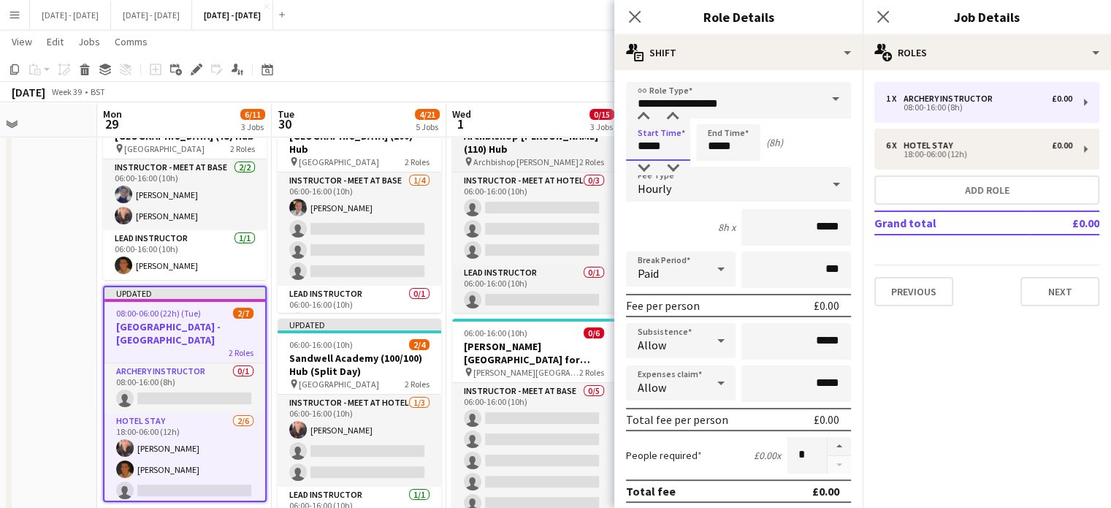
drag, startPoint x: 670, startPoint y: 138, endPoint x: 496, endPoint y: 154, distance: 174.6
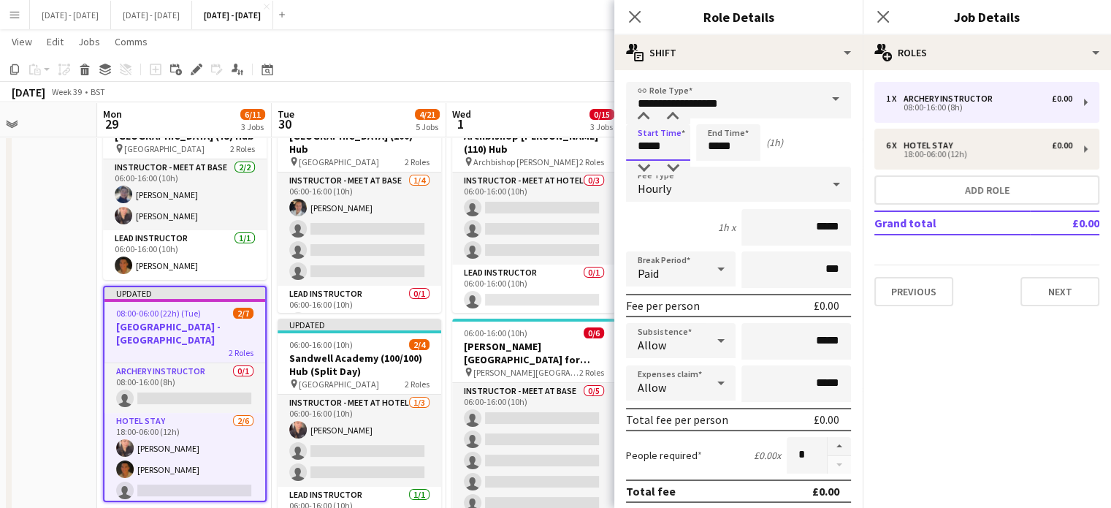
type input "*****"
click at [726, 178] on div "Hourly" at bounding box center [724, 184] width 196 height 35
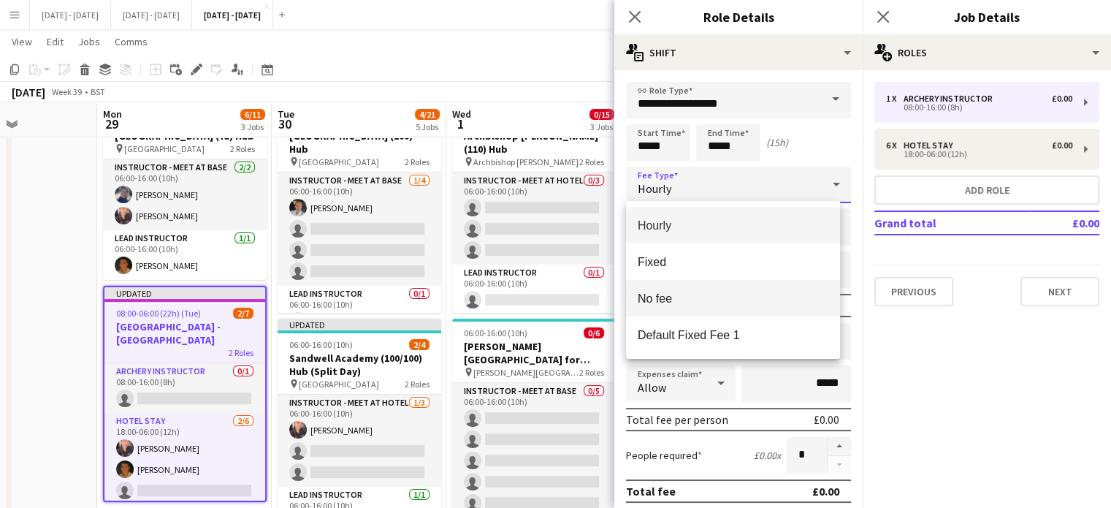
click at [701, 294] on span "No fee" at bounding box center [733, 298] width 191 height 14
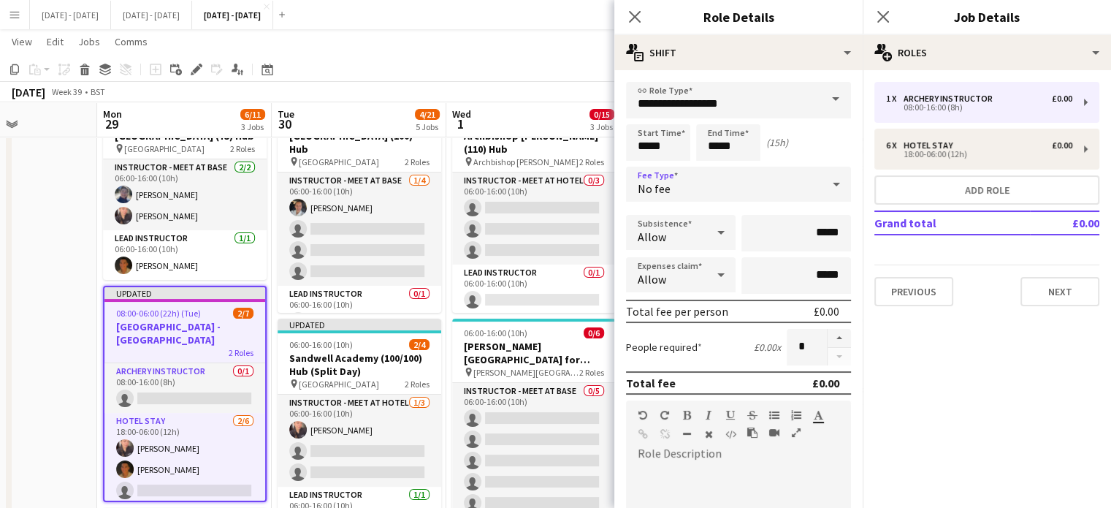
click at [754, 187] on div "No fee" at bounding box center [724, 184] width 196 height 35
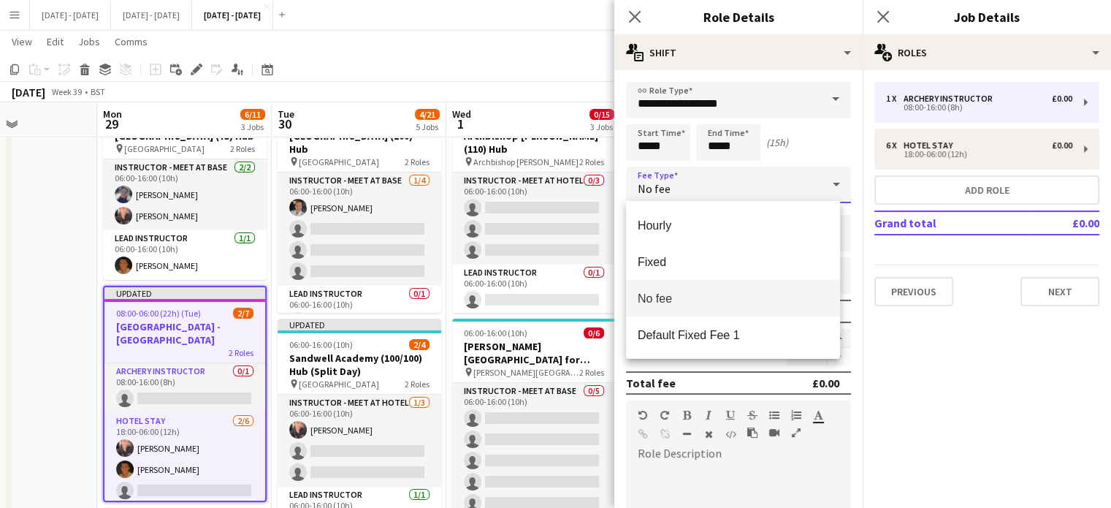
click at [789, 102] on div at bounding box center [555, 254] width 1111 height 508
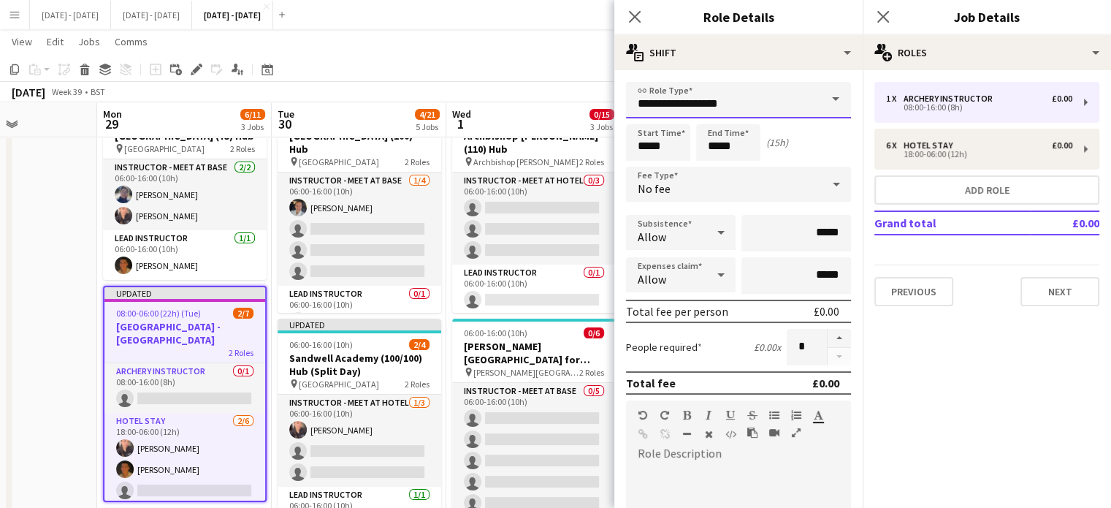
click at [789, 103] on input "**********" at bounding box center [738, 100] width 225 height 37
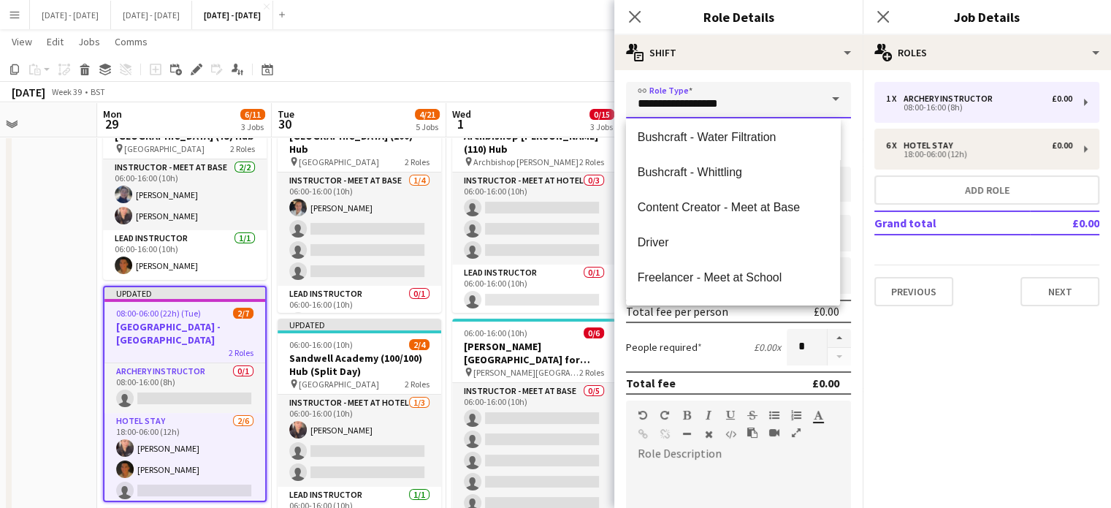
scroll to position [146, 0]
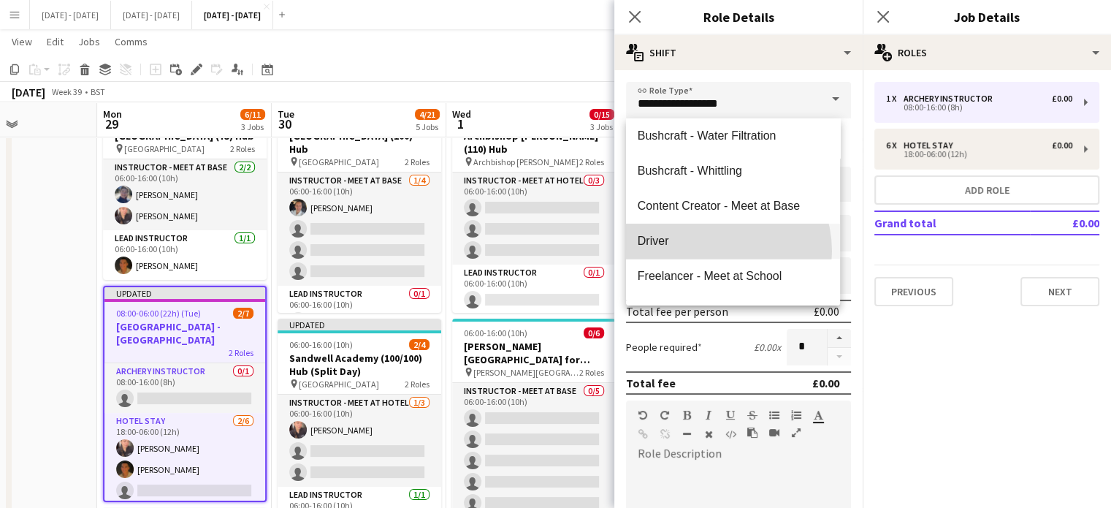
click at [716, 251] on mat-option "Driver" at bounding box center [733, 240] width 214 height 35
type input "******"
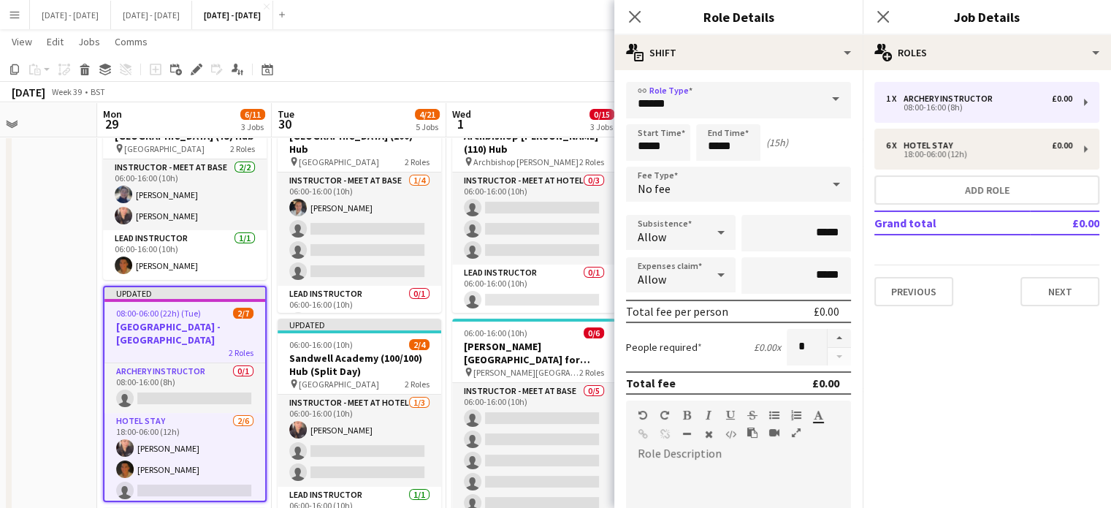
click at [780, 183] on div "No fee" at bounding box center [724, 184] width 196 height 35
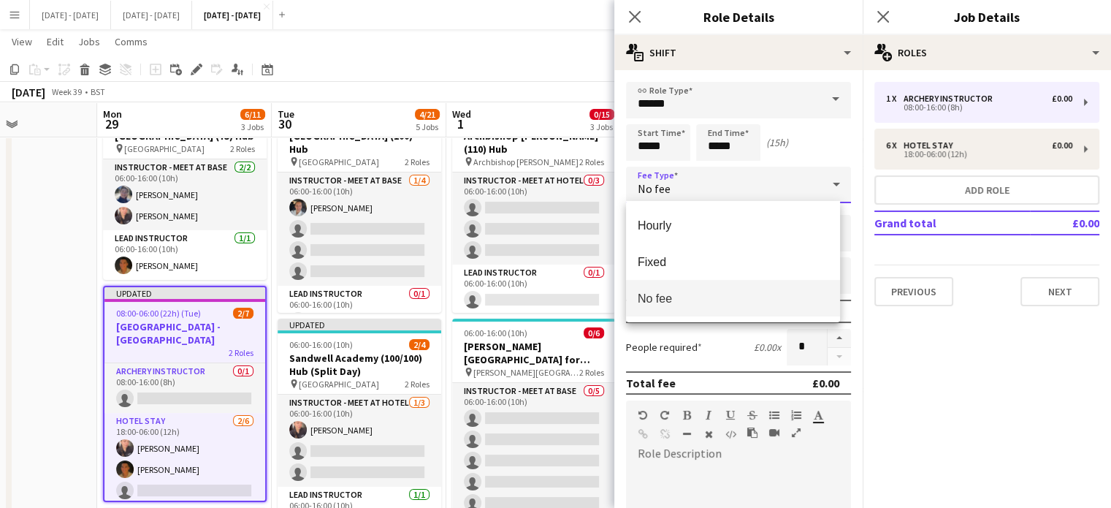
click at [787, 192] on div at bounding box center [555, 254] width 1111 height 508
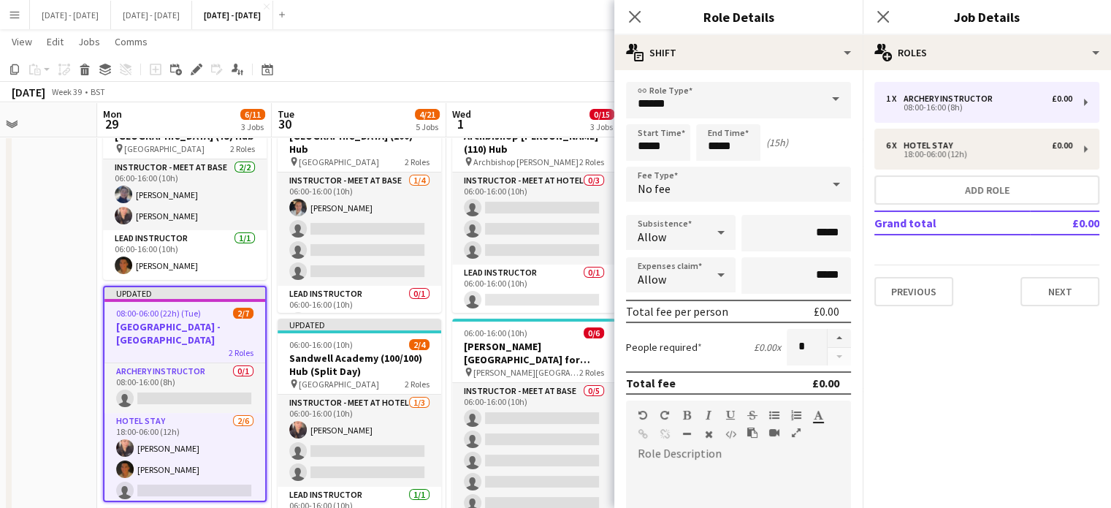
click at [731, 184] on div "No fee" at bounding box center [724, 184] width 196 height 35
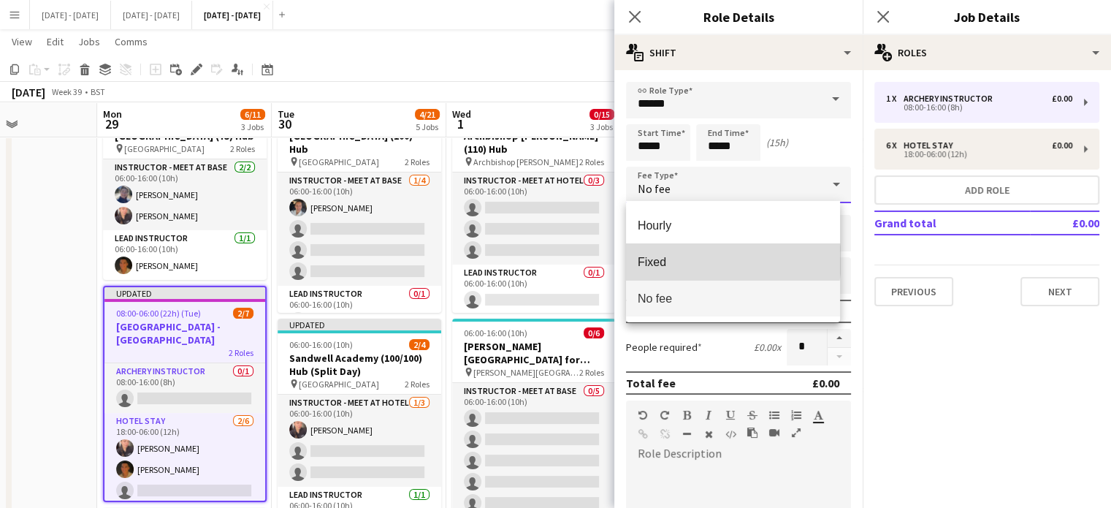
click at [716, 260] on span "Fixed" at bounding box center [733, 262] width 191 height 14
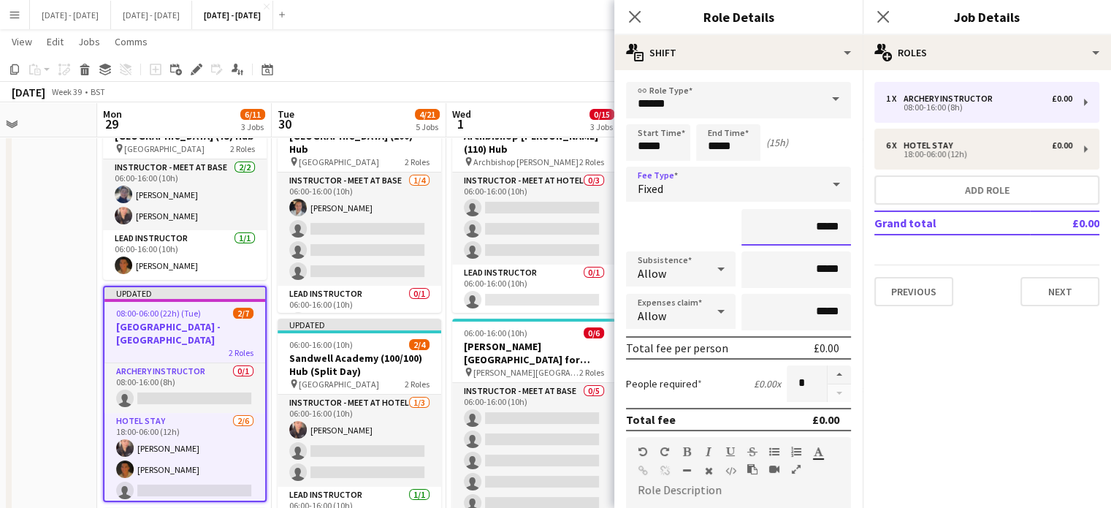
click at [809, 230] on input "*****" at bounding box center [796, 227] width 110 height 37
type input "******"
click at [804, 272] on input "*****" at bounding box center [796, 269] width 110 height 37
type input "**"
type input "******"
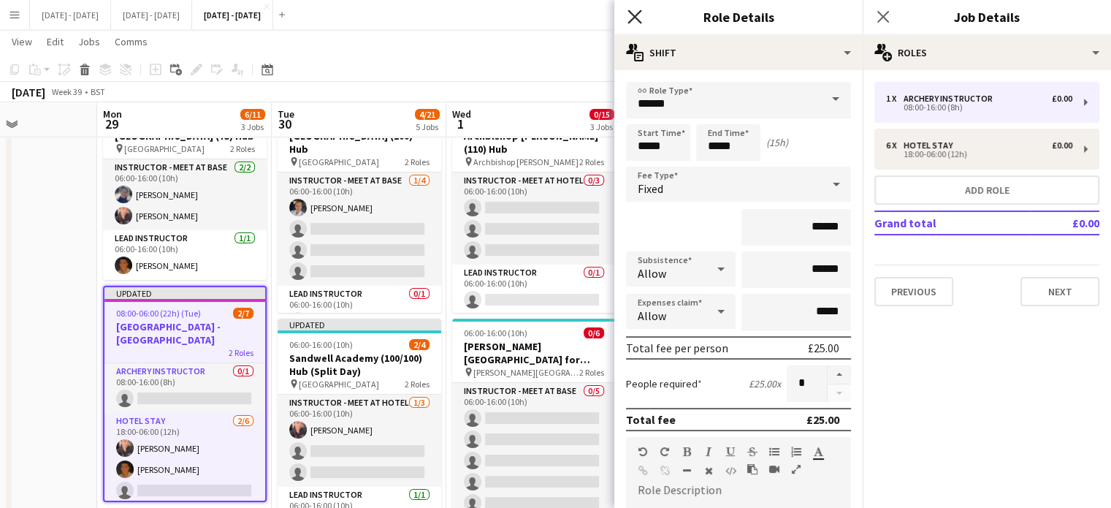
click at [631, 18] on icon "Close pop-in" at bounding box center [634, 16] width 14 height 14
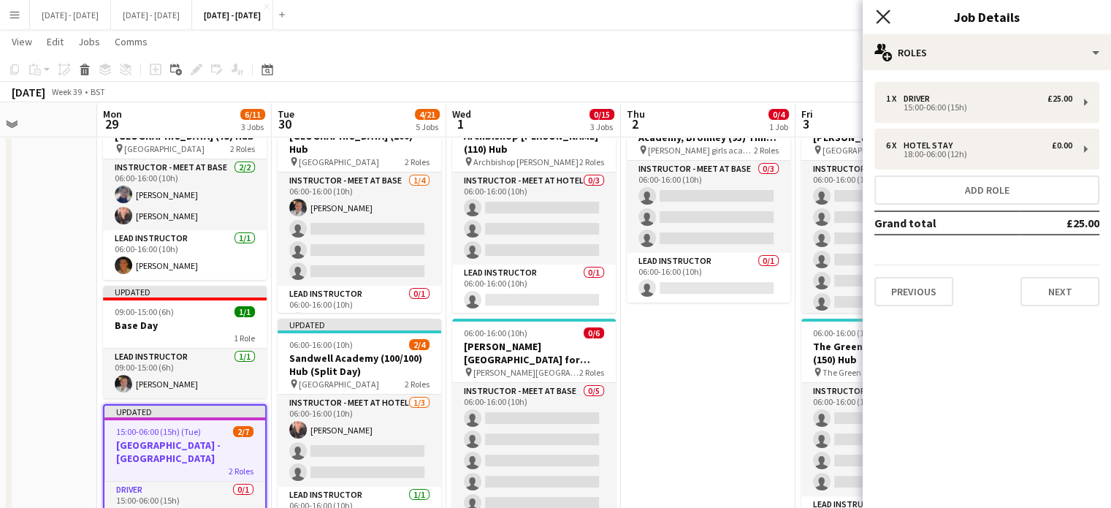
click at [883, 11] on icon "Close pop-in" at bounding box center [883, 16] width 14 height 14
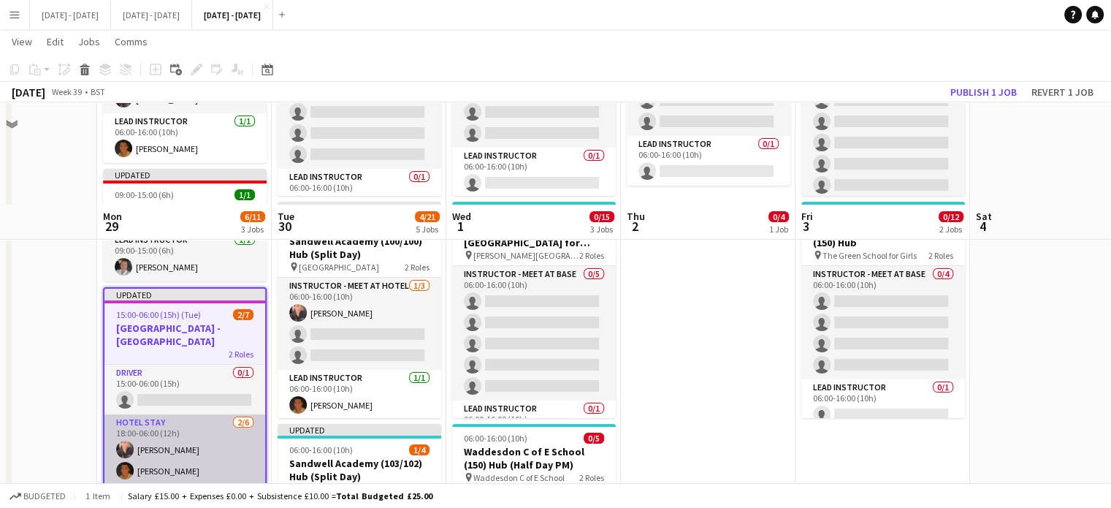
scroll to position [292, 0]
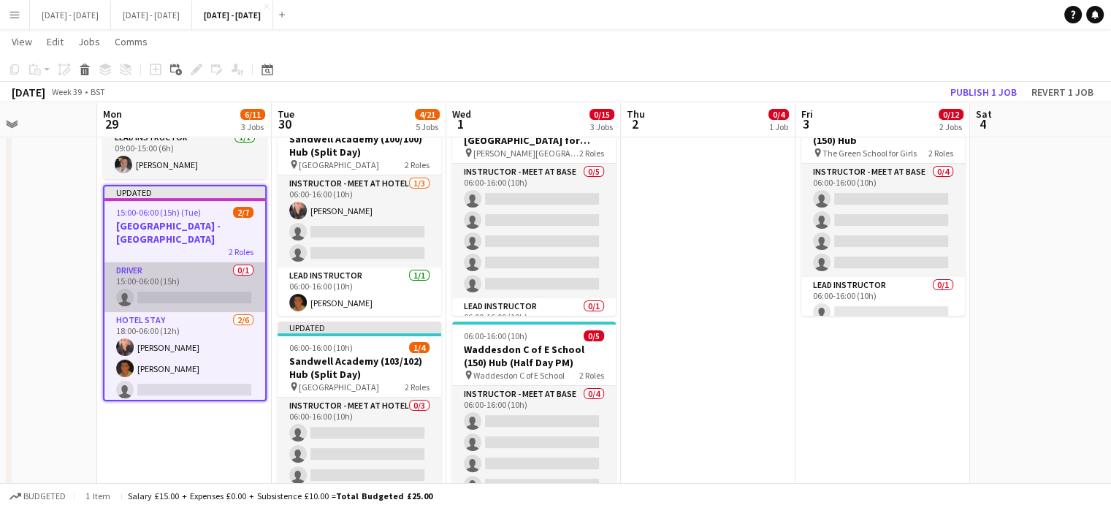
click at [167, 295] on app-card-role "Driver 0/1 15:00-06:00 (15h) single-neutral-actions" at bounding box center [184, 287] width 161 height 50
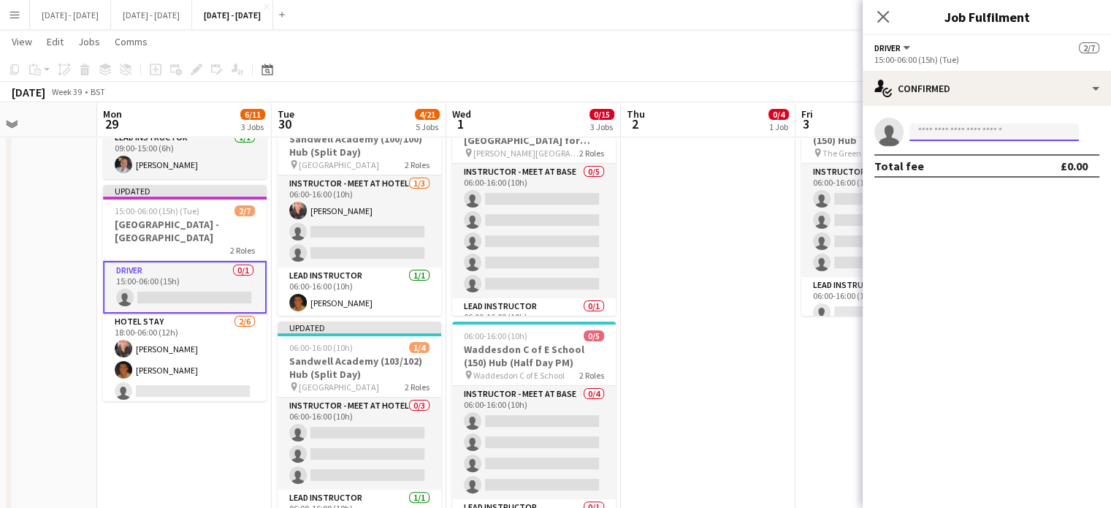
click at [947, 126] on input at bounding box center [993, 132] width 169 height 18
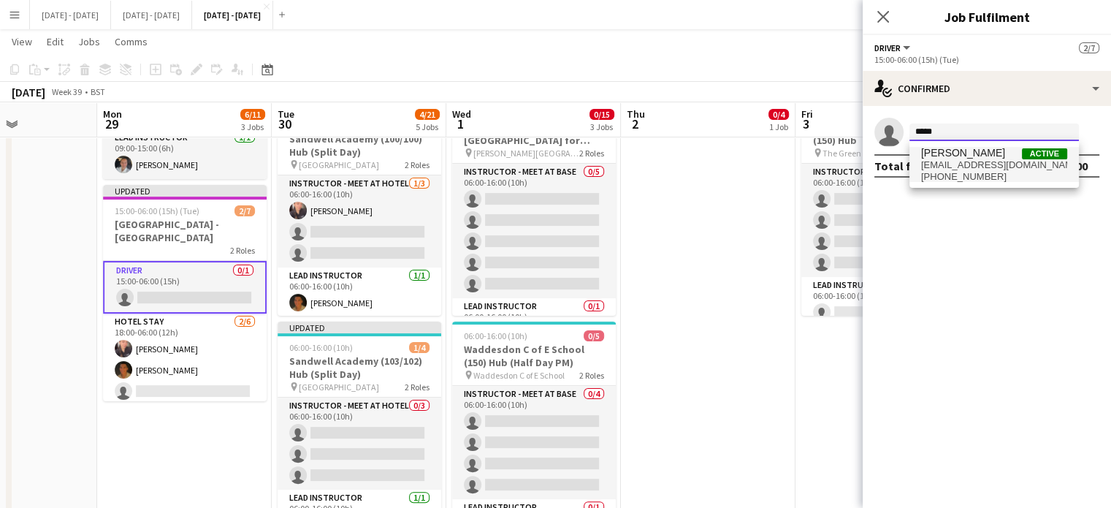
type input "*****"
click at [934, 165] on span "[EMAIL_ADDRESS][DOMAIN_NAME]" at bounding box center [994, 165] width 146 height 12
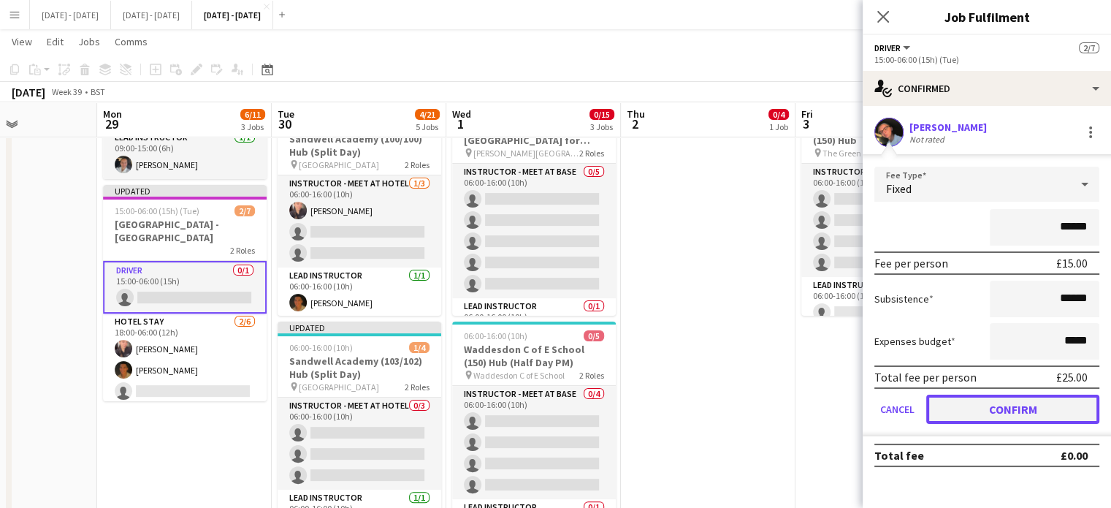
click at [1007, 409] on button "Confirm" at bounding box center [1012, 408] width 173 height 29
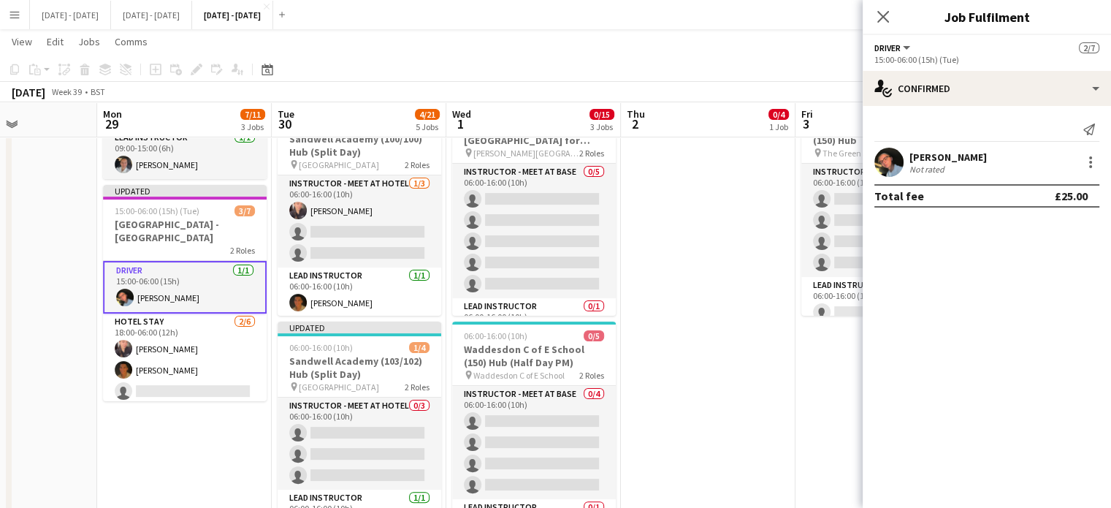
drag, startPoint x: 887, startPoint y: 19, endPoint x: 867, endPoint y: 48, distance: 35.7
click at [887, 20] on icon "Close pop-in" at bounding box center [883, 17] width 12 height 12
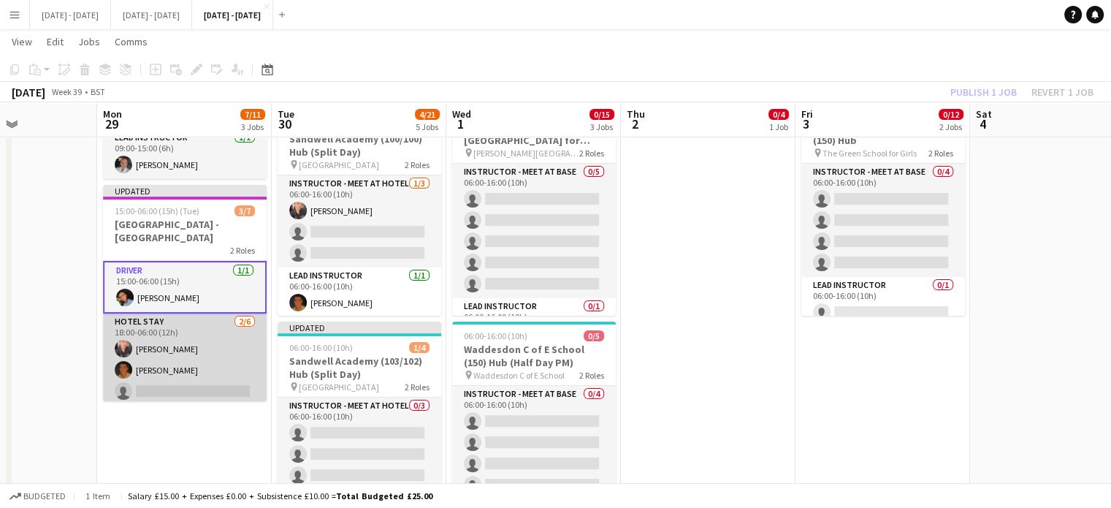
click at [149, 399] on app-card-role "Hotel Stay [DATE] 18:00-06:00 (12h) [PERSON_NAME] [PERSON_NAME] single-neutral-…" at bounding box center [185, 391] width 164 height 156
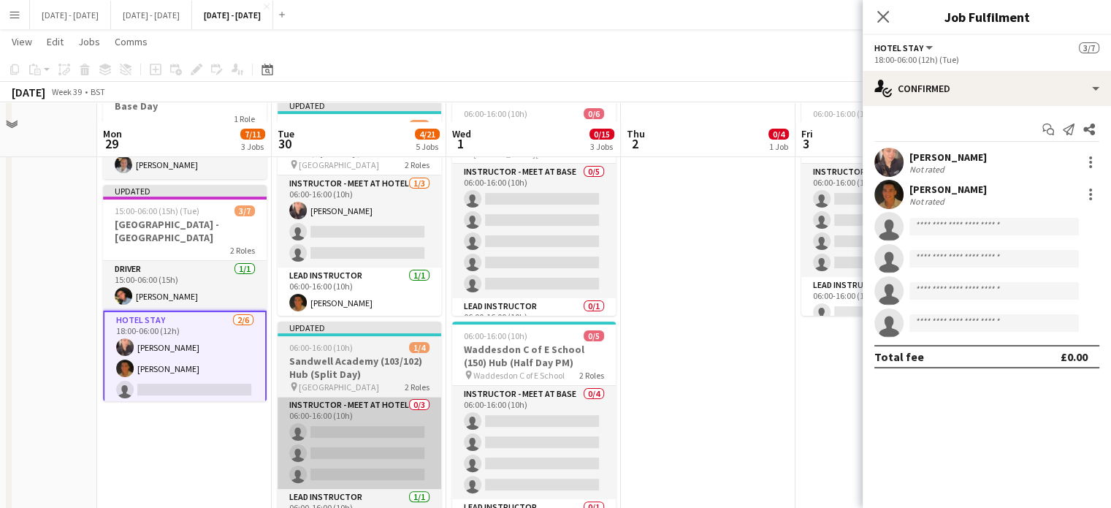
scroll to position [365, 0]
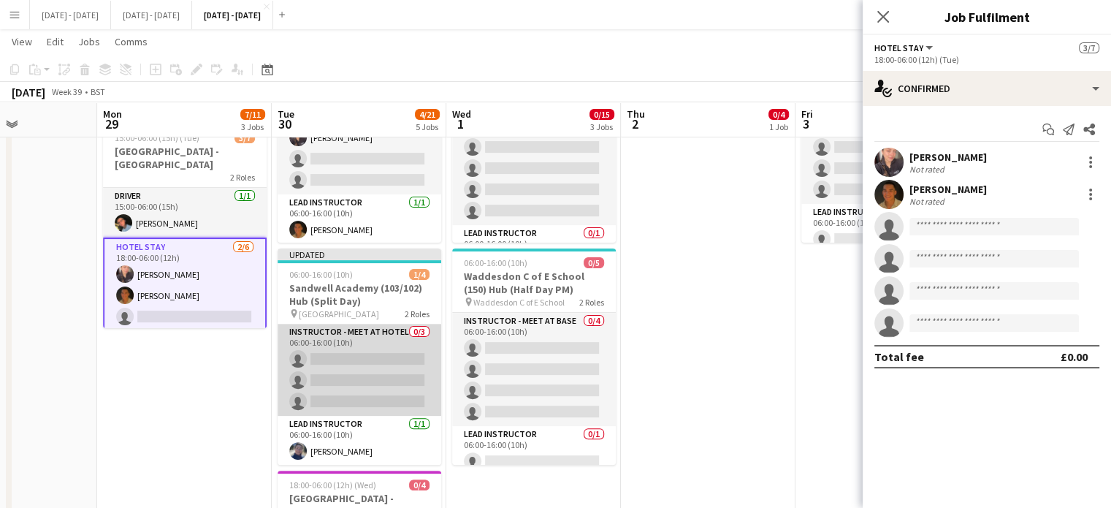
click at [319, 405] on app-card-role "Instructor - Meet at Hotel 0/3 06:00-16:00 (10h) single-neutral-actions single-…" at bounding box center [360, 370] width 164 height 92
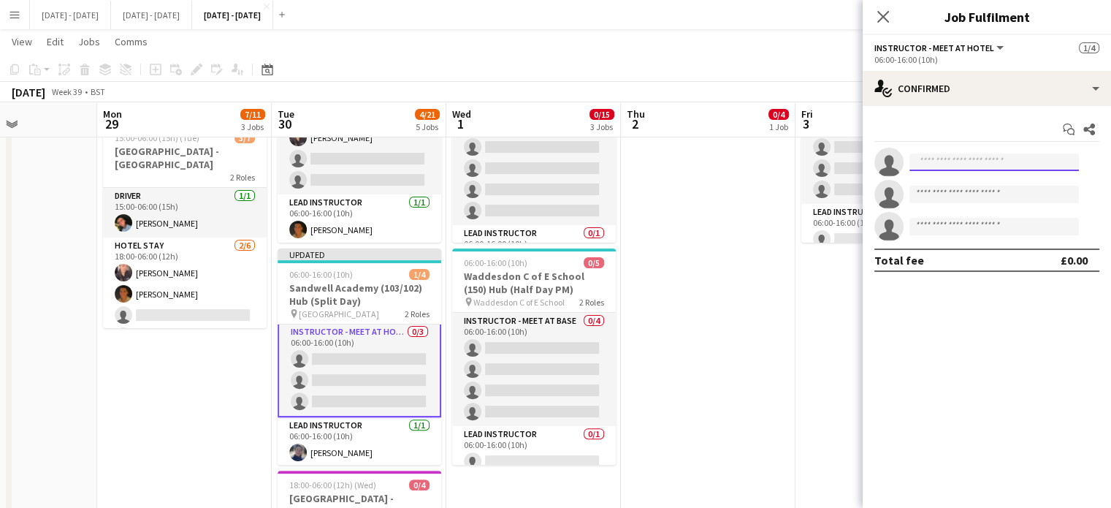
click at [1009, 157] on input at bounding box center [993, 162] width 169 height 18
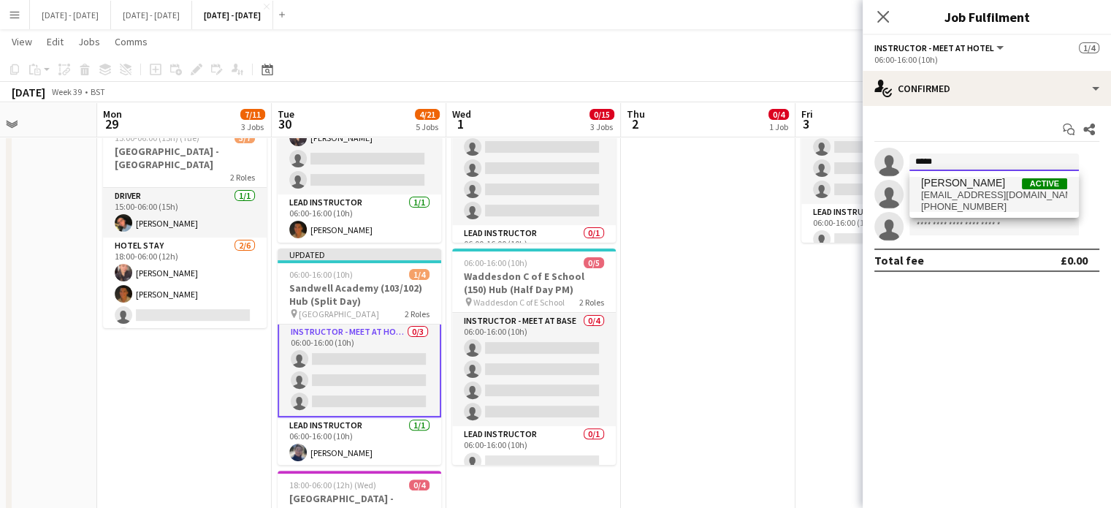
type input "*****"
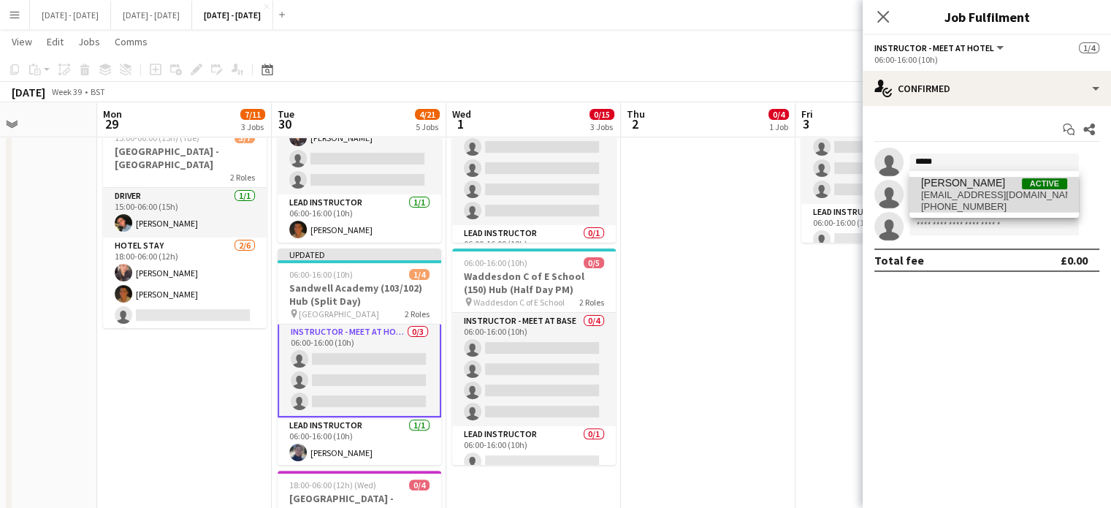
click at [968, 199] on span "[EMAIL_ADDRESS][DOMAIN_NAME]" at bounding box center [994, 195] width 146 height 12
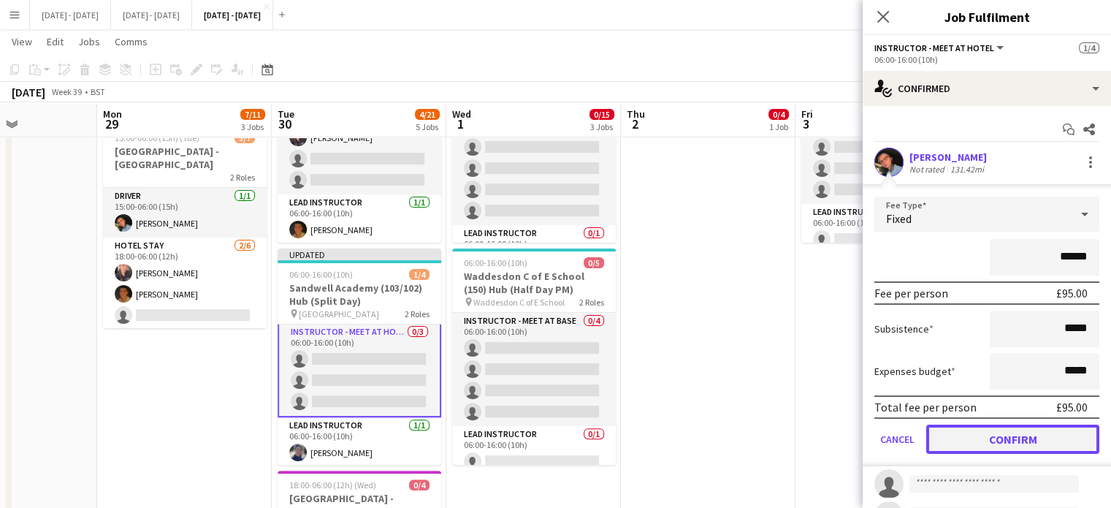
click at [990, 429] on button "Confirm" at bounding box center [1012, 438] width 173 height 29
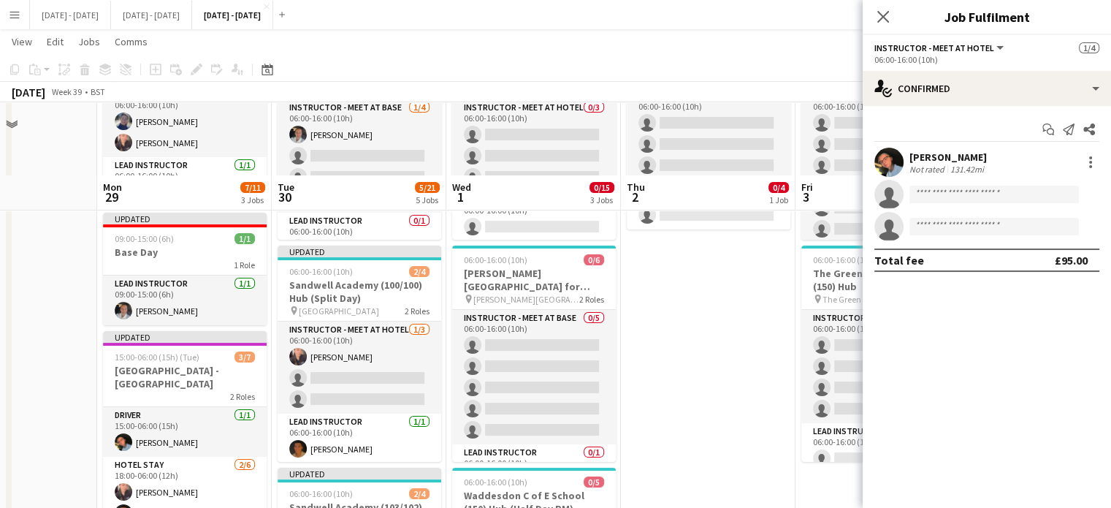
scroll to position [219, 0]
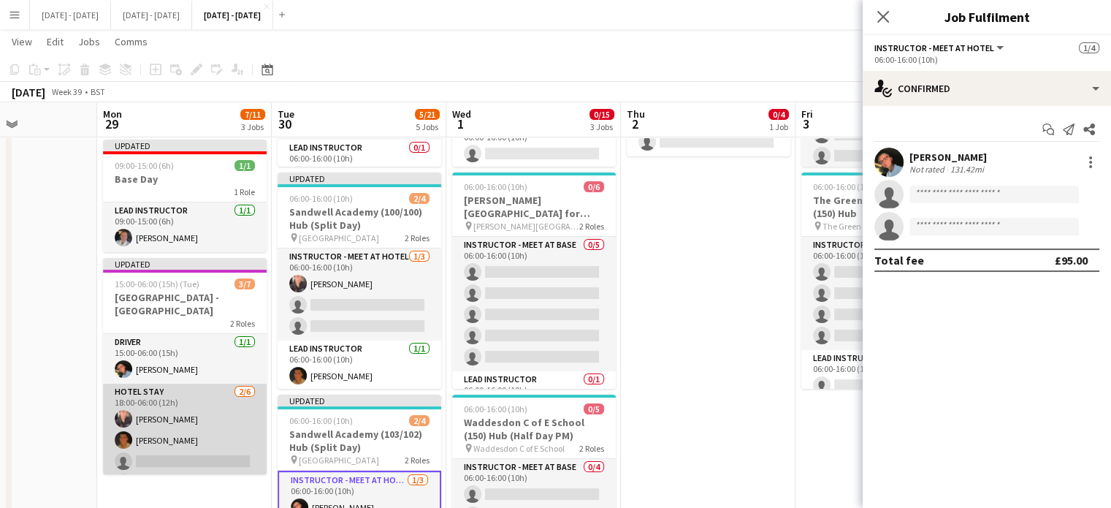
click at [140, 472] on app-card-role "Hotel Stay [DATE] 18:00-06:00 (12h) [PERSON_NAME] [PERSON_NAME] single-neutral-…" at bounding box center [185, 461] width 164 height 156
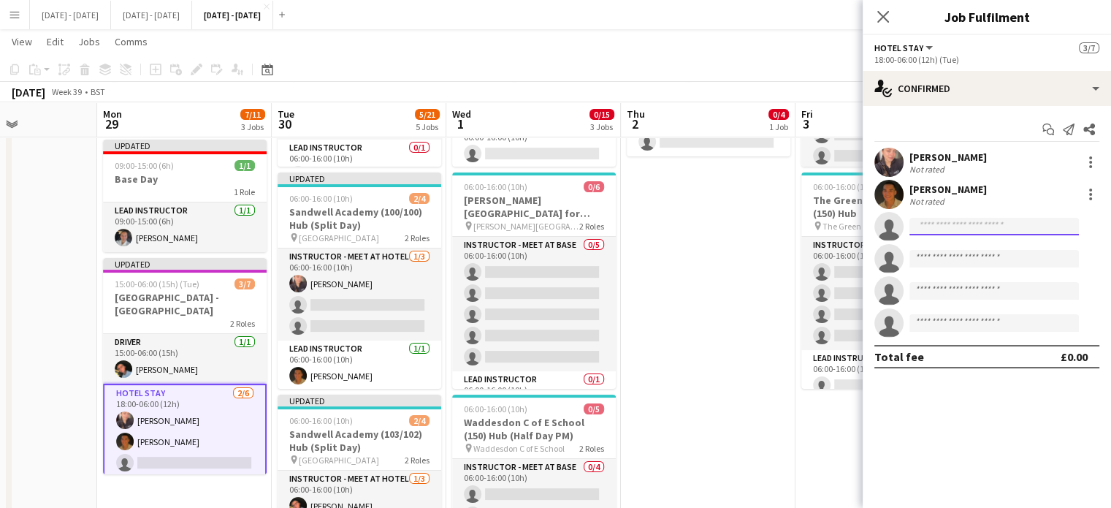
drag, startPoint x: 1038, startPoint y: 219, endPoint x: 1028, endPoint y: 213, distance: 11.5
click at [1037, 220] on input at bounding box center [993, 227] width 169 height 18
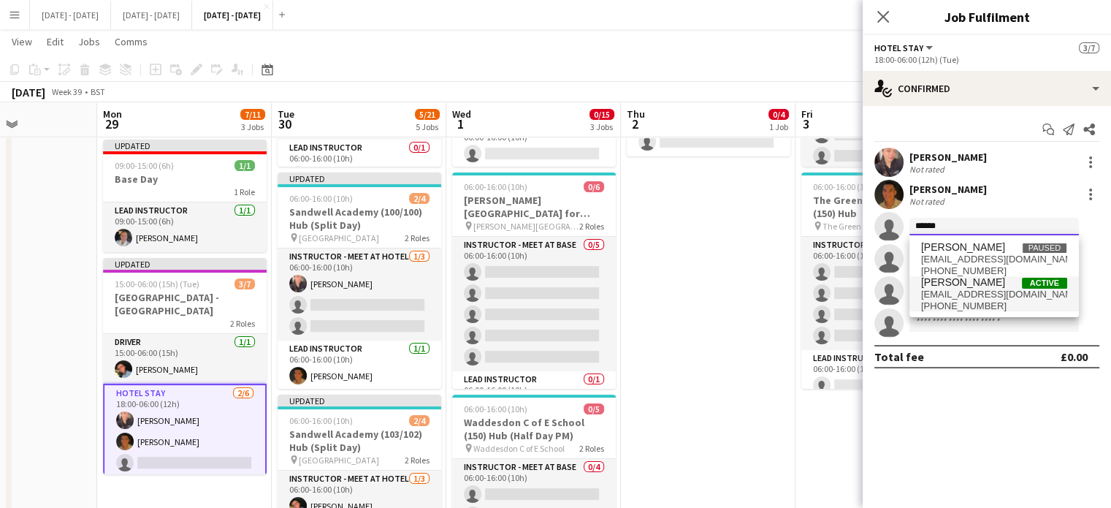
type input "******"
click at [987, 300] on span "[PHONE_NUMBER]" at bounding box center [994, 306] width 146 height 12
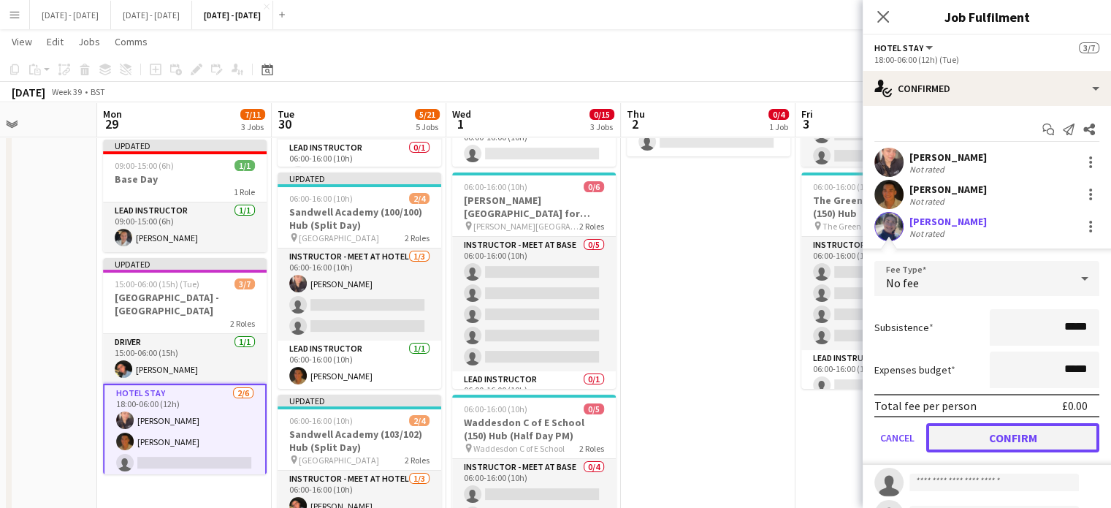
click at [1027, 446] on button "Confirm" at bounding box center [1012, 437] width 173 height 29
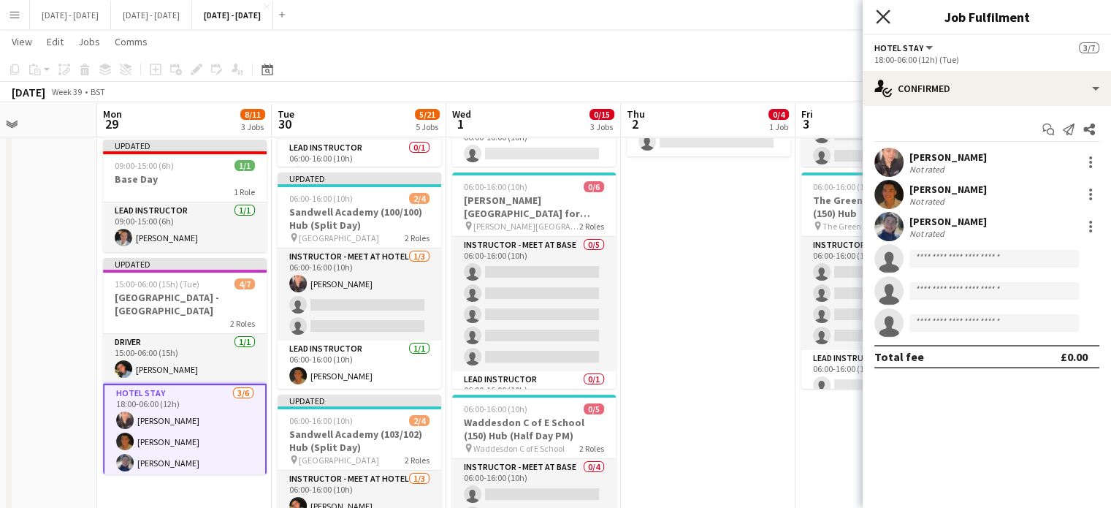
click at [885, 18] on icon "Close pop-in" at bounding box center [883, 16] width 14 height 14
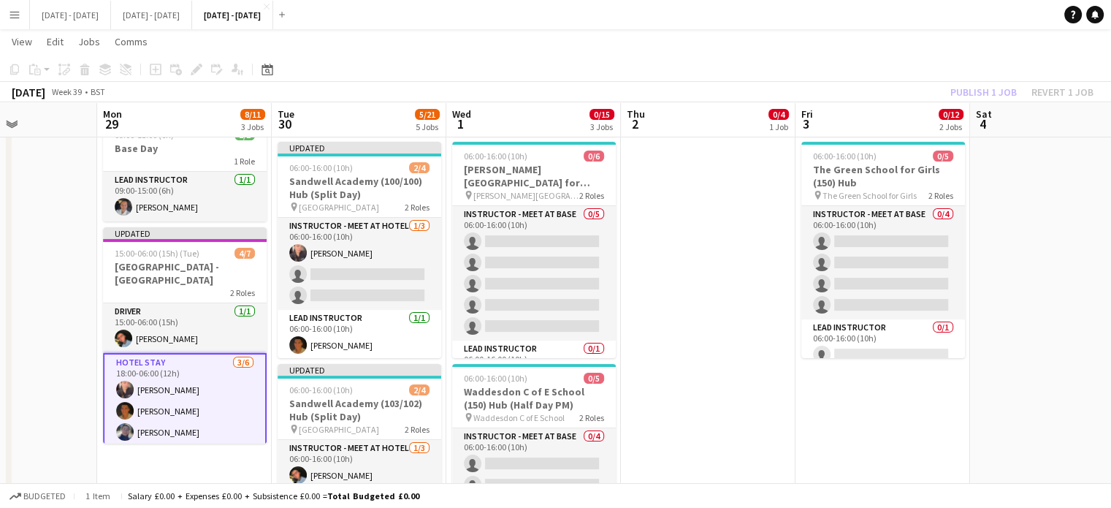
scroll to position [292, 0]
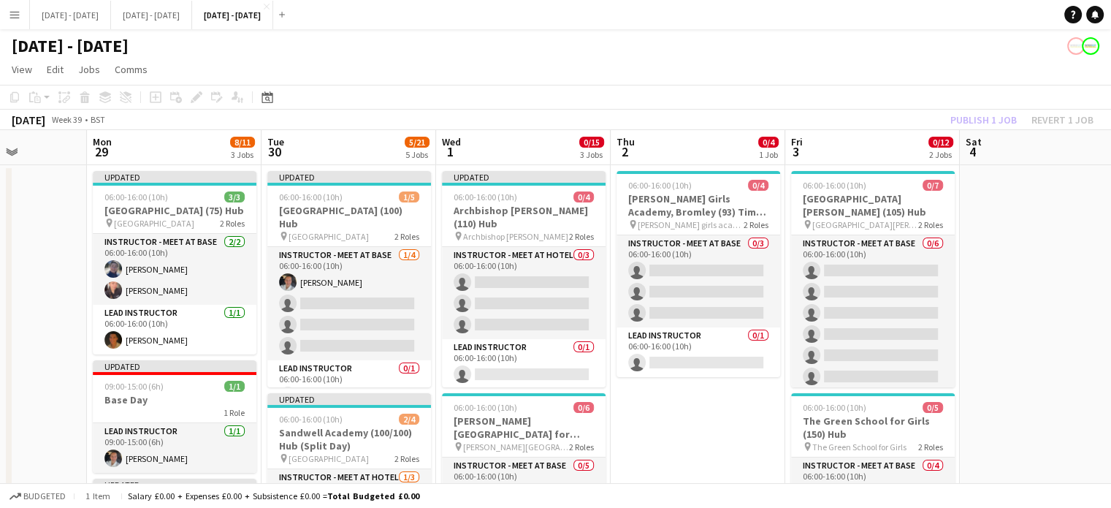
drag, startPoint x: 676, startPoint y: 404, endPoint x: 665, endPoint y: 421, distance: 19.7
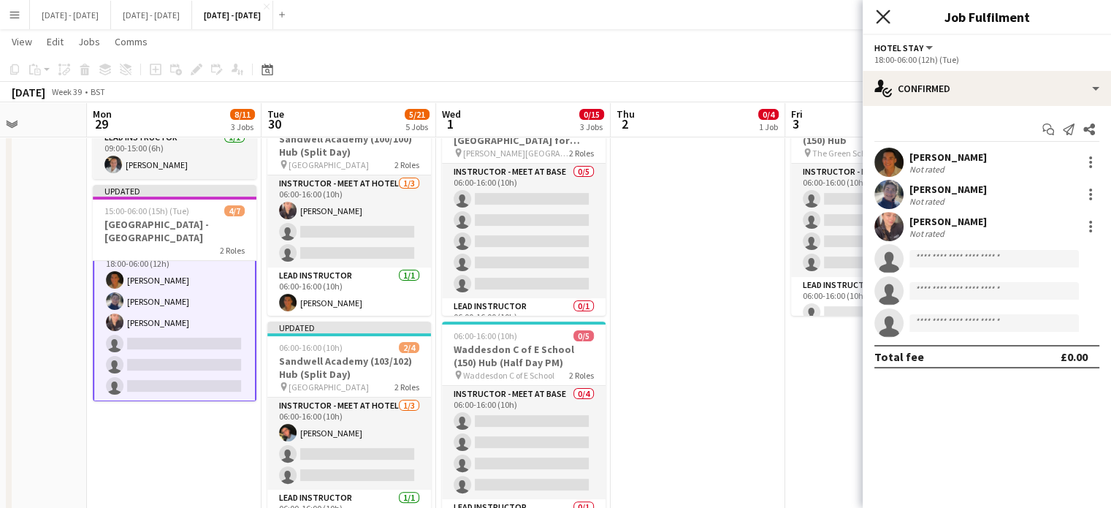
click at [887, 14] on icon "Close pop-in" at bounding box center [883, 16] width 14 height 14
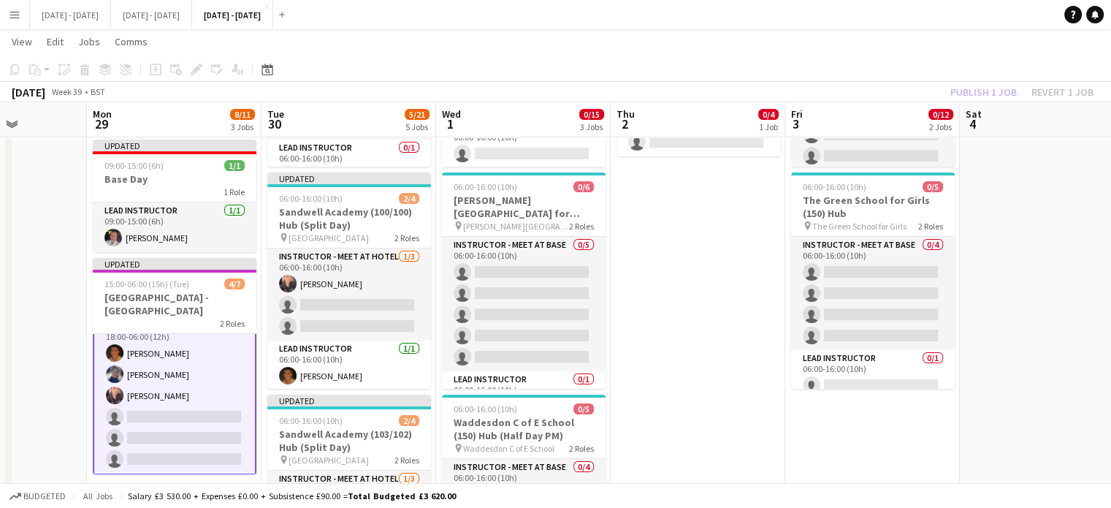
click at [188, 434] on app-card-role "Hotel Stay [DATE] 18:00-06:00 (12h) [PERSON_NAME] [PERSON_NAME] [PERSON_NAME] s…" at bounding box center [175, 395] width 164 height 158
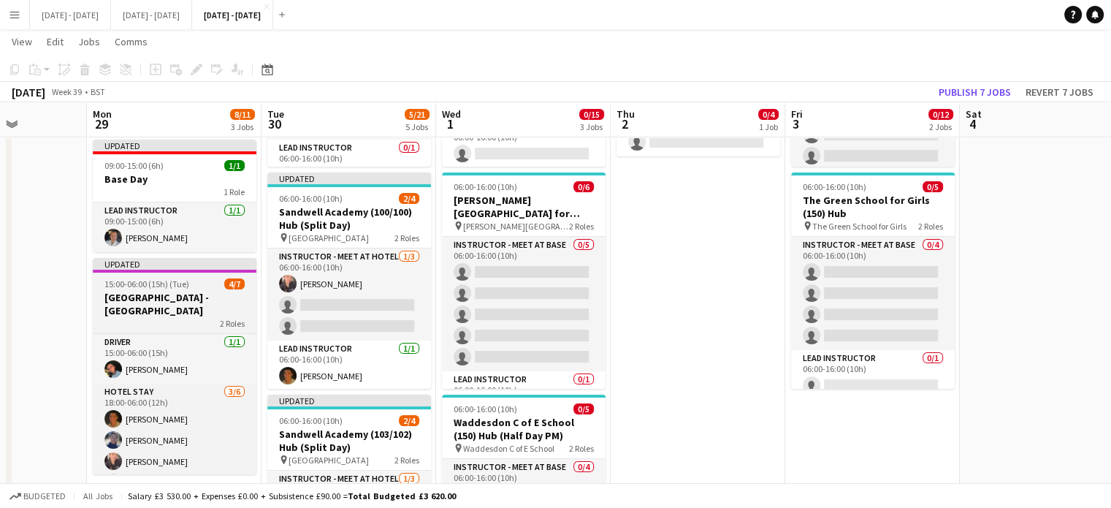
click at [192, 317] on h3 "[GEOGRAPHIC_DATA] - [GEOGRAPHIC_DATA]" at bounding box center [175, 304] width 164 height 26
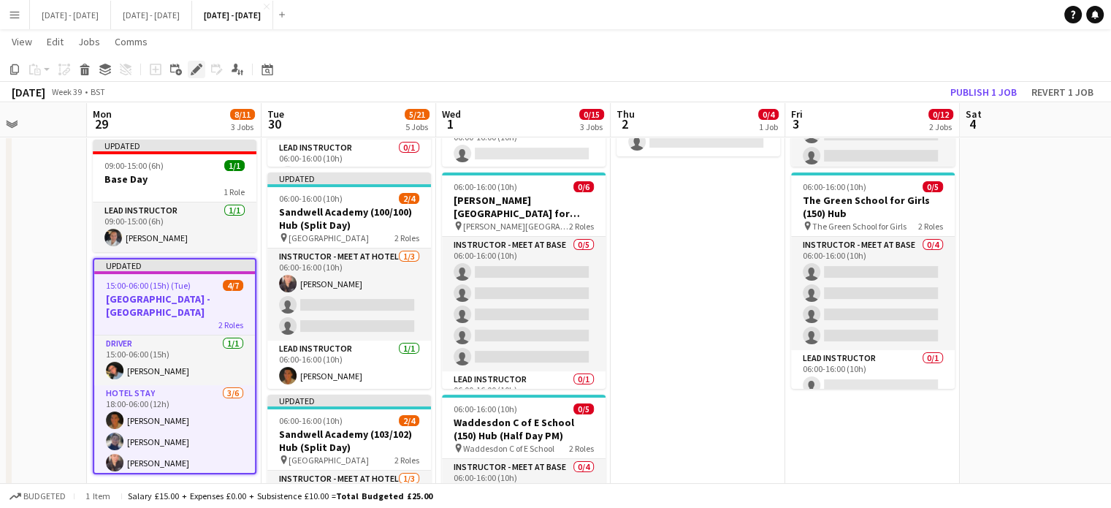
click at [198, 74] on icon "Edit" at bounding box center [197, 70] width 12 height 12
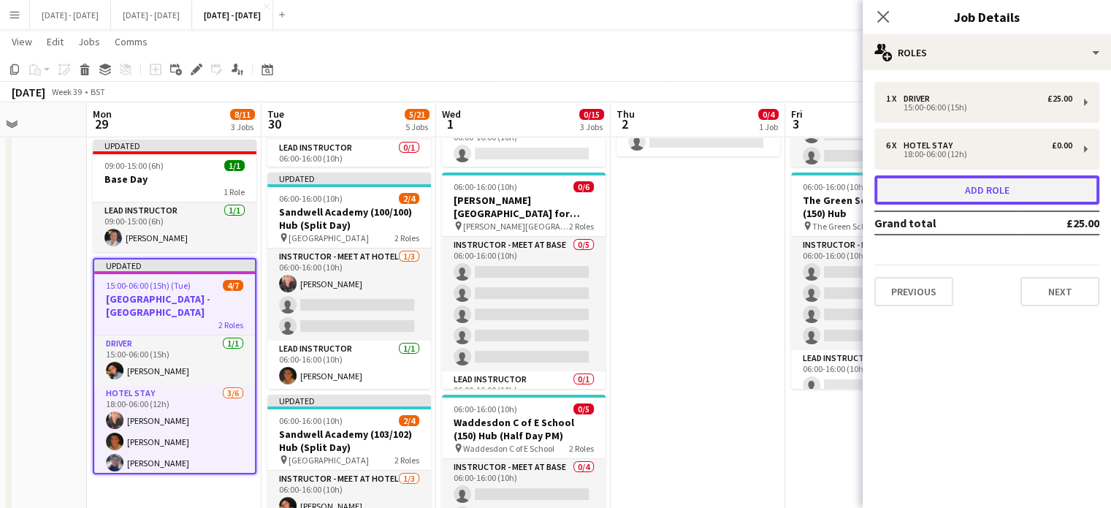
click at [987, 202] on button "Add role" at bounding box center [986, 189] width 225 height 29
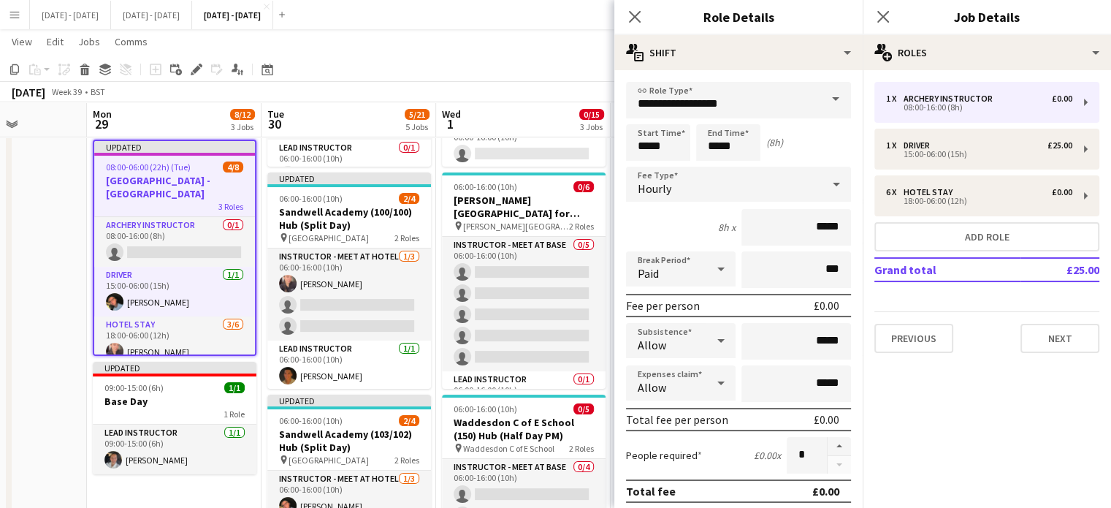
click at [830, 98] on span at bounding box center [835, 99] width 31 height 35
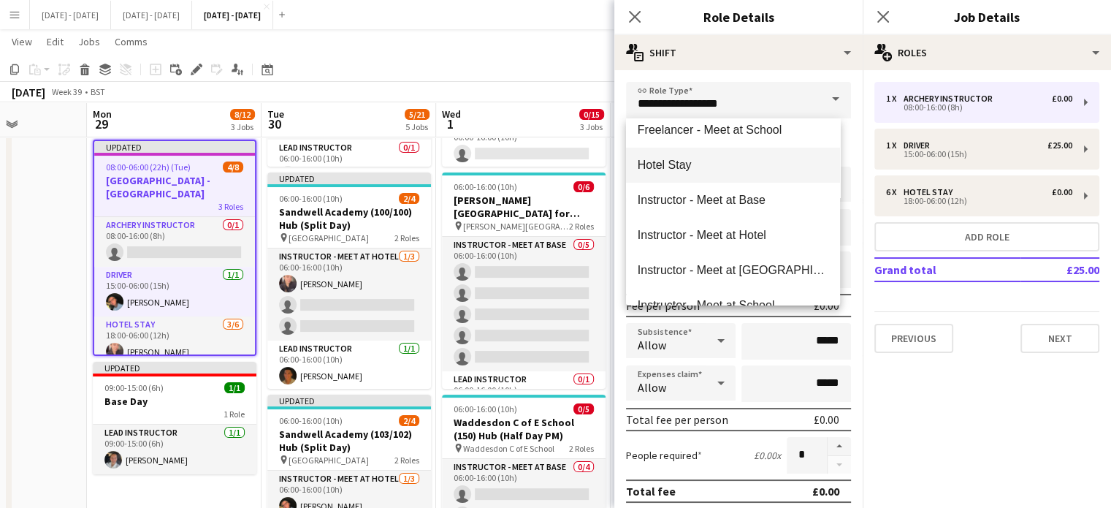
click at [698, 162] on span "Hotel Stay" at bounding box center [733, 165] width 191 height 14
type input "**********"
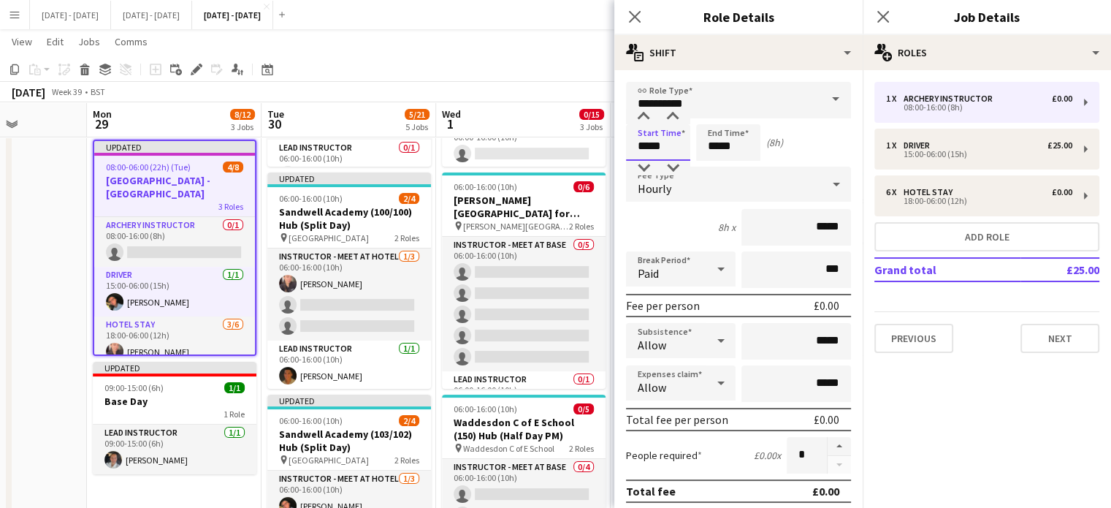
drag, startPoint x: 681, startPoint y: 144, endPoint x: 501, endPoint y: 156, distance: 180.1
click at [501, 156] on body "Menu Boards Boards Boards All jobs Status Workforce Workforce My Workforce Recr…" at bounding box center [555, 407] width 1111 height 1253
type input "*****"
click at [702, 188] on div "Hourly" at bounding box center [724, 184] width 196 height 35
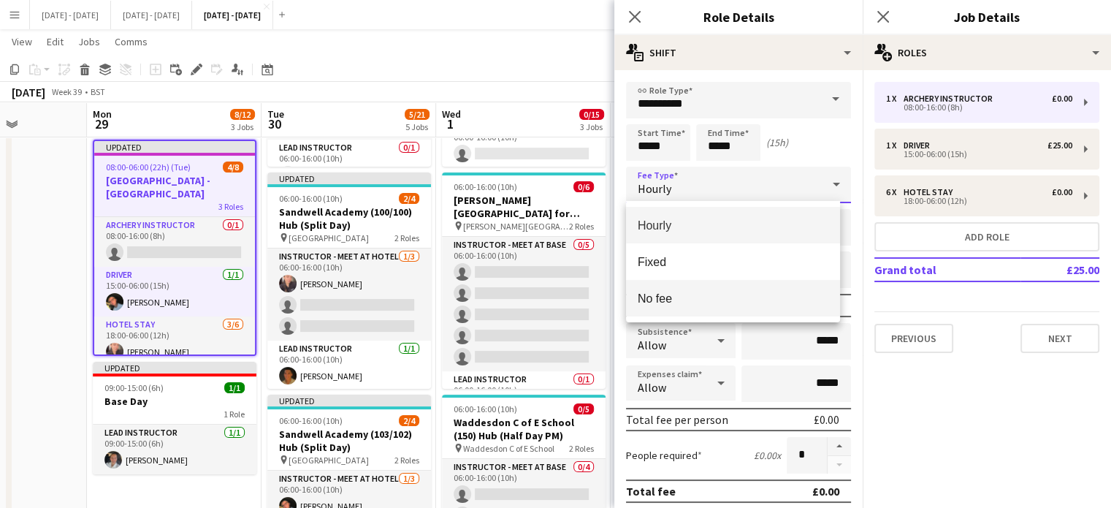
click at [725, 291] on span "No fee" at bounding box center [733, 298] width 191 height 14
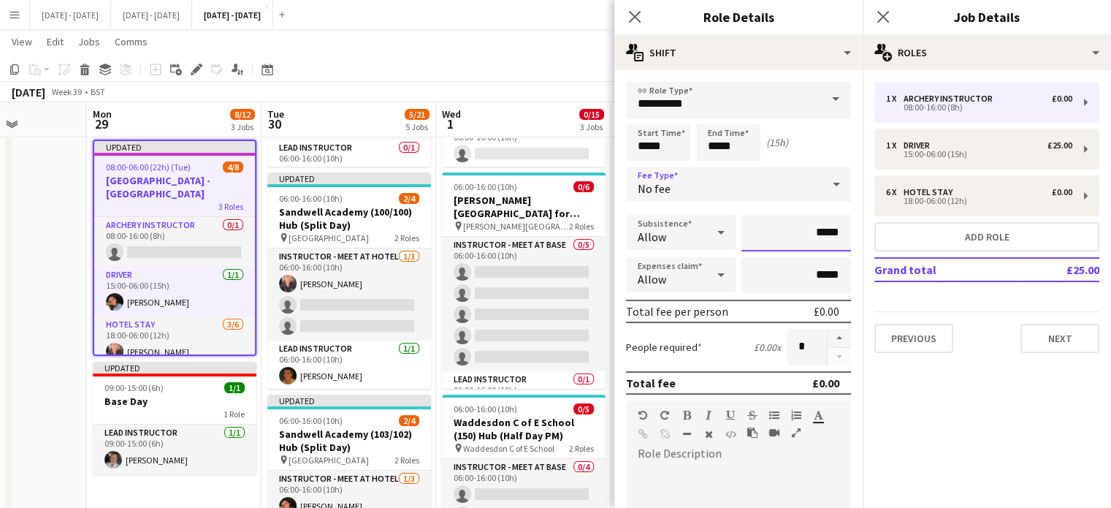
click at [808, 234] on input "*****" at bounding box center [796, 233] width 110 height 37
type input "******"
click at [830, 338] on button "button" at bounding box center [839, 338] width 23 height 19
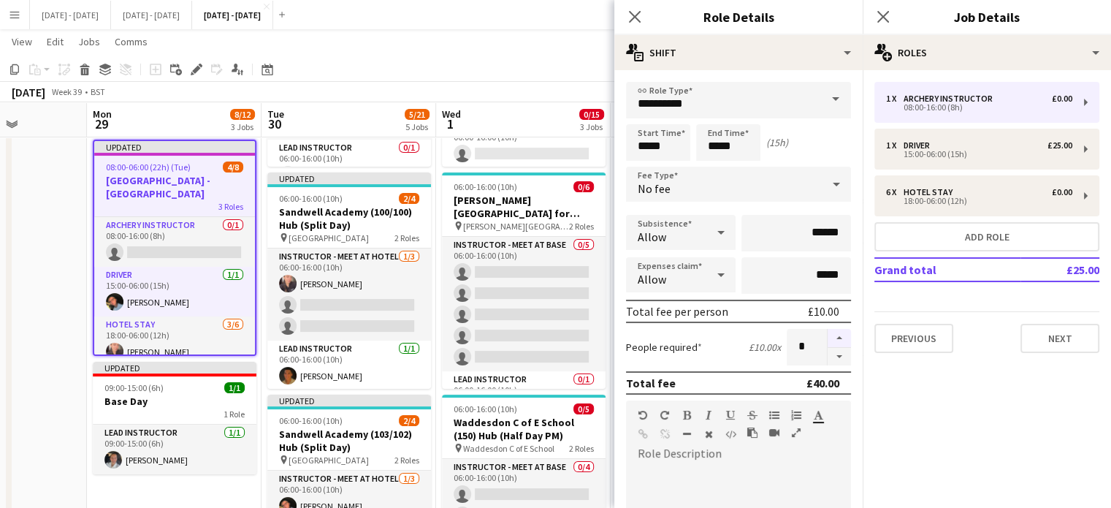
click at [830, 338] on button "button" at bounding box center [839, 338] width 23 height 19
type input "*"
click at [636, 18] on icon at bounding box center [634, 16] width 14 height 14
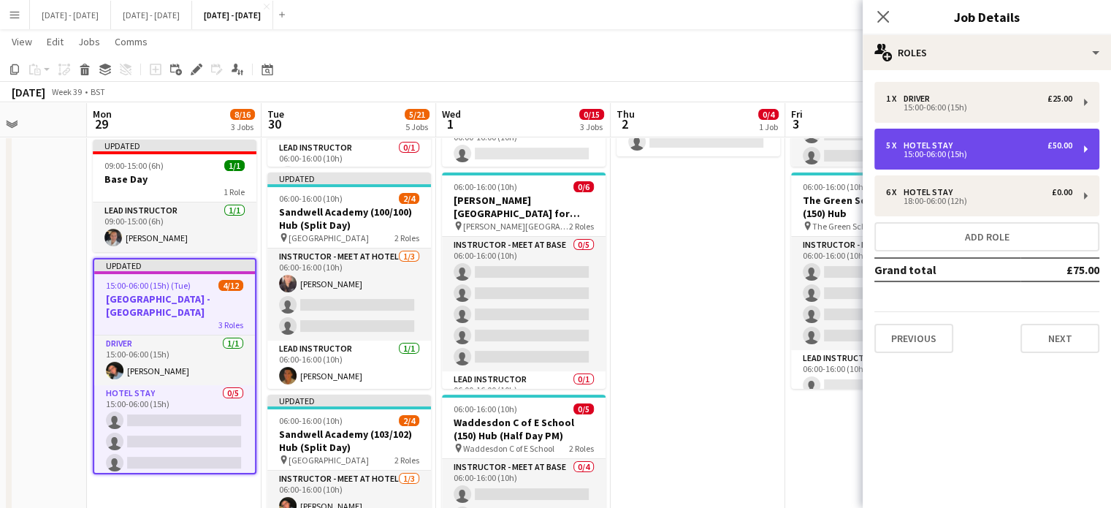
click at [974, 146] on div "5 x Hotel Stay £50.00" at bounding box center [979, 145] width 186 height 10
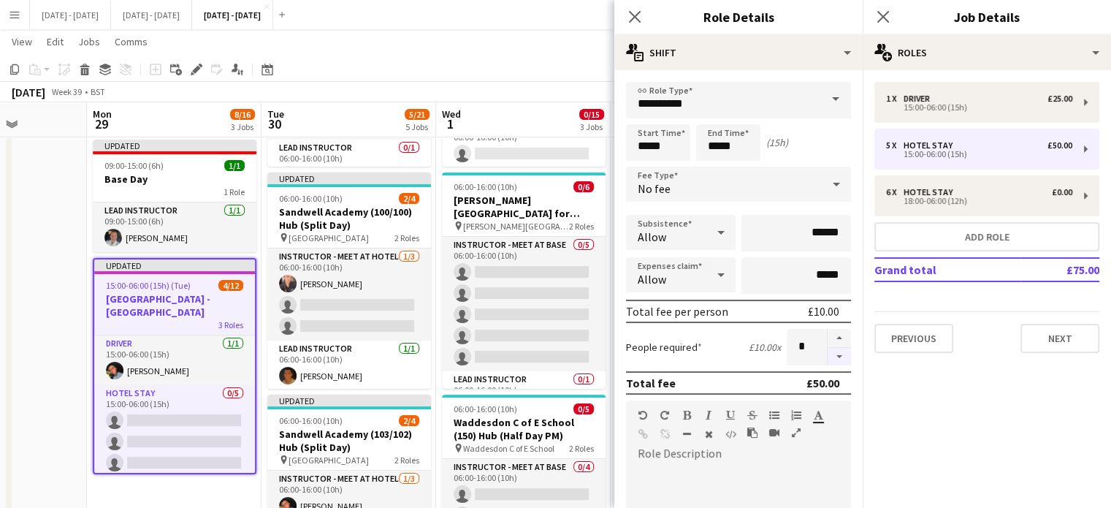
click at [828, 356] on button "button" at bounding box center [839, 357] width 23 height 18
type input "*"
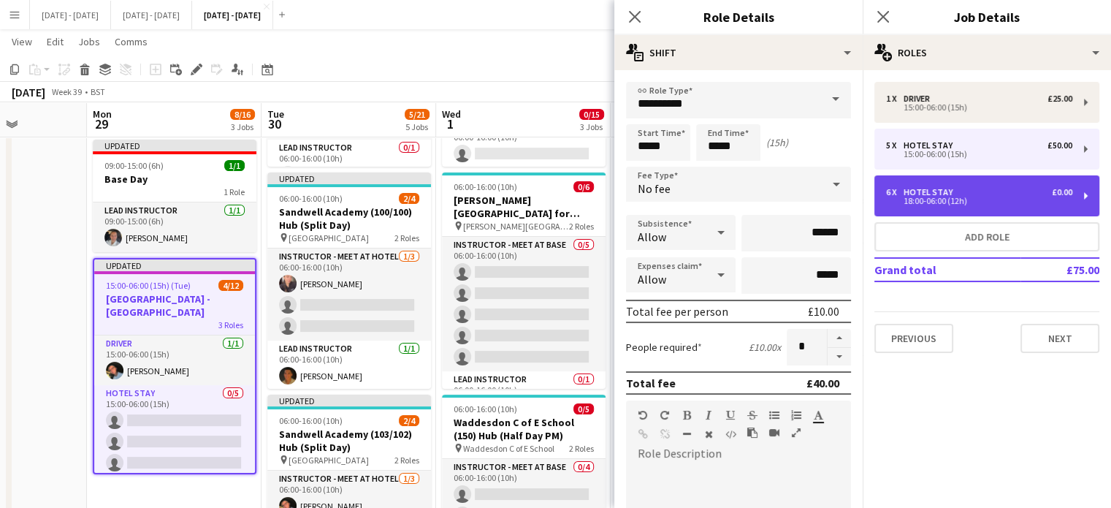
click at [981, 190] on div "6 x Hotel Stay £0.00" at bounding box center [979, 192] width 186 height 10
type input "*****"
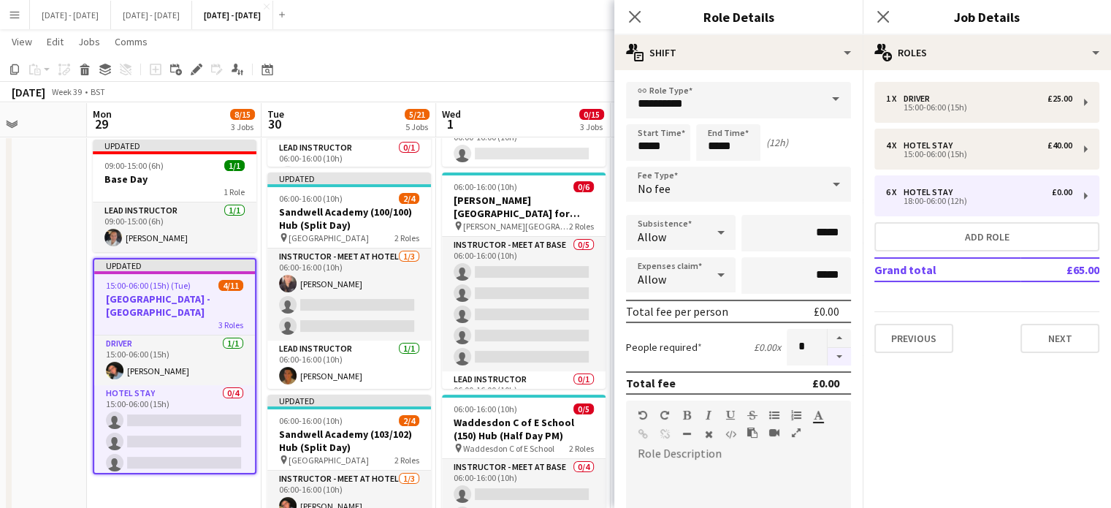
click at [833, 356] on button "button" at bounding box center [839, 357] width 23 height 18
type input "*"
click at [630, 16] on icon "Close pop-in" at bounding box center [634, 16] width 14 height 14
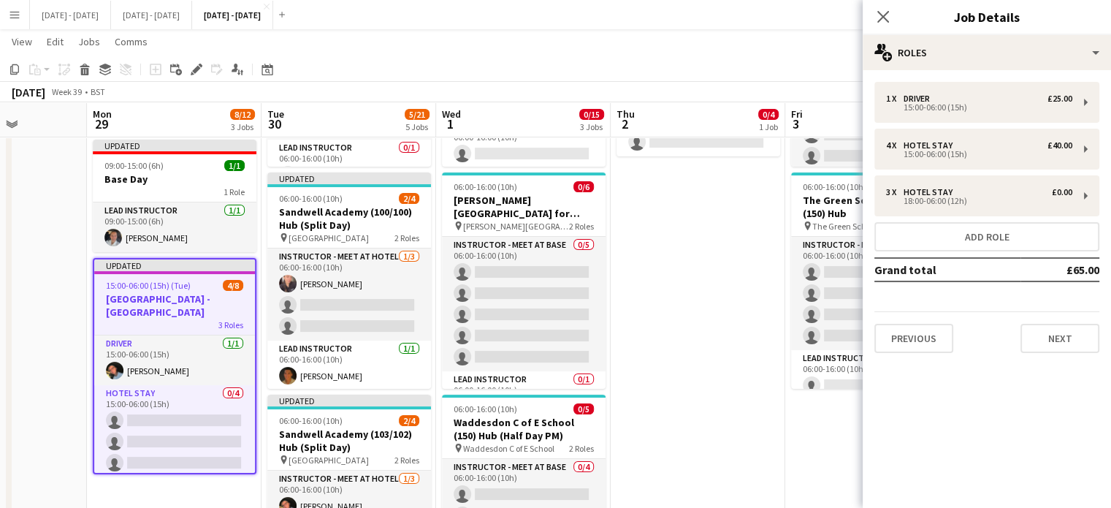
click at [879, 14] on icon "Close pop-in" at bounding box center [883, 17] width 12 height 12
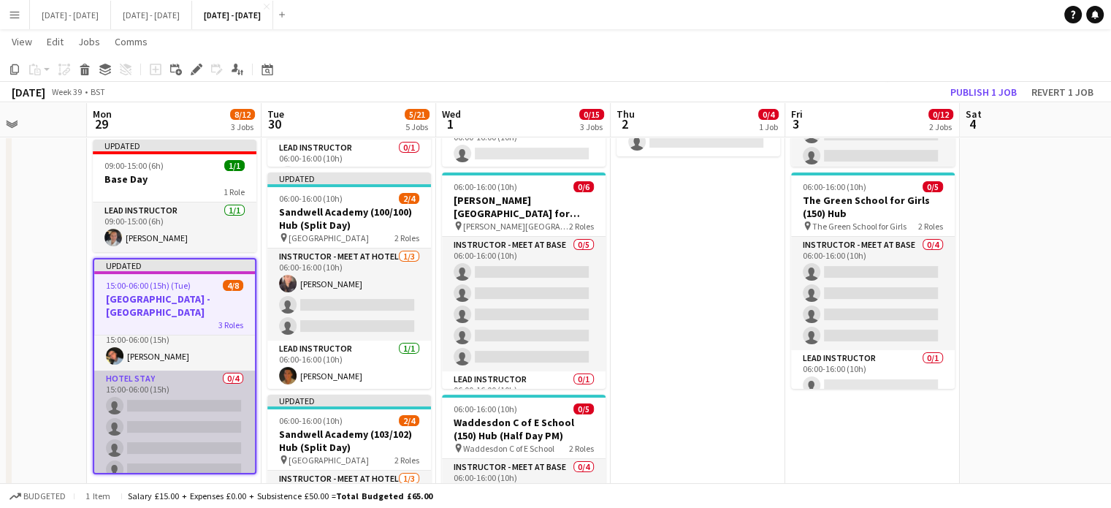
scroll to position [0, 0]
click at [188, 432] on app-card-role "Hotel Stay 0/4 15:00-06:00 (15h) single-neutral-actions single-neutral-actions …" at bounding box center [174, 441] width 161 height 113
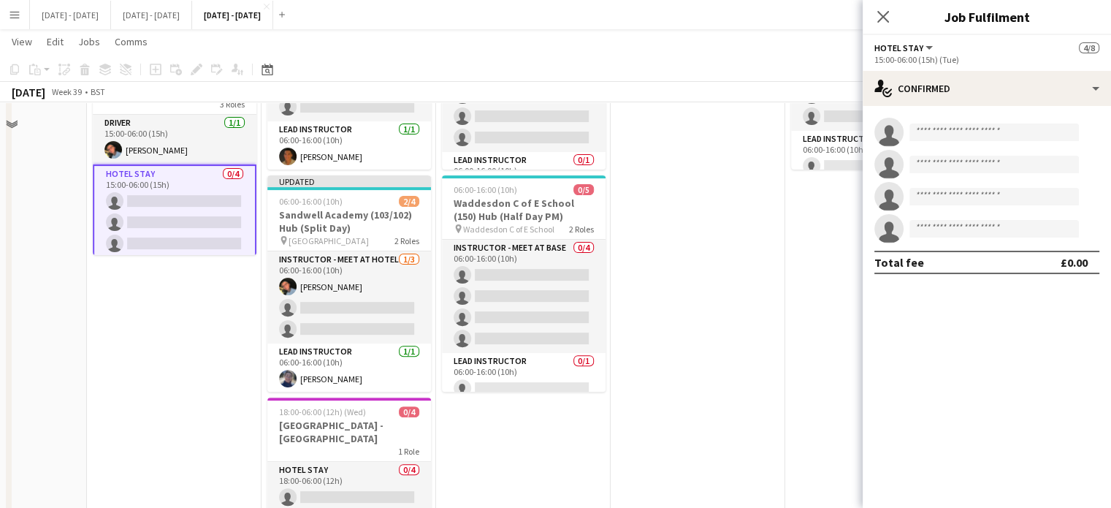
scroll to position [292, 0]
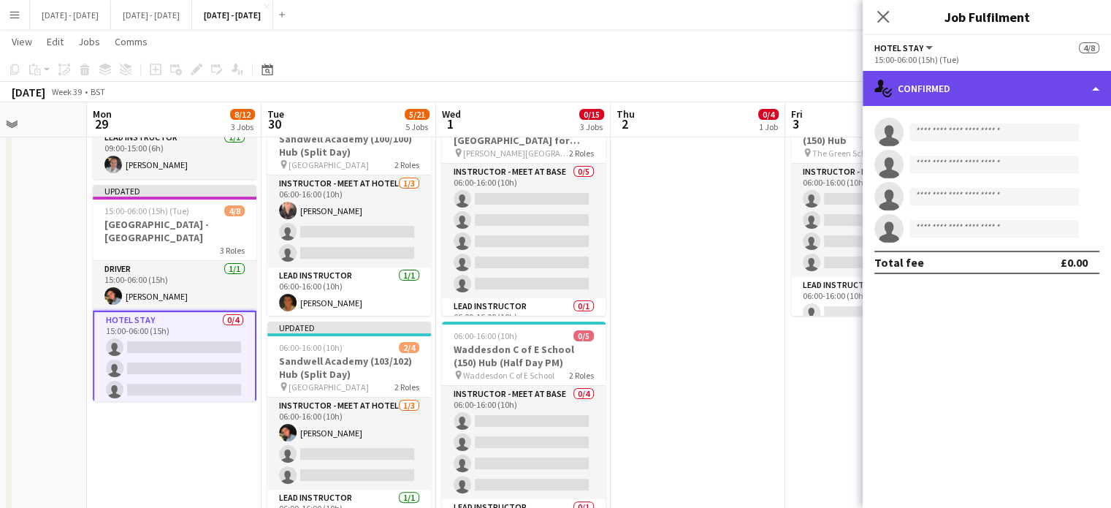
click at [960, 89] on div "single-neutral-actions-check-2 Confirmed" at bounding box center [987, 88] width 248 height 35
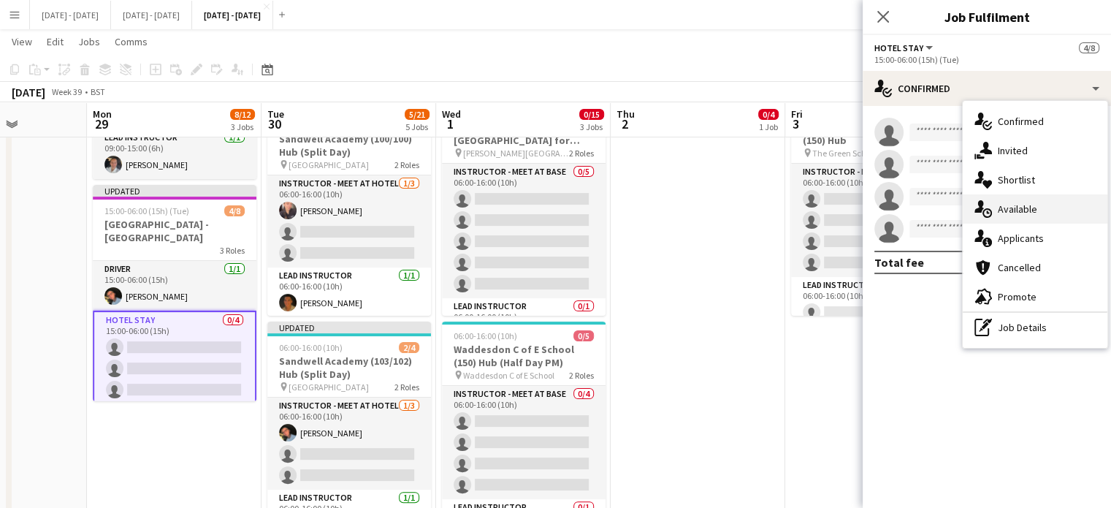
click at [996, 213] on div "single-neutral-actions-upload Available" at bounding box center [1035, 208] width 145 height 29
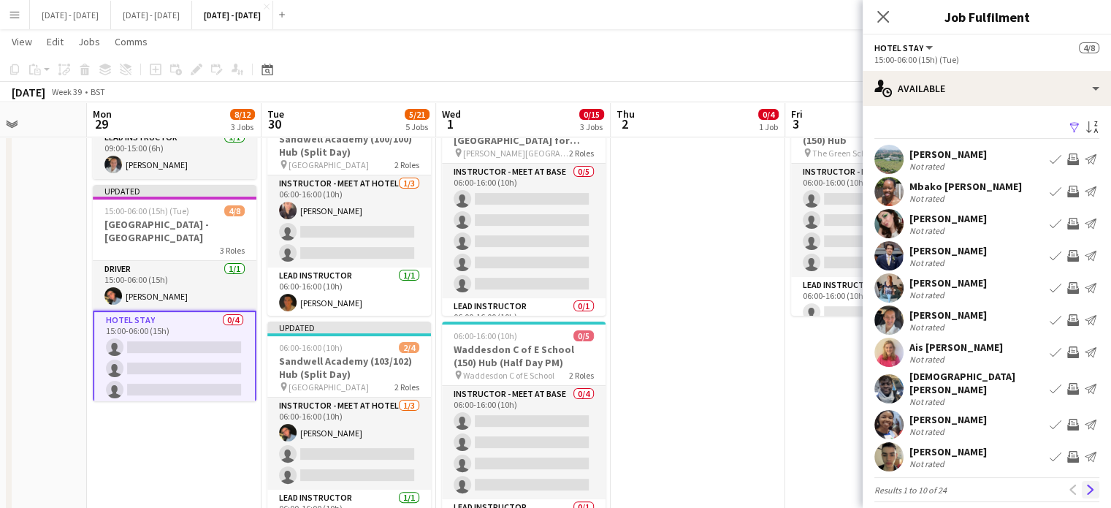
click at [1085, 484] on app-icon "Next" at bounding box center [1090, 489] width 10 height 10
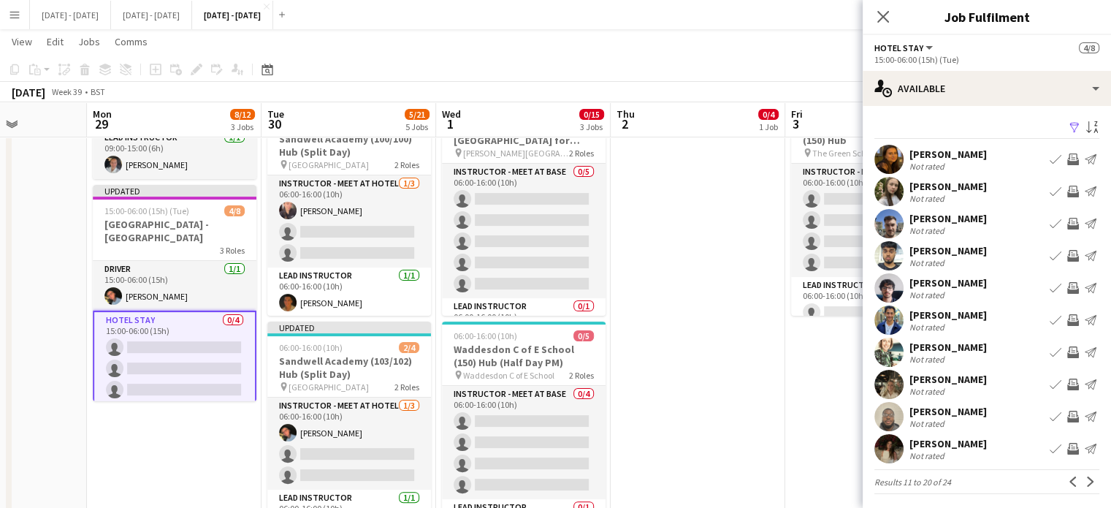
click at [1050, 223] on app-icon "Book crew" at bounding box center [1056, 224] width 12 height 12
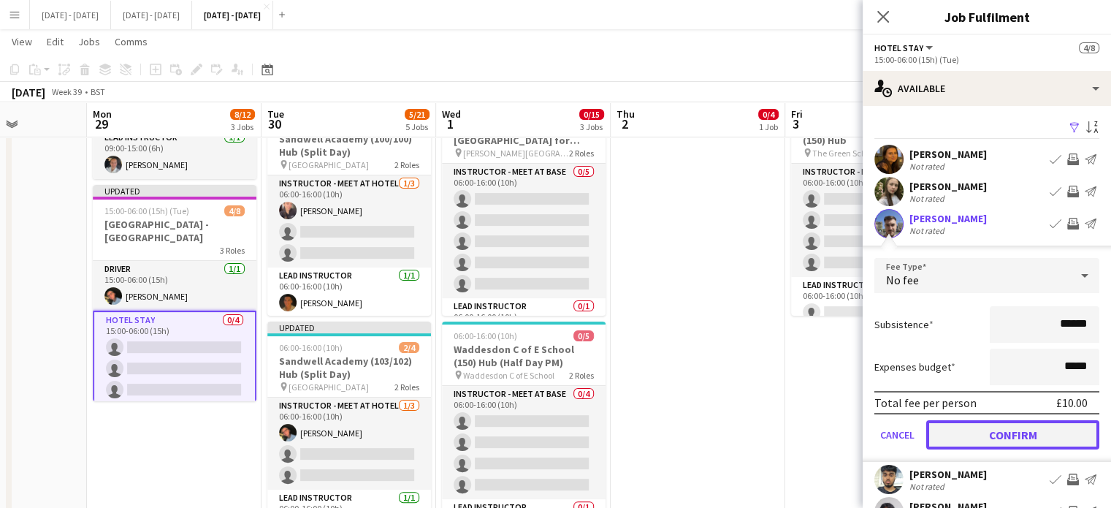
click at [1027, 436] on button "Confirm" at bounding box center [1012, 434] width 173 height 29
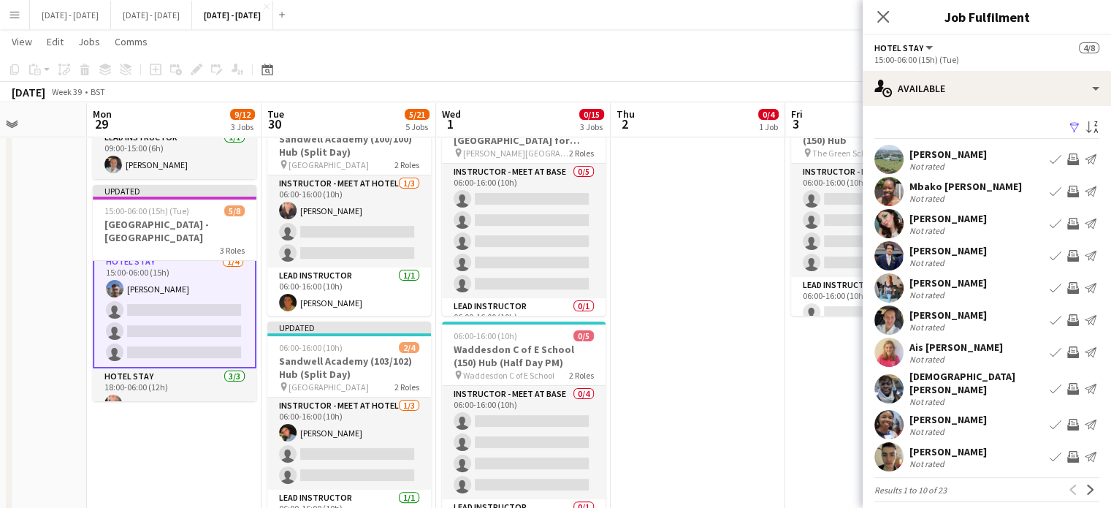
scroll to position [0, 0]
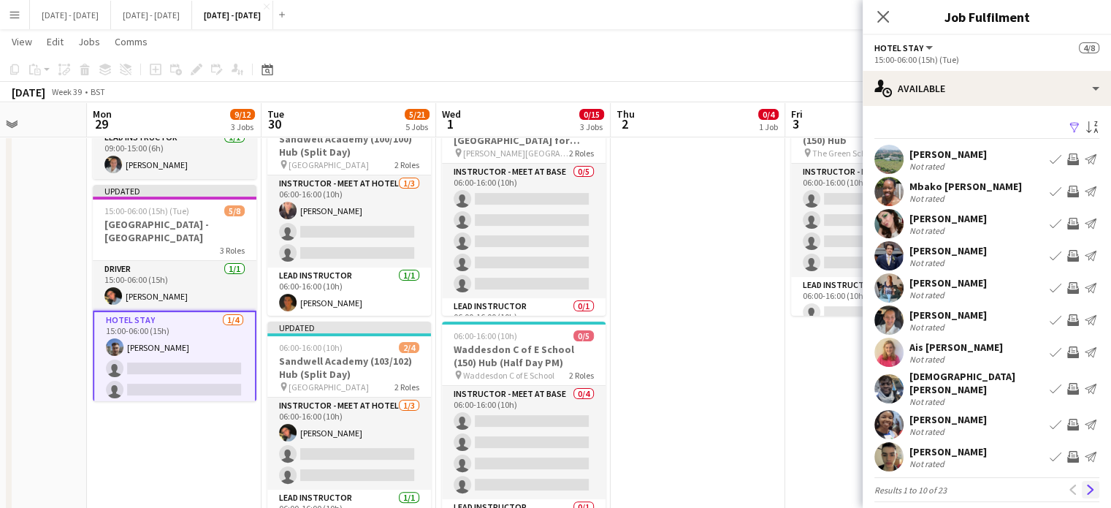
click at [1085, 484] on app-icon "Next" at bounding box center [1090, 489] width 10 height 10
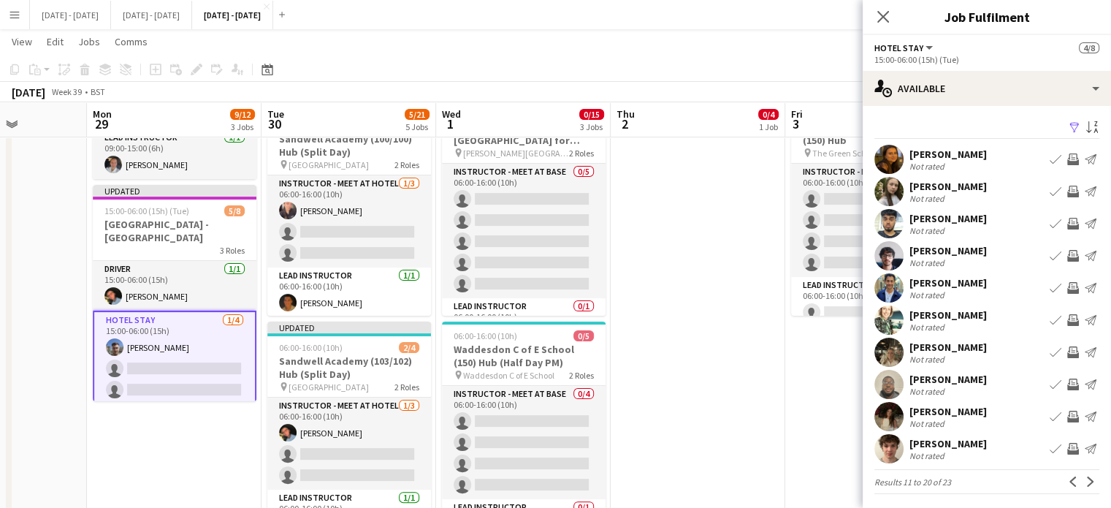
click at [1050, 159] on app-icon "Book crew" at bounding box center [1056, 159] width 12 height 12
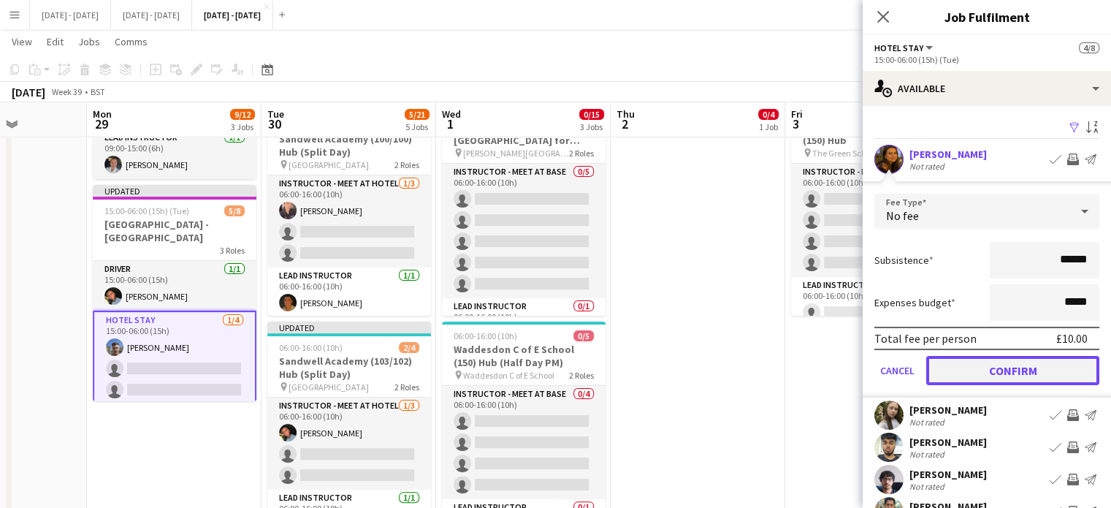
click at [1021, 367] on button "Confirm" at bounding box center [1012, 370] width 173 height 29
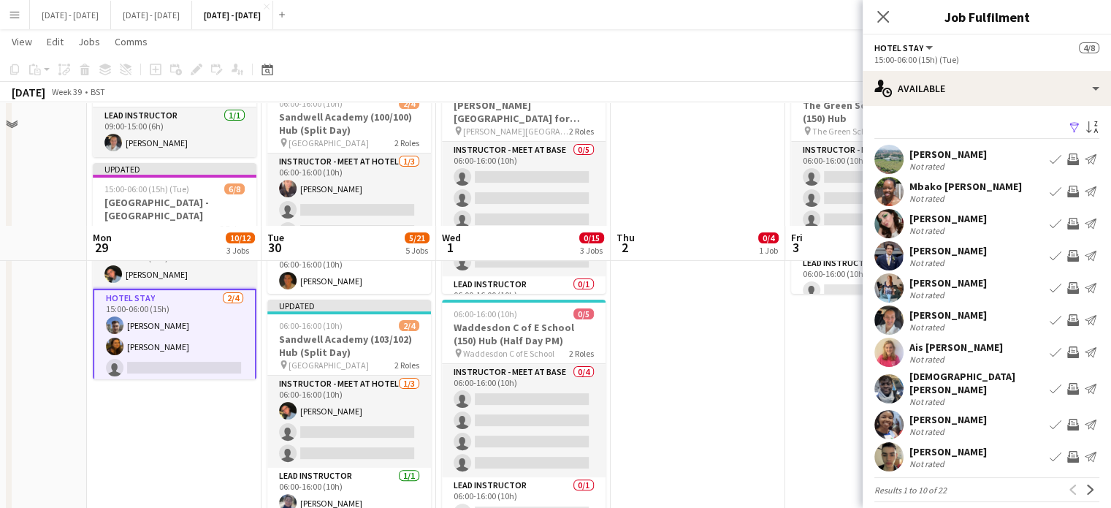
scroll to position [438, 0]
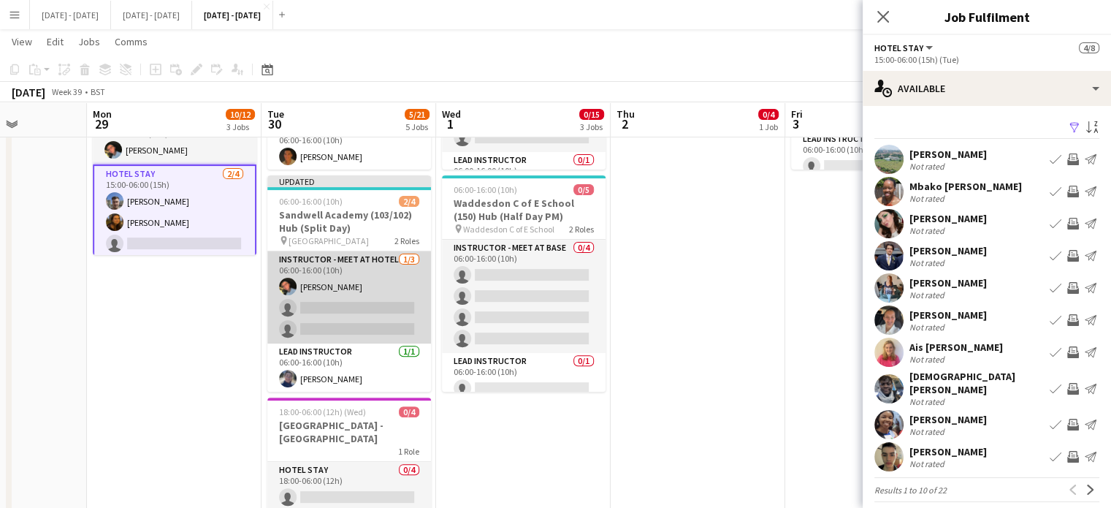
click at [369, 298] on app-card-role "Instructor - Meet at Hotel [DATE] 06:00-16:00 (10h) [PERSON_NAME] single-neutra…" at bounding box center [349, 297] width 164 height 92
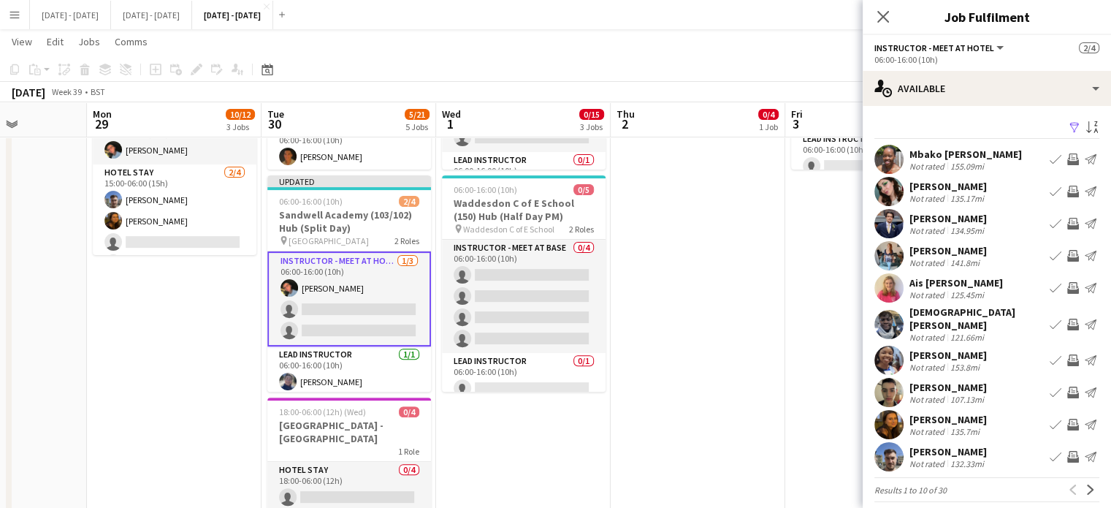
click at [368, 305] on app-card-role "Instructor - Meet at Hotel [DATE] 06:00-16:00 (10h) [PERSON_NAME] single-neutra…" at bounding box center [349, 298] width 164 height 95
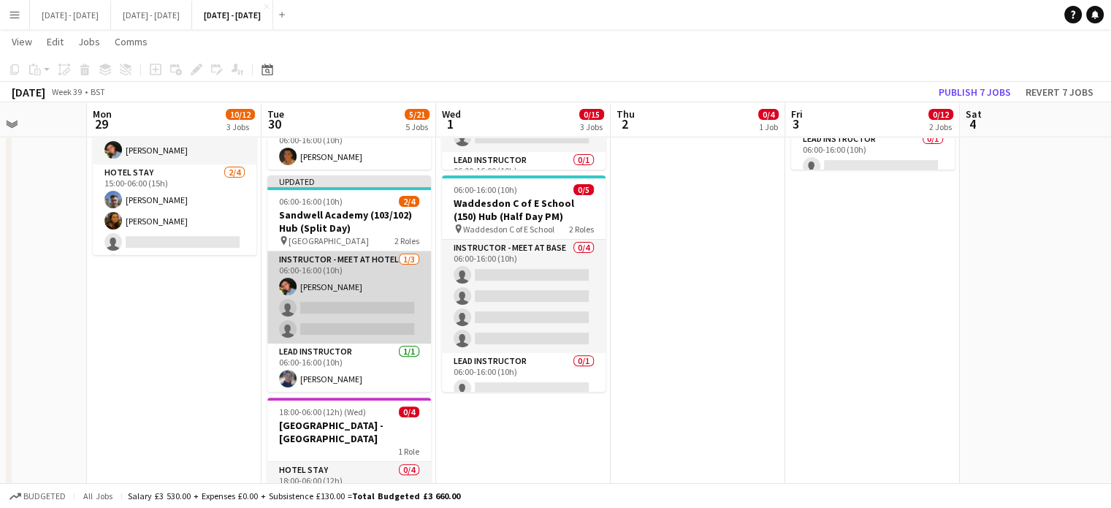
click at [335, 316] on app-card-role "Instructor - Meet at Hotel [DATE] 06:00-16:00 (10h) [PERSON_NAME] single-neutra…" at bounding box center [349, 297] width 164 height 92
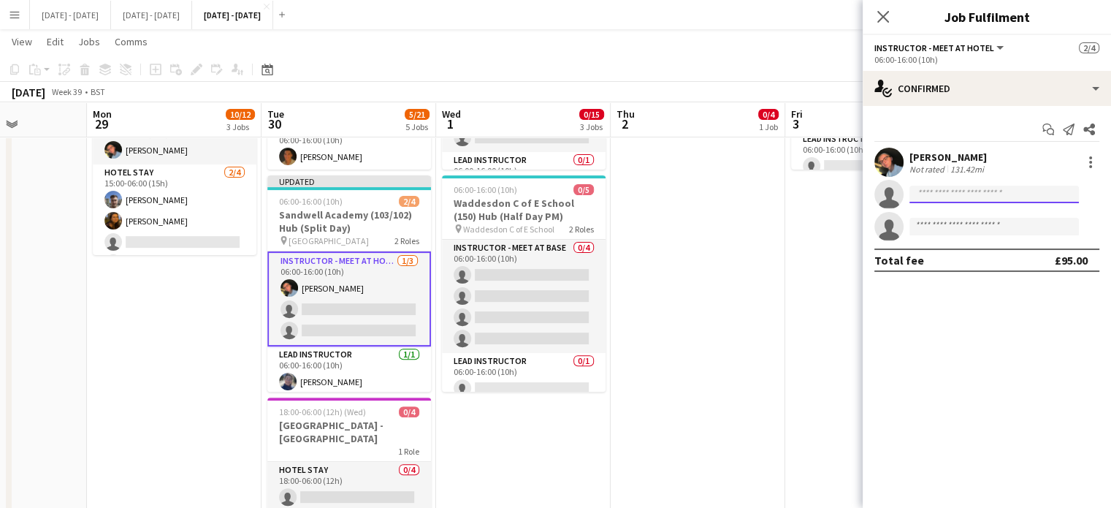
click at [935, 192] on input at bounding box center [993, 195] width 169 height 18
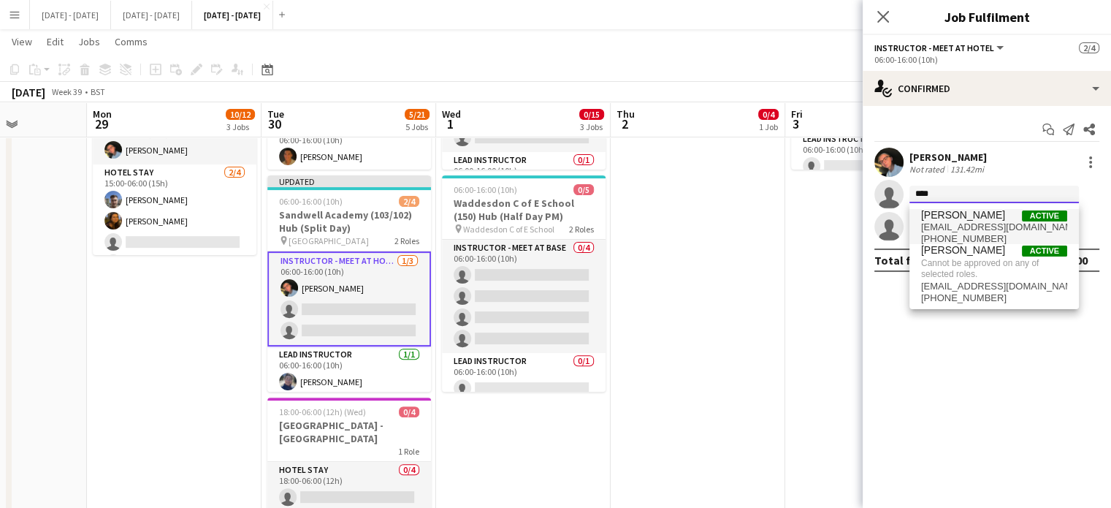
type input "****"
click at [957, 209] on span "[PERSON_NAME]" at bounding box center [963, 215] width 84 height 12
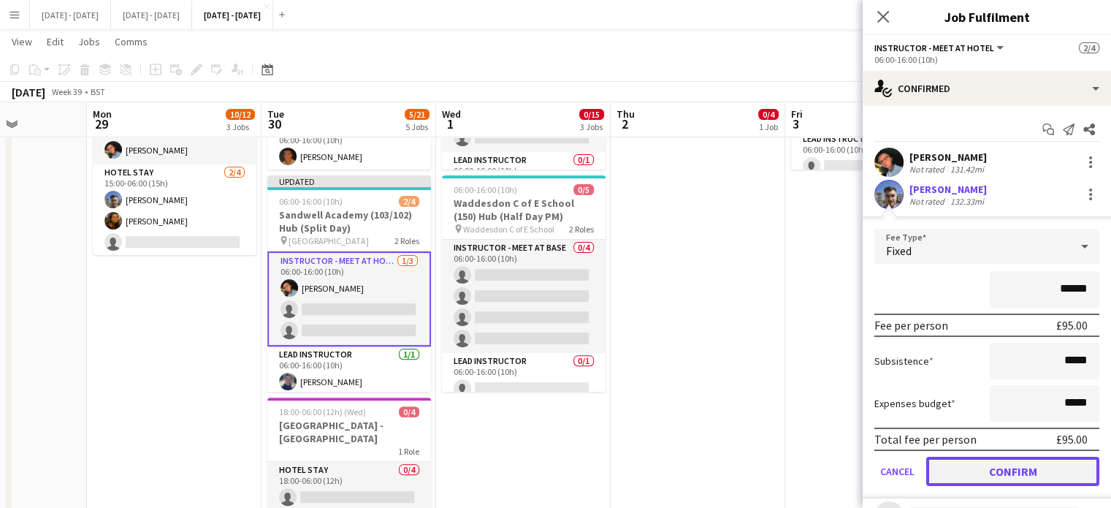
click at [1015, 464] on button "Confirm" at bounding box center [1012, 470] width 173 height 29
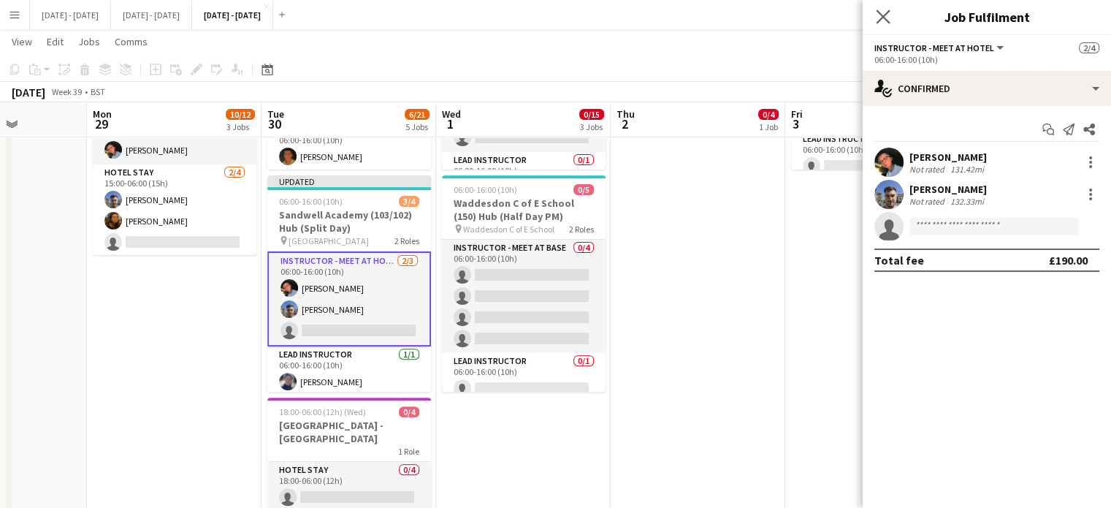
click at [882, 7] on app-icon "Close pop-in" at bounding box center [883, 17] width 21 height 21
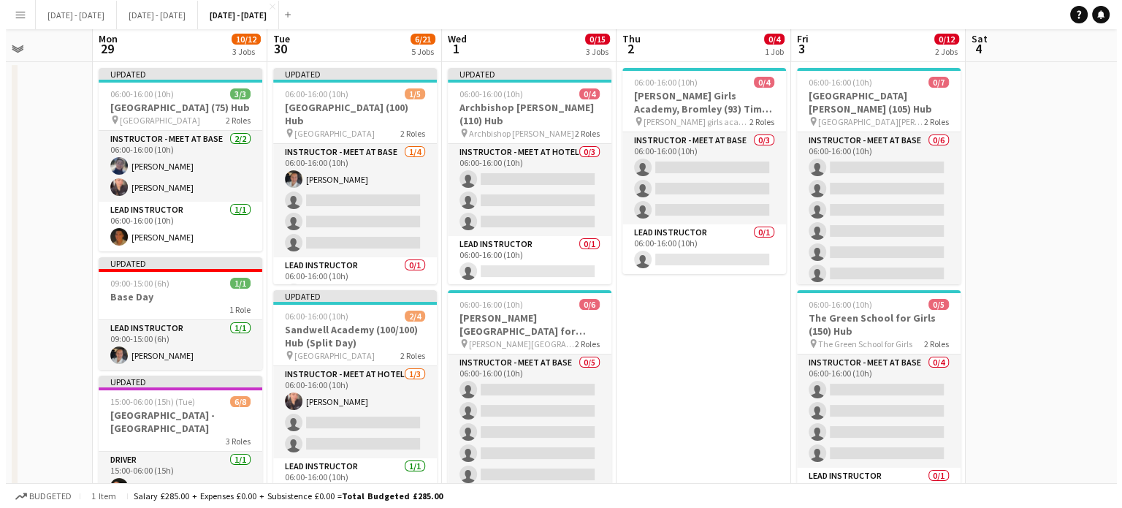
scroll to position [0, 0]
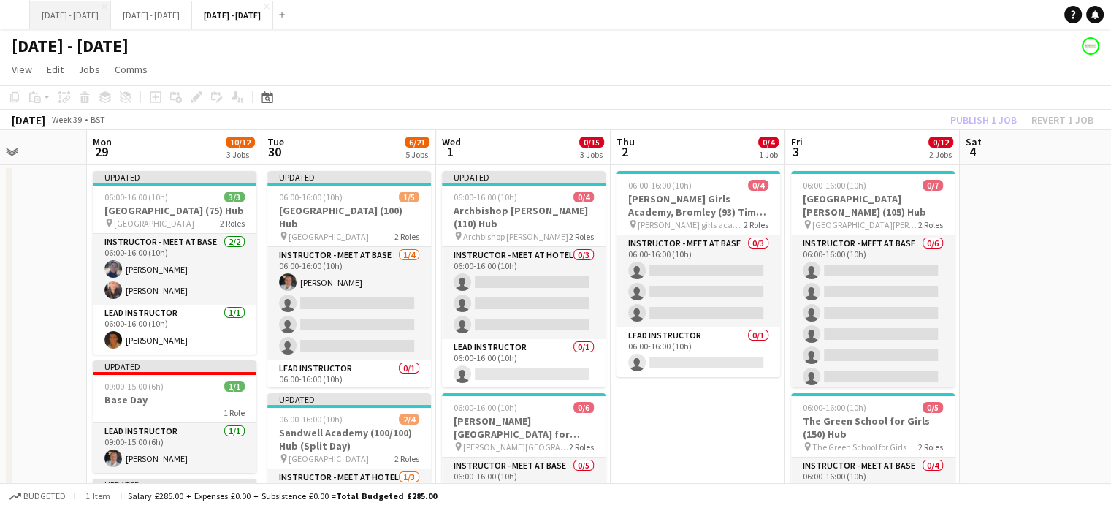
click at [85, 10] on button "[DATE] - [DATE] Close" at bounding box center [70, 15] width 81 height 28
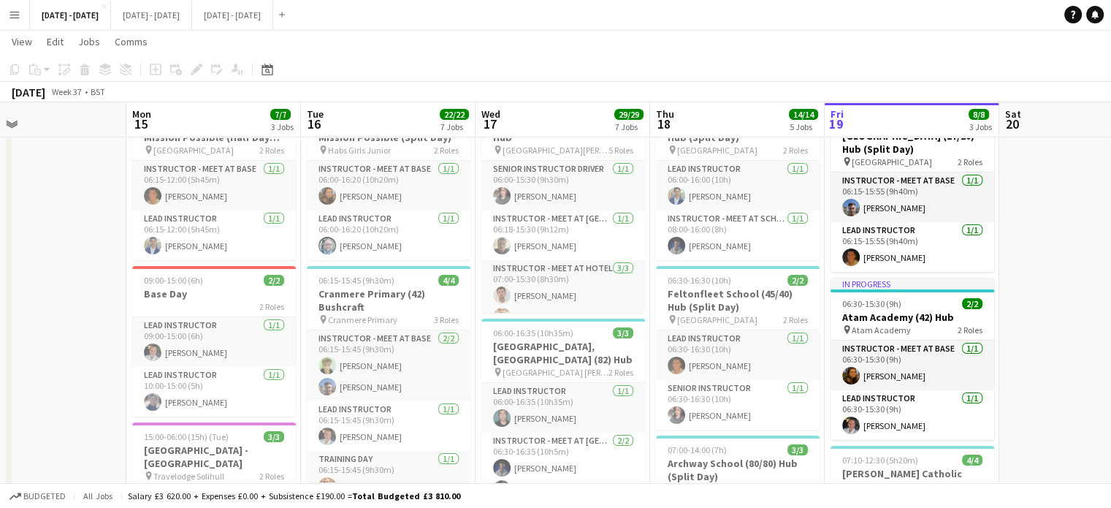
scroll to position [0, 400]
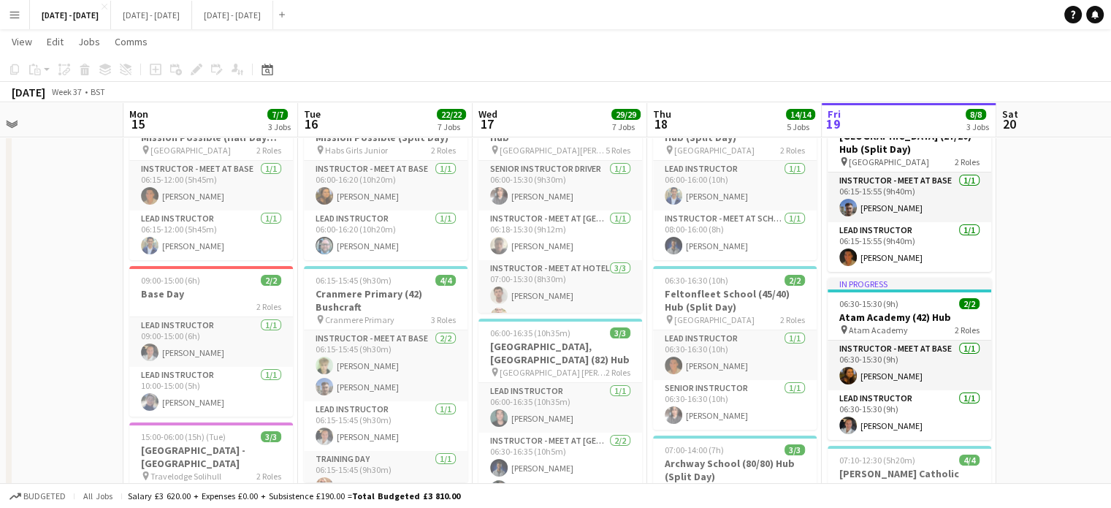
drag, startPoint x: 1014, startPoint y: 394, endPoint x: 1028, endPoint y: 393, distance: 13.2
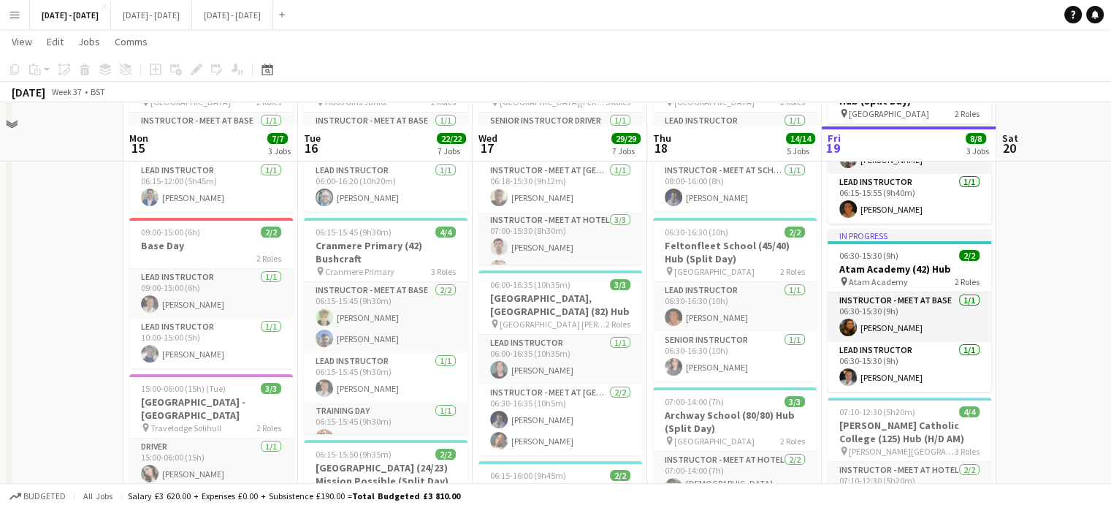
scroll to position [146, 0]
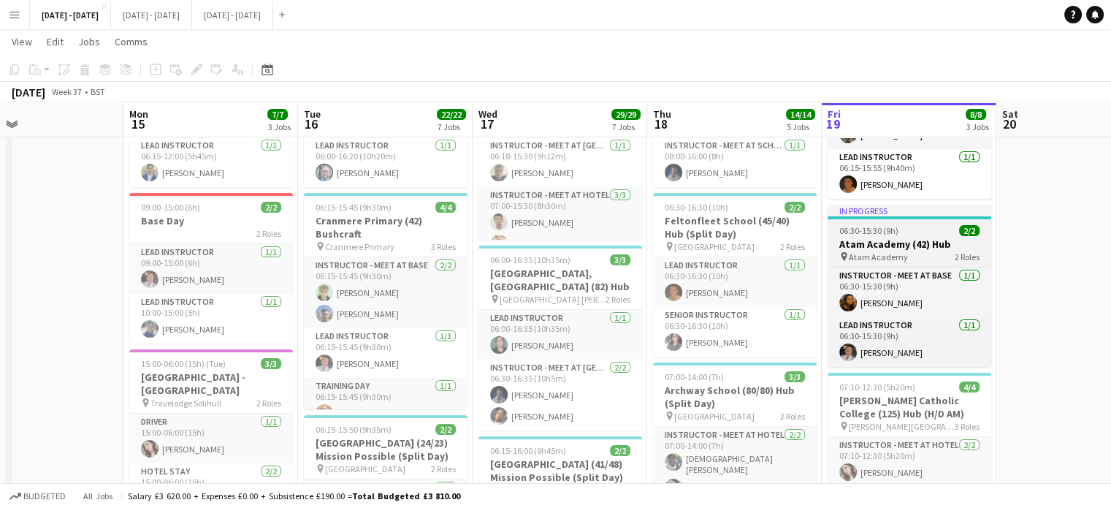
click at [910, 250] on h3 "Atam Academy (42) Hub" at bounding box center [910, 243] width 164 height 13
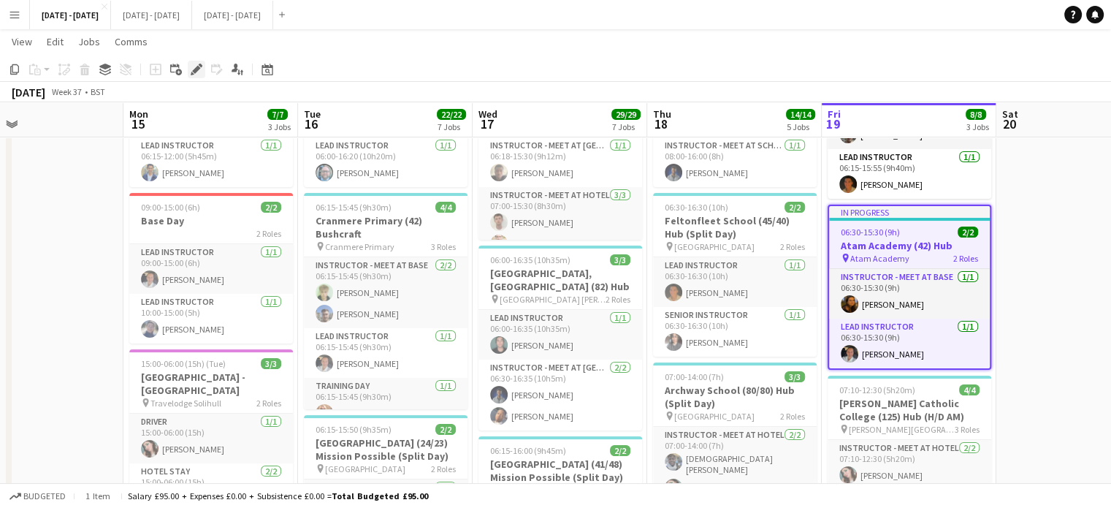
click at [189, 66] on div "Edit" at bounding box center [197, 70] width 18 height 18
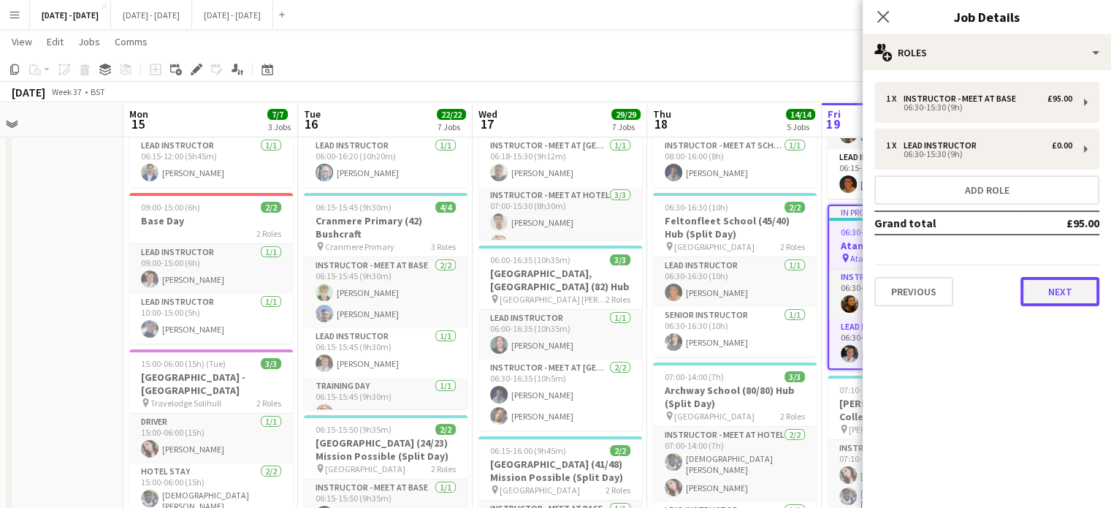
click at [1078, 292] on button "Next" at bounding box center [1059, 291] width 79 height 29
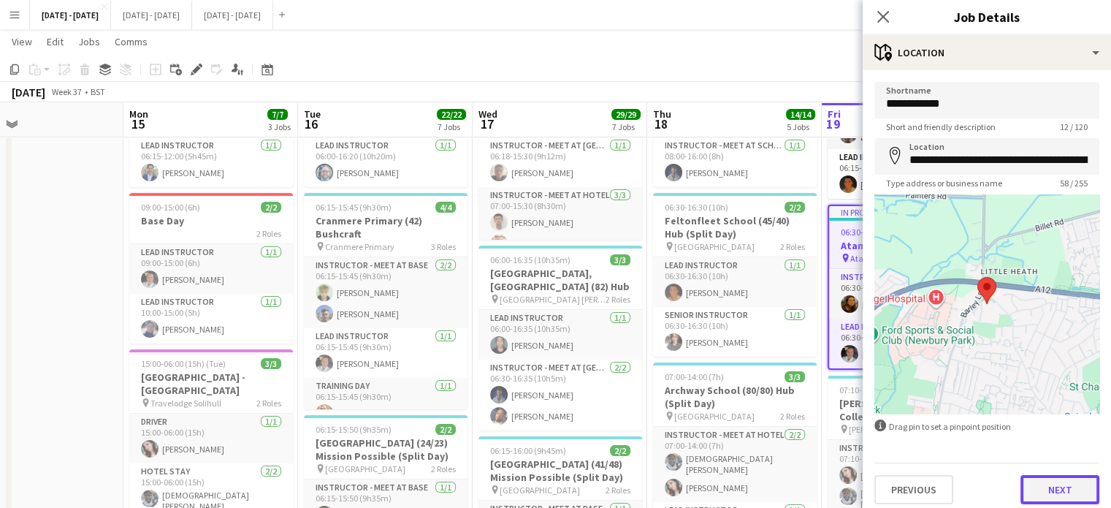
click at [1058, 487] on button "Next" at bounding box center [1059, 489] width 79 height 29
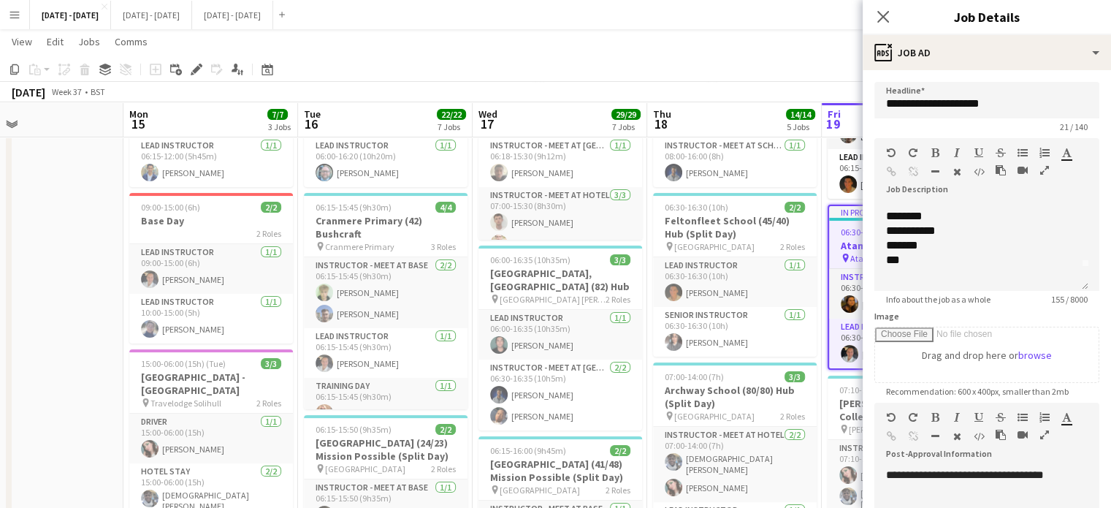
scroll to position [0, 0]
click at [876, 11] on icon at bounding box center [883, 16] width 14 height 14
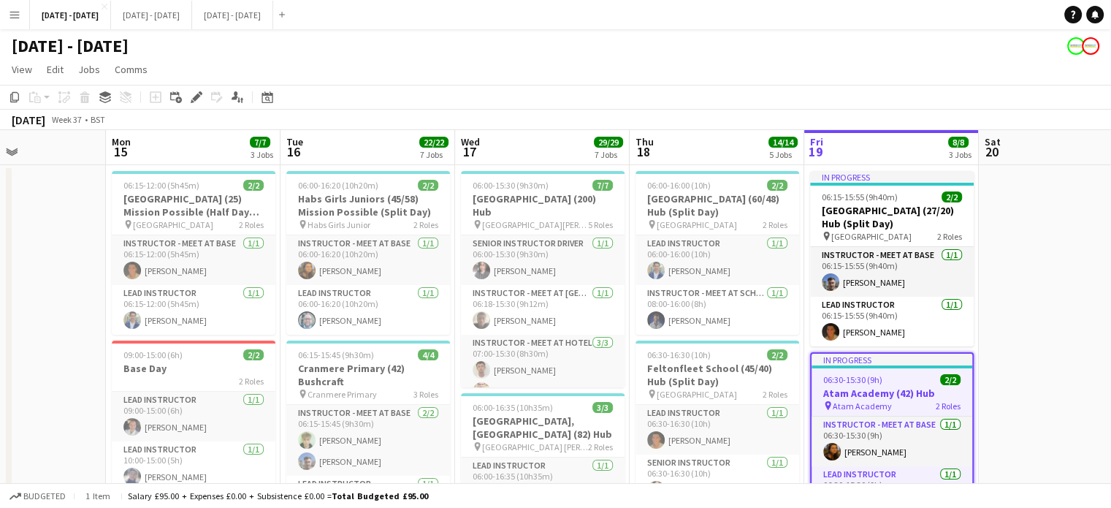
drag, startPoint x: 901, startPoint y: 151, endPoint x: 881, endPoint y: 145, distance: 20.8
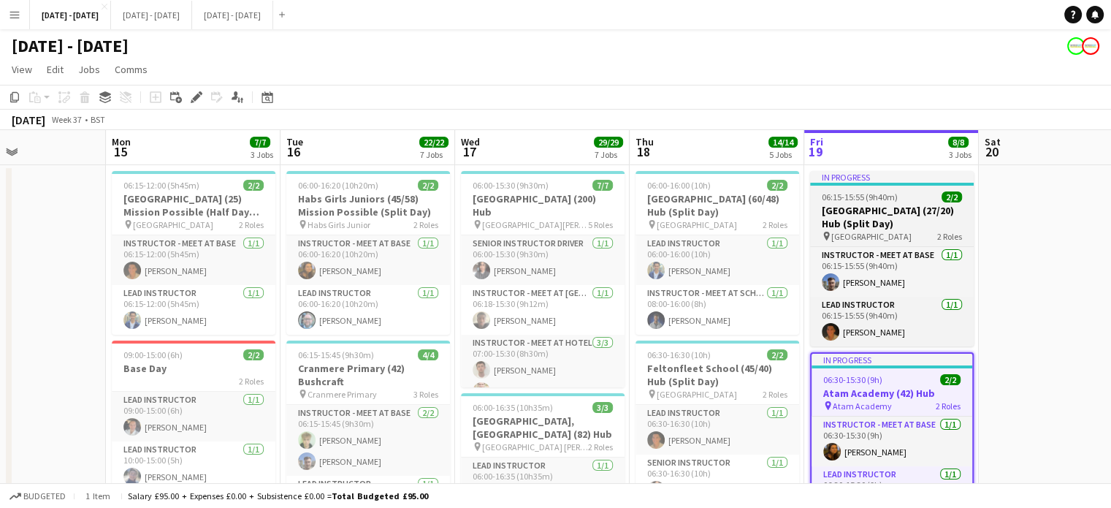
scroll to position [0, 420]
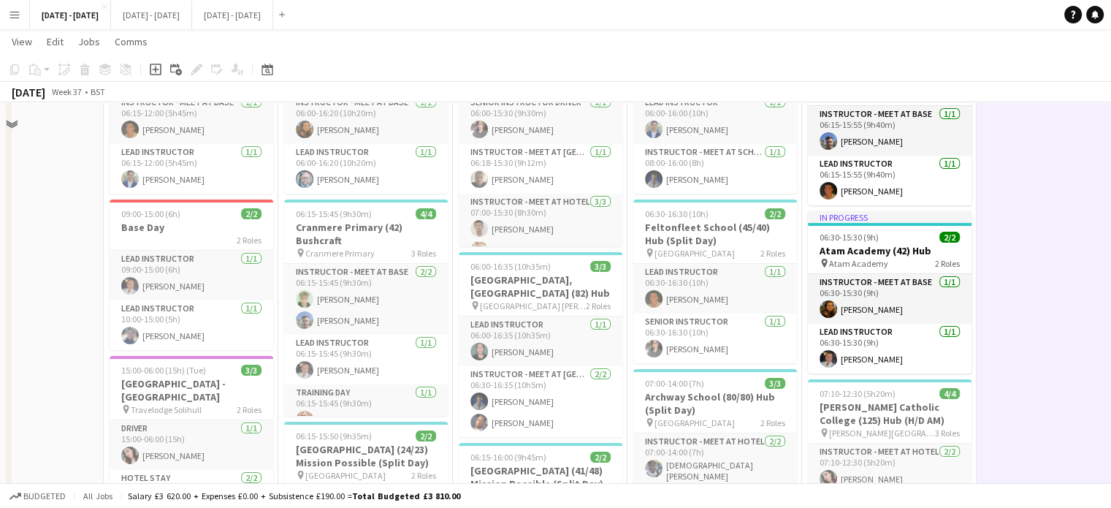
scroll to position [146, 0]
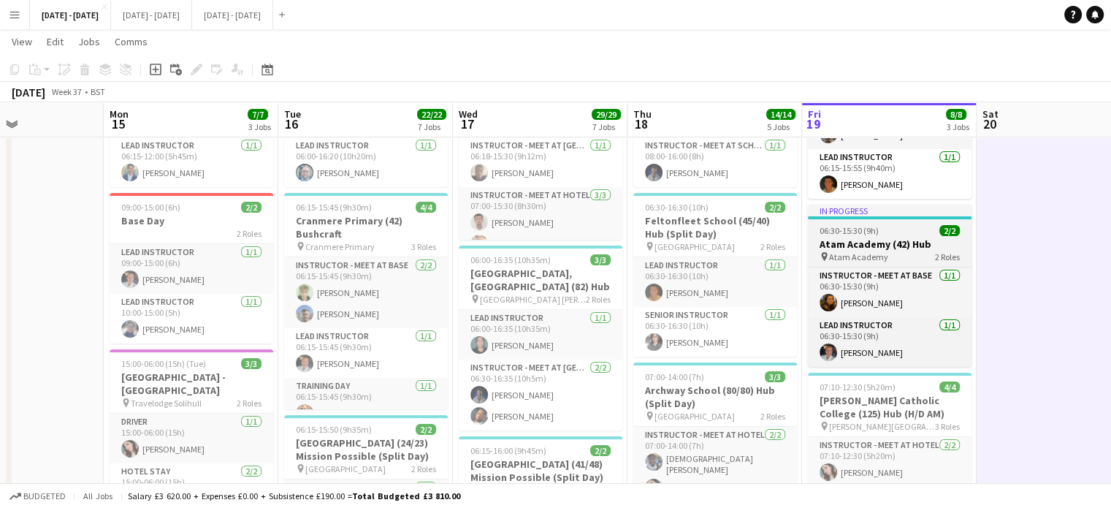
click at [886, 254] on div "pin Atam Academy 2 Roles" at bounding box center [890, 257] width 164 height 12
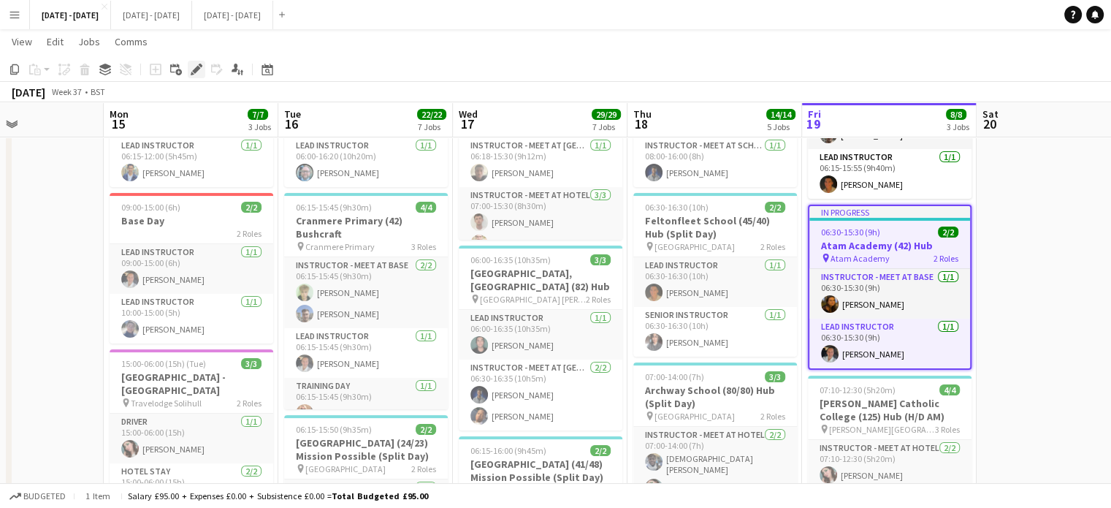
click at [188, 71] on div "Edit" at bounding box center [197, 70] width 18 height 18
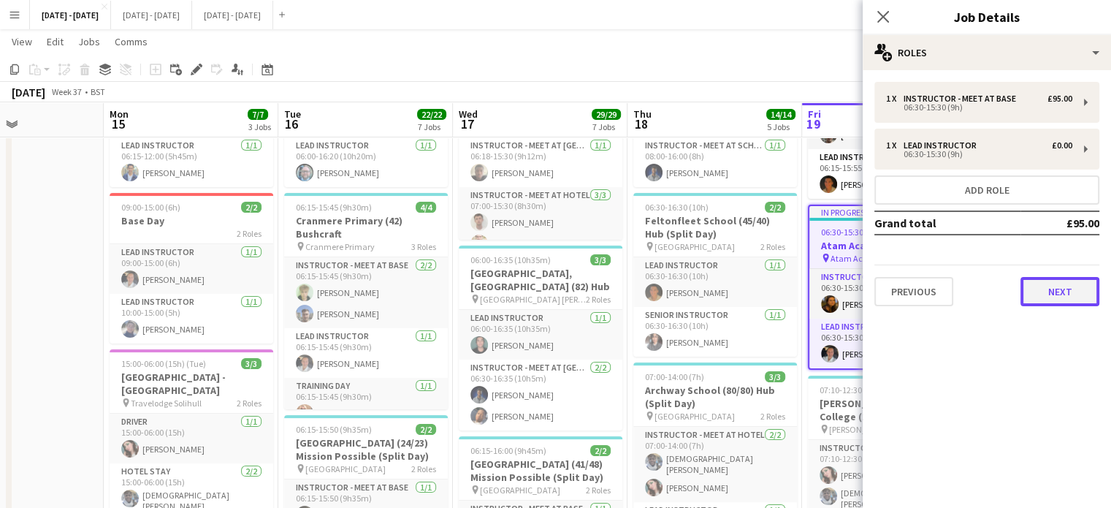
click at [1034, 287] on button "Next" at bounding box center [1059, 291] width 79 height 29
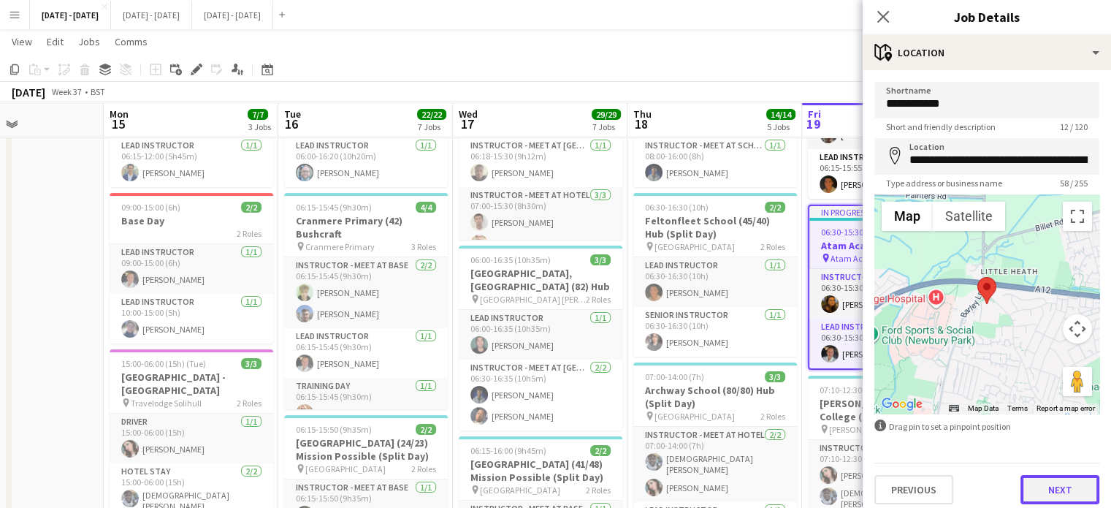
click at [1044, 490] on button "Next" at bounding box center [1059, 489] width 79 height 29
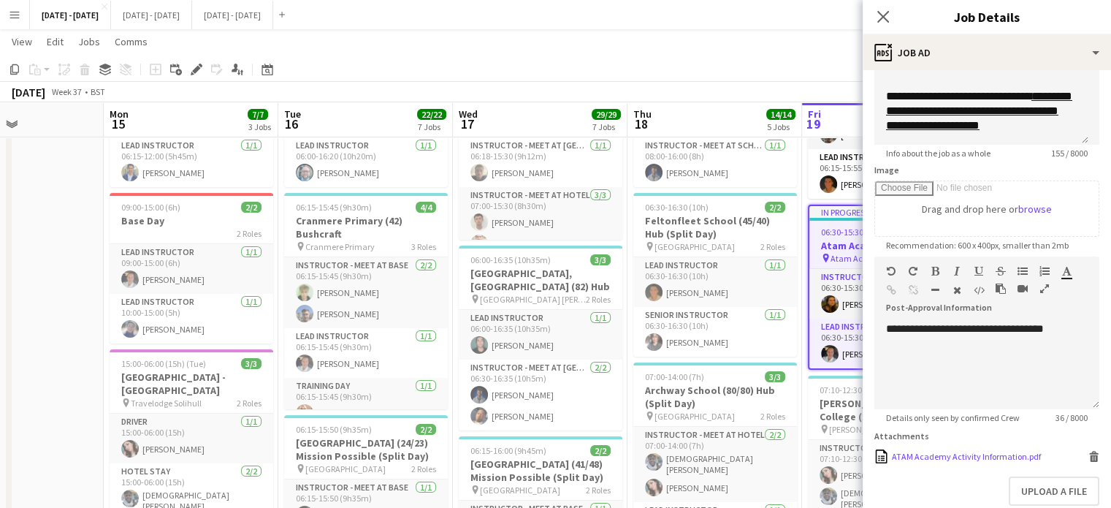
click at [987, 451] on div "ATAM Academy Activity Information.pdf" at bounding box center [966, 456] width 149 height 11
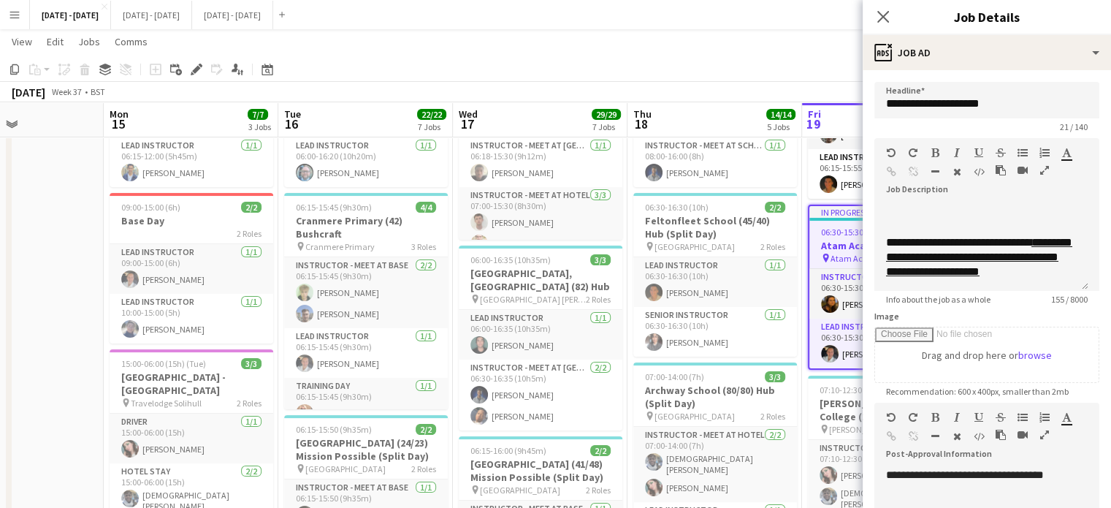
scroll to position [224, 0]
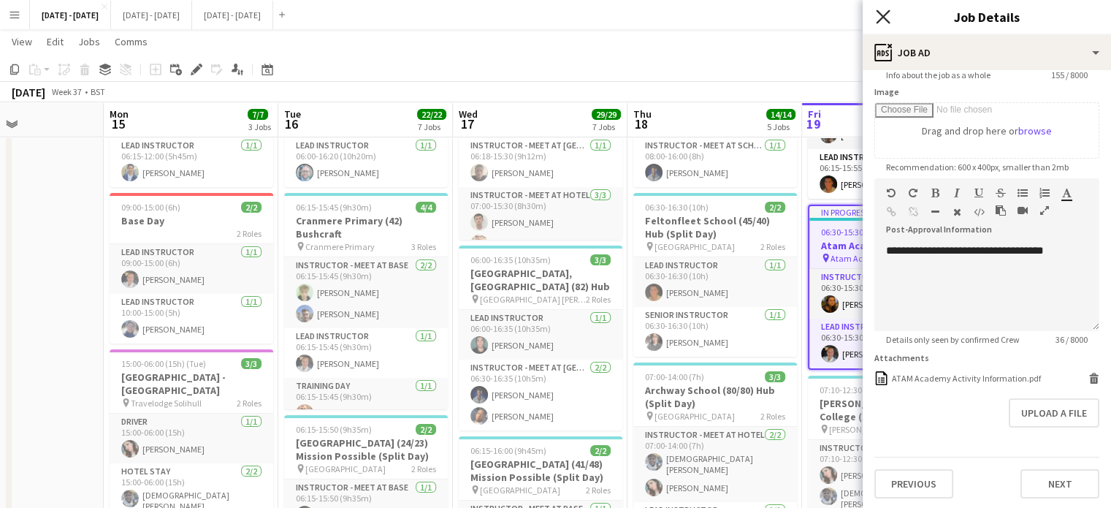
click at [887, 11] on icon "Close pop-in" at bounding box center [883, 16] width 14 height 14
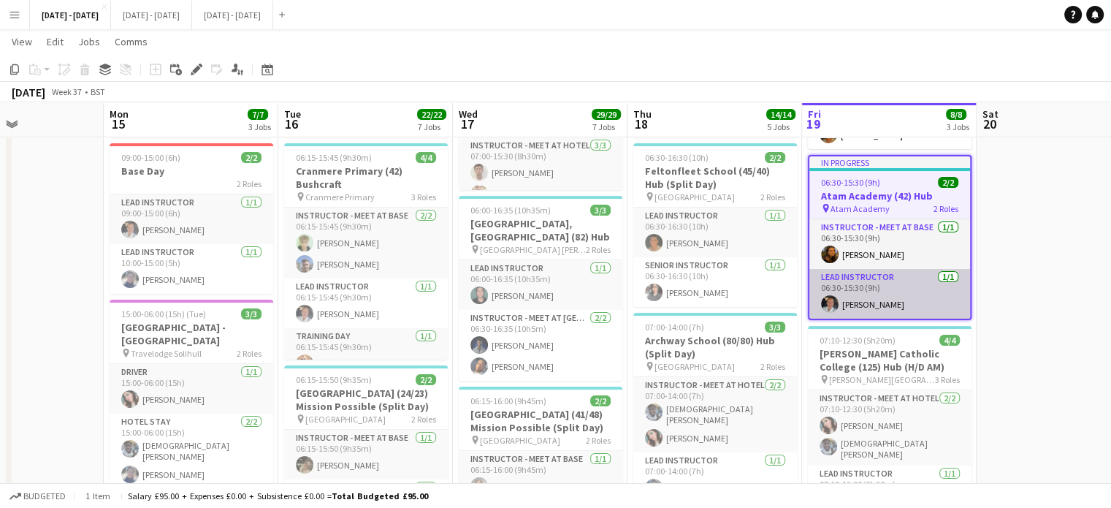
scroll to position [194, 0]
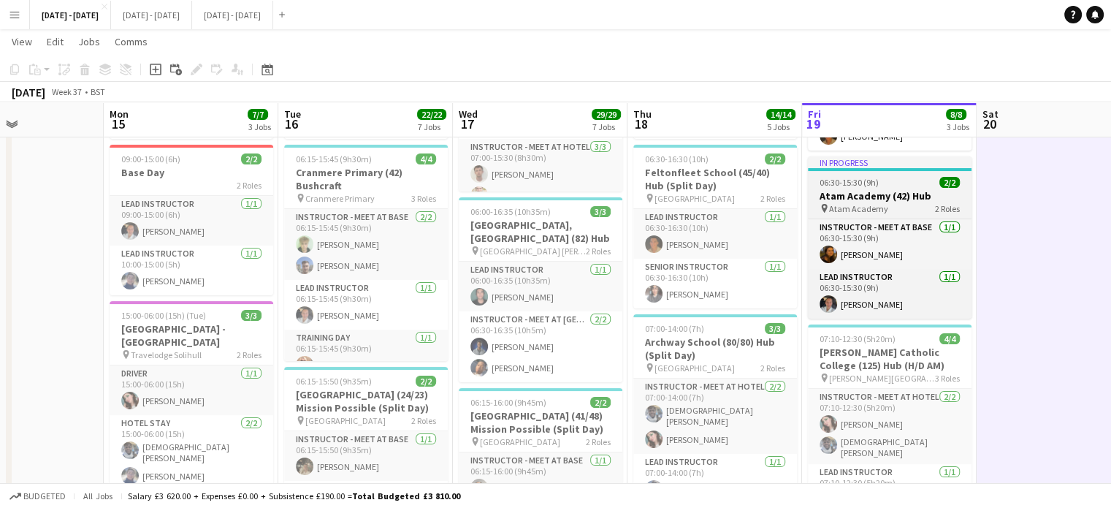
click at [908, 192] on h3 "Atam Academy (42) Hub" at bounding box center [890, 195] width 164 height 13
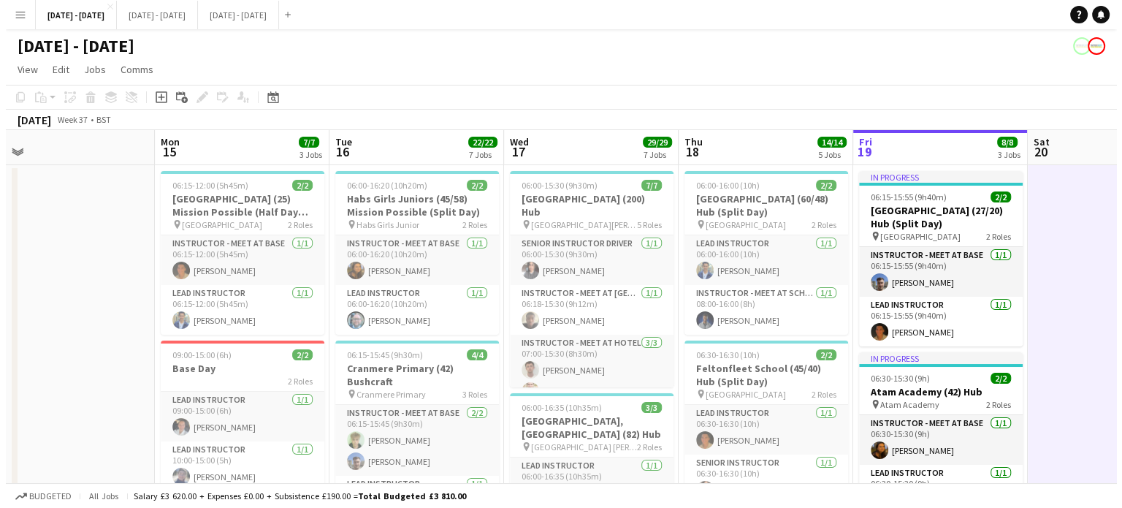
scroll to position [0, 557]
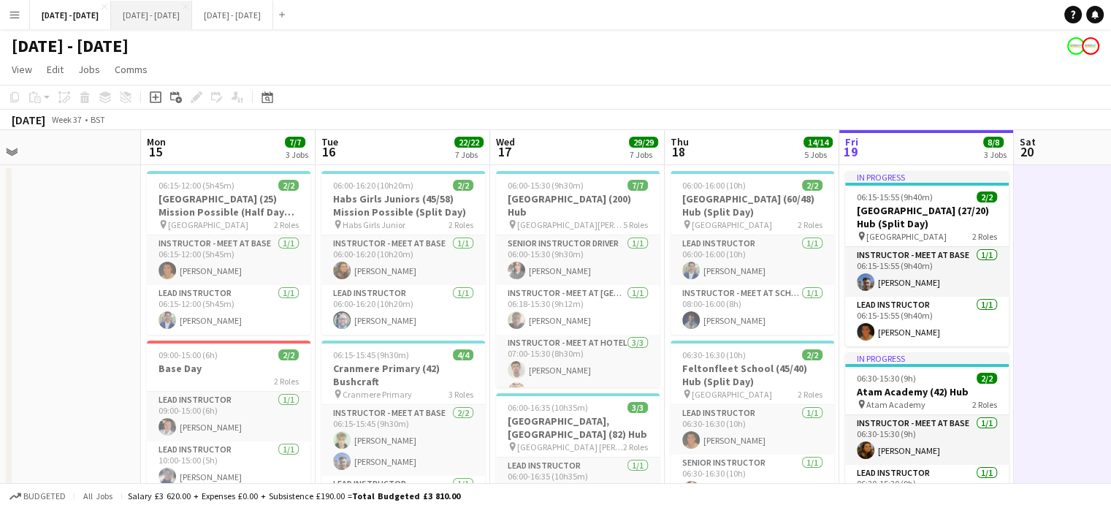
click at [154, 20] on button "[DATE] - [DATE] Close" at bounding box center [151, 15] width 81 height 28
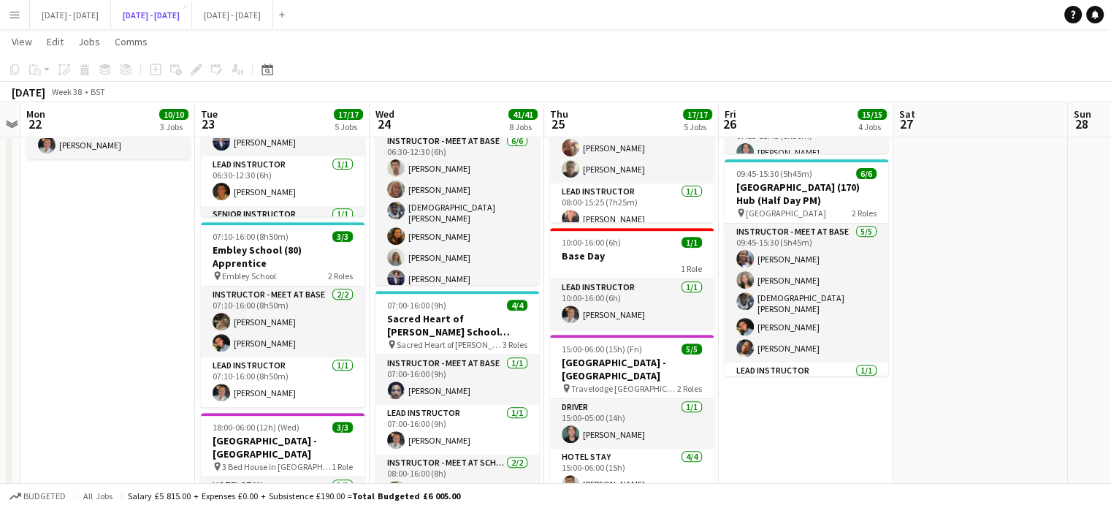
scroll to position [0, 503]
click at [622, 234] on app-job-card "10:00-16:00 (6h) 1/1 Base Day 1 Role Lead Instructor [DATE] 10:00-16:00 (6h) [P…" at bounding box center [632, 278] width 164 height 101
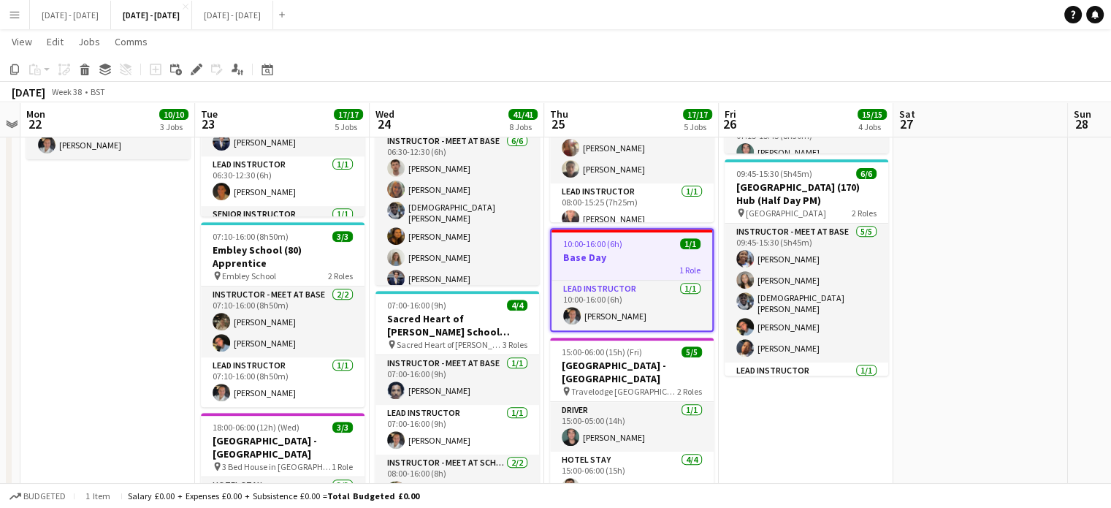
click at [786, 431] on app-date-cell "06:15-16:15 (10h) 2/2 [GEOGRAPHIC_DATA] (36) Hub pin [PERSON_NAME][GEOGRAPHIC_D…" at bounding box center [806, 469] width 175 height 1700
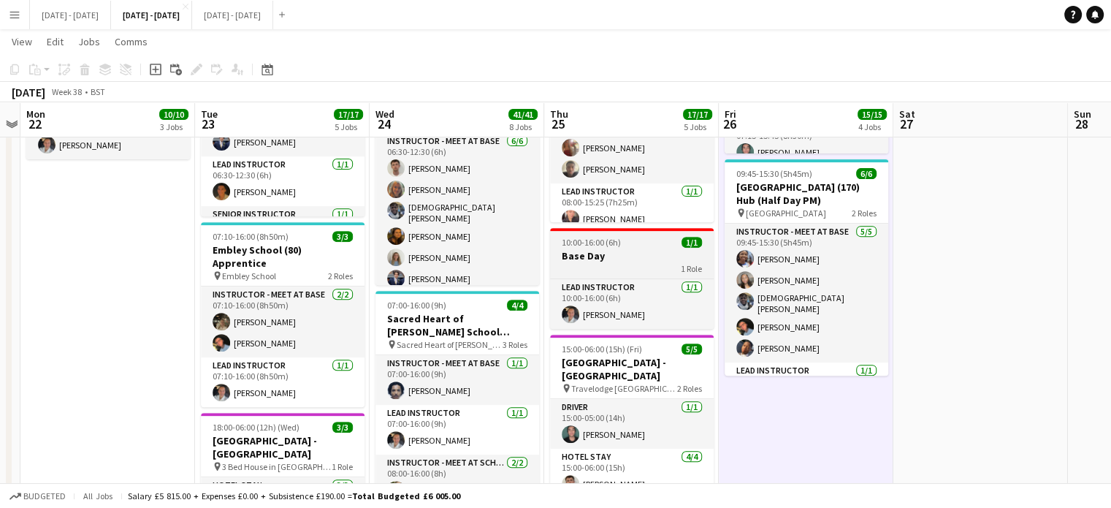
click at [611, 262] on div "1 Role" at bounding box center [632, 268] width 164 height 12
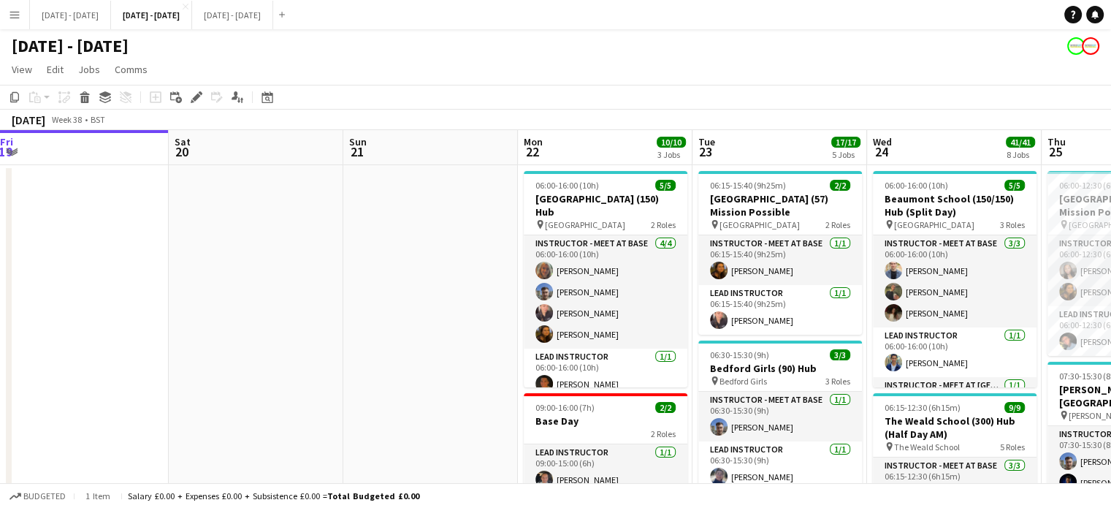
scroll to position [0, 456]
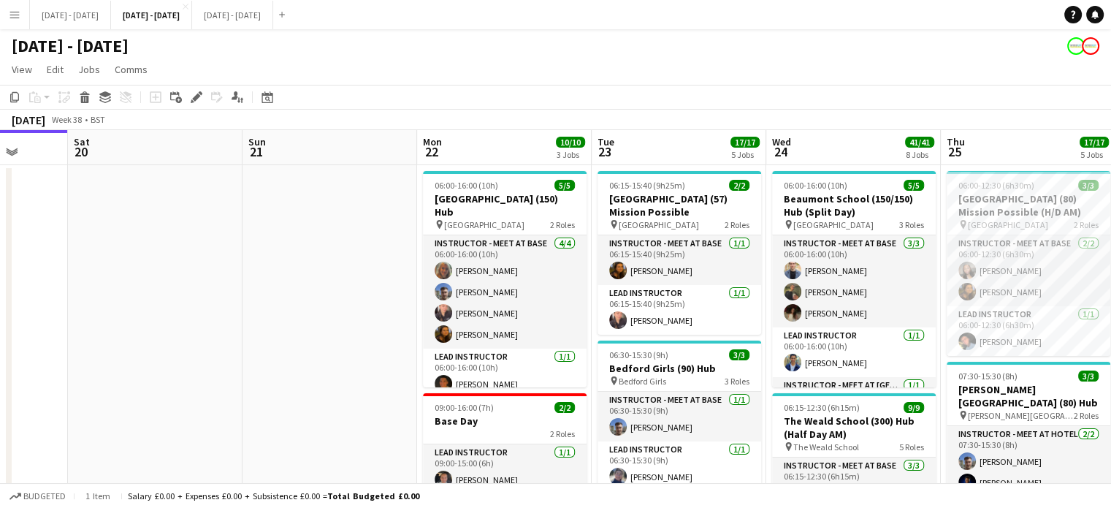
drag, startPoint x: 342, startPoint y: 419, endPoint x: 932, endPoint y: 540, distance: 602.6
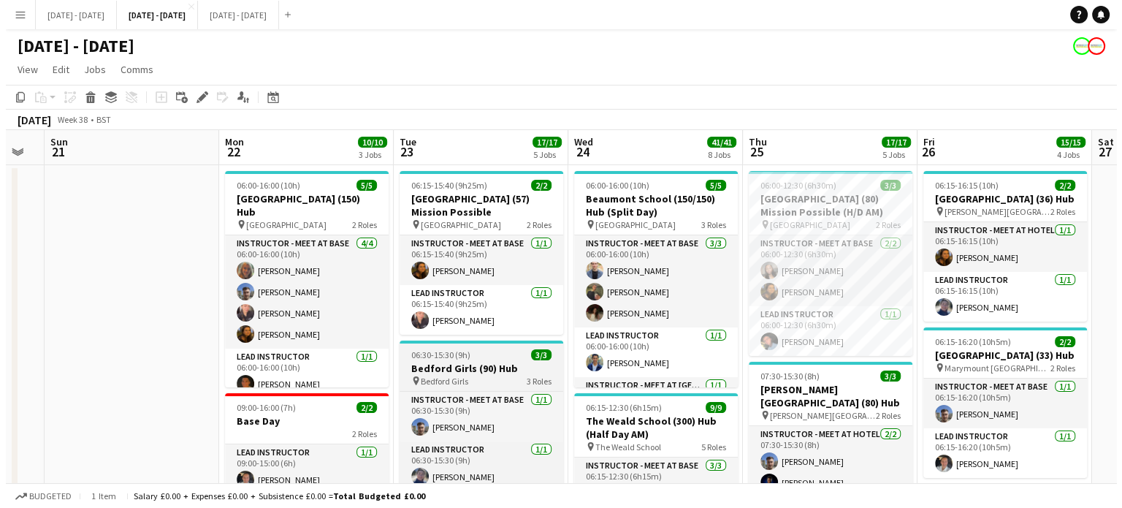
scroll to position [0, 501]
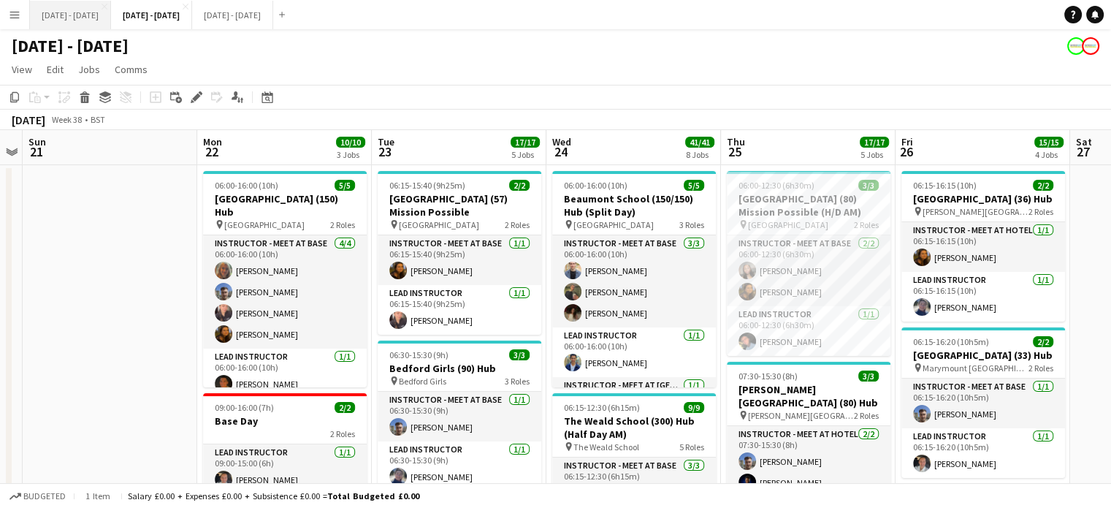
click at [71, 20] on button "[DATE] - [DATE] Close" at bounding box center [70, 15] width 81 height 28
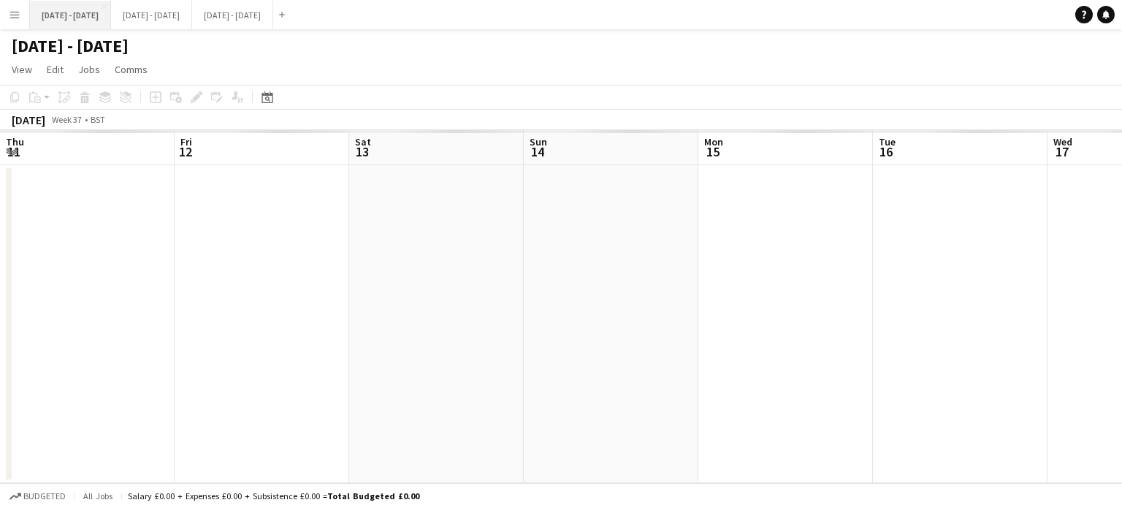
scroll to position [0, 557]
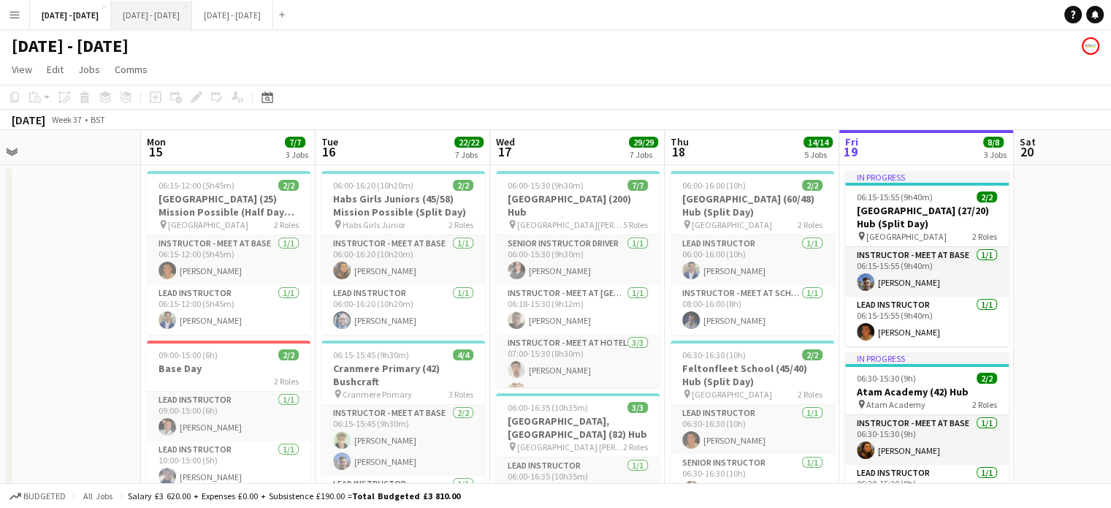
click at [167, 18] on button "[DATE] - [DATE] Close" at bounding box center [151, 15] width 81 height 28
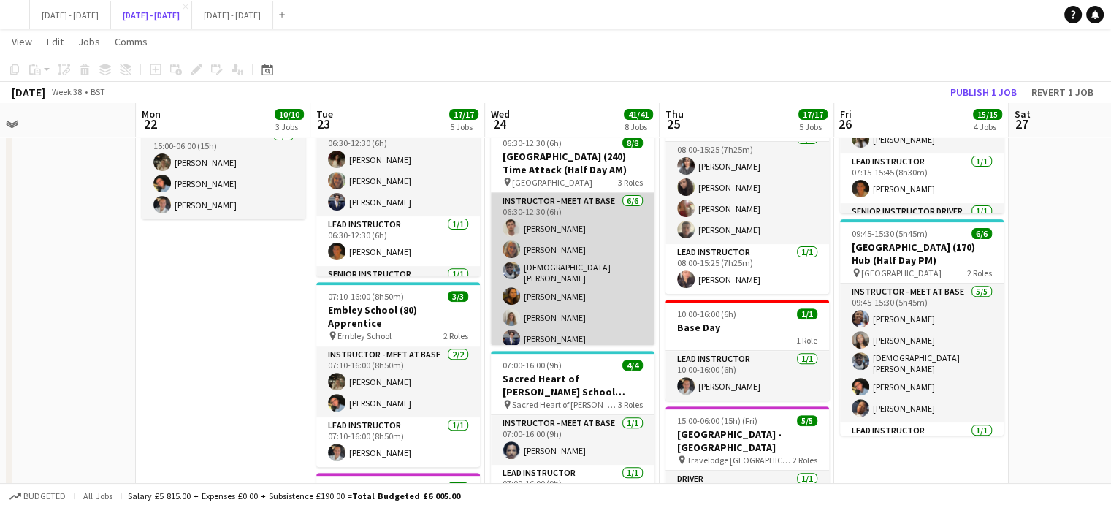
scroll to position [1, 0]
